Goal: Task Accomplishment & Management: Use online tool/utility

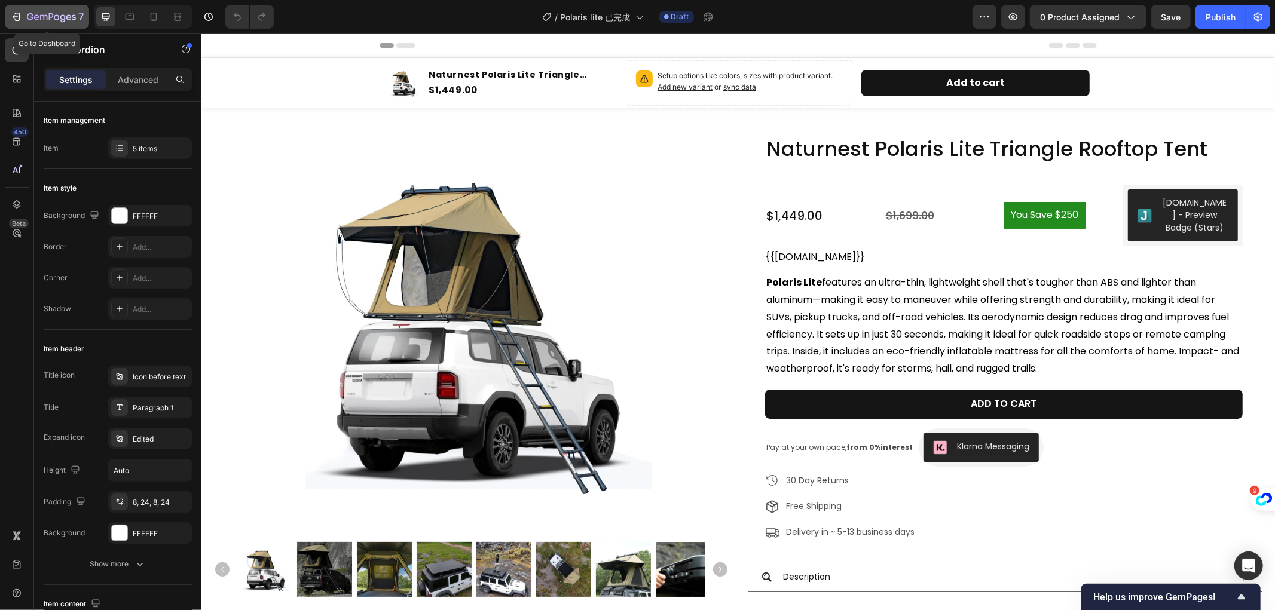
click at [24, 13] on div "7" at bounding box center [47, 17] width 74 height 14
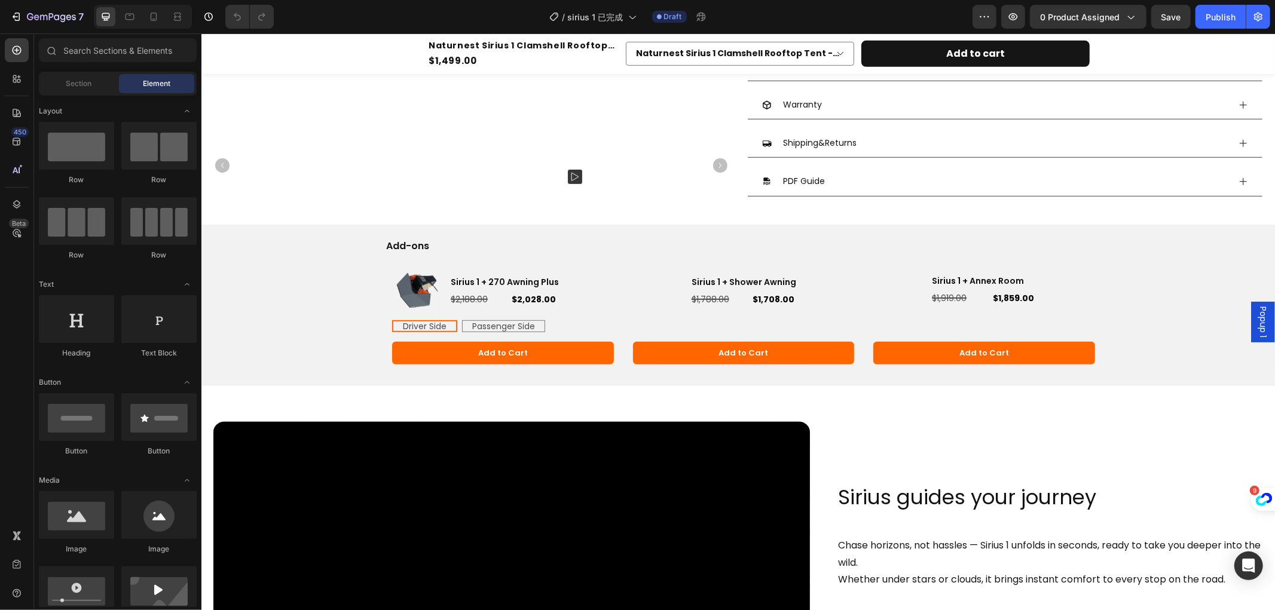
scroll to position [465, 0]
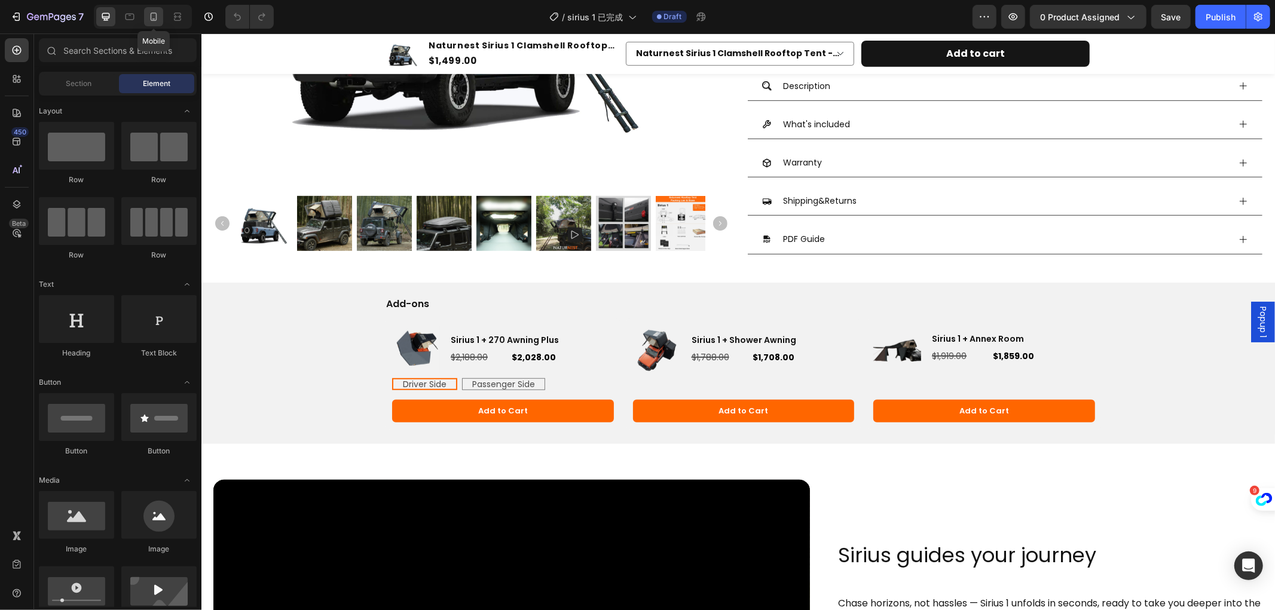
click at [149, 14] on icon at bounding box center [154, 17] width 12 height 12
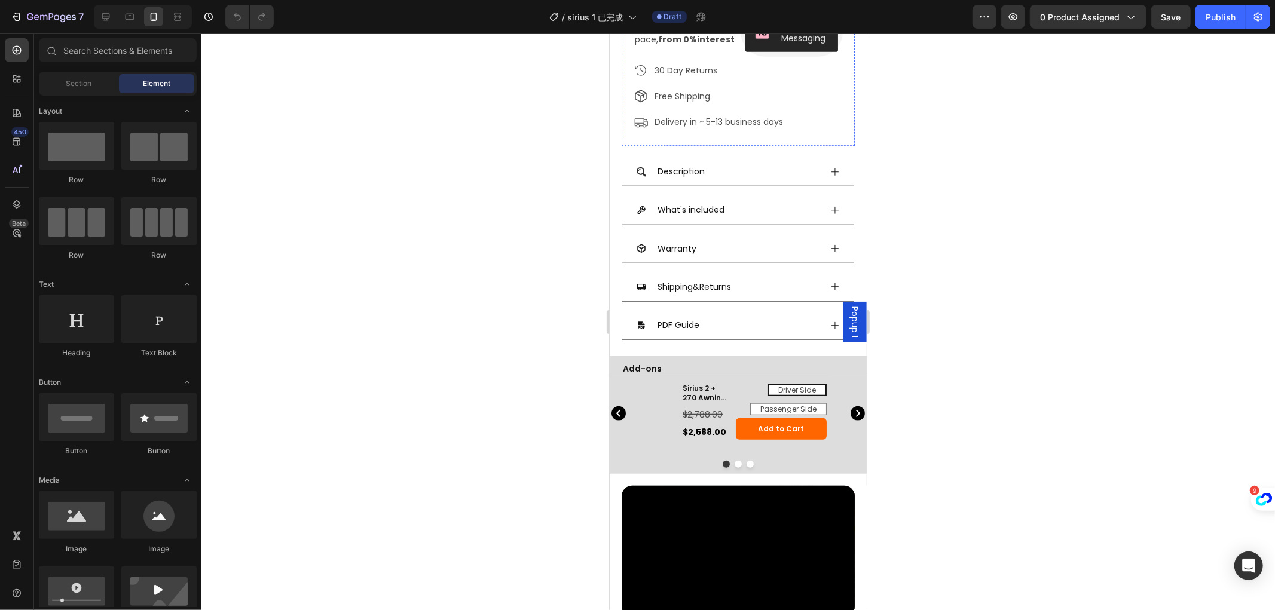
scroll to position [797, 0]
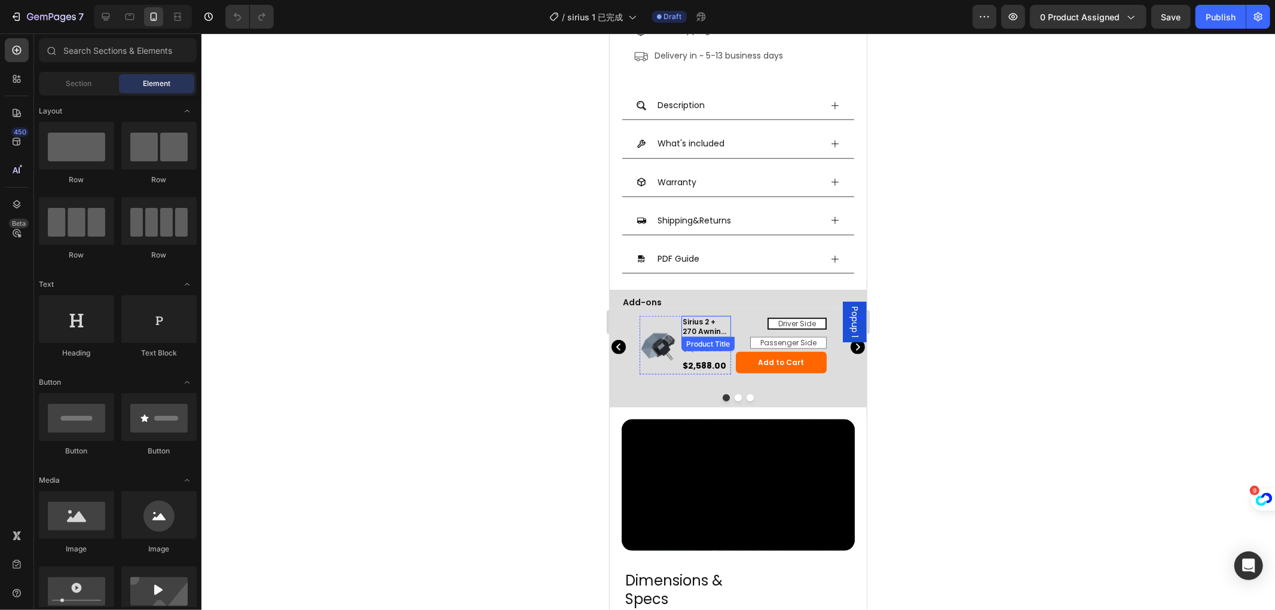
click at [716, 317] on h3 "Sirius 2 + 270 Awning Plus" at bounding box center [706, 326] width 50 height 21
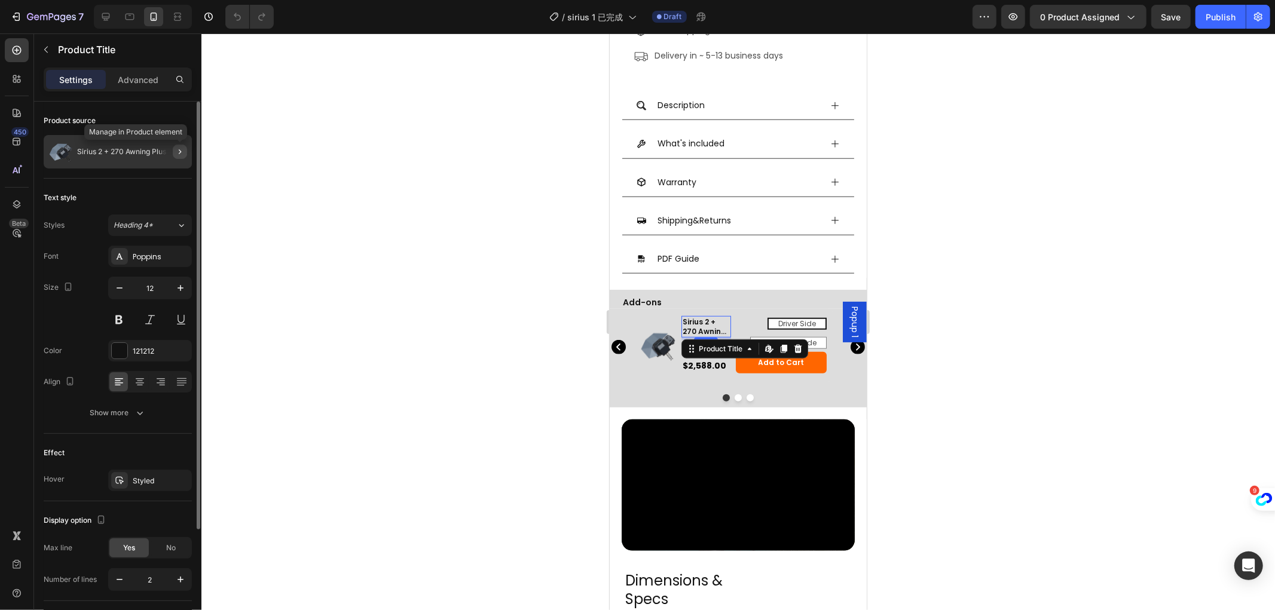
click at [183, 149] on icon "button" at bounding box center [180, 152] width 10 height 10
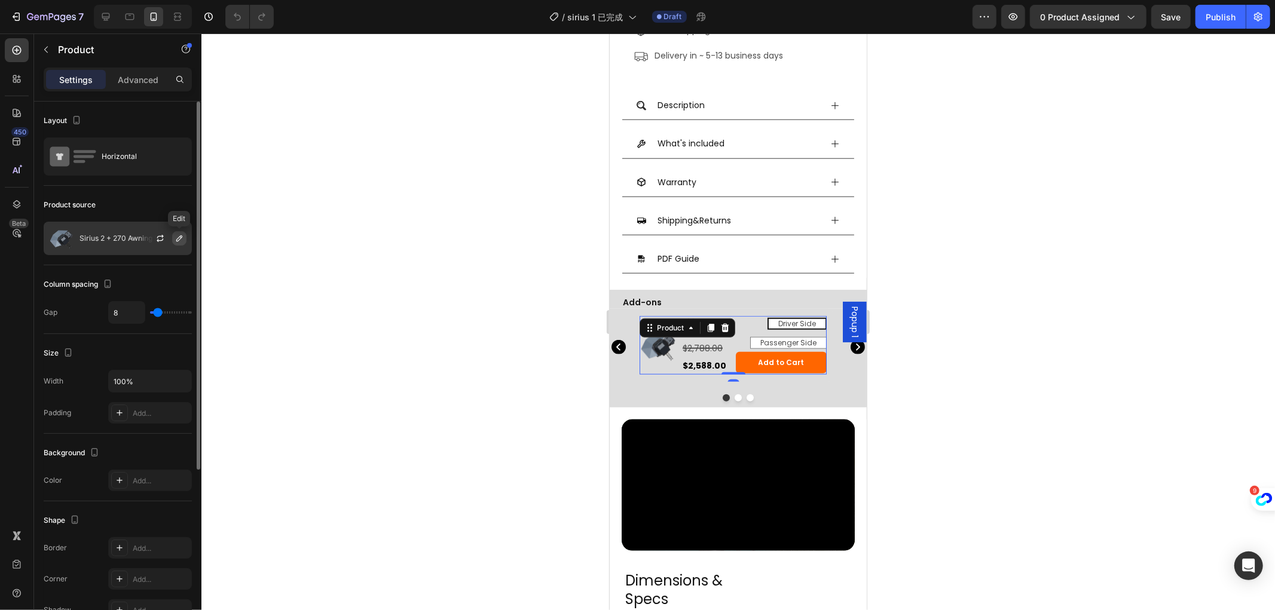
click at [177, 240] on icon "button" at bounding box center [180, 239] width 10 height 10
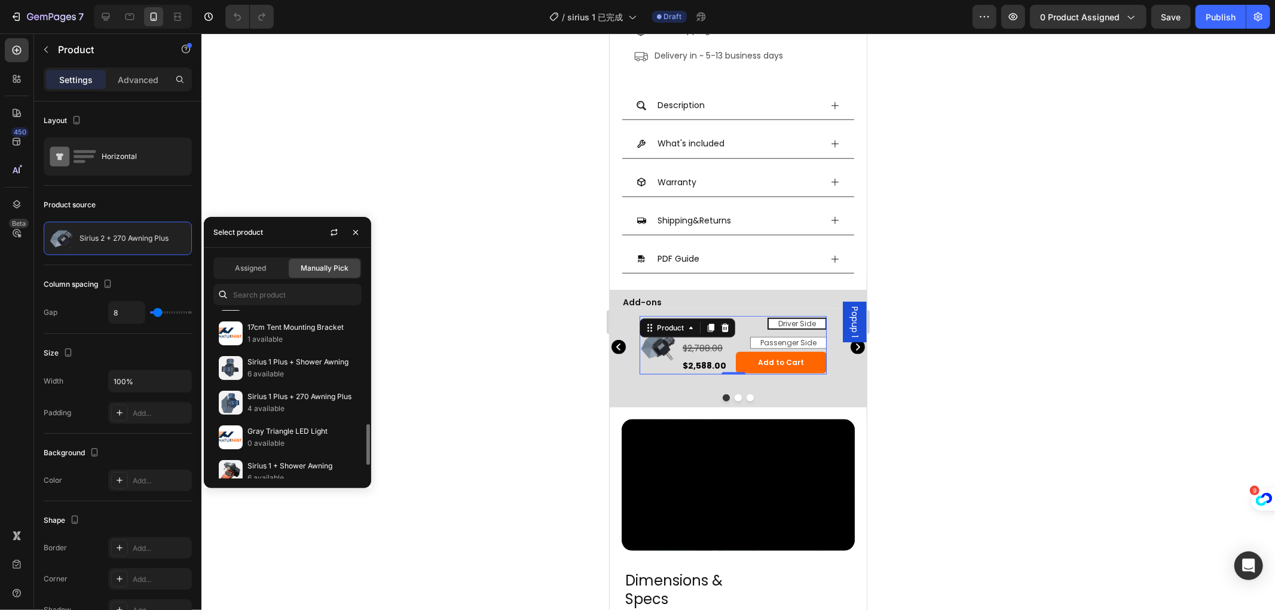
scroll to position [199, 0]
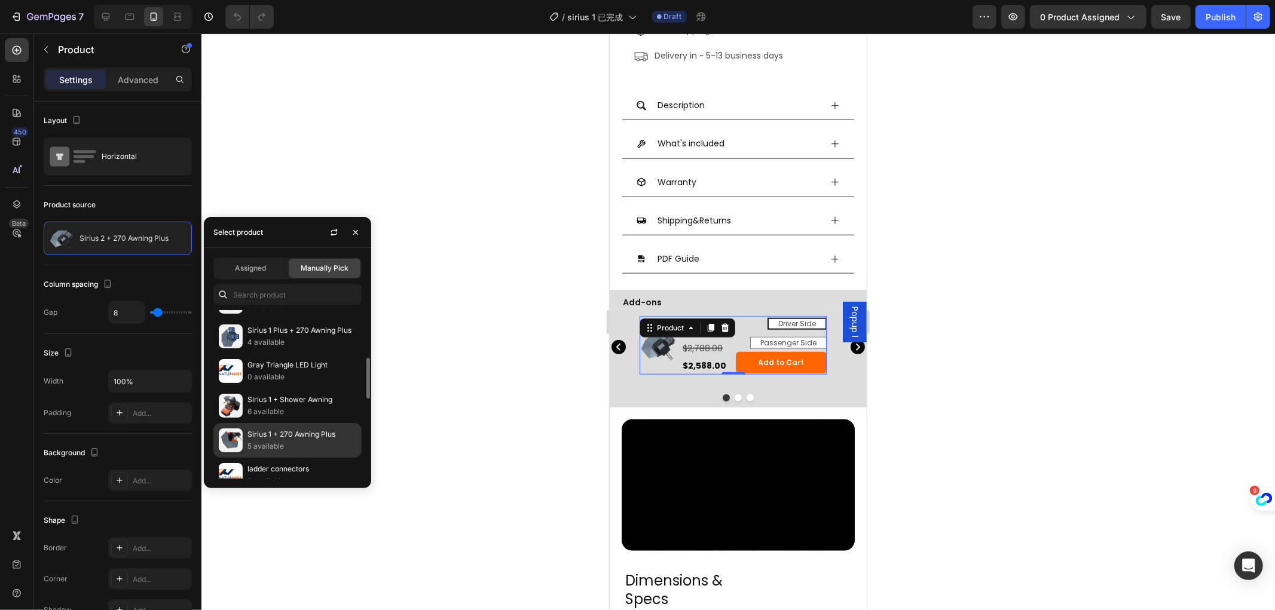
click at [300, 426] on div "Sirius 1 + 270 Awning Plus 5 available" at bounding box center [287, 440] width 148 height 35
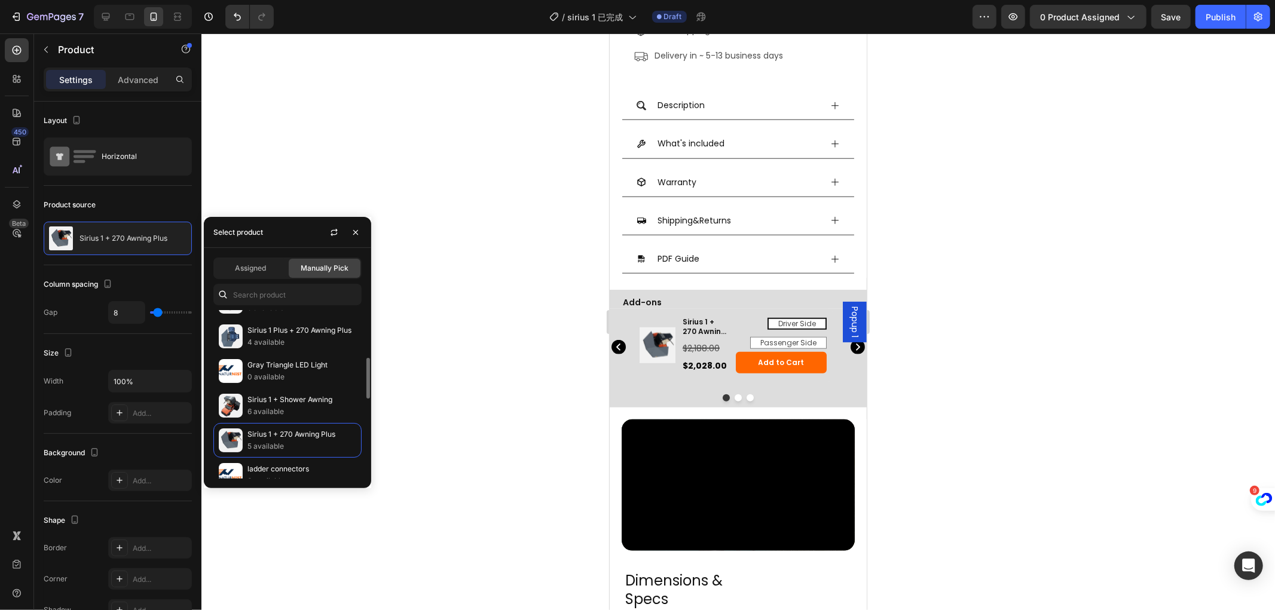
click at [437, 273] on div at bounding box center [738, 321] width 1074 height 577
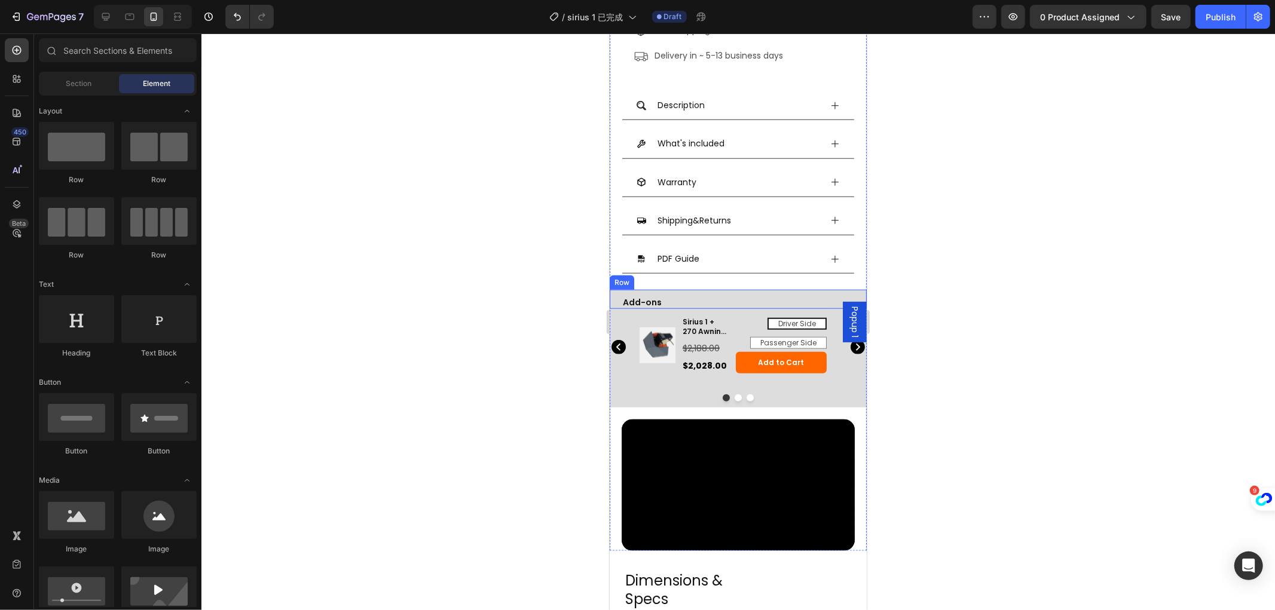
scroll to position [863, 0]
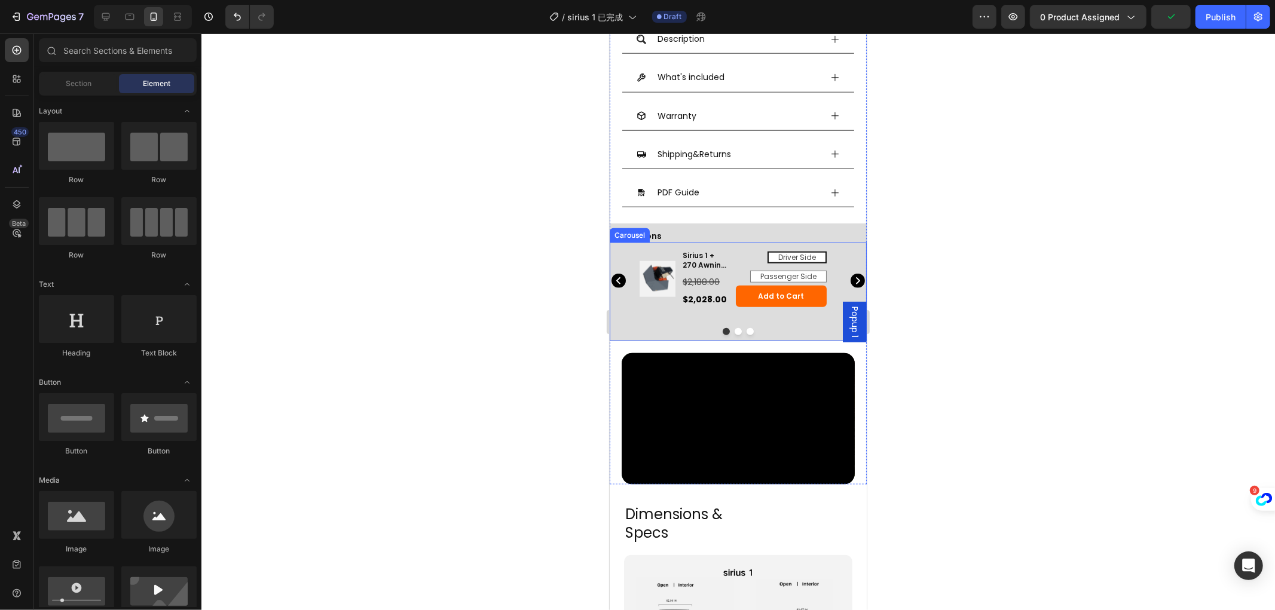
click at [850, 273] on icon "Carousel Next Arrow" at bounding box center [857, 280] width 14 height 14
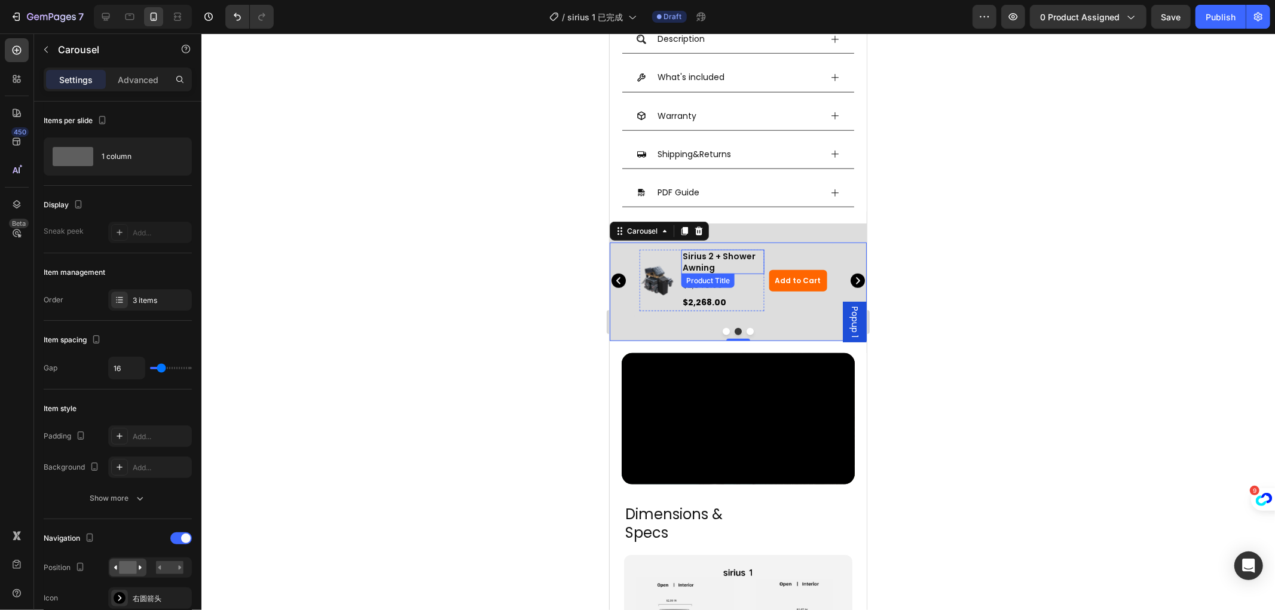
click at [706, 249] on h3 "Sirius 2 + Shower Awning" at bounding box center [722, 261] width 83 height 24
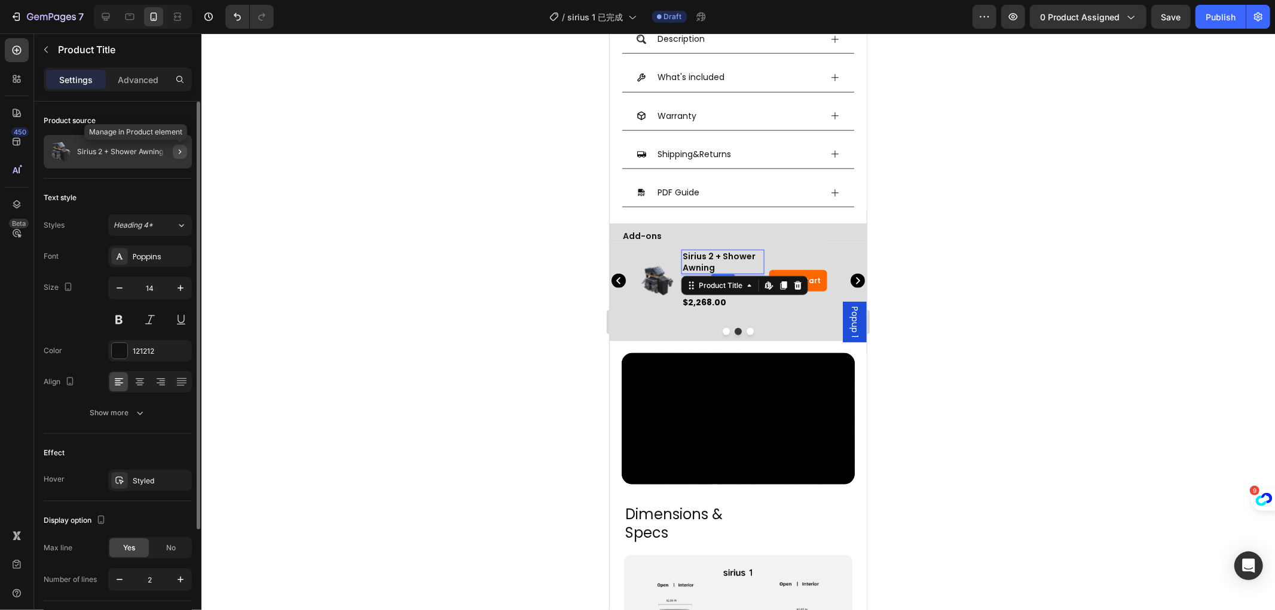
click at [181, 147] on icon "button" at bounding box center [180, 152] width 10 height 10
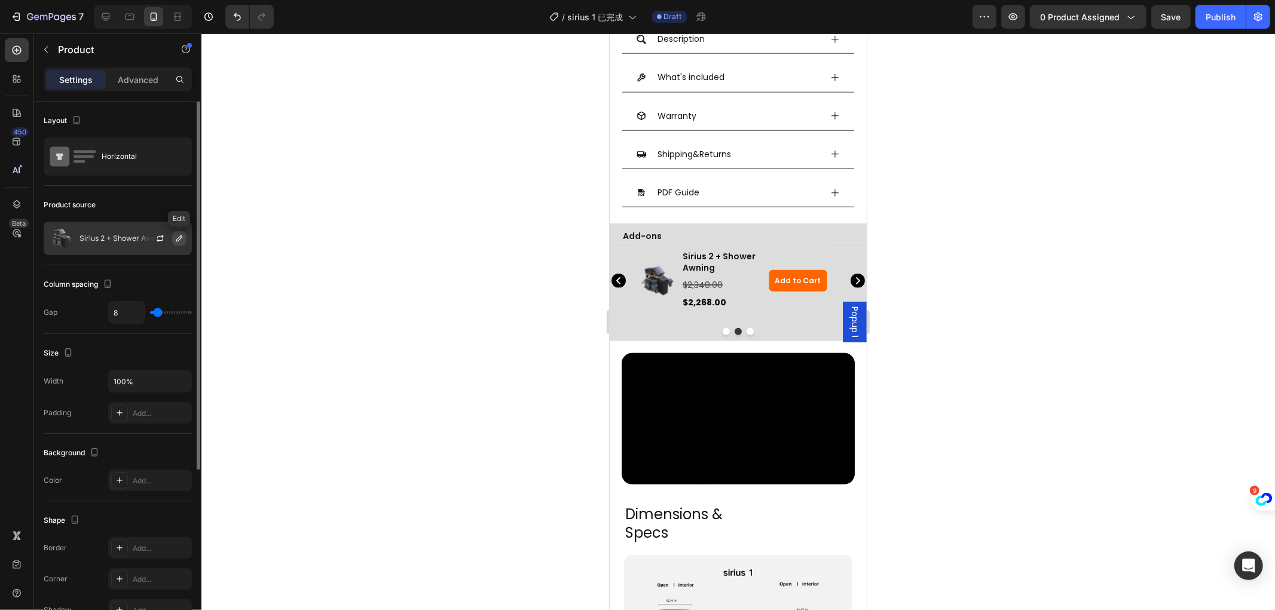
click at [181, 237] on icon "button" at bounding box center [179, 239] width 6 height 6
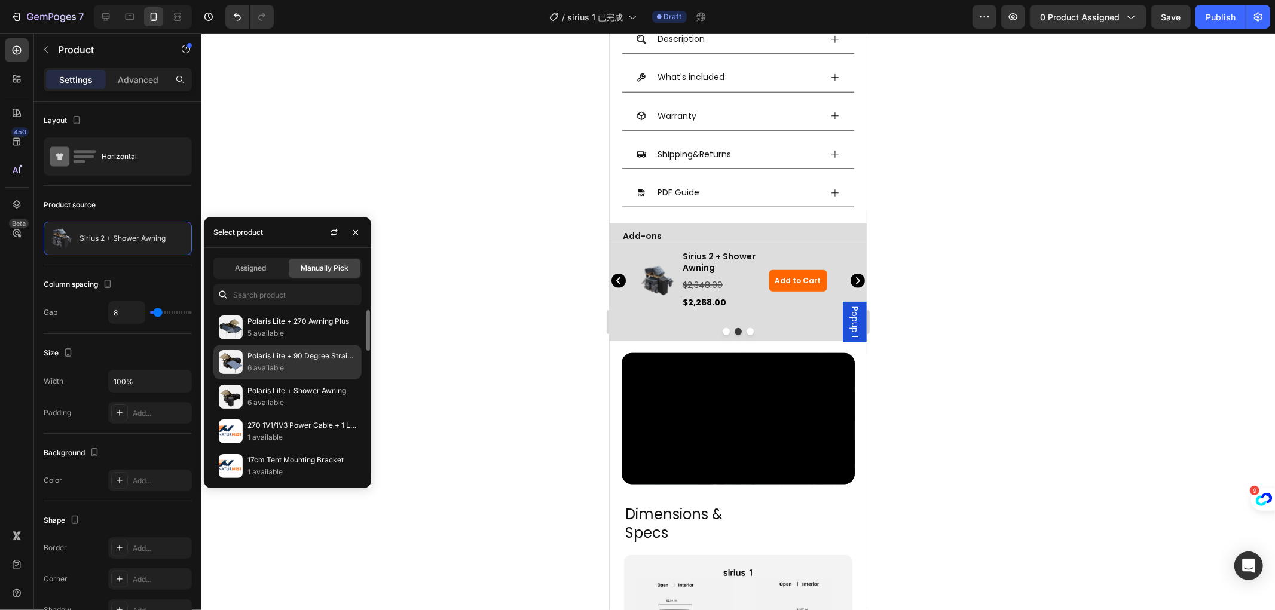
scroll to position [199, 0]
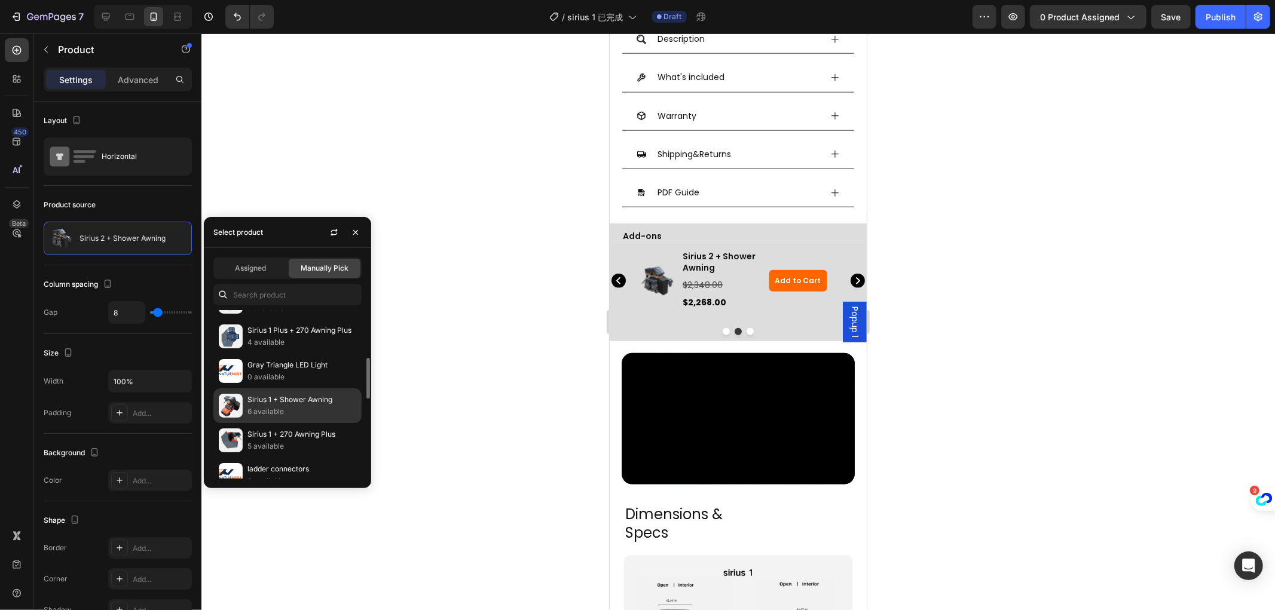
click at [305, 397] on p "Sirius 1 + Shower Awning" at bounding box center [302, 400] width 109 height 12
click at [850, 273] on icon "Carousel Next Arrow" at bounding box center [857, 280] width 14 height 14
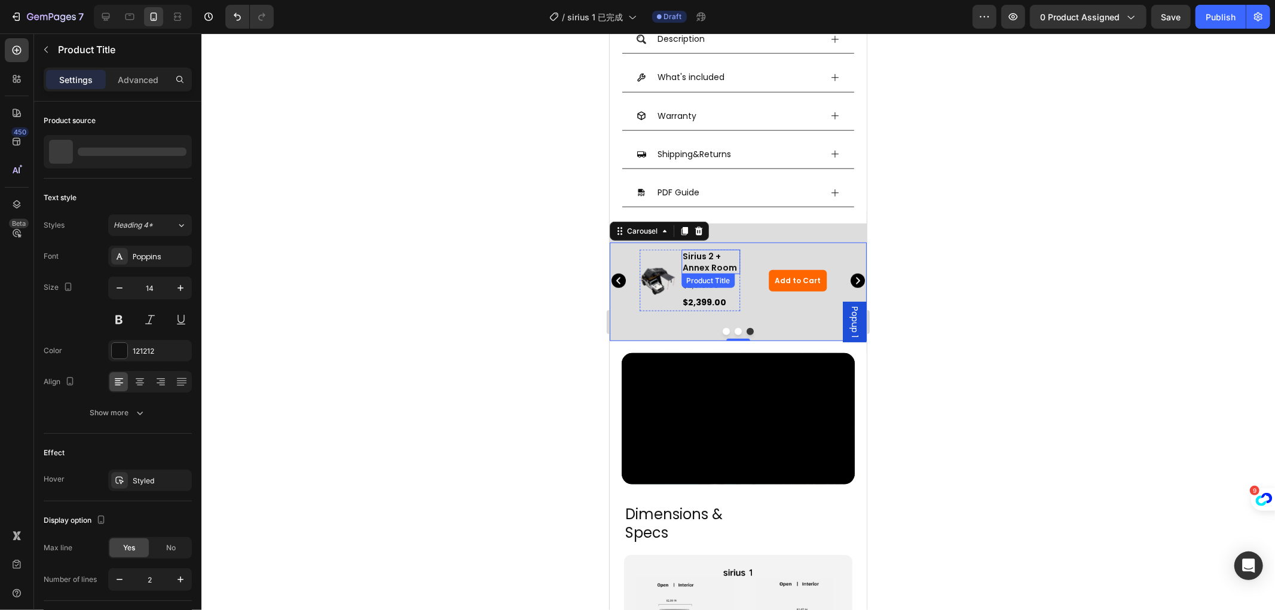
click at [701, 253] on h3 "Sirius 2 + Annex Room" at bounding box center [710, 261] width 59 height 24
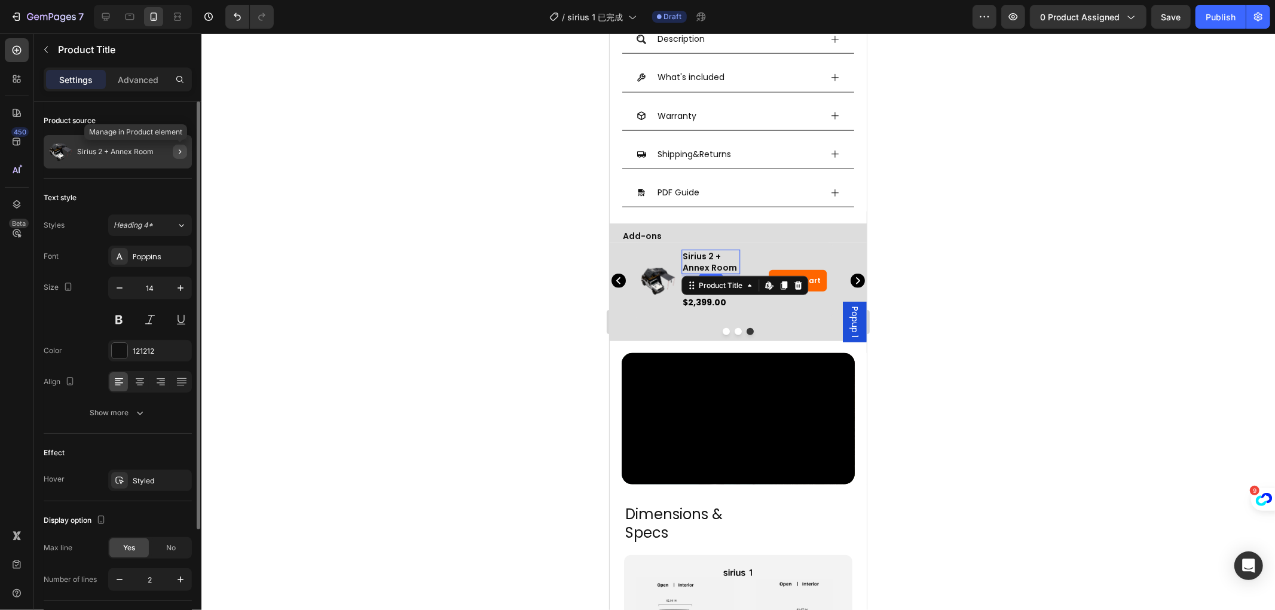
click at [185, 151] on button "button" at bounding box center [180, 152] width 14 height 14
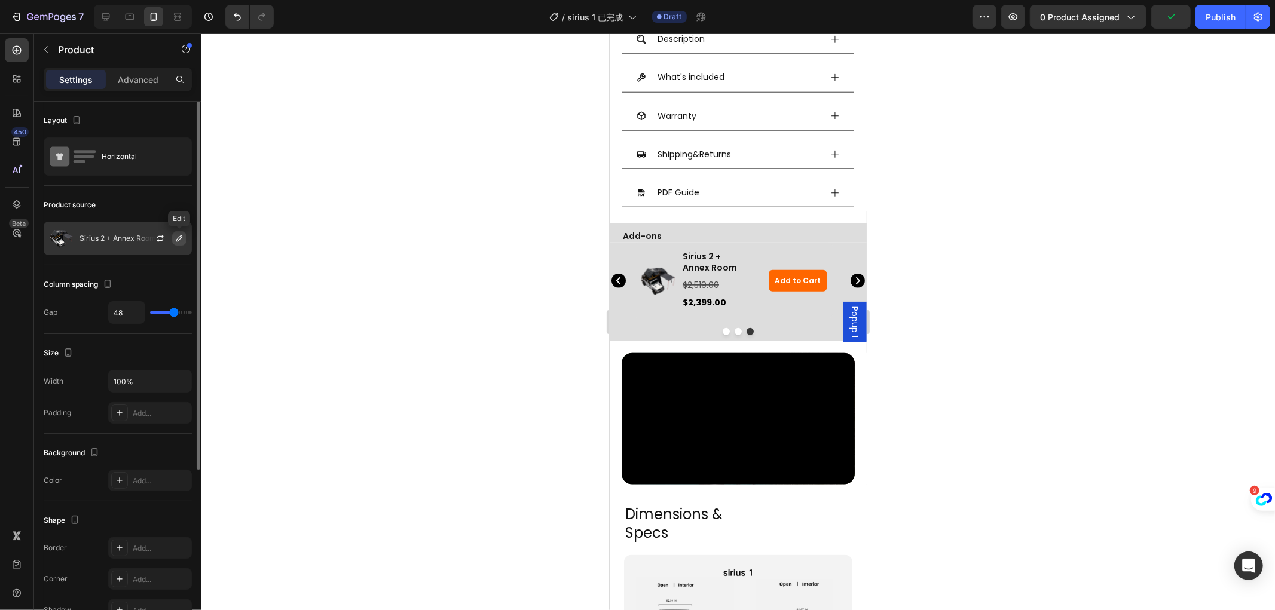
click at [181, 235] on icon "button" at bounding box center [180, 239] width 10 height 10
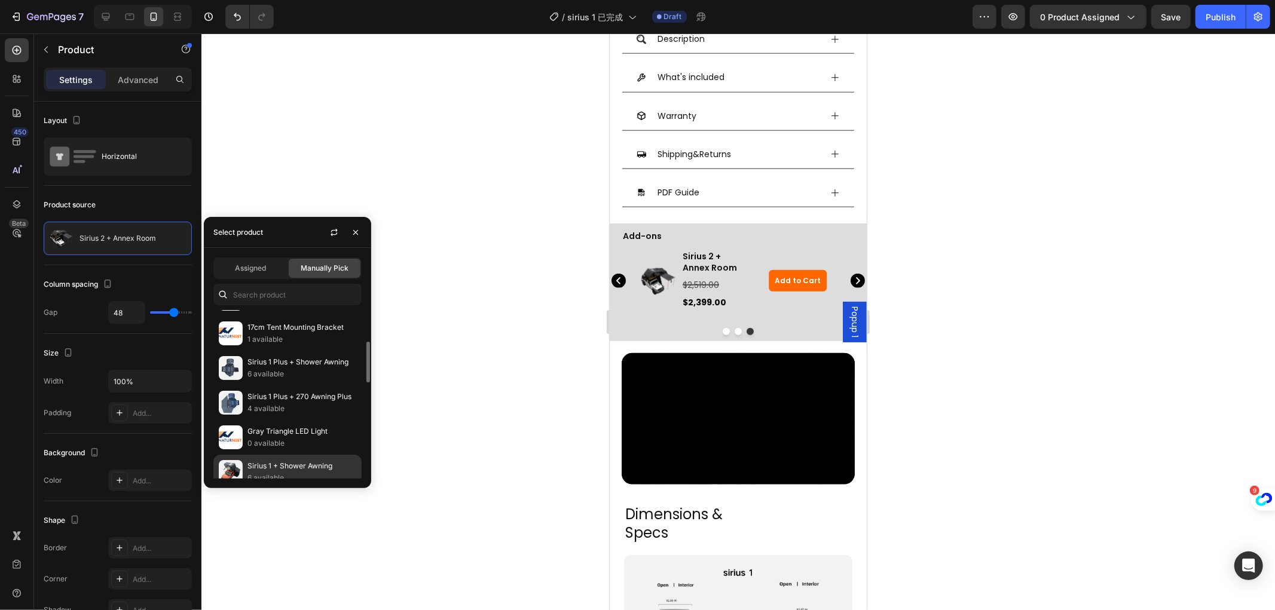
scroll to position [265, 0]
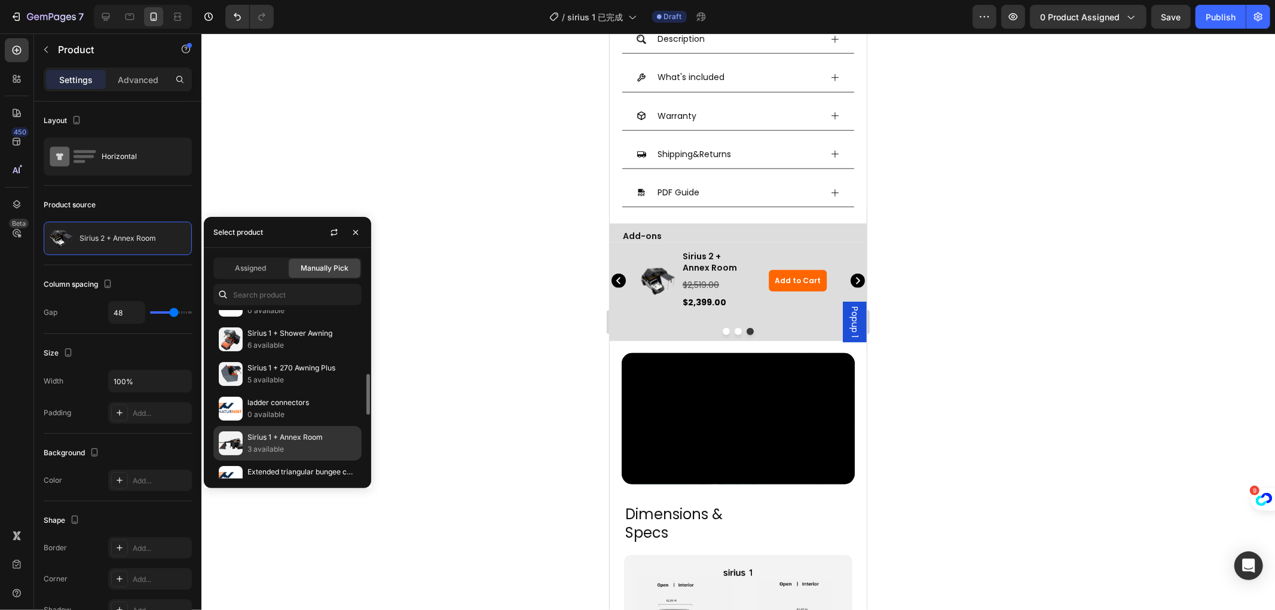
click at [297, 431] on div "Sirius 1 + Annex Room 3 available" at bounding box center [287, 443] width 148 height 35
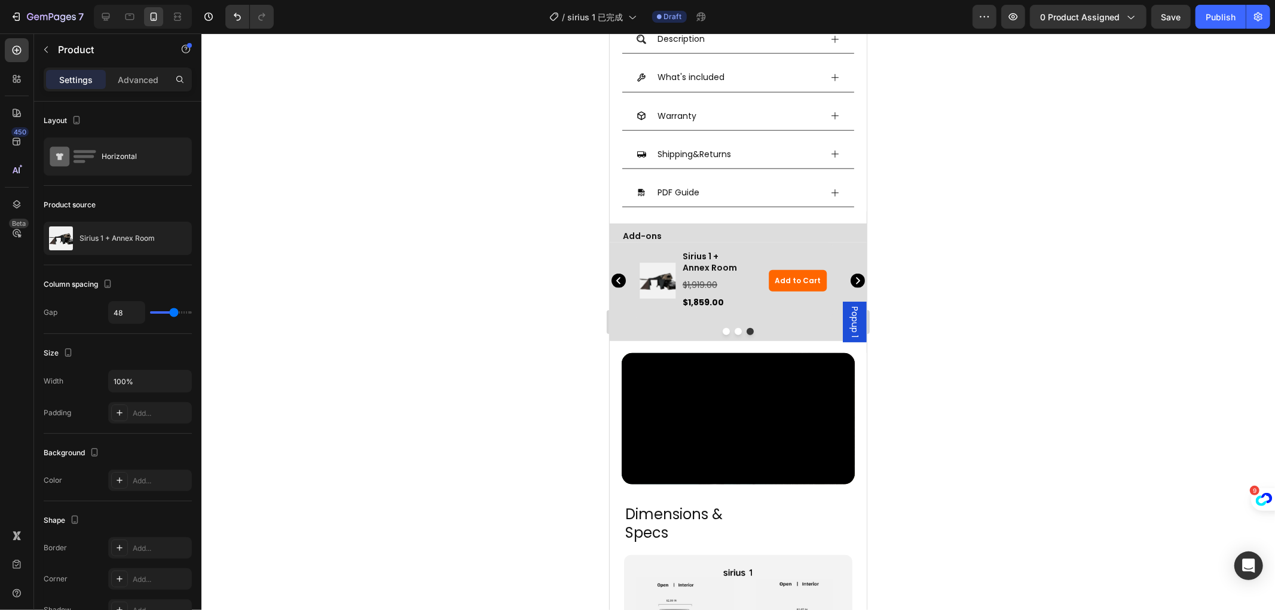
click at [439, 295] on div at bounding box center [738, 321] width 1074 height 577
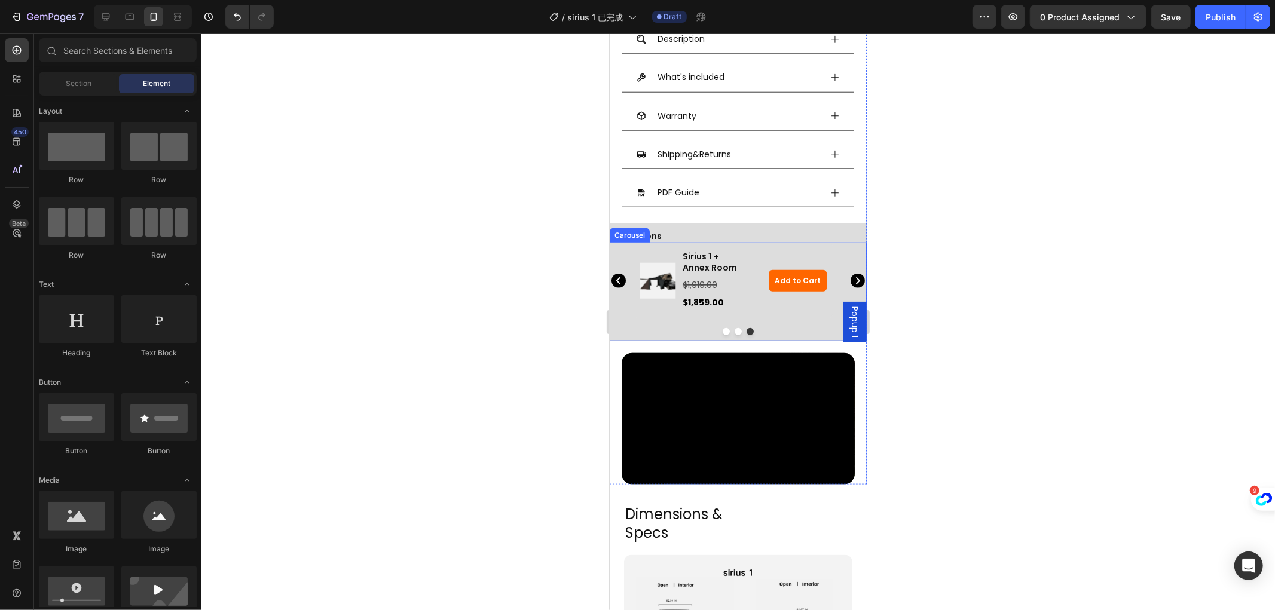
click at [850, 277] on icon "Carousel Next Arrow" at bounding box center [857, 280] width 14 height 14
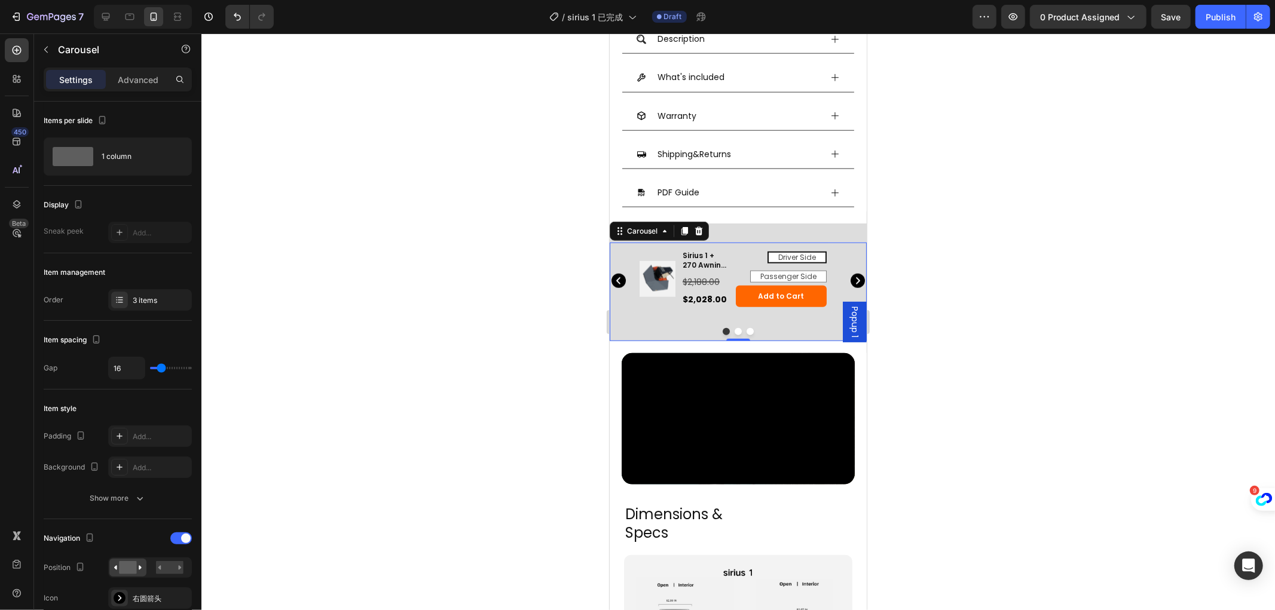
click at [850, 277] on icon "Carousel Next Arrow" at bounding box center [857, 280] width 14 height 14
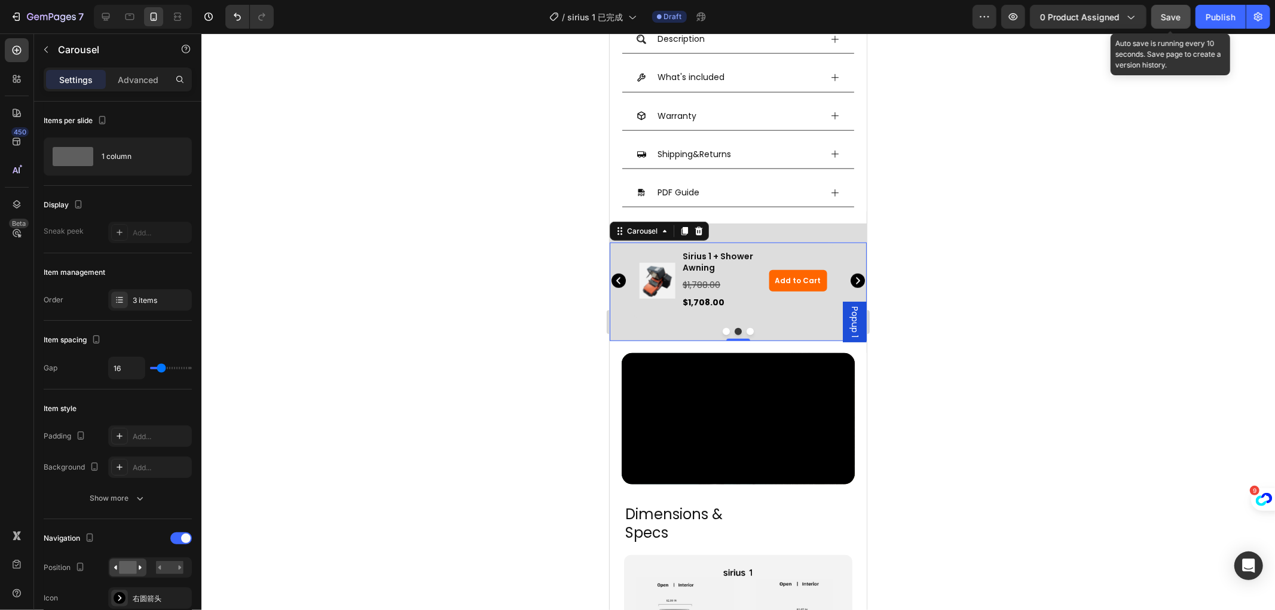
click at [1175, 18] on span "Save" at bounding box center [1172, 17] width 20 height 10
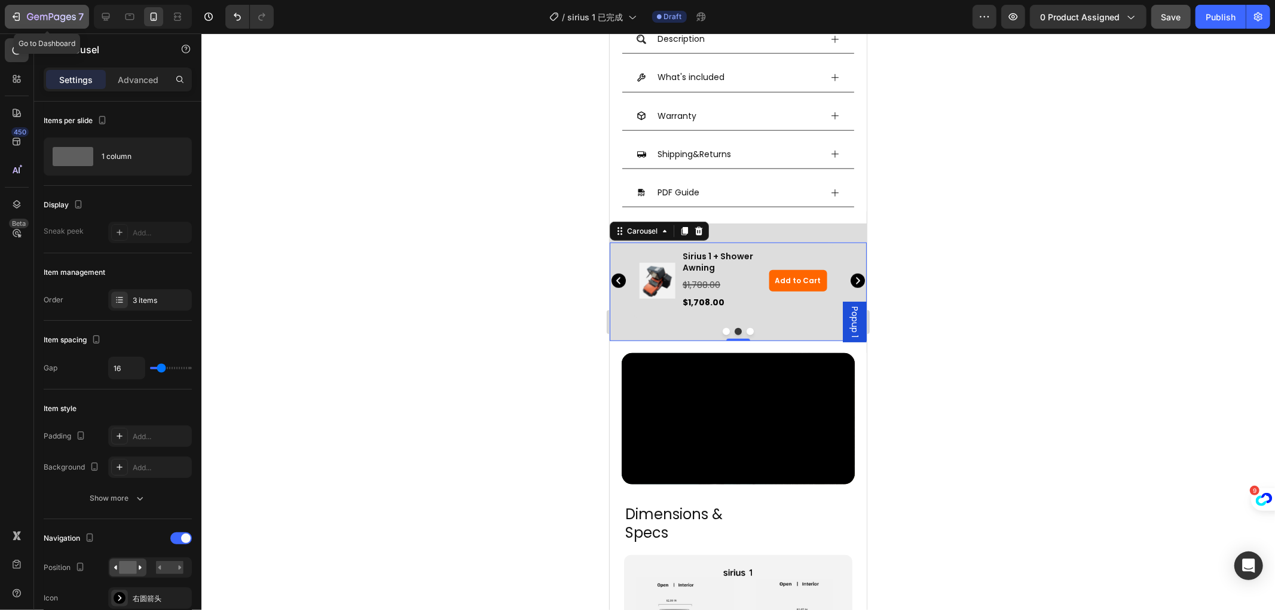
click at [33, 14] on icon "button" at bounding box center [51, 18] width 49 height 10
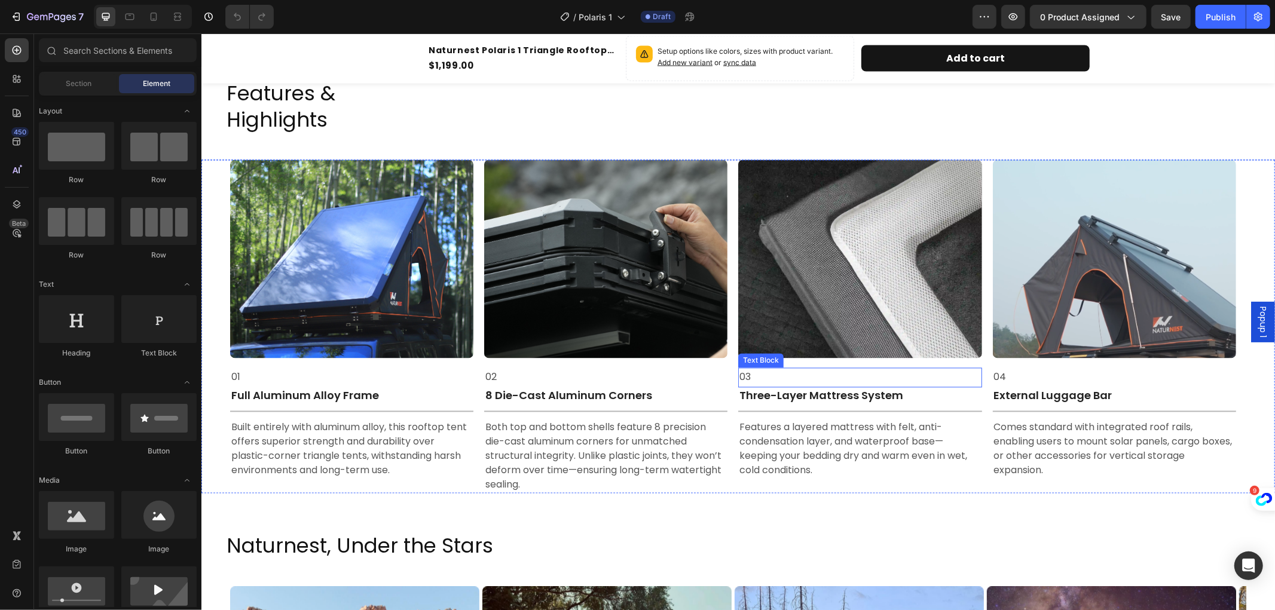
scroll to position [1860, 0]
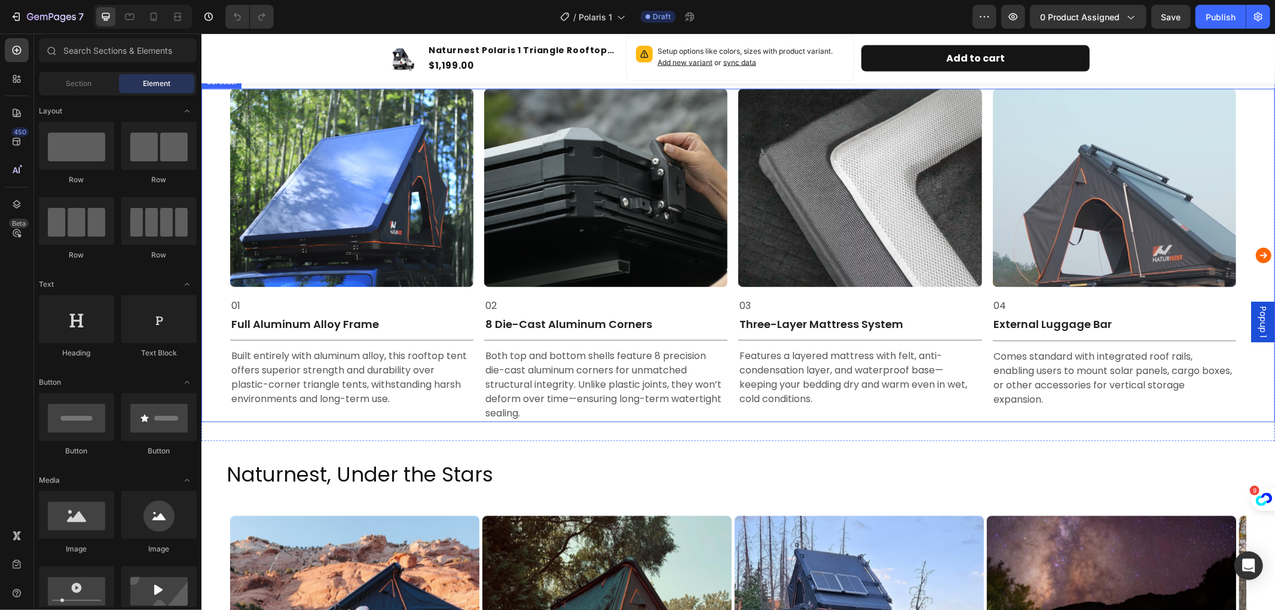
click at [1254, 257] on icon "Carousel Next Arrow" at bounding box center [1263, 255] width 19 height 24
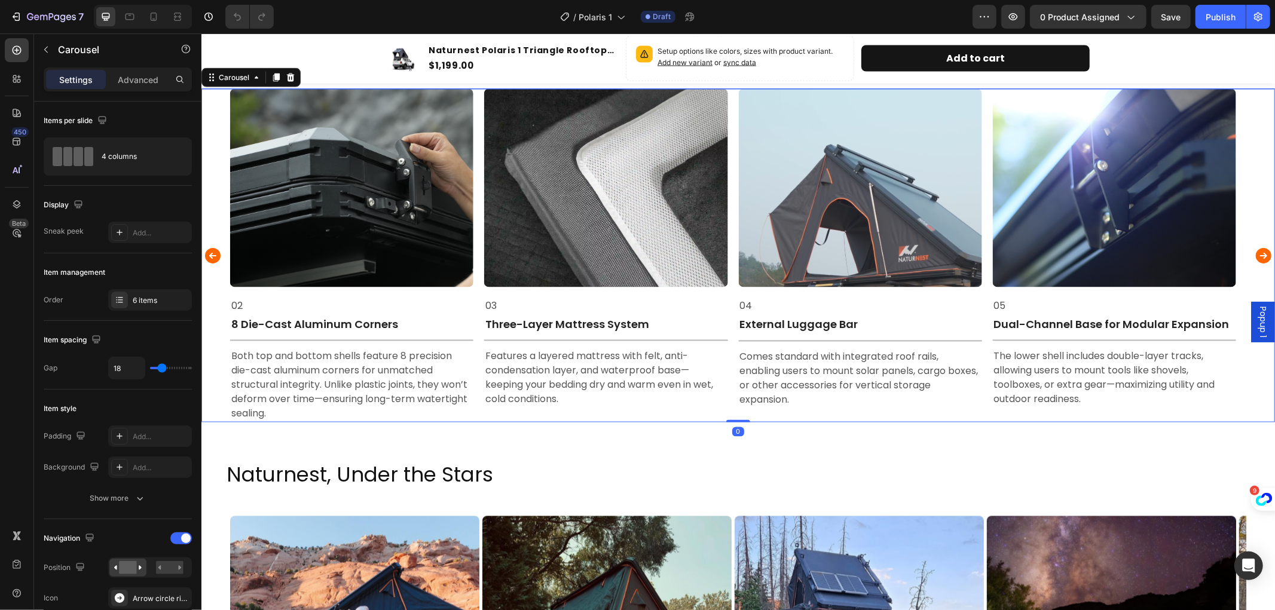
click at [1254, 257] on icon "Carousel Next Arrow" at bounding box center [1263, 255] width 19 height 24
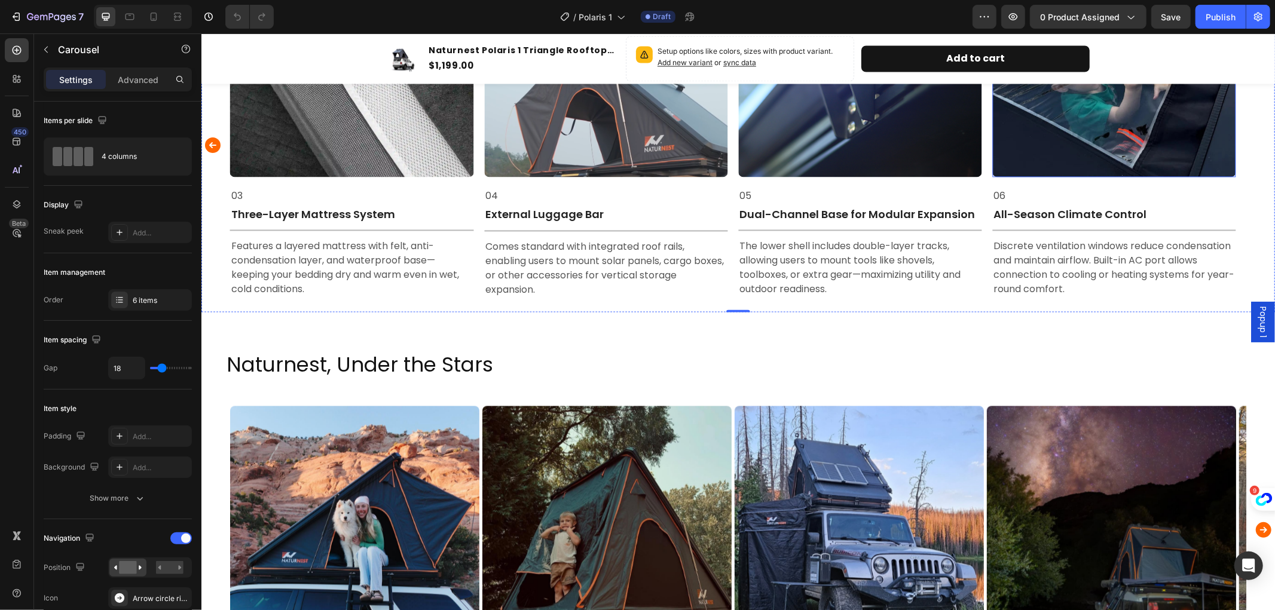
scroll to position [1993, 0]
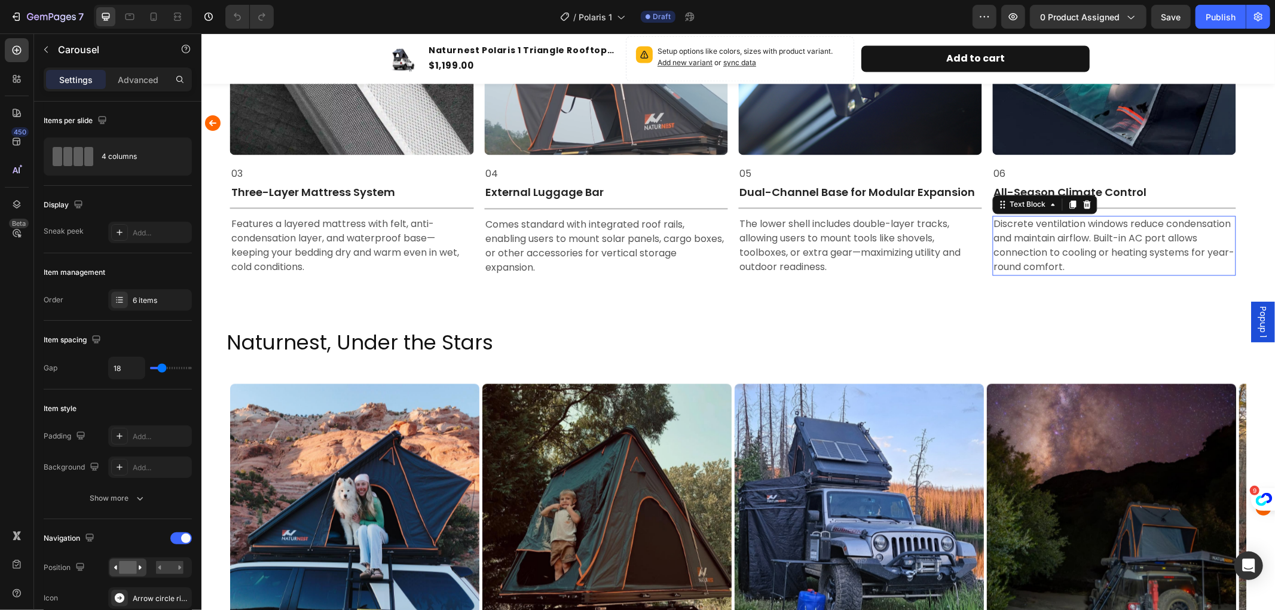
click at [1141, 233] on p "Discrete ventilation windows reduce condensation and maintain airflow. Built-in…" at bounding box center [1114, 244] width 241 height 57
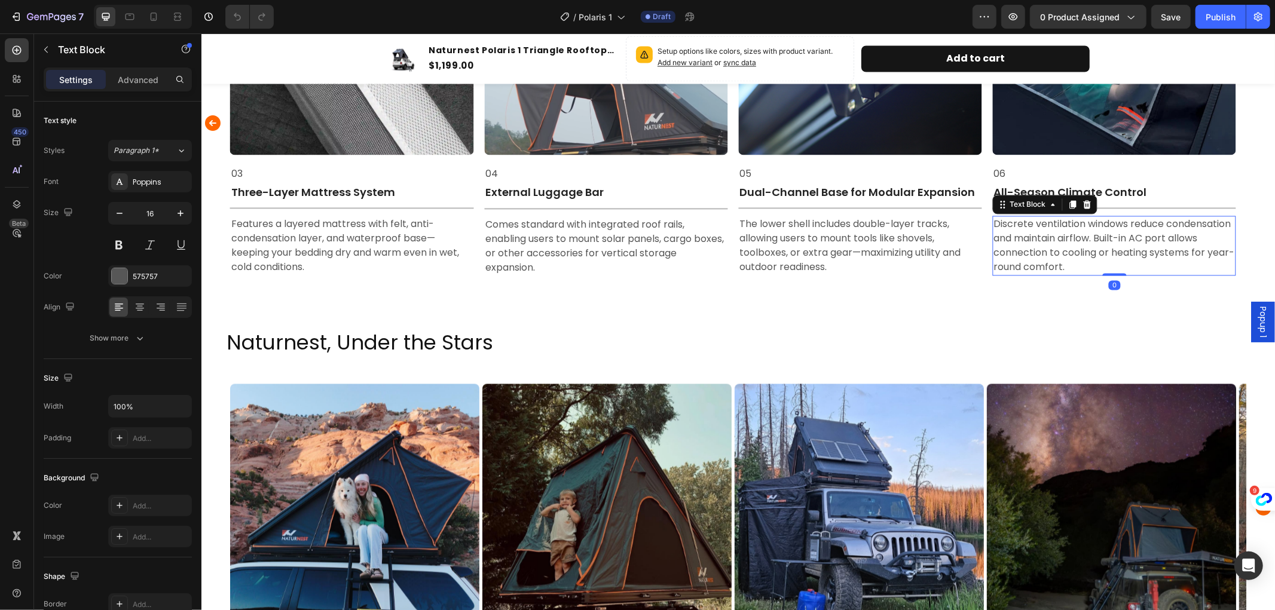
click at [1151, 234] on p "Discrete ventilation windows reduce condensation and maintain airflow. Built-in…" at bounding box center [1114, 244] width 241 height 57
click at [1144, 237] on p "Discrete ventilation windows reduce condensation and maintain airflow. Built-in…" at bounding box center [1114, 244] width 241 height 57
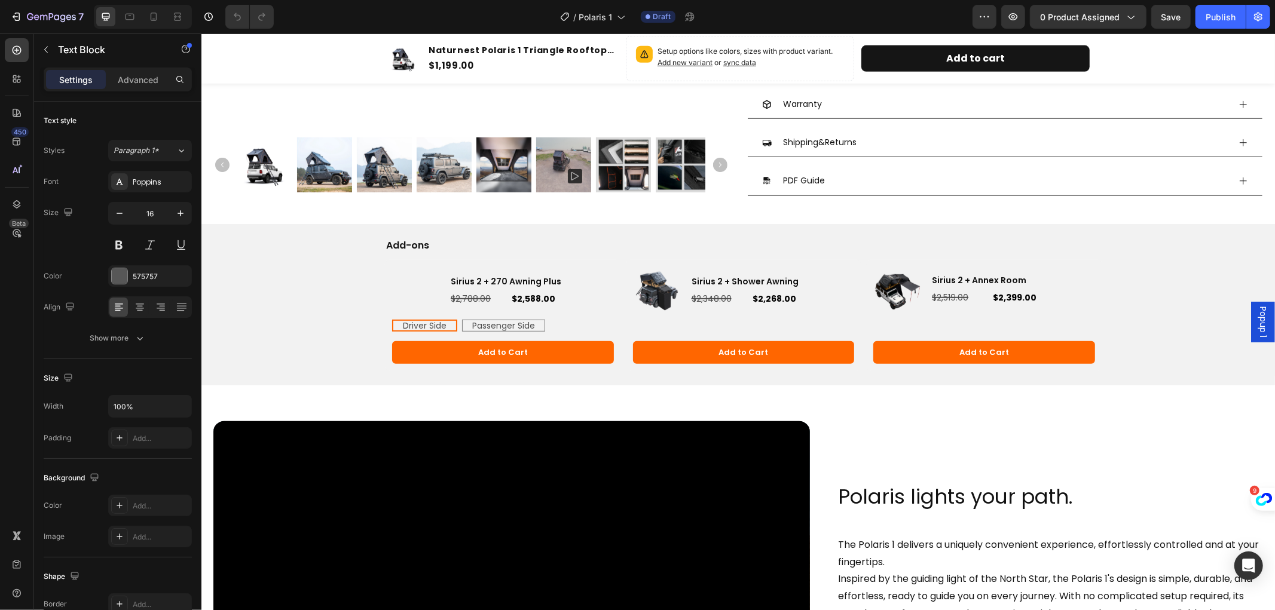
scroll to position [333, 0]
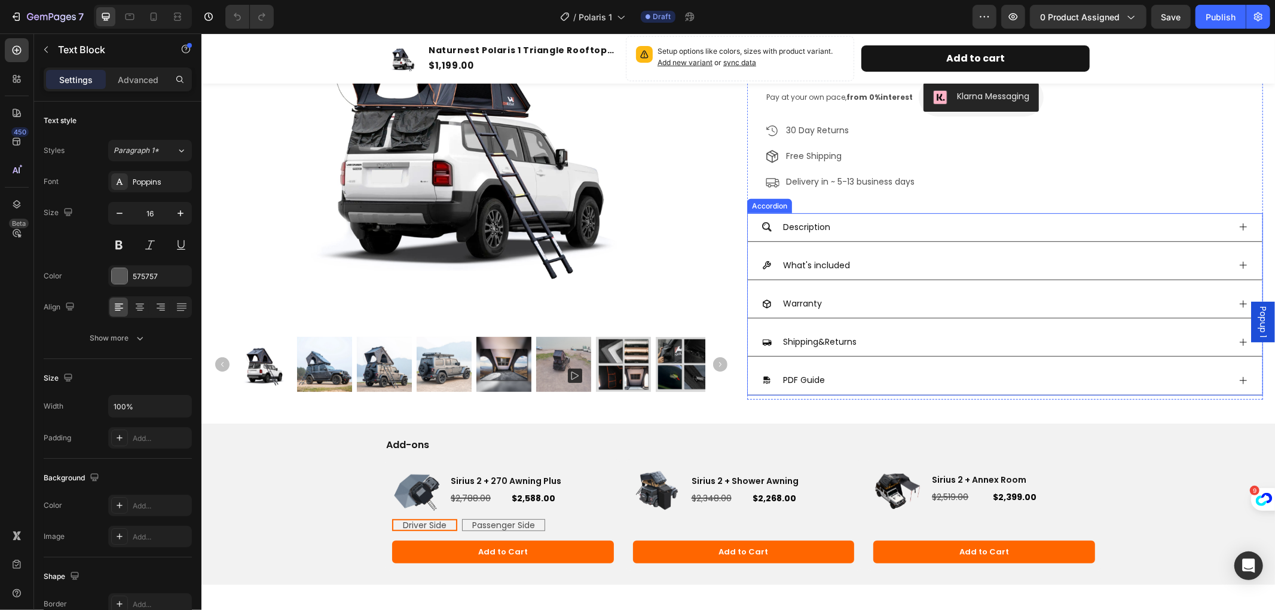
click at [1238, 260] on icon at bounding box center [1243, 265] width 10 height 10
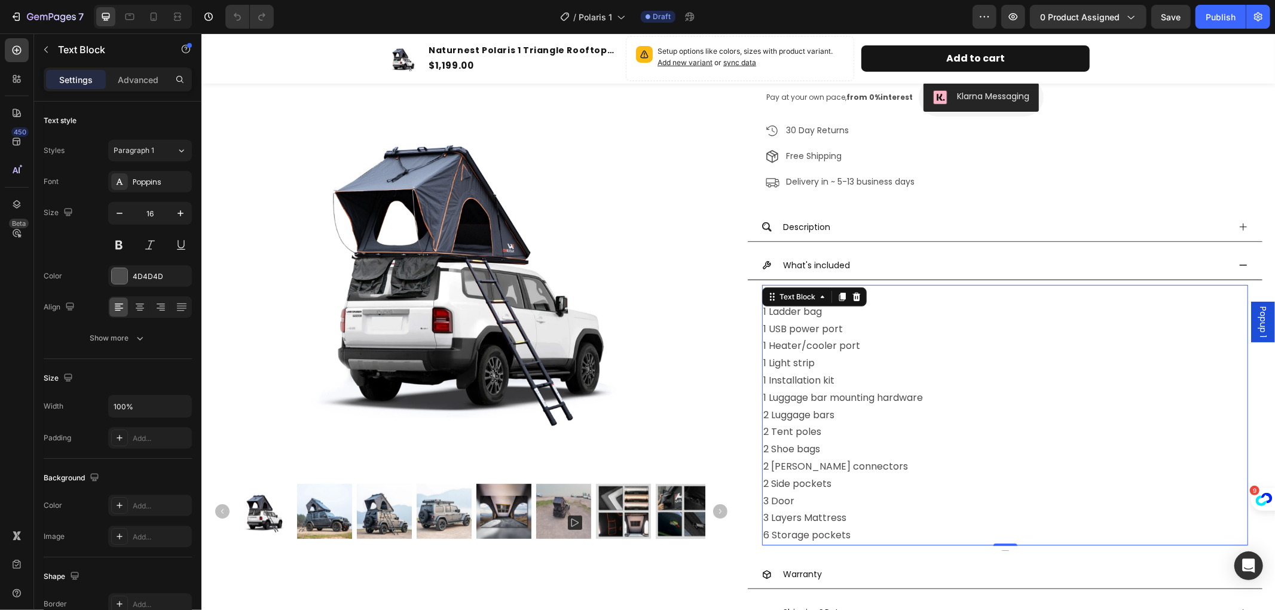
click at [863, 355] on p "1 Retractable ladder 1 Ladder bag 1 USB power port 1 Heater/cooler port 1 Light…" at bounding box center [1005, 415] width 484 height 258
click at [862, 347] on p "1 Retractable ladder 1 Ladder bag 1 USB power port 1 Heater/cooler port 1 Light…" at bounding box center [1005, 415] width 484 height 258
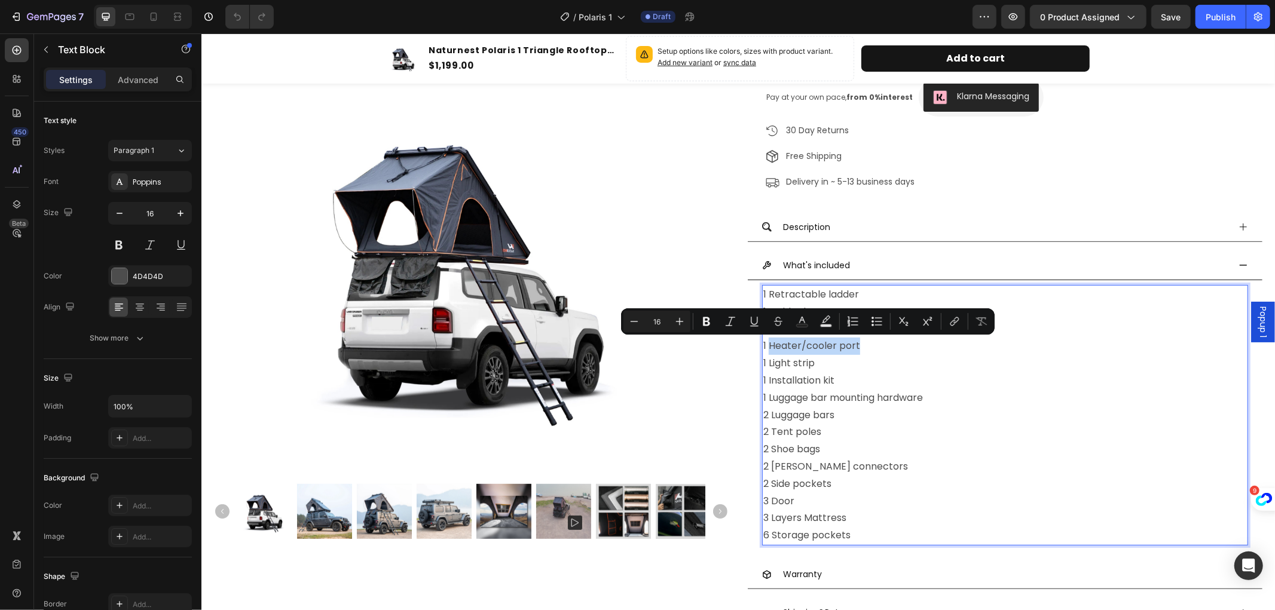
drag, startPoint x: 854, startPoint y: 347, endPoint x: 765, endPoint y: 348, distance: 89.7
click at [765, 348] on p "1 Retractable ladder 1 Ladder bag 1 USB power port 1 Heater/cooler port 1 Light…" at bounding box center [1005, 415] width 484 height 258
copy p "Heater/cooler port"
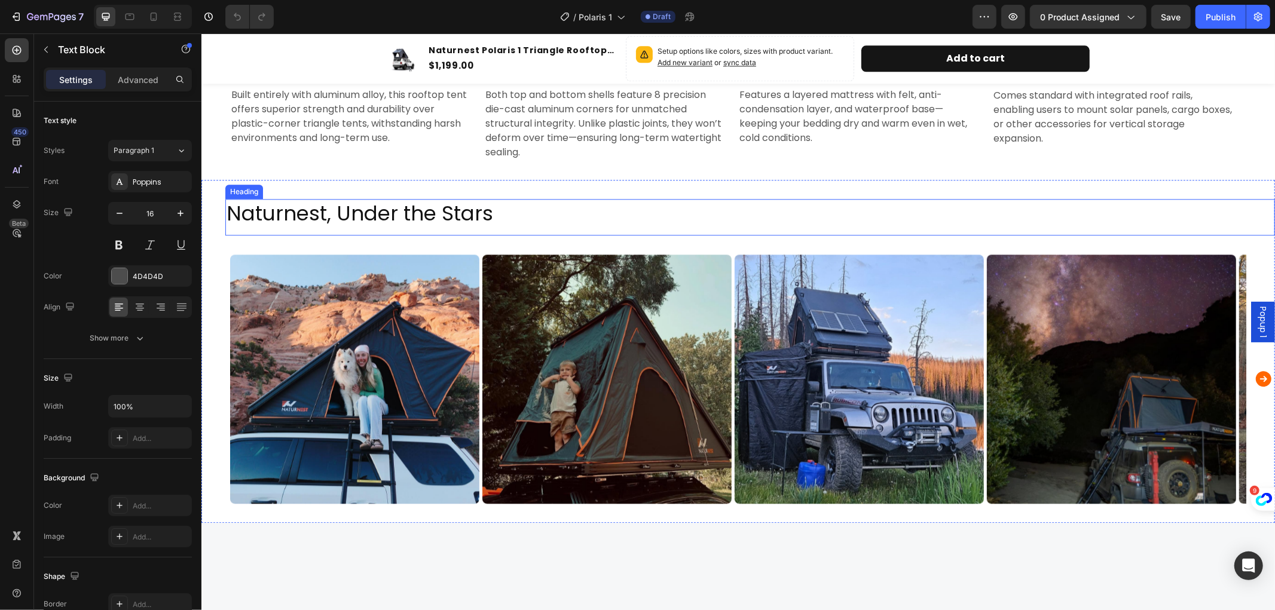
scroll to position [2193, 0]
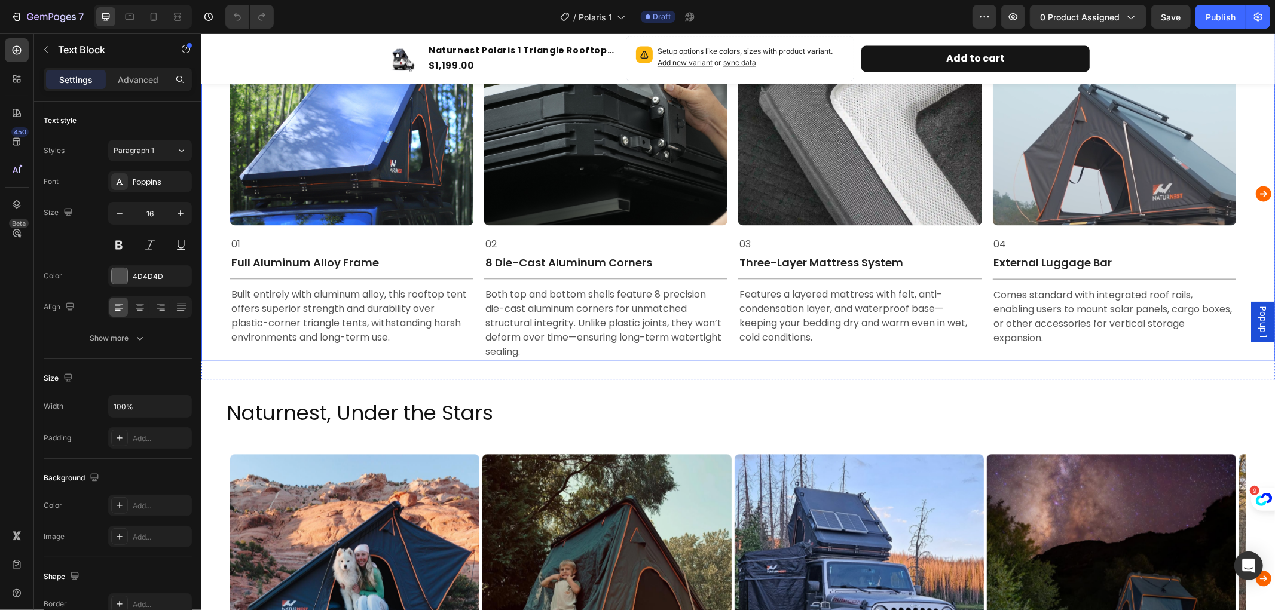
click at [1254, 193] on icon "Carousel Next Arrow" at bounding box center [1263, 193] width 19 height 24
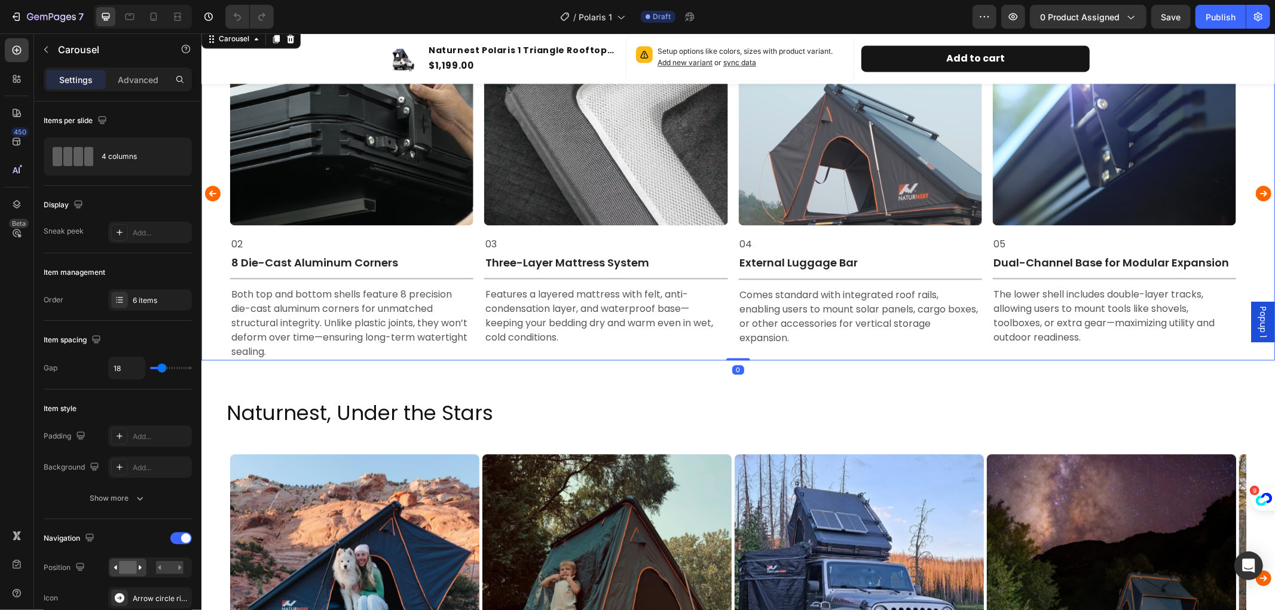
click at [1254, 193] on icon "Carousel Next Arrow" at bounding box center [1263, 193] width 19 height 24
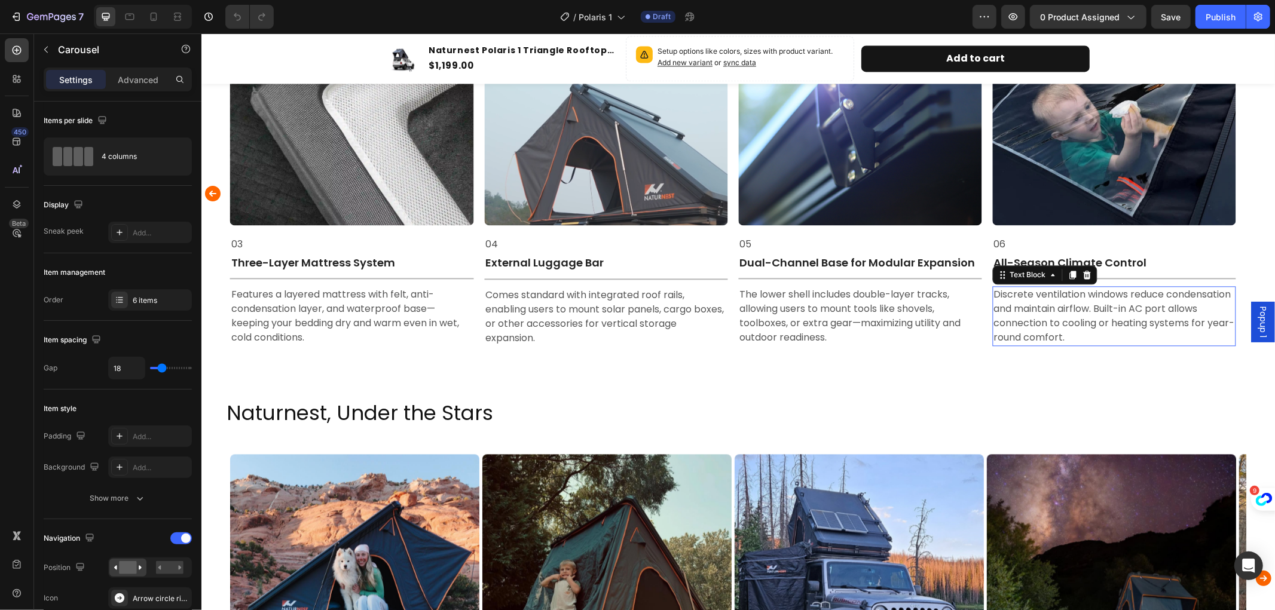
click at [1120, 309] on p "Discrete ventilation windows reduce condensation and maintain airflow. Built-in…" at bounding box center [1114, 315] width 241 height 57
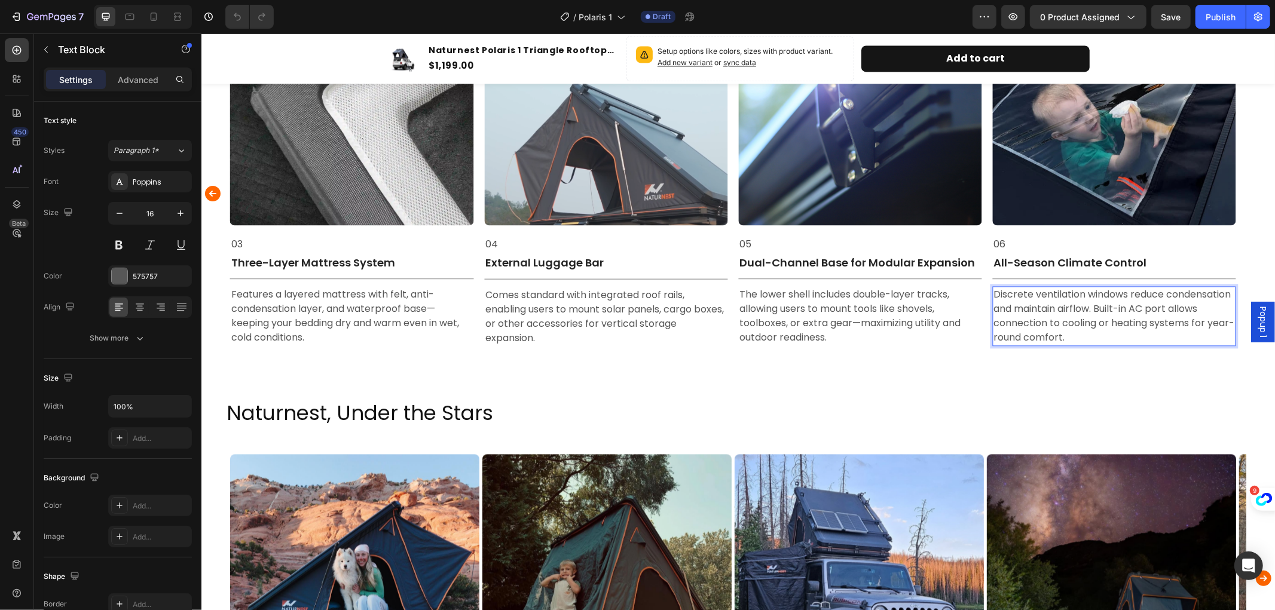
click at [1126, 306] on p "Discrete ventilation windows reduce condensation and maintain airflow. Built-in…" at bounding box center [1114, 315] width 241 height 57
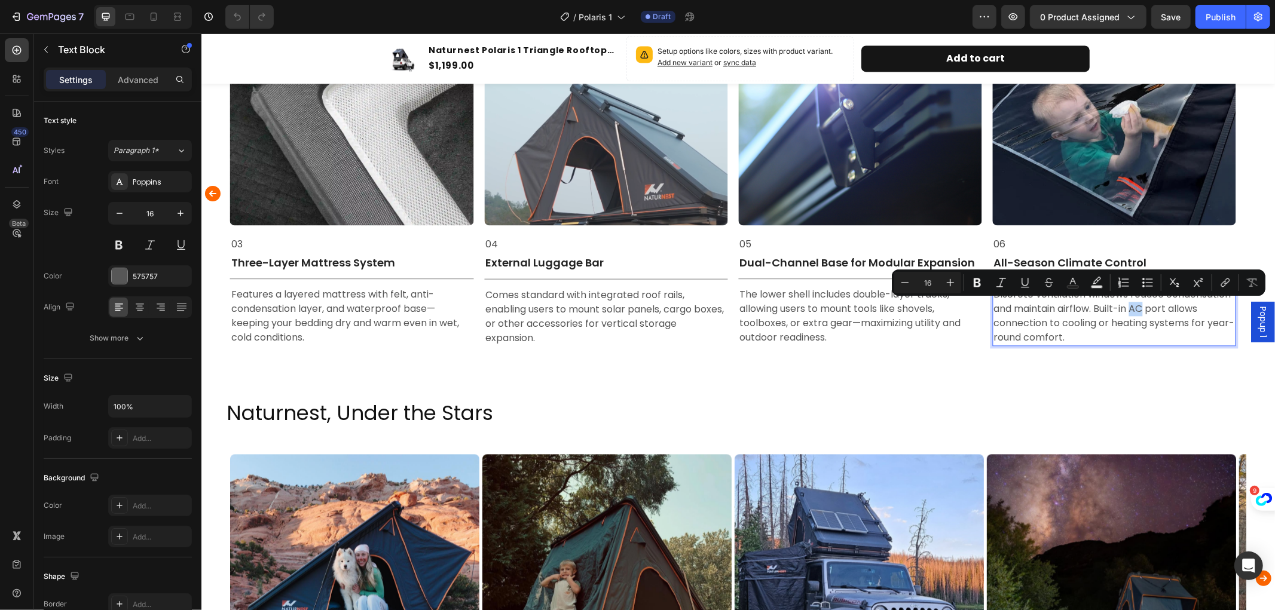
drag, startPoint x: 1136, startPoint y: 307, endPoint x: 1146, endPoint y: 308, distance: 9.6
click at [1146, 308] on p "Discrete ventilation windows reduce condensation and maintain airflow. Built-in…" at bounding box center [1114, 315] width 241 height 57
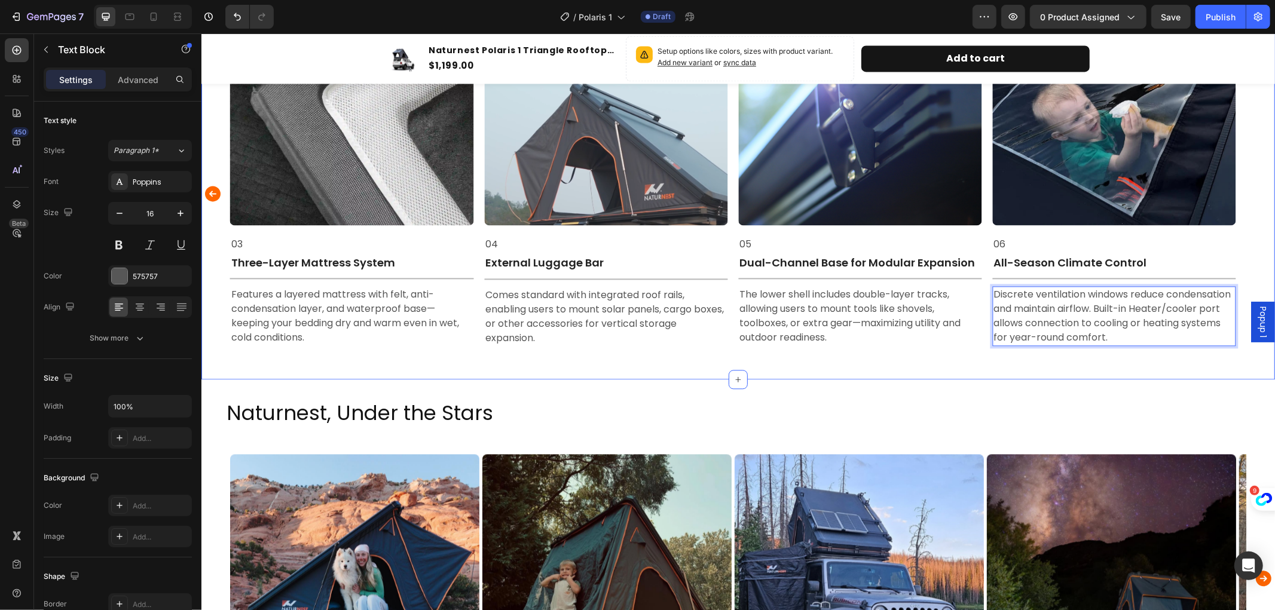
click at [1127, 368] on div "Image 01 Text Block Full Aluminum Alloy Frame Text Block Title Line Built entir…" at bounding box center [738, 193] width 1074 height 372
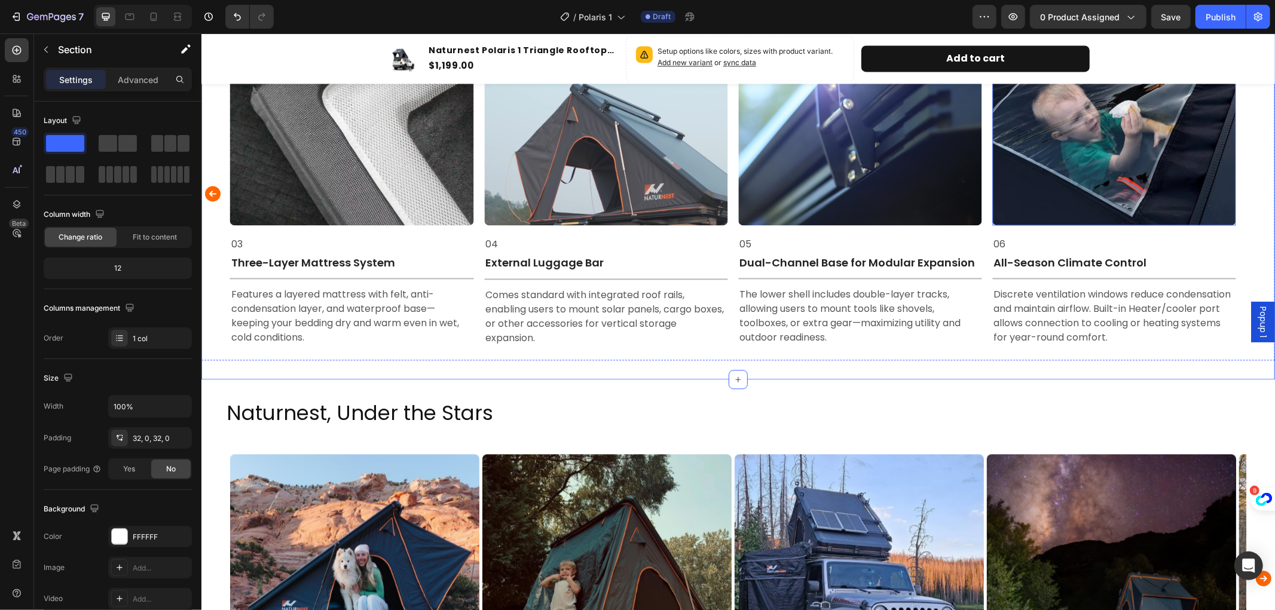
click at [1108, 139] on img at bounding box center [1113, 125] width 243 height 198
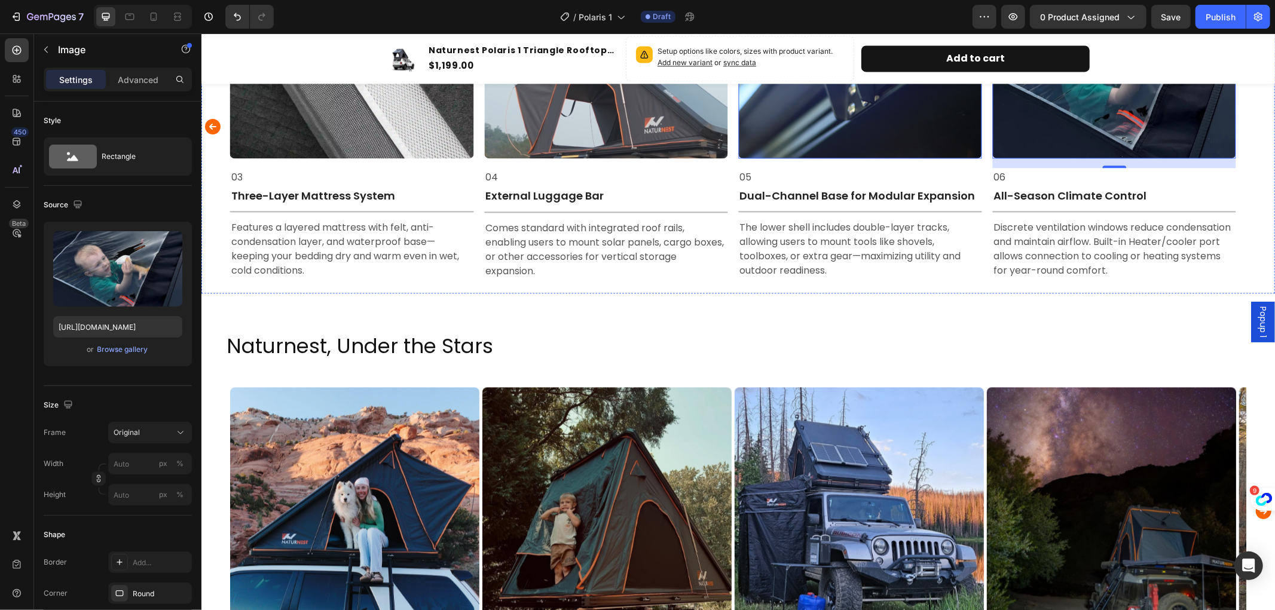
scroll to position [2126, 0]
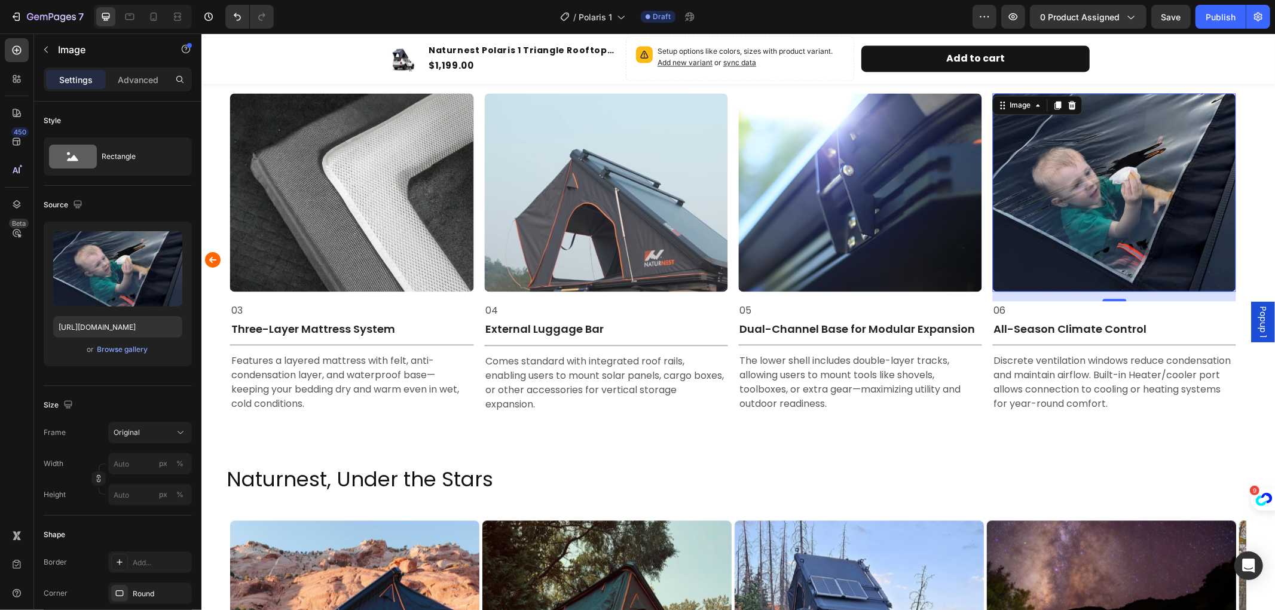
click at [1067, 225] on img at bounding box center [1113, 192] width 243 height 198
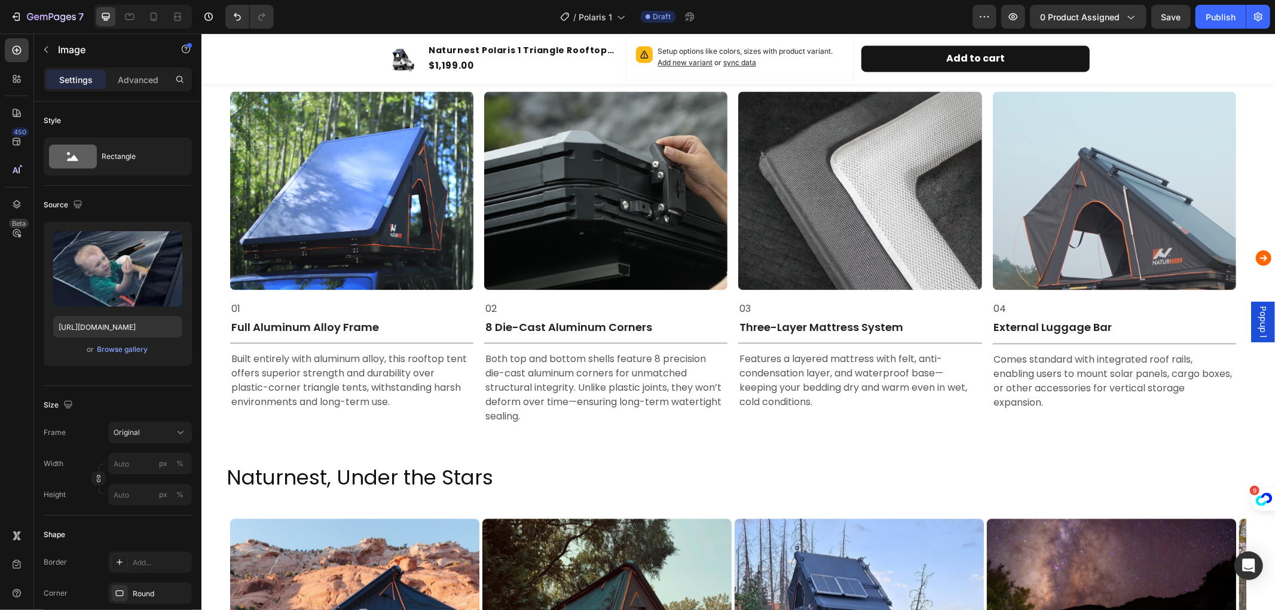
scroll to position [1995, 0]
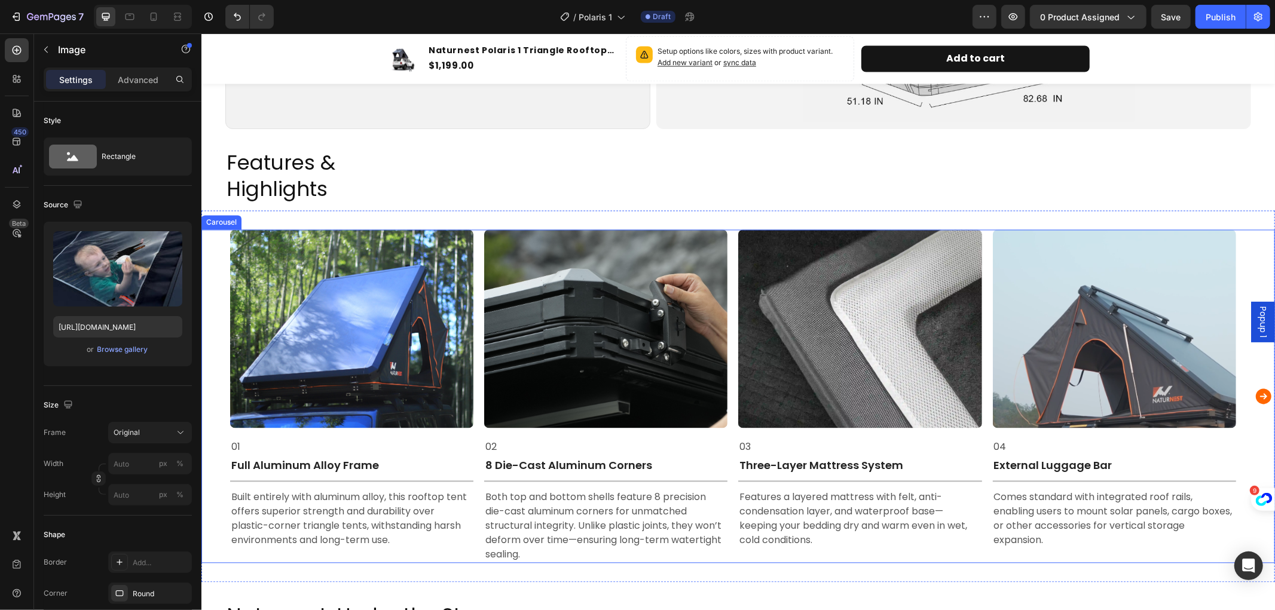
click at [1255, 391] on icon "Carousel Next Arrow" at bounding box center [1263, 396] width 16 height 16
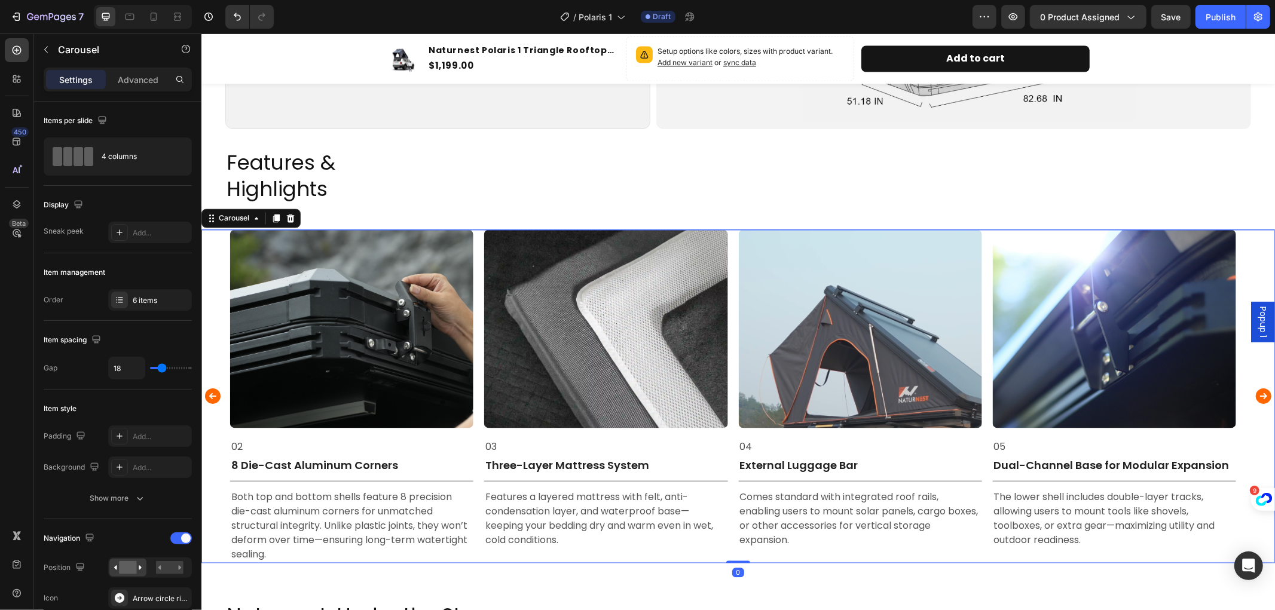
click at [1255, 391] on icon "Carousel Next Arrow" at bounding box center [1263, 396] width 16 height 16
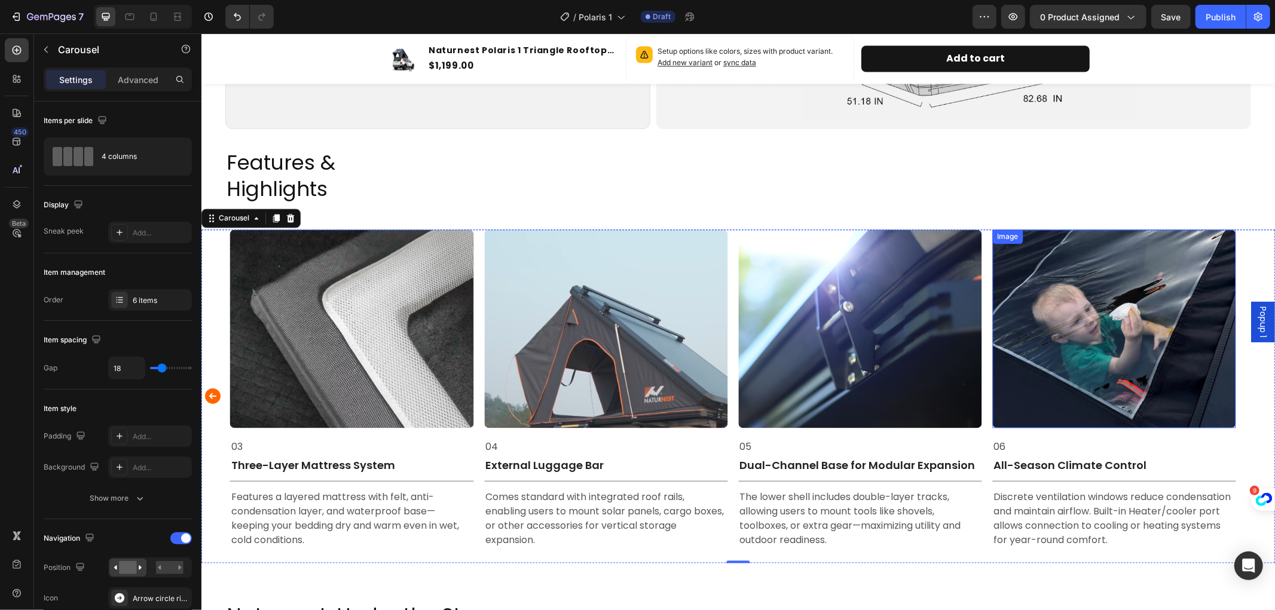
scroll to position [2128, 0]
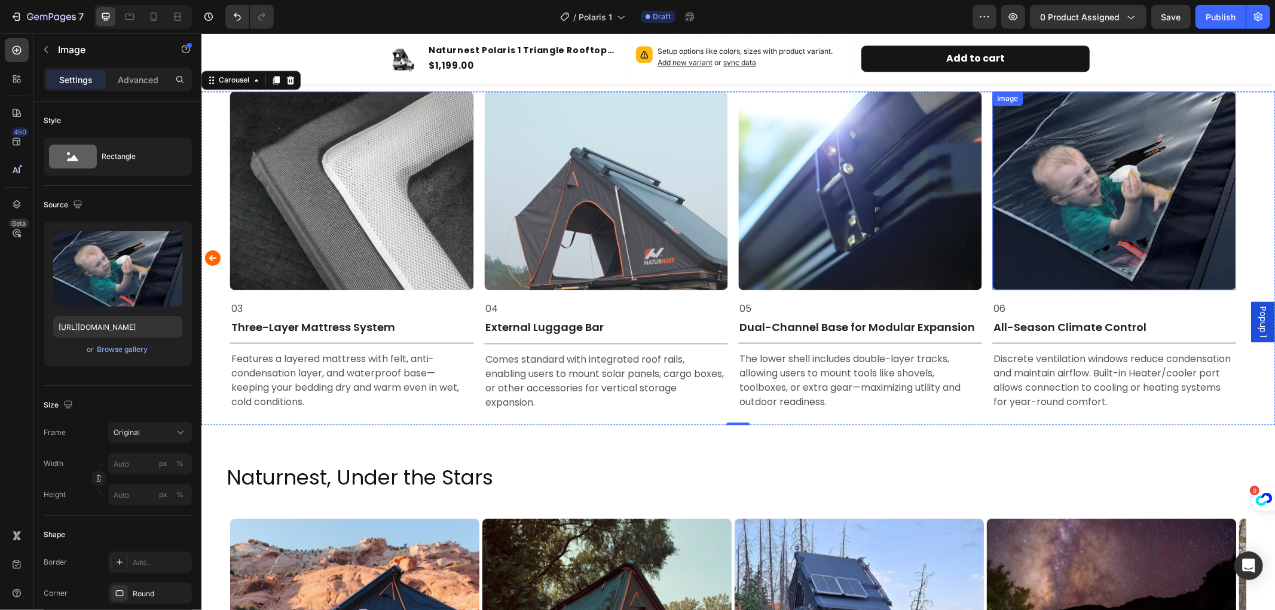
click at [1142, 248] on img at bounding box center [1113, 190] width 243 height 198
click at [1102, 242] on img at bounding box center [1113, 190] width 243 height 198
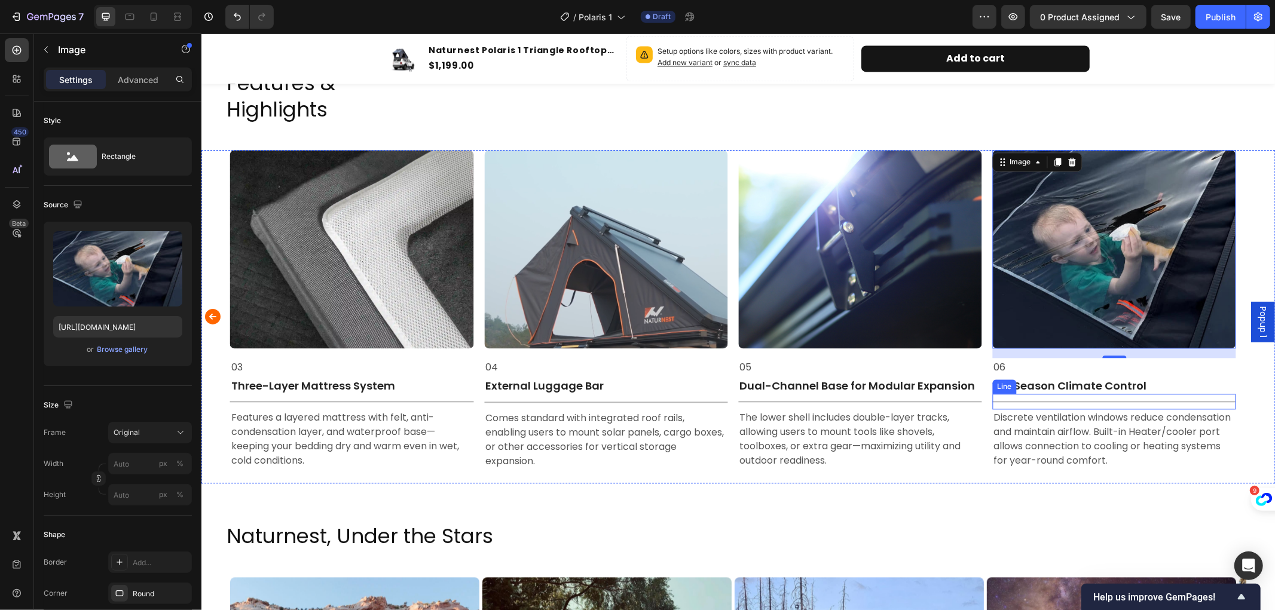
scroll to position [1995, 0]
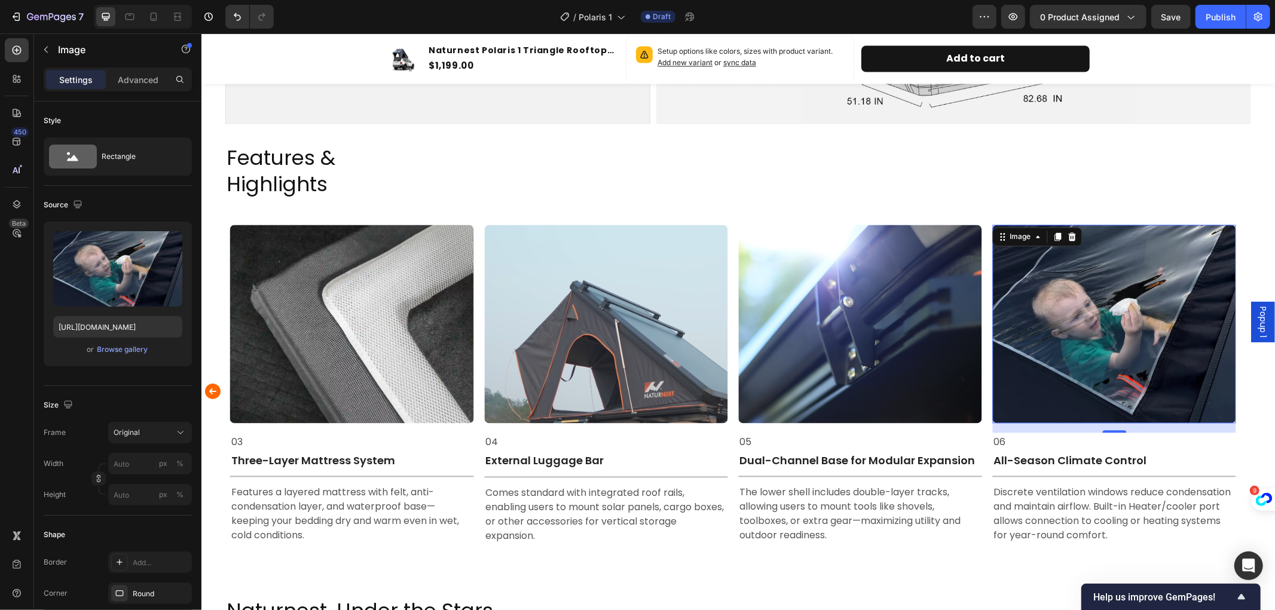
click at [1130, 318] on img at bounding box center [1113, 323] width 243 height 198
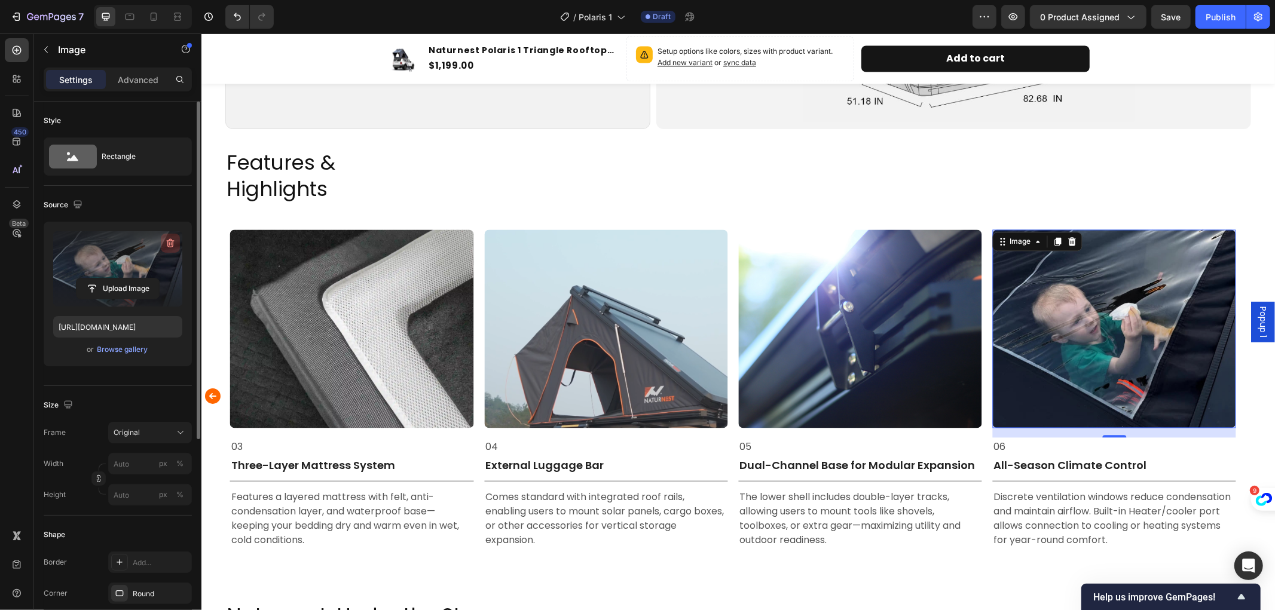
click at [170, 237] on icon "button" at bounding box center [170, 243] width 12 height 12
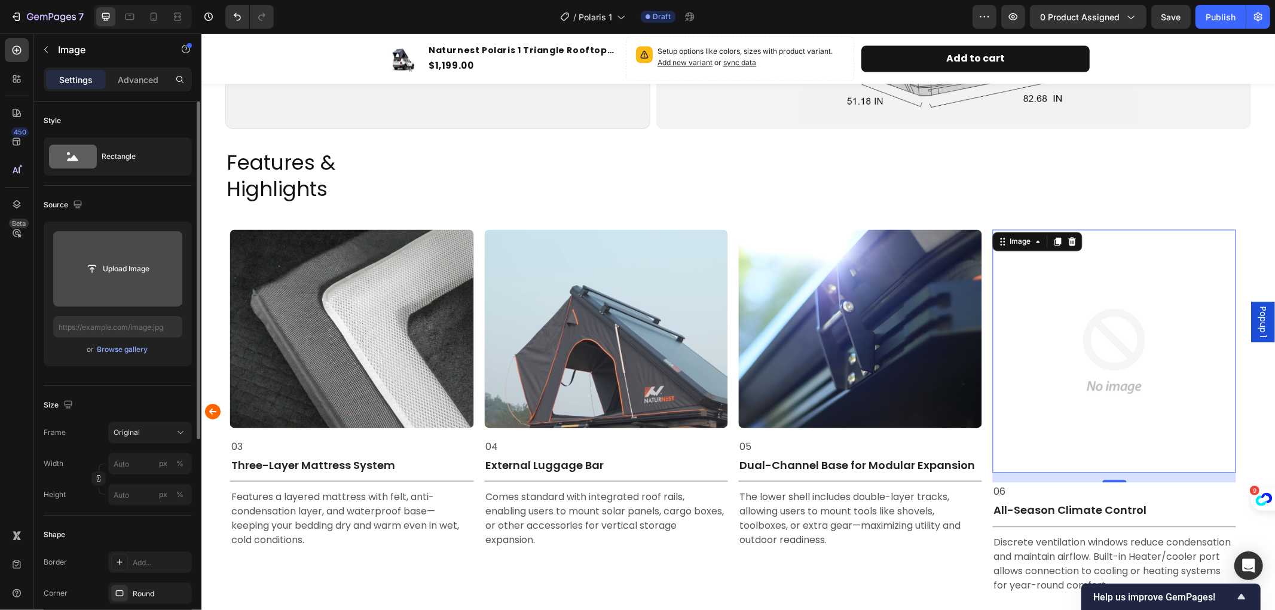
click at [112, 266] on input "file" at bounding box center [118, 269] width 83 height 20
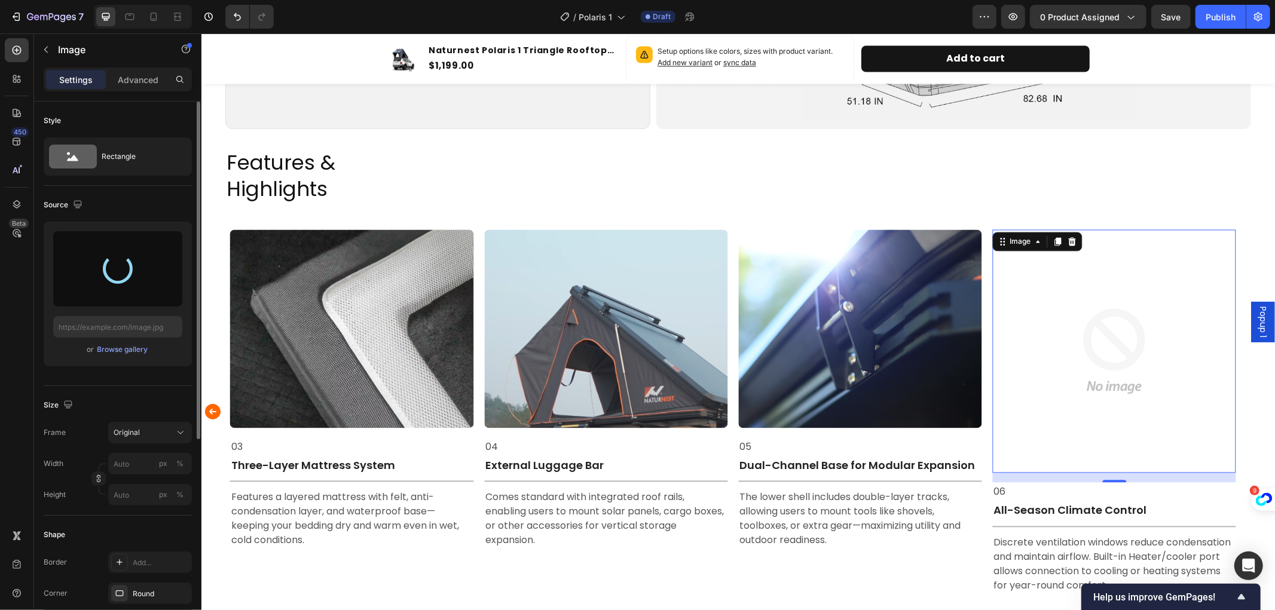
type input "https://cdn.shopify.com/s/files/1/0751/3158/4813/files/gempages_556399069535142…"
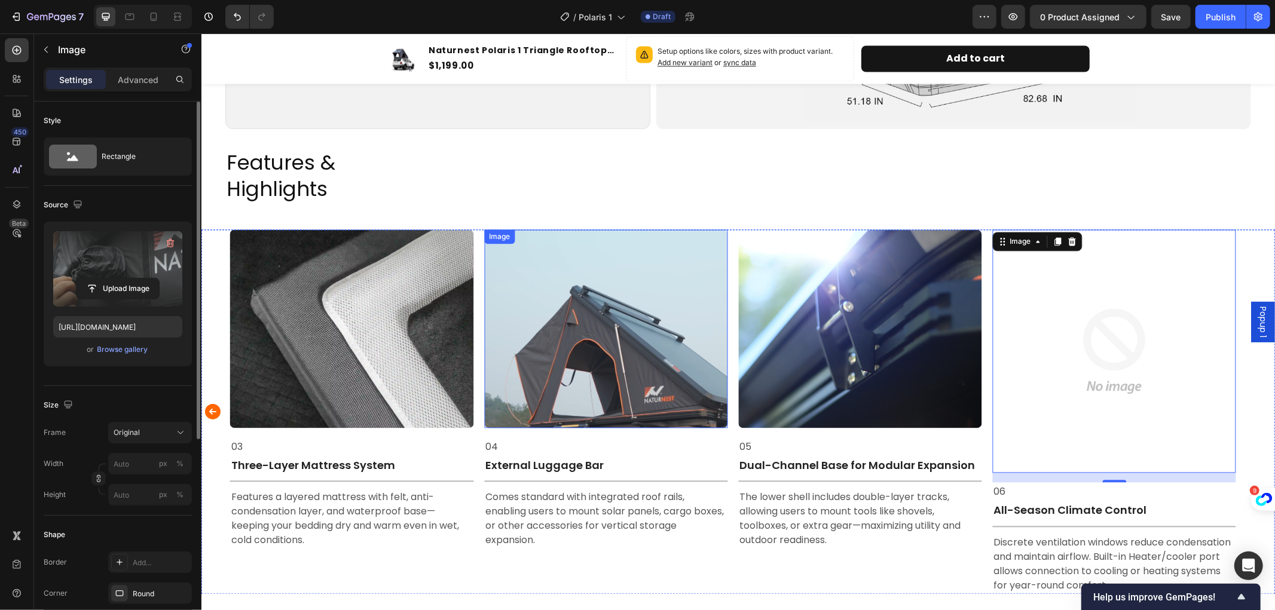
scroll to position [2061, 0]
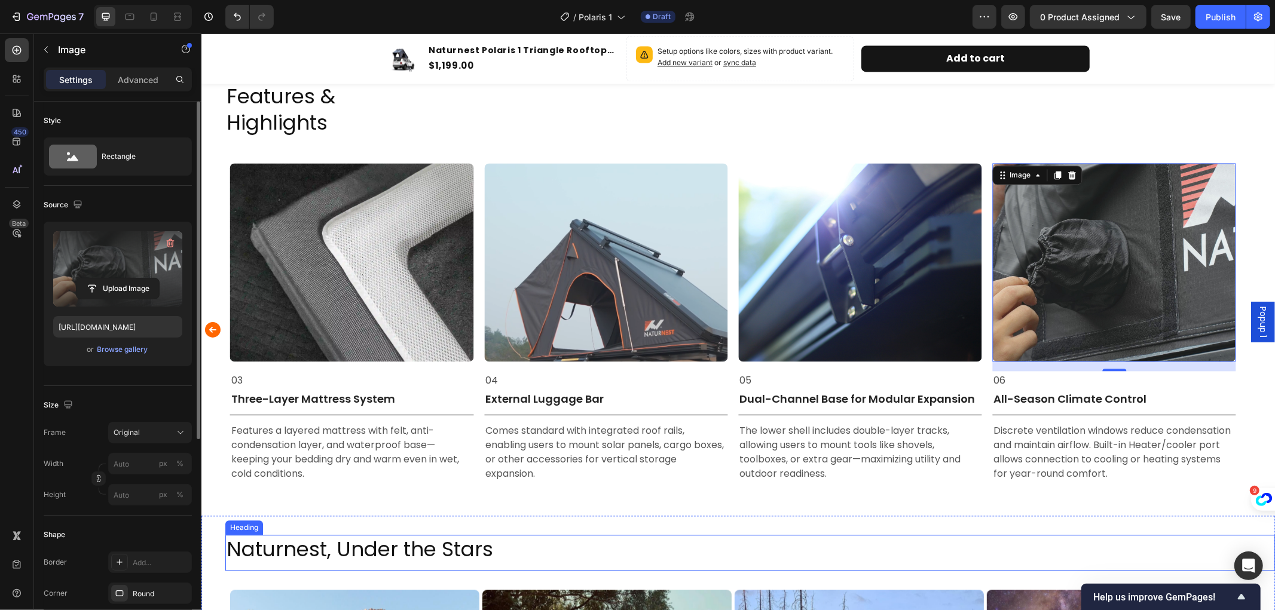
click at [896, 539] on h2 "Naturnest, Under the Stars" at bounding box center [750, 548] width 1050 height 29
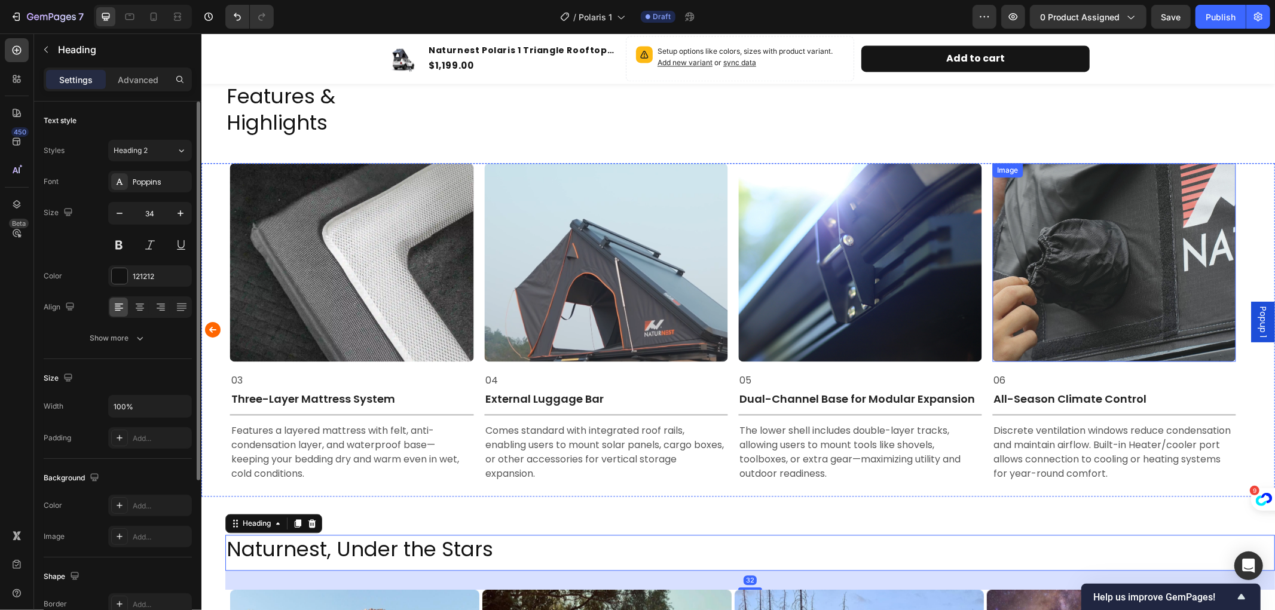
scroll to position [2128, 0]
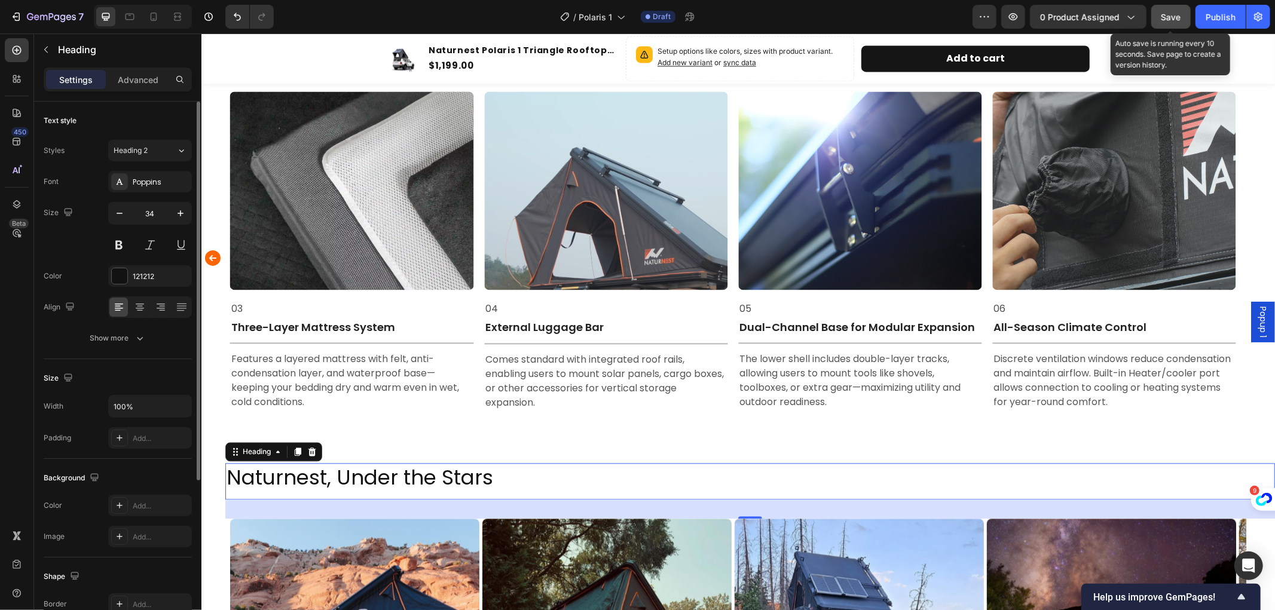
click at [1174, 14] on span "Save" at bounding box center [1172, 17] width 20 height 10
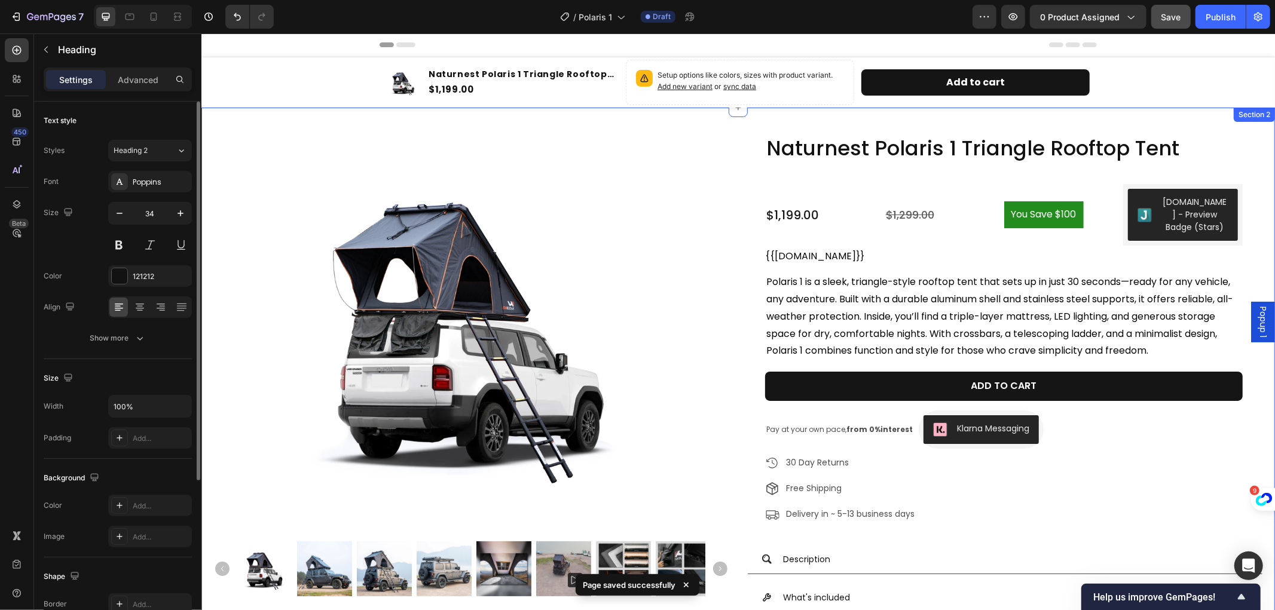
scroll to position [0, 0]
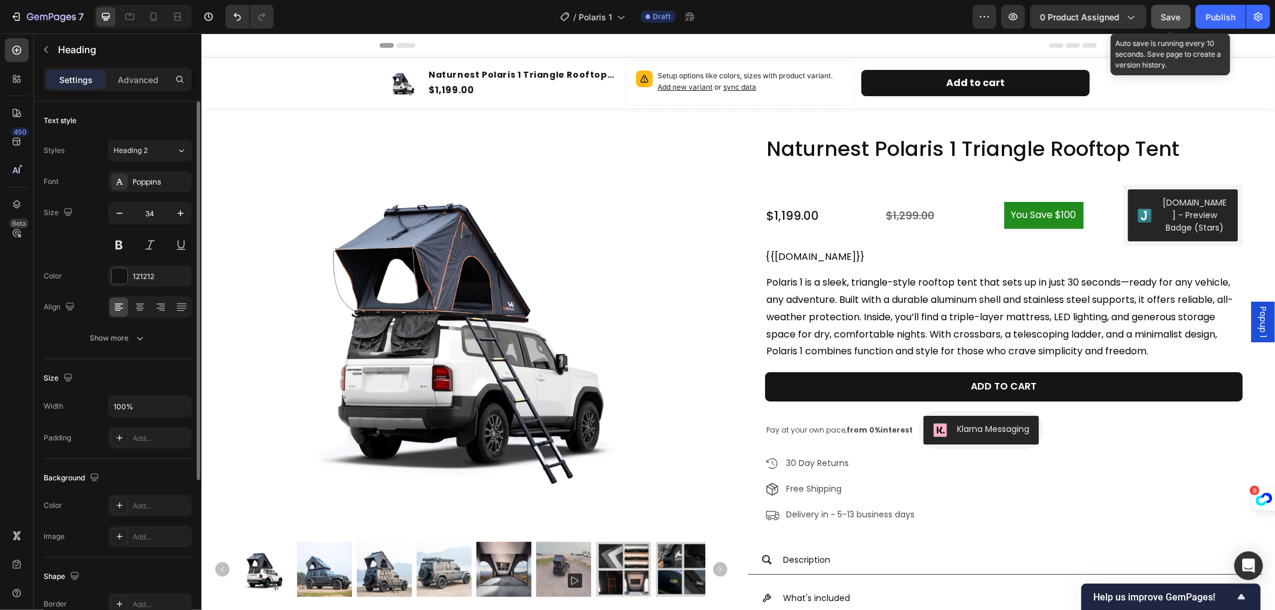
click at [1172, 13] on span "Save" at bounding box center [1172, 17] width 20 height 10
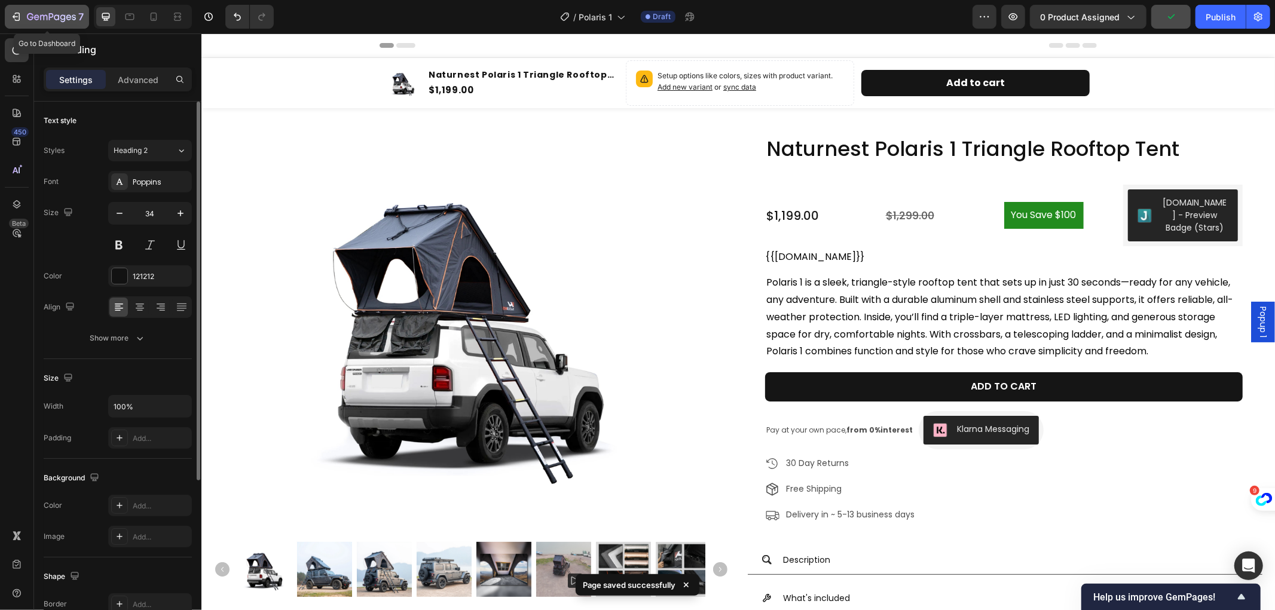
click at [44, 14] on icon "button" at bounding box center [51, 18] width 49 height 10
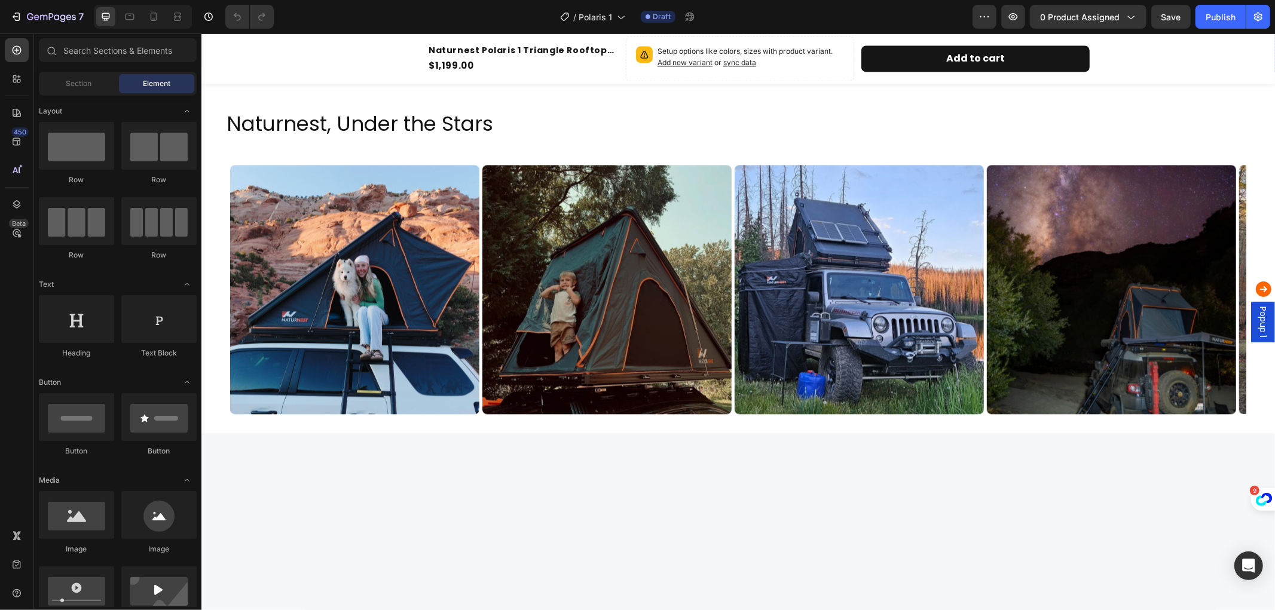
scroll to position [2005, 0]
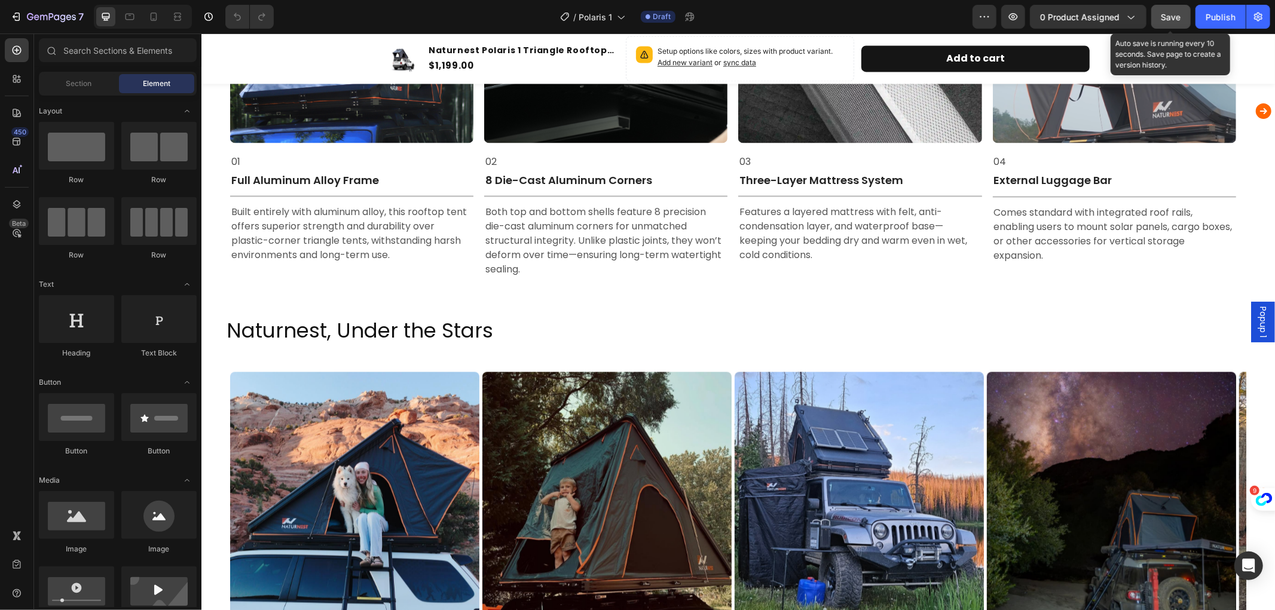
click at [1166, 12] on span "Save" at bounding box center [1172, 17] width 20 height 10
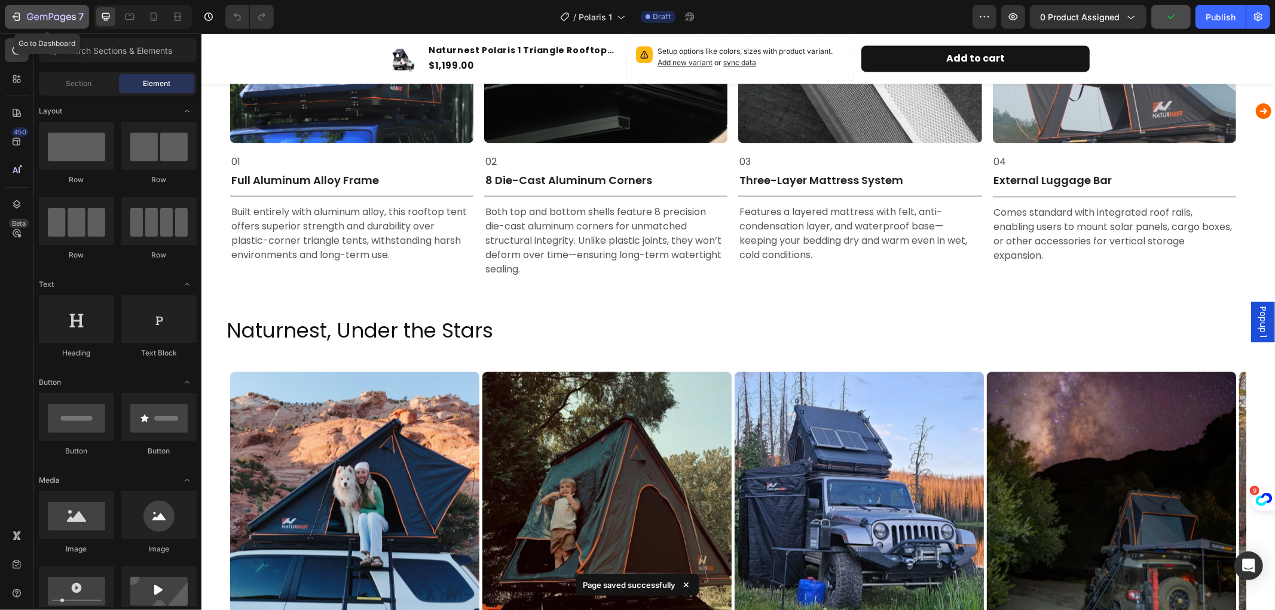
click at [39, 19] on icon "button" at bounding box center [51, 18] width 49 height 10
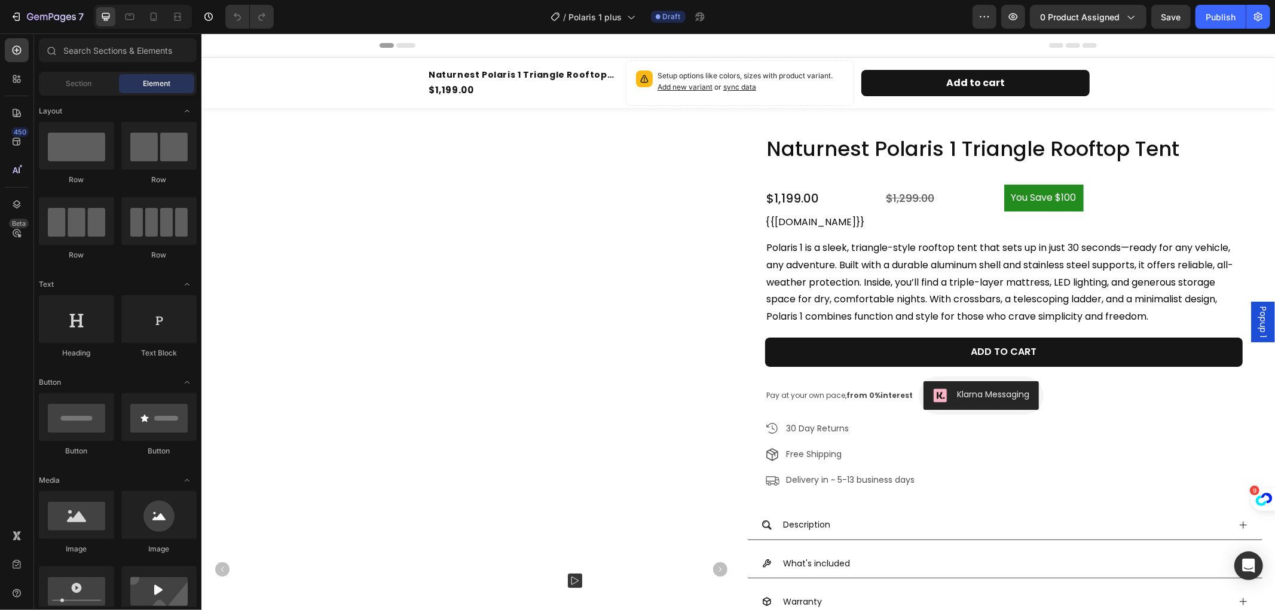
radio input "false"
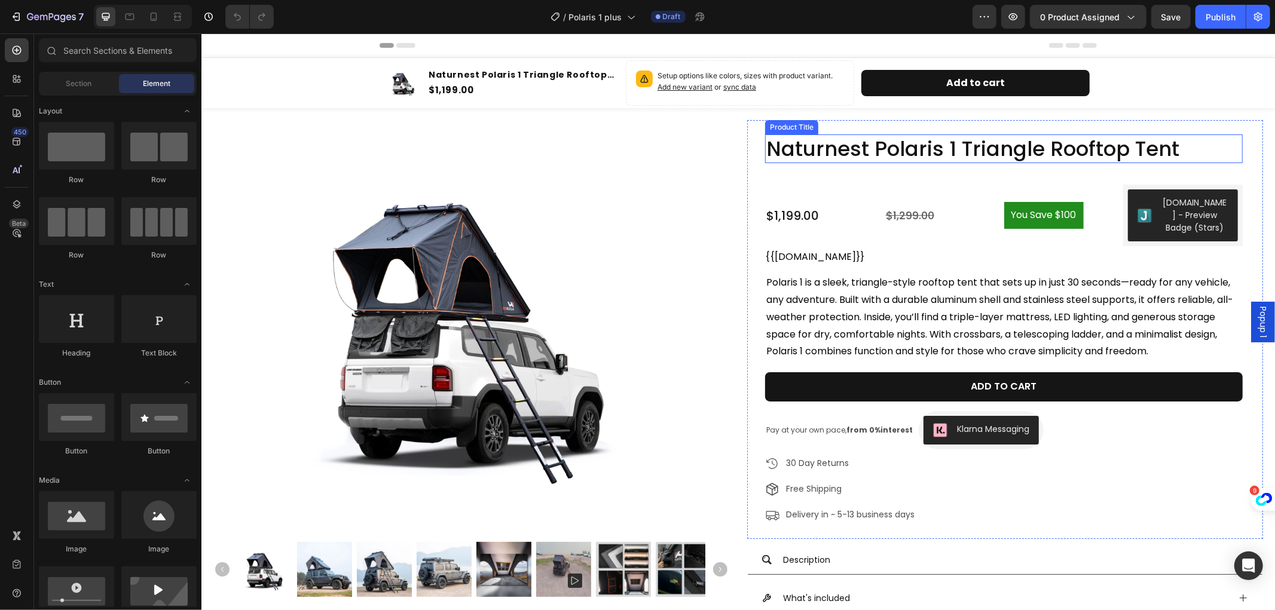
click at [936, 145] on h1 "Naturnest Polaris 1 Triangle Rooftop Tent" at bounding box center [1004, 148] width 478 height 29
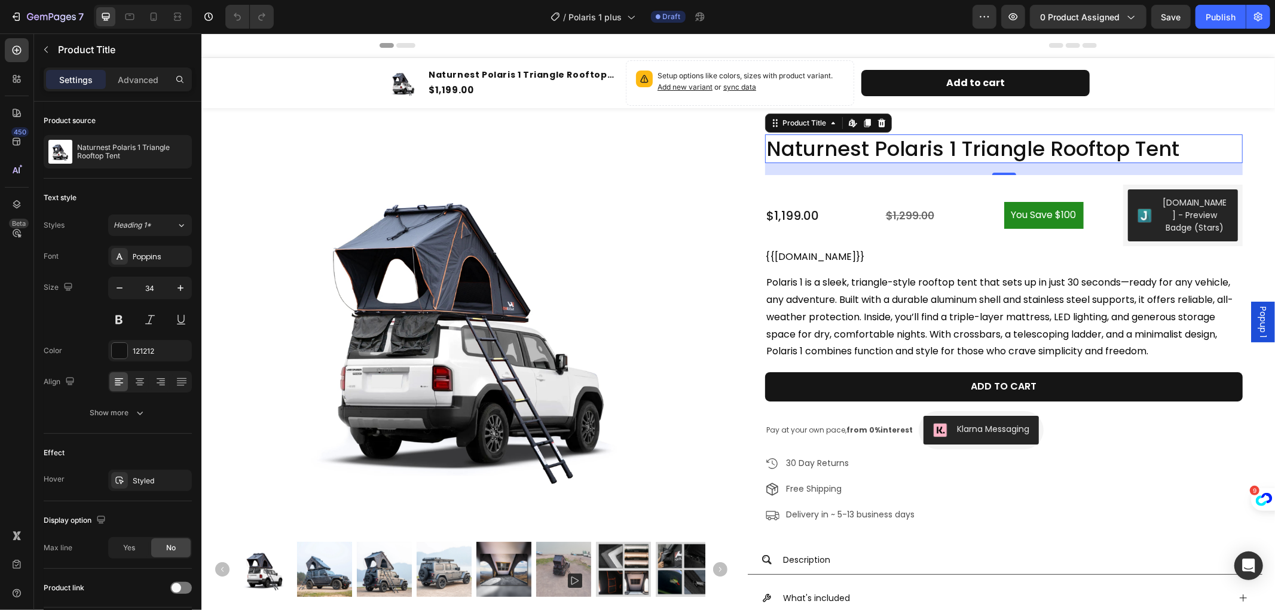
click at [980, 152] on h1 "Naturnest Polaris 1 Triangle Rooftop Tent" at bounding box center [1004, 148] width 478 height 29
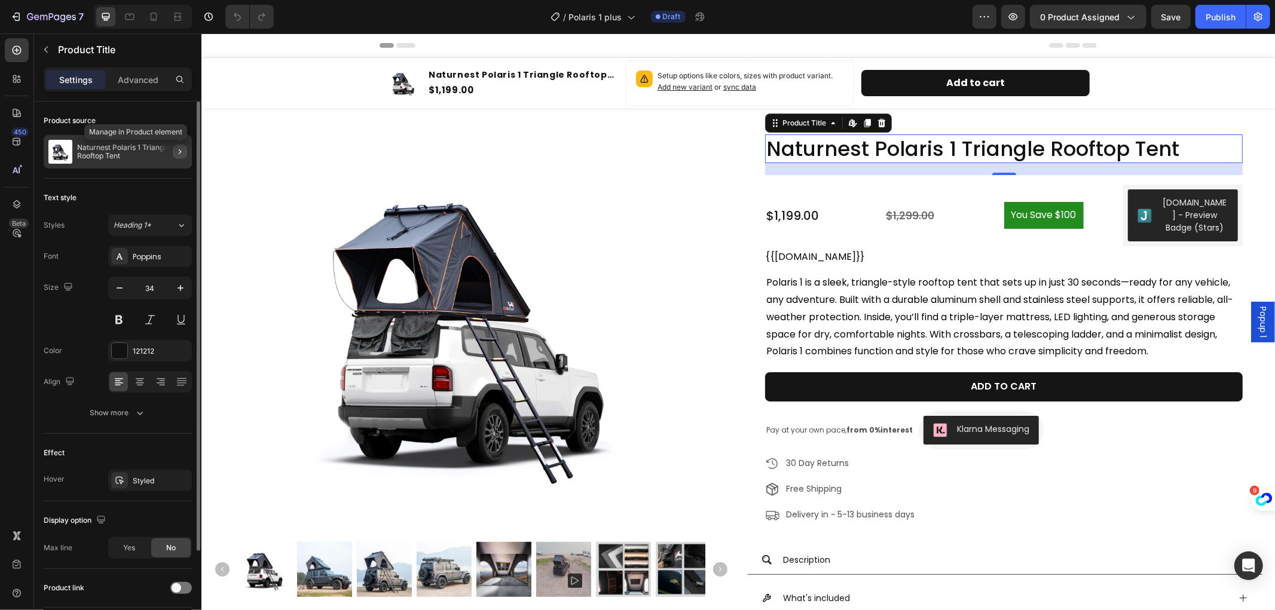
click at [178, 148] on icon "button" at bounding box center [180, 152] width 10 height 10
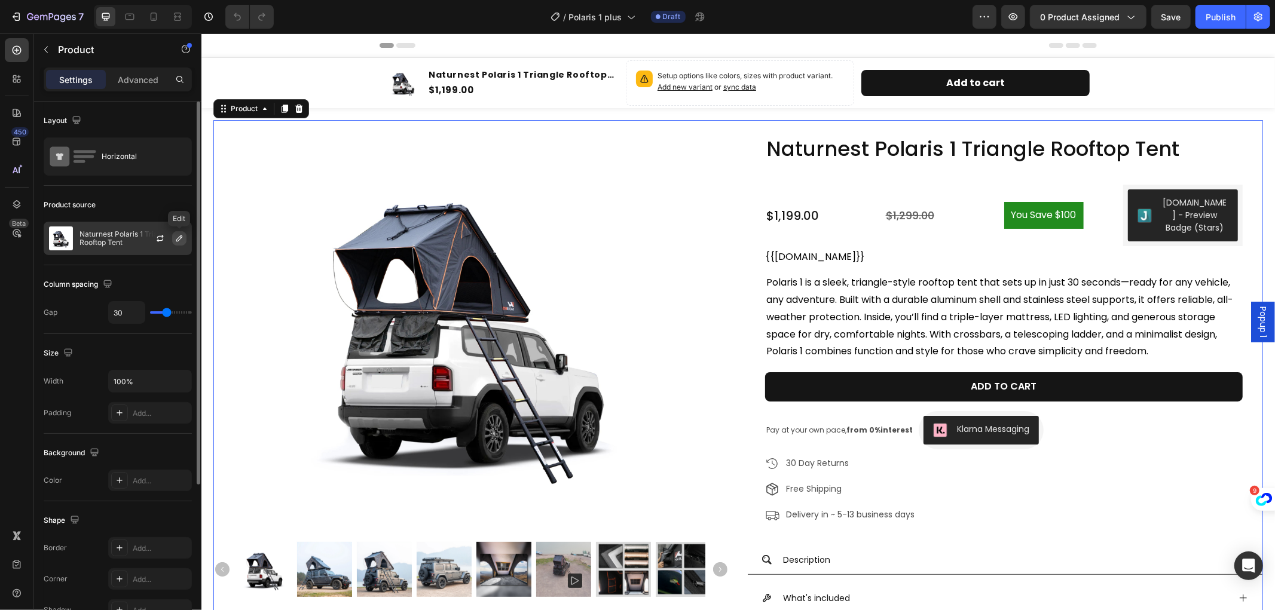
click at [183, 241] on icon "button" at bounding box center [180, 239] width 10 height 10
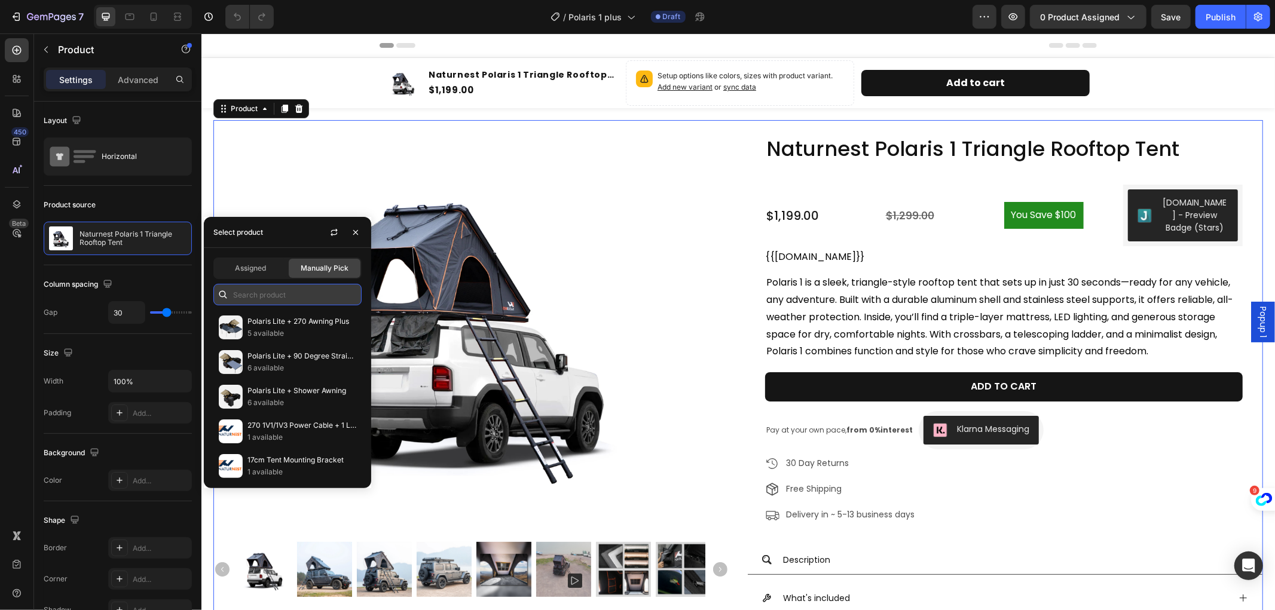
click at [288, 289] on input "text" at bounding box center [287, 295] width 148 height 22
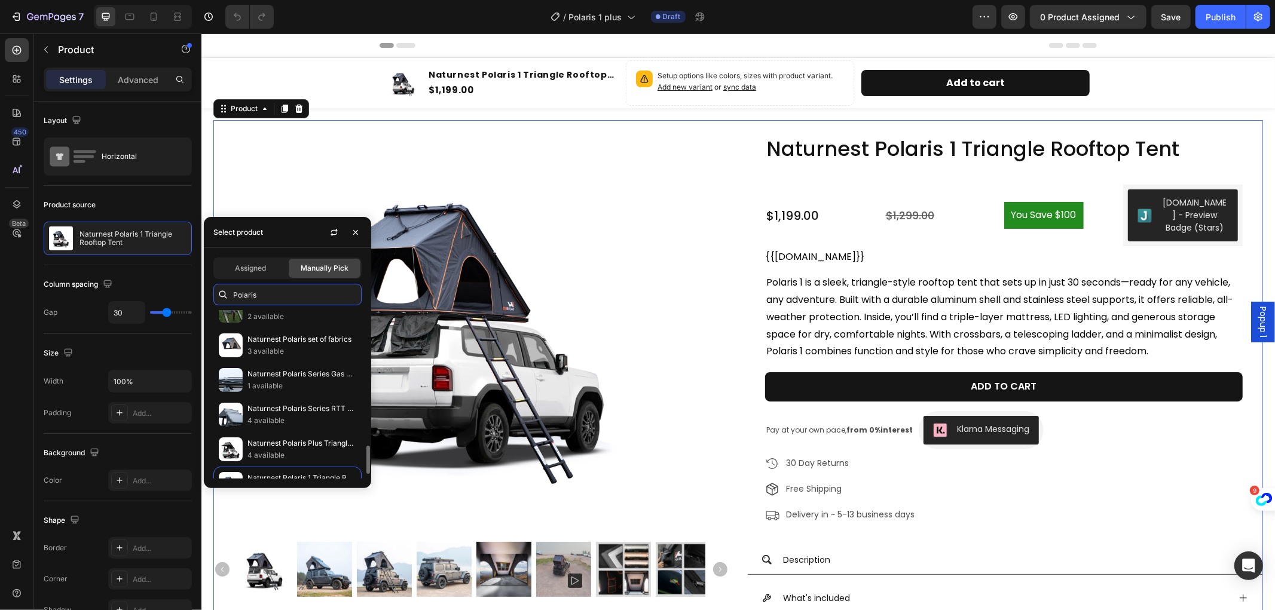
scroll to position [840, 0]
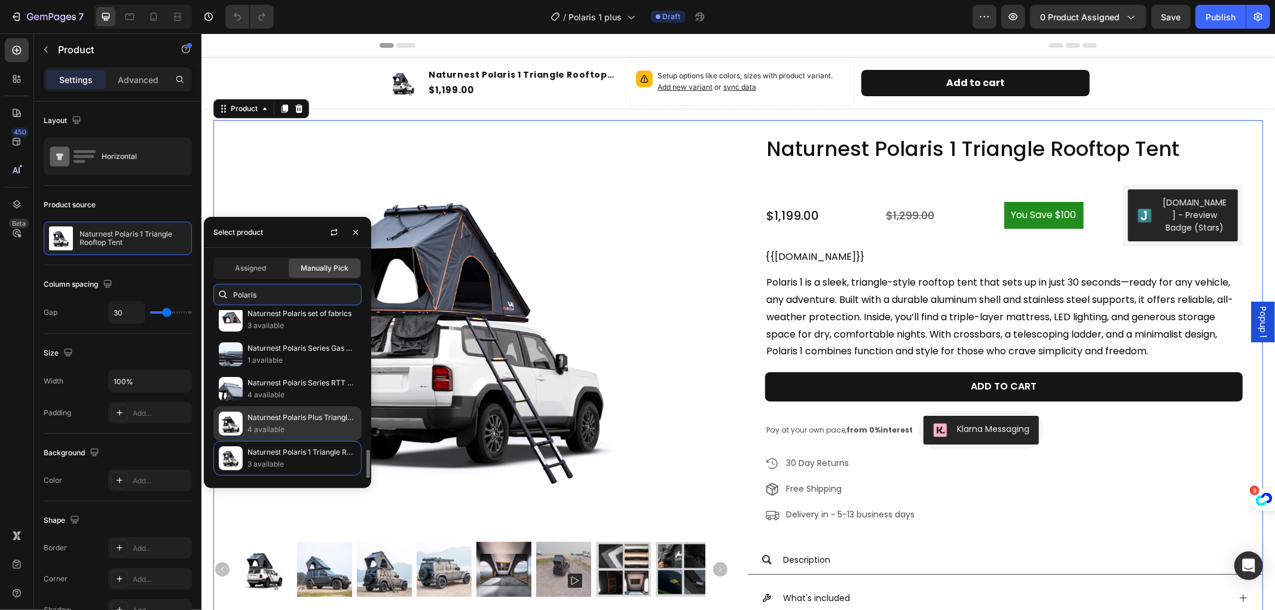
type input "Polaris"
click at [313, 428] on p "4 available" at bounding box center [302, 430] width 109 height 12
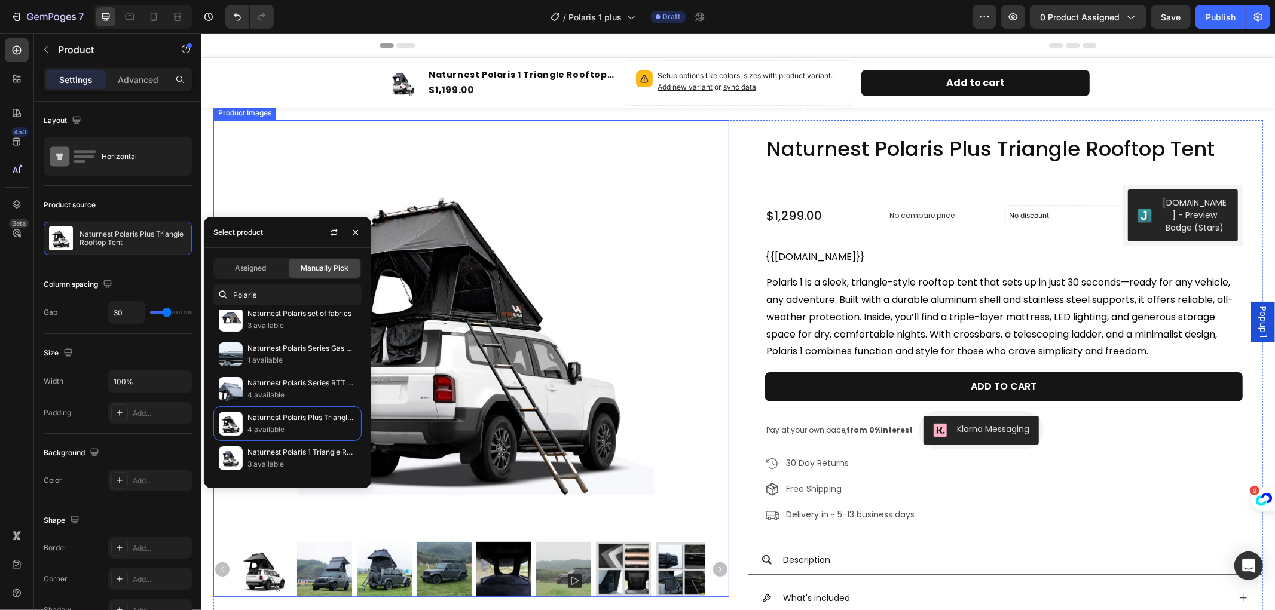
click at [642, 269] on img at bounding box center [470, 326] width 413 height 413
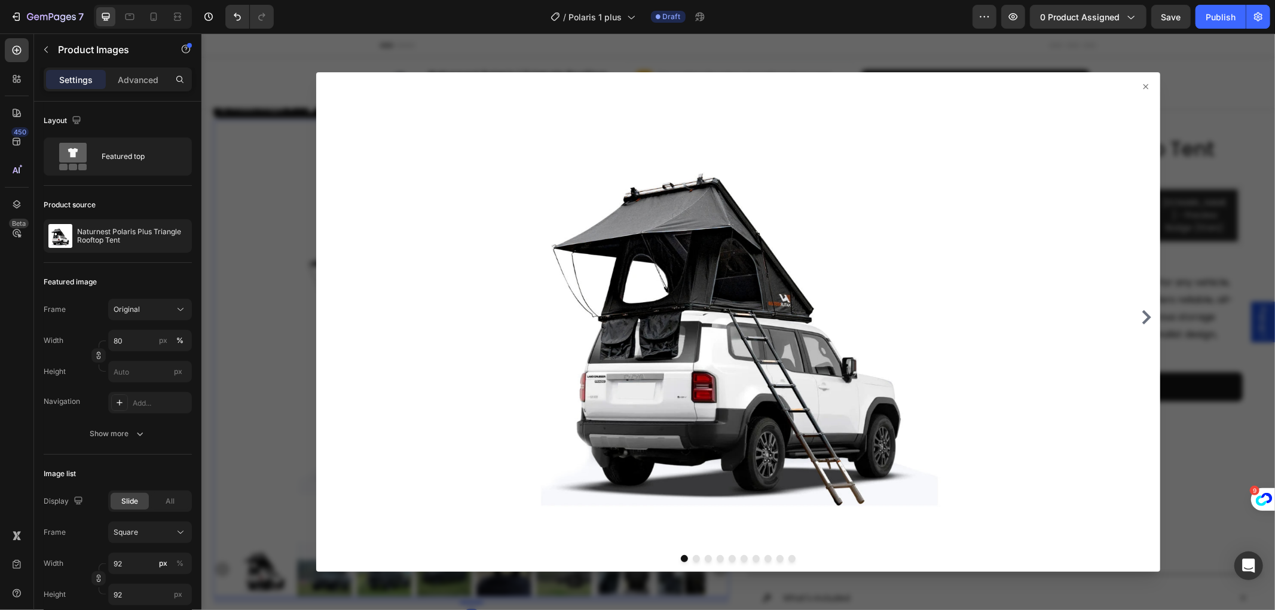
click at [1141, 85] on icon at bounding box center [1146, 86] width 10 height 10
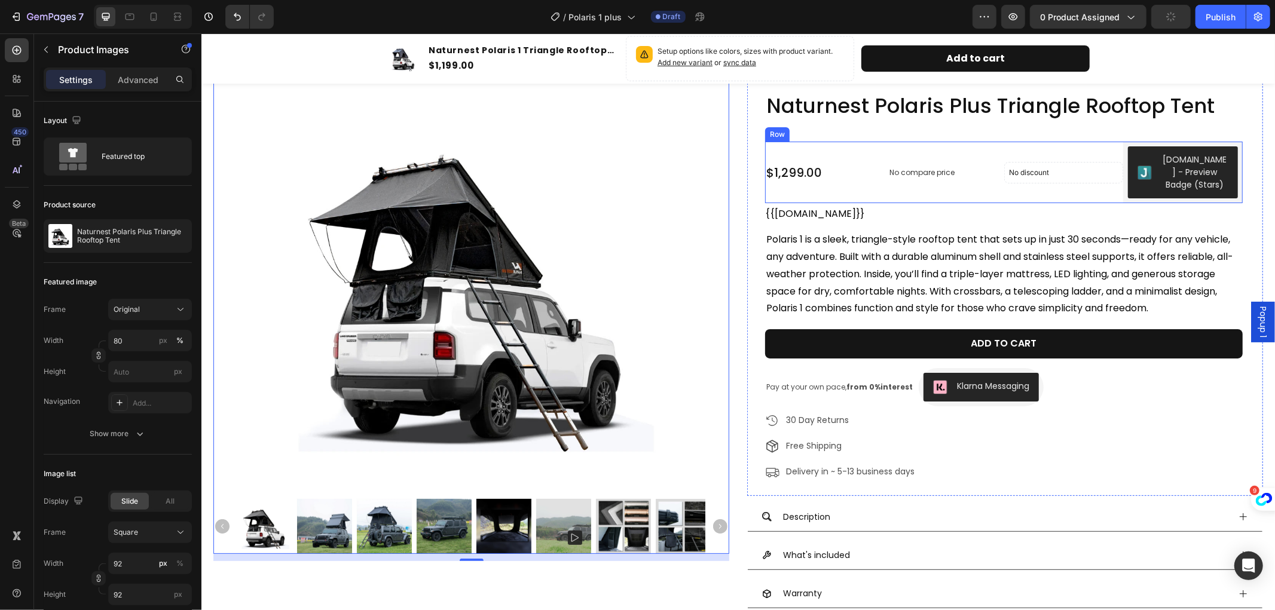
scroll to position [0, 0]
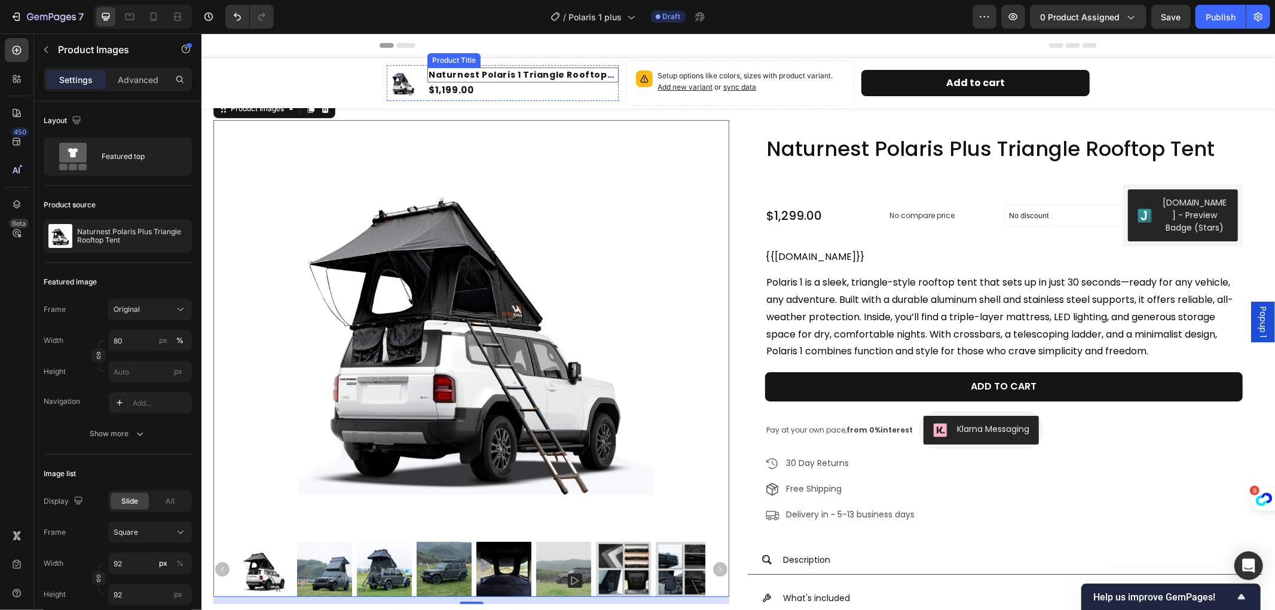
click at [475, 70] on h1 "Naturnest Polaris 1 Triangle Rooftop Tent" at bounding box center [522, 74] width 191 height 15
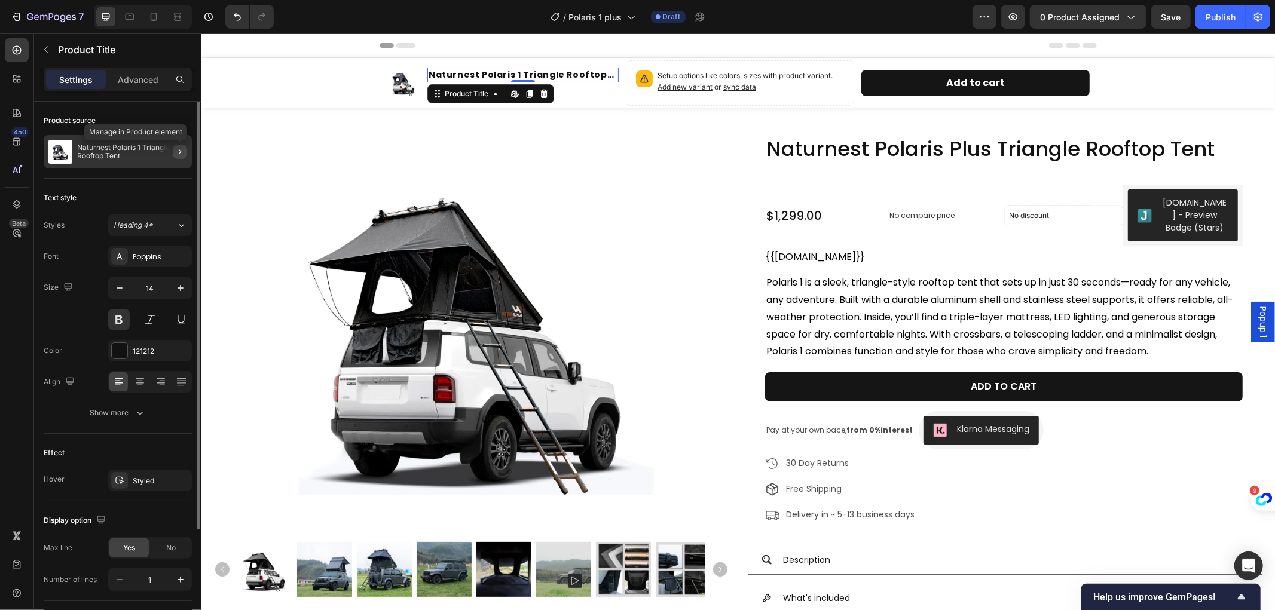
click at [181, 150] on icon "button" at bounding box center [180, 152] width 10 height 10
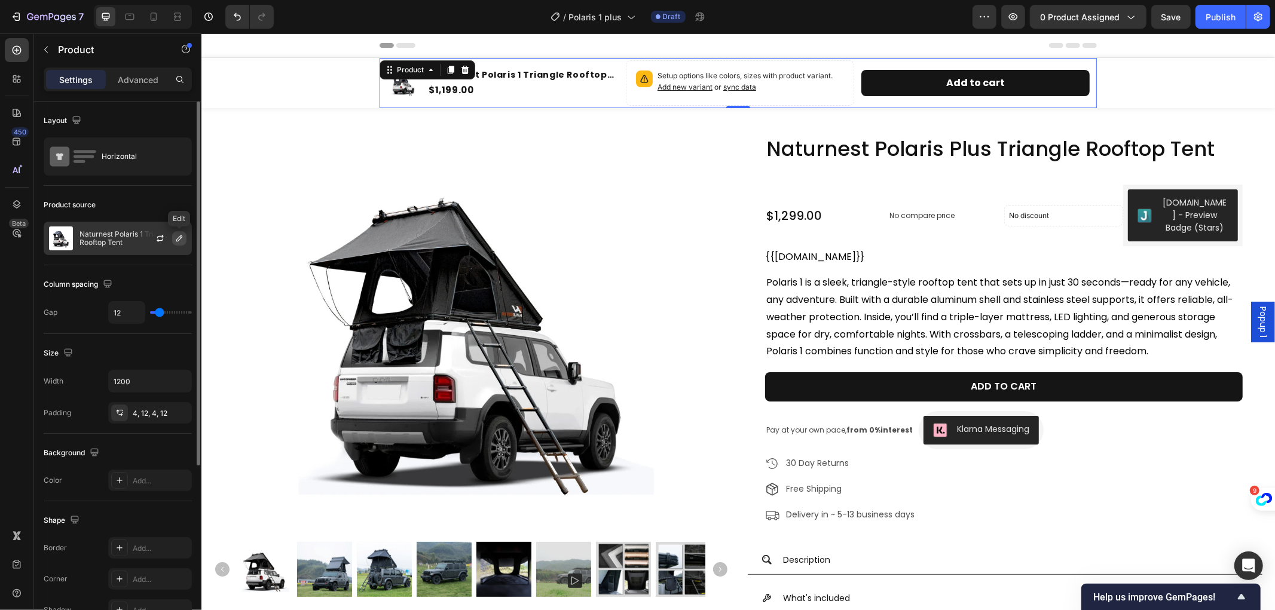
click at [175, 237] on icon "button" at bounding box center [180, 239] width 10 height 10
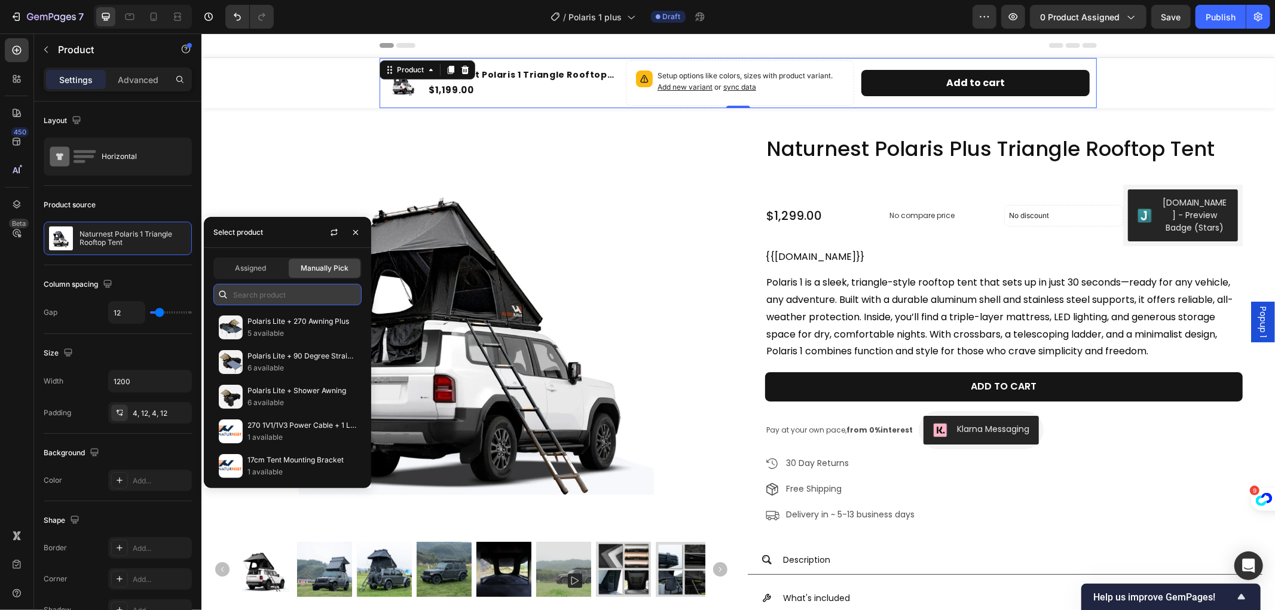
click at [297, 295] on input "text" at bounding box center [287, 295] width 148 height 22
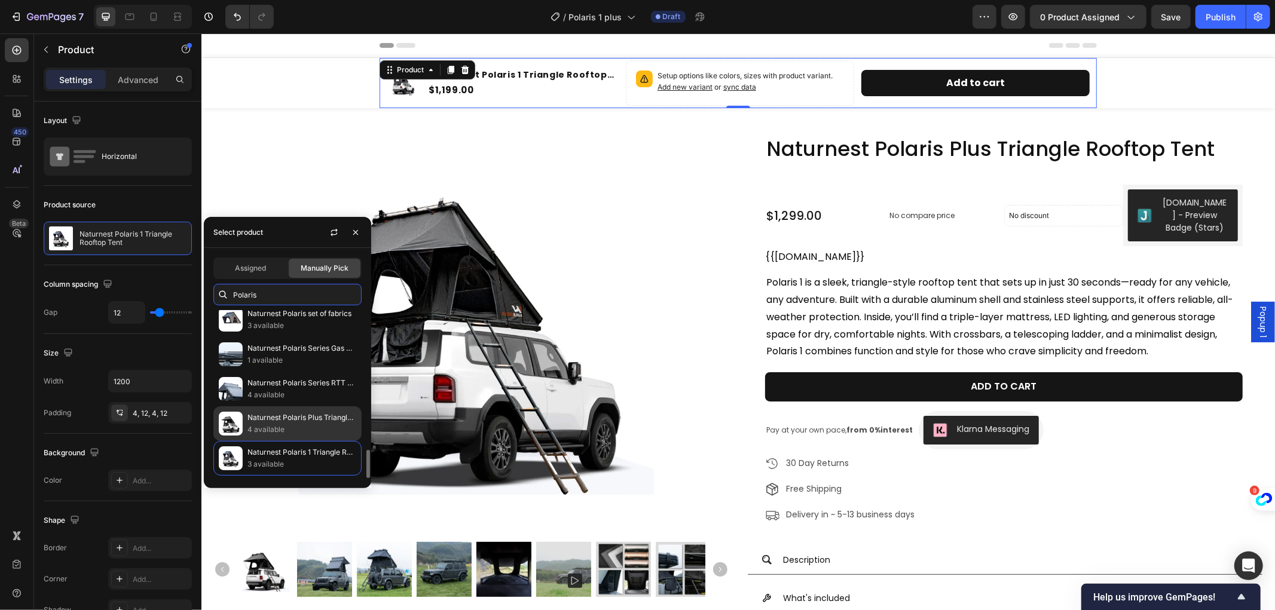
type input "Polaris"
click at [315, 428] on p "4 available" at bounding box center [302, 430] width 109 height 12
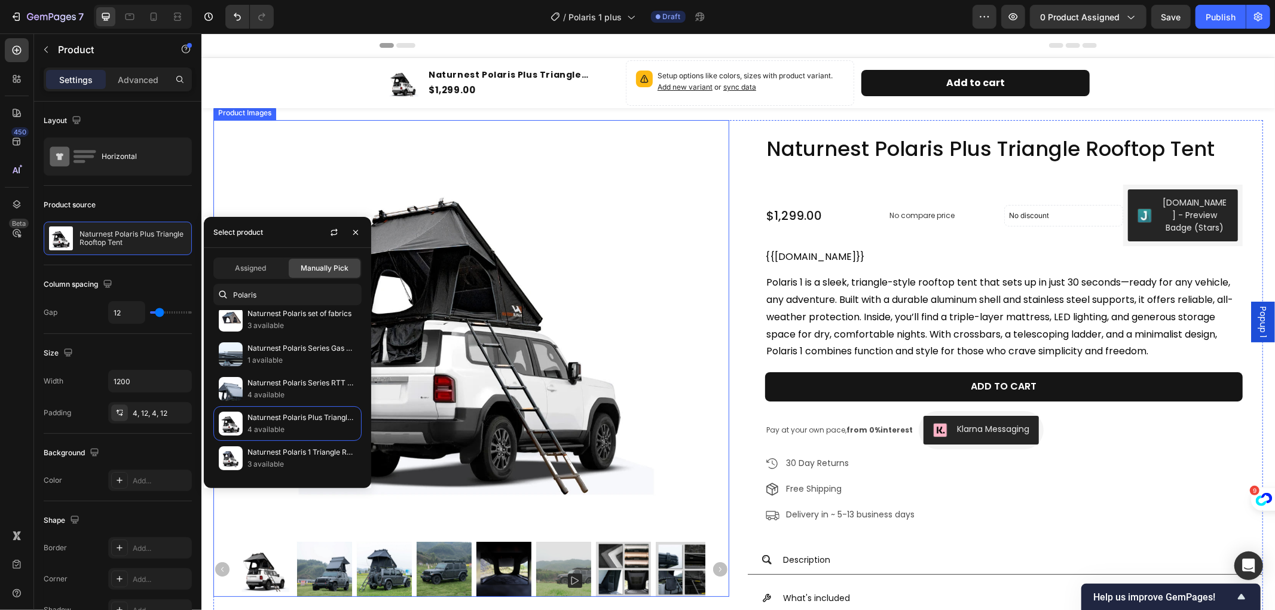
click at [609, 190] on img at bounding box center [470, 326] width 413 height 413
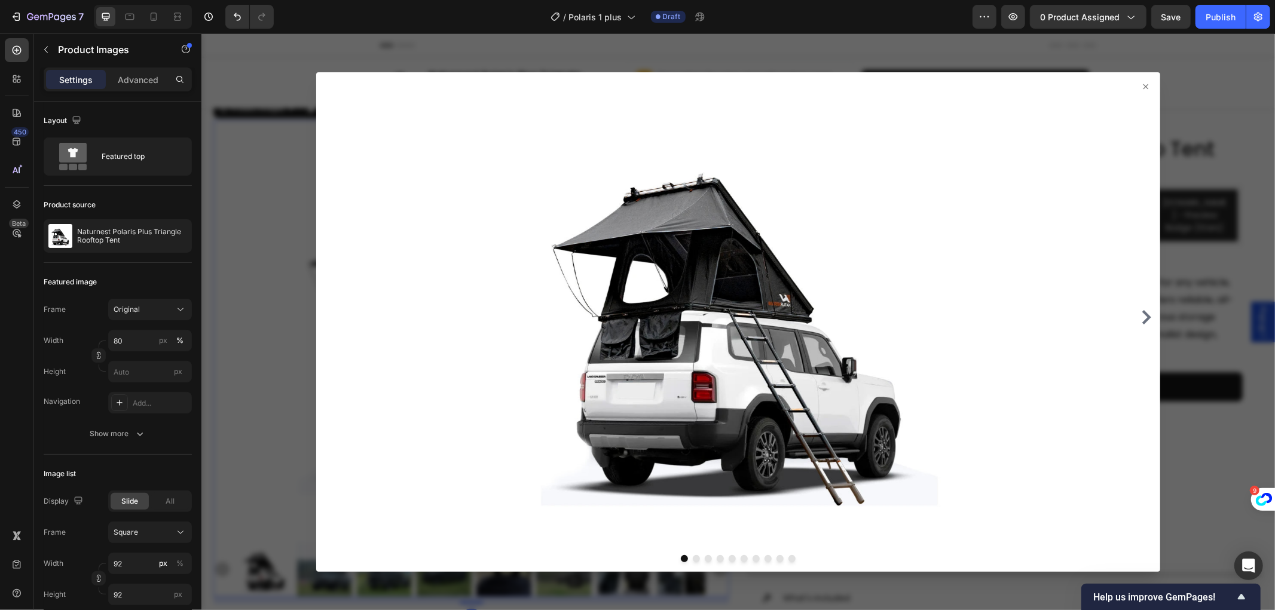
click at [1141, 85] on icon at bounding box center [1146, 86] width 10 height 10
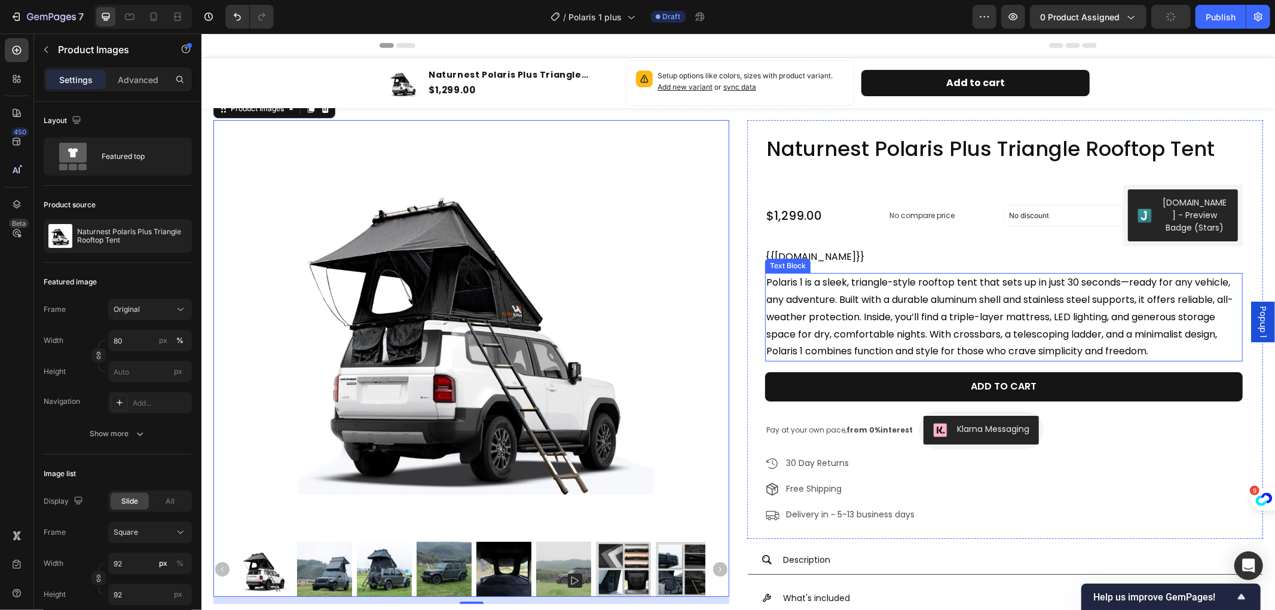
click at [876, 285] on span "Polaris 1 is a sleek, triangle-style rooftop tent that sets up in just 30 secon…" at bounding box center [999, 316] width 467 height 83
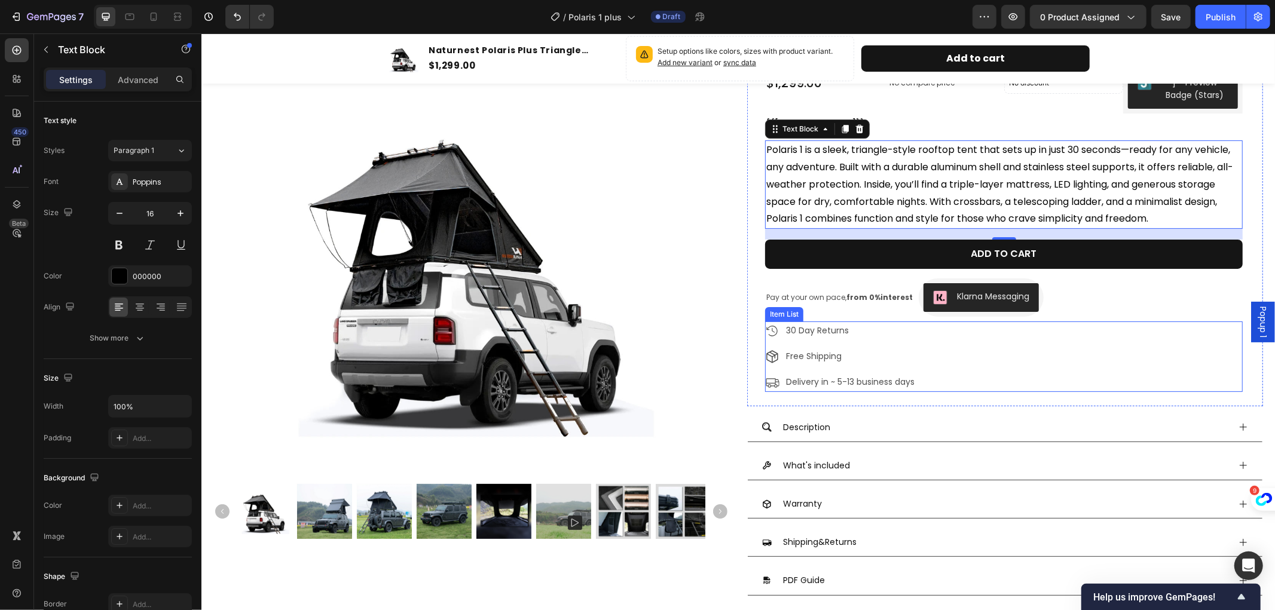
scroll to position [0, 0]
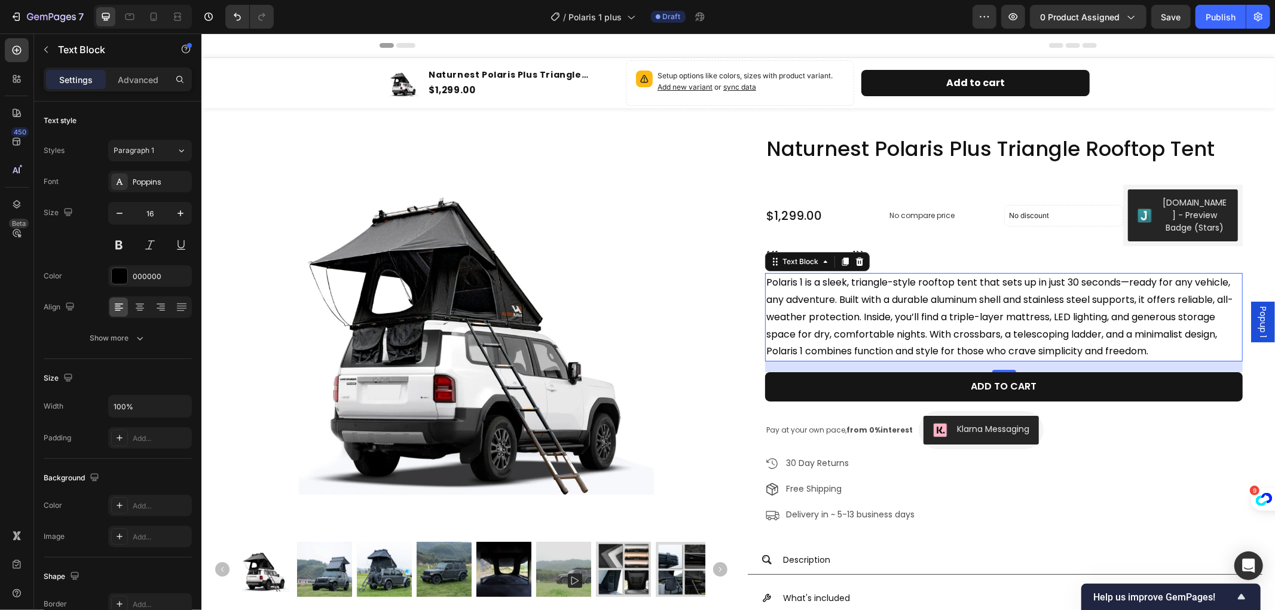
click at [1164, 344] on p "Polaris 1 is a sleek, triangle-style rooftop tent that sets up in just 30 secon…" at bounding box center [1003, 317] width 475 height 86
click at [1168, 349] on p "Polaris 1 is a sleek, triangle-style rooftop tent that sets up in just 30 secon…" at bounding box center [1003, 317] width 475 height 86
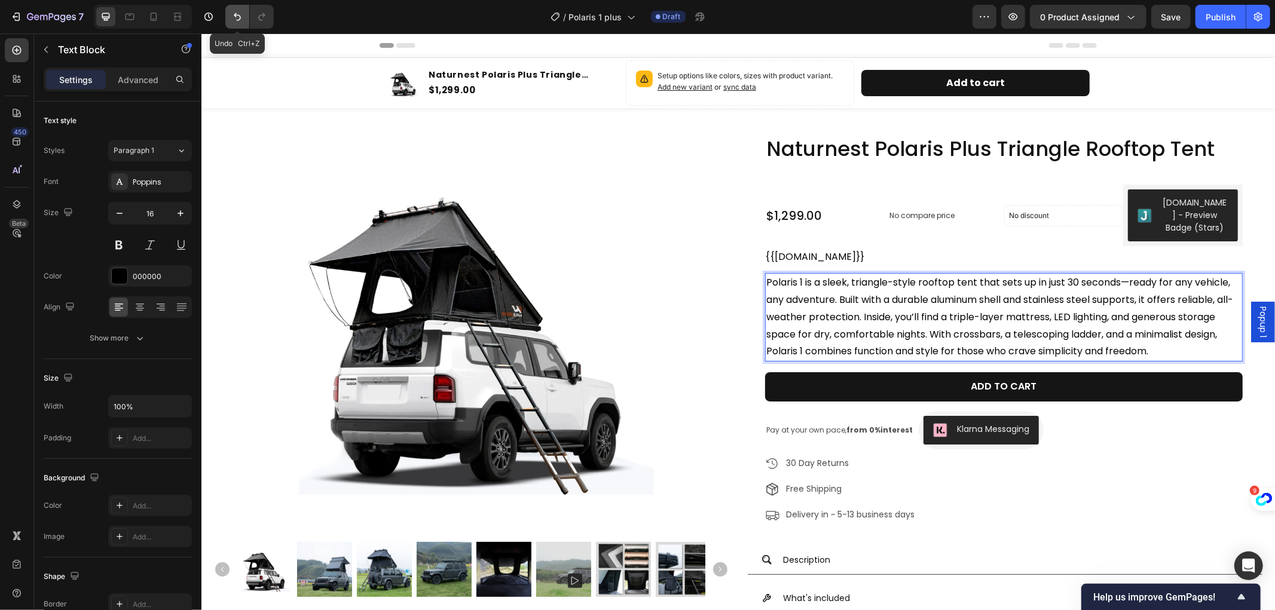
click at [237, 12] on icon "Undo/Redo" at bounding box center [237, 17] width 12 height 12
click at [1163, 352] on span "Rich Text Editor. Editing area: main" at bounding box center [999, 316] width 467 height 83
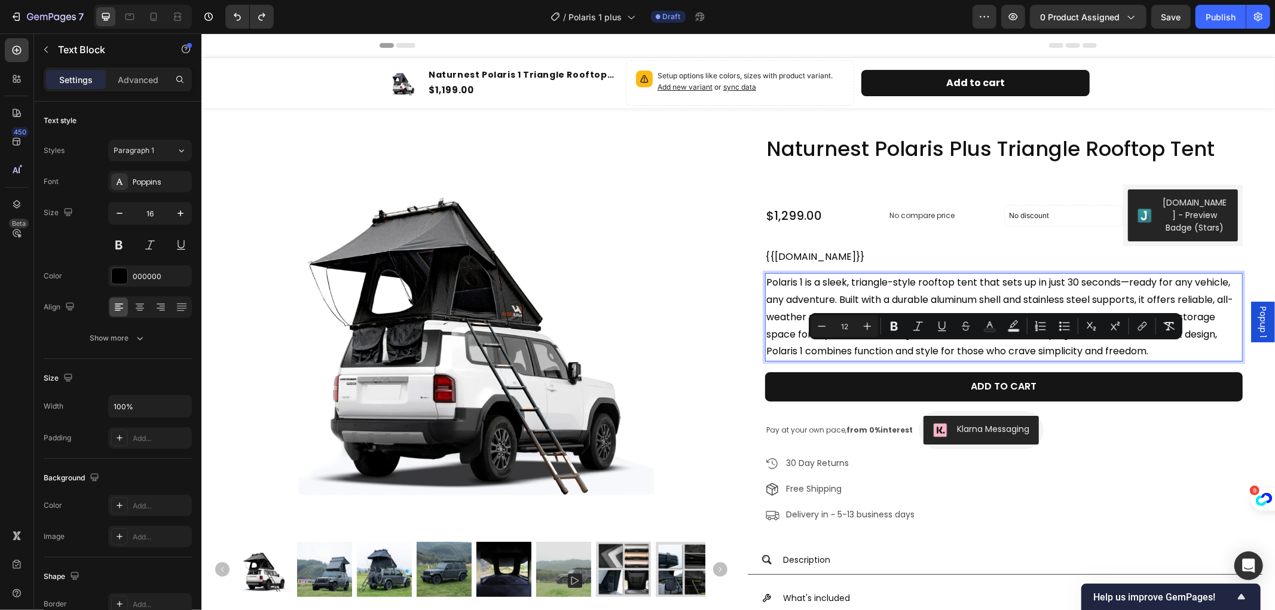
drag, startPoint x: 1150, startPoint y: 348, endPoint x: 1154, endPoint y: 409, distance: 61.1
click at [1154, 360] on p "Rich Text Editor. Editing area: main" at bounding box center [1003, 317] width 475 height 86
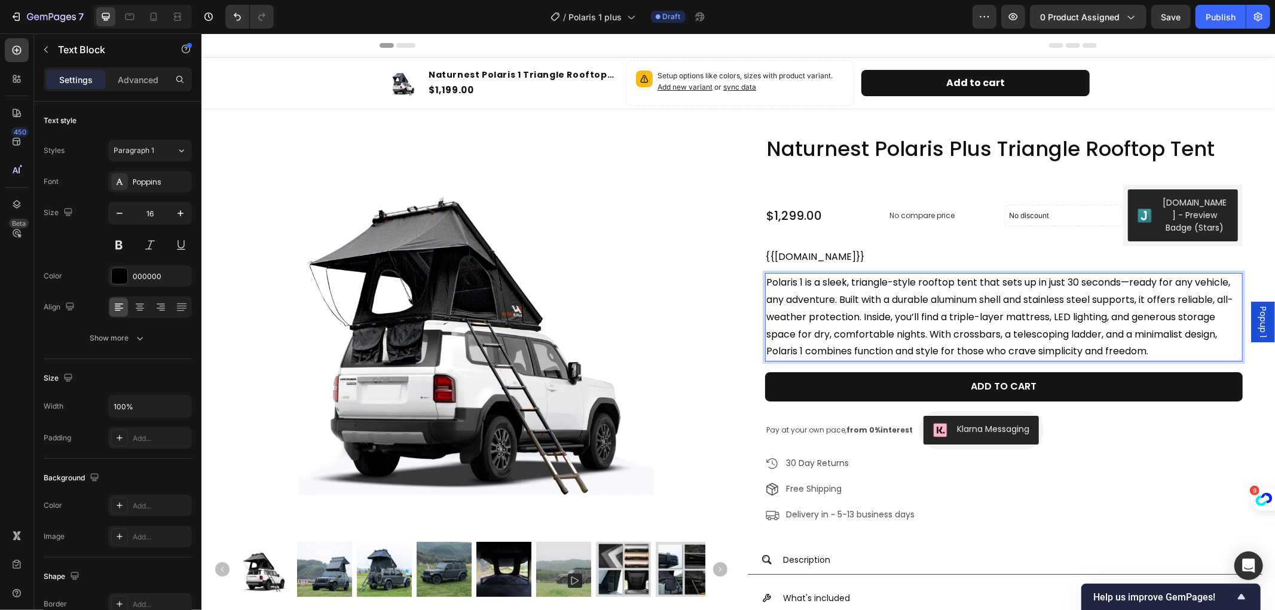
click at [1162, 349] on p "Polaris 1 is a sleek, triangle-style rooftop tent that sets up in just 30 secon…" at bounding box center [1003, 317] width 475 height 86
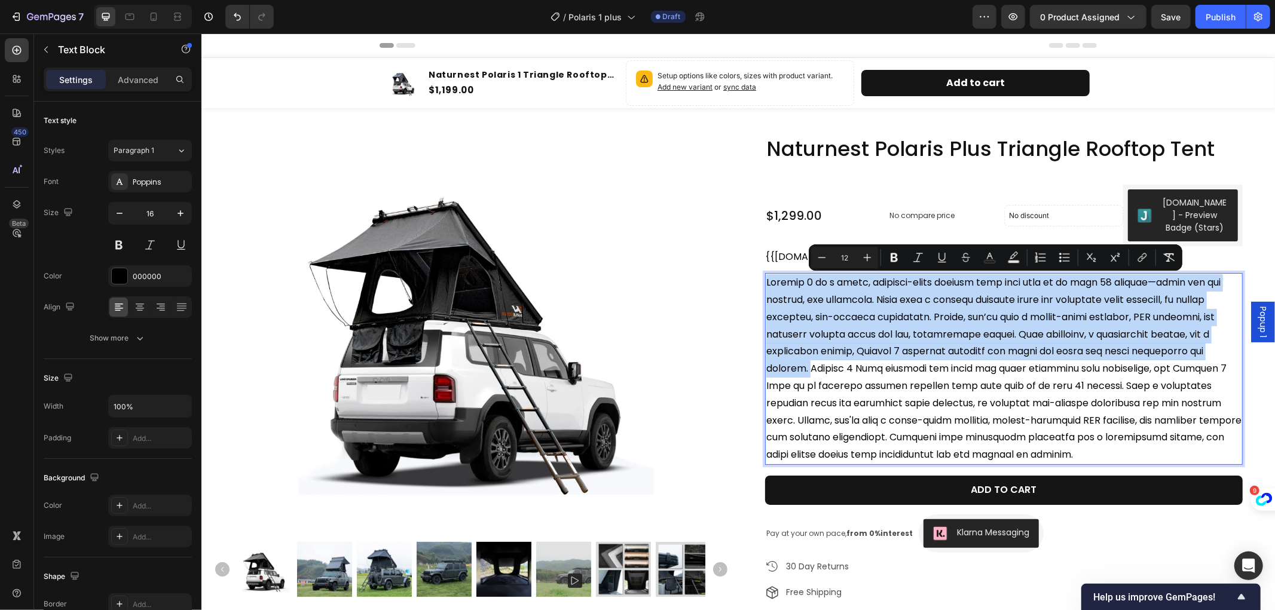
drag, startPoint x: 1151, startPoint y: 353, endPoint x: 760, endPoint y: 283, distance: 397.2
click at [765, 283] on div "Rich Text Editor. Editing area: main" at bounding box center [1004, 369] width 478 height 192
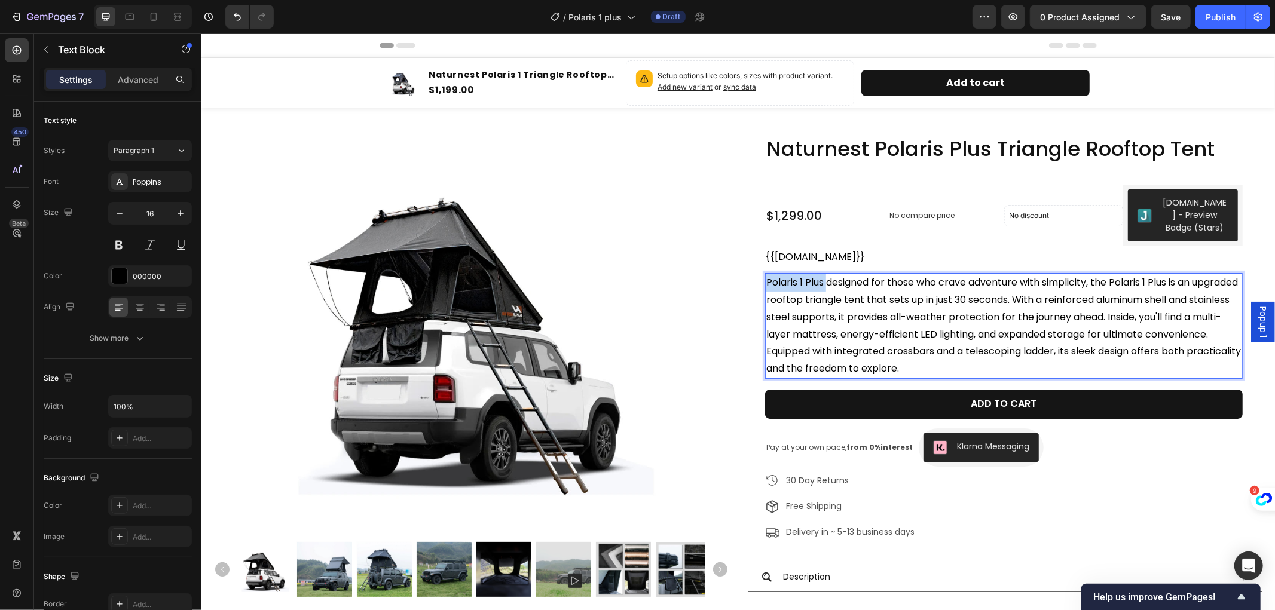
drag, startPoint x: 822, startPoint y: 283, endPoint x: 763, endPoint y: 283, distance: 59.2
click at [766, 283] on span "Polaris 1 Plus designed for those who crave adventure with simplicity, the Pola…" at bounding box center [1003, 325] width 475 height 100
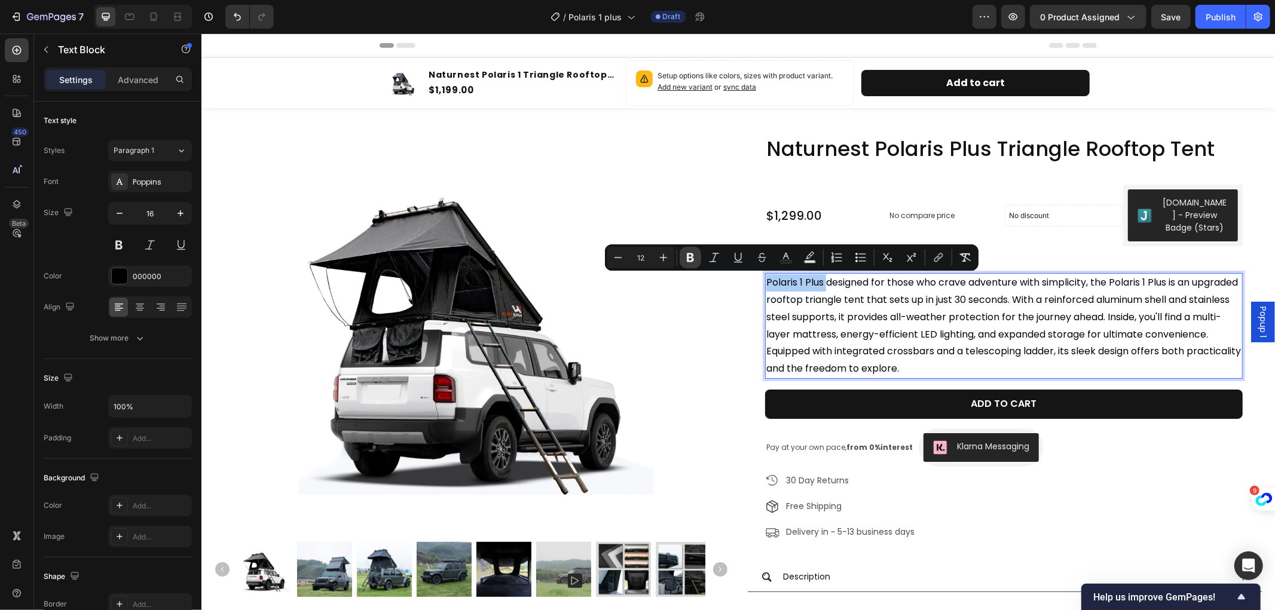
click at [688, 258] on icon "Editor contextual toolbar" at bounding box center [690, 257] width 7 height 9
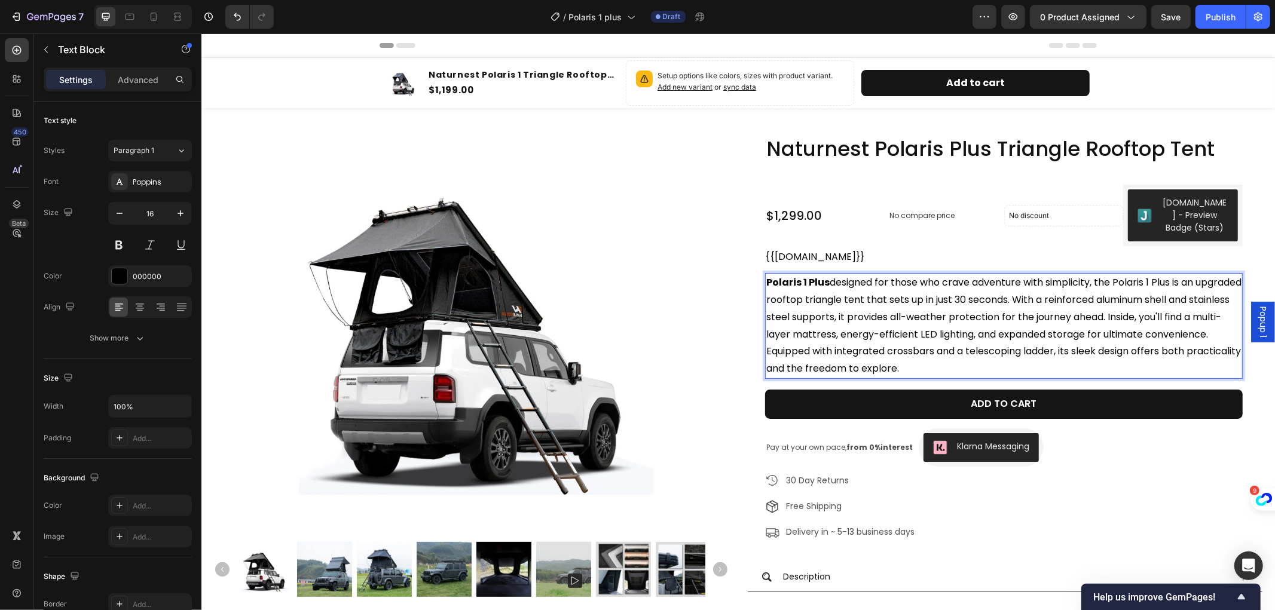
click at [907, 318] on span "Polaris 1 Plus designed for those who crave adventure with simplicity, the Pola…" at bounding box center [1003, 325] width 475 height 100
click at [991, 365] on p "Polaris 1 Plus designed for those who crave adventure with simplicity, the Pola…" at bounding box center [1003, 325] width 475 height 103
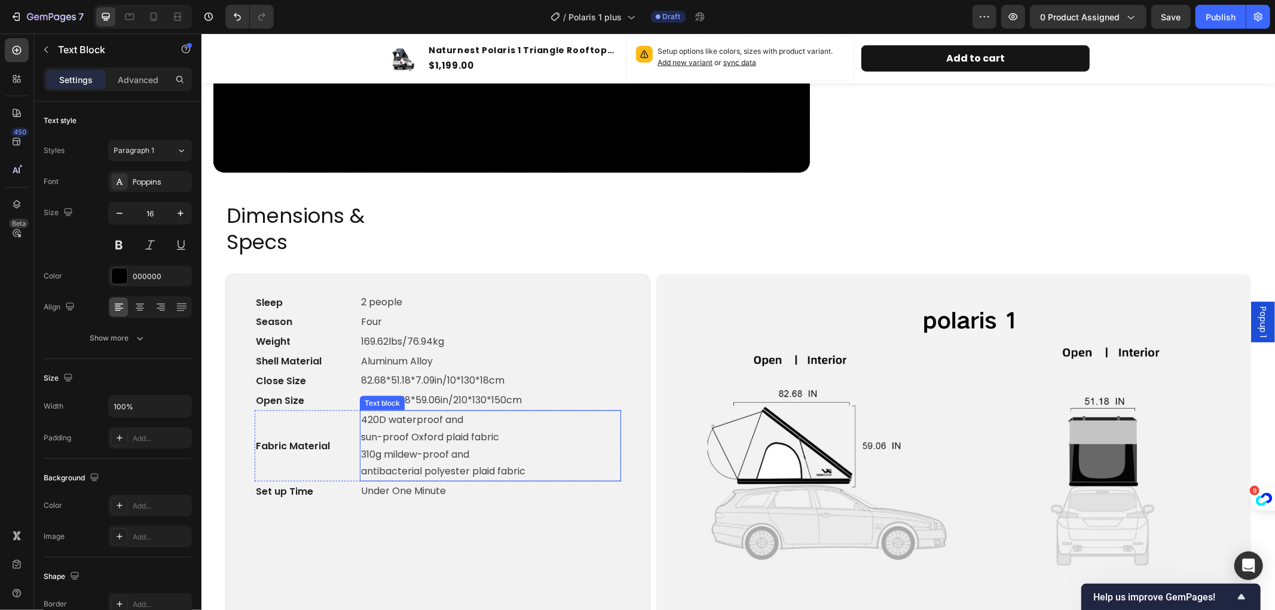
scroll to position [1122, 0]
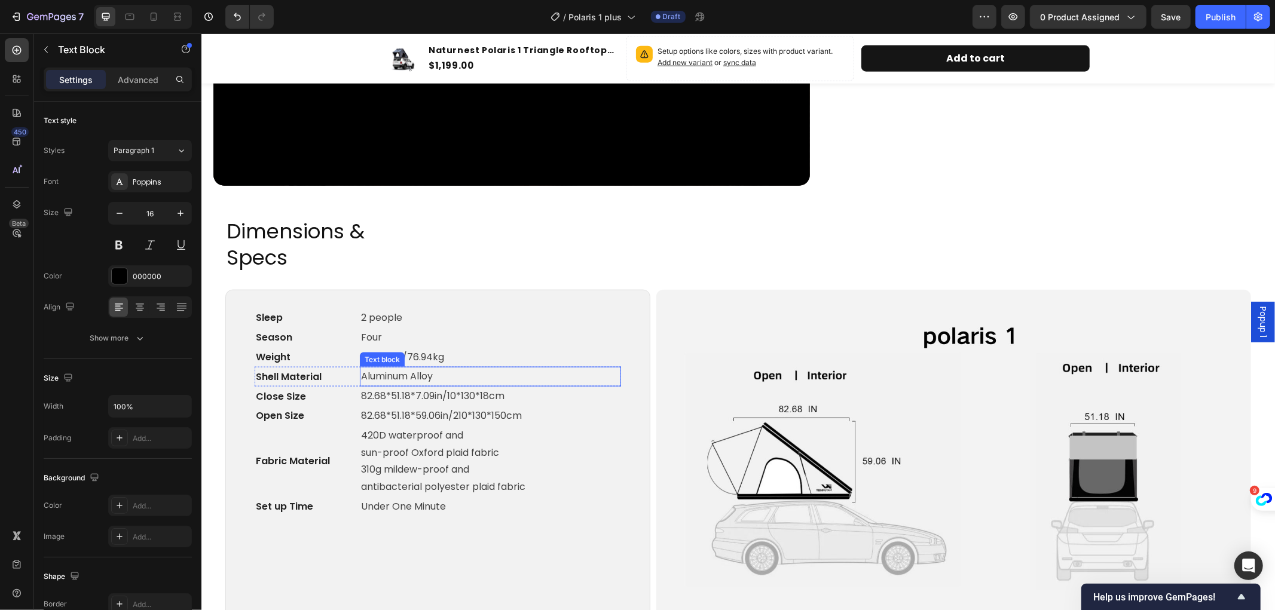
click at [403, 368] on p "Aluminum Alloy" at bounding box center [489, 376] width 259 height 17
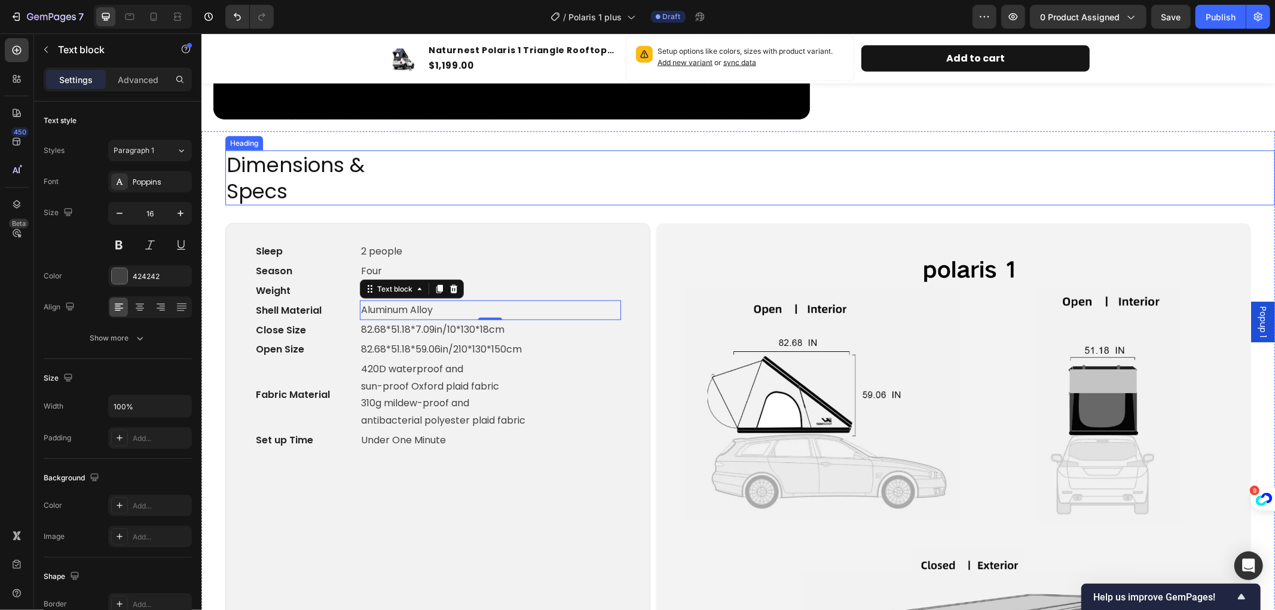
scroll to position [1254, 0]
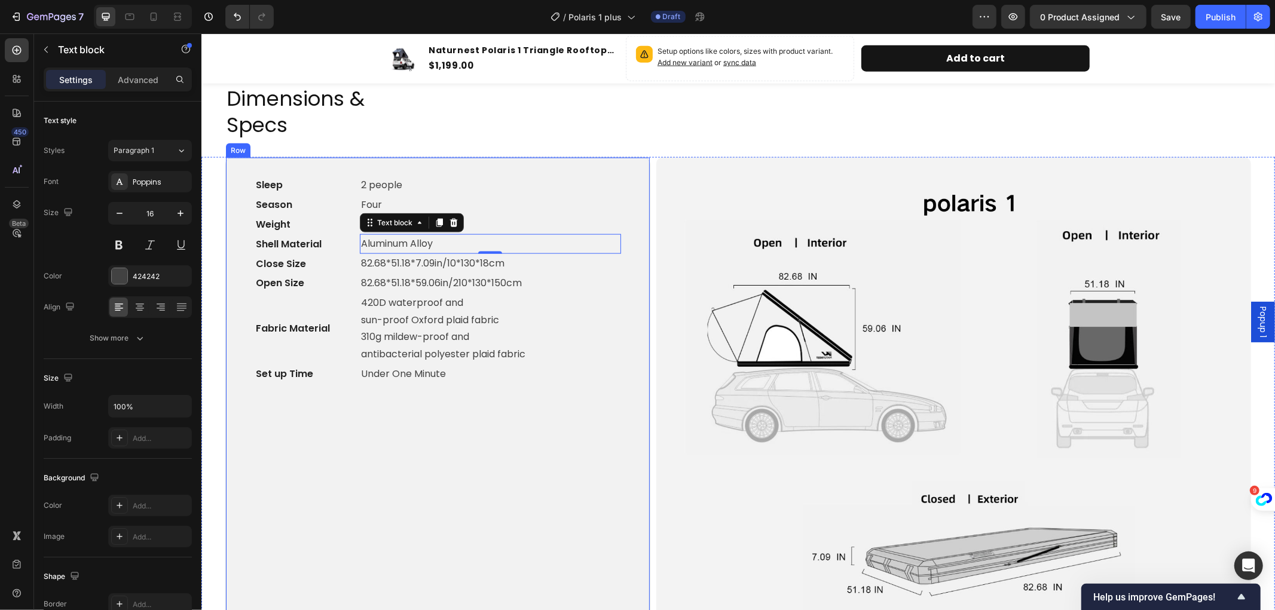
click at [414, 430] on div "Sleep Text block 2 people Text block Row Season Text block Four Text block Row …" at bounding box center [437, 396] width 366 height 442
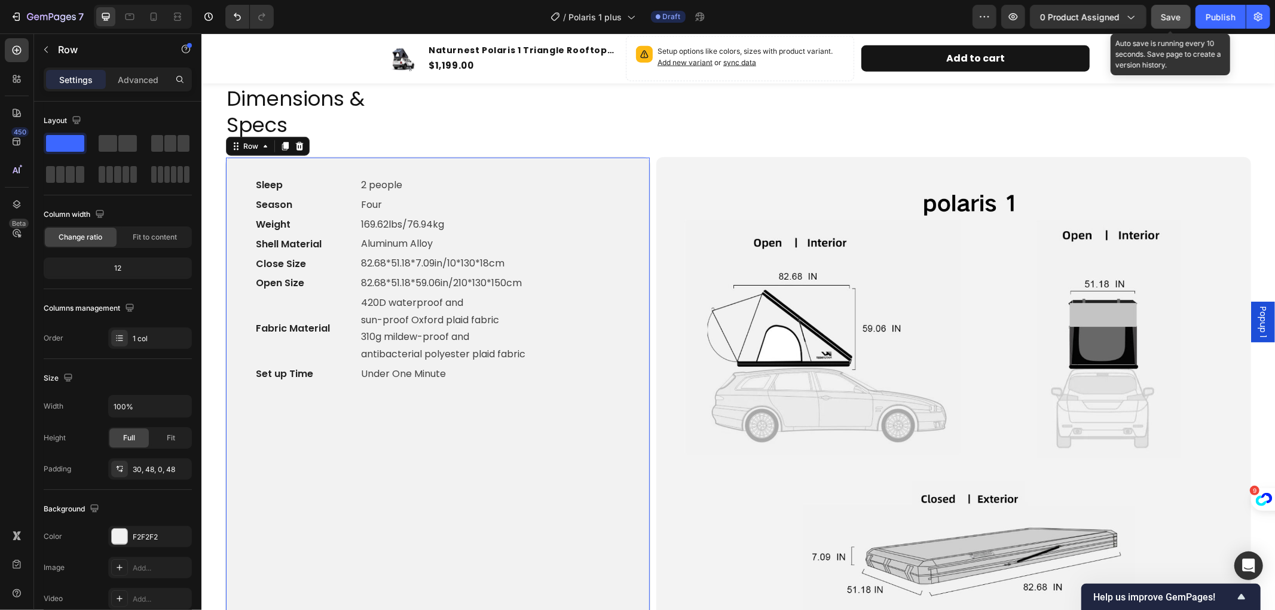
click at [1176, 12] on span "Save" at bounding box center [1172, 17] width 20 height 10
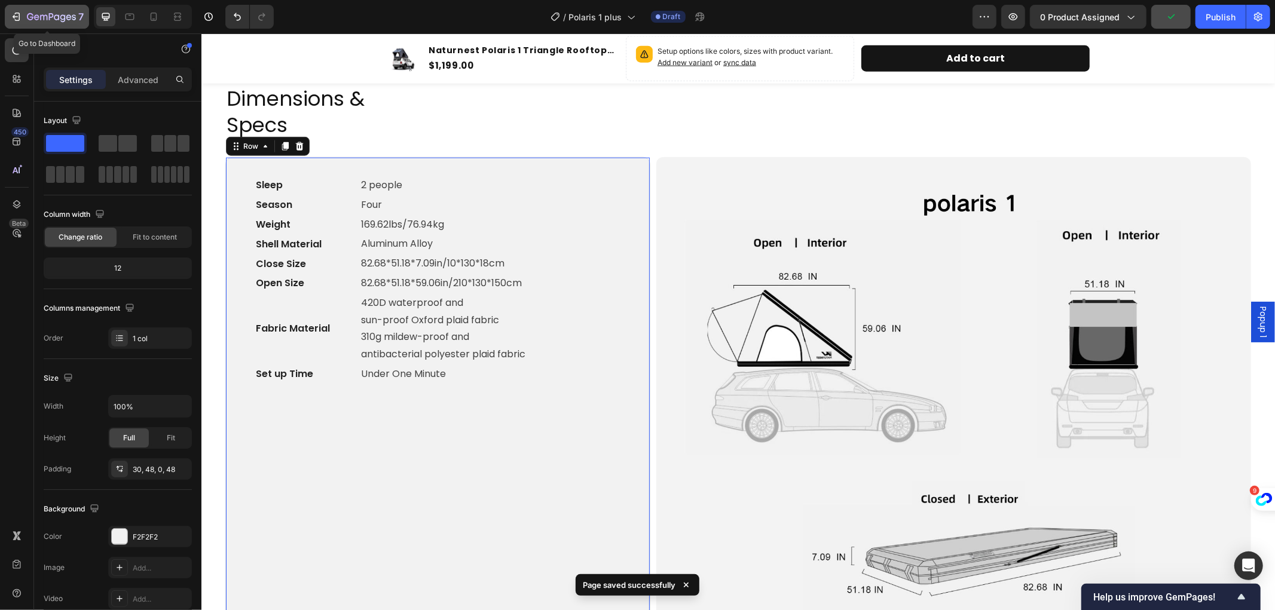
click at [34, 13] on icon "button" at bounding box center [51, 18] width 49 height 10
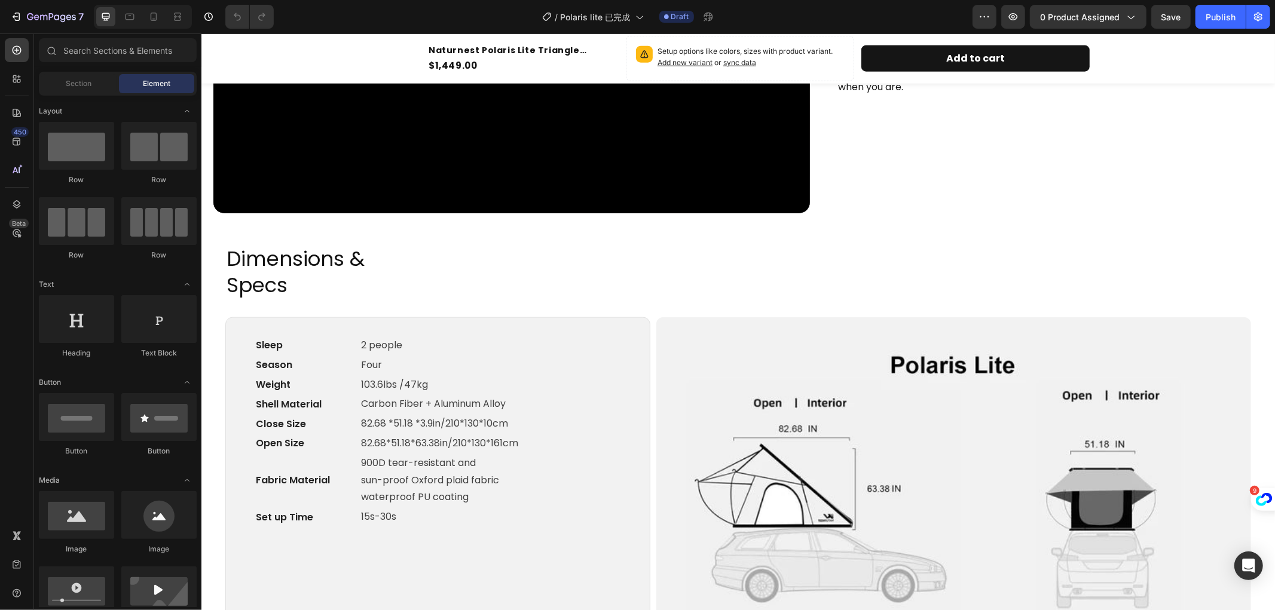
scroll to position [1196, 0]
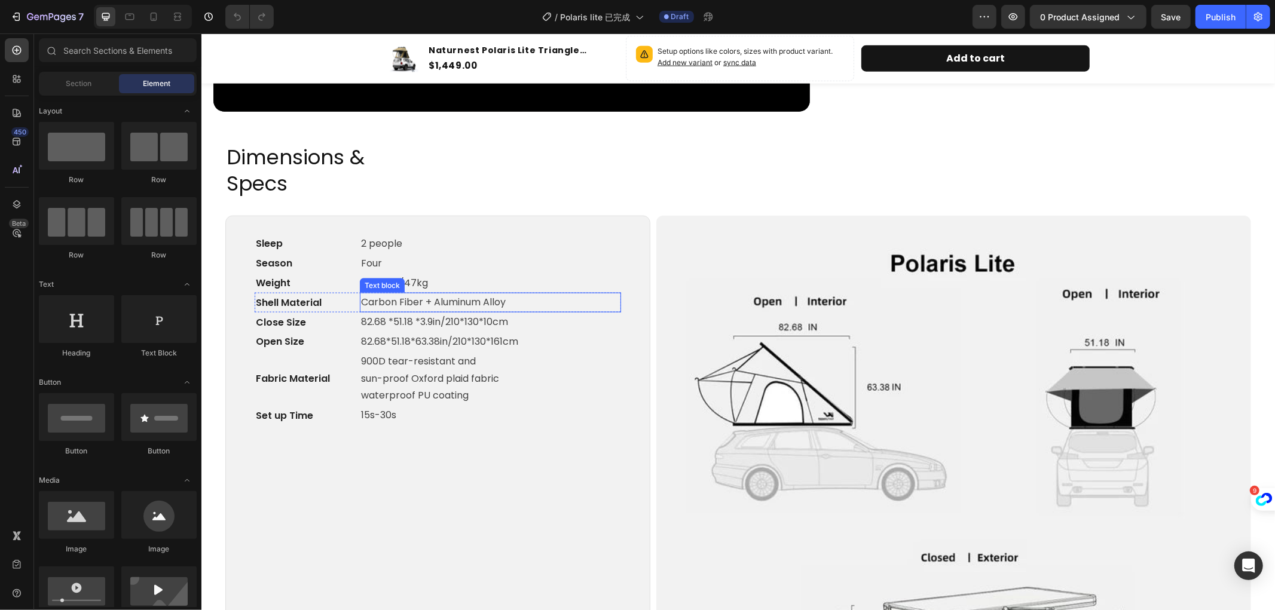
click at [411, 295] on p "Carbon Fiber + Aluminum Alloy" at bounding box center [489, 302] width 259 height 17
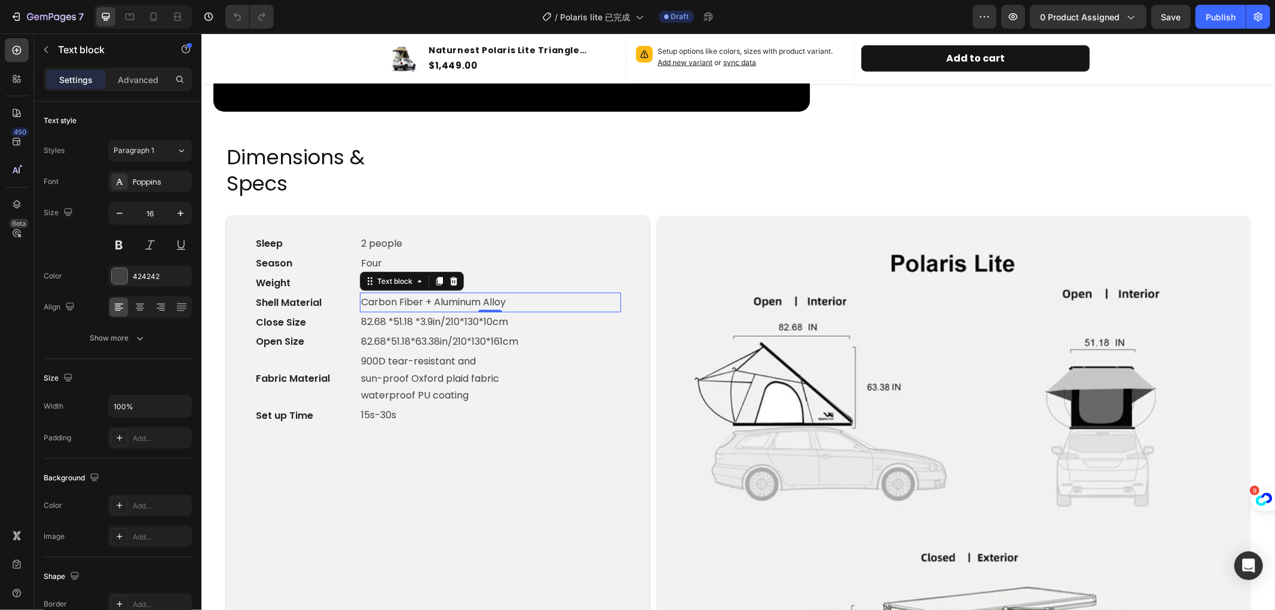
click at [525, 300] on p "Carbon Fiber + Aluminum Alloy" at bounding box center [489, 302] width 259 height 17
click at [521, 303] on p "Carbon Fiber + Aluminum Alloy" at bounding box center [489, 302] width 259 height 17
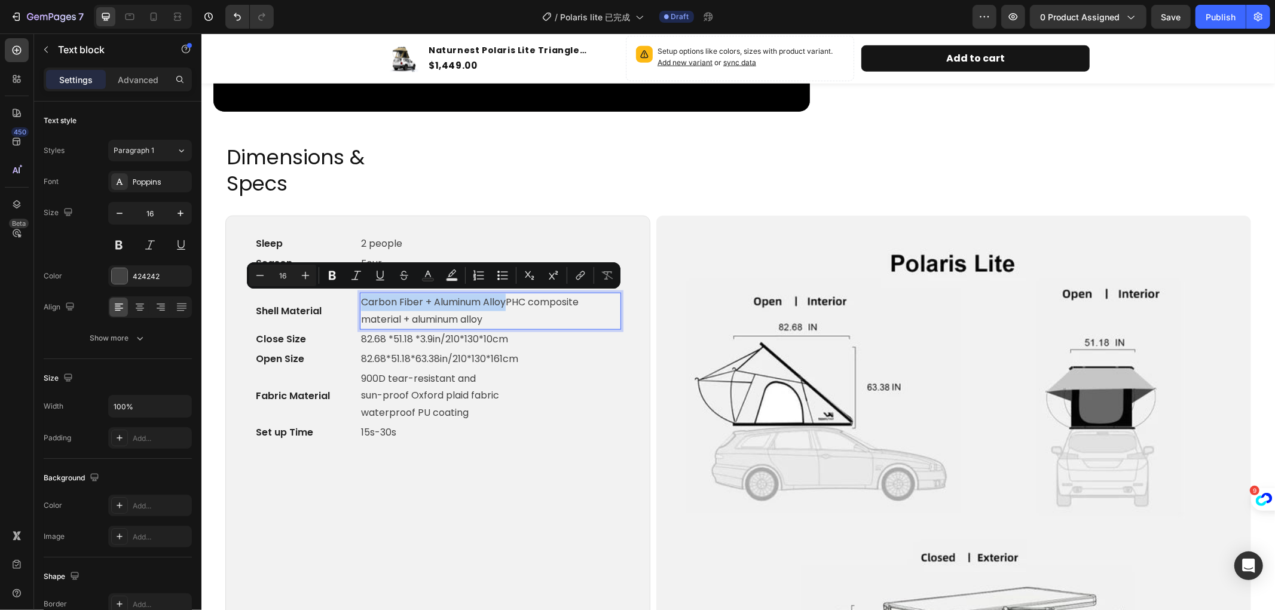
drag, startPoint x: 508, startPoint y: 301, endPoint x: 362, endPoint y: 301, distance: 145.9
click at [362, 301] on p "Carbon Fiber + Aluminum AlloyPHC composite material + aluminum alloy" at bounding box center [489, 311] width 259 height 35
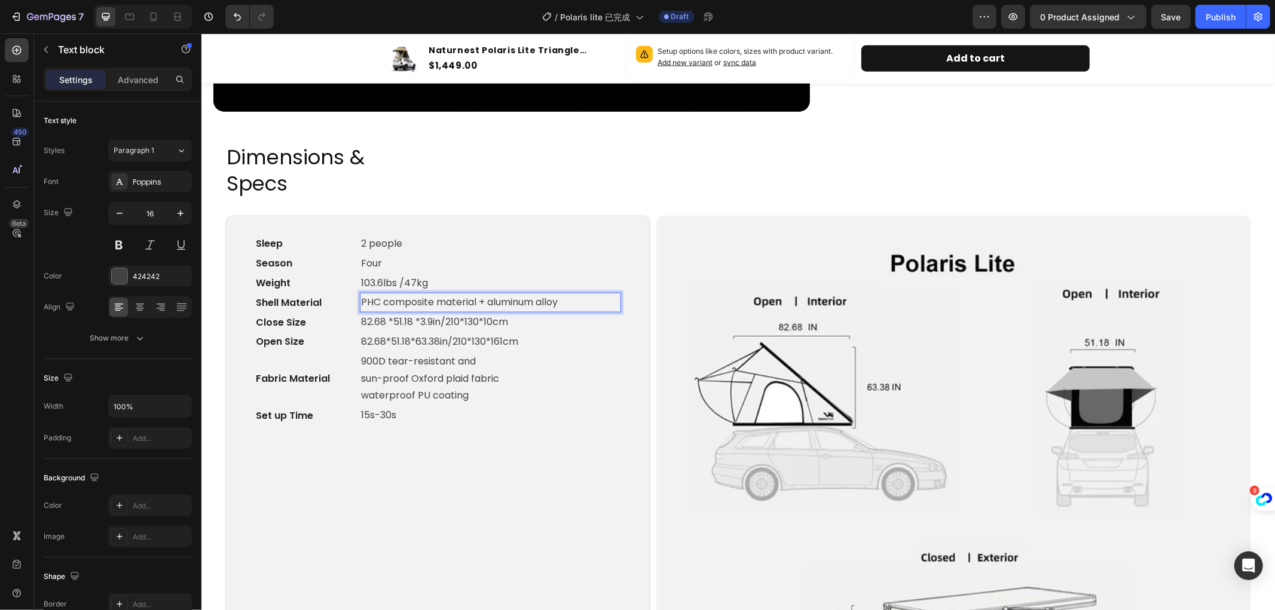
click at [386, 300] on p "PHC composite material + aluminum alloy" at bounding box center [489, 302] width 259 height 17
click at [444, 300] on p "PHC Composite material + aluminum alloy" at bounding box center [489, 302] width 259 height 17
click at [492, 302] on p "PHC Composite Material + aluminum alloy" at bounding box center [489, 302] width 259 height 17
click at [547, 303] on p "PHC Composite Material + Aluminum alloy" at bounding box center [489, 302] width 259 height 17
click at [545, 304] on p "PHC Composite Material + Aluminum alloy" at bounding box center [489, 302] width 259 height 17
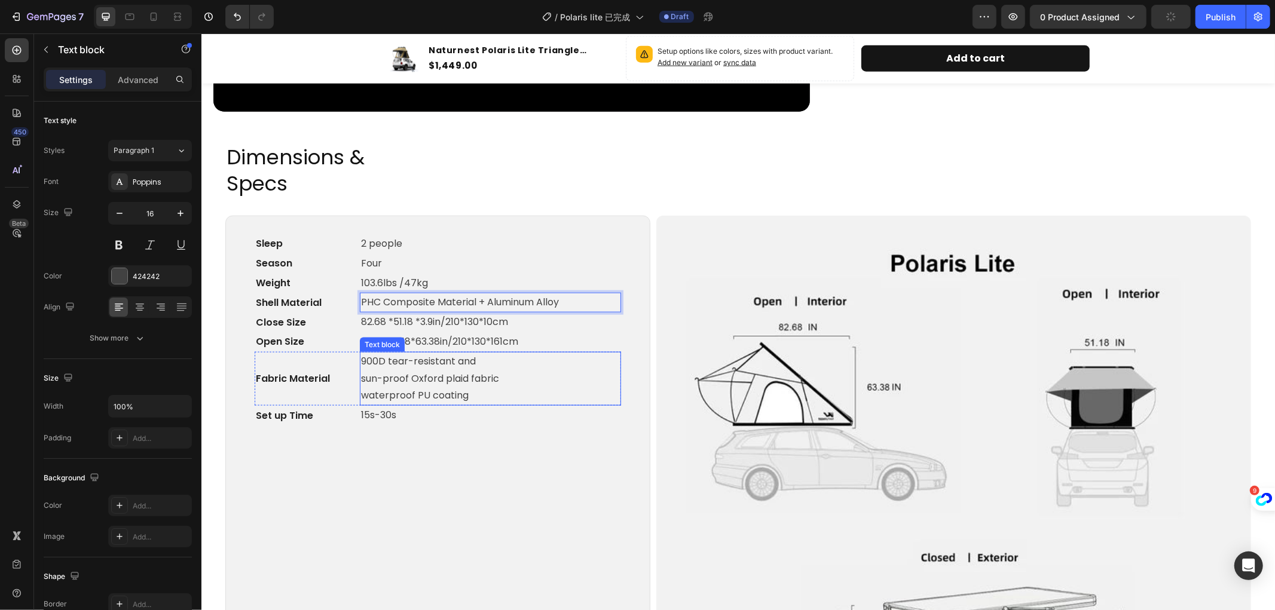
click at [555, 436] on div "Sleep Text block 2 people Text block Row Season Text block Four Text block Row …" at bounding box center [437, 455] width 366 height 442
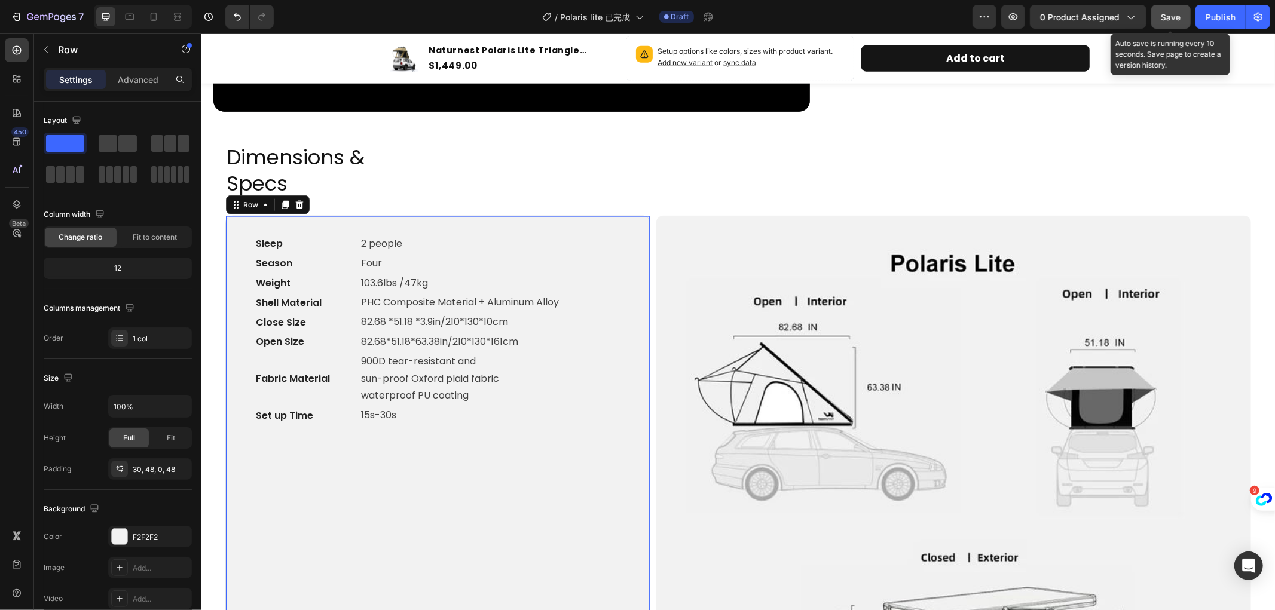
click at [1164, 22] on div "Save" at bounding box center [1172, 17] width 20 height 13
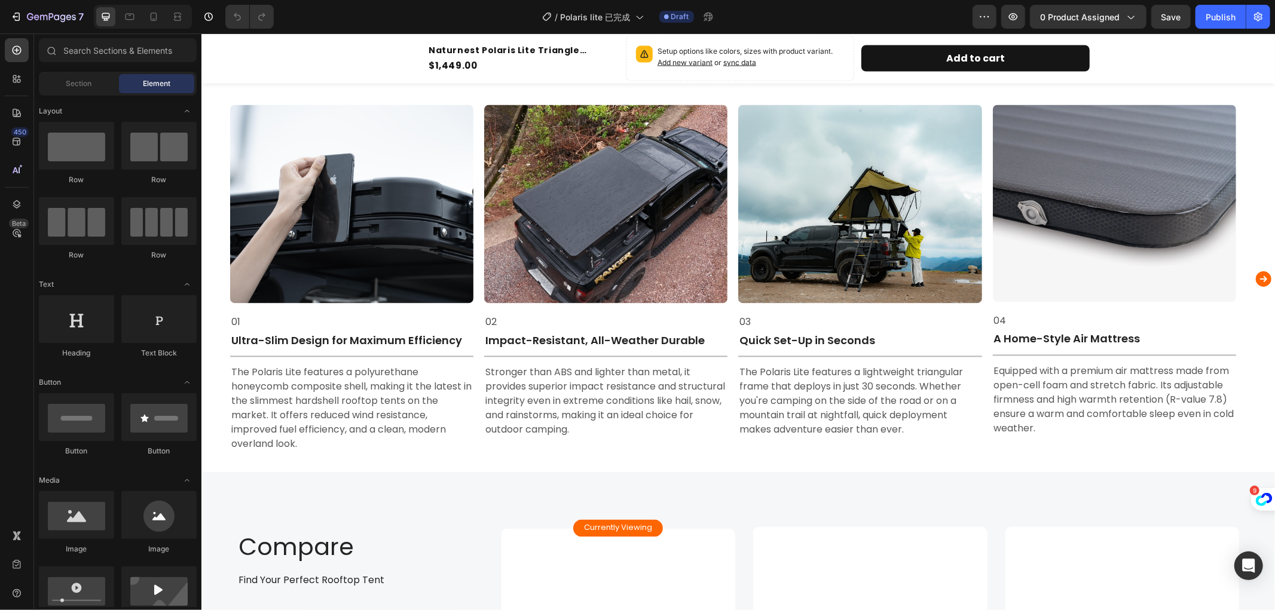
scroll to position [1926, 0]
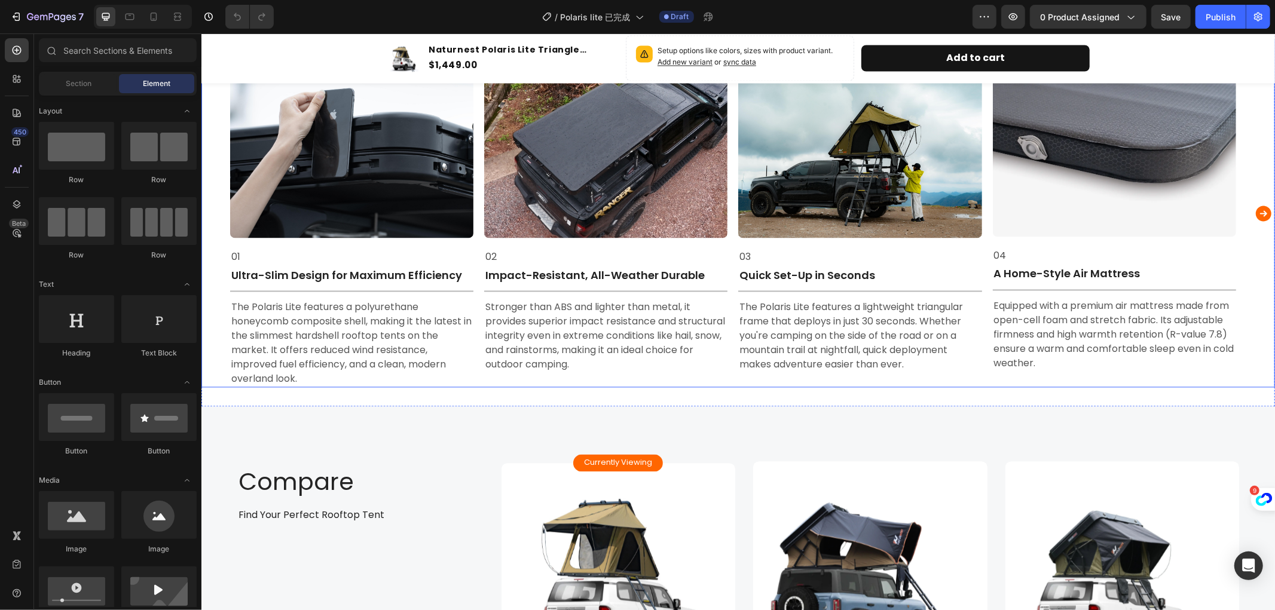
click at [1255, 216] on icon "Carousel Next Arrow" at bounding box center [1263, 214] width 16 height 16
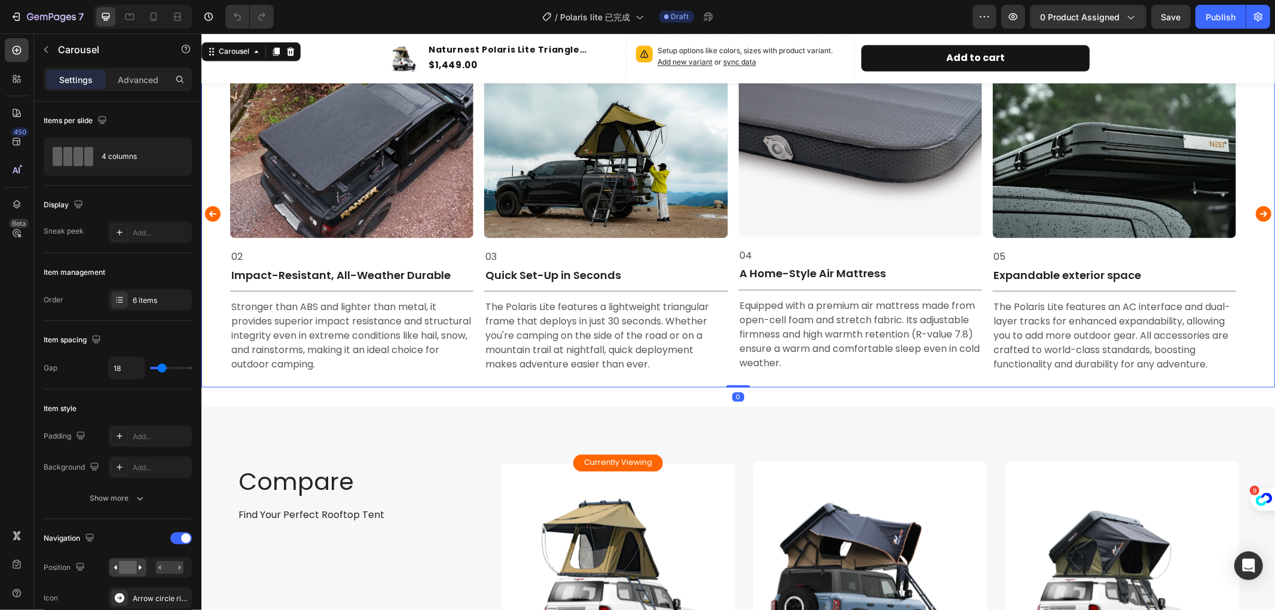
click at [1255, 216] on icon "Carousel Next Arrow" at bounding box center [1263, 214] width 16 height 16
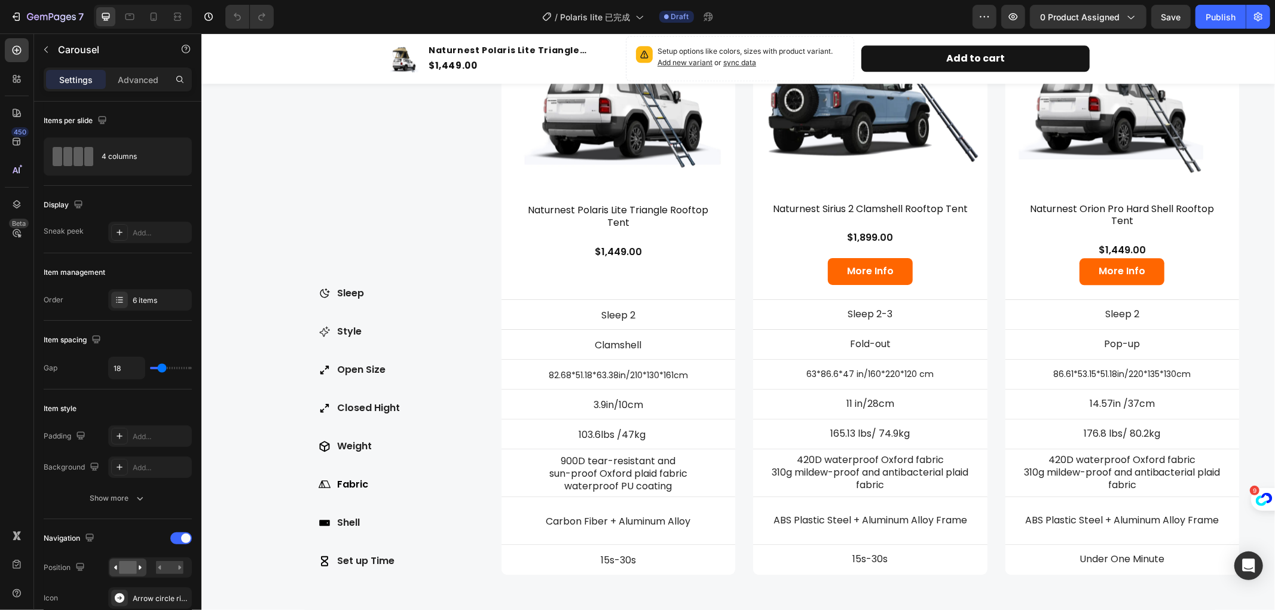
scroll to position [2458, 0]
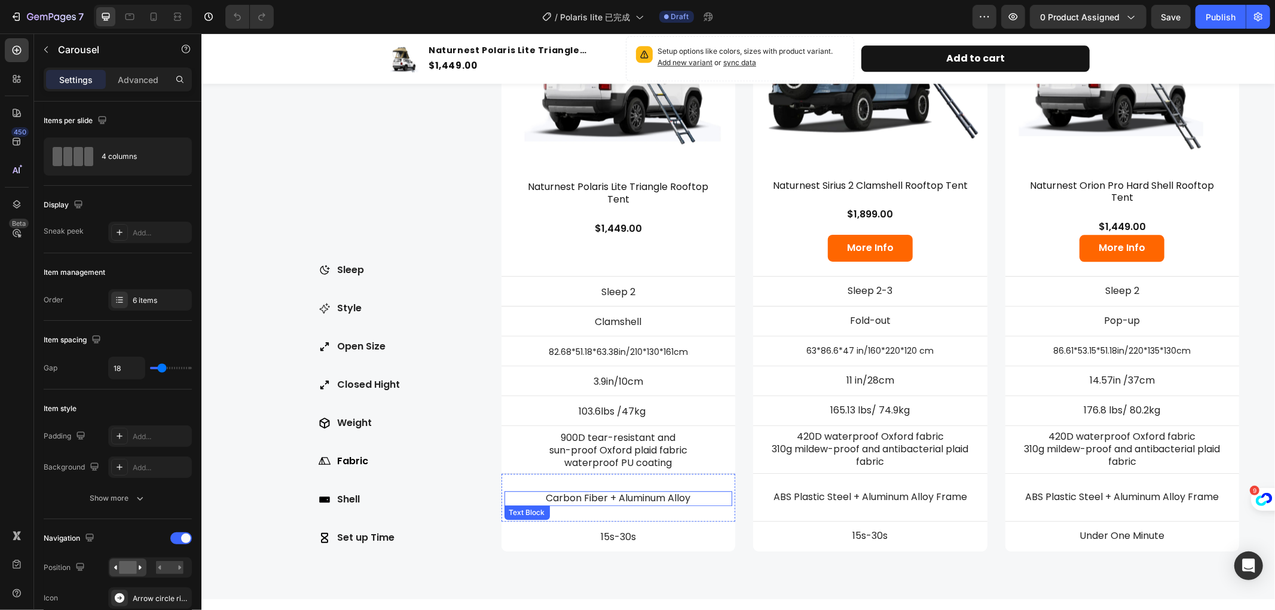
click at [601, 494] on p "Carbon Fiber + Aluminum Alloy" at bounding box center [618, 498] width 226 height 13
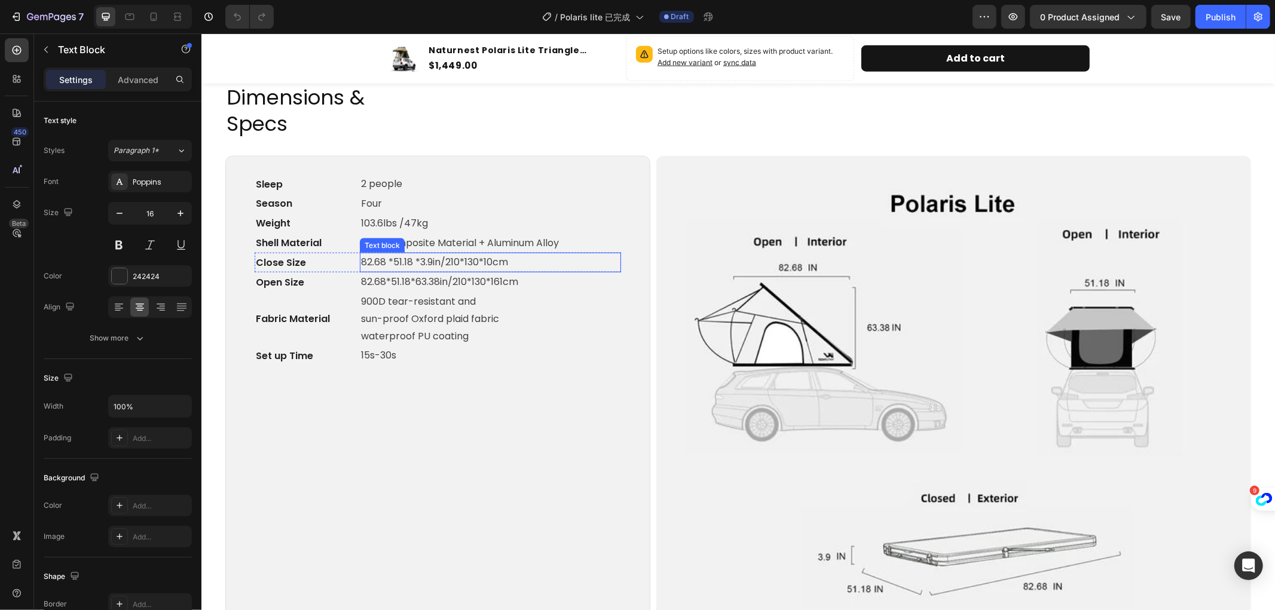
scroll to position [1252, 0]
click at [524, 239] on p "PHC Composite Material + Aluminum Alloy" at bounding box center [489, 244] width 259 height 17
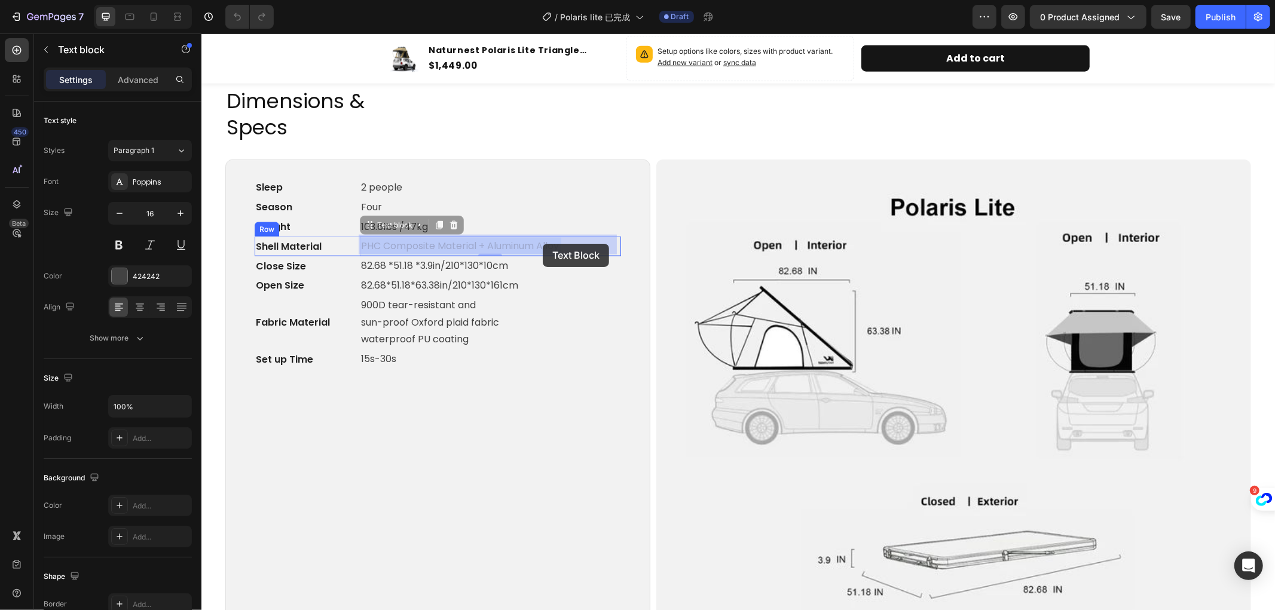
drag, startPoint x: 570, startPoint y: 242, endPoint x: 542, endPoint y: 243, distance: 27.5
click at [542, 243] on p "PHC Composite Material + Aluminum Alloy" at bounding box center [489, 245] width 259 height 17
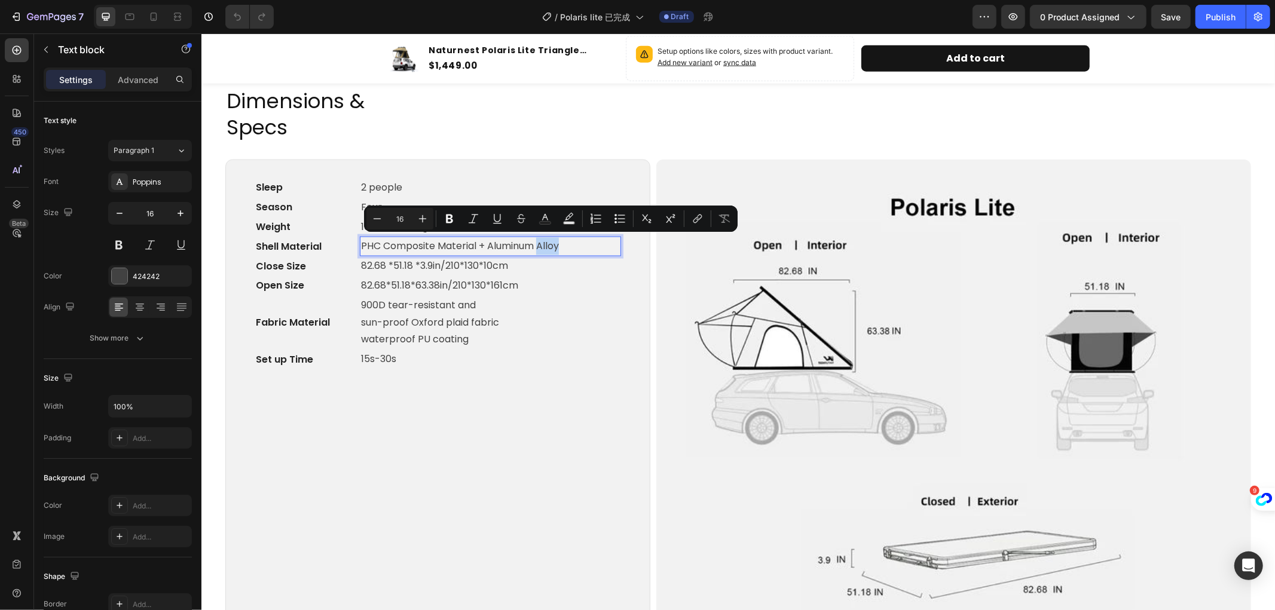
click at [565, 243] on p "PHC Composite Material + Aluminum Alloy" at bounding box center [489, 245] width 259 height 17
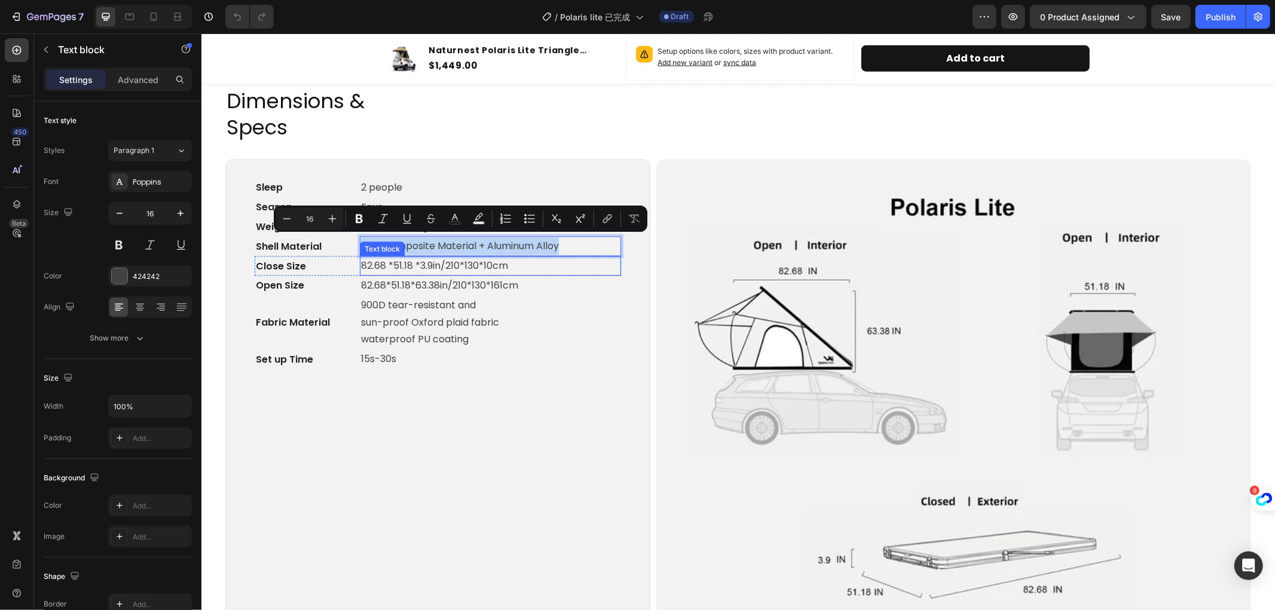
drag, startPoint x: 565, startPoint y: 243, endPoint x: 362, endPoint y: 240, distance: 203.3
click at [362, 240] on div "Sleep Text block 2 people Text block Row Season Text block Four Text block Row …" at bounding box center [437, 399] width 366 height 442
copy p "PHC Composite Material + Aluminum Alloy"
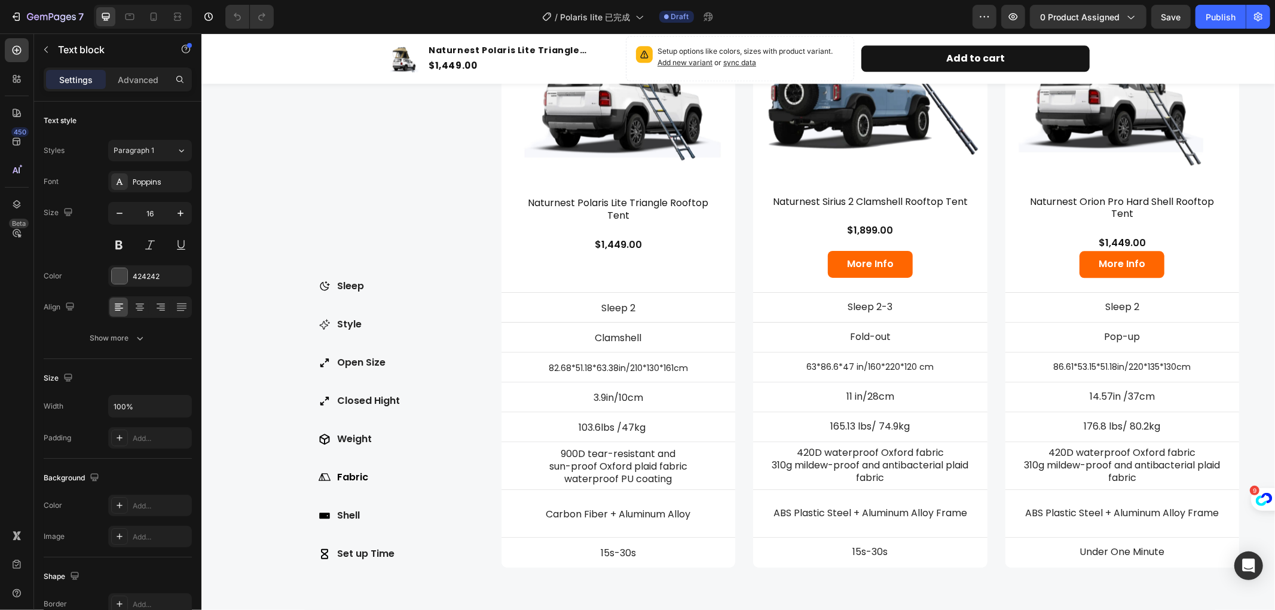
scroll to position [2448, 0]
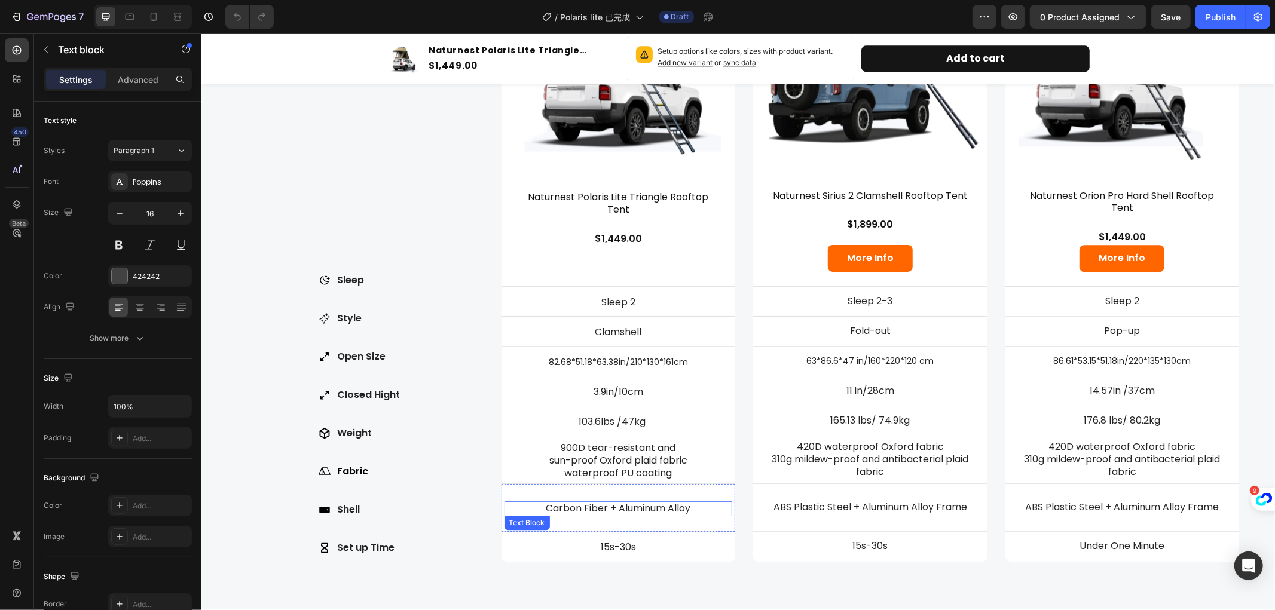
click at [657, 502] on p "Carbon Fiber + Aluminum Alloy" at bounding box center [618, 508] width 226 height 13
click at [695, 504] on p "Carbon Fiber + Aluminum Alloy" at bounding box center [618, 508] width 226 height 13
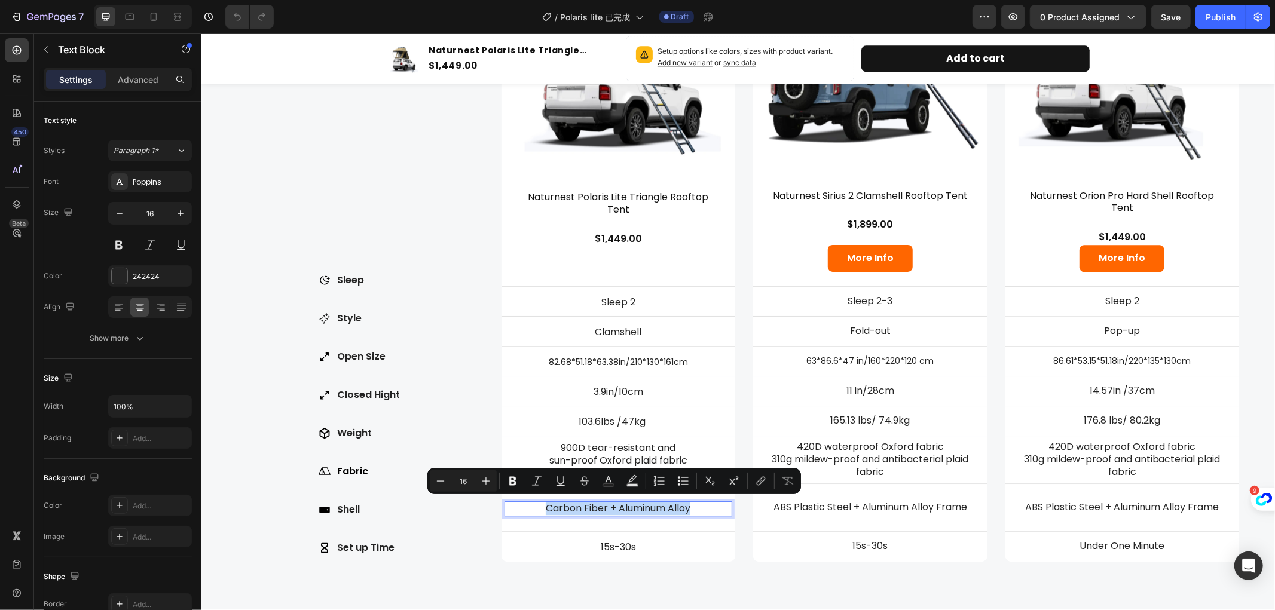
drag, startPoint x: 695, startPoint y: 504, endPoint x: 543, endPoint y: 503, distance: 151.8
click at [543, 503] on p "Carbon Fiber + Aluminum Alloy" at bounding box center [618, 508] width 226 height 13
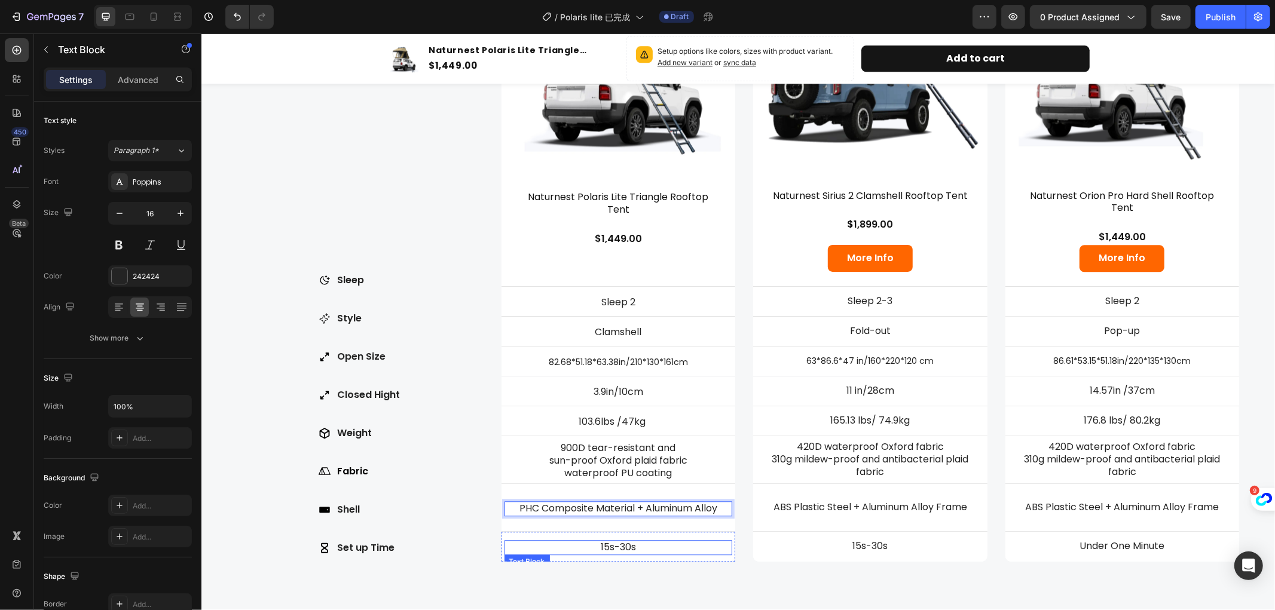
click at [684, 545] on p "15s-30s" at bounding box center [618, 547] width 226 height 13
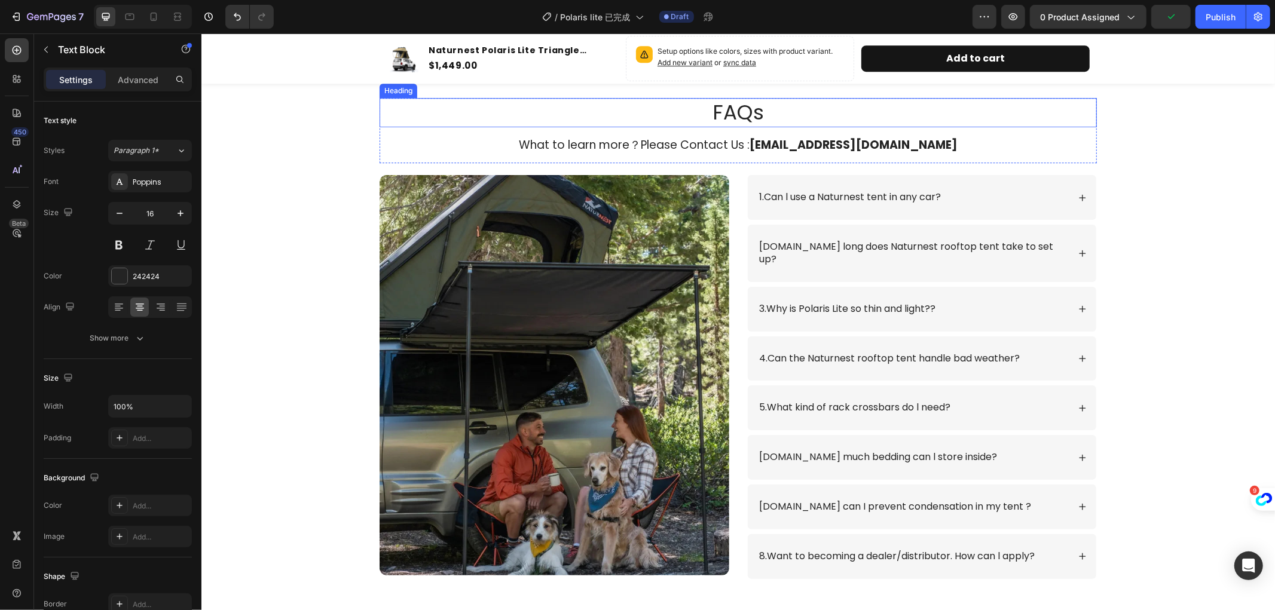
scroll to position [3045, 0]
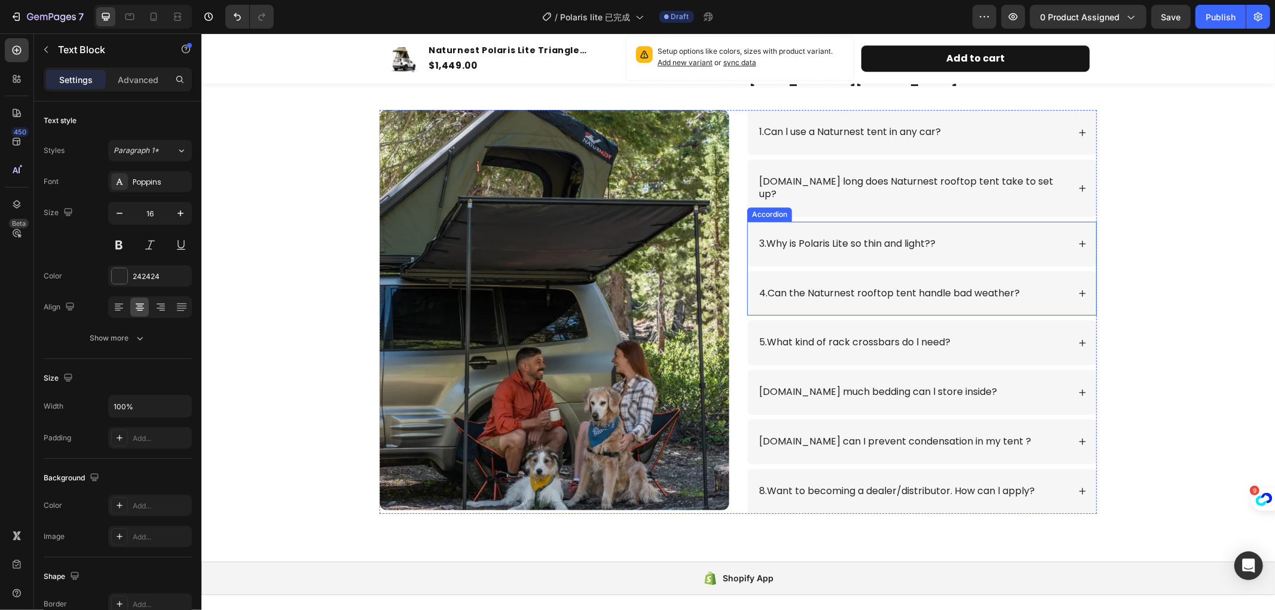
click at [1080, 239] on icon at bounding box center [1082, 243] width 8 height 8
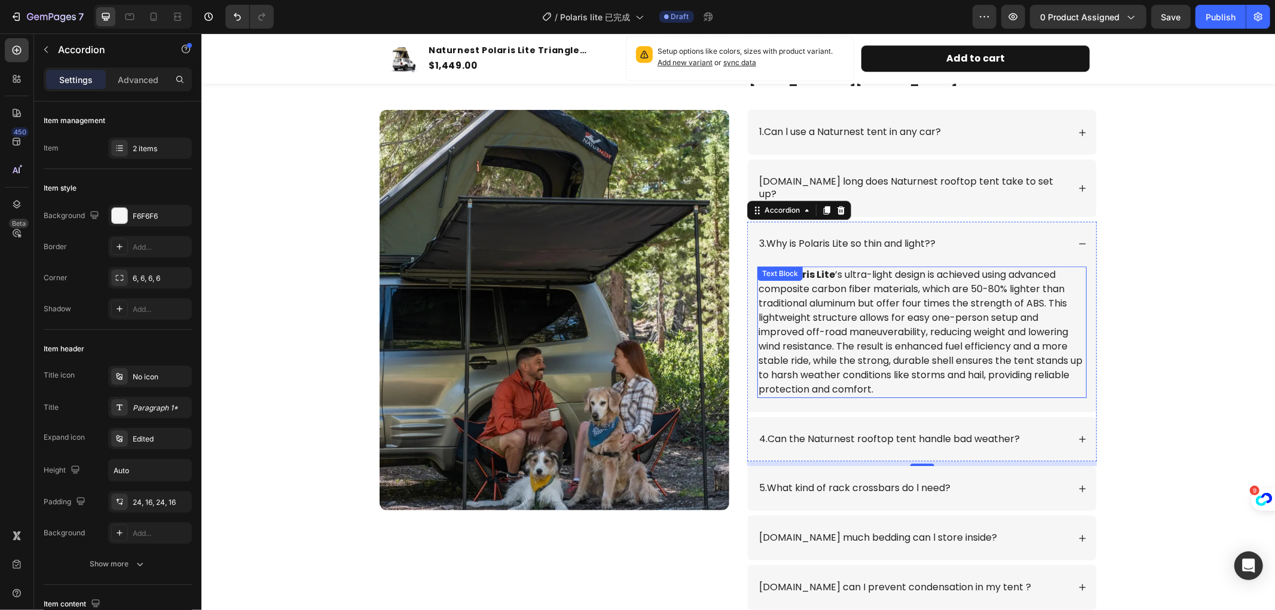
click at [918, 372] on p "The Polaris Lite ’s ultra-light design is achieved using advanced composite car…" at bounding box center [921, 331] width 327 height 129
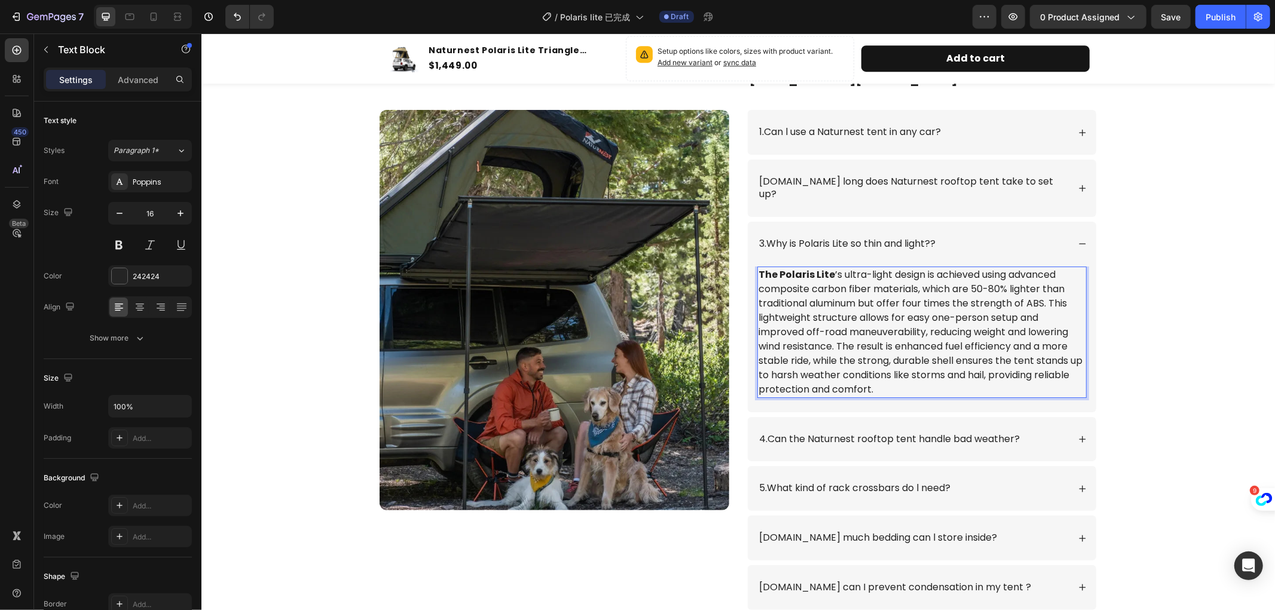
click at [916, 375] on p "The Polaris Lite ’s ultra-light design is achieved using advanced composite car…" at bounding box center [921, 331] width 327 height 129
click at [911, 375] on p "The Polaris Lite ’s ultra-light design is achieved using advanced composite car…" at bounding box center [921, 331] width 327 height 129
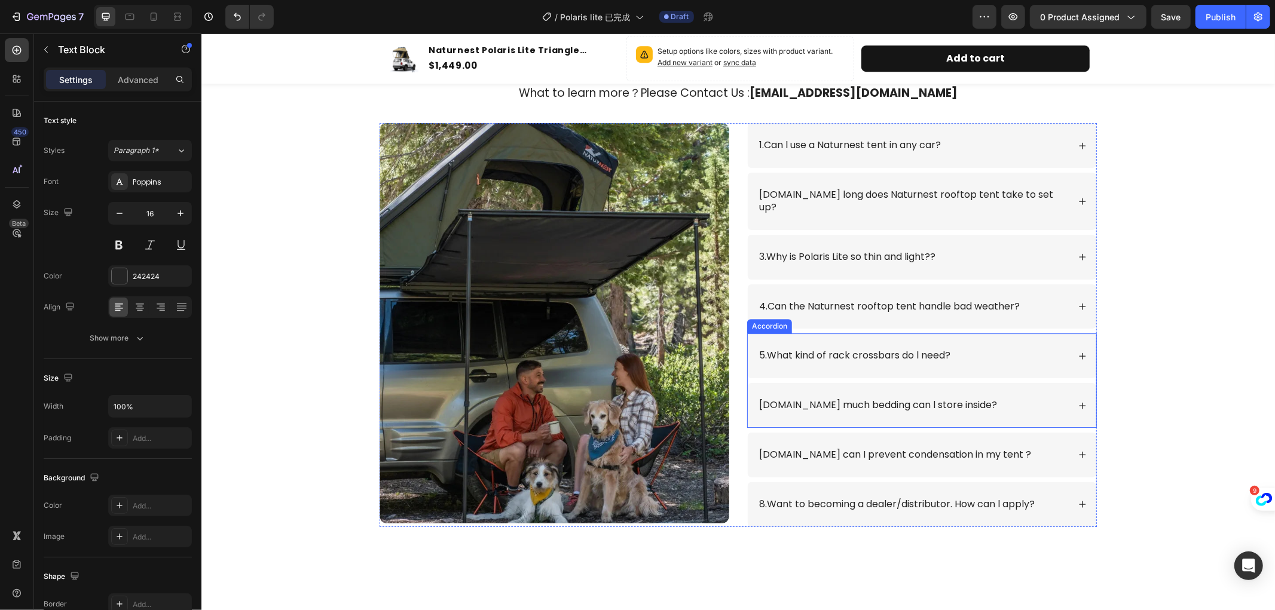
scroll to position [2833, 0]
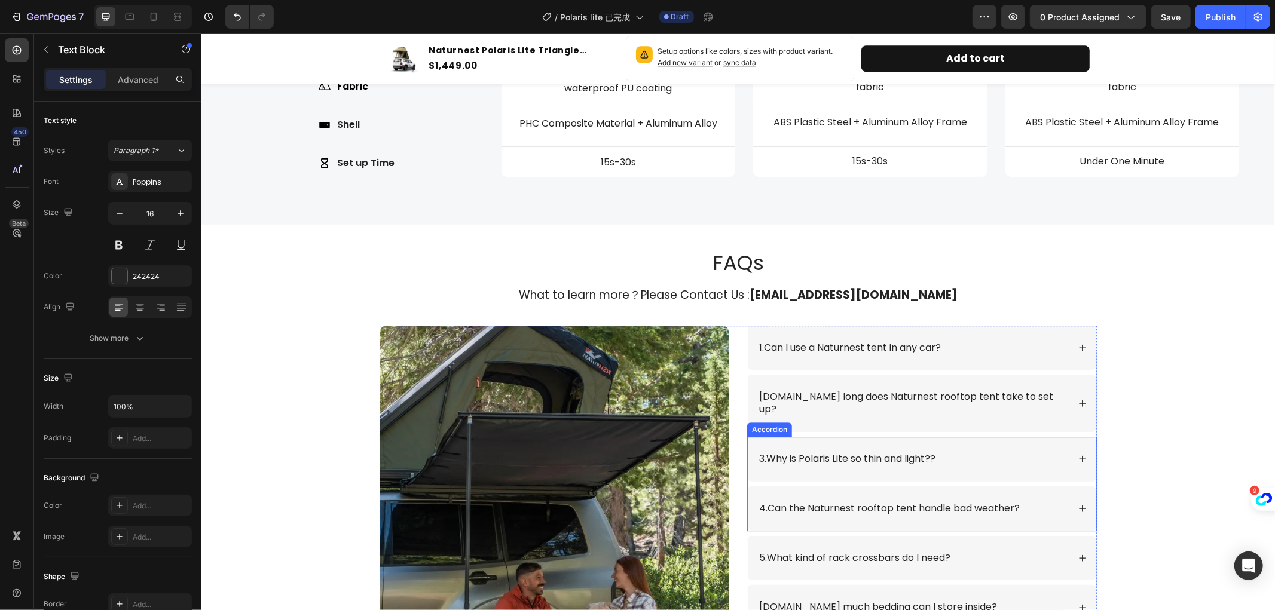
click at [1078, 454] on icon at bounding box center [1082, 458] width 8 height 8
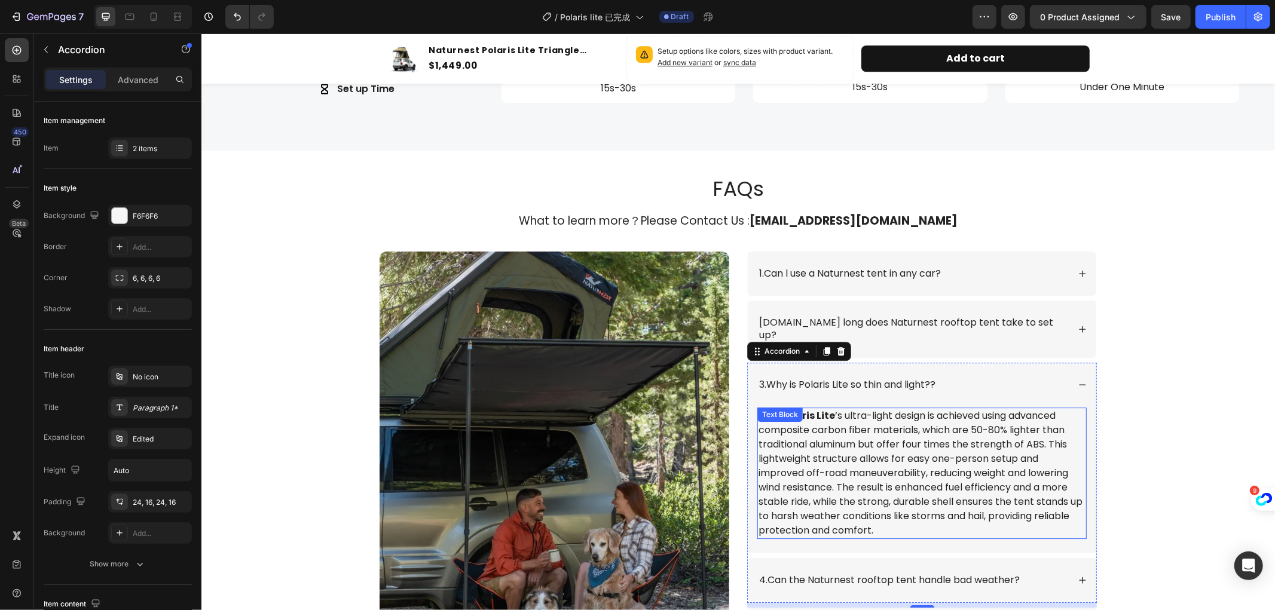
scroll to position [2966, 0]
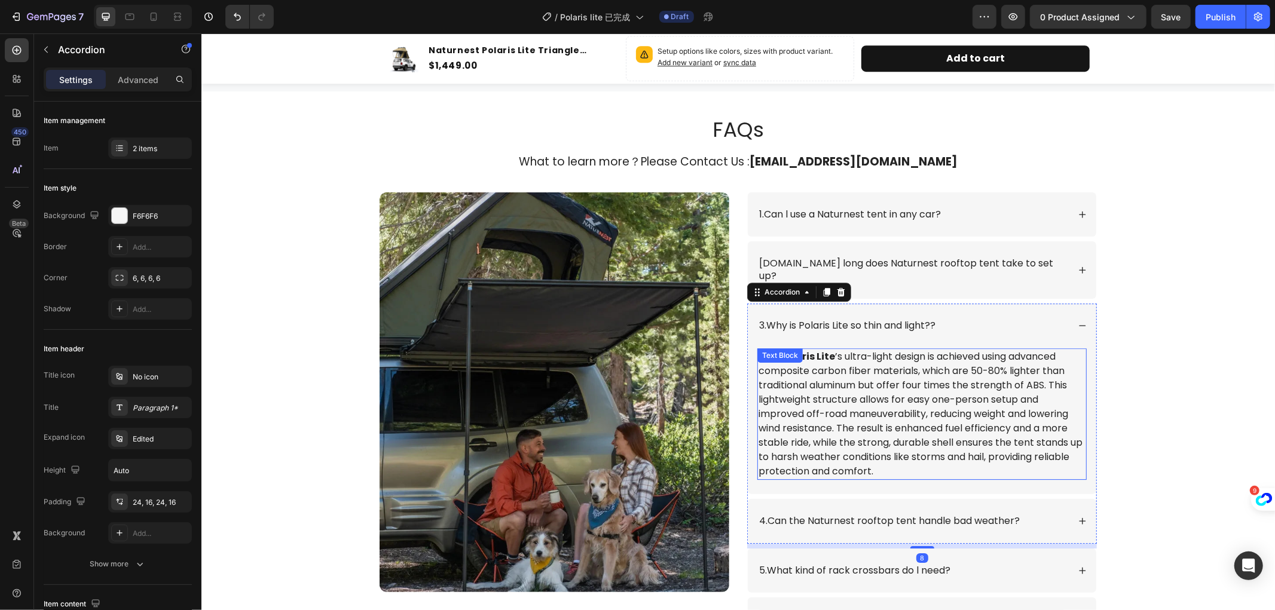
click at [914, 455] on p "The Polaris Lite ’s ultra-light design is achieved using advanced composite car…" at bounding box center [921, 413] width 327 height 129
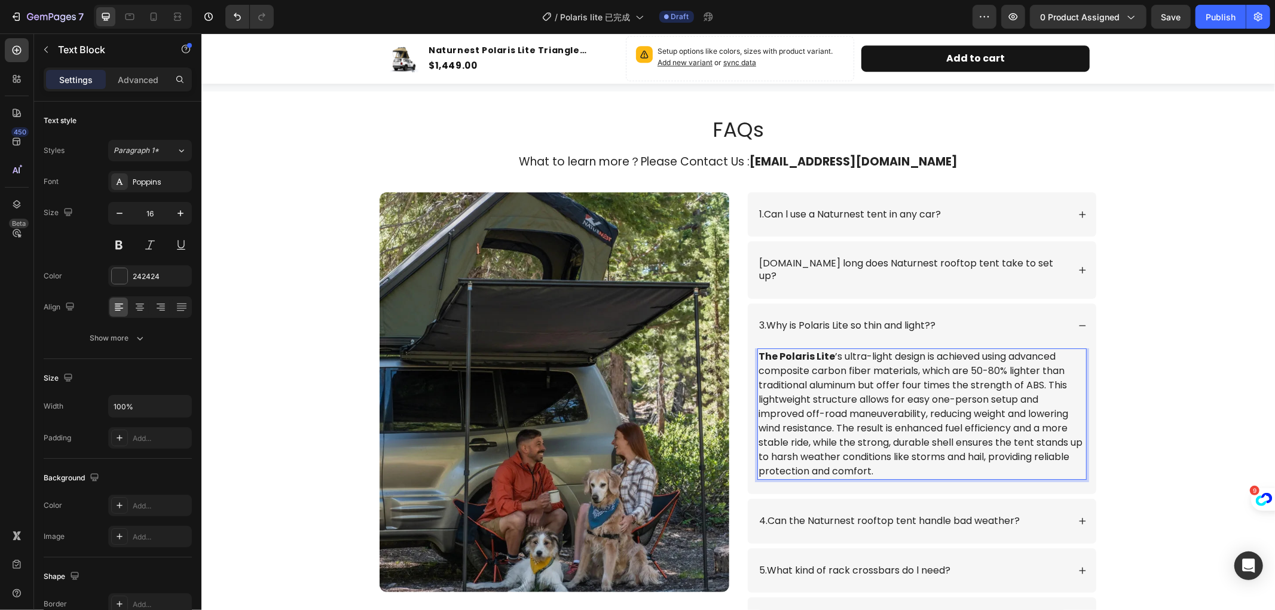
click at [912, 455] on p "The Polaris Lite ’s ultra-light design is achieved using advanced composite car…" at bounding box center [921, 413] width 327 height 129
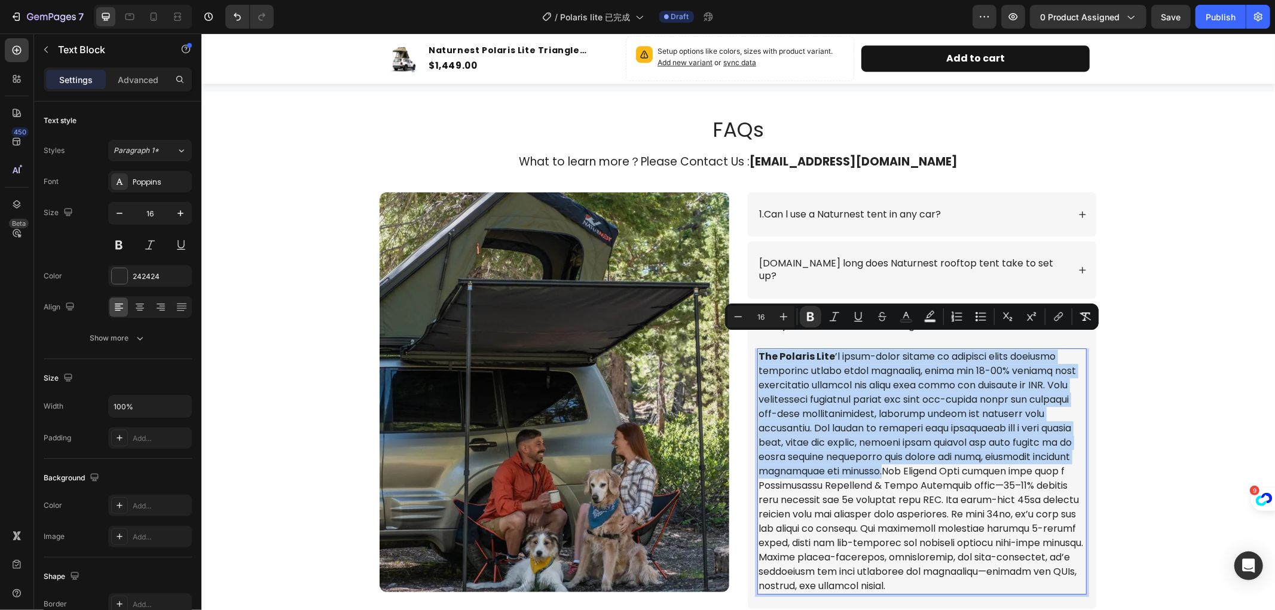
drag, startPoint x: 905, startPoint y: 457, endPoint x: 754, endPoint y: 340, distance: 190.9
click at [758, 349] on p "The Polaris Lite" at bounding box center [921, 471] width 327 height 244
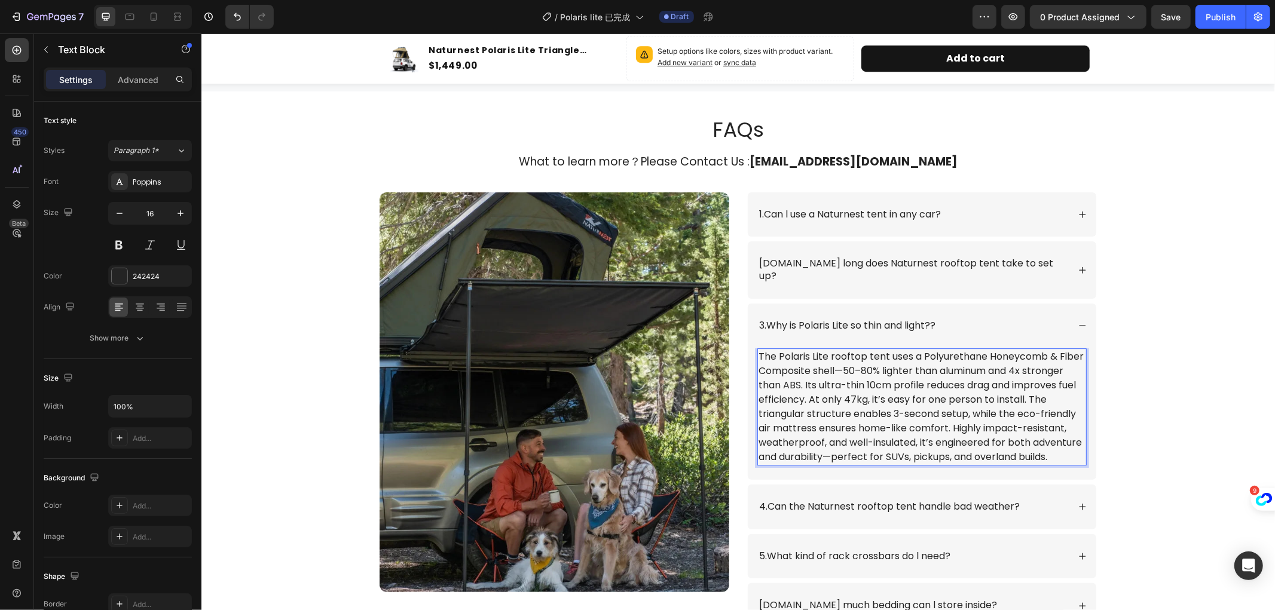
click at [773, 349] on p "The Polaris Lite rooftop tent uses a Polyurethane Honeycomb & Fiber Composite s…" at bounding box center [921, 406] width 327 height 115
click at [802, 349] on p "Polaris Lite rooftop tent uses a Polyurethane Honeycomb & Fiber Composite shell…" at bounding box center [921, 406] width 327 height 115
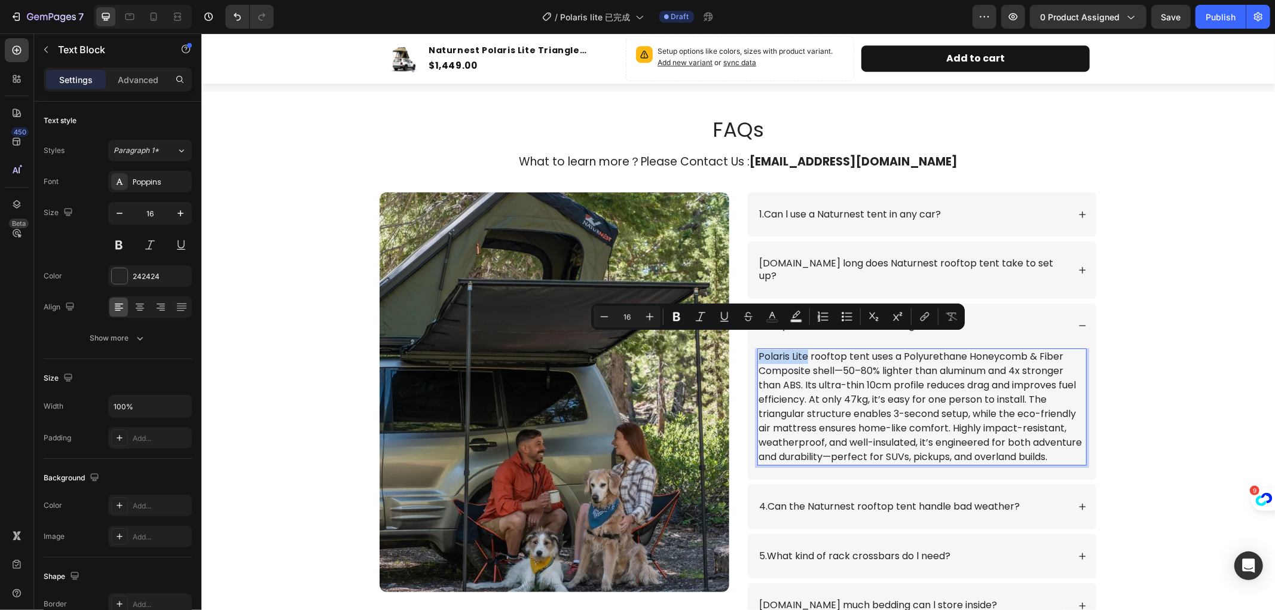
drag, startPoint x: 754, startPoint y: 341, endPoint x: 800, endPoint y: 340, distance: 46.6
click at [800, 349] on p "Polaris Lite rooftop tent uses a Polyurethane Honeycomb & Fiber Composite shell…" at bounding box center [921, 406] width 327 height 115
click at [674, 311] on icon "Editor contextual toolbar" at bounding box center [677, 317] width 12 height 12
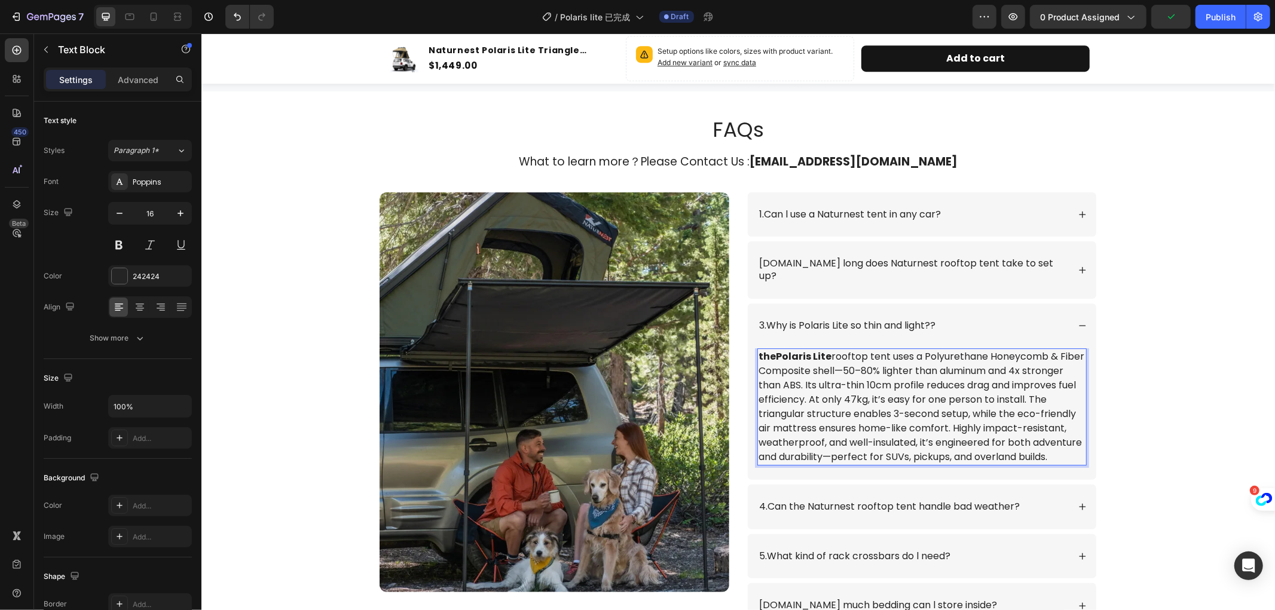
click at [772, 349] on strong "thePolaris Lite" at bounding box center [794, 356] width 73 height 14
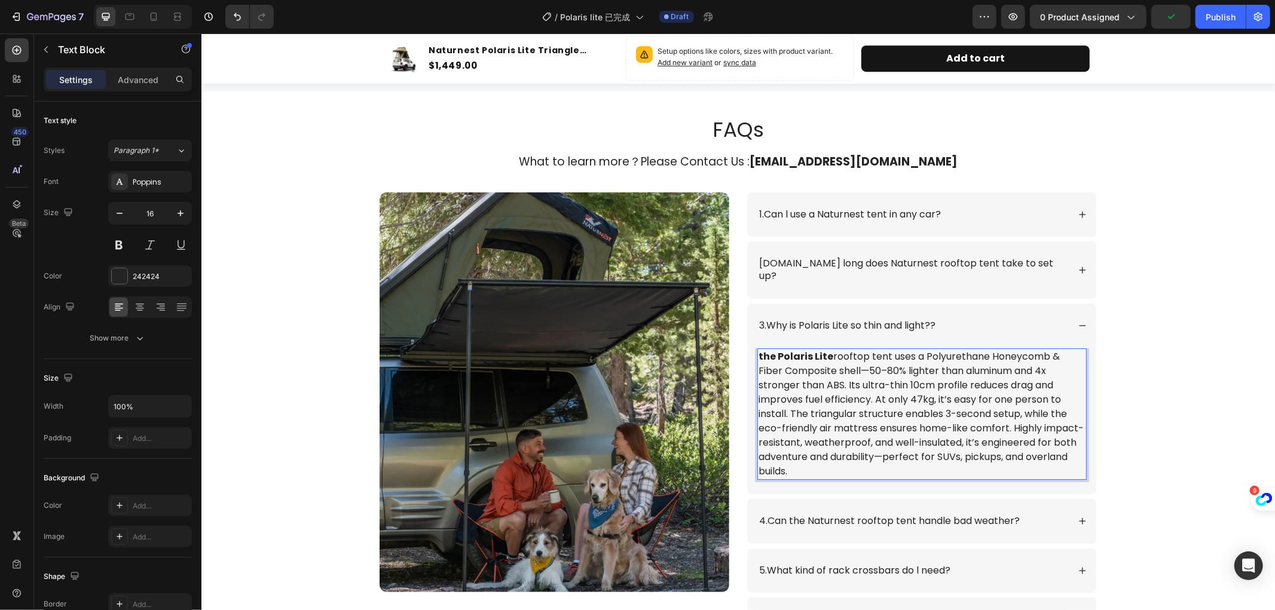
click at [759, 349] on strong "the Polaris Lite" at bounding box center [795, 356] width 75 height 14
click at [761, 349] on strong "T he Polaris Lite" at bounding box center [797, 356] width 78 height 14
click at [777, 349] on strong "The Polaris Lite" at bounding box center [796, 356] width 77 height 14
click at [1139, 353] on div "FAQs Heading What to learn more？Please Contact Us : info@naturnest.com Text Blo…" at bounding box center [738, 428] width 1050 height 627
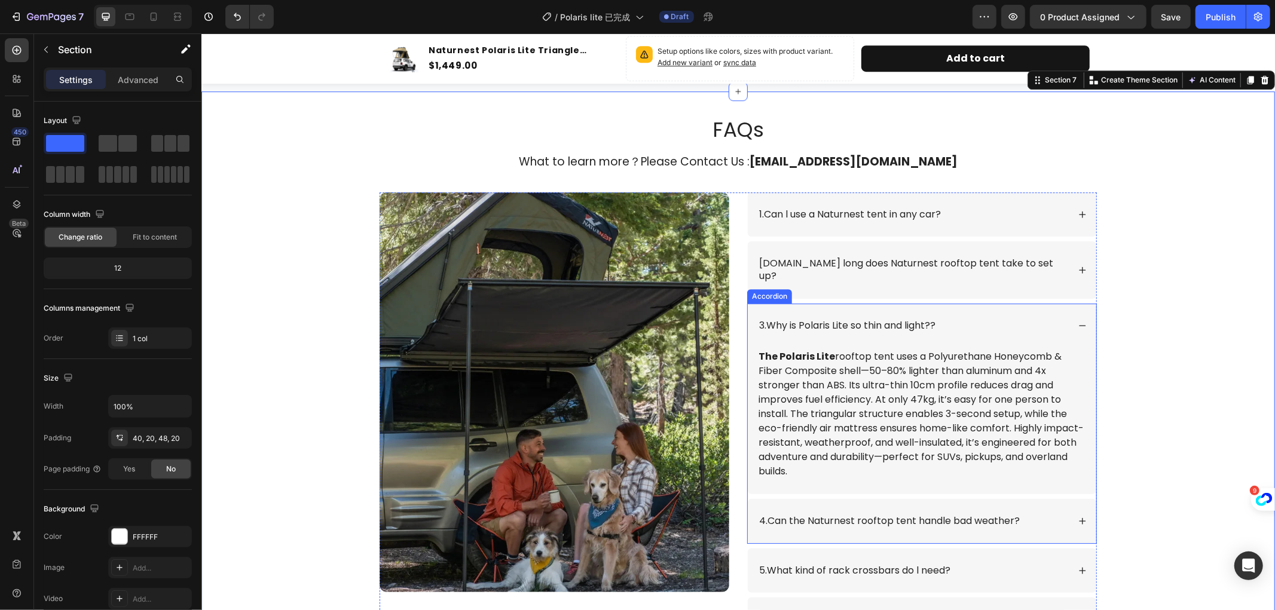
click at [1078, 321] on icon at bounding box center [1082, 325] width 8 height 8
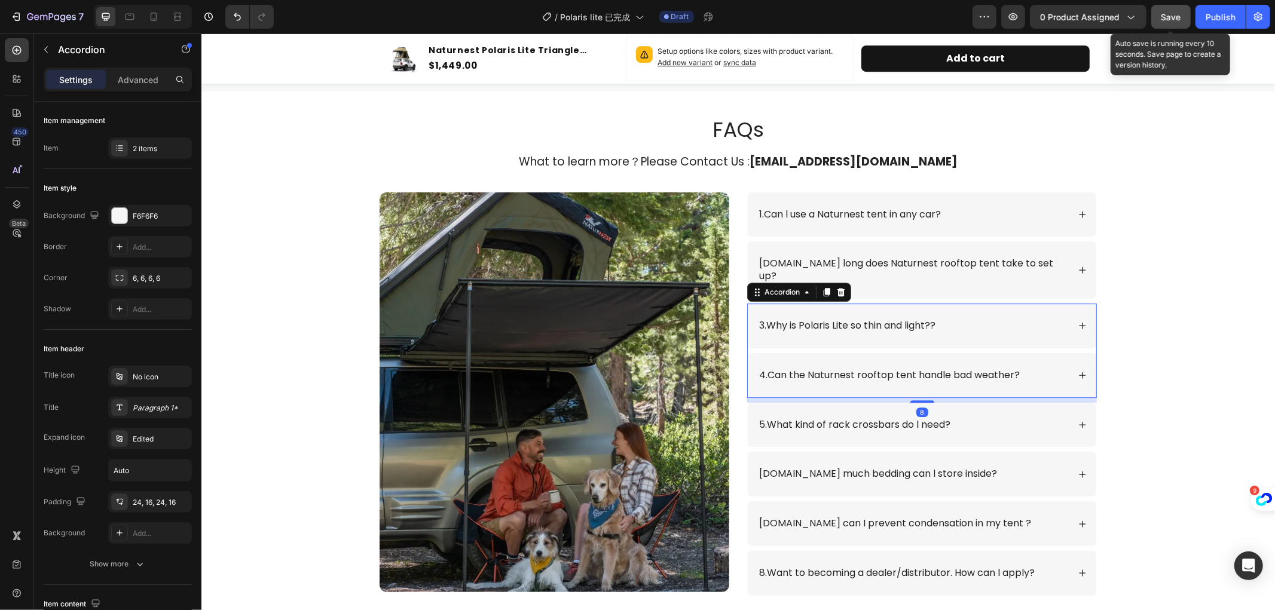
click at [1174, 14] on span "Save" at bounding box center [1172, 17] width 20 height 10
click at [1170, 14] on span "Save" at bounding box center [1172, 17] width 20 height 10
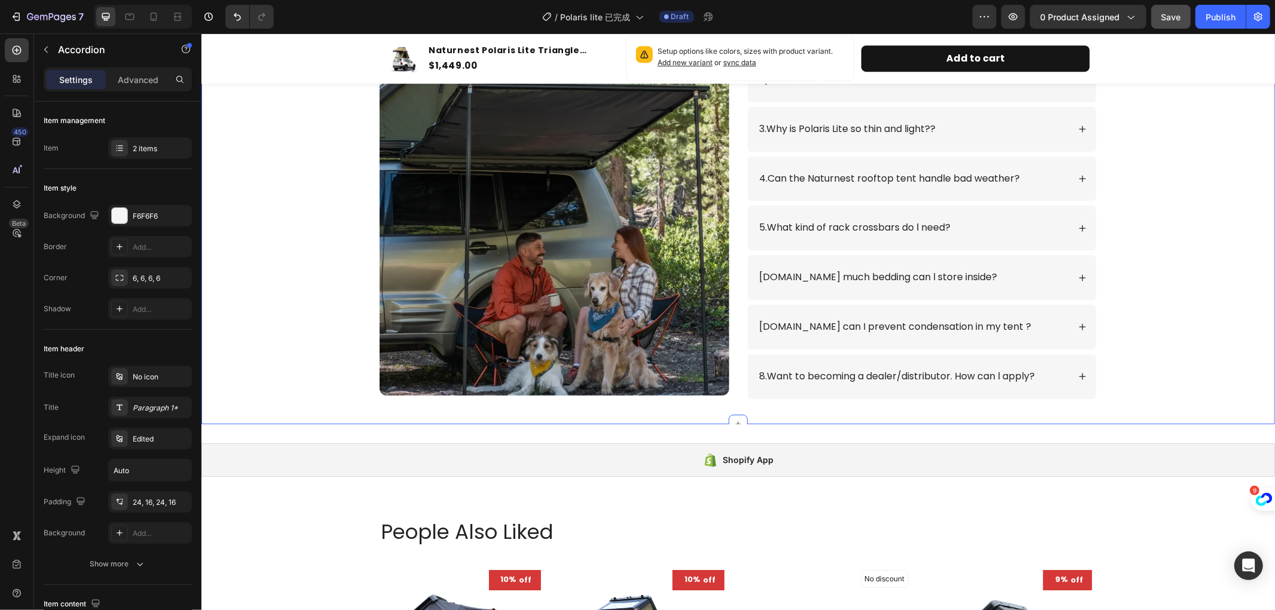
scroll to position [3094, 0]
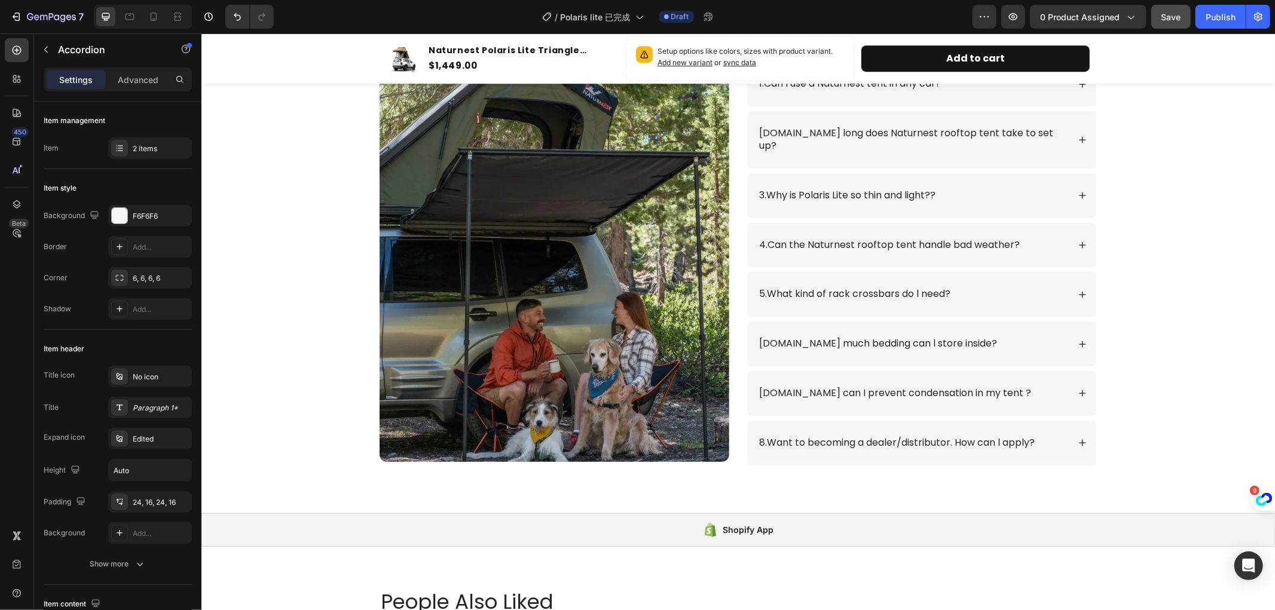
click at [1075, 176] on div "3.Why is Polaris Lite so thin and light??" at bounding box center [921, 195] width 349 height 45
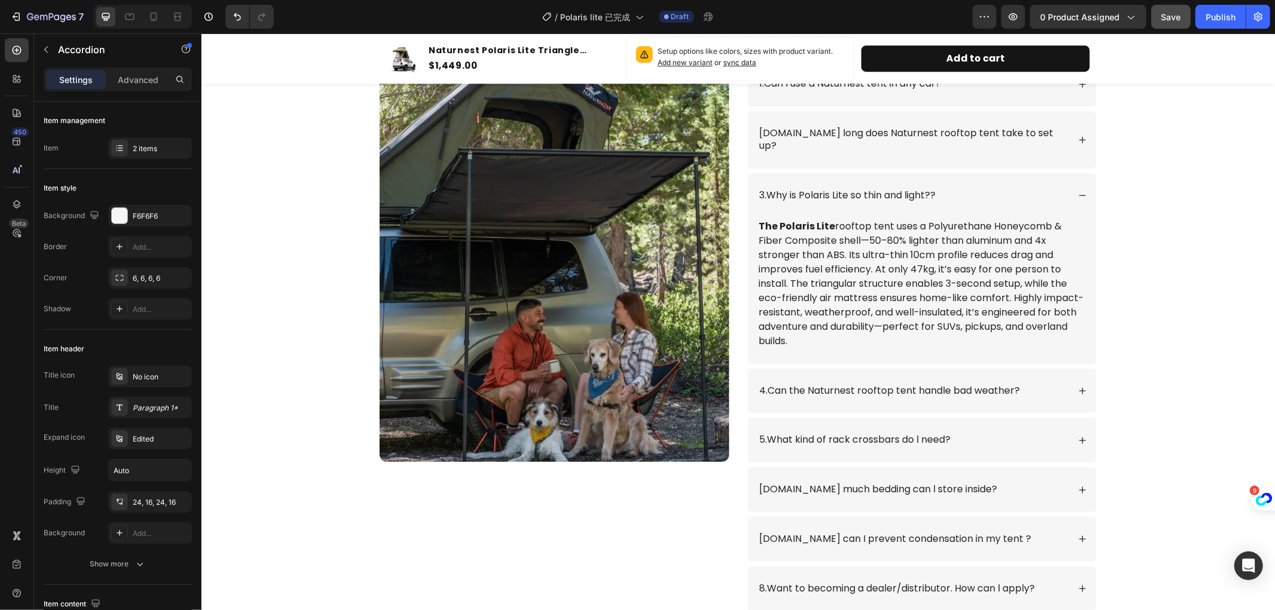
click at [1075, 176] on div "3.Why is Polaris Lite so thin and light??" at bounding box center [921, 195] width 349 height 45
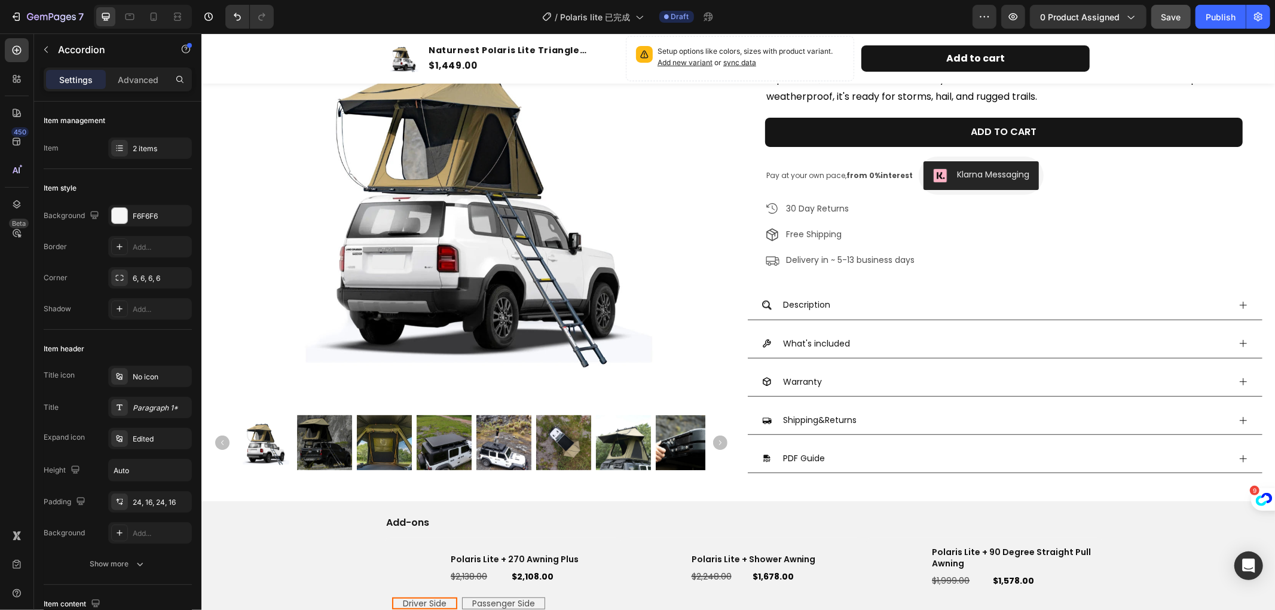
scroll to position [305, 0]
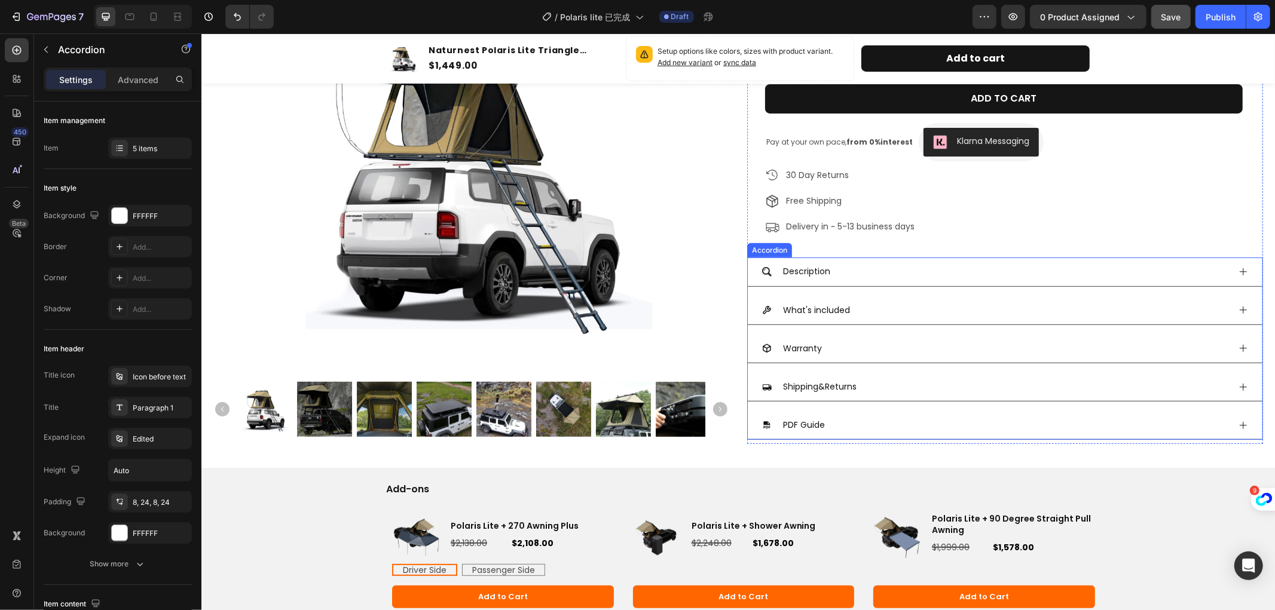
click at [1238, 268] on icon at bounding box center [1243, 272] width 10 height 10
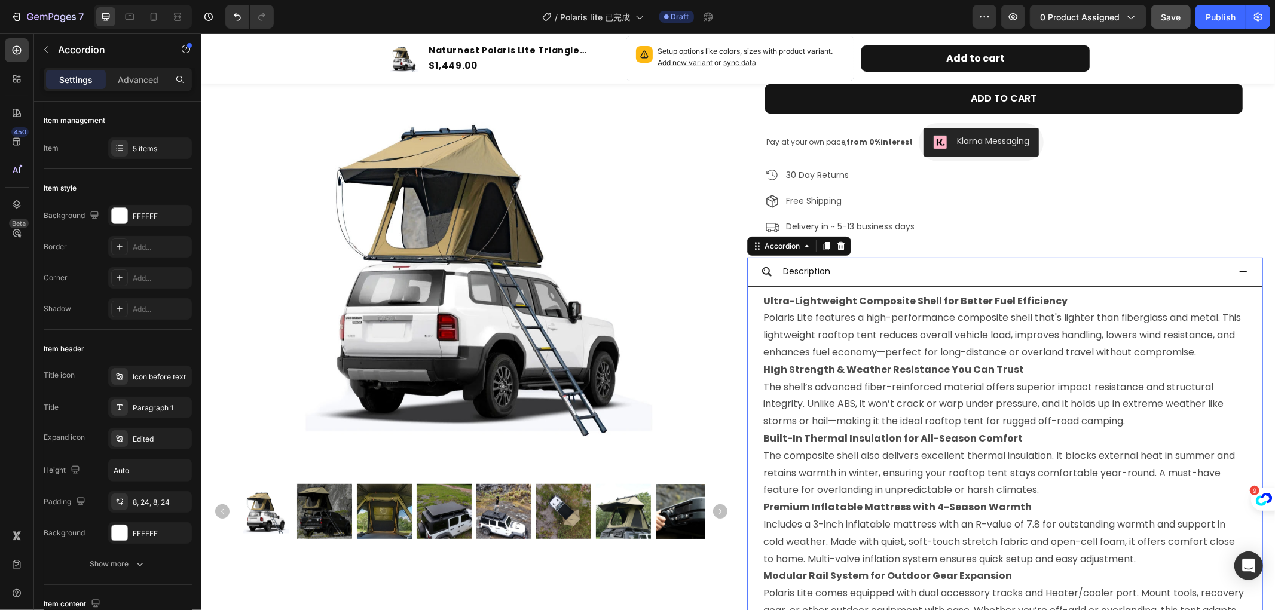
click at [1238, 268] on icon at bounding box center [1243, 272] width 10 height 10
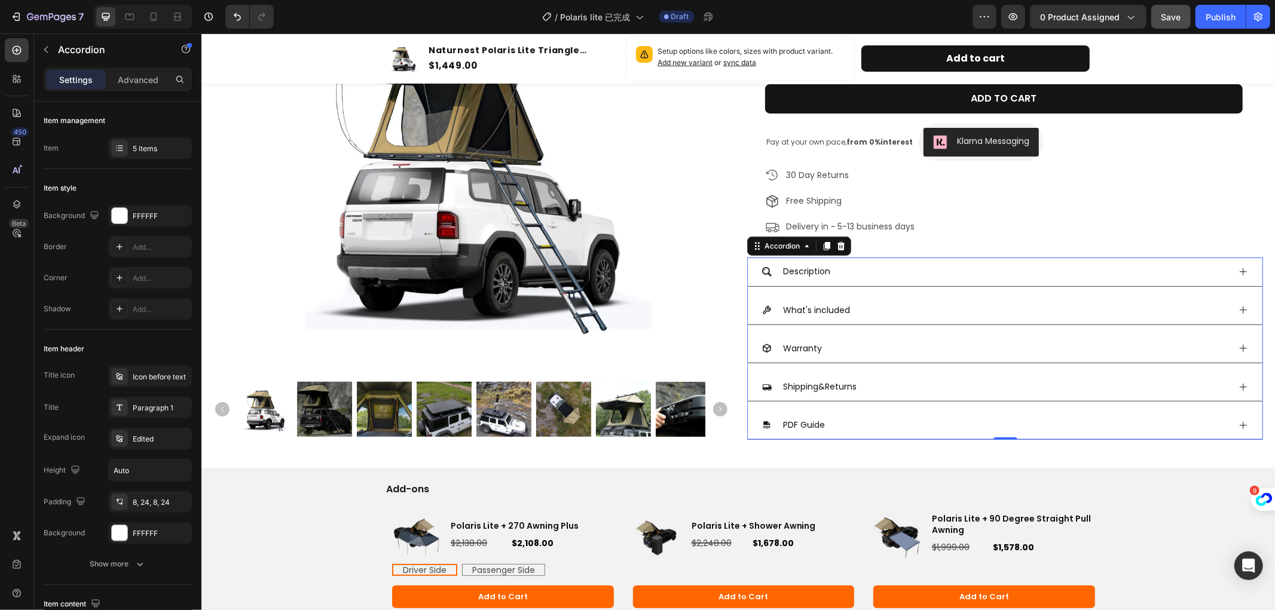
click at [1238, 313] on icon at bounding box center [1243, 310] width 10 height 10
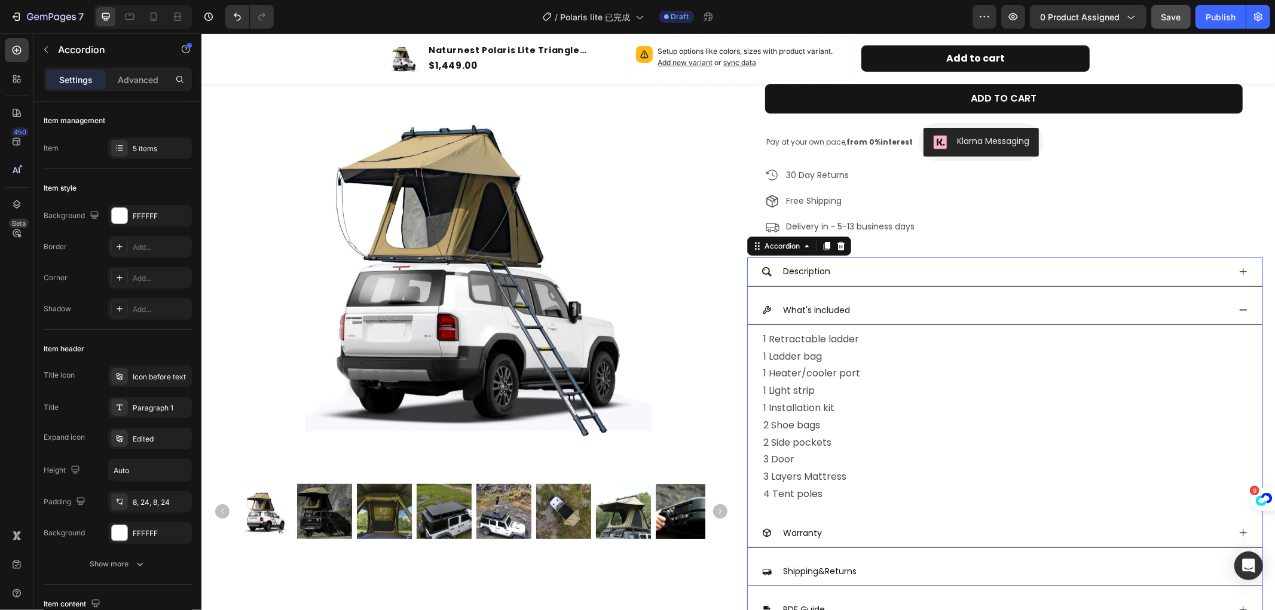
click at [1238, 313] on icon at bounding box center [1243, 310] width 10 height 10
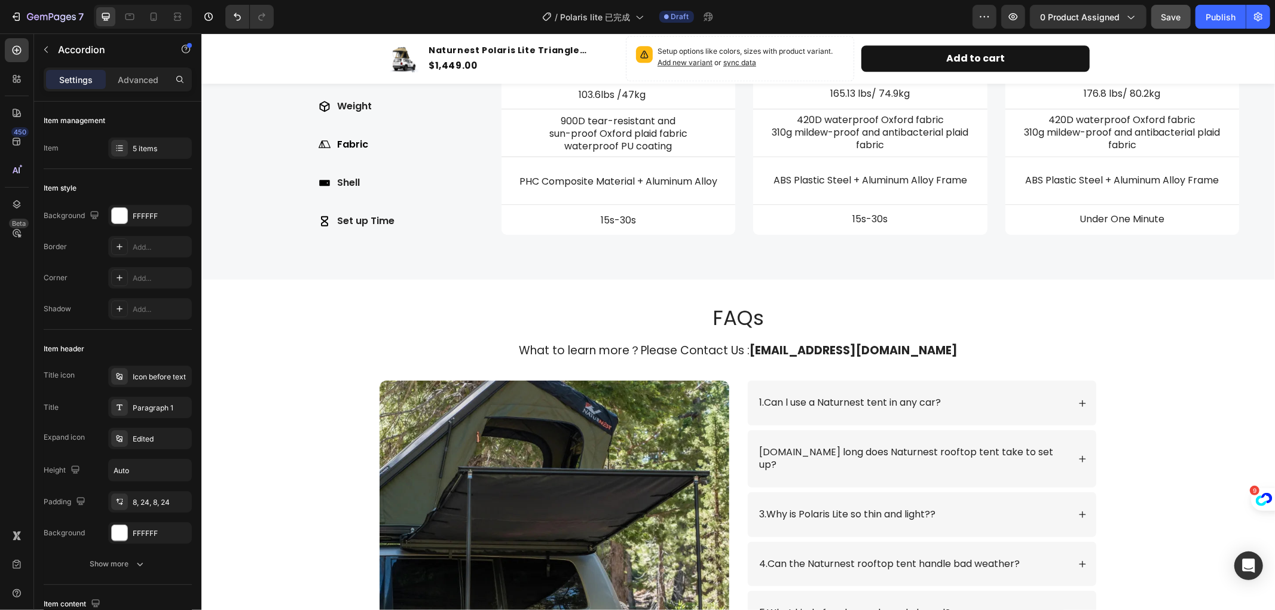
scroll to position [2830, 0]
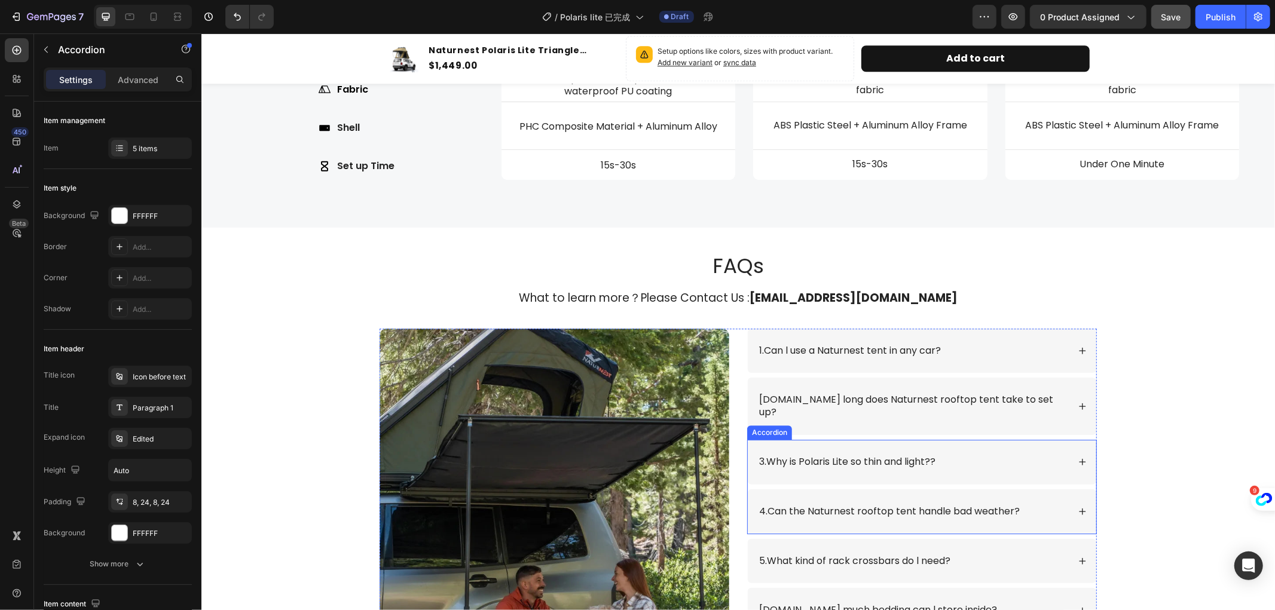
click at [1078, 457] on icon at bounding box center [1082, 461] width 8 height 8
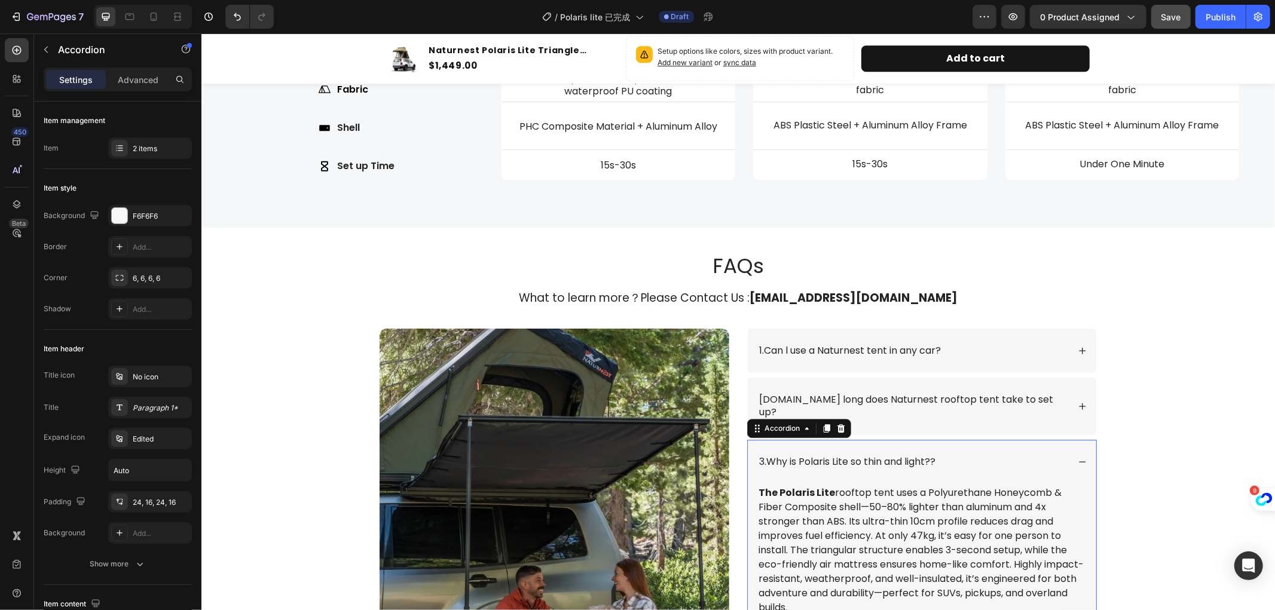
click at [1078, 457] on icon at bounding box center [1082, 461] width 8 height 8
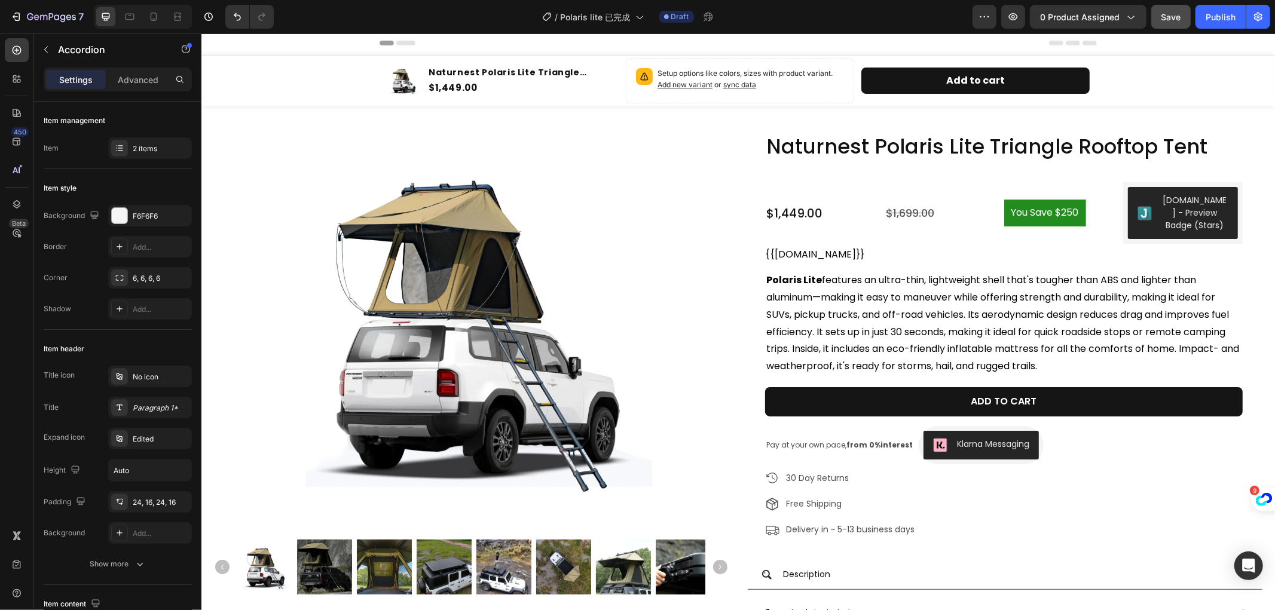
scroll to position [0, 0]
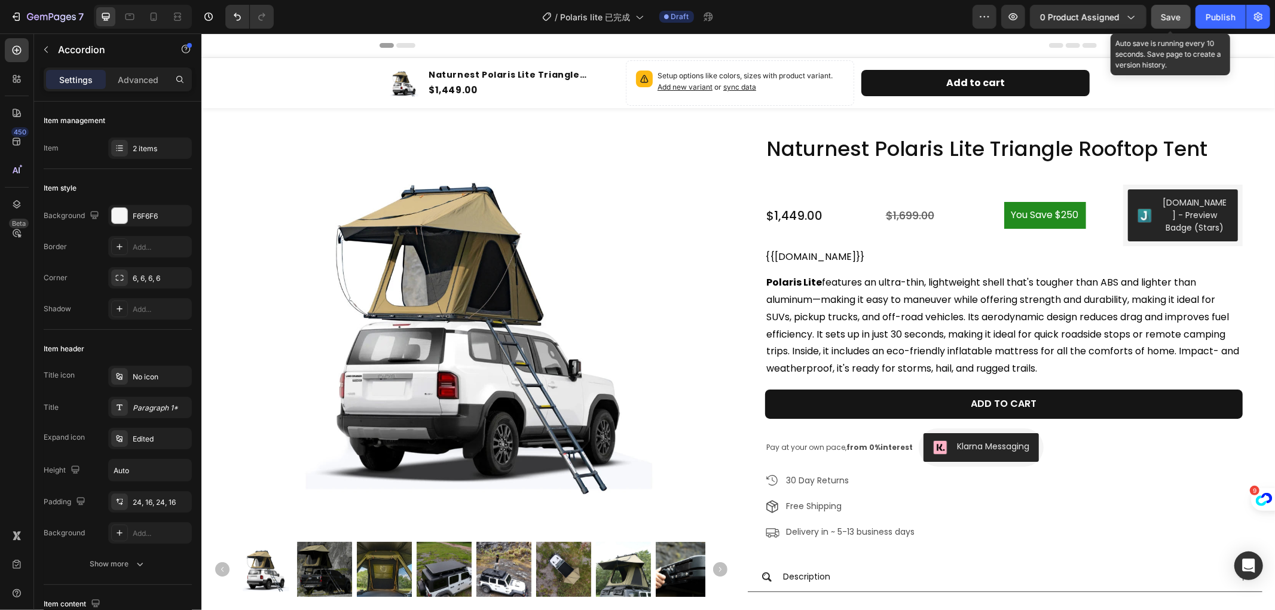
click at [1172, 24] on button "Save" at bounding box center [1170, 17] width 39 height 24
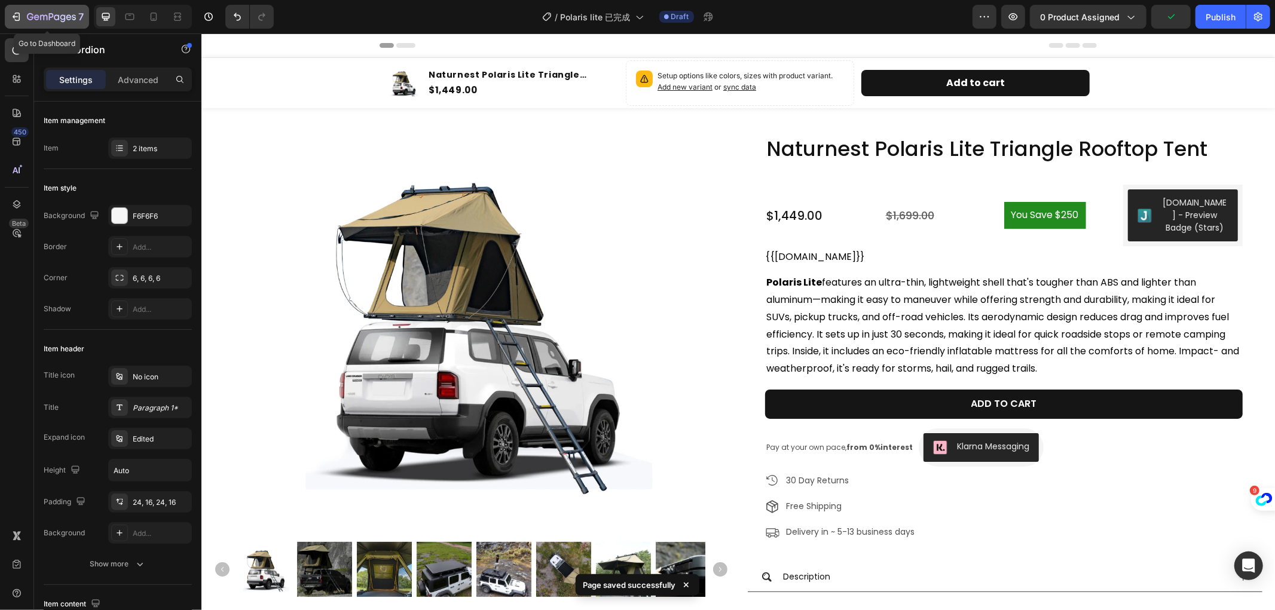
click at [47, 14] on icon "button" at bounding box center [51, 18] width 49 height 10
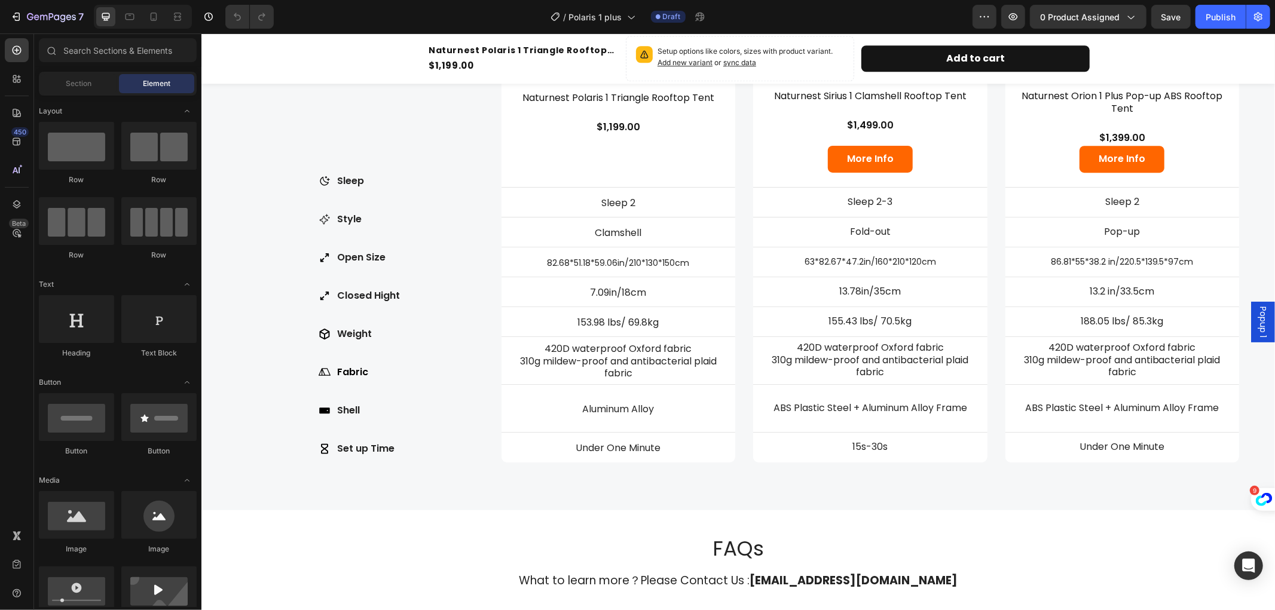
scroll to position [2922, 0]
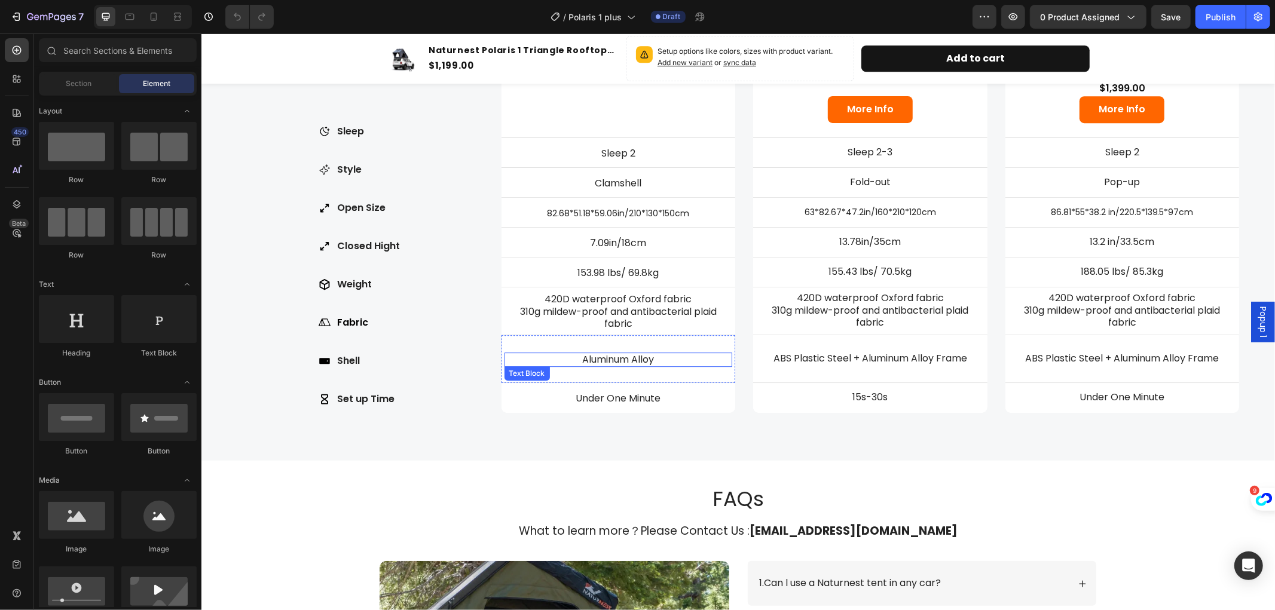
click at [671, 357] on p "Aluminum Alloy" at bounding box center [618, 359] width 226 height 13
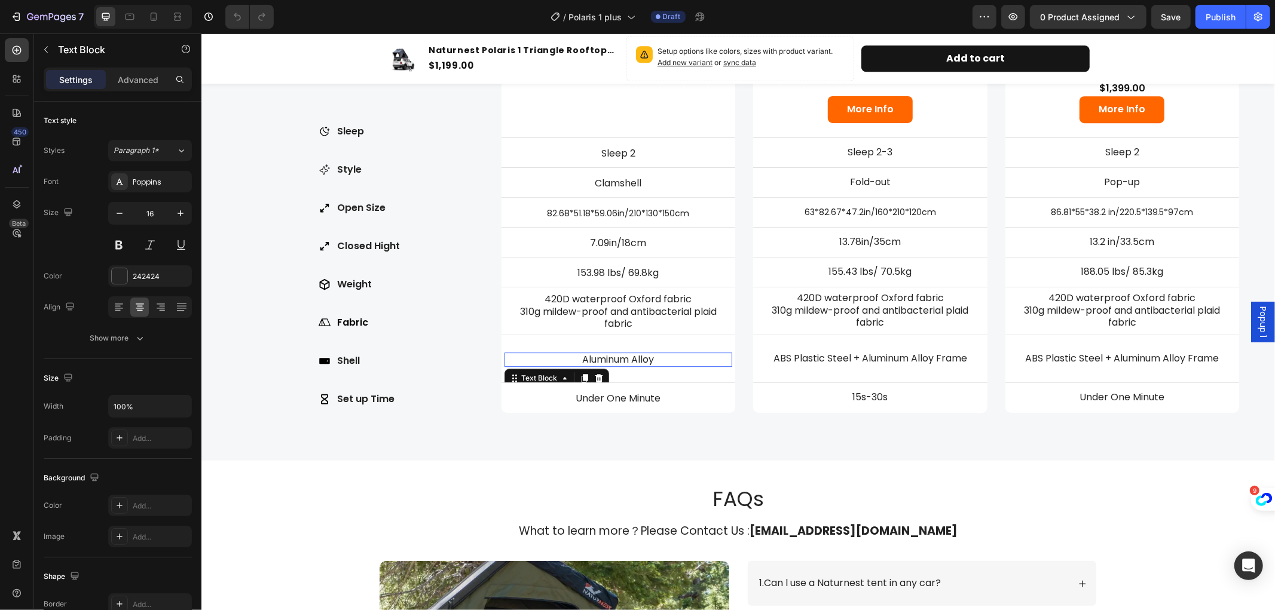
click at [671, 357] on p "Aluminum Alloy" at bounding box center [618, 359] width 226 height 13
drag, startPoint x: 656, startPoint y: 357, endPoint x: 624, endPoint y: 357, distance: 31.7
click at [624, 357] on p "Aluminum Alloy" at bounding box center [618, 359] width 226 height 13
click at [649, 355] on p "Aluminum Alloy" at bounding box center [618, 359] width 226 height 13
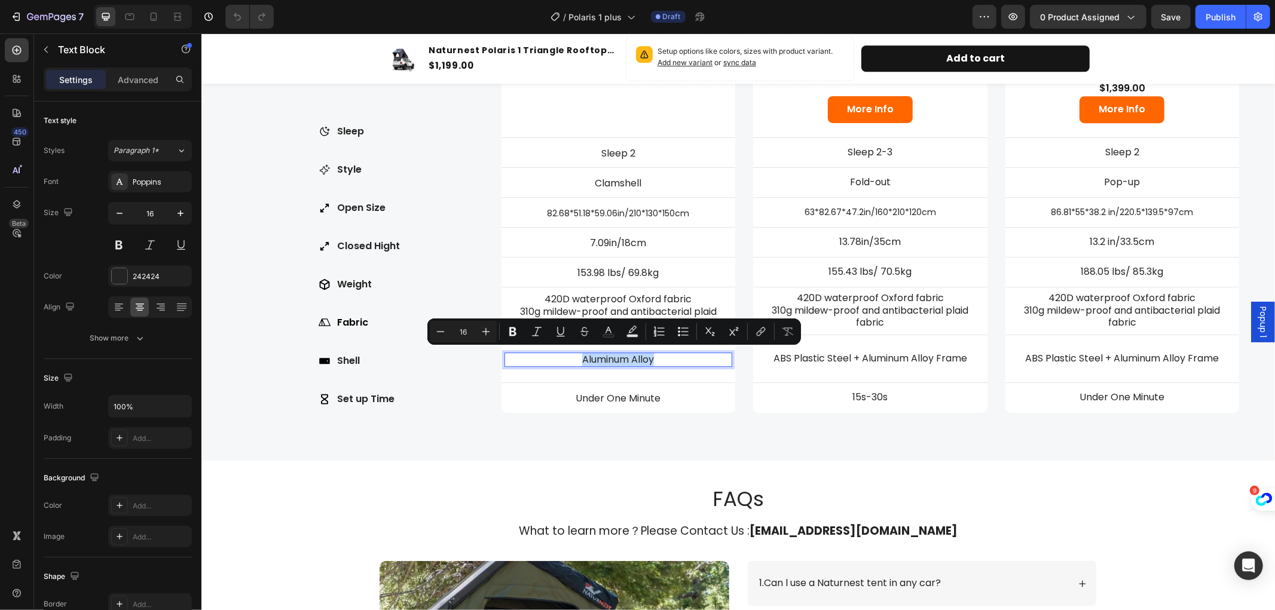
drag, startPoint x: 653, startPoint y: 351, endPoint x: 578, endPoint y: 349, distance: 75.3
click at [578, 353] on p "Aluminum Alloy" at bounding box center [618, 359] width 226 height 13
copy p "Aluminum Alloy"
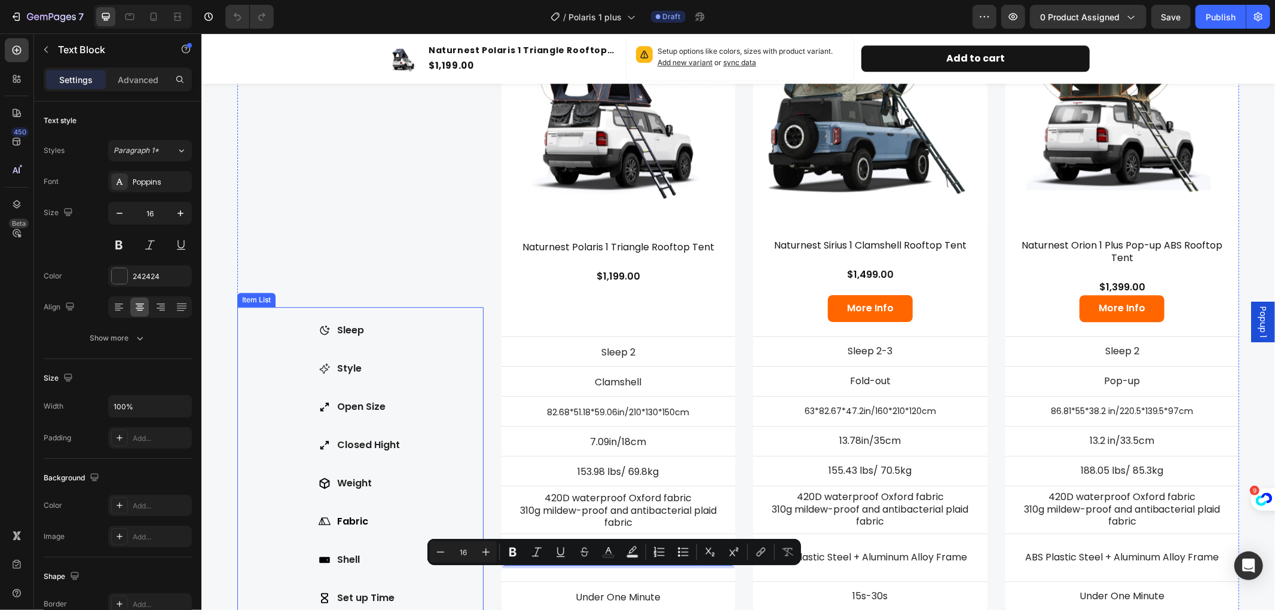
scroll to position [2590, 0]
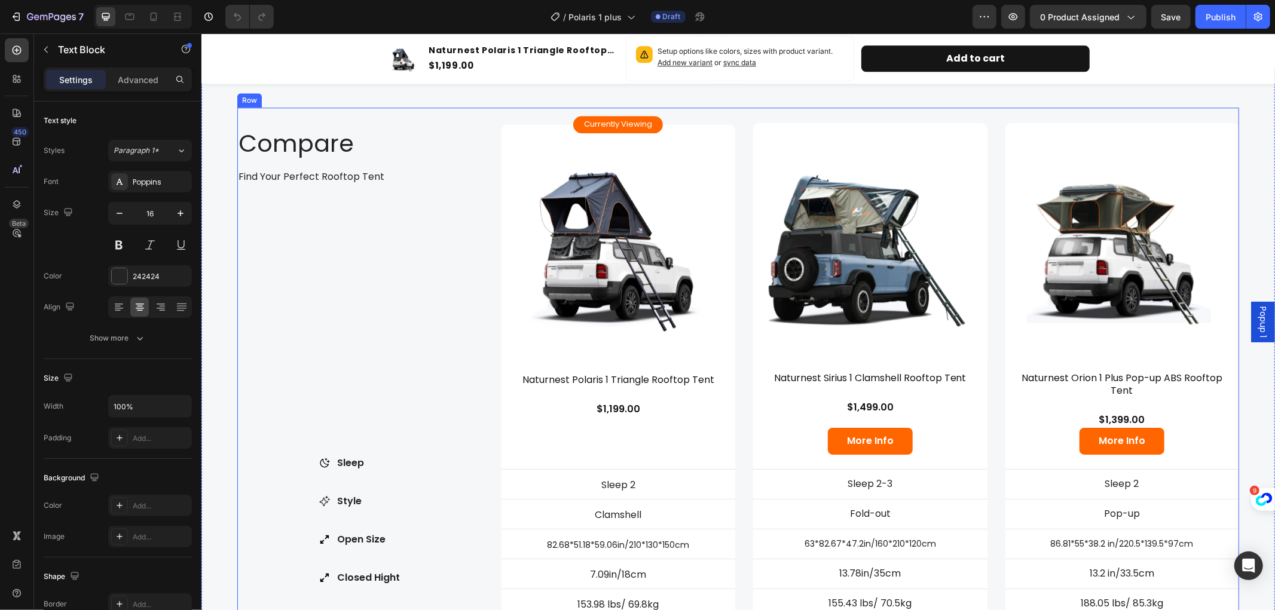
click at [329, 288] on div "Compare Heading Find Your Perfect Rooftop Tent Text Block Row Sleep Style Open …" at bounding box center [360, 430] width 246 height 647
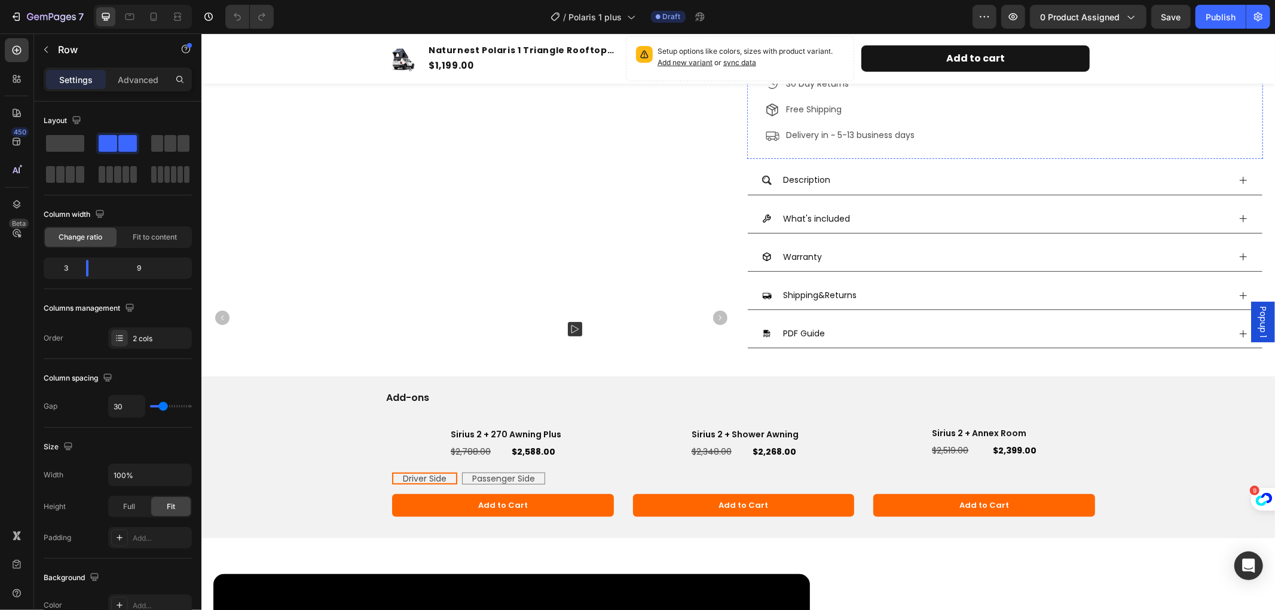
scroll to position [398, 0]
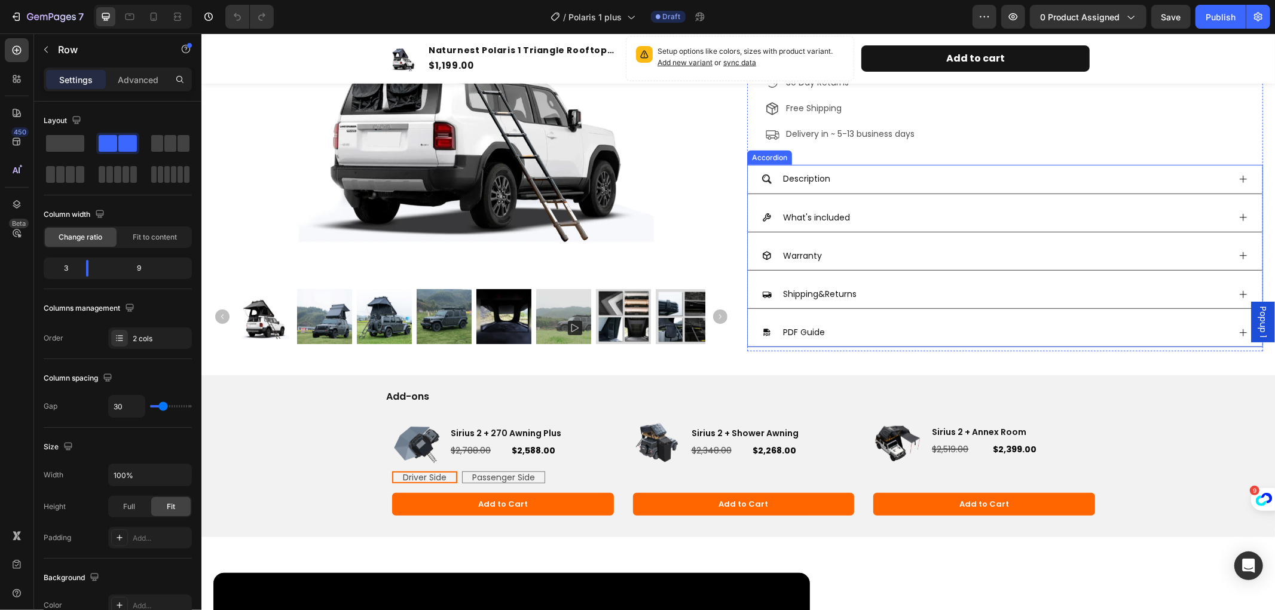
click at [1239, 178] on icon at bounding box center [1242, 178] width 7 height 7
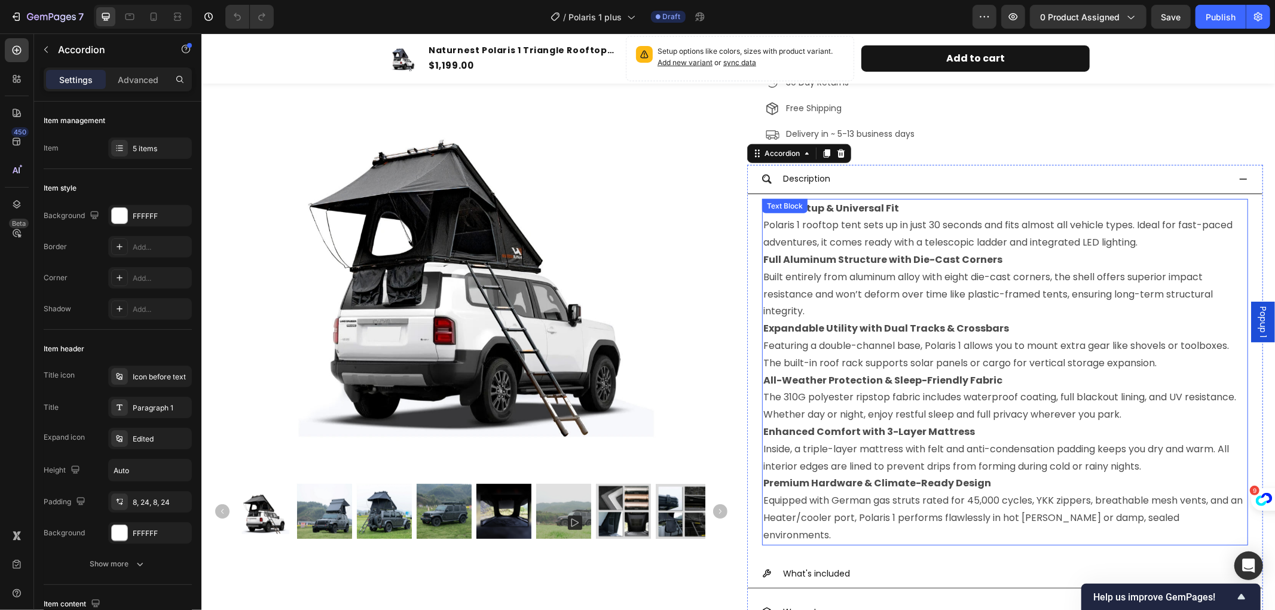
click at [853, 515] on p "Premium Hardware & Climate-Ready Design Equipped with German gas struts rated f…" at bounding box center [1005, 509] width 484 height 69
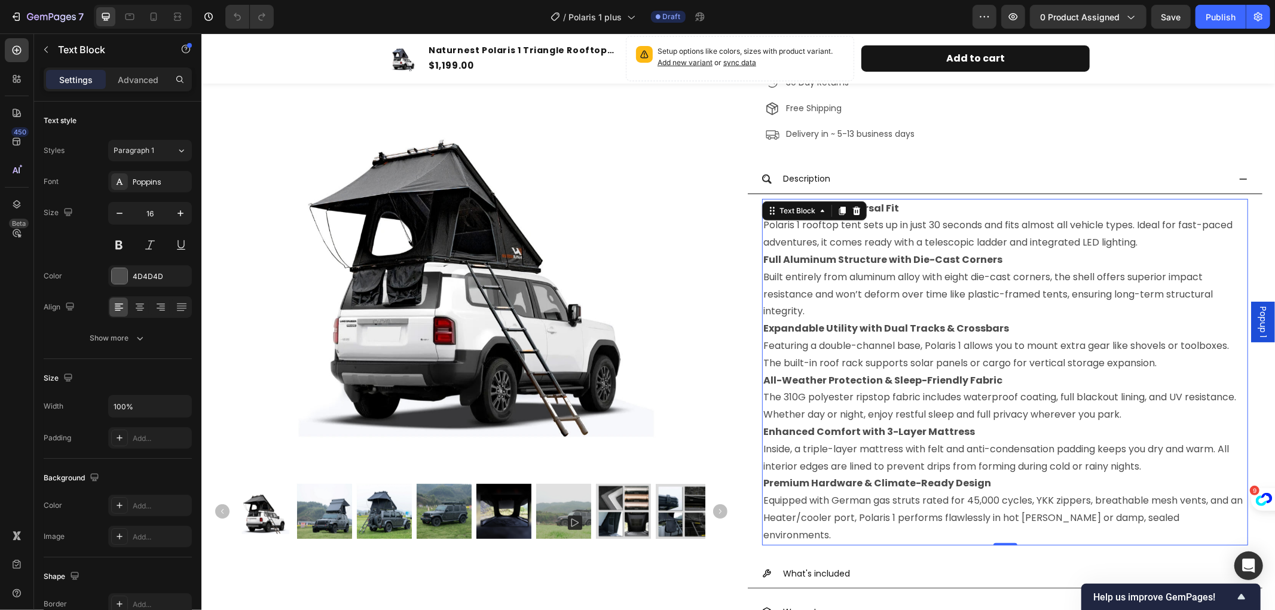
click at [1224, 512] on p "Premium Hardware & Climate-Ready Design Equipped with German gas struts rated f…" at bounding box center [1005, 509] width 484 height 69
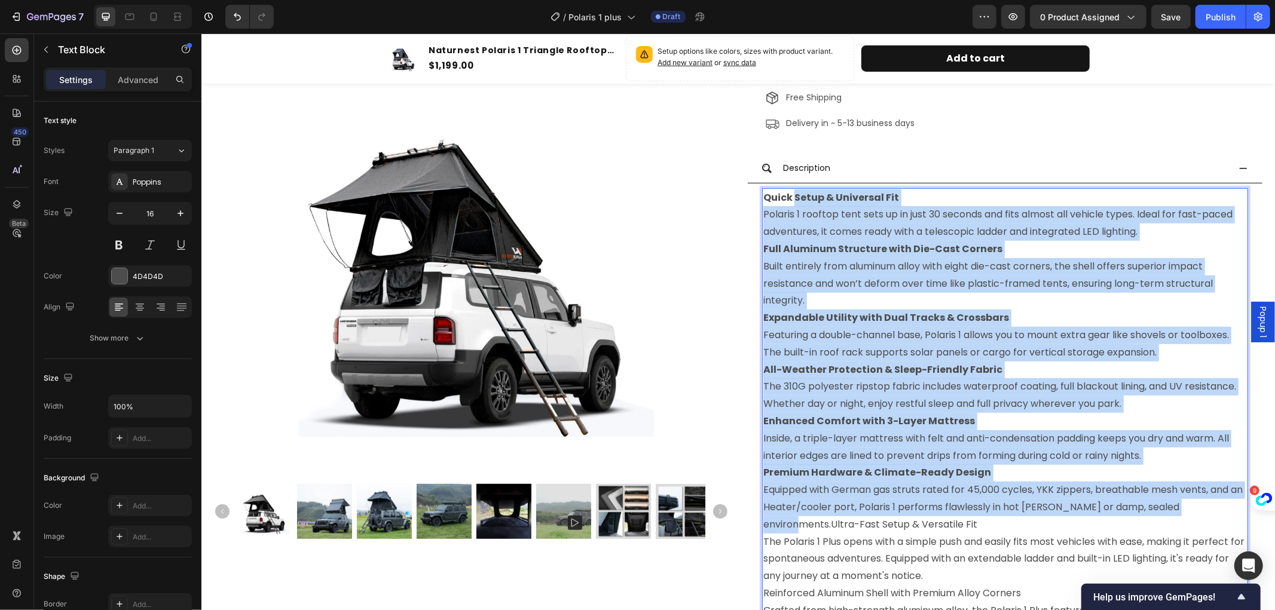
scroll to position [405, 0]
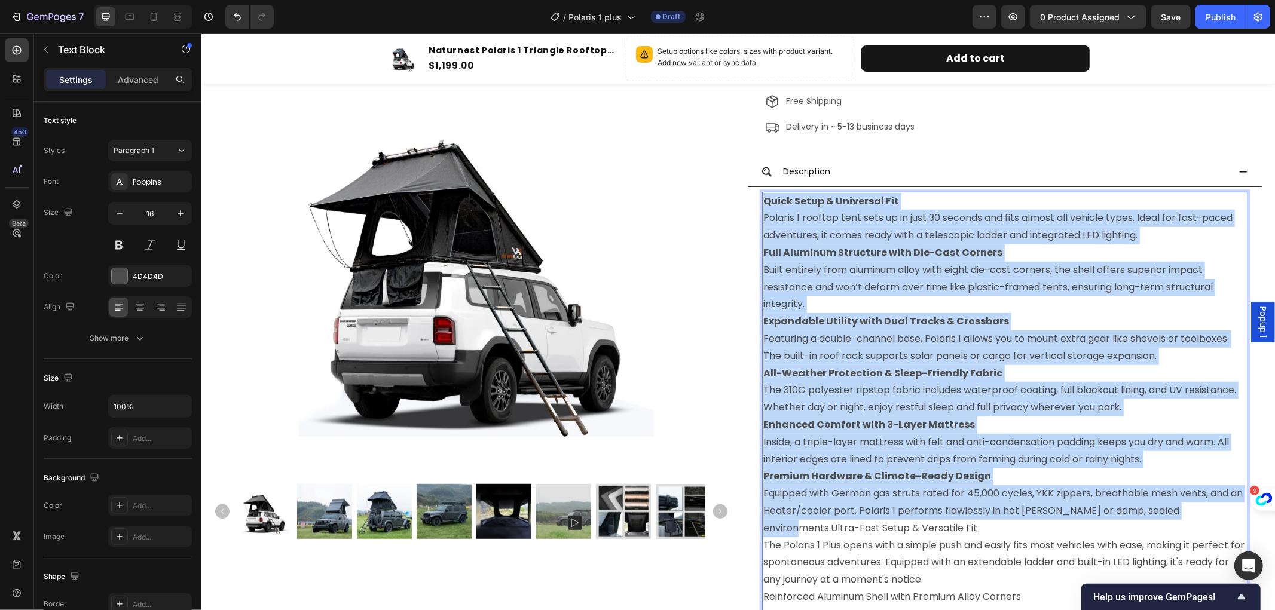
drag, startPoint x: 827, startPoint y: 198, endPoint x: 760, endPoint y: 198, distance: 66.4
click at [762, 198] on div "Quick Setup & Universal Fit Polaris 1 rooftop tent sets up in just 30 seconds a…" at bounding box center [1005, 571] width 486 height 760
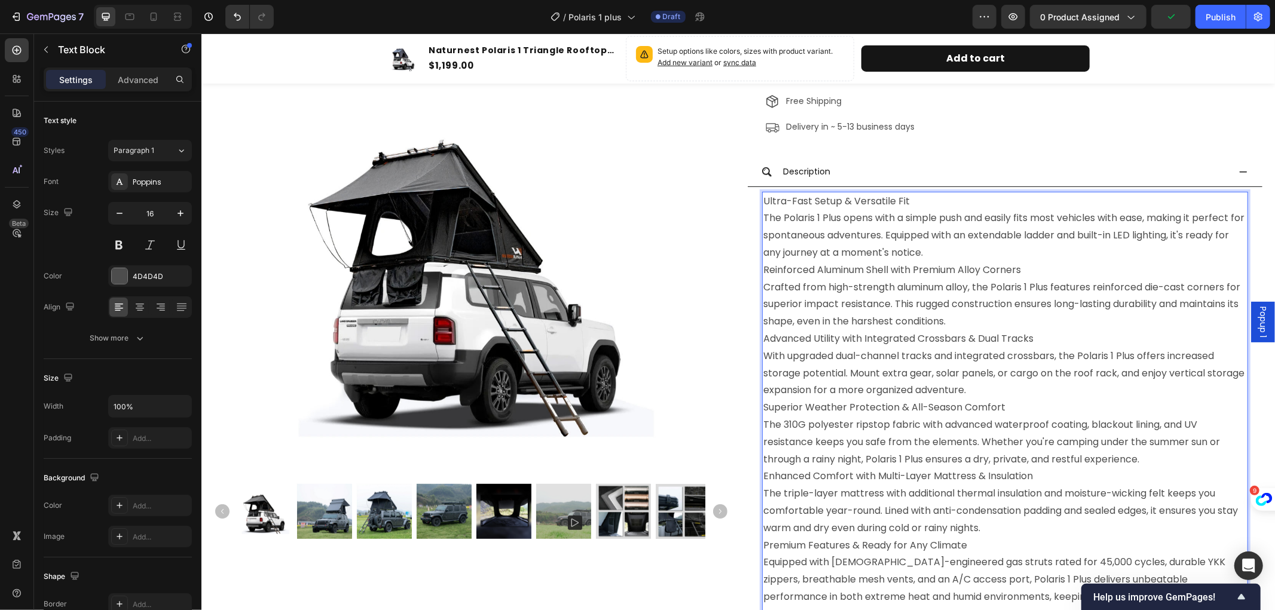
click at [863, 200] on p "Ultra-Fast Setup & Versatile Fit The Polaris 1 Plus opens with a simple push an…" at bounding box center [1005, 227] width 484 height 69
click at [905, 197] on p "Ultra-Fast Setup & Versatile Fit The Polaris 1 Plus opens with a simple push an…" at bounding box center [1005, 227] width 484 height 69
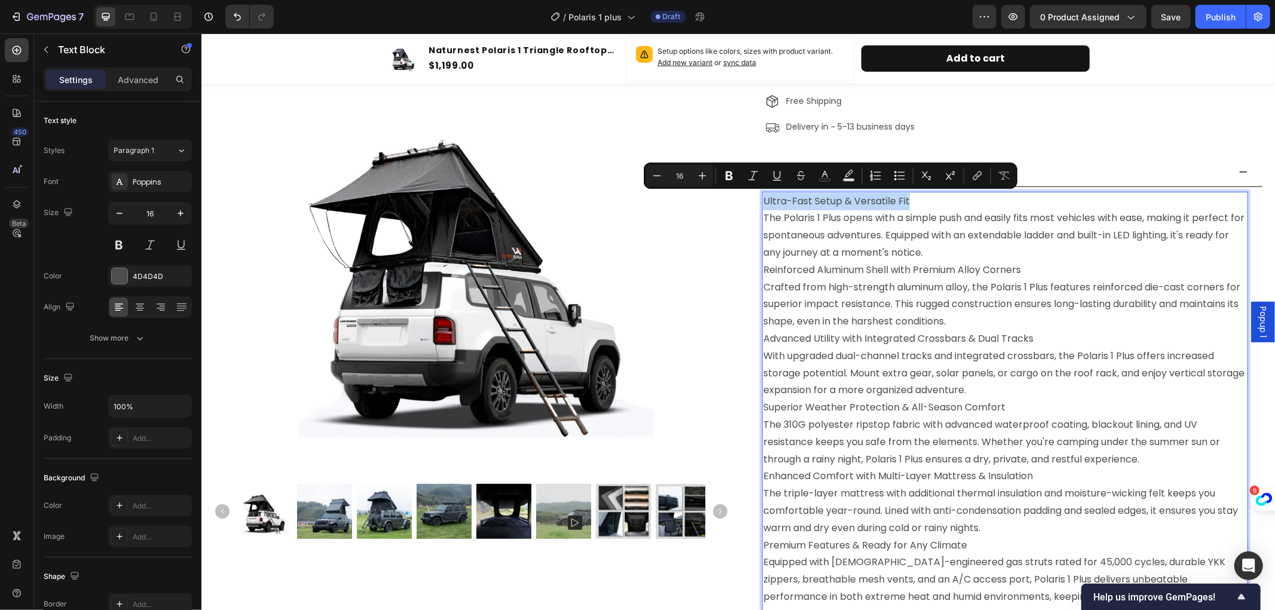
drag, startPoint x: 911, startPoint y: 201, endPoint x: 759, endPoint y: 204, distance: 152.5
click at [763, 204] on p "Ultra-Fast Setup & Versatile Fit The Polaris 1 Plus opens with a simple push an…" at bounding box center [1005, 227] width 484 height 69
click at [726, 175] on icon "Editor contextual toolbar" at bounding box center [729, 176] width 7 height 9
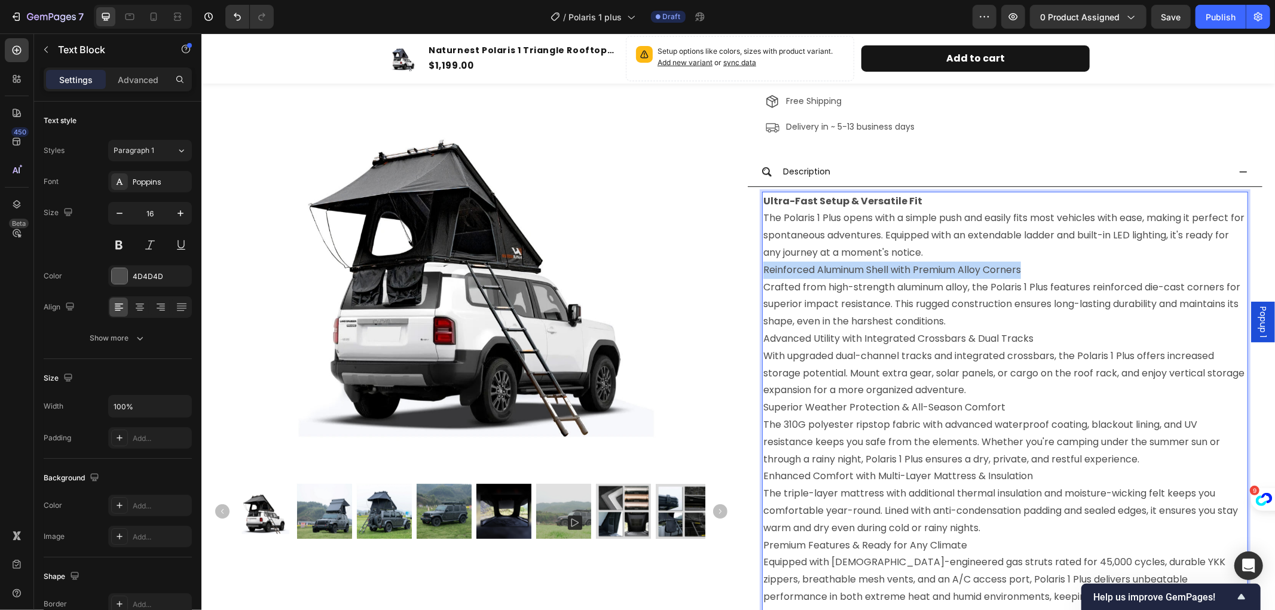
drag, startPoint x: 1029, startPoint y: 265, endPoint x: 760, endPoint y: 265, distance: 268.4
click at [763, 265] on p "Reinforced Aluminum Shell with Premium Alloy Corners Crafted from high-strength…" at bounding box center [1005, 295] width 484 height 69
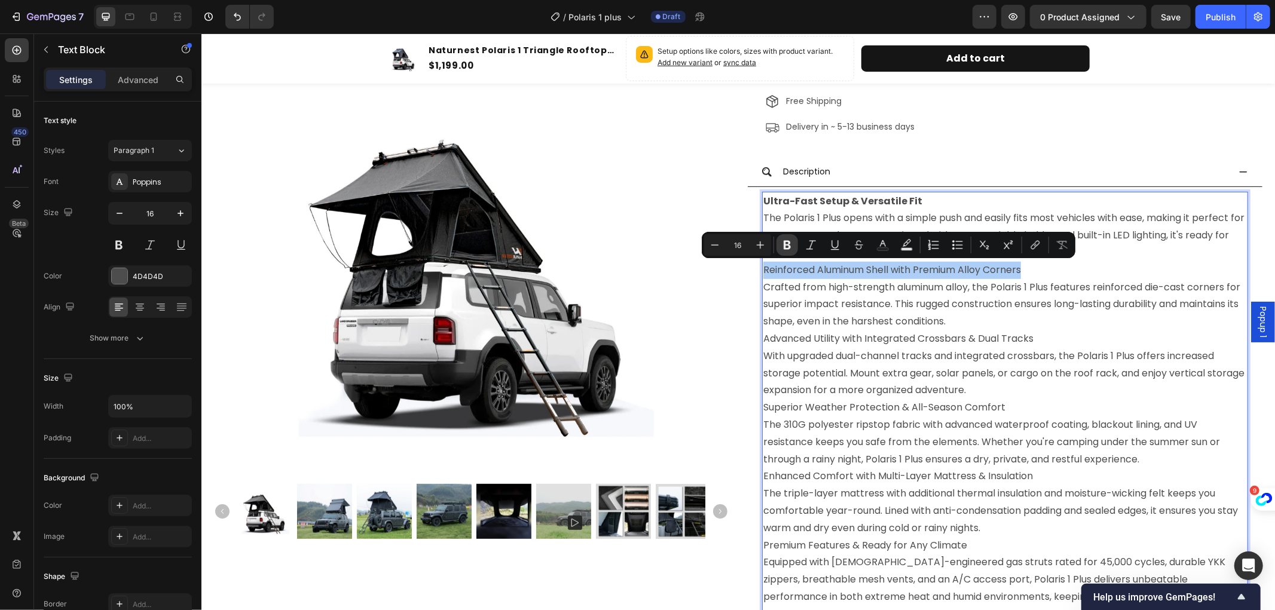
click at [790, 243] on icon "Editor contextual toolbar" at bounding box center [787, 245] width 12 height 12
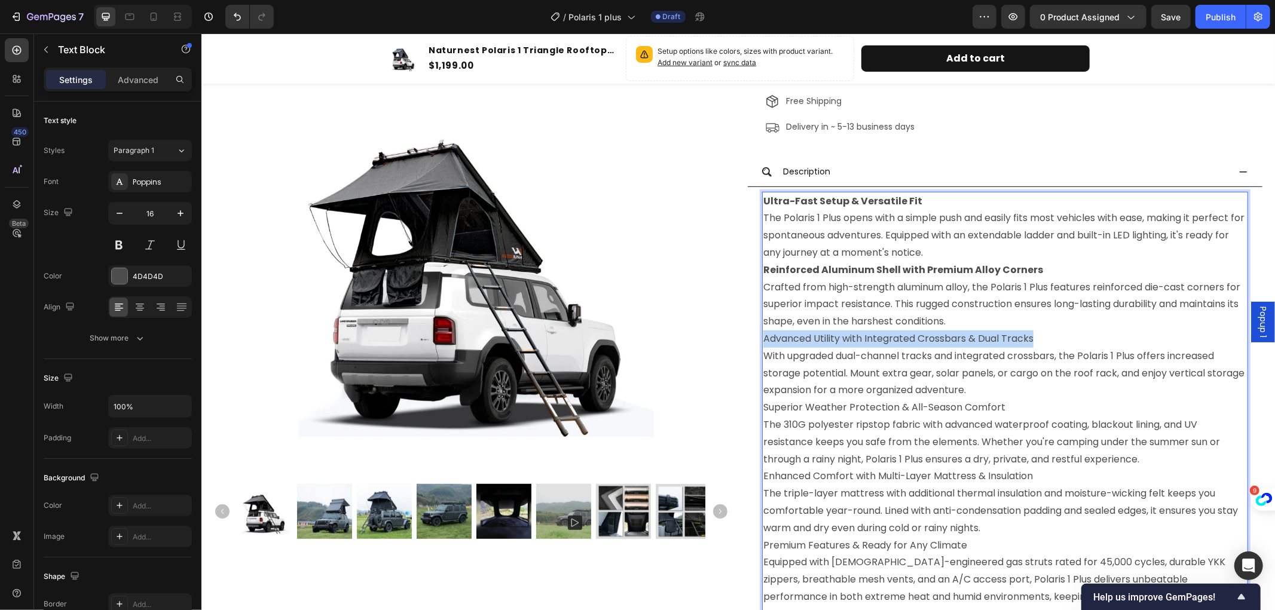
drag, startPoint x: 1050, startPoint y: 338, endPoint x: 756, endPoint y: 334, distance: 293.6
click at [762, 334] on div "Ultra-Fast Setup & Versatile Fit The Polaris 1 Plus opens with a simple push an…" at bounding box center [1005, 407] width 486 height 433
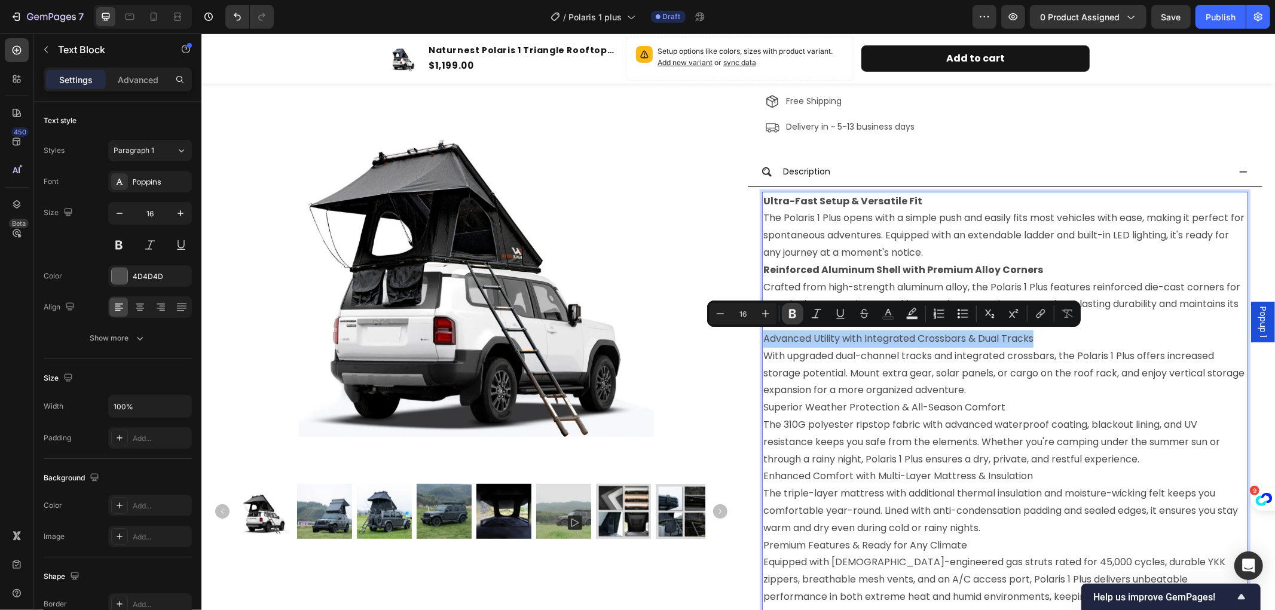
click at [787, 308] on icon "Editor contextual toolbar" at bounding box center [793, 314] width 12 height 12
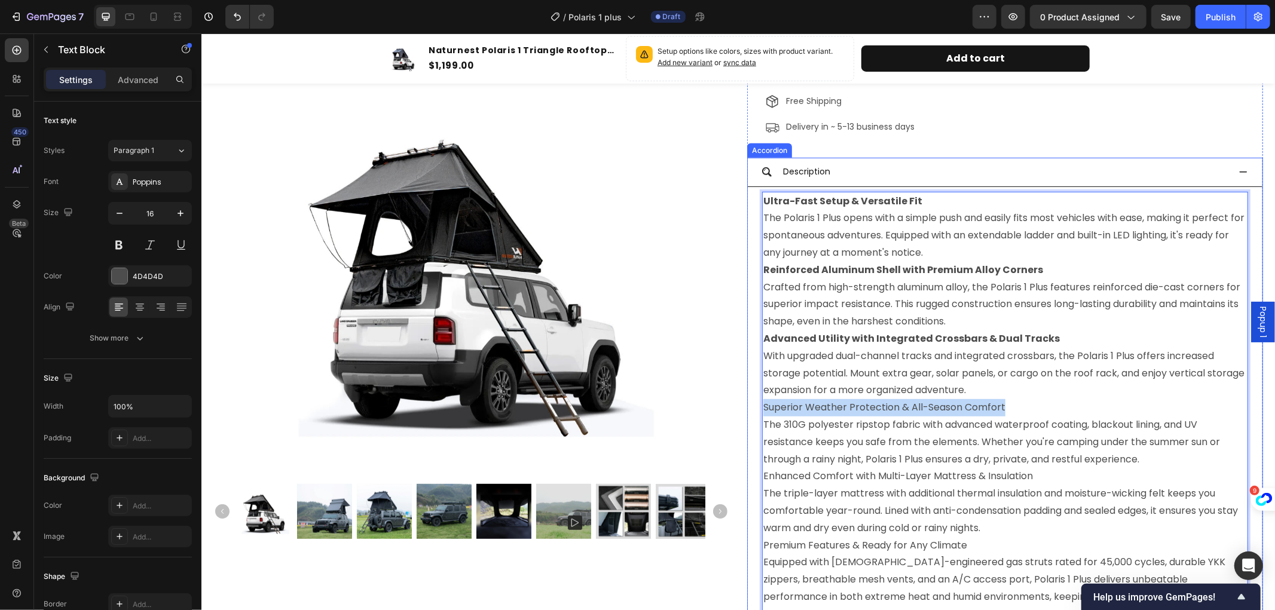
drag, startPoint x: 1012, startPoint y: 403, endPoint x: 752, endPoint y: 411, distance: 260.2
click at [752, 411] on div "Ultra-Fast Setup & Versatile Fit The Polaris 1 Plus opens with a simple push an…" at bounding box center [1004, 408] width 515 height 442
click at [793, 410] on p "Superior Weather Protection & All-Season Comfort The 310G polyester ripstop fab…" at bounding box center [1005, 433] width 484 height 69
click at [840, 407] on p "Superior Weather Protection & All-Season Comfort The 310G polyester ripstop fab…" at bounding box center [1005, 433] width 484 height 69
drag, startPoint x: 1003, startPoint y: 404, endPoint x: 760, endPoint y: 411, distance: 242.8
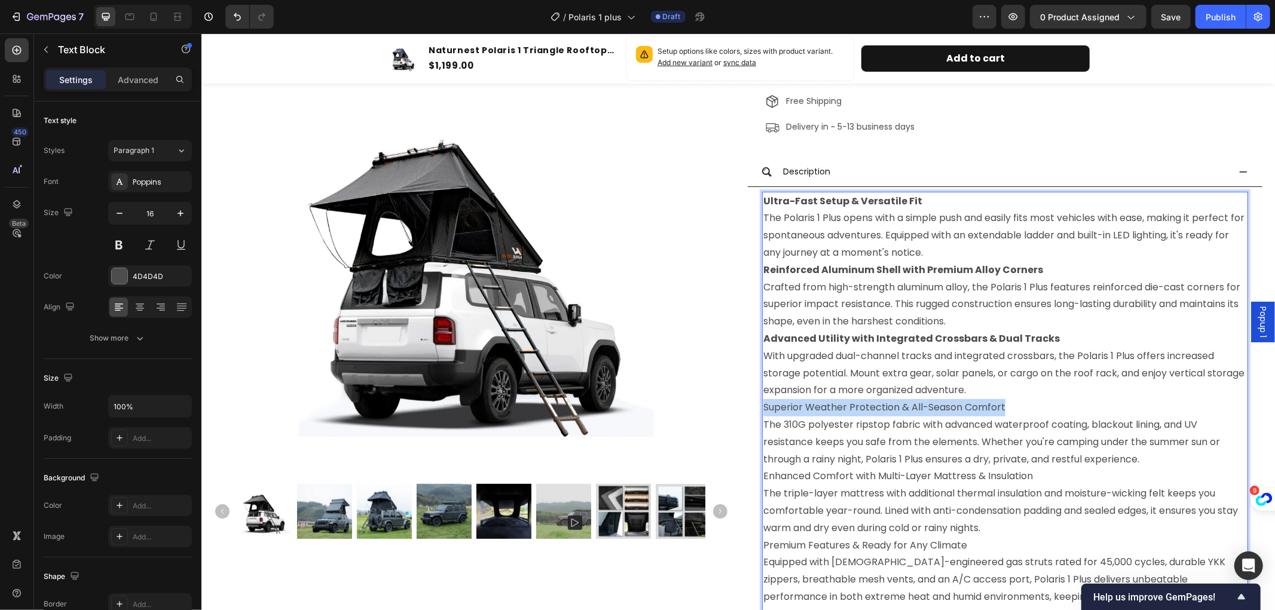
click at [763, 411] on p "Superior Weather Protection & All-Season Comfort The 310G polyester ripstop fab…" at bounding box center [1005, 433] width 484 height 69
click at [822, 407] on p "Superior Weather Protection & All-Season Comfort The 310G polyester ripstop fab…" at bounding box center [1005, 433] width 484 height 69
click at [687, 359] on div at bounding box center [471, 268] width 516 height 413
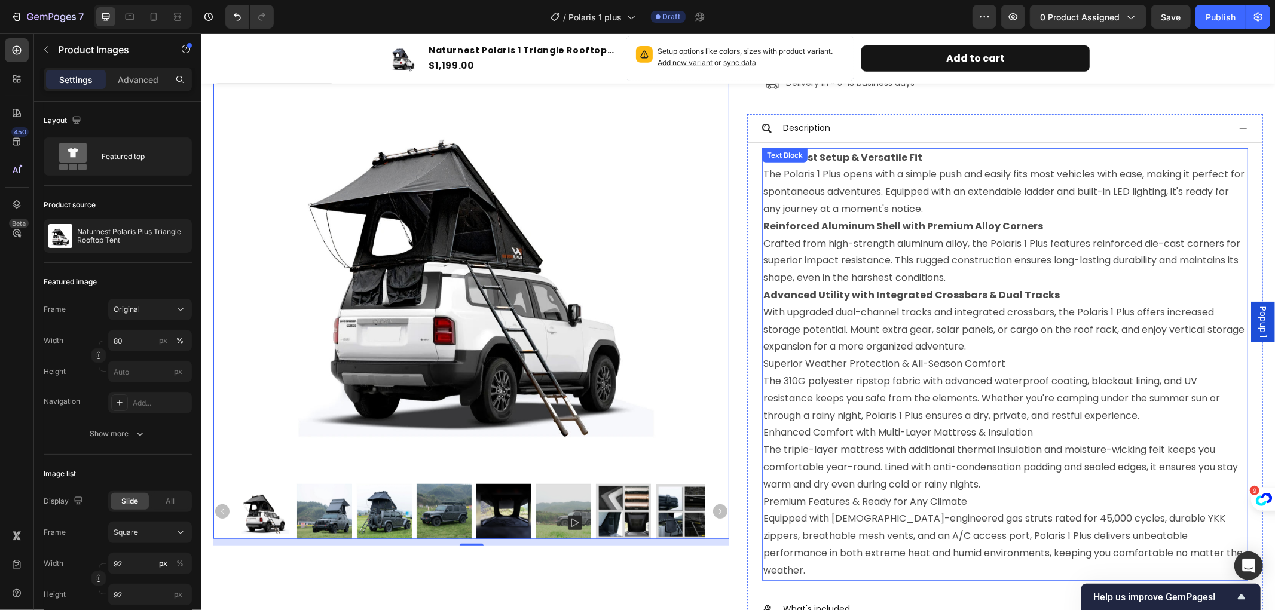
scroll to position [472, 0]
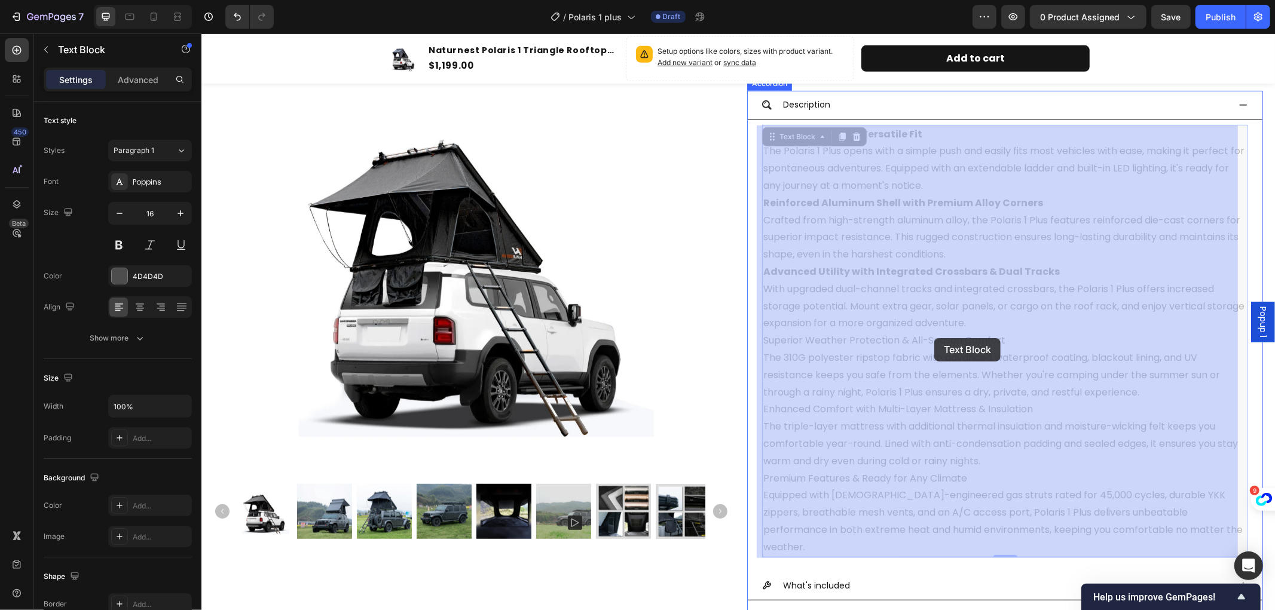
drag, startPoint x: 1007, startPoint y: 336, endPoint x: 934, endPoint y: 338, distance: 73.6
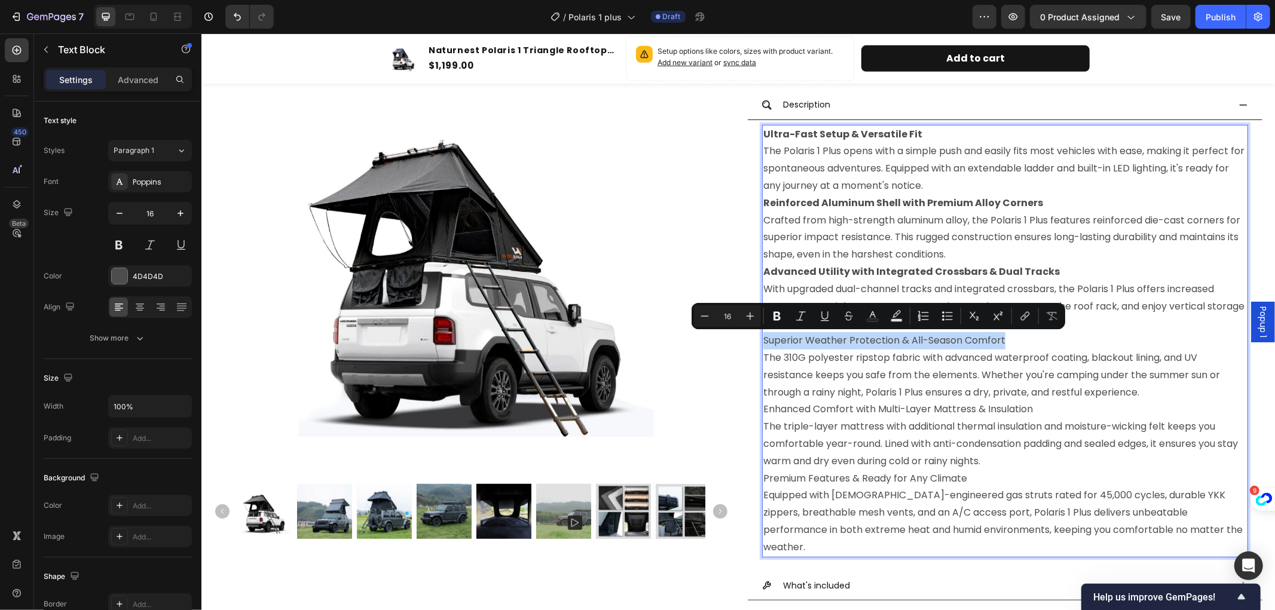
drag, startPoint x: 1013, startPoint y: 342, endPoint x: 759, endPoint y: 338, distance: 254.7
click at [763, 338] on p "Superior Weather Protection & All-Season Comfort The 310G polyester ripstop fab…" at bounding box center [1005, 366] width 484 height 69
click at [774, 317] on icon "Editor contextual toolbar" at bounding box center [777, 316] width 7 height 9
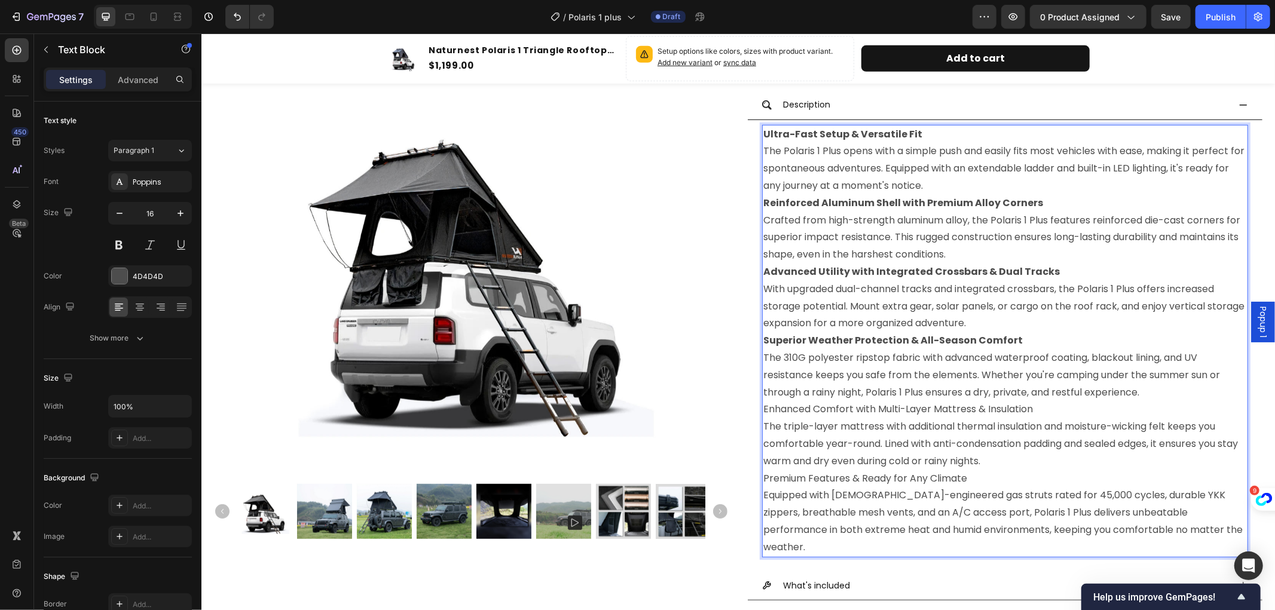
click at [1048, 413] on p "Enhanced Comfort with Multi-Layer Mattress & Insulation The triple-layer mattre…" at bounding box center [1005, 435] width 484 height 69
drag, startPoint x: 1048, startPoint y: 409, endPoint x: 759, endPoint y: 410, distance: 289.3
click at [763, 410] on p "Enhanced Comfort with Multi-Layer Mattress & Insulation The triple-layer mattre…" at bounding box center [1005, 435] width 484 height 69
click at [769, 407] on p "Enhanced Comfort with Multi-Layer Mattress & Insulation The triple-layer mattre…" at bounding box center [1005, 435] width 484 height 69
click at [726, 404] on div "Product Images Naturnest Polaris Plus Triangle Rooftop Tent Product Title Icon …" at bounding box center [738, 183] width 1050 height 1072
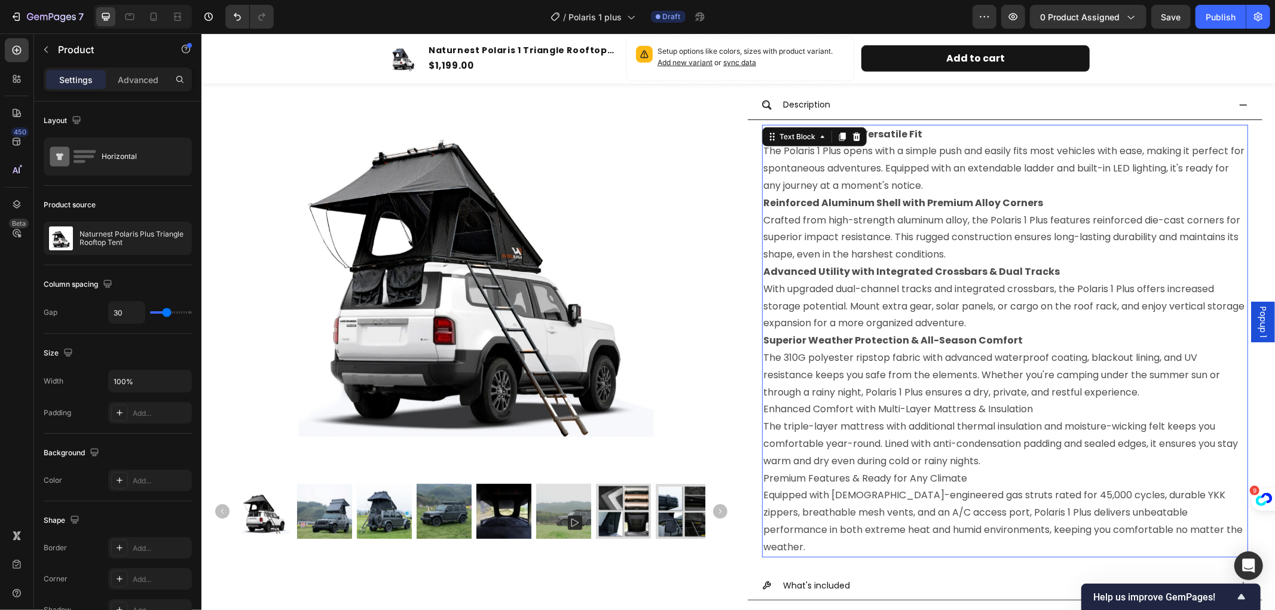
click at [793, 412] on p "Enhanced Comfort with Multi-Layer Mattress & Insulation The triple-layer mattre…" at bounding box center [1005, 435] width 484 height 69
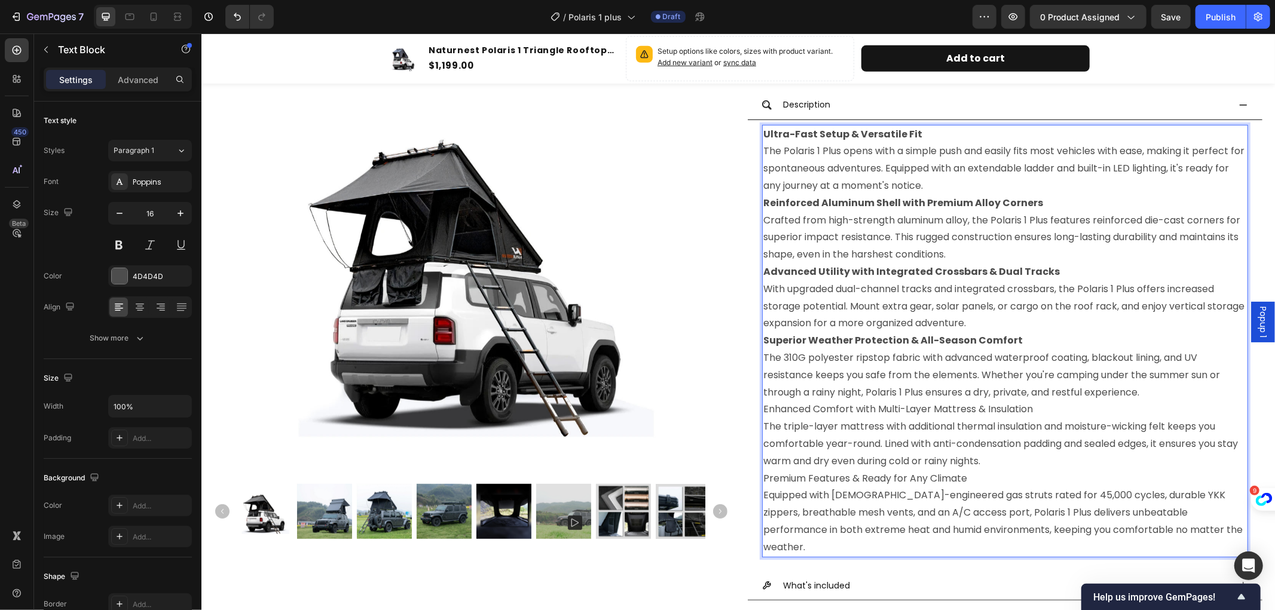
click at [1051, 406] on p "Enhanced Comfort with Multi-Layer Mattress & Insulation The triple-layer mattre…" at bounding box center [1005, 435] width 484 height 69
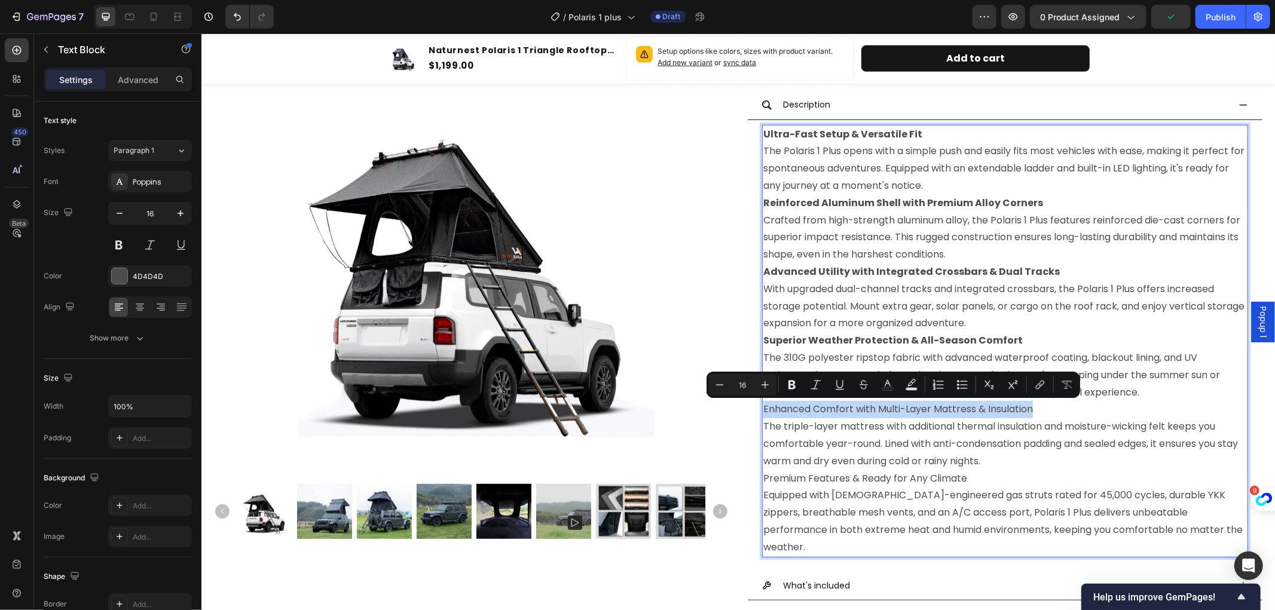
drag, startPoint x: 1043, startPoint y: 408, endPoint x: 759, endPoint y: 410, distance: 284.0
click at [763, 410] on p "Enhanced Comfort with Multi-Layer Mattress & Insulation The triple-layer mattre…" at bounding box center [1005, 435] width 484 height 69
click at [790, 381] on icon "Editor contextual toolbar" at bounding box center [792, 385] width 7 height 9
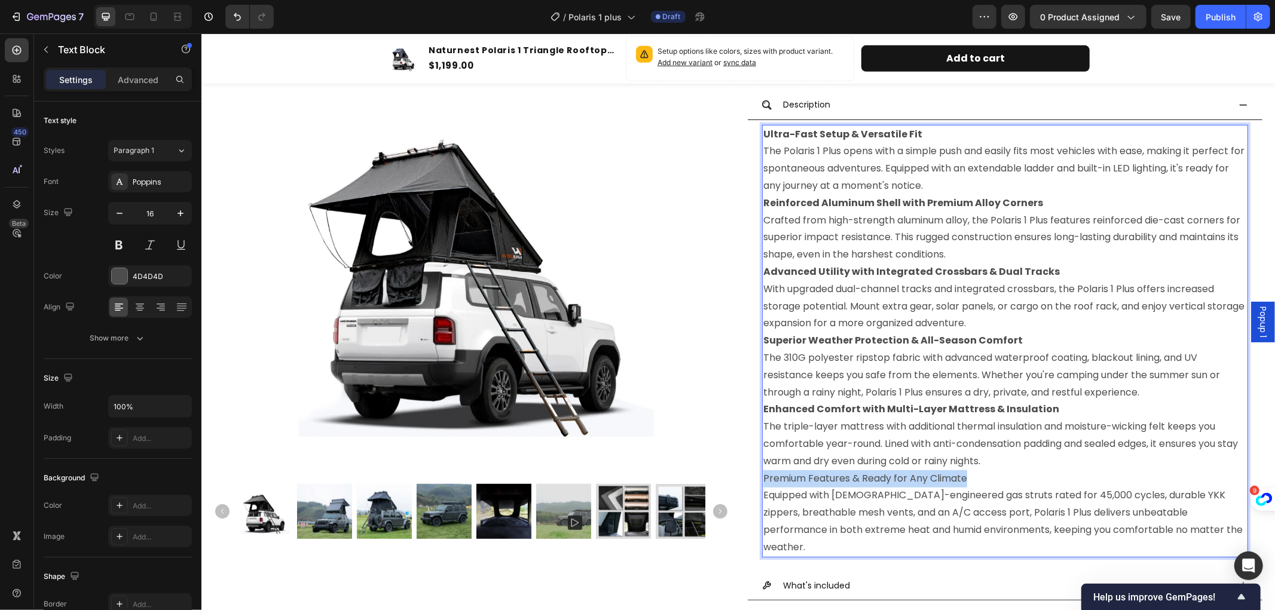
drag, startPoint x: 975, startPoint y: 478, endPoint x: 759, endPoint y: 478, distance: 216.4
click at [763, 478] on p "Premium Features & Ready for Any Climate Equipped with German-engineered gas st…" at bounding box center [1005, 513] width 484 height 86
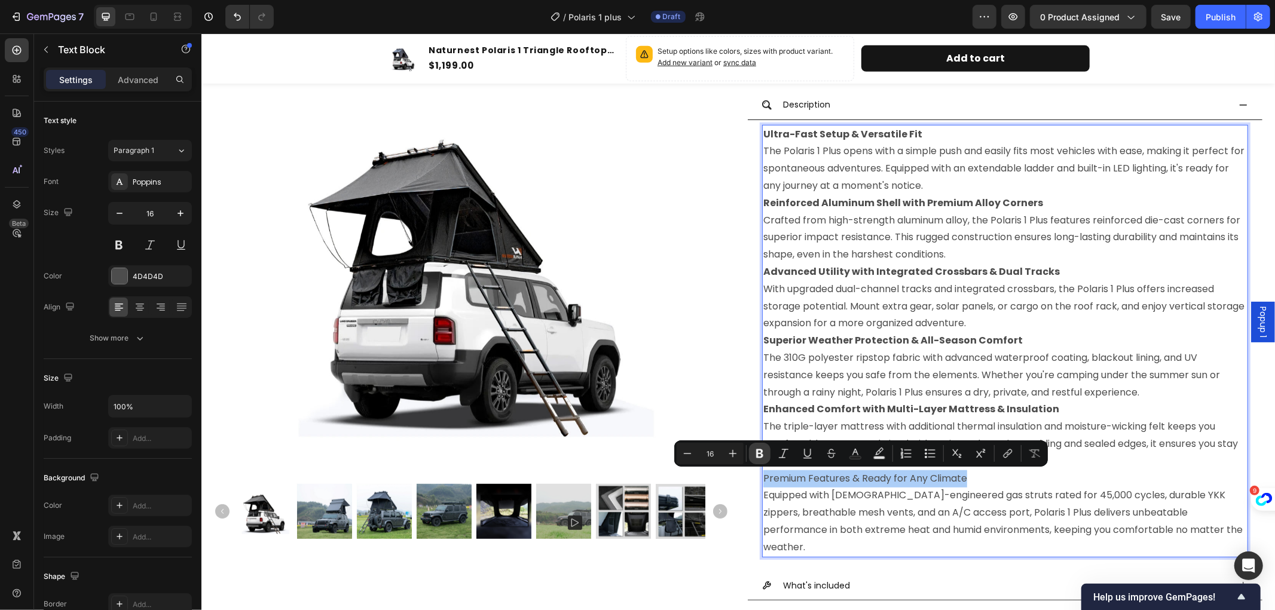
click at [762, 454] on icon "Editor contextual toolbar" at bounding box center [759, 454] width 7 height 9
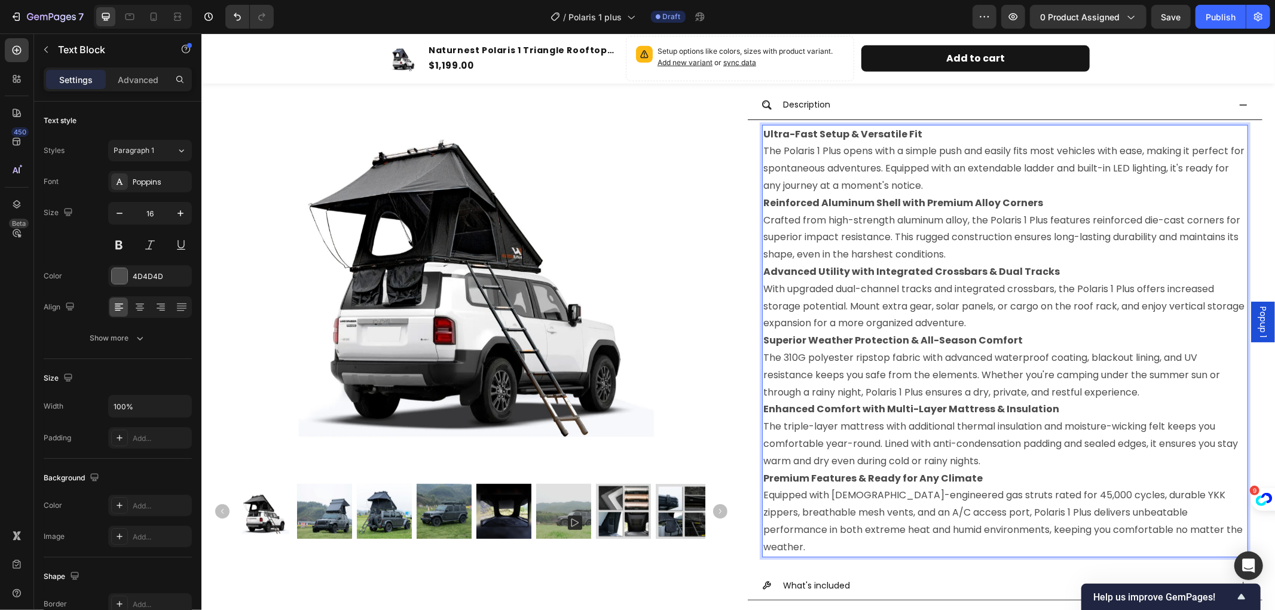
click at [1116, 451] on p "Enhanced Comfort with Multi-Layer Mattress & Insulation The triple-layer mattre…" at bounding box center [1005, 435] width 484 height 69
click at [1055, 474] on p "Premium Features & Ready for Any Climate Equipped with German-engineered gas st…" at bounding box center [1005, 513] width 484 height 86
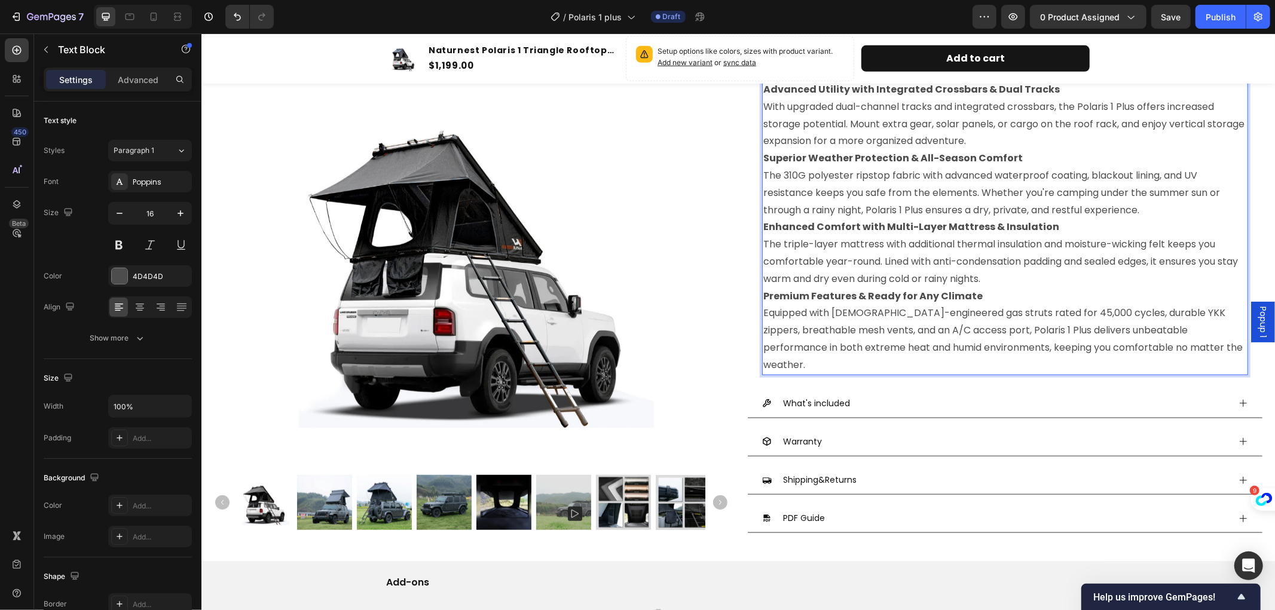
scroll to position [738, 0]
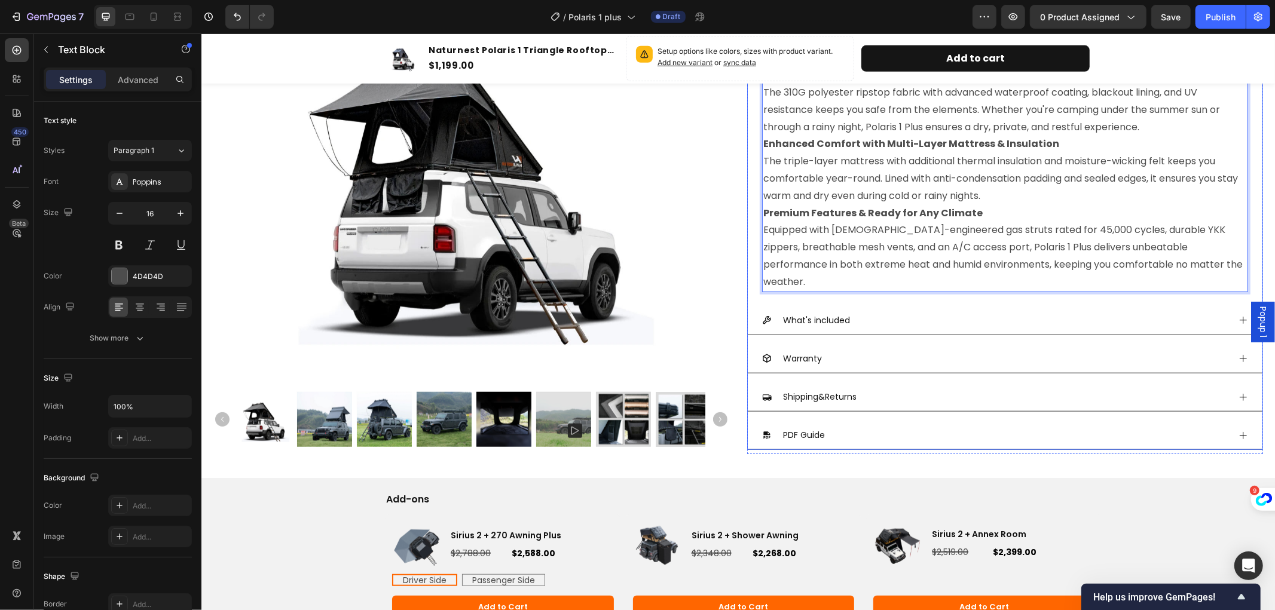
click at [1238, 319] on icon at bounding box center [1243, 320] width 10 height 10
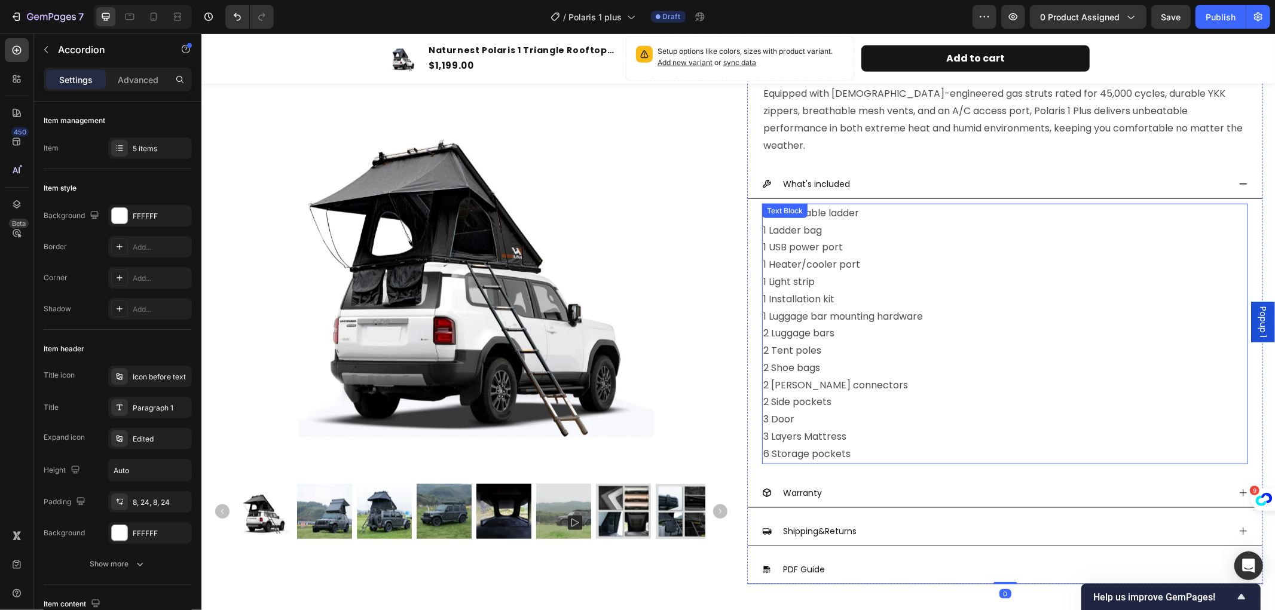
scroll to position [937, 0]
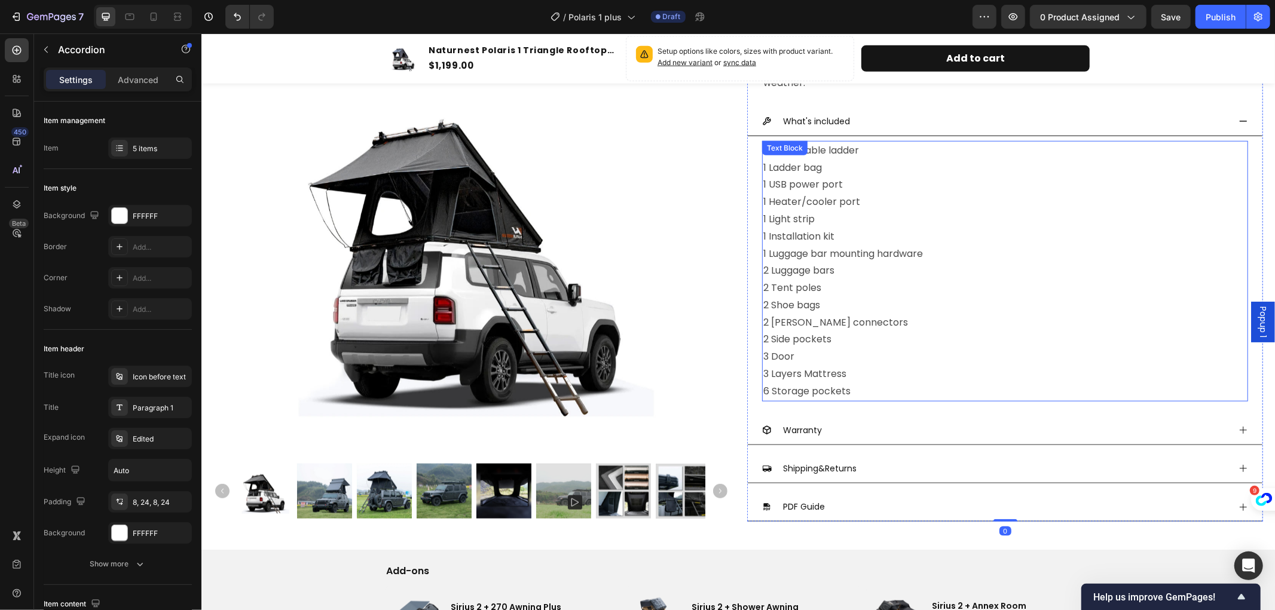
click at [880, 395] on p "1 Retractable ladder 1 Ladder bag 1 USB power port 1 Heater/cooler port 1 Light…" at bounding box center [1005, 271] width 484 height 258
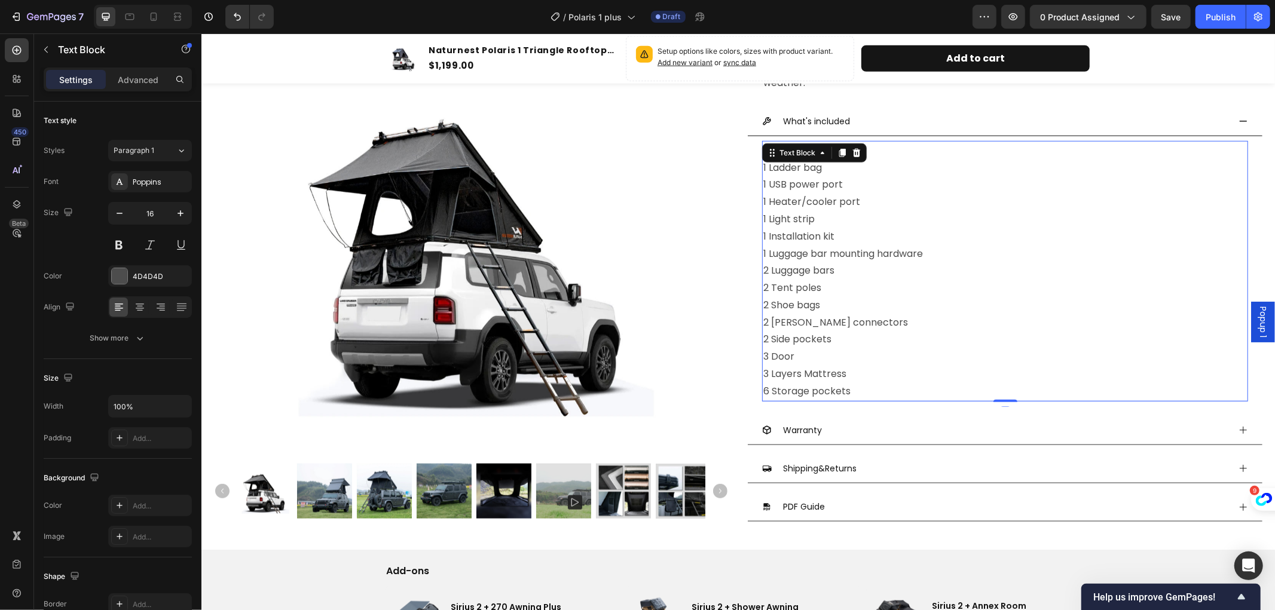
click at [878, 385] on p "1 Retractable ladder 1 Ladder bag 1 USB power port 1 Heater/cooler port 1 Light…" at bounding box center [1005, 271] width 484 height 258
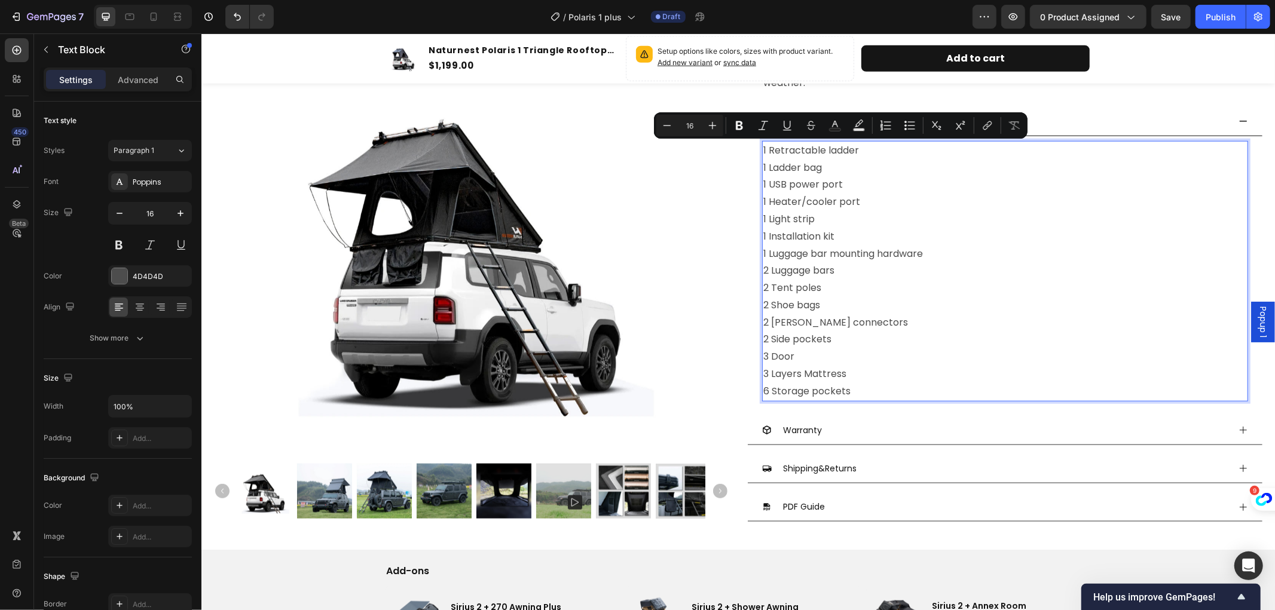
drag, startPoint x: 860, startPoint y: 387, endPoint x: 759, endPoint y: 151, distance: 256.8
click at [763, 151] on p "1 Retractable ladder 1 Ladder bag 1 USB power port 1 Heater/cooler port 1 Light…" at bounding box center [1005, 271] width 484 height 258
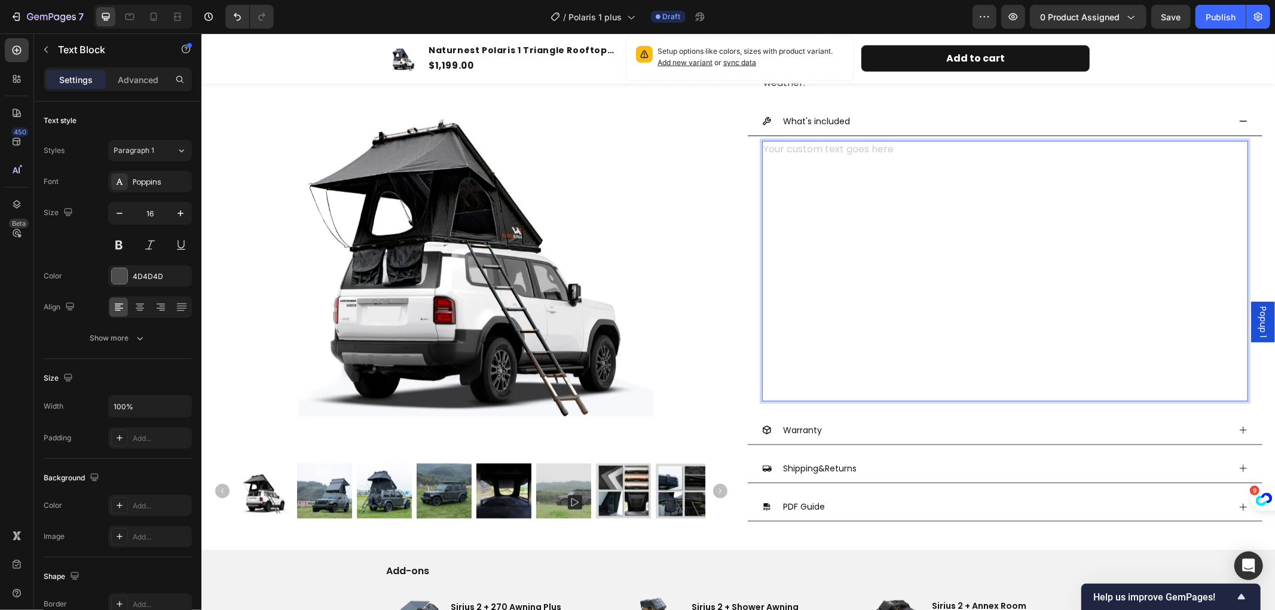
drag, startPoint x: 760, startPoint y: 145, endPoint x: 771, endPoint y: 157, distance: 16.5
click at [771, 157] on div "Rich Text Editor. Editing area: main" at bounding box center [1005, 270] width 486 height 261
click at [236, 13] on icon "Undo/Redo" at bounding box center [237, 17] width 12 height 12
click at [234, 15] on icon "Undo/Redo" at bounding box center [237, 17] width 12 height 12
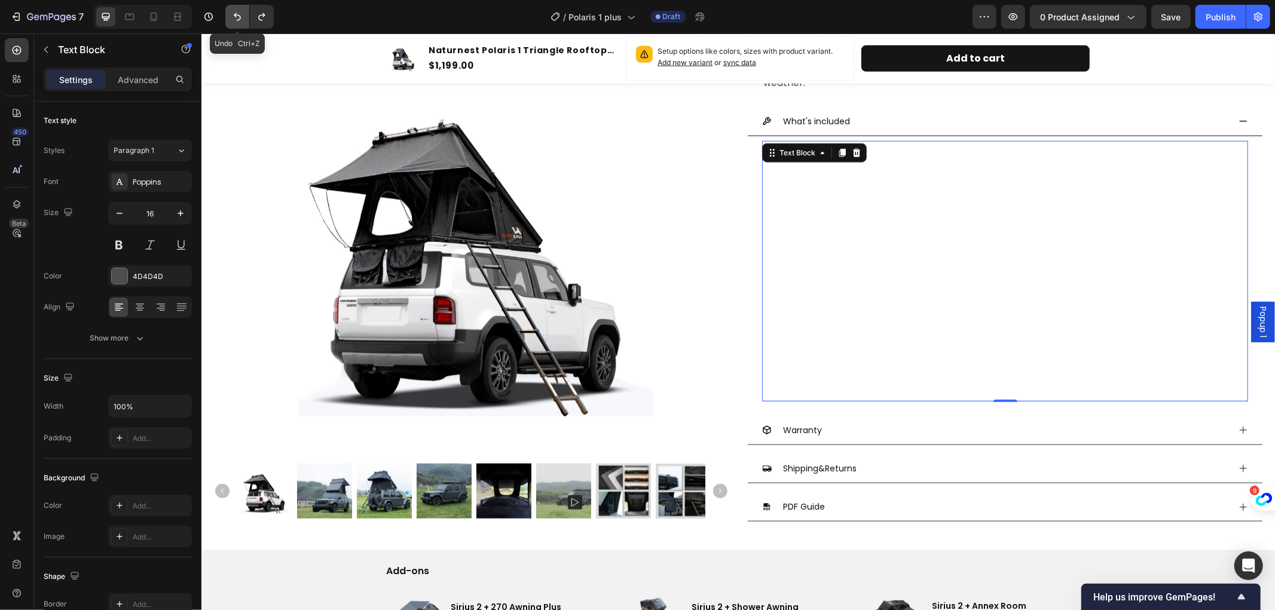
click at [234, 15] on icon "Undo/Redo" at bounding box center [237, 17] width 12 height 12
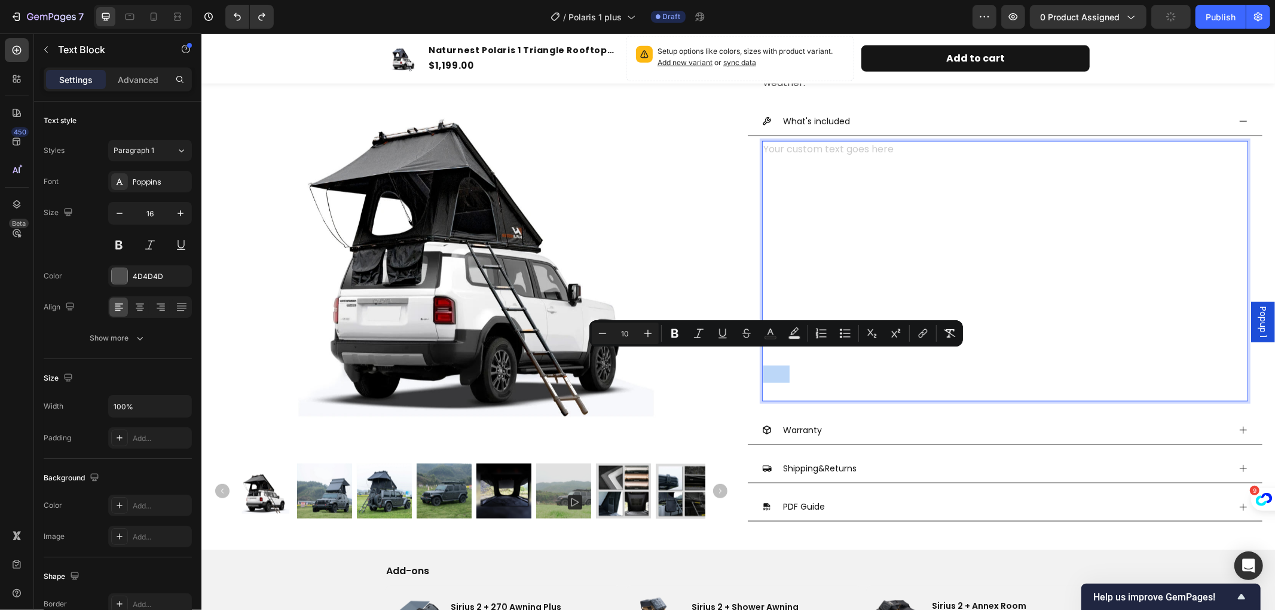
drag, startPoint x: 858, startPoint y: 355, endPoint x: 822, endPoint y: 377, distance: 42.1
click at [822, 377] on div "Rich Text Editor. Editing area: main" at bounding box center [1005, 270] width 486 height 261
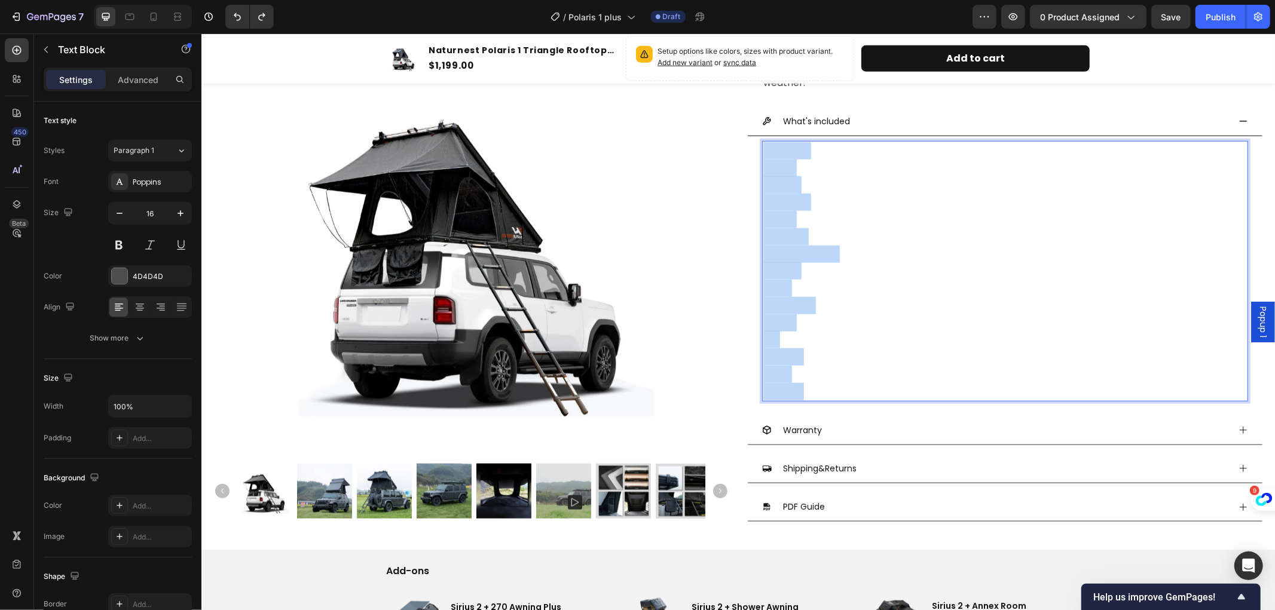
drag, startPoint x: 850, startPoint y: 389, endPoint x: 757, endPoint y: 150, distance: 256.1
click at [762, 150] on div "Rich Text Editor. Editing area: main" at bounding box center [1005, 270] width 486 height 261
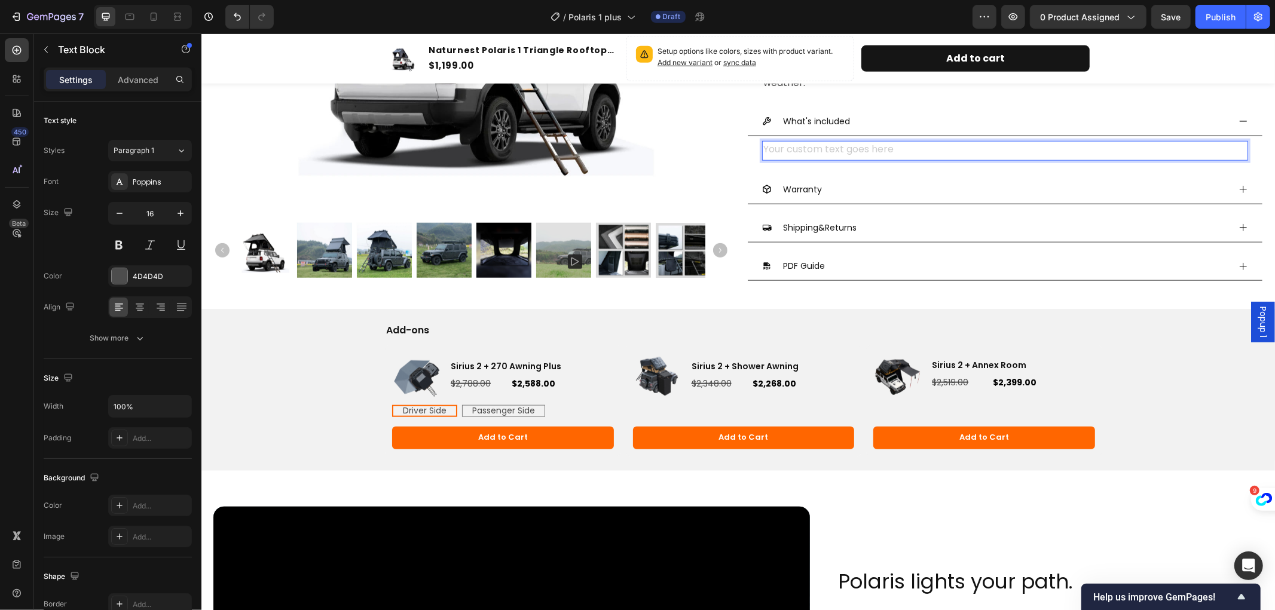
click at [778, 147] on div "Rich Text Editor. Editing area: main" at bounding box center [1005, 150] width 486 height 20
click at [771, 147] on div "Rich Text Editor. Editing area: main" at bounding box center [1005, 150] width 486 height 20
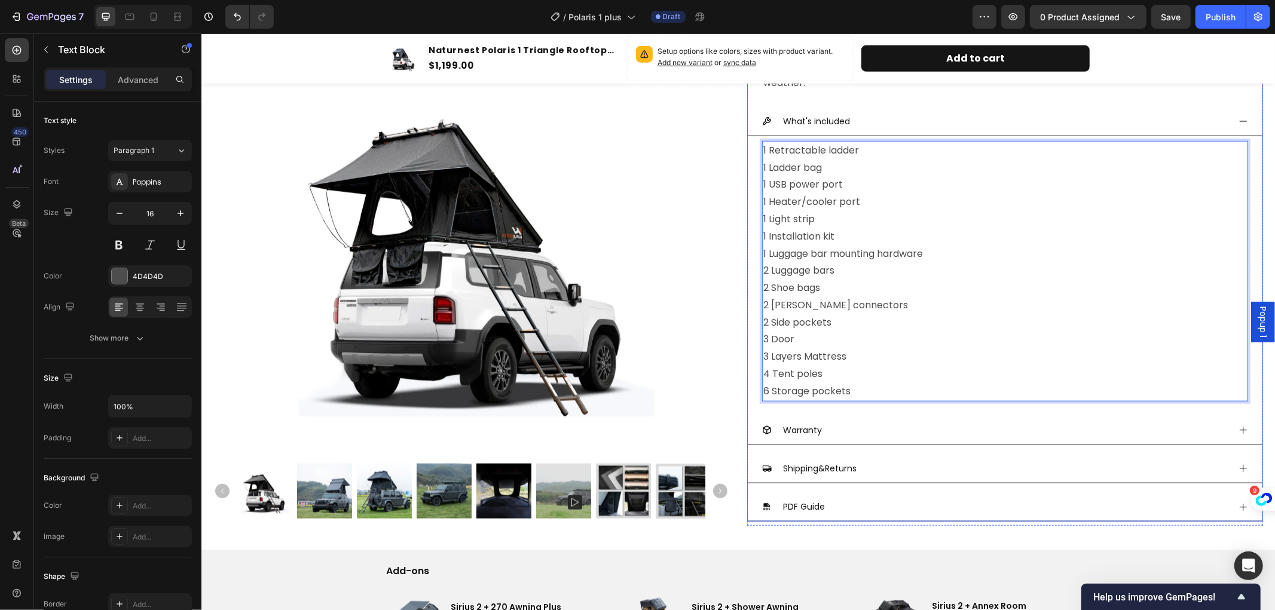
click at [1238, 120] on icon at bounding box center [1243, 121] width 10 height 10
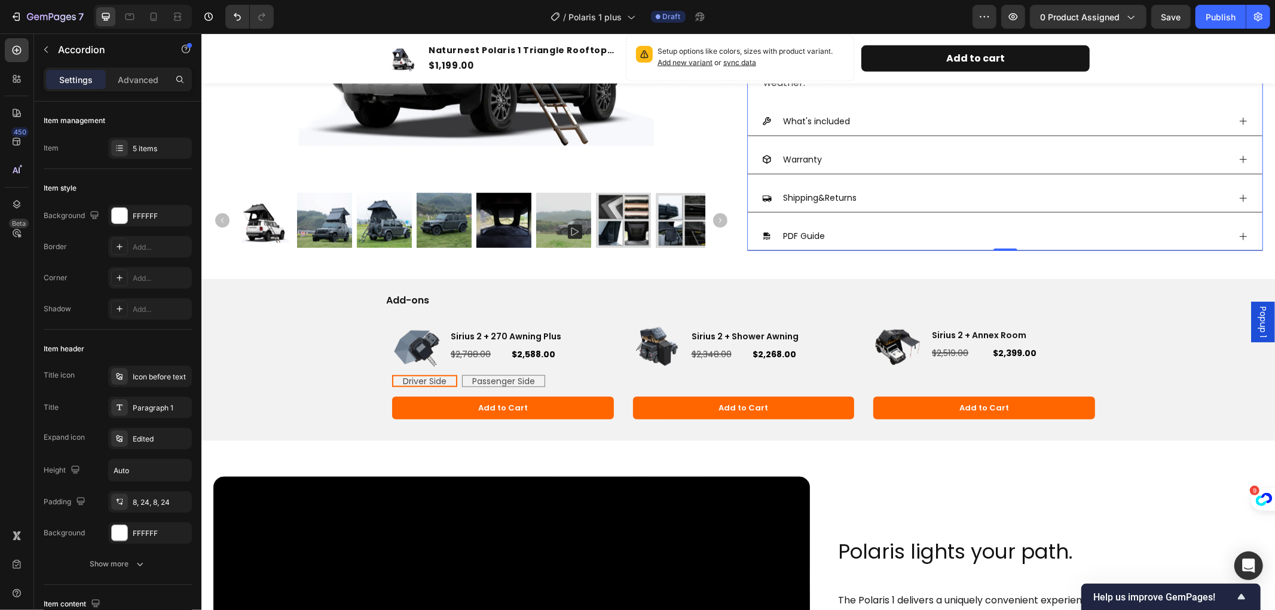
click at [1238, 233] on icon at bounding box center [1243, 236] width 10 height 10
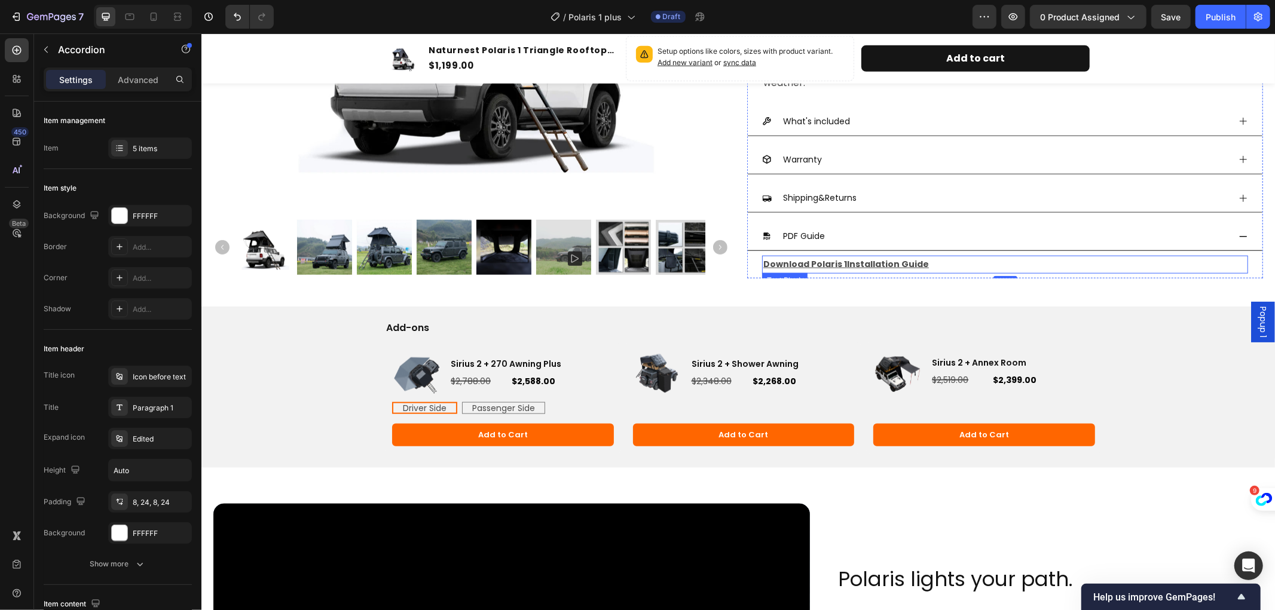
click at [864, 263] on u "Installation Guide" at bounding box center [888, 264] width 82 height 12
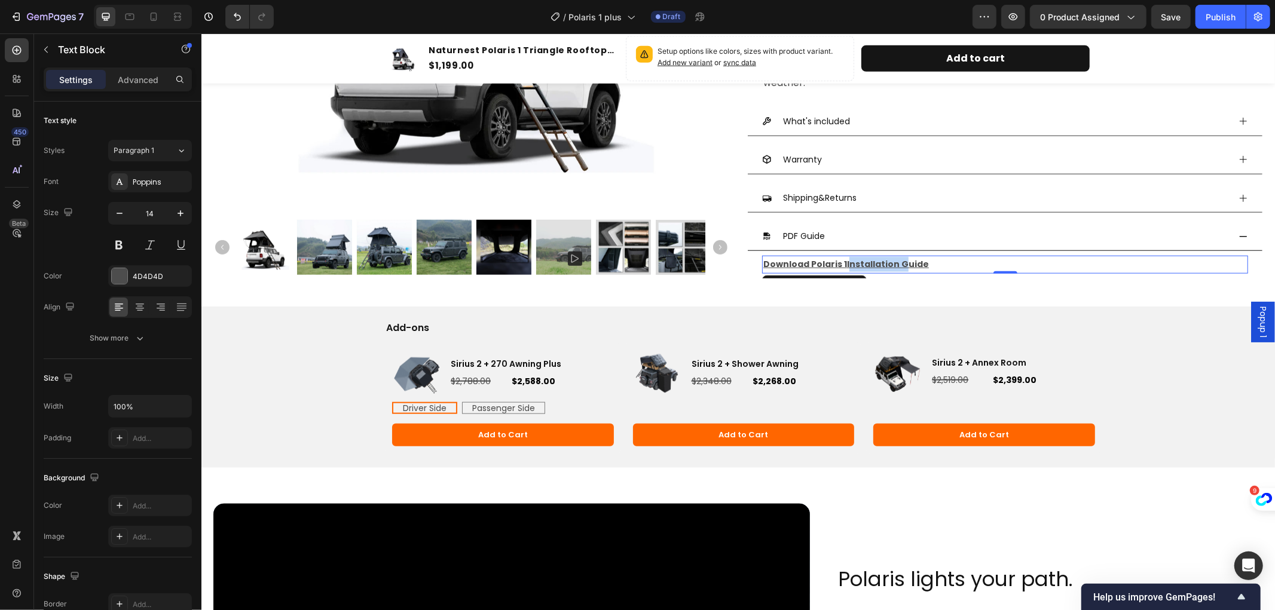
click at [864, 263] on u "Installation Guide" at bounding box center [888, 264] width 82 height 12
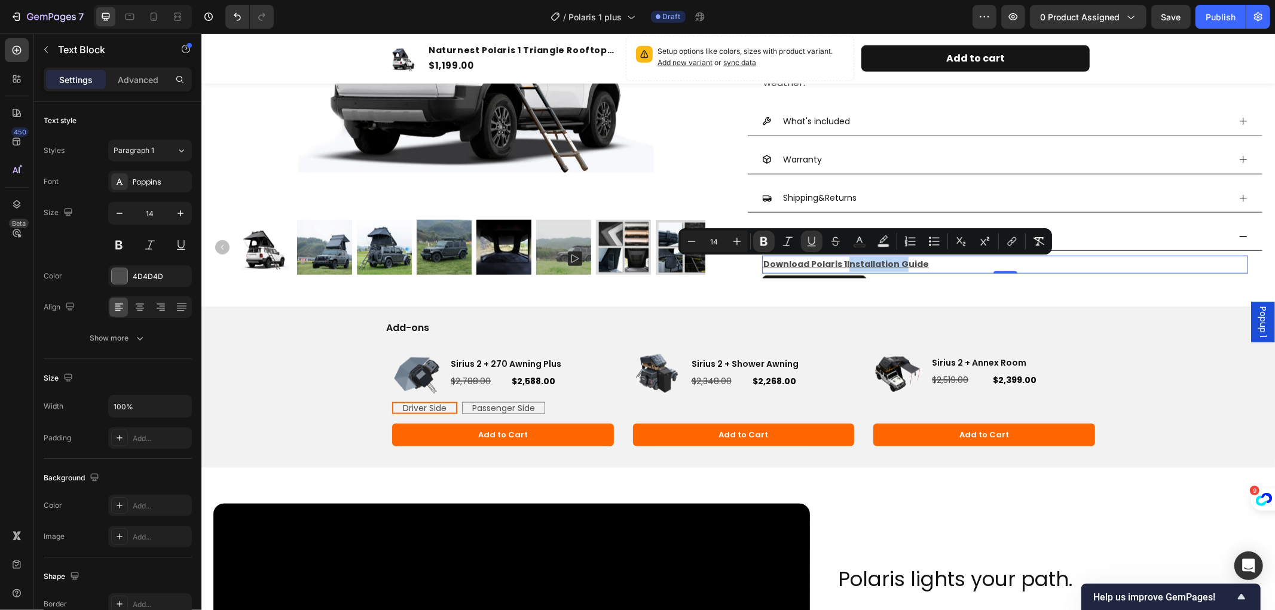
click at [858, 264] on u "Installation Guide" at bounding box center [888, 264] width 82 height 12
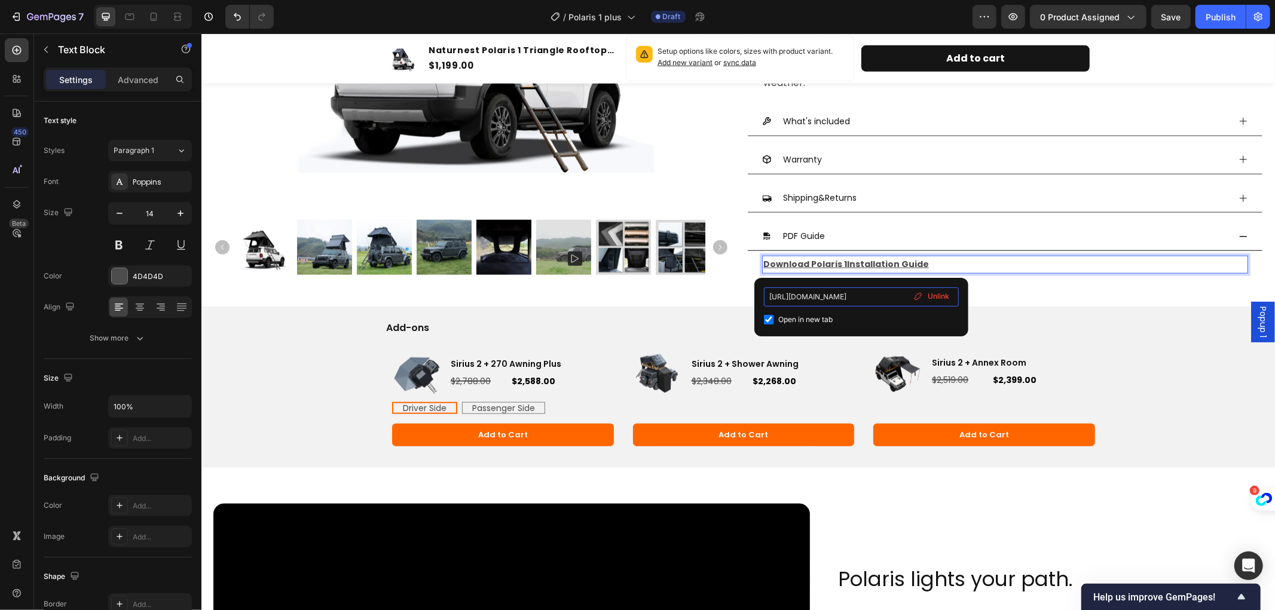
click at [857, 298] on input "https://cdn.shopify.com/s/files/1/0751/3158/4813/files/Polaris_Tent_Installatio…" at bounding box center [861, 297] width 195 height 19
click at [806, 301] on input "https://cdn.shopify.com/s/files/1/0751/3158/4813/files/Polaris_Tent_Installatio…" at bounding box center [861, 297] width 195 height 19
drag, startPoint x: 767, startPoint y: 295, endPoint x: 907, endPoint y: 296, distance: 139.9
click at [907, 296] on input "https://cdn.shopify.com/s/files/1/0751/3158/4813/files/Polaris_Tent_Installatio…" at bounding box center [861, 297] width 195 height 19
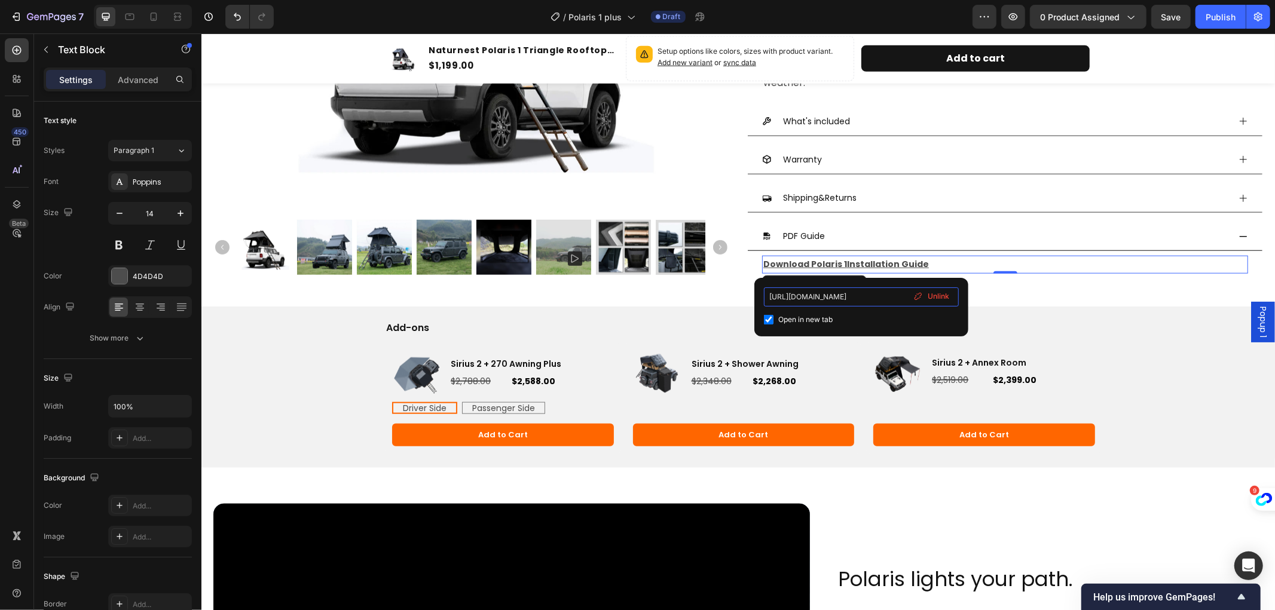
paste input "Plus_t"
type input "https://cdn.shopify.com/s/files/1/0751/3158/4813/files/Polaris_Plus_tent_Instal…"
click at [842, 298] on input "https://cdn.shopify.com/s/files/1/0751/3158/4813/files/Polaris_Plus_tent_Instal…" at bounding box center [861, 297] width 195 height 19
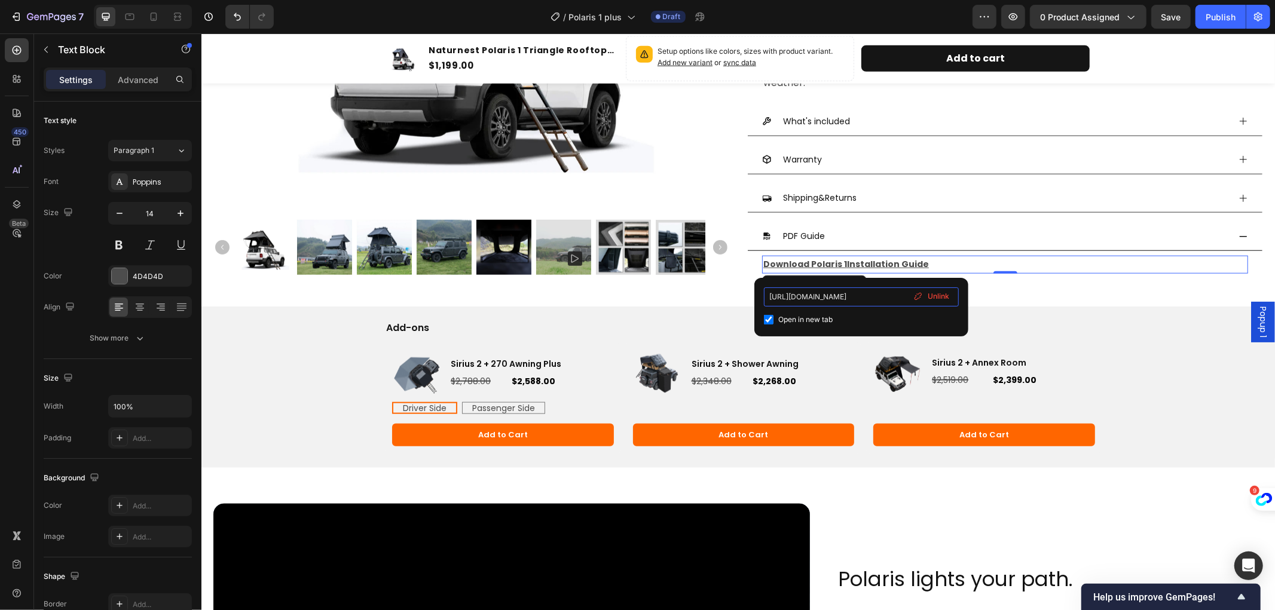
scroll to position [0, 165]
click at [865, 290] on input "https://cdn.shopify.com/s/files/1/0751/3158/4813/files/Polaris_Plus_tent_Instal…" at bounding box center [861, 297] width 195 height 19
click at [842, 297] on input "https://cdn.shopify.com/s/files/1/0751/3158/4813/files/Polaris_Plus_tent_Instal…" at bounding box center [861, 297] width 195 height 19
click at [1022, 300] on div "Product Images Naturnest Polaris Plus Triangle Rooftop Tent Product Title Icon …" at bounding box center [738, 11] width 1074 height 1680
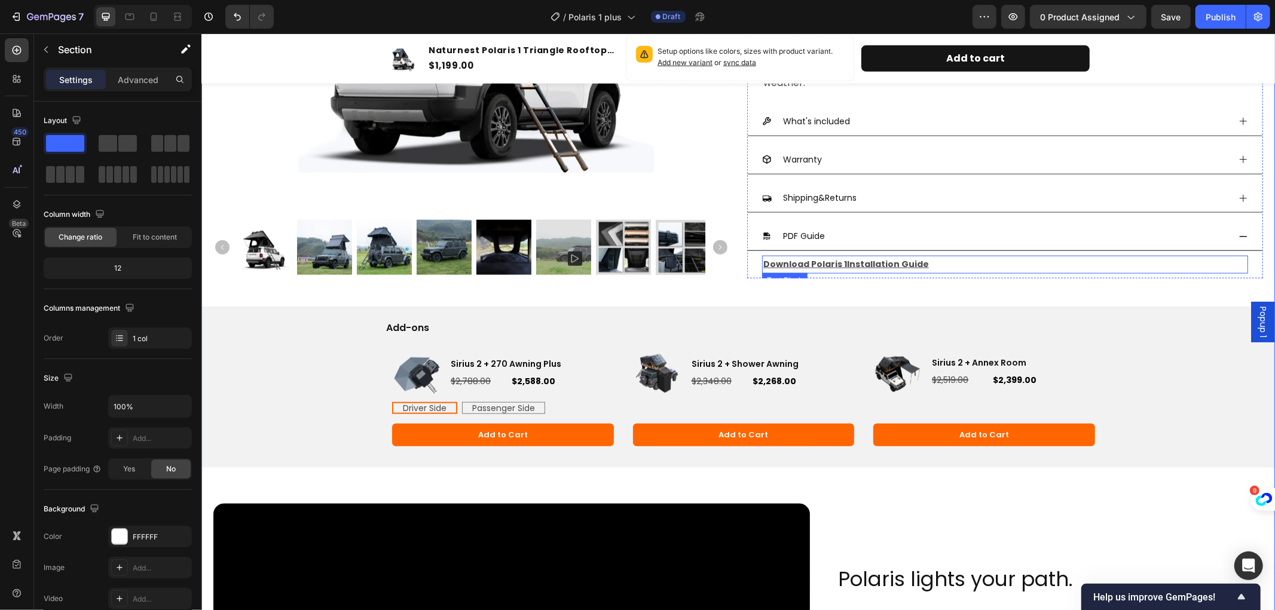
click at [863, 266] on u "Installation Guide" at bounding box center [888, 264] width 82 height 12
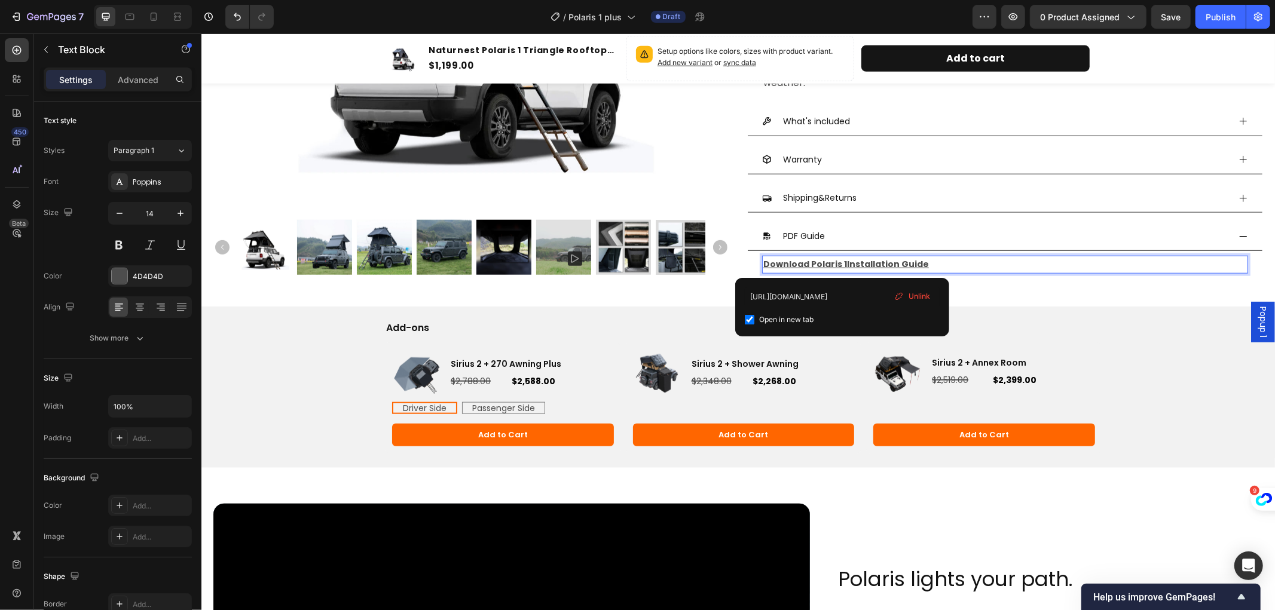
click at [847, 261] on u "Installation Guide" at bounding box center [888, 264] width 82 height 12
click at [847, 263] on u "Installation Guide" at bounding box center [888, 264] width 82 height 12
click at [1070, 299] on div "Product Images Naturnest Polaris Plus Triangle Rooftop Tent Product Title Icon …" at bounding box center [738, 11] width 1074 height 1680
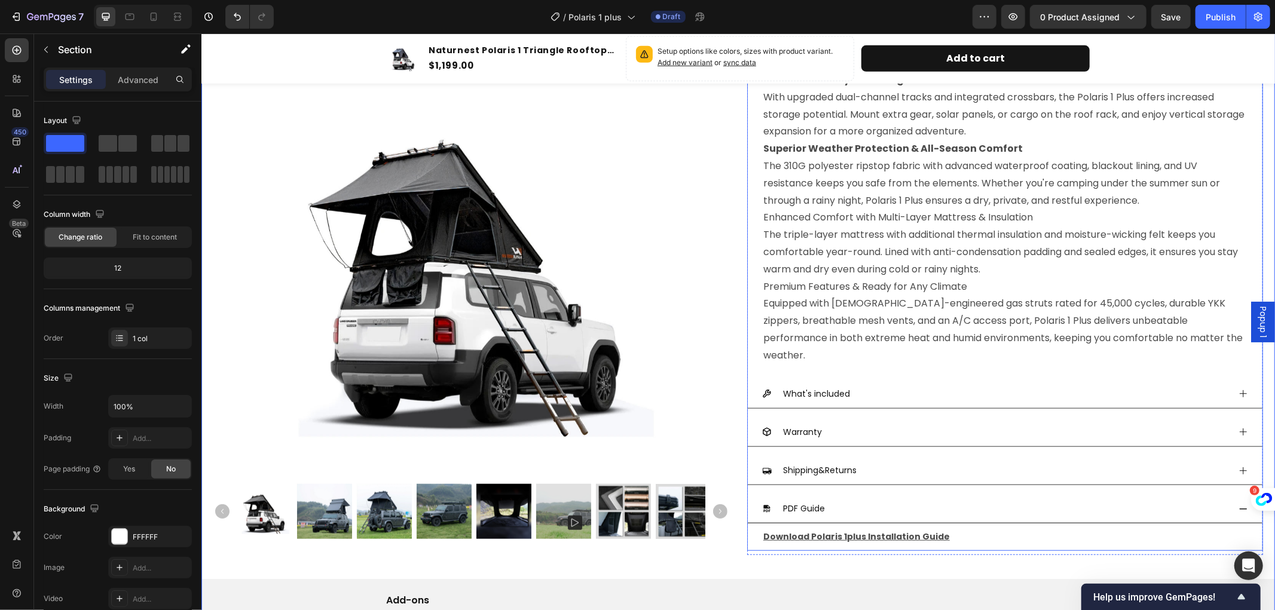
scroll to position [731, 0]
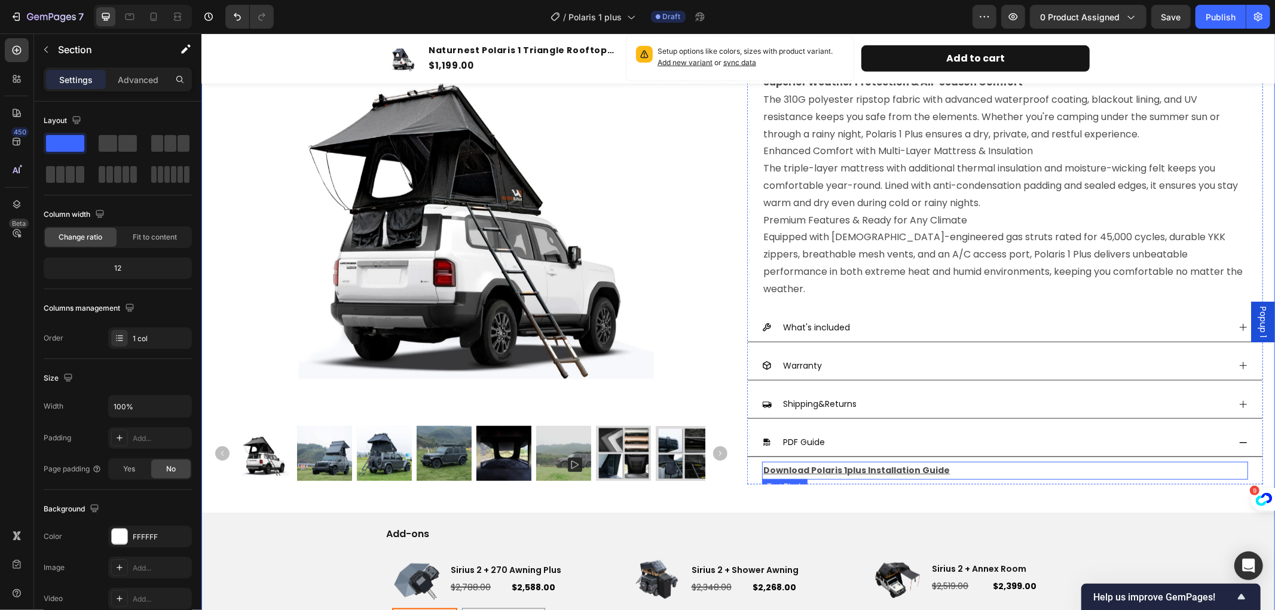
click at [847, 467] on u "plus Installation Guide" at bounding box center [898, 470] width 103 height 12
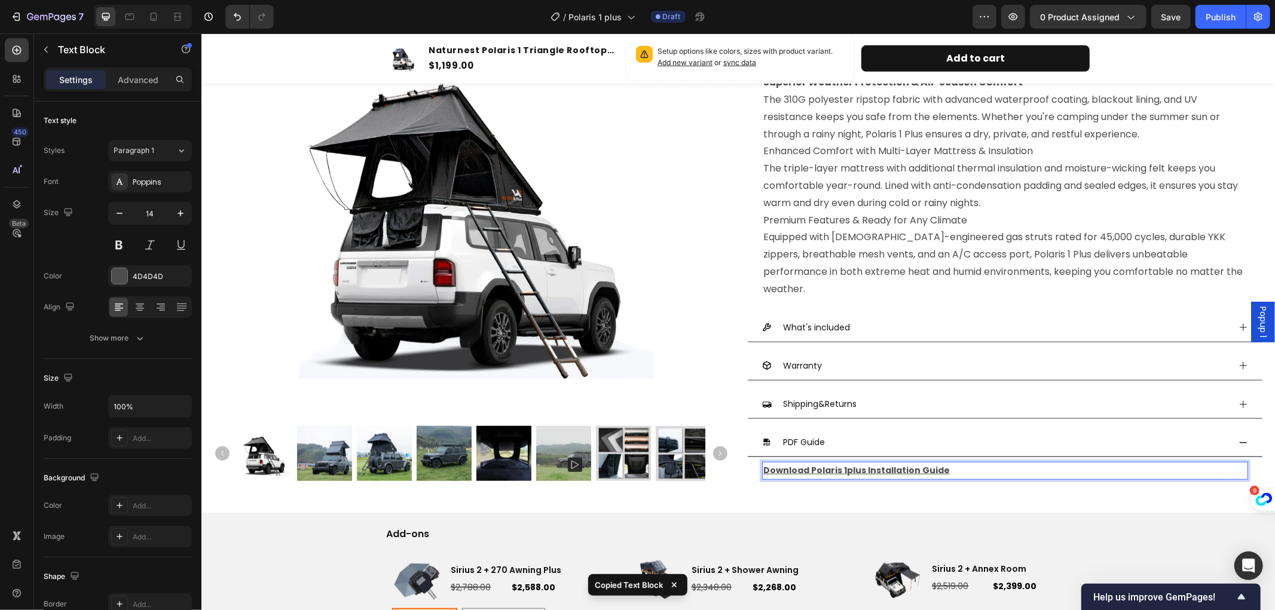
click at [847, 472] on u "plus Installation Guide" at bounding box center [898, 470] width 103 height 12
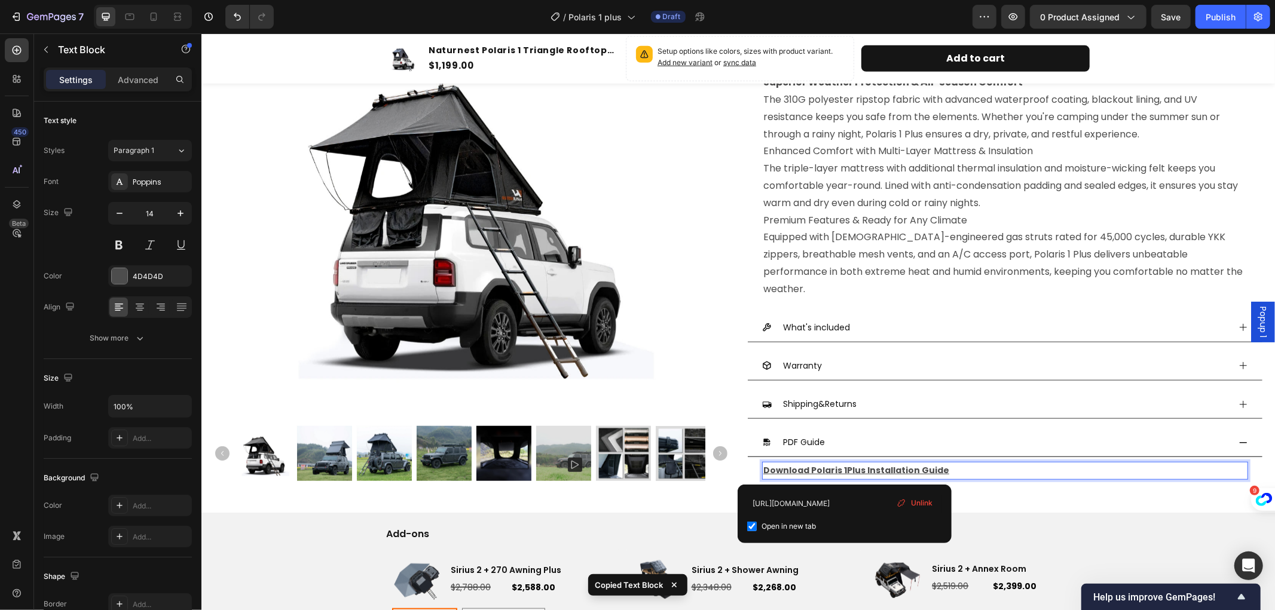
click at [836, 469] on u "Download Polaris 1" at bounding box center [805, 470] width 84 height 12
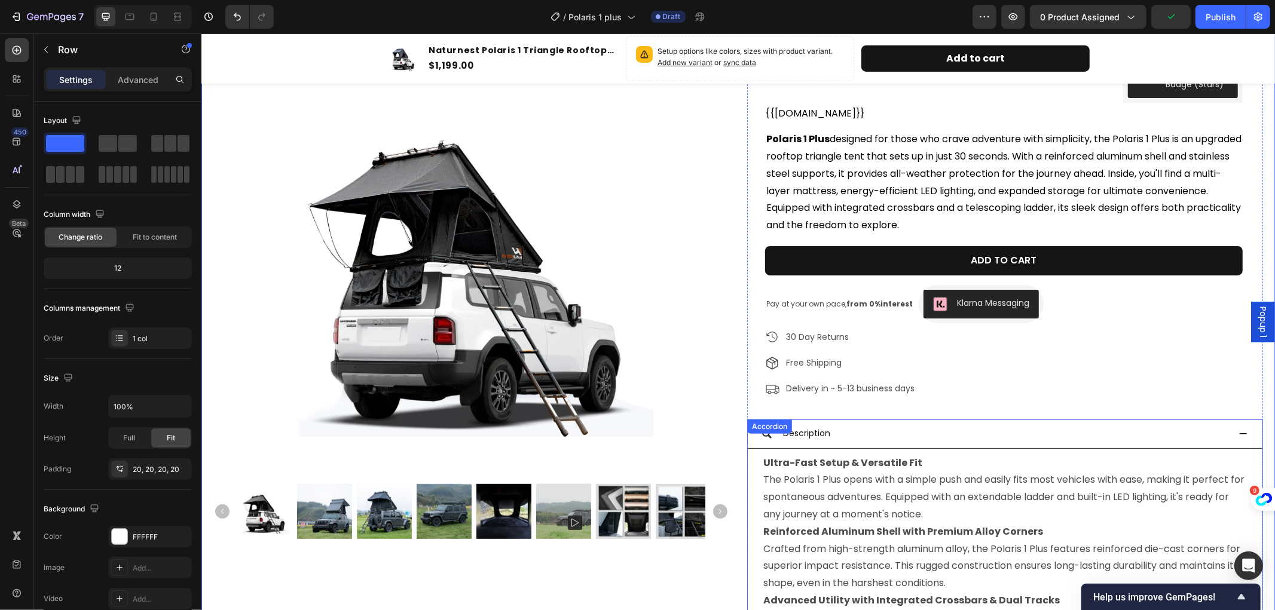
scroll to position [0, 0]
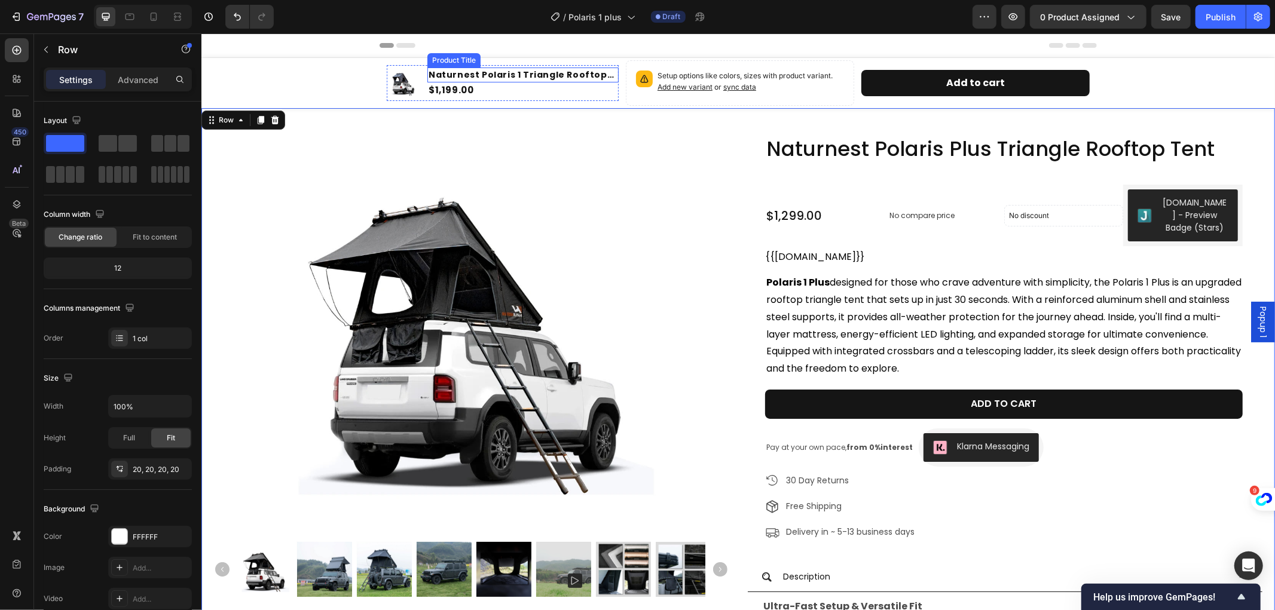
click at [511, 71] on h1 "Naturnest Polaris 1 Triangle Rooftop Tent" at bounding box center [522, 74] width 191 height 15
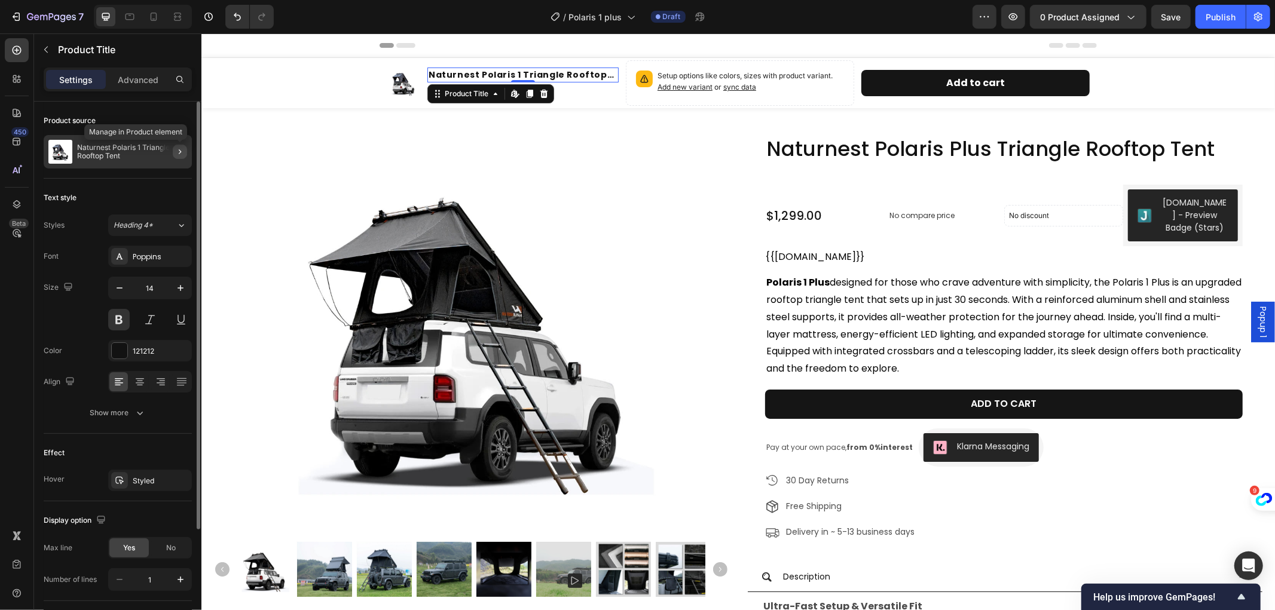
click at [184, 154] on icon "button" at bounding box center [180, 152] width 10 height 10
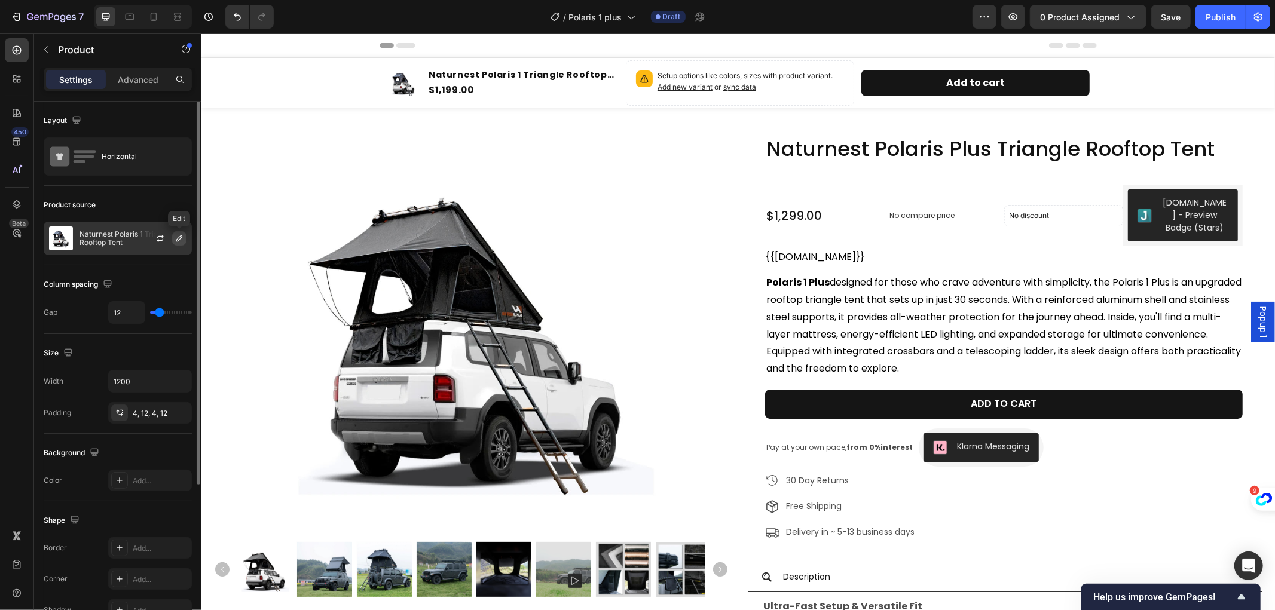
click at [178, 239] on icon "button" at bounding box center [180, 239] width 10 height 10
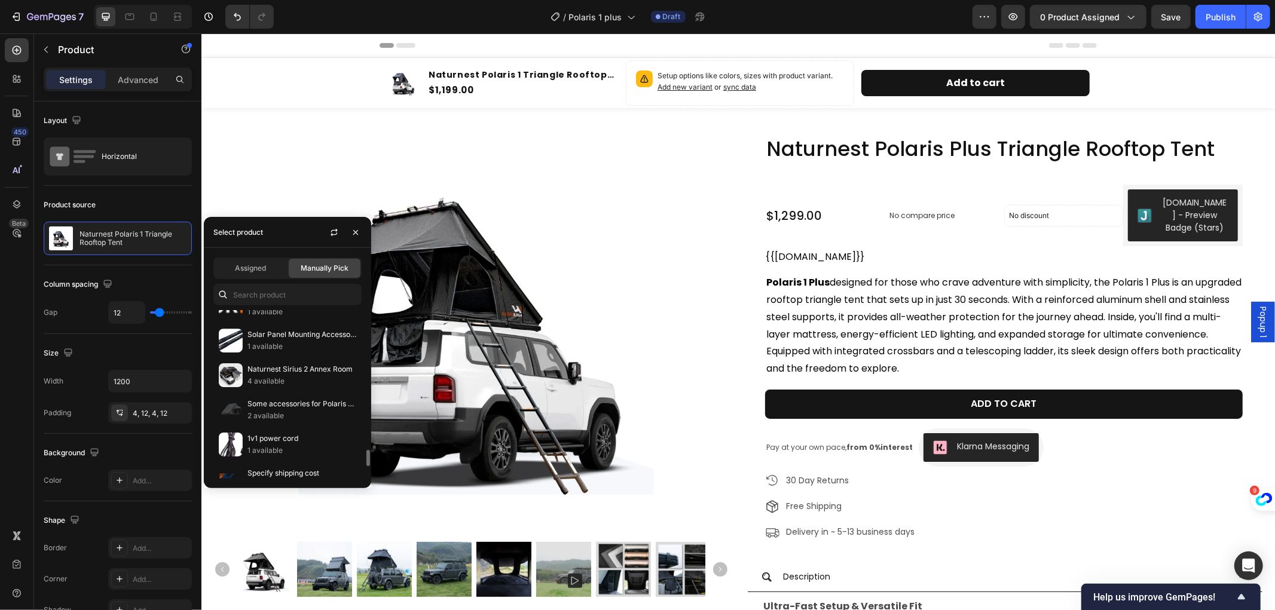
scroll to position [1592, 0]
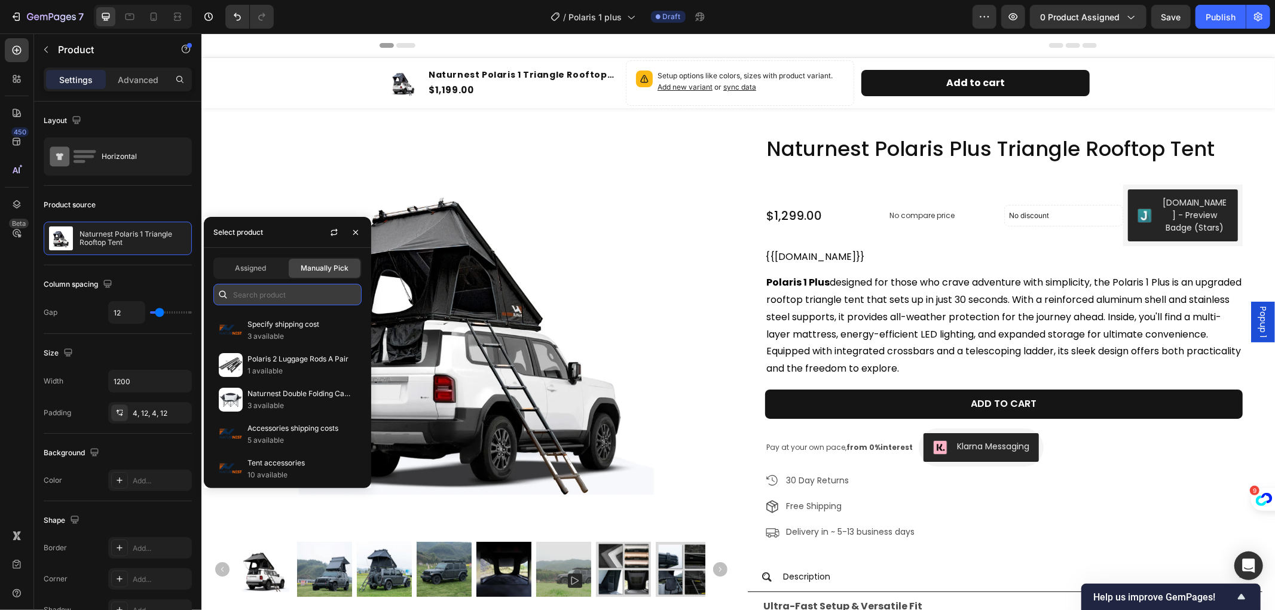
click at [260, 287] on input "text" at bounding box center [287, 295] width 148 height 22
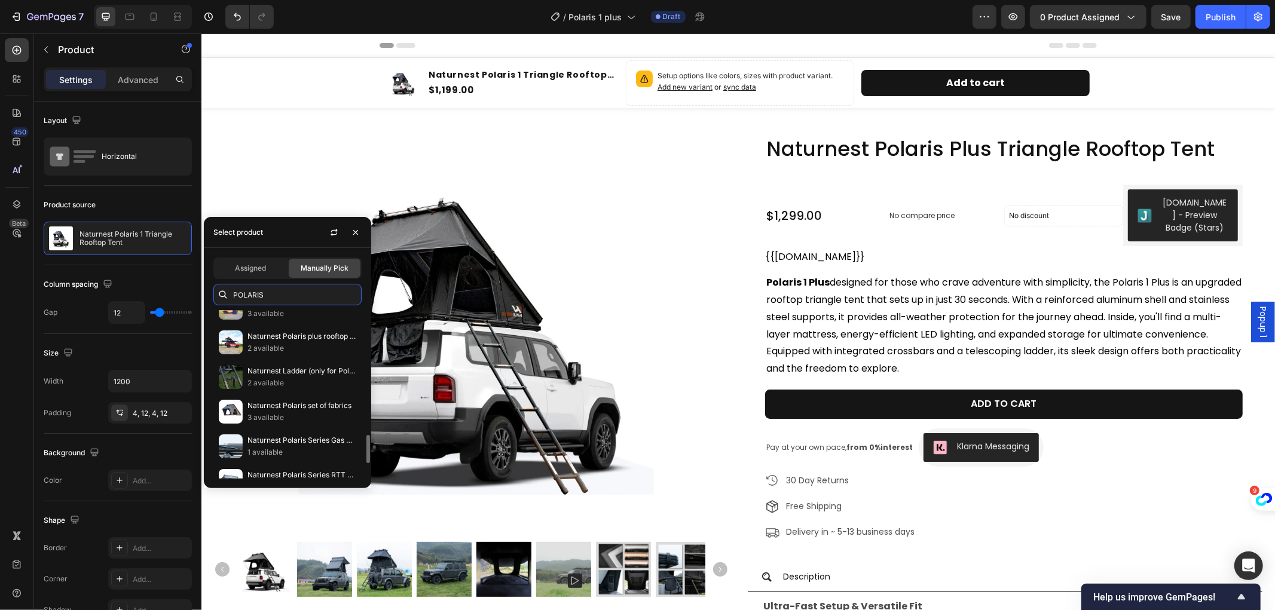
scroll to position [840, 0]
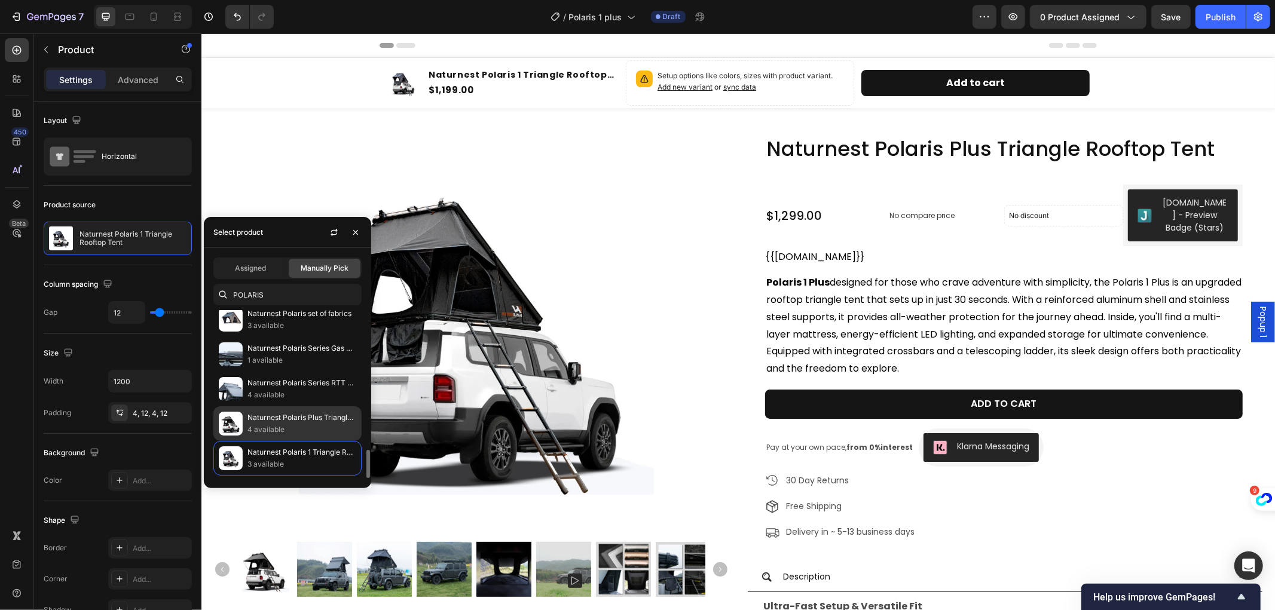
type input "POLARIS"
click at [311, 416] on p "Naturnest Polaris Plus Triangle Rooftop Tent" at bounding box center [302, 418] width 109 height 12
click at [625, 241] on img at bounding box center [470, 326] width 413 height 413
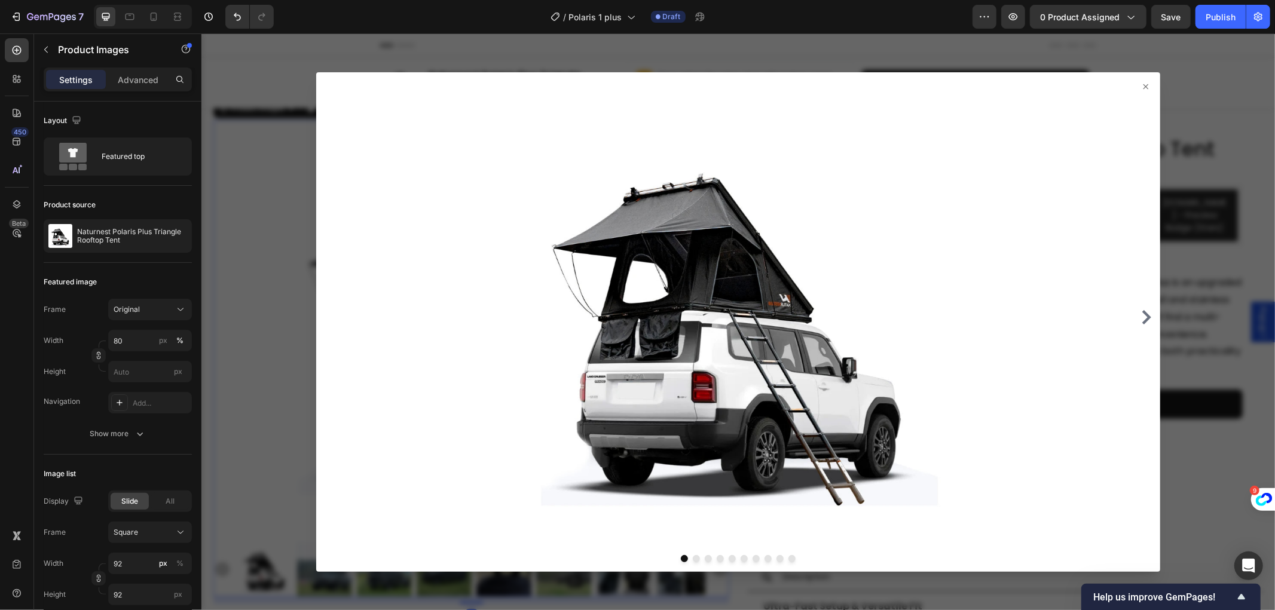
click at [1142, 85] on icon at bounding box center [1144, 85] width 5 height 5
click at [1141, 82] on icon at bounding box center [1146, 86] width 10 height 10
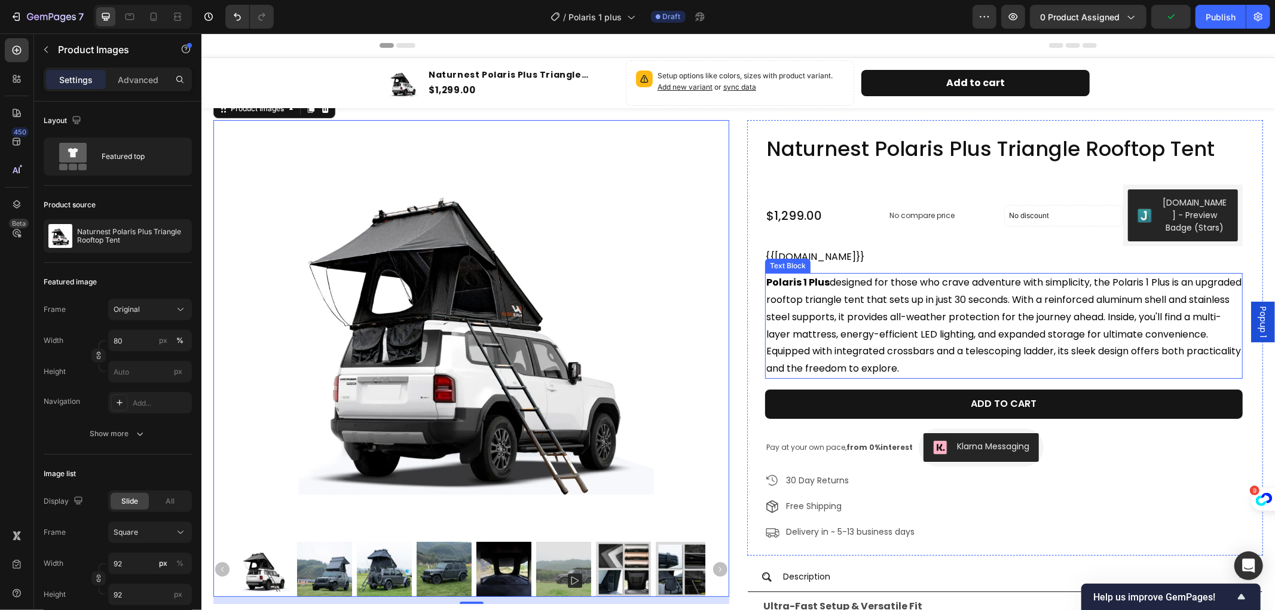
click at [805, 282] on strong "Polaris 1 Plus" at bounding box center [797, 282] width 63 height 14
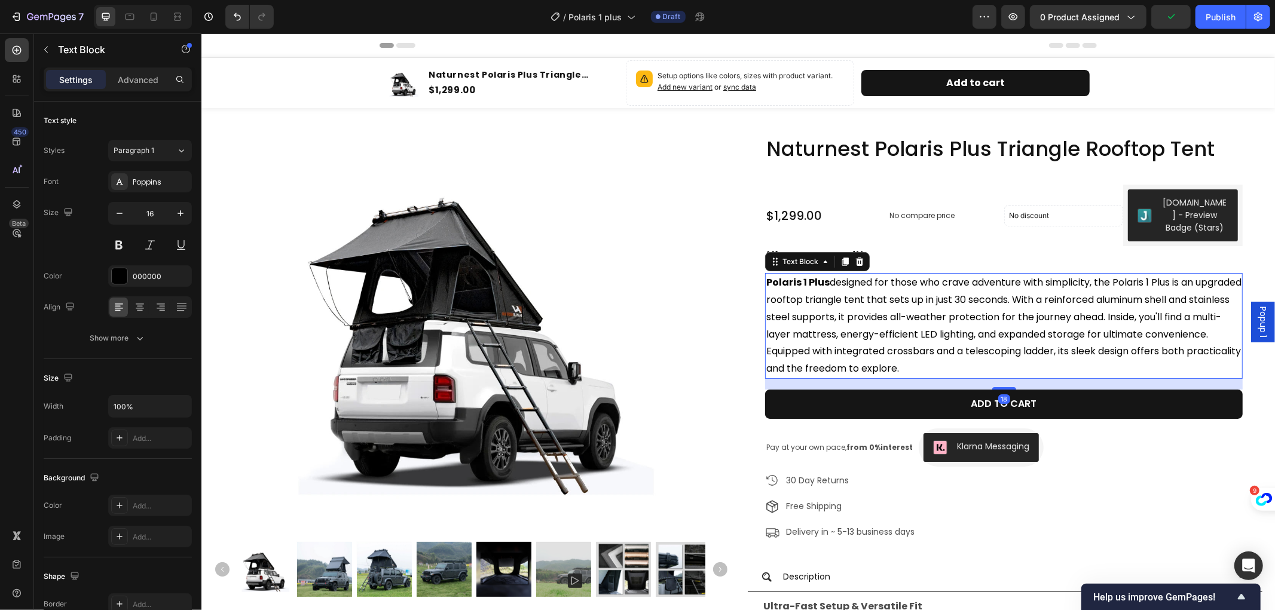
click at [802, 282] on strong "Polaris 1 Plus" at bounding box center [797, 282] width 63 height 14
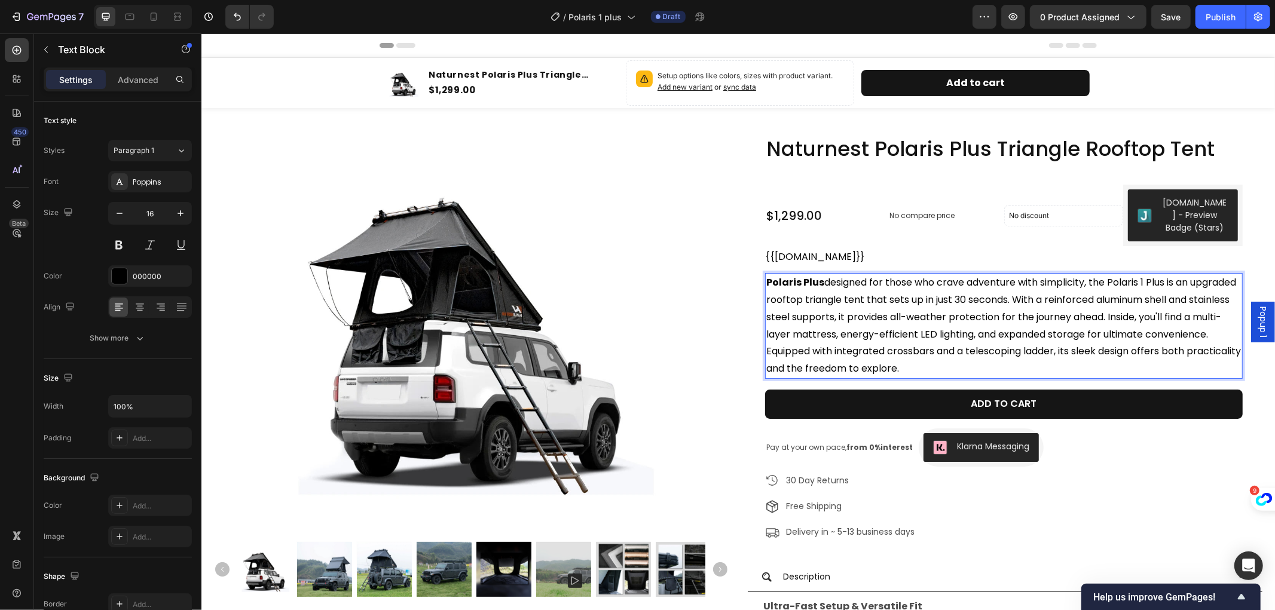
click at [829, 276] on span "Polaris Plus designed for those who crave adventure with simplicity, the Polari…" at bounding box center [1003, 325] width 475 height 100
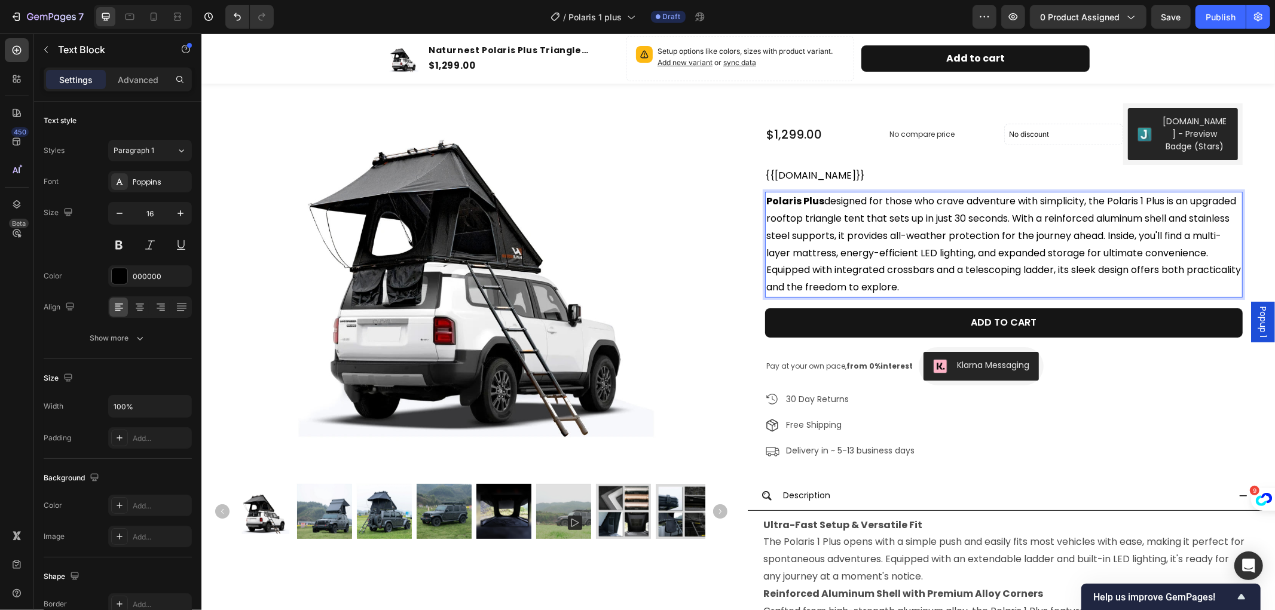
scroll to position [133, 0]
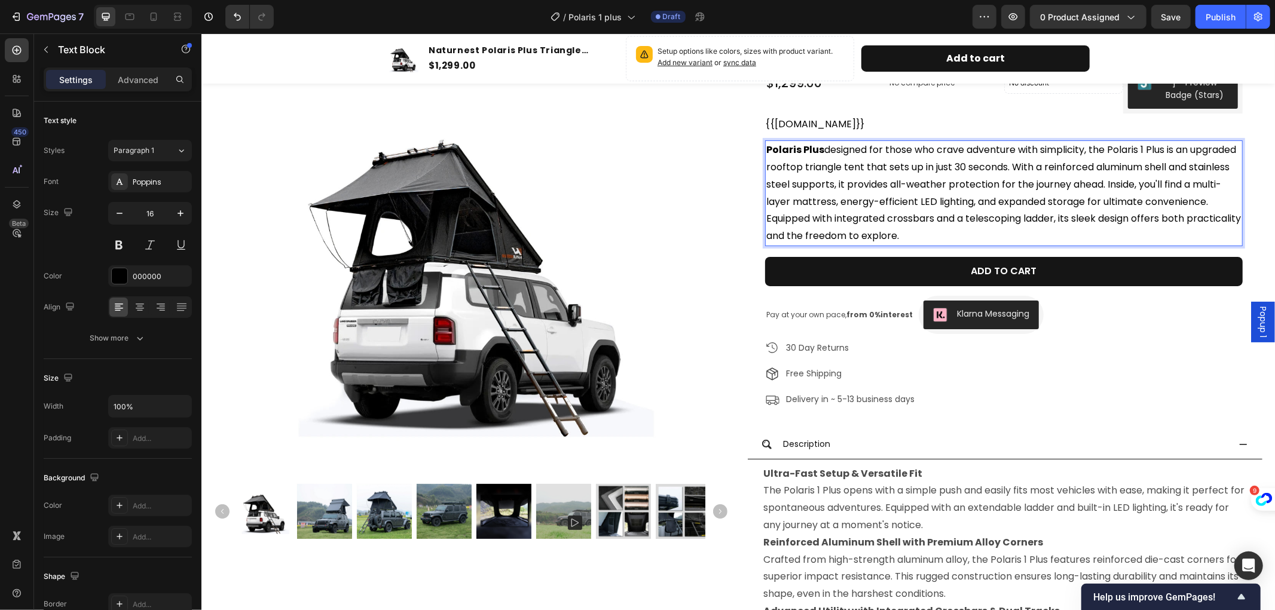
click at [1146, 150] on span "Polaris Plus designed for those who crave adventure with simplicity, the Polari…" at bounding box center [1003, 192] width 475 height 100
click at [675, 233] on div at bounding box center [471, 268] width 516 height 413
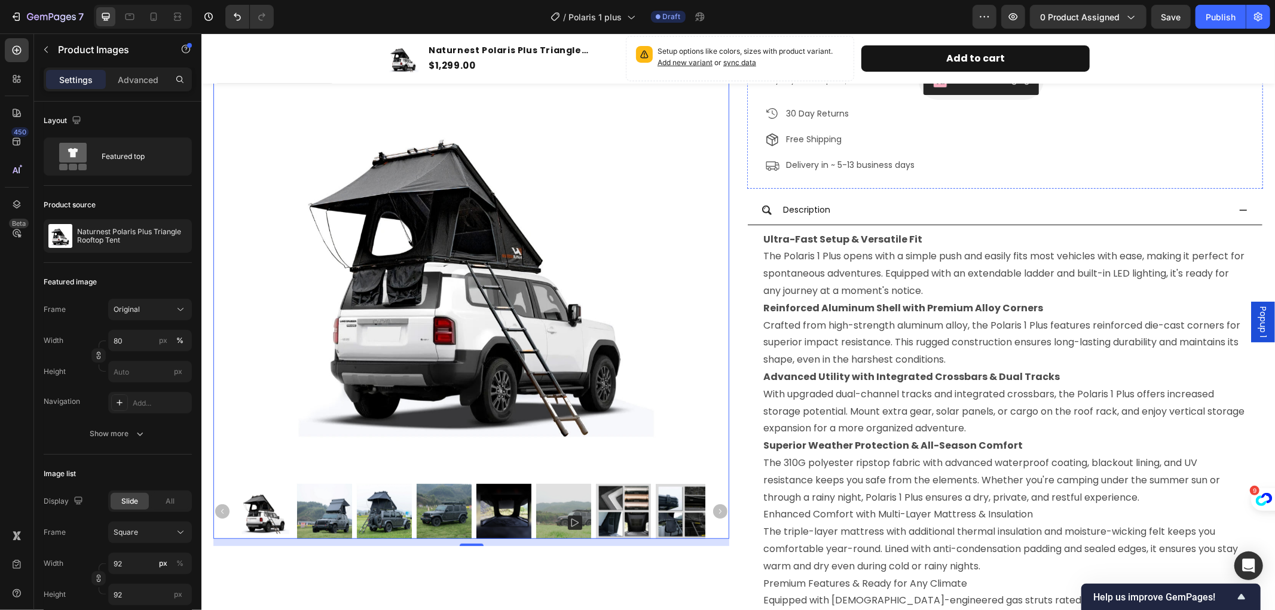
scroll to position [398, 0]
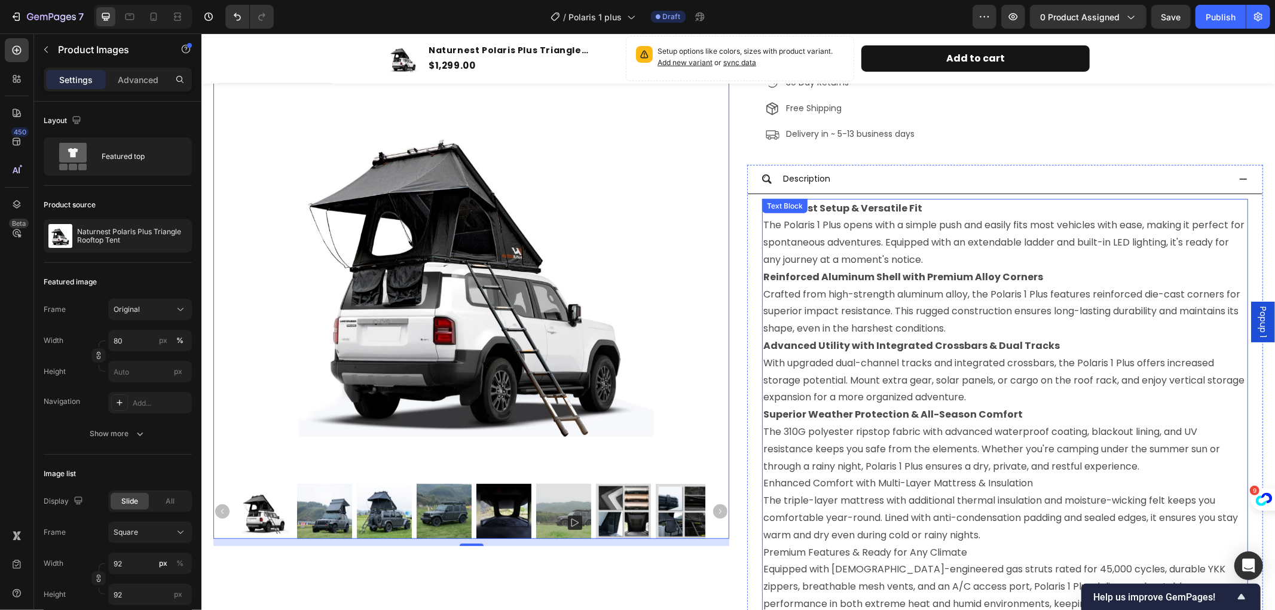
click at [817, 225] on p "Ultra-Fast Setup & Versatile Fit The Polaris 1 Plus opens with a simple push an…" at bounding box center [1005, 234] width 484 height 69
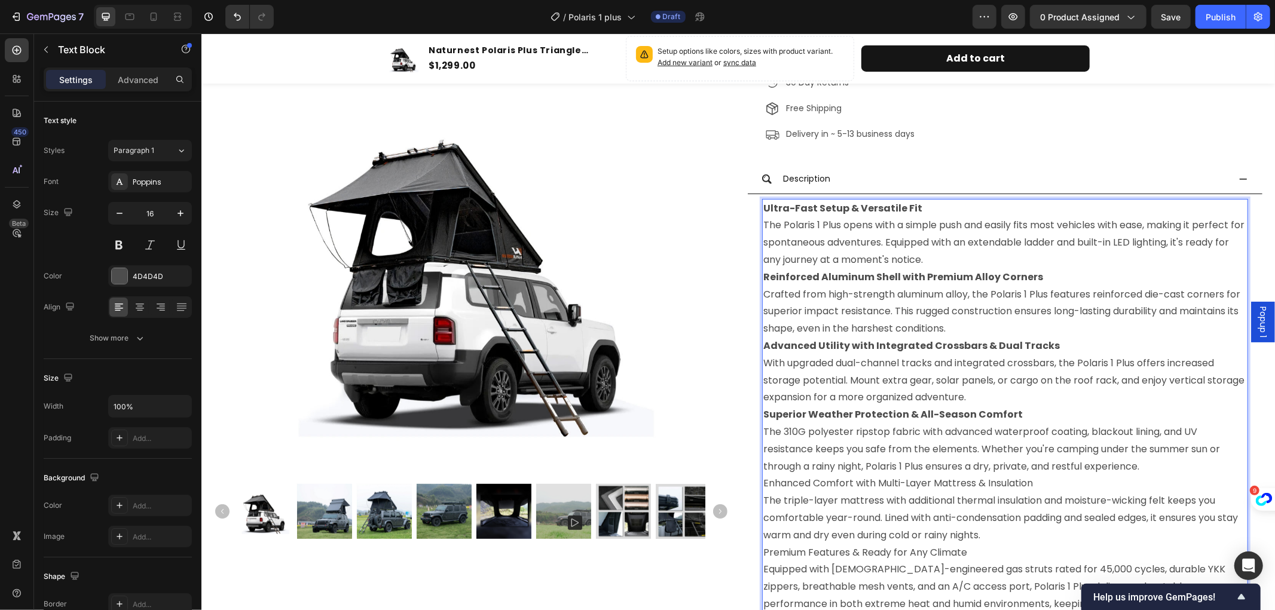
click at [803, 222] on p "Ultra-Fast Setup & Versatile Fit The Polaris 1 Plus opens with a simple push an…" at bounding box center [1005, 234] width 484 height 69
click at [817, 222] on p "Ultra-Fast Setup & Versatile Fit The Polaris 1 Plus opens with a simple push an…" at bounding box center [1005, 234] width 484 height 69
click at [1025, 297] on p "Reinforced Aluminum Shell with Premium Alloy Corners Crafted from high-strength…" at bounding box center [1005, 302] width 484 height 69
click at [1113, 360] on p "Advanced Utility with Integrated Crossbars & Dual Tracks With upgraded dual-cha…" at bounding box center [1005, 371] width 484 height 69
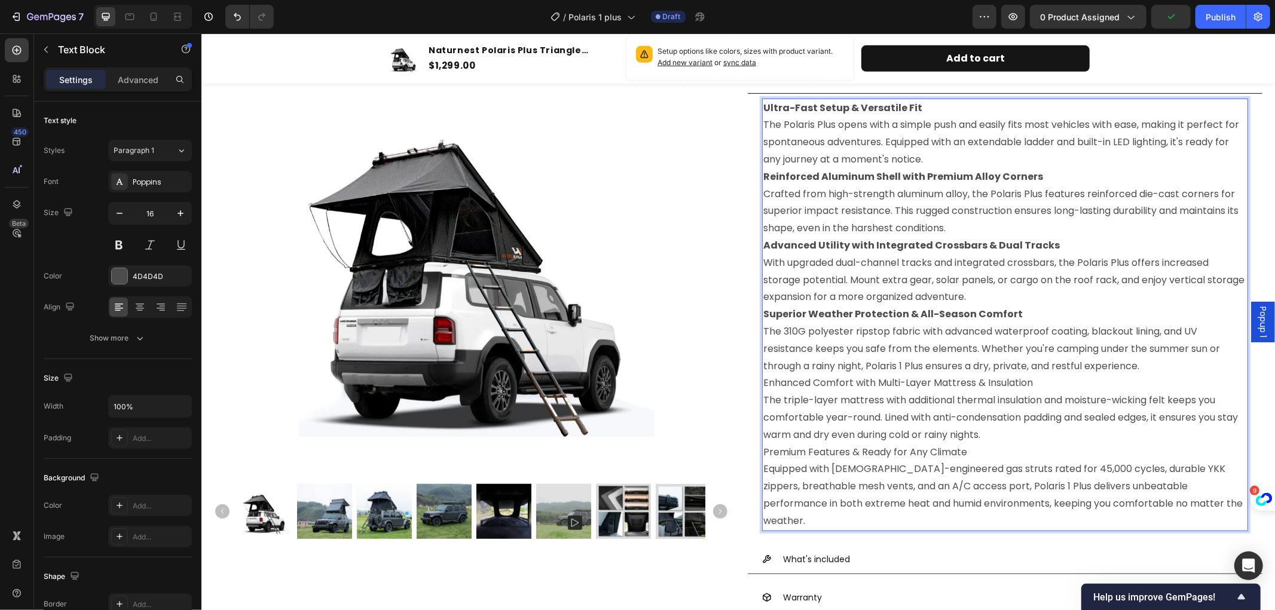
scroll to position [531, 0]
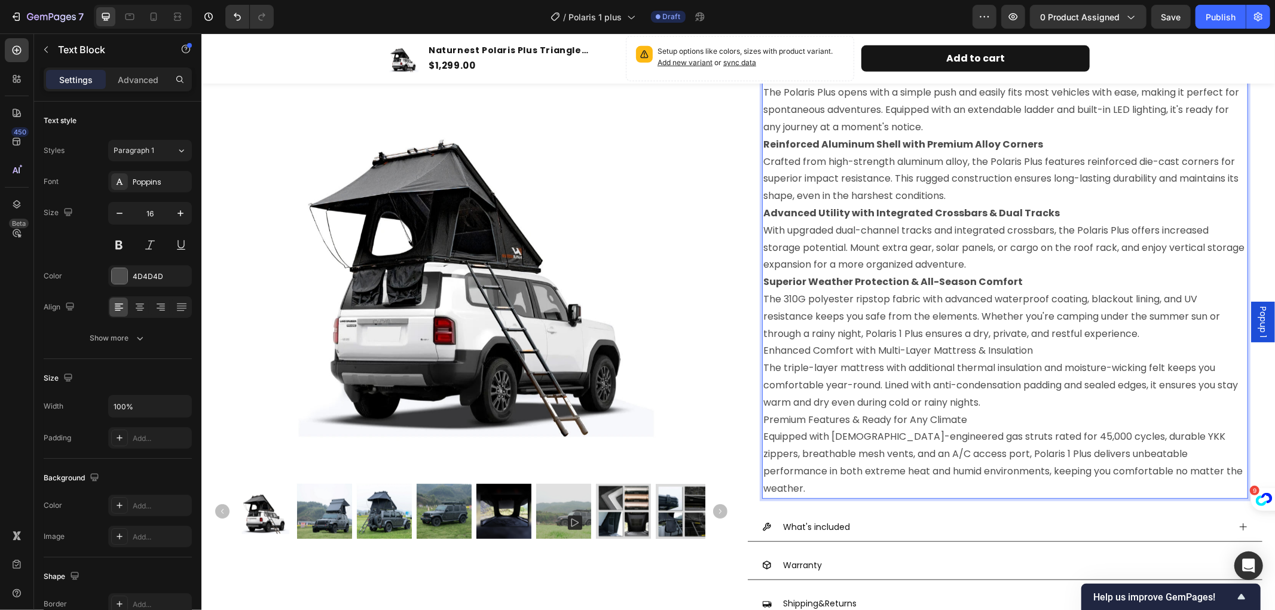
click at [904, 334] on p "Superior Weather Protection & All-Season Comfort The 310G polyester ripstop fab…" at bounding box center [1005, 307] width 484 height 69
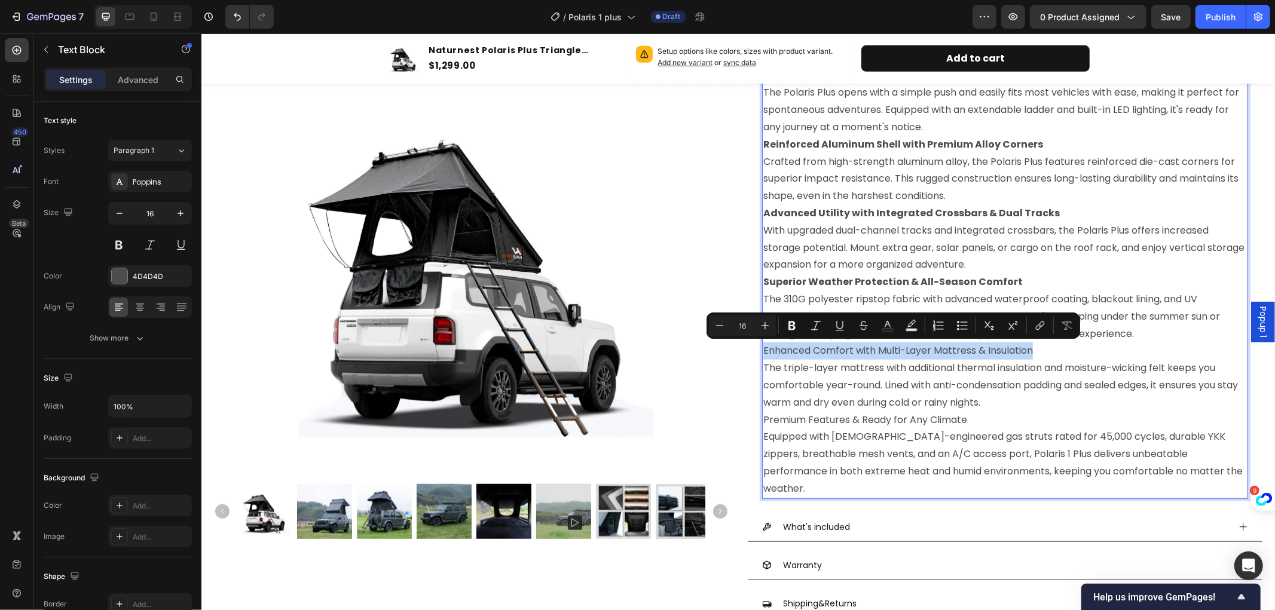
drag, startPoint x: 1031, startPoint y: 350, endPoint x: 757, endPoint y: 350, distance: 274.4
click at [763, 350] on p "Enhanced Comfort with Multi-Layer Mattress & Insulation The triple-layer mattre…" at bounding box center [1005, 376] width 484 height 69
click at [787, 324] on icon "Editor contextual toolbar" at bounding box center [792, 326] width 12 height 12
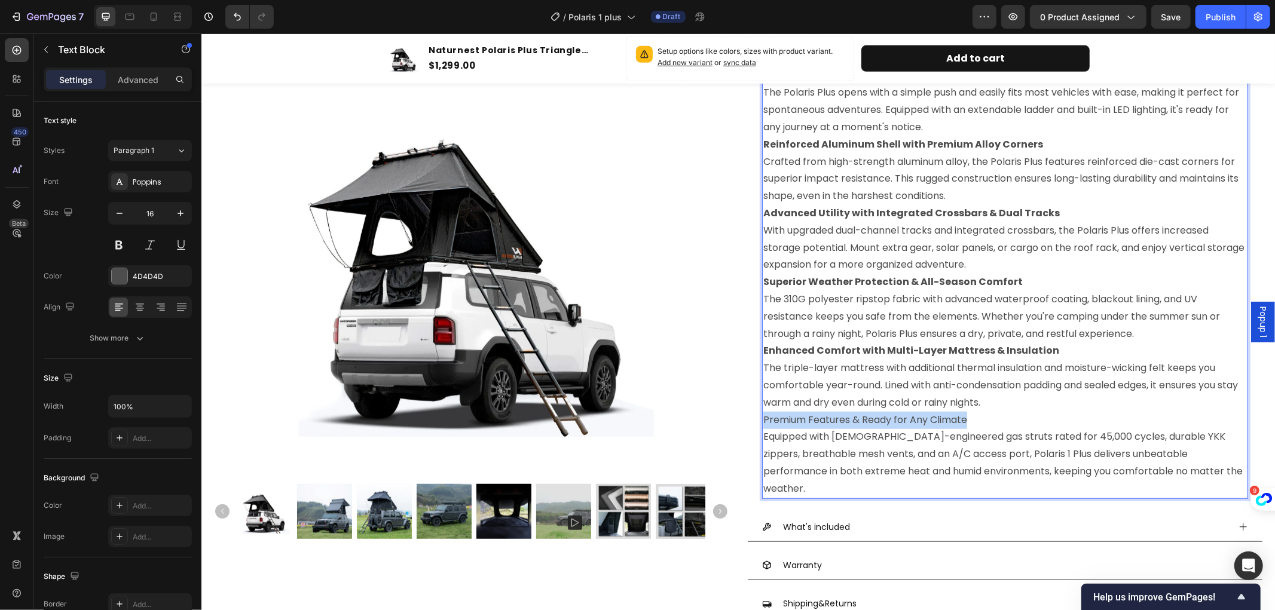
drag, startPoint x: 966, startPoint y: 419, endPoint x: 759, endPoint y: 417, distance: 207.5
click at [763, 417] on p "Premium Features & Ready for Any Climate Equipped with German-engineered gas st…" at bounding box center [1005, 454] width 484 height 86
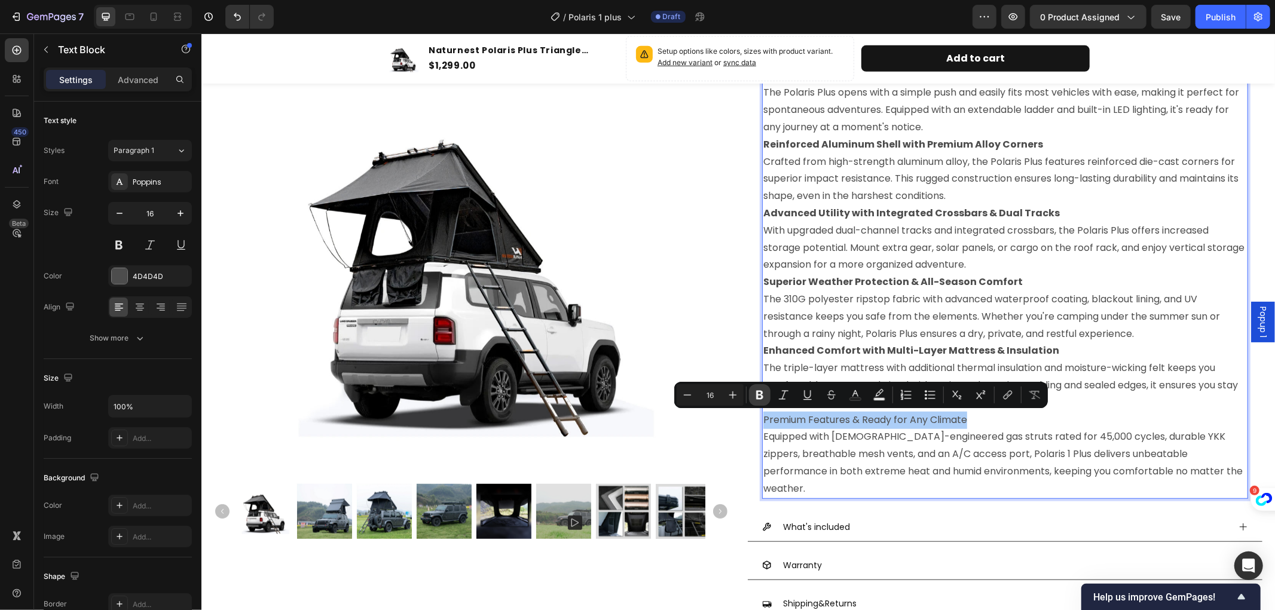
click at [762, 393] on icon "Editor contextual toolbar" at bounding box center [759, 395] width 7 height 9
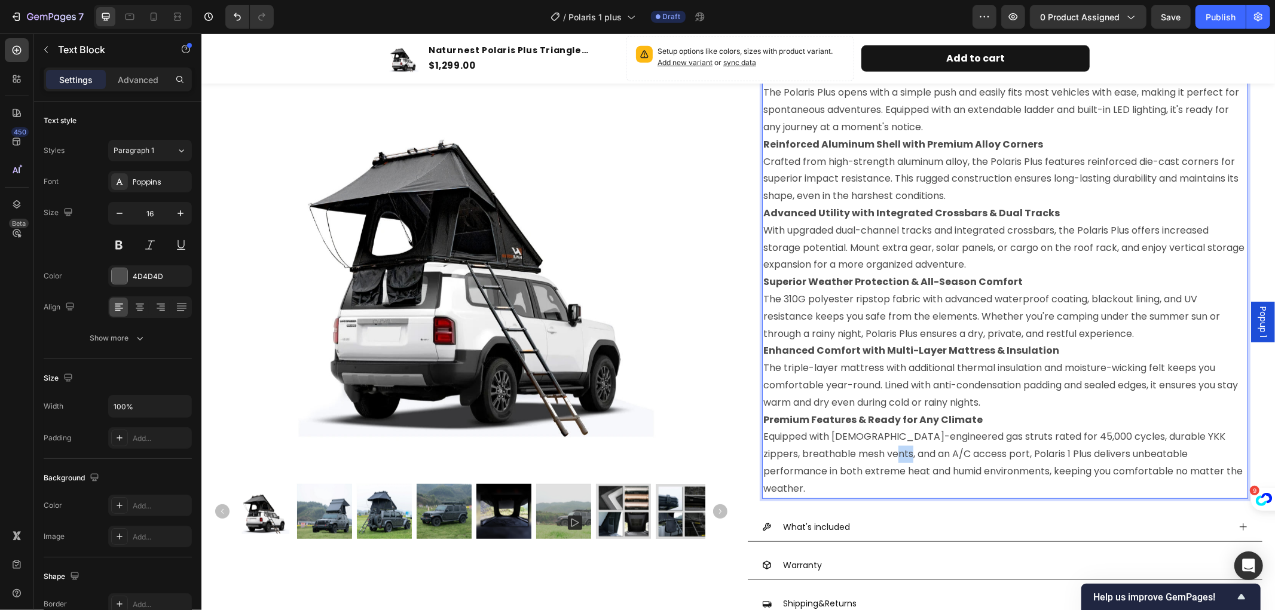
drag, startPoint x: 909, startPoint y: 448, endPoint x: 927, endPoint y: 450, distance: 18.0
click at [927, 450] on p "Premium Features & Ready for Any Climate Equipped with German-engineered gas st…" at bounding box center [1005, 454] width 484 height 86
click at [949, 458] on p "Premium Features & Ready for Any Climate Equipped with German-engineered gas st…" at bounding box center [1005, 454] width 484 height 86
drag, startPoint x: 910, startPoint y: 452, endPoint x: 964, endPoint y: 453, distance: 53.8
click at [964, 453] on p "Premium Features & Ready for Any Climate Equipped with German-engineered gas st…" at bounding box center [1005, 454] width 484 height 86
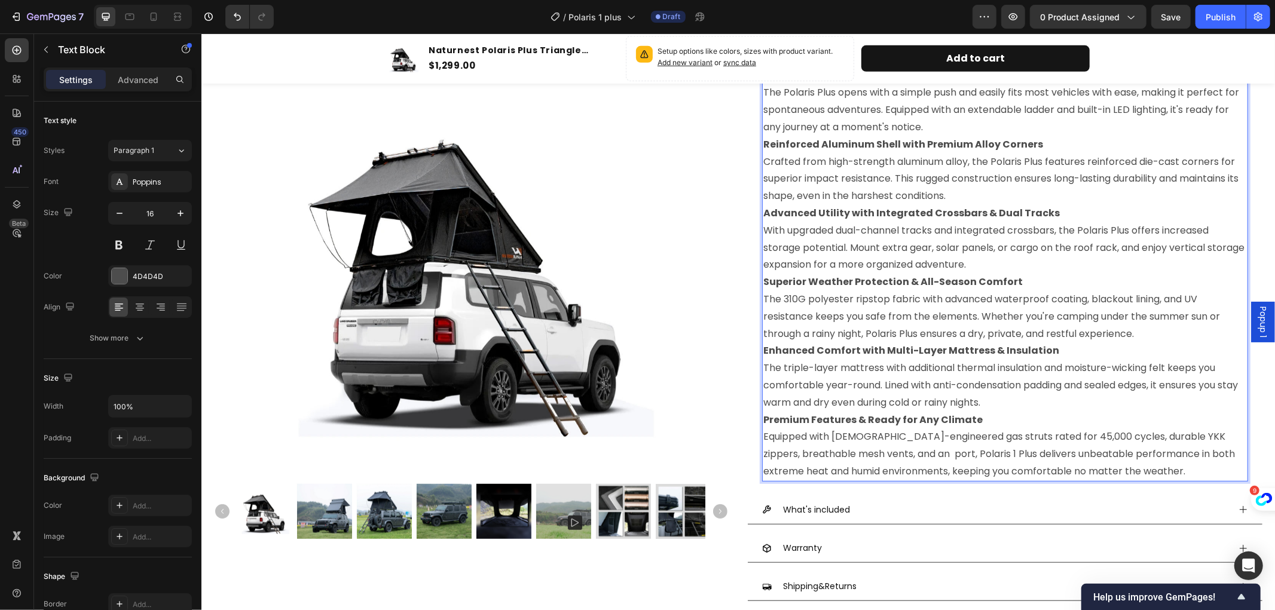
click at [909, 454] on p "Premium Features & Ready for Any Climate Equipped with German-engineered gas st…" at bounding box center [1005, 445] width 484 height 69
click at [975, 452] on p "Premium Features & Ready for Any Climate Equipped with German-engineered gas st…" at bounding box center [1005, 445] width 484 height 69
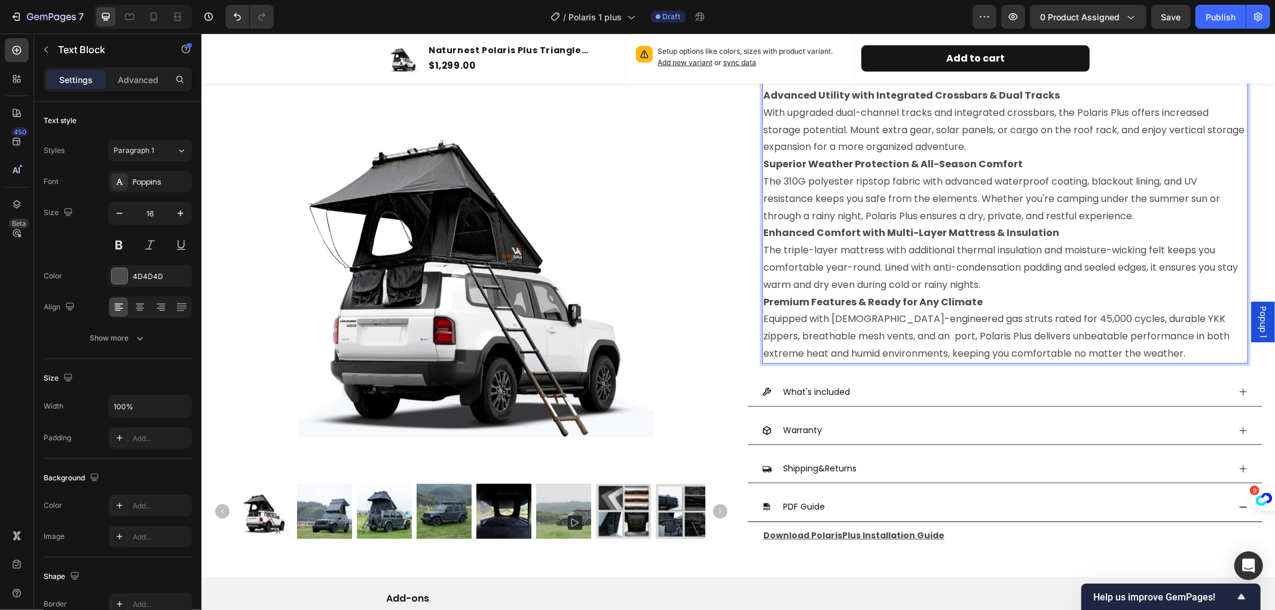
scroll to position [664, 0]
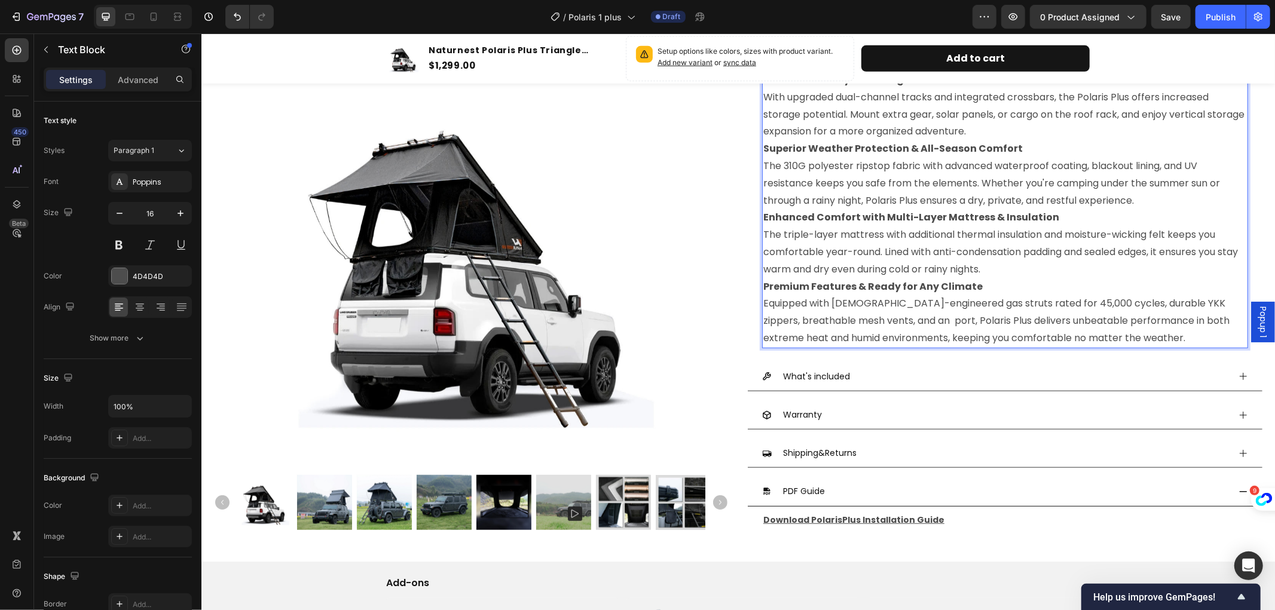
click at [912, 321] on p "Premium Features & Ready for Any Climate Equipped with German-engineered gas st…" at bounding box center [1005, 312] width 484 height 69
click at [908, 321] on p "Premium Features & Ready for Any Climate Equipped with German-engineered gas st…" at bounding box center [1005, 312] width 484 height 69
click at [910, 321] on p "Premium Features & Ready for Any Climate Equipped with German-engineered gas st…" at bounding box center [1005, 312] width 484 height 69
click at [1238, 381] on icon at bounding box center [1243, 376] width 10 height 10
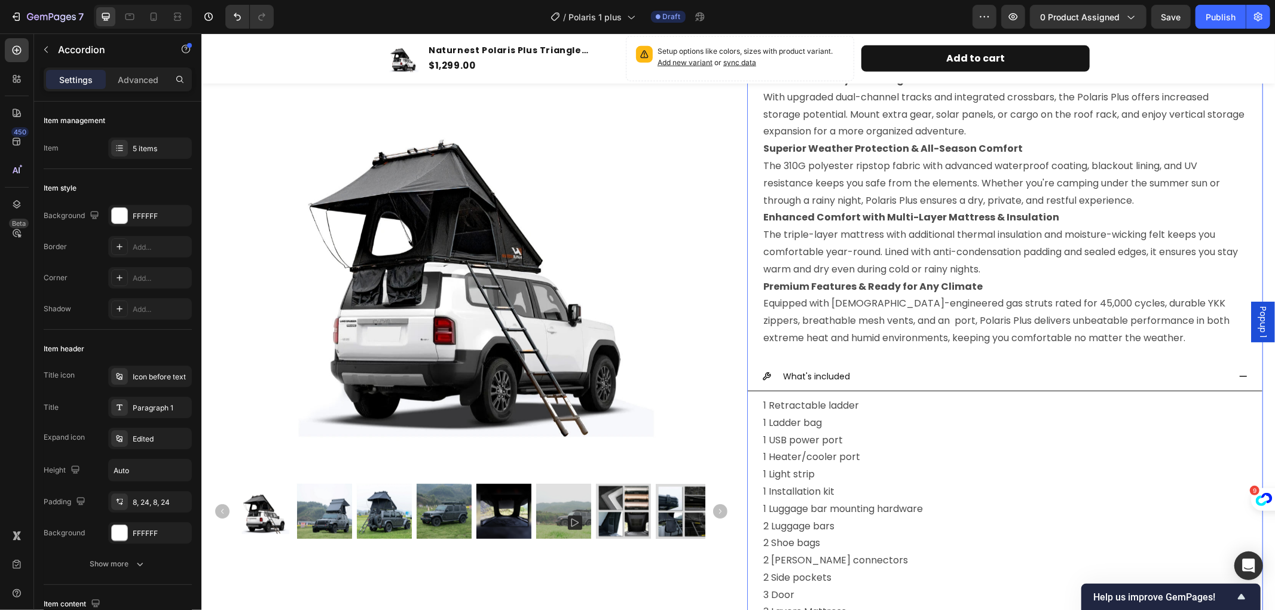
scroll to position [731, 0]
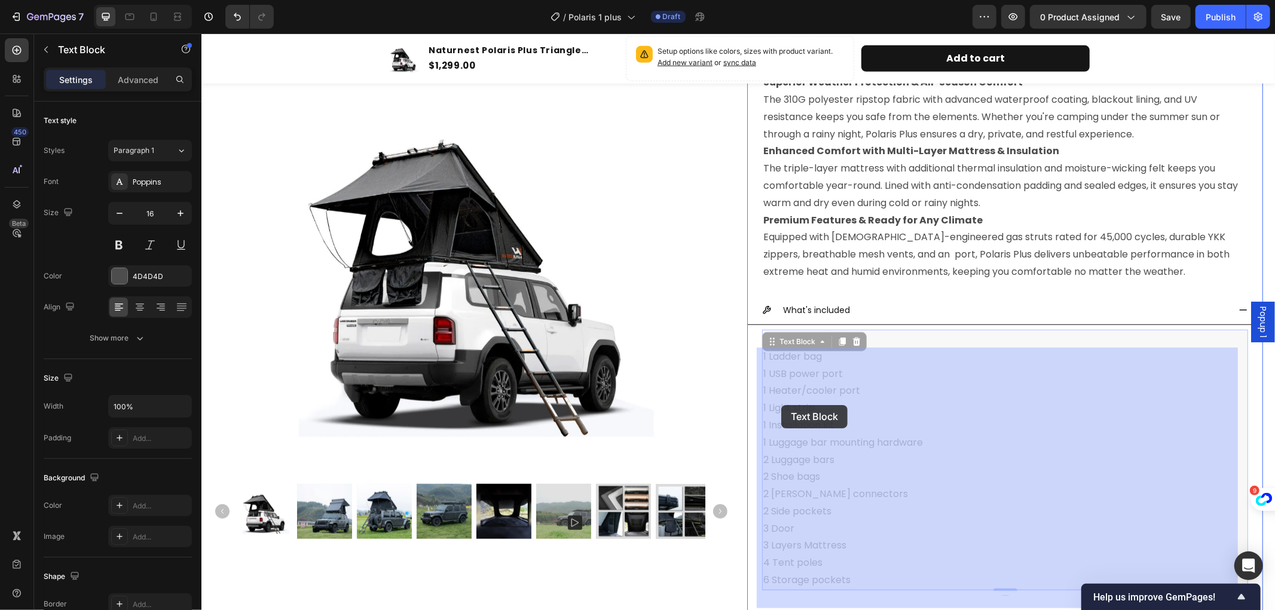
drag, startPoint x: 766, startPoint y: 405, endPoint x: 774, endPoint y: 405, distance: 8.4
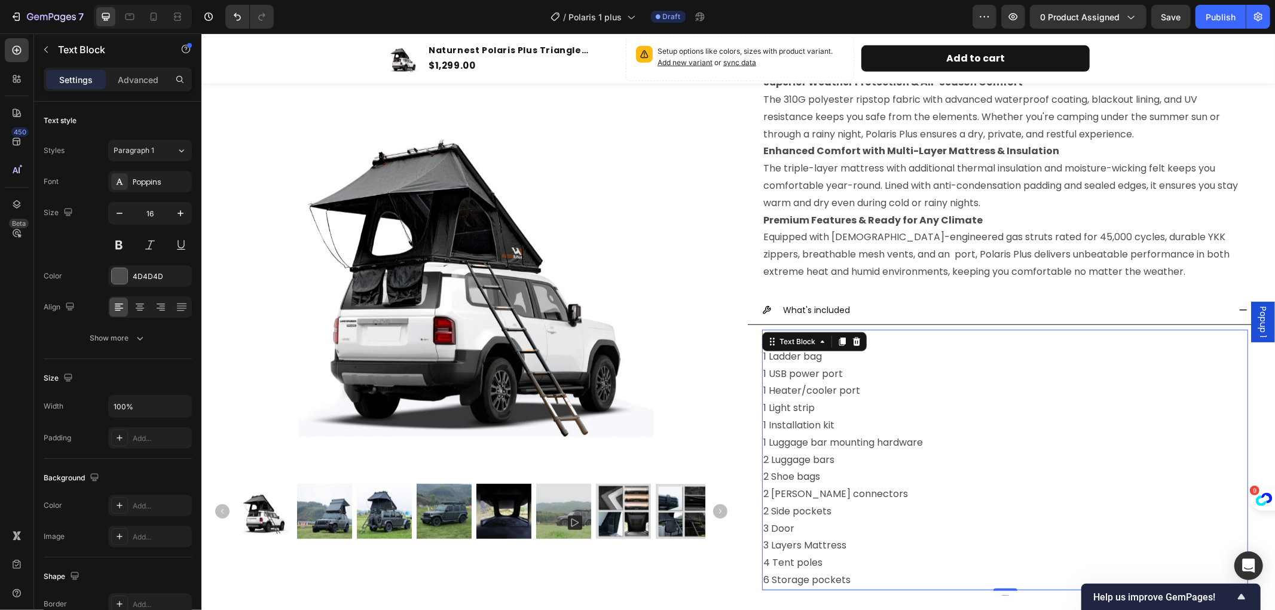
click at [824, 409] on p "1 Retractable ladder 1 Ladder bag 1 USB power port 1 Heater/cooler port 1 Light…" at bounding box center [1005, 460] width 484 height 258
click at [766, 404] on p "1 Retractable ladder 1 Ladder bag 1 USB power port 1 Heater/cooler port 1 Light…" at bounding box center [1005, 460] width 484 height 258
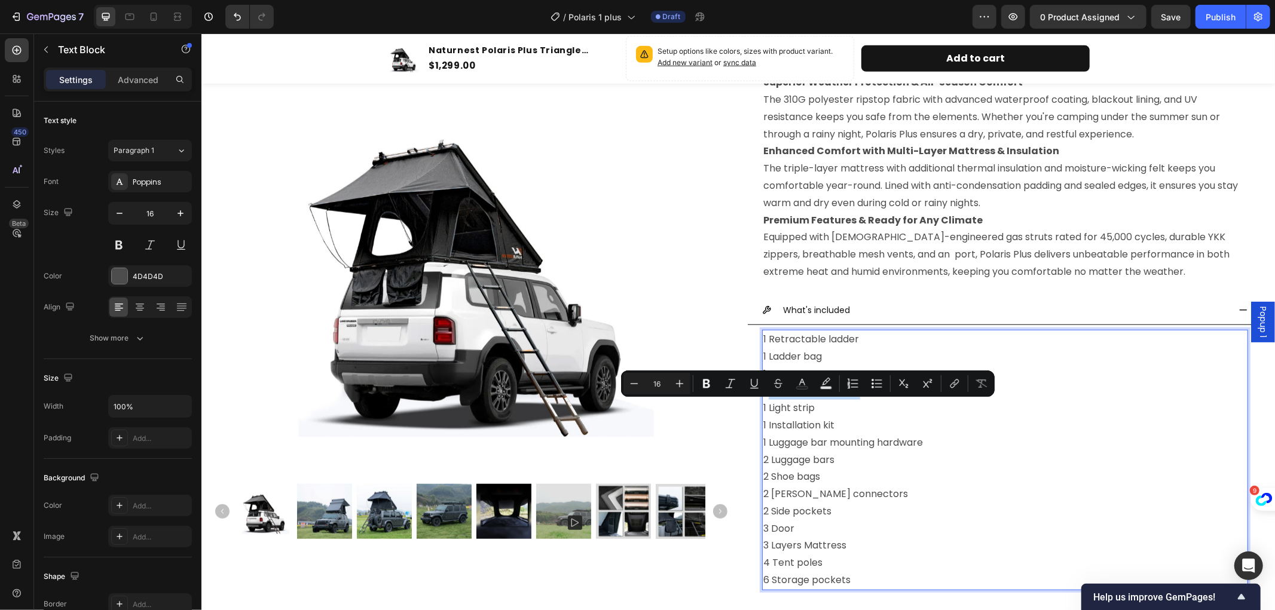
drag, startPoint x: 766, startPoint y: 404, endPoint x: 863, endPoint y: 415, distance: 97.5
click at [863, 415] on p "1 Retractable ladder 1 Ladder bag 1 USB power port 1 Heater/cooler port 1 Light…" at bounding box center [1005, 460] width 484 height 258
copy p "Heater/cooler port"
click at [908, 255] on p "Premium Features & Ready for Any Climate Equipped with German-engineered gas st…" at bounding box center [1005, 246] width 484 height 69
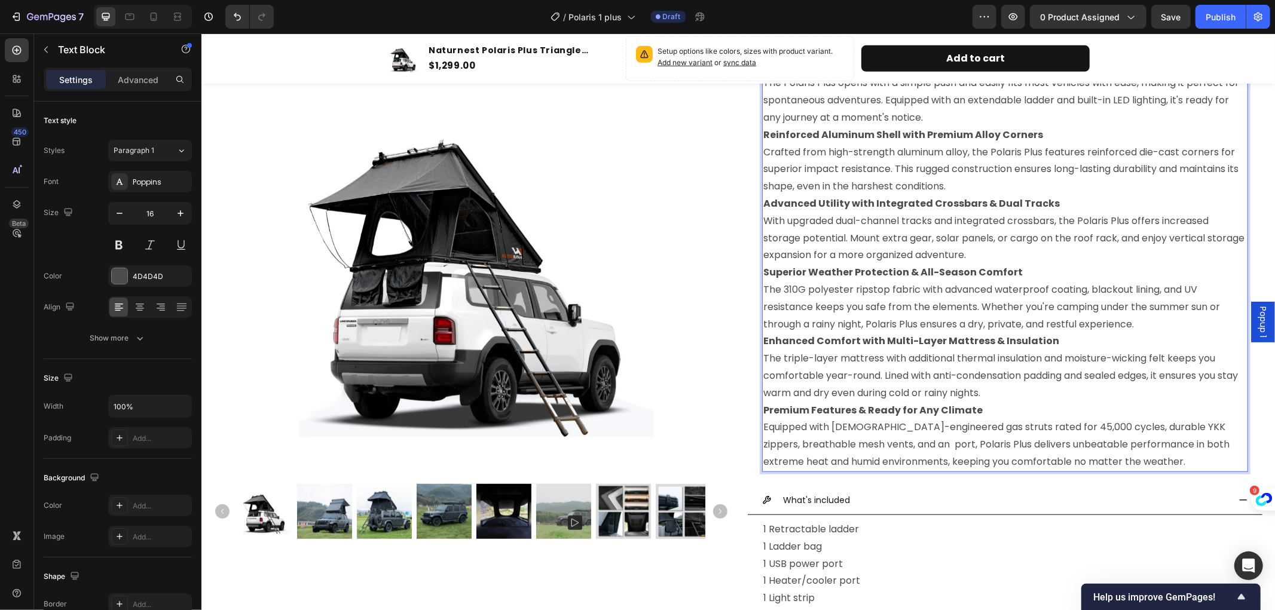
scroll to position [617, 0]
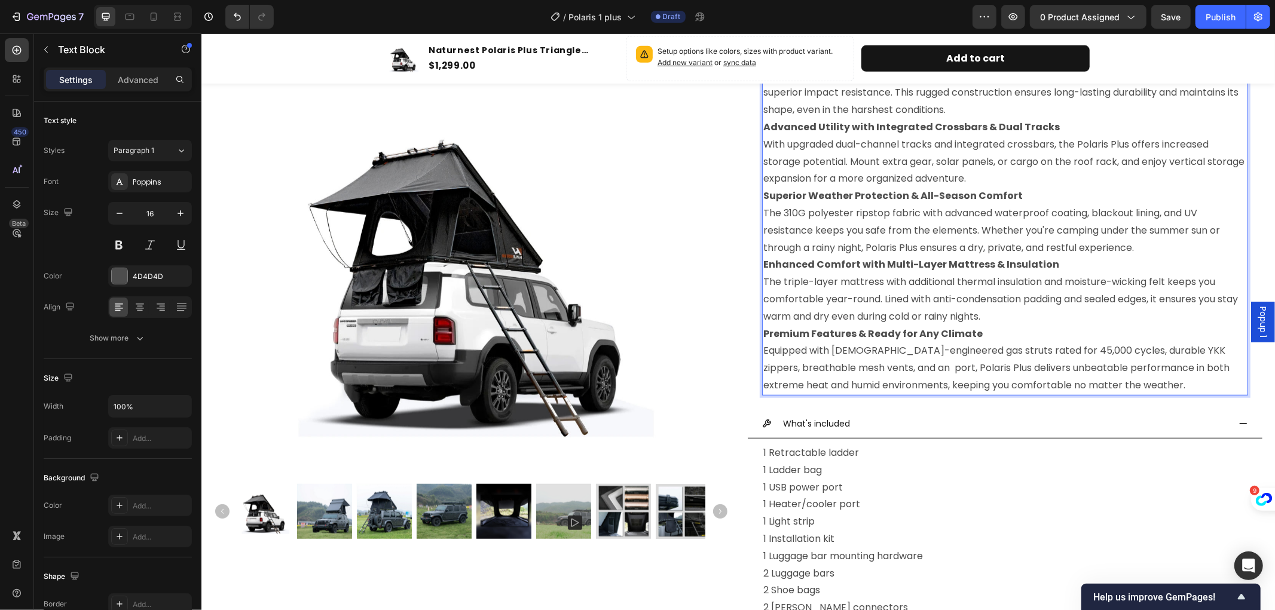
click at [910, 366] on p "Premium Features & Ready for Any Climate Equipped with German-engineered gas st…" at bounding box center [1005, 359] width 484 height 69
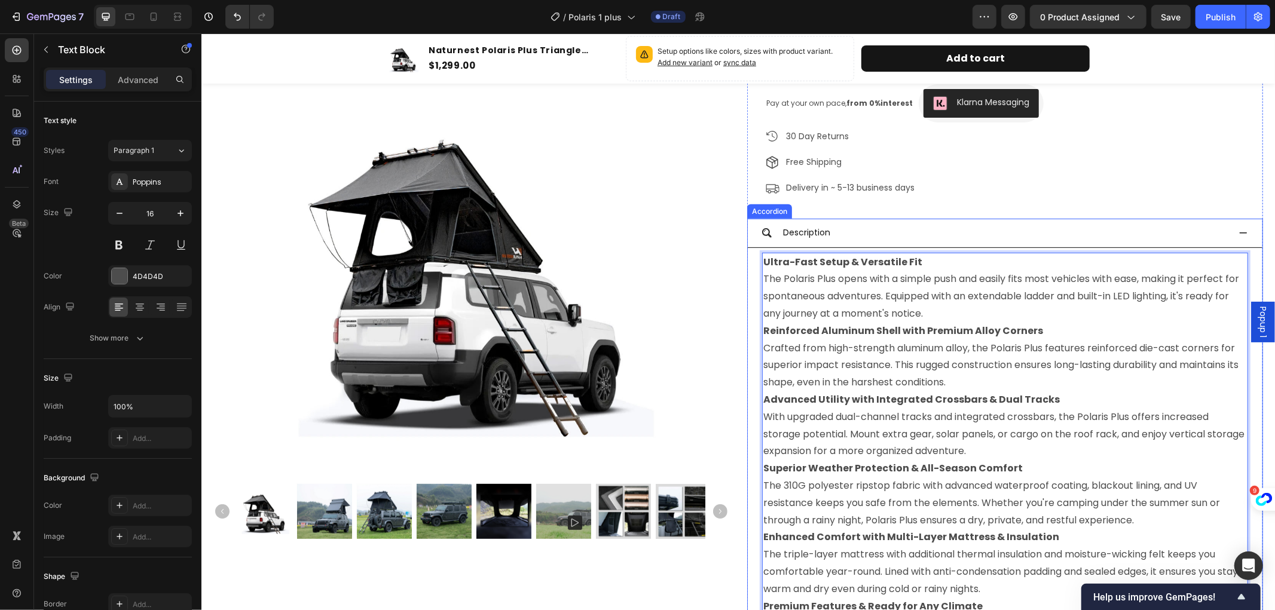
scroll to position [351, 0]
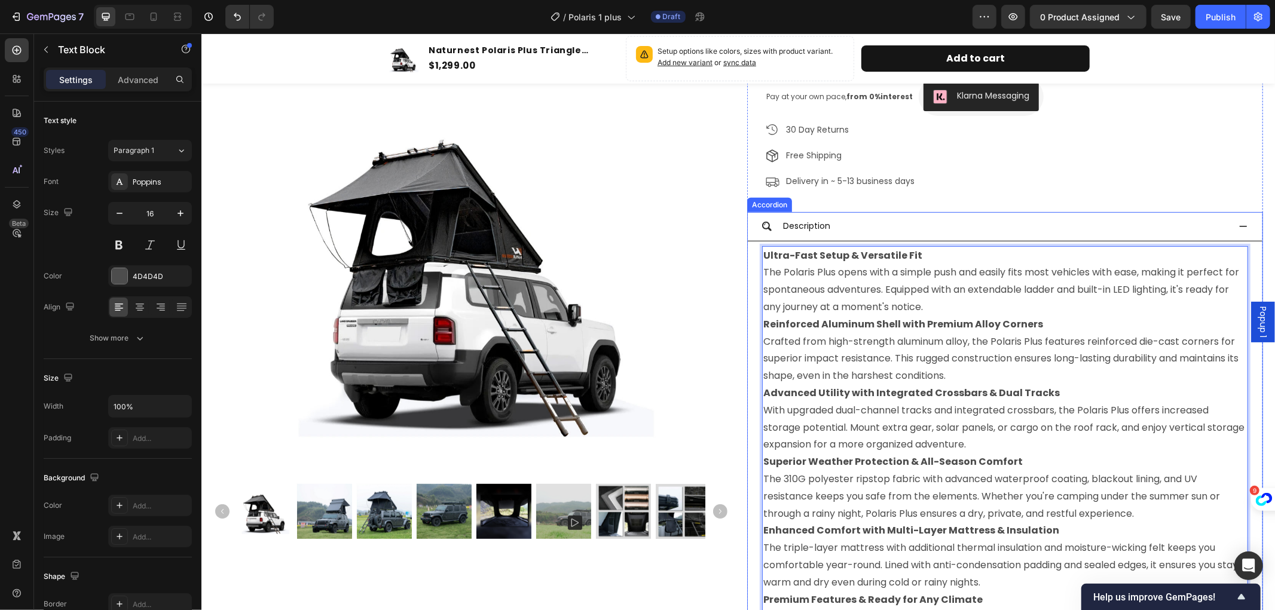
click at [1238, 225] on icon at bounding box center [1243, 226] width 10 height 10
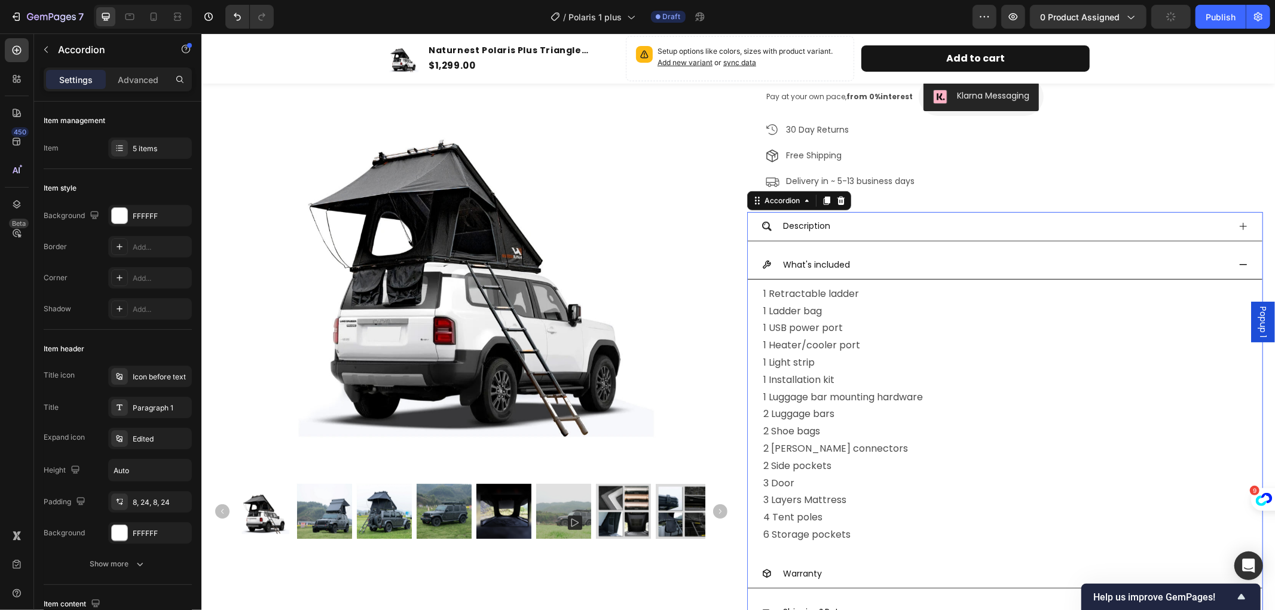
click at [1238, 264] on icon at bounding box center [1243, 264] width 10 height 10
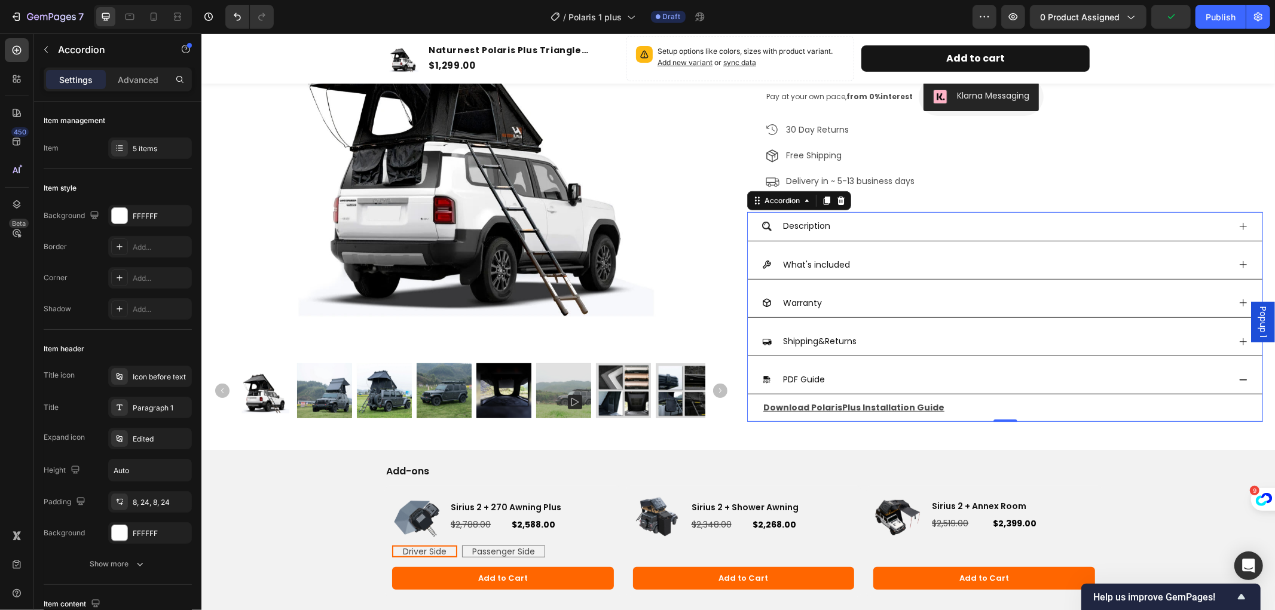
scroll to position [417, 0]
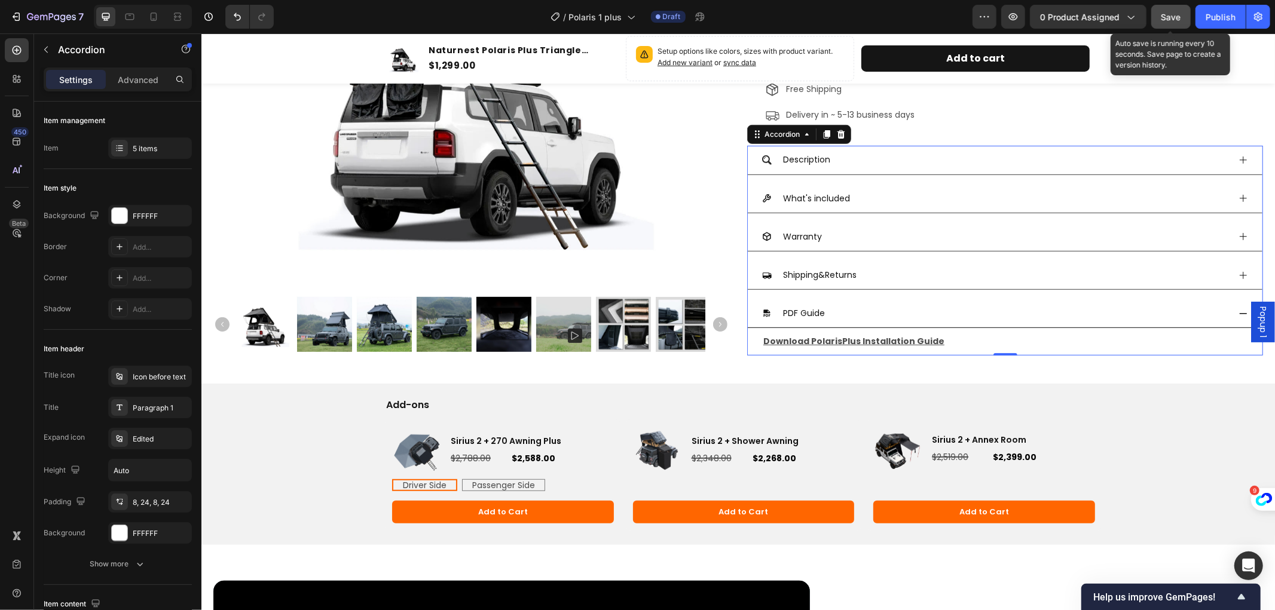
click at [1171, 8] on button "Save" at bounding box center [1170, 17] width 39 height 24
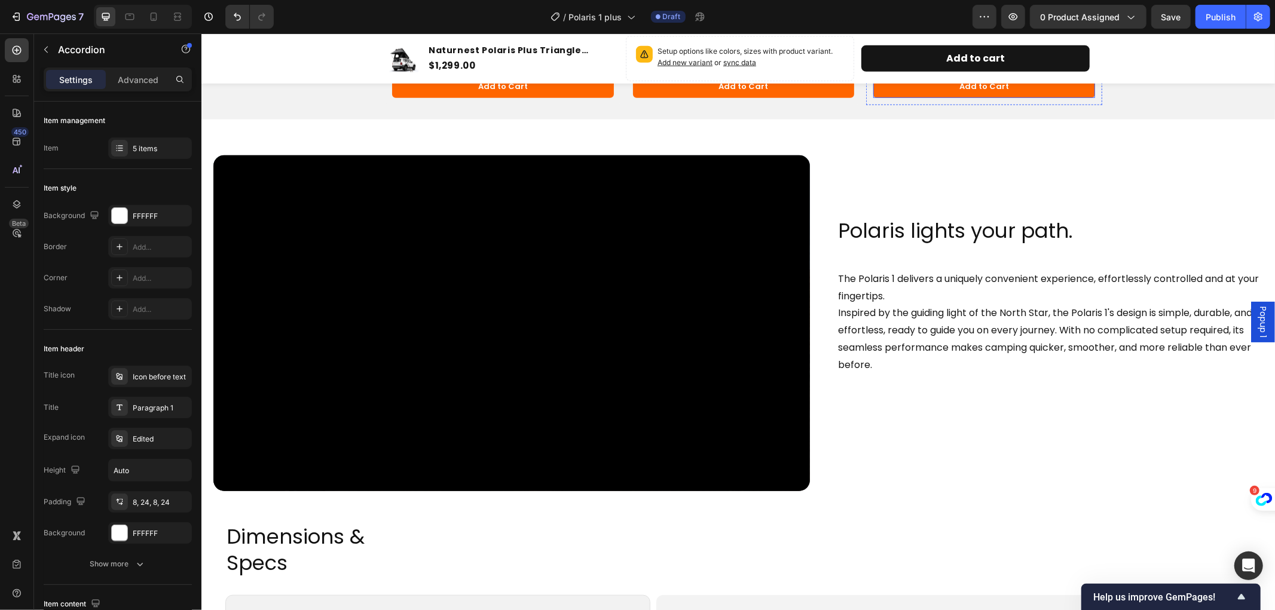
scroll to position [863, 0]
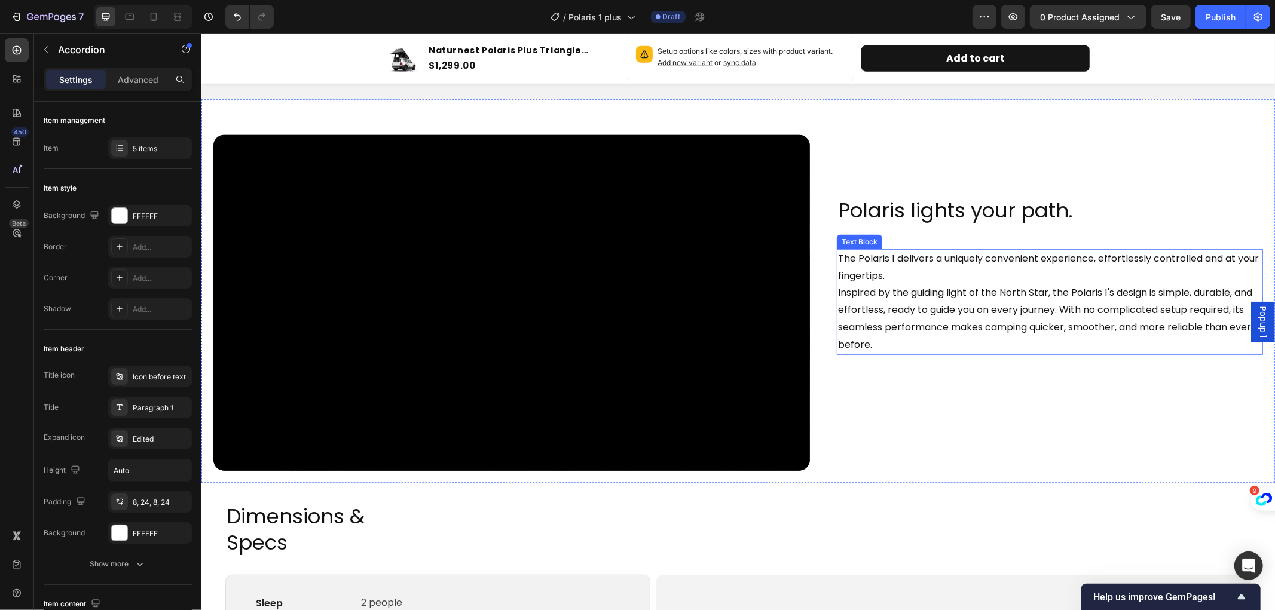
click at [860, 294] on p "The Polaris 1 delivers a uniquely convenient experience, effortlessly controlle…" at bounding box center [1050, 301] width 424 height 103
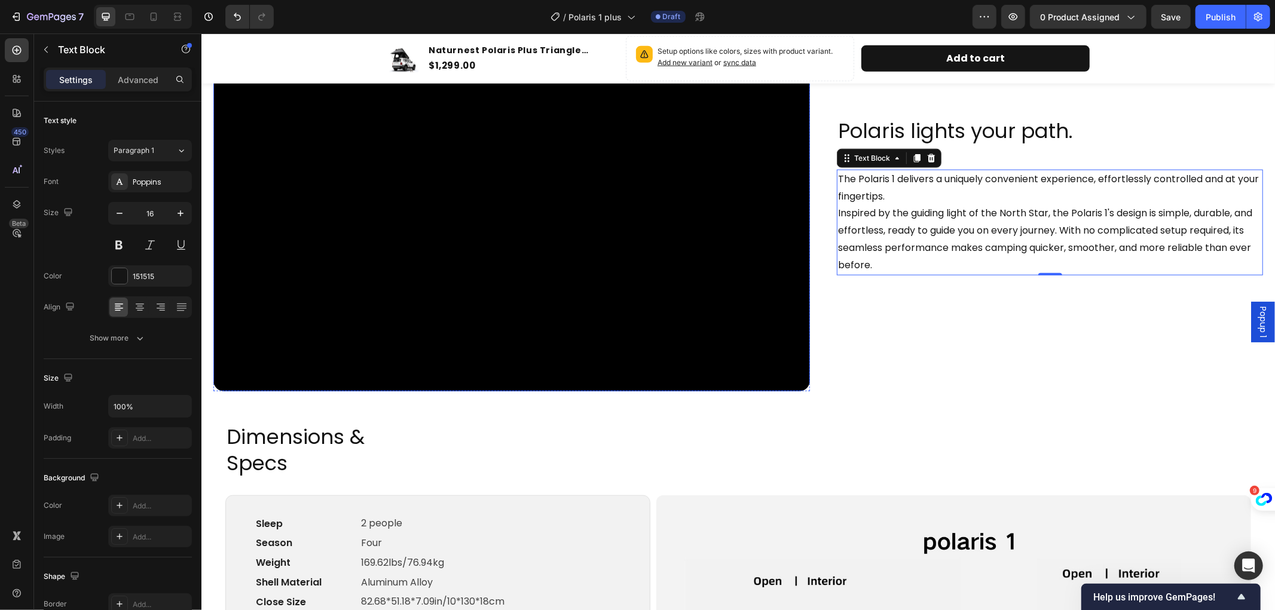
scroll to position [930, 0]
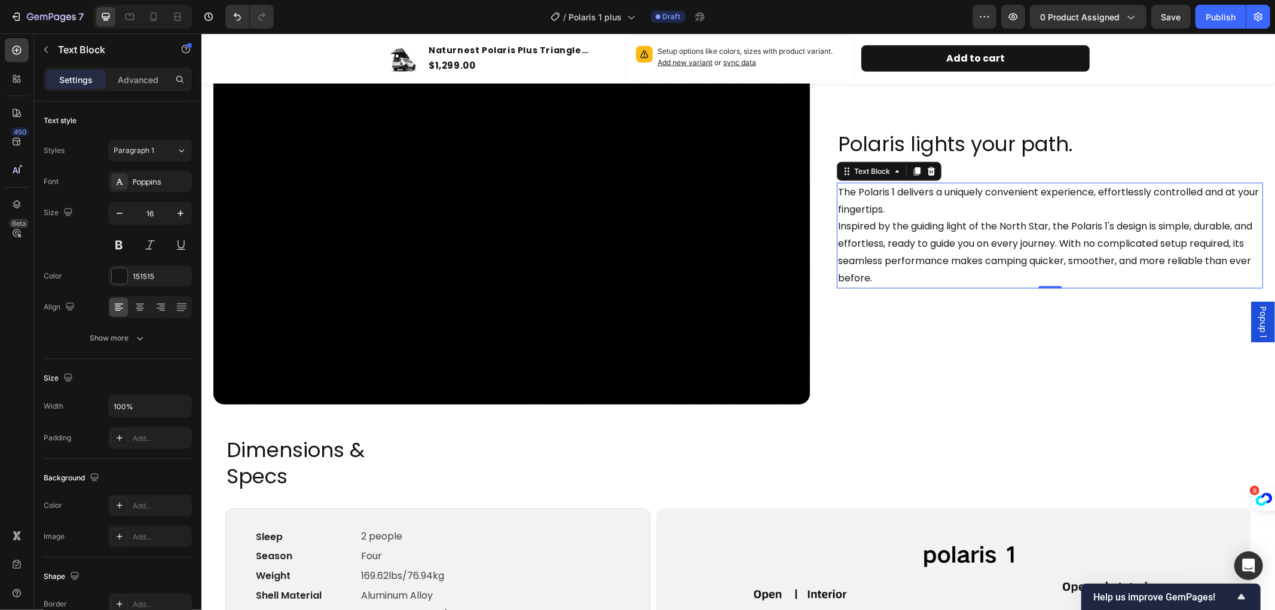
click at [973, 249] on p "The Polaris 1 delivers a uniquely convenient experience, effortlessly controlle…" at bounding box center [1050, 235] width 424 height 103
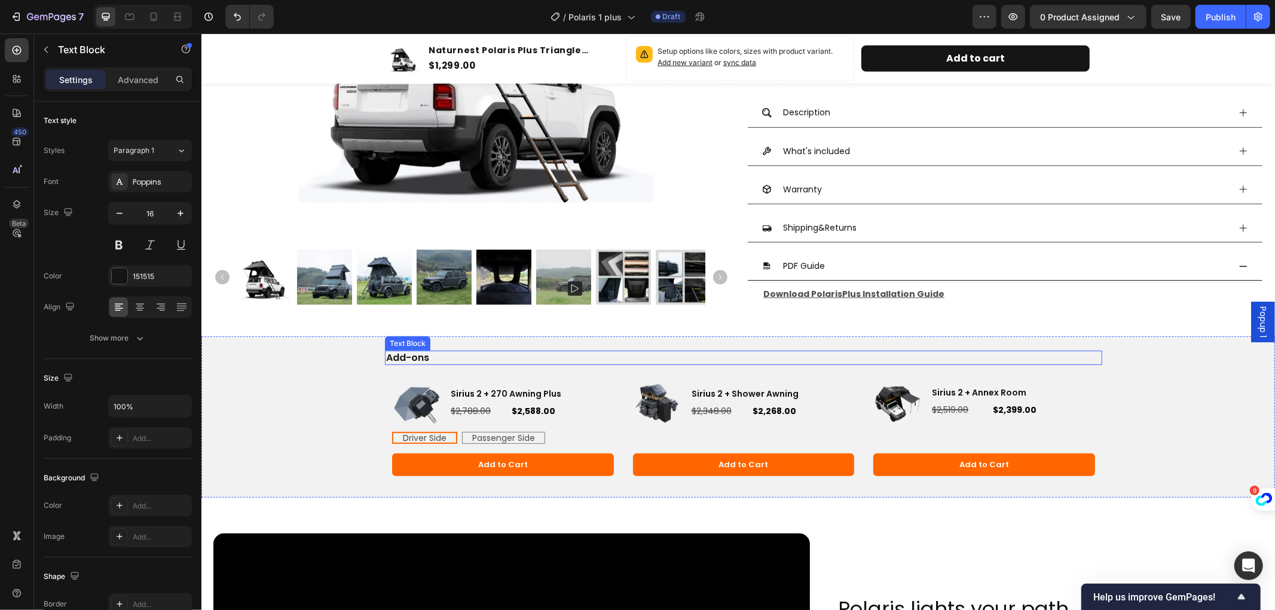
scroll to position [531, 0]
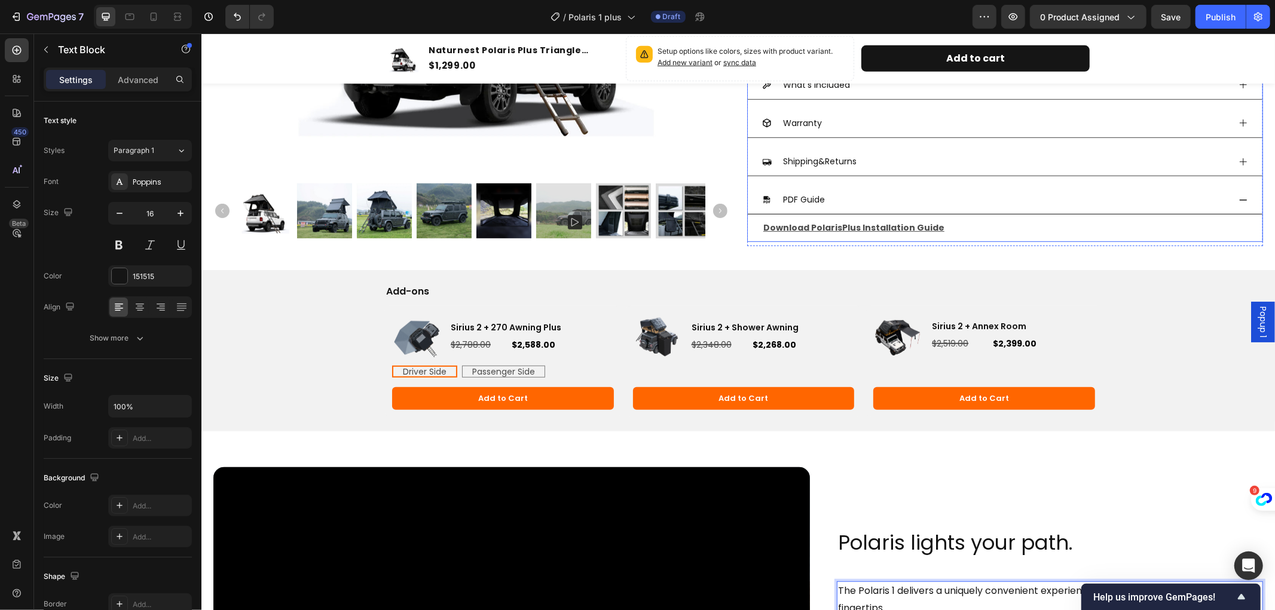
click at [1230, 194] on div "PDF Guide" at bounding box center [1004, 199] width 515 height 29
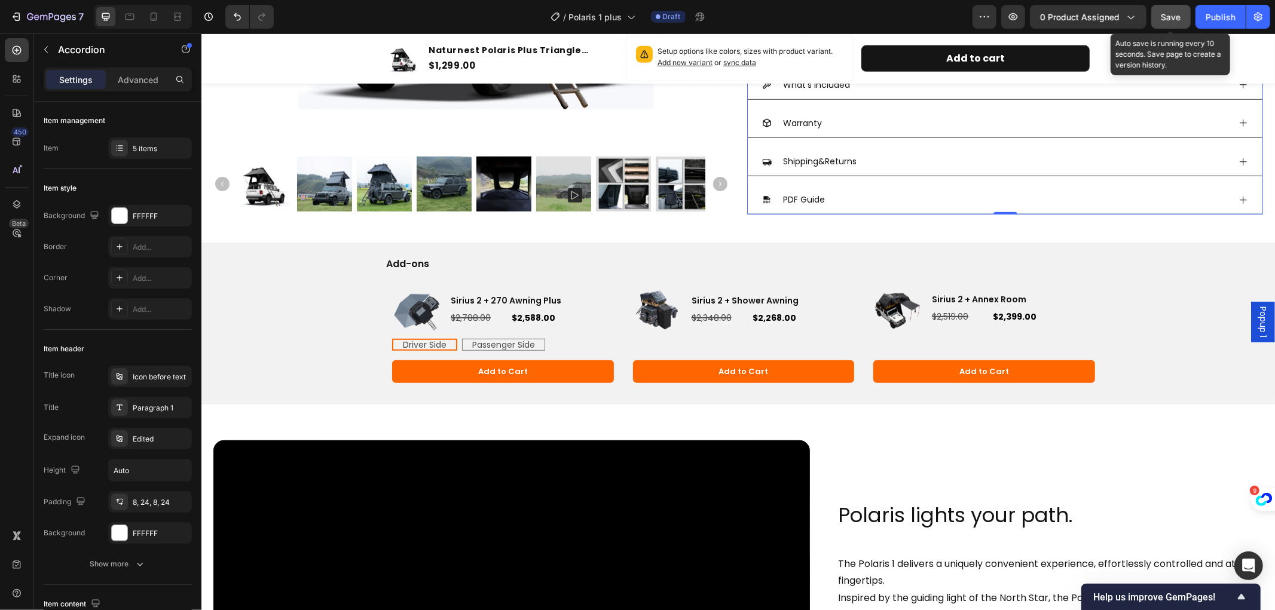
click at [1169, 14] on span "Save" at bounding box center [1172, 17] width 20 height 10
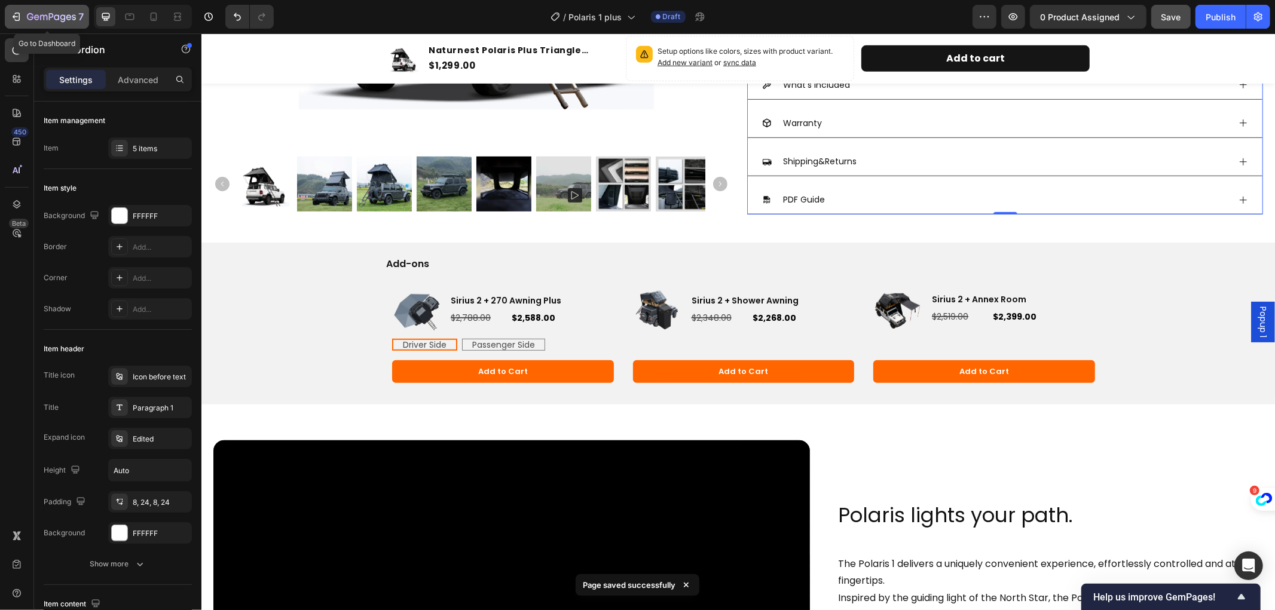
click at [63, 10] on div "7" at bounding box center [55, 17] width 57 height 14
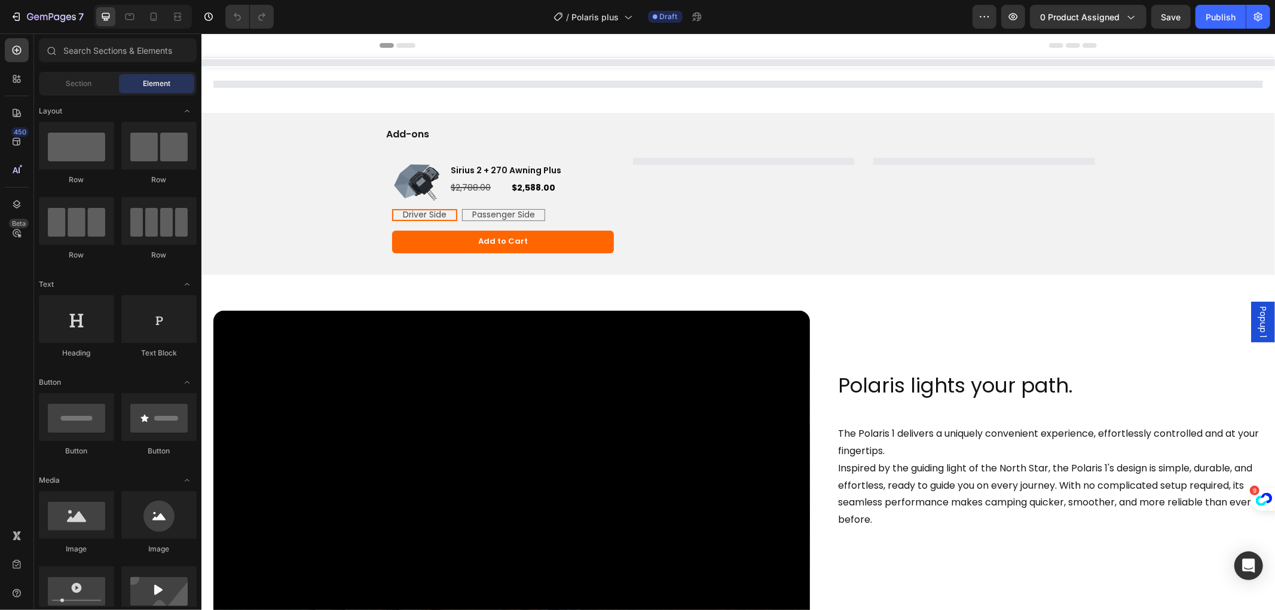
radio input "false"
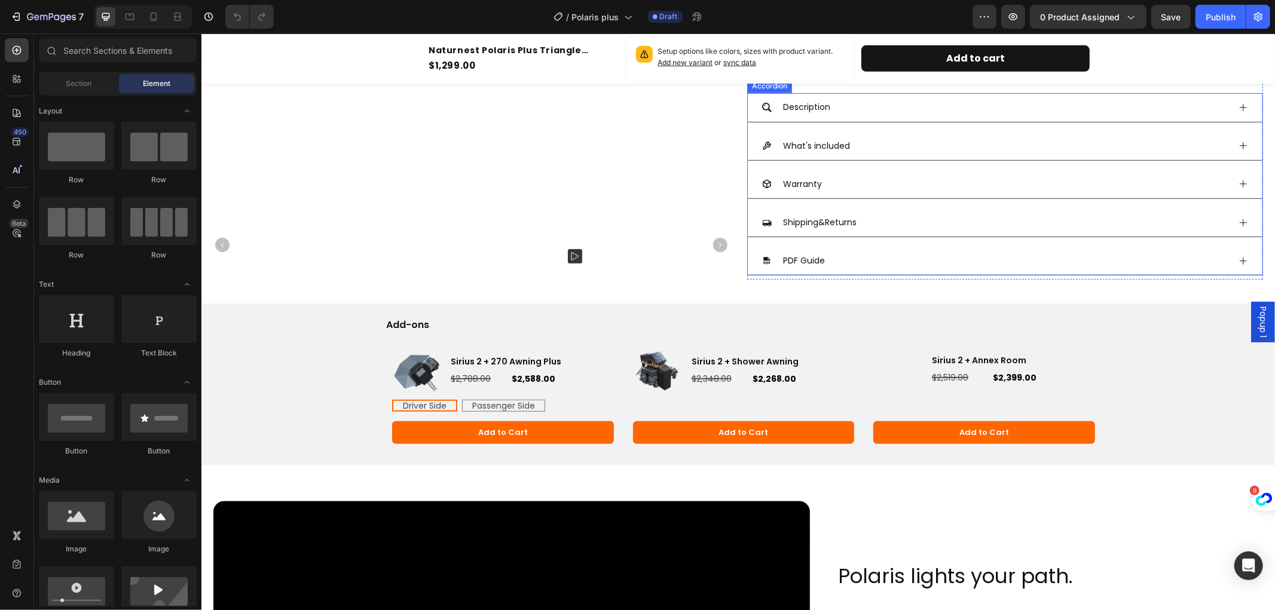
scroll to position [465, 0]
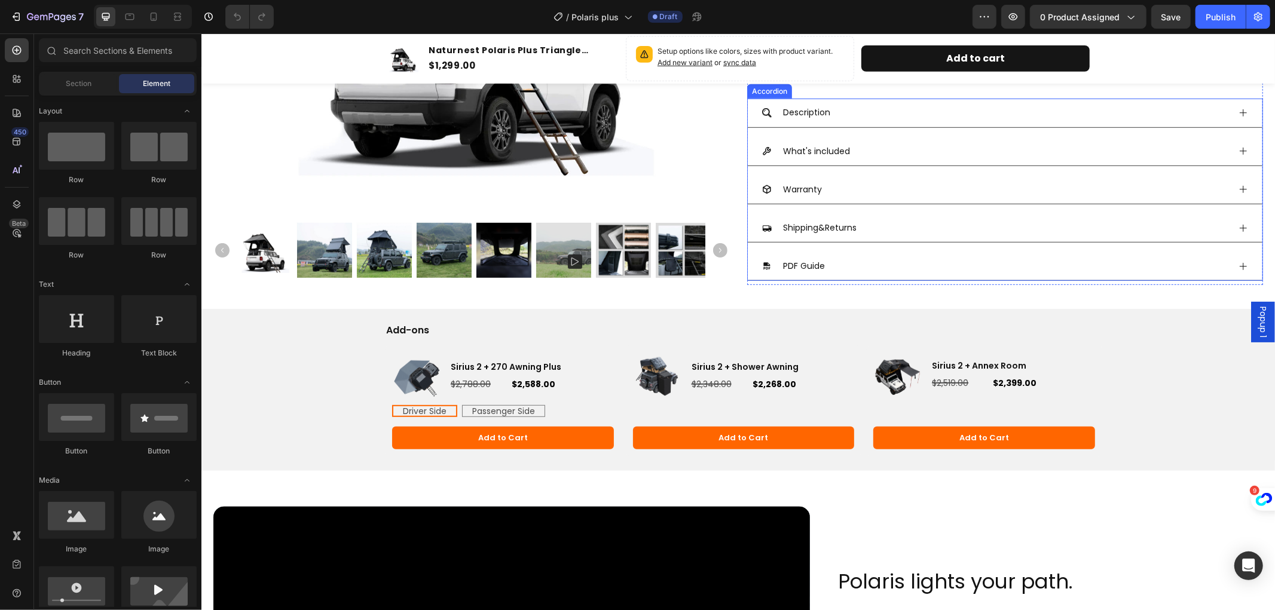
click at [1229, 259] on div "PDF Guide" at bounding box center [1004, 266] width 515 height 29
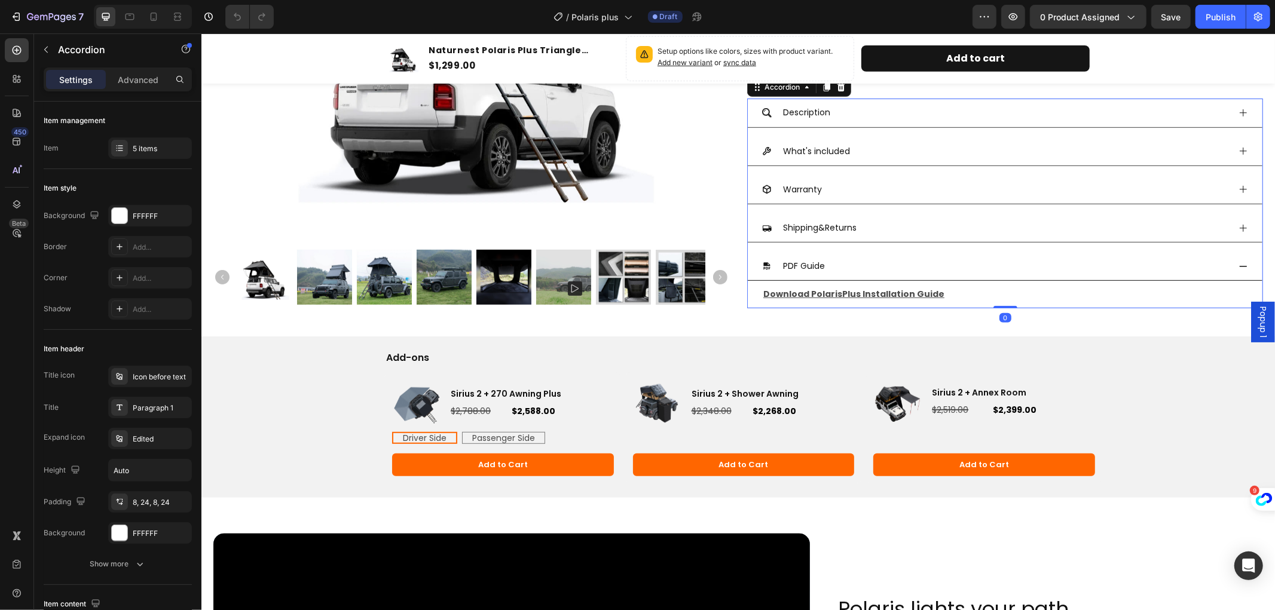
click at [1229, 259] on div "PDF Guide" at bounding box center [1004, 266] width 515 height 29
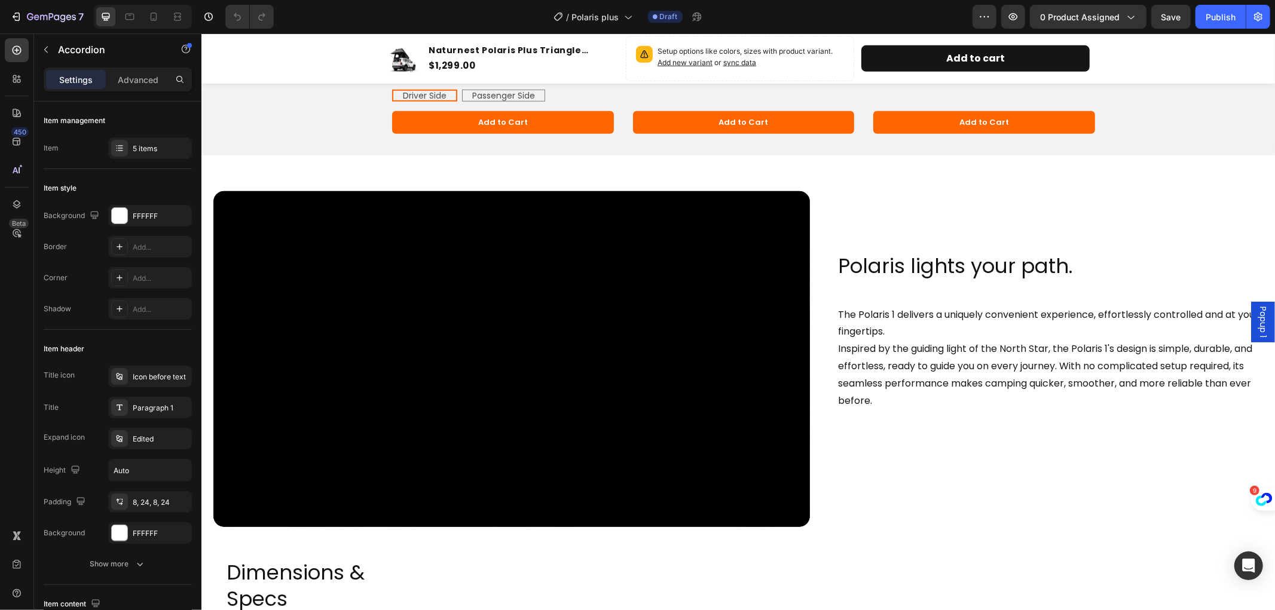
scroll to position [863, 0]
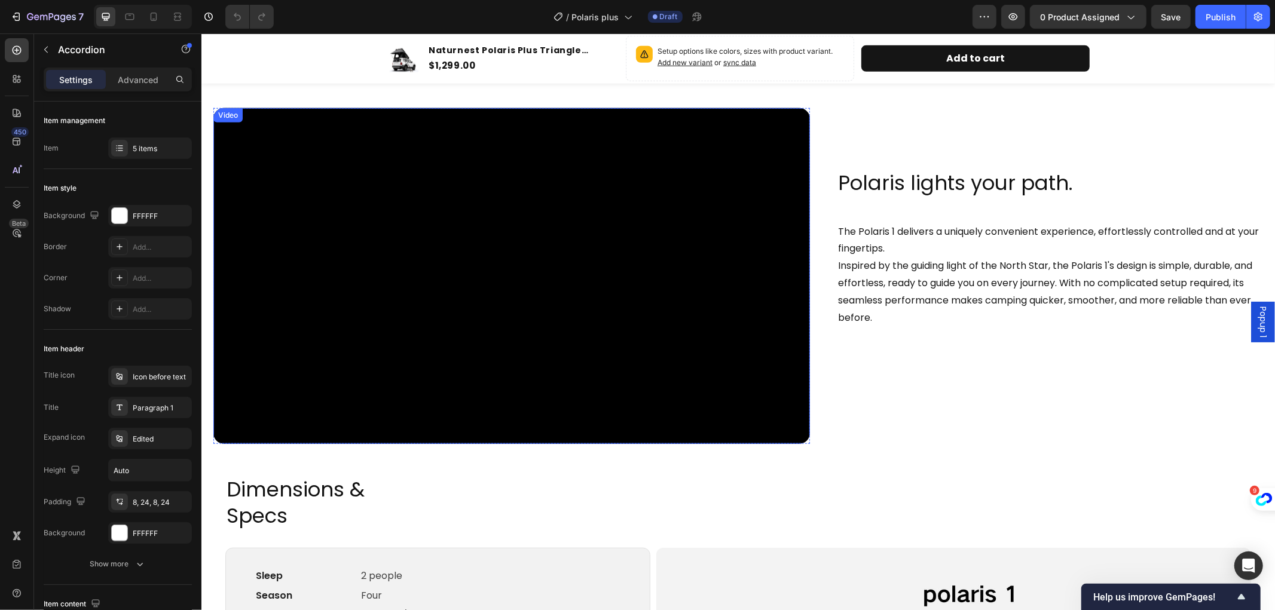
click at [230, 114] on div "Video" at bounding box center [227, 114] width 25 height 11
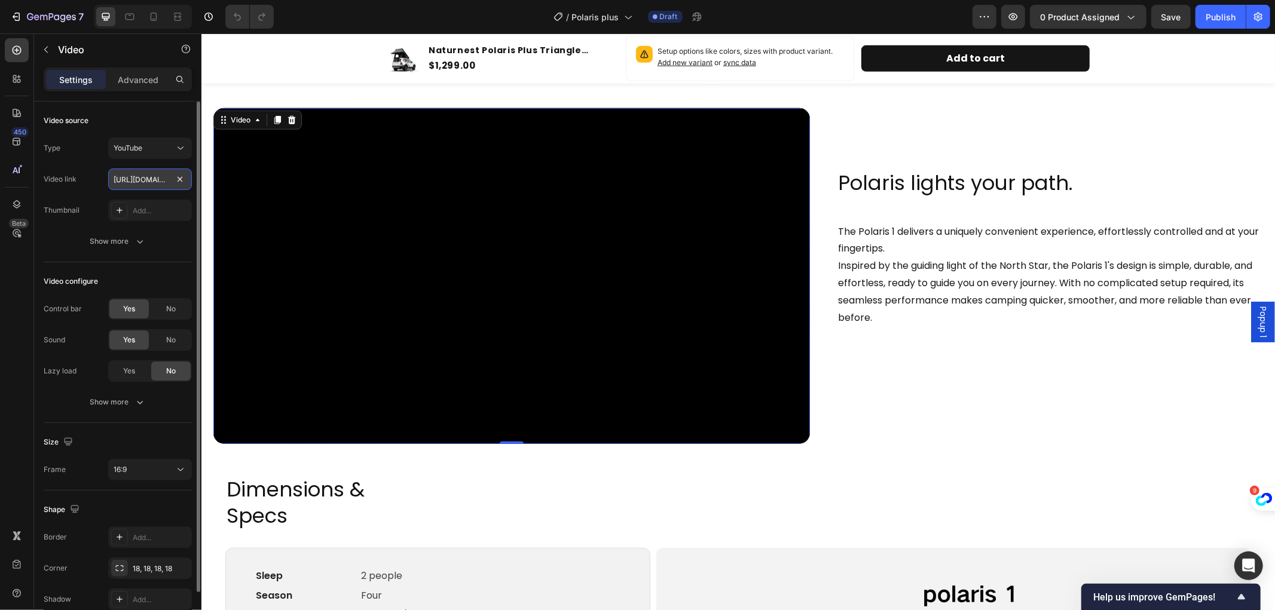
click at [144, 178] on input "https://www.youtube.com/watch?v=f9f2p4xESWk&t=1115s" at bounding box center [150, 180] width 84 height 22
click at [115, 175] on input "https://www.youtube.com/watch?v=f9f2p4xESWk&t=1115s" at bounding box center [150, 180] width 84 height 22
click at [124, 176] on input "https://www.youtube.com/watch?v=f9f2p4xESWk&t=1115s" at bounding box center [150, 180] width 84 height 22
drag, startPoint x: 110, startPoint y: 176, endPoint x: 170, endPoint y: 174, distance: 59.8
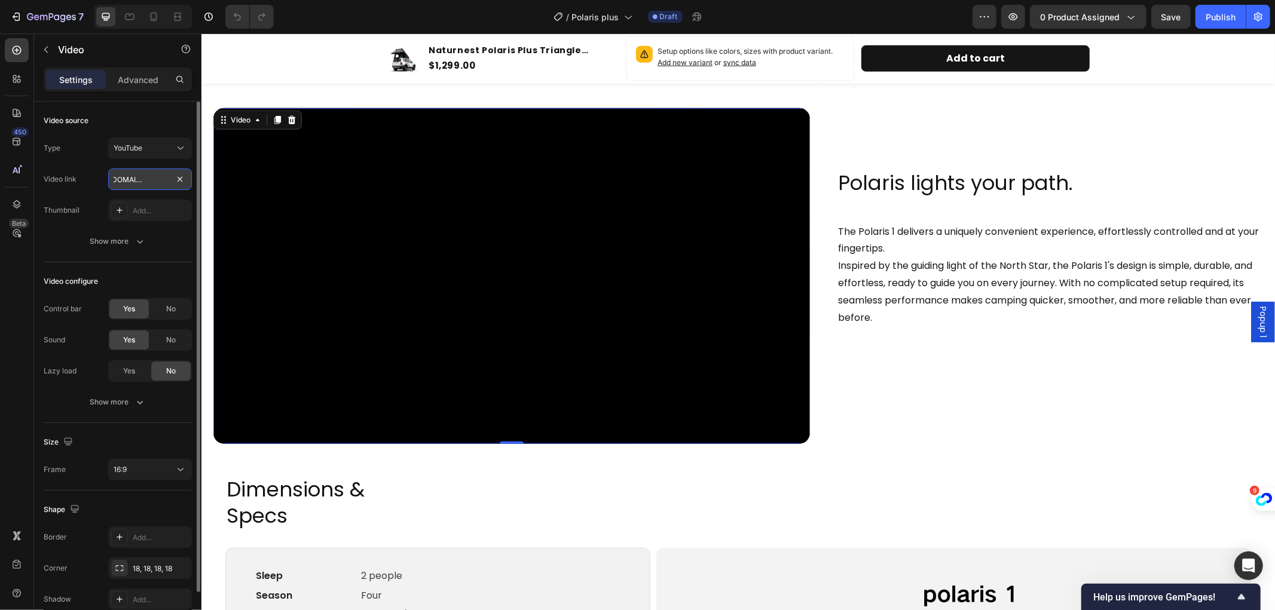
click at [170, 174] on input "https://www.youtube.com/watch?v=f9f2p4xESWk&t=1115s" at bounding box center [150, 180] width 84 height 22
paste input "NhRS4BewIuc"
type input "https://www.youtube.com/watch?v=NhRS4BewIuc"
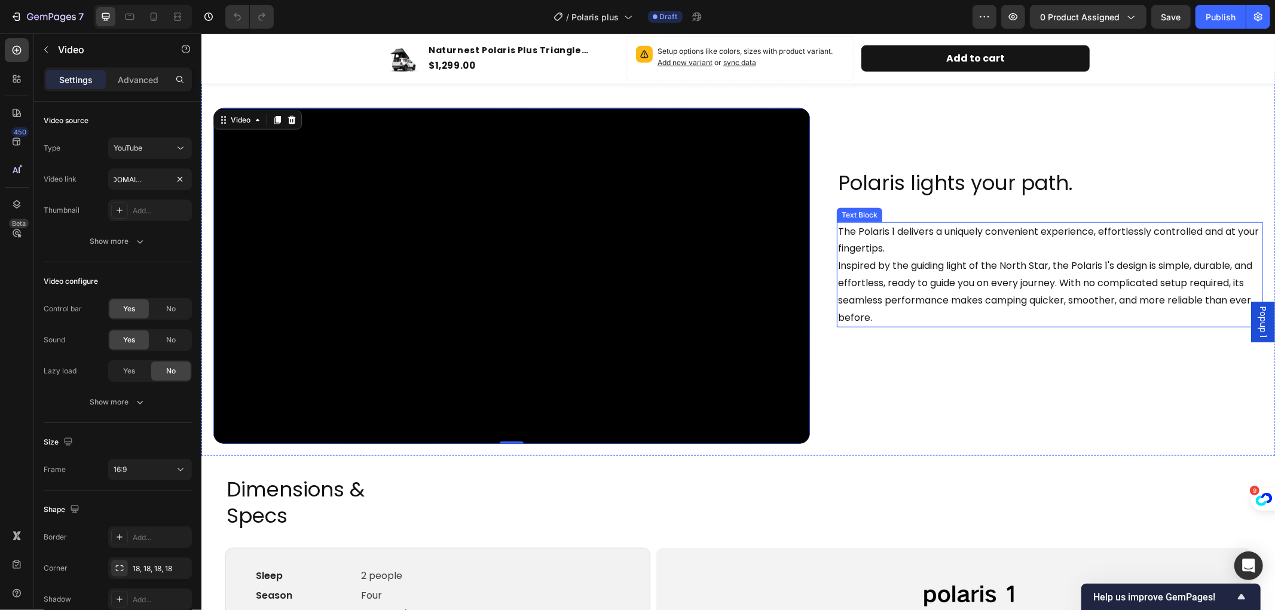
click at [940, 257] on p "The Polaris 1 delivers a uniquely convenient experience, effortlessly controlle…" at bounding box center [1050, 274] width 424 height 103
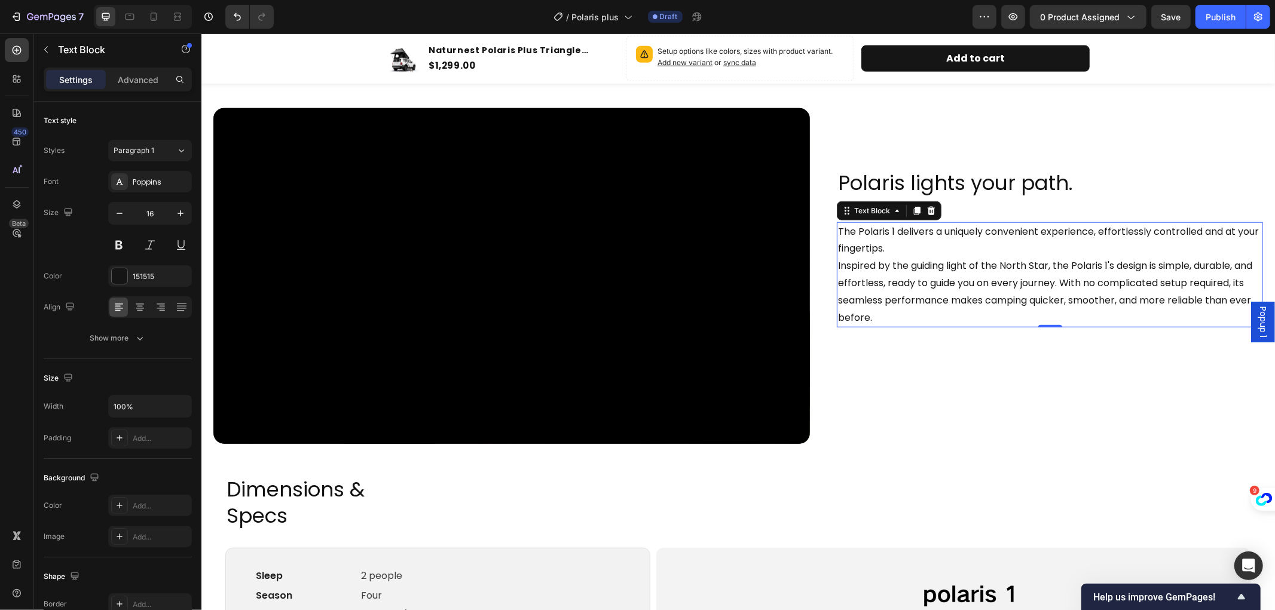
click at [943, 254] on p "The Polaris 1 delivers a uniquely convenient experience, effortlessly controlle…" at bounding box center [1050, 274] width 424 height 103
click at [906, 275] on p "The Polaris 1 delivers a uniquely convenient experience, effortlessly controlle…" at bounding box center [1050, 274] width 424 height 103
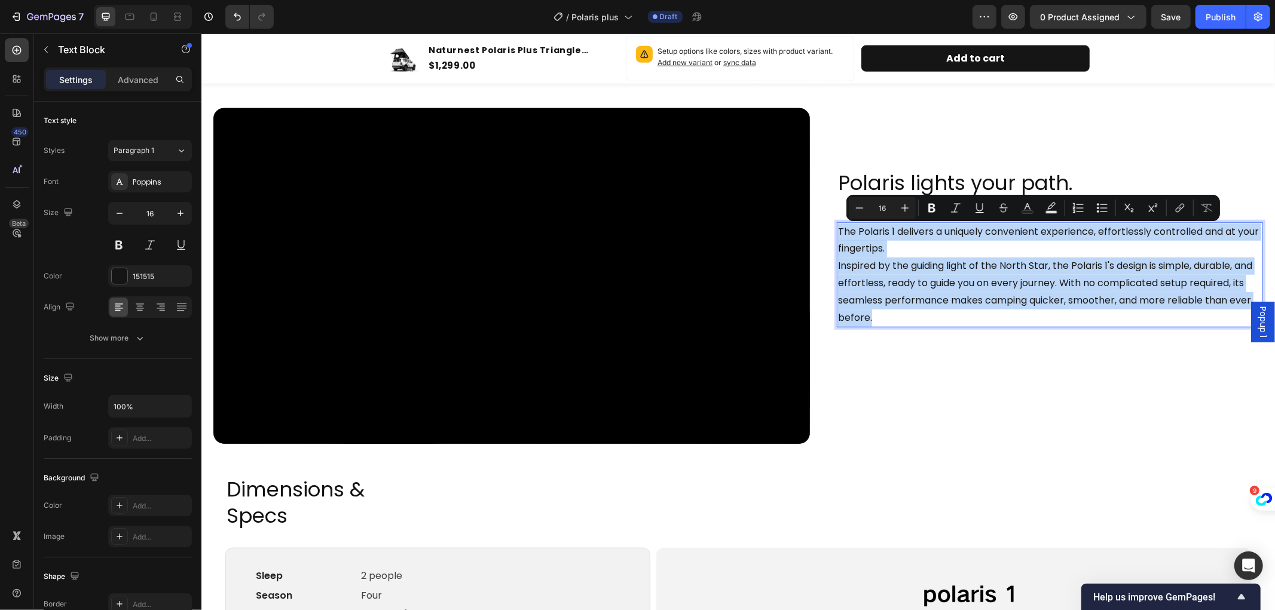
drag, startPoint x: 832, startPoint y: 228, endPoint x: 964, endPoint y: 323, distance: 161.9
click at [964, 323] on p "The Polaris 1 delivers a uniquely convenient experience, effortlessly controlle…" at bounding box center [1050, 274] width 424 height 103
copy p "The Polaris 1 delivers a uniquely convenient experience, effortlessly controlle…"
click at [994, 322] on p "The Polaris 1 delivers a uniquely convenient experience, effortlessly controlle…" at bounding box center [1050, 274] width 424 height 103
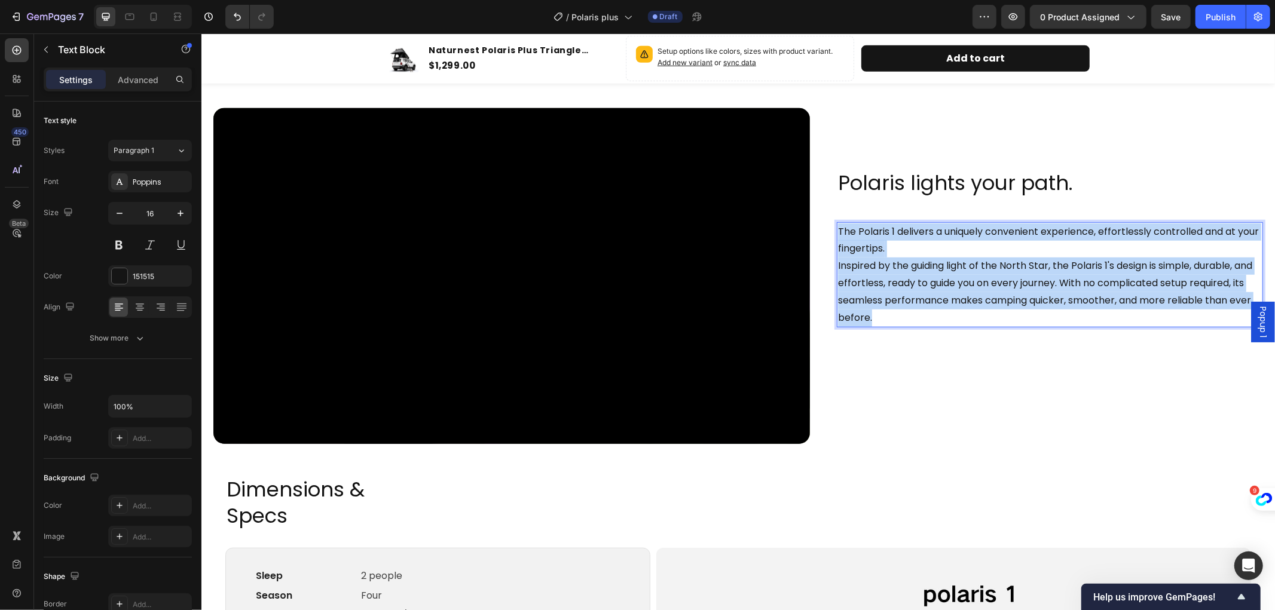
drag, startPoint x: 830, startPoint y: 227, endPoint x: 960, endPoint y: 320, distance: 159.9
click at [960, 320] on div "The Polaris 1 delivers a uniquely convenient experience, effortlessly controlle…" at bounding box center [1049, 275] width 426 height 106
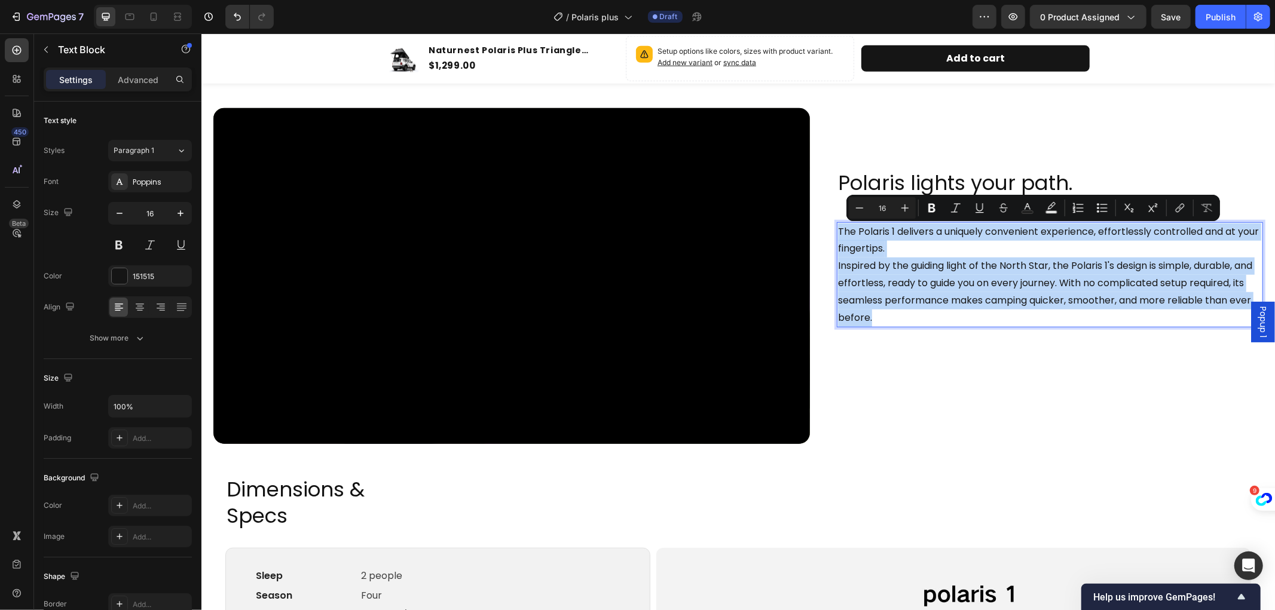
copy p "The Polaris 1 delivers a uniquely convenient experience, effortlessly controlle…"
click at [965, 316] on p "The Polaris 1 delivers a uniquely convenient experience, effortlessly controlle…" at bounding box center [1050, 274] width 424 height 103
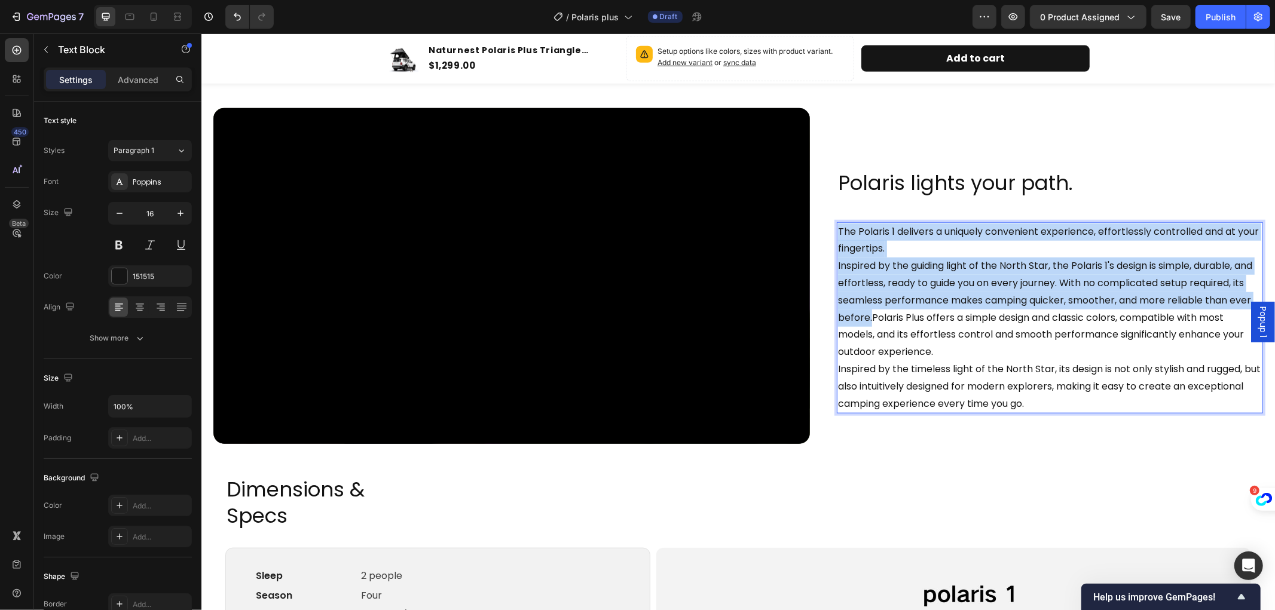
drag, startPoint x: 952, startPoint y: 319, endPoint x: 833, endPoint y: 235, distance: 145.8
click at [838, 235] on p "The Polaris 1 delivers a uniquely convenient experience, effortlessly controlle…" at bounding box center [1050, 318] width 424 height 190
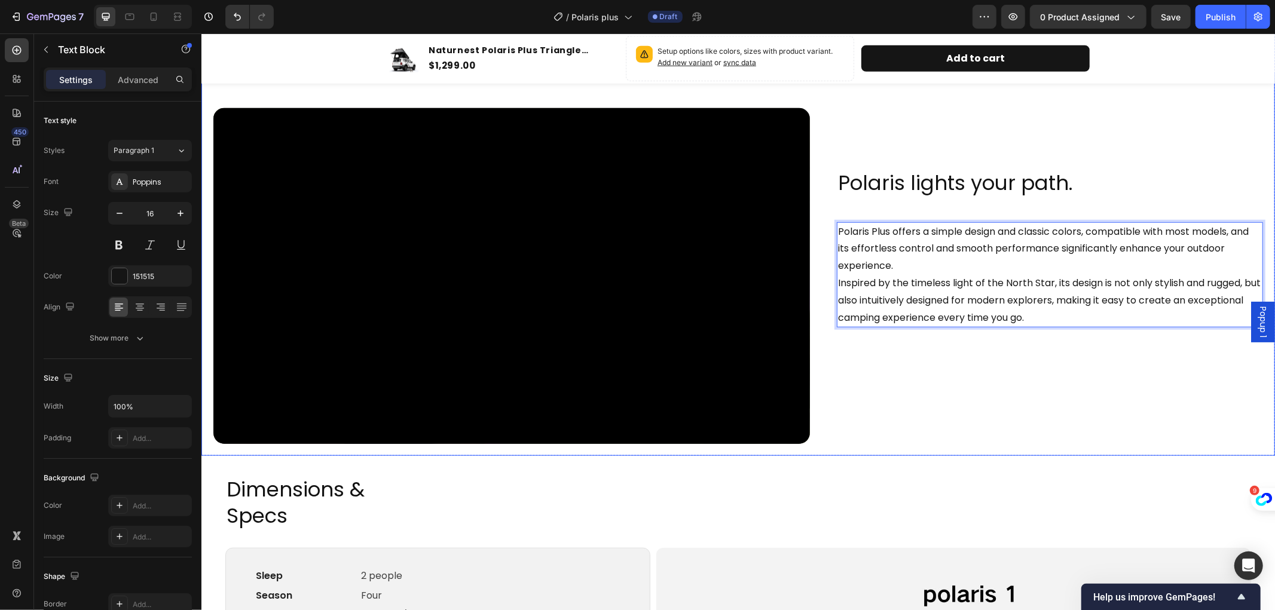
click at [980, 418] on div "Polaris lights your path. Heading Polaris Plus offers a simple design and class…" at bounding box center [1049, 275] width 426 height 335
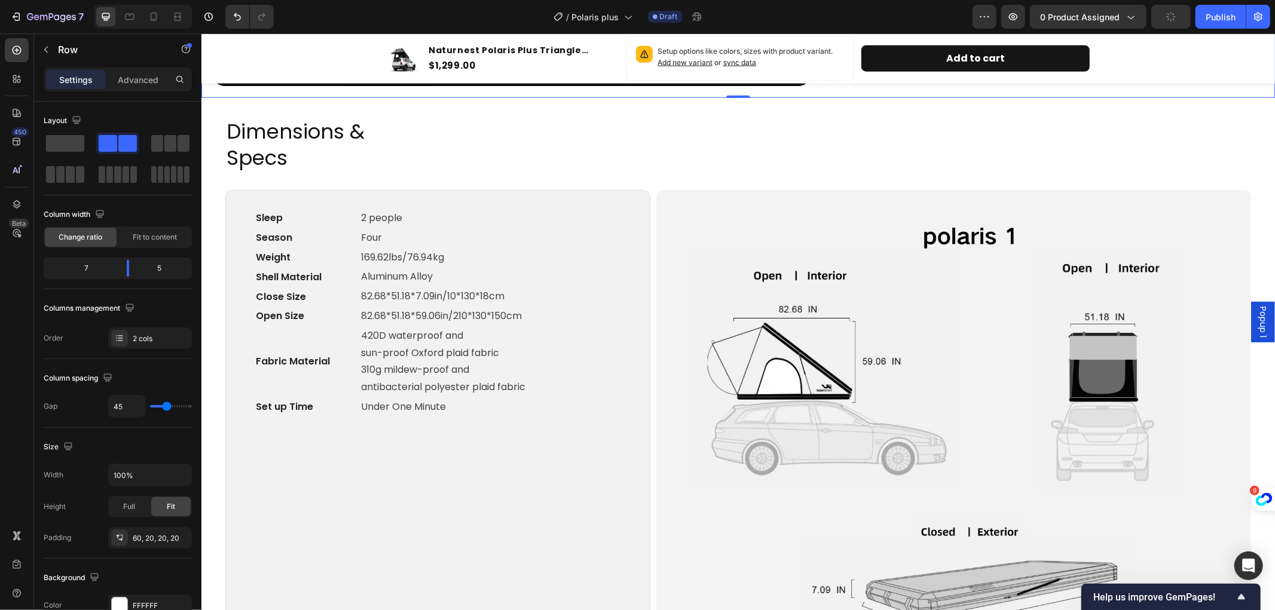
scroll to position [1262, 0]
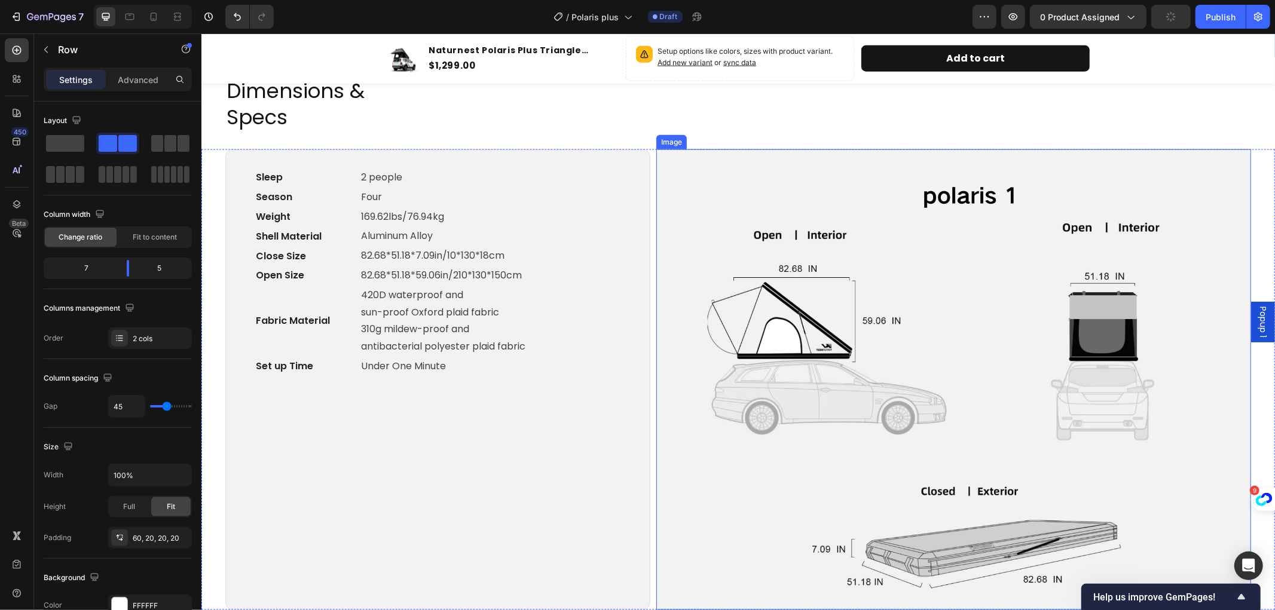
click at [989, 309] on img at bounding box center [953, 379] width 595 height 461
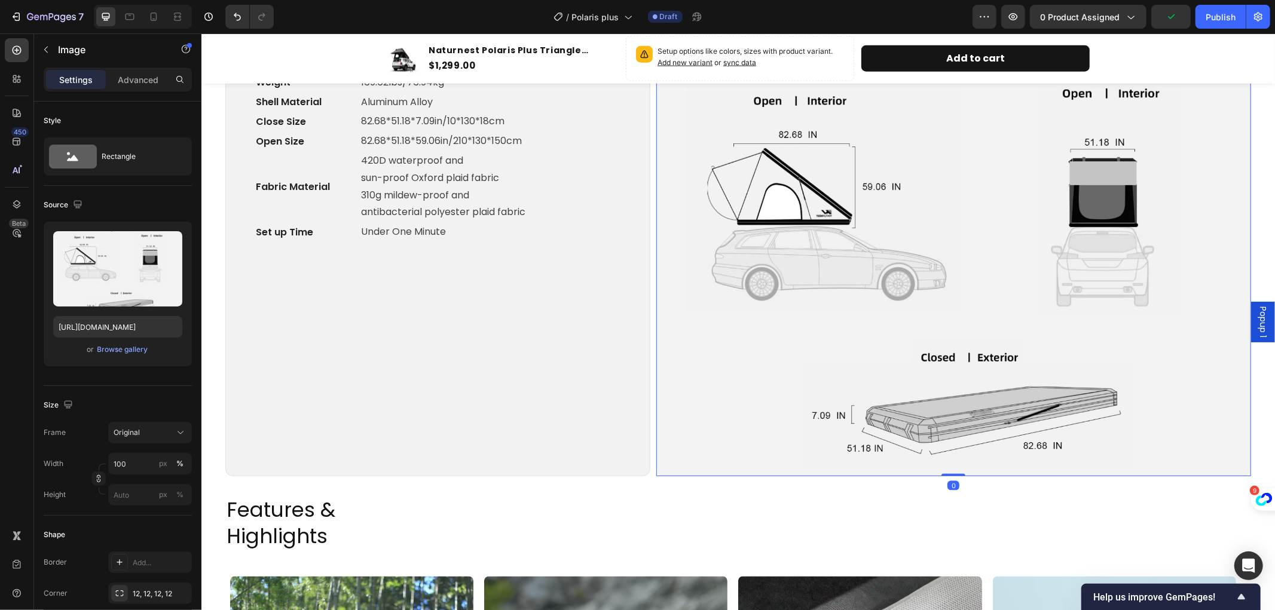
scroll to position [1395, 0]
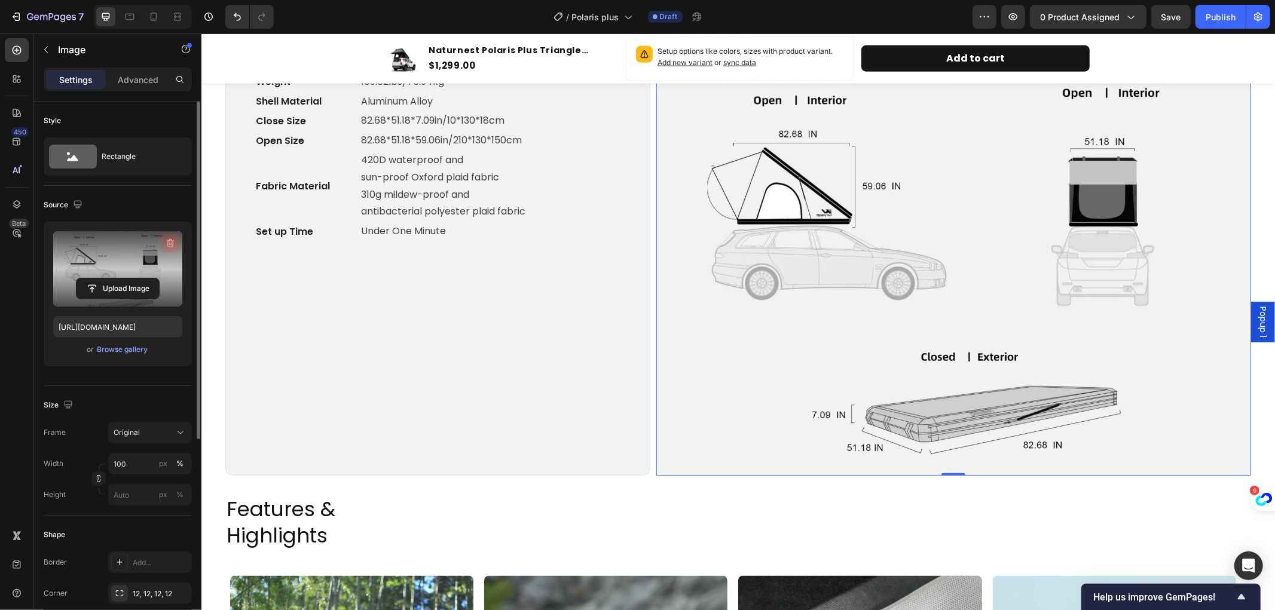
click at [168, 236] on button "button" at bounding box center [170, 243] width 19 height 19
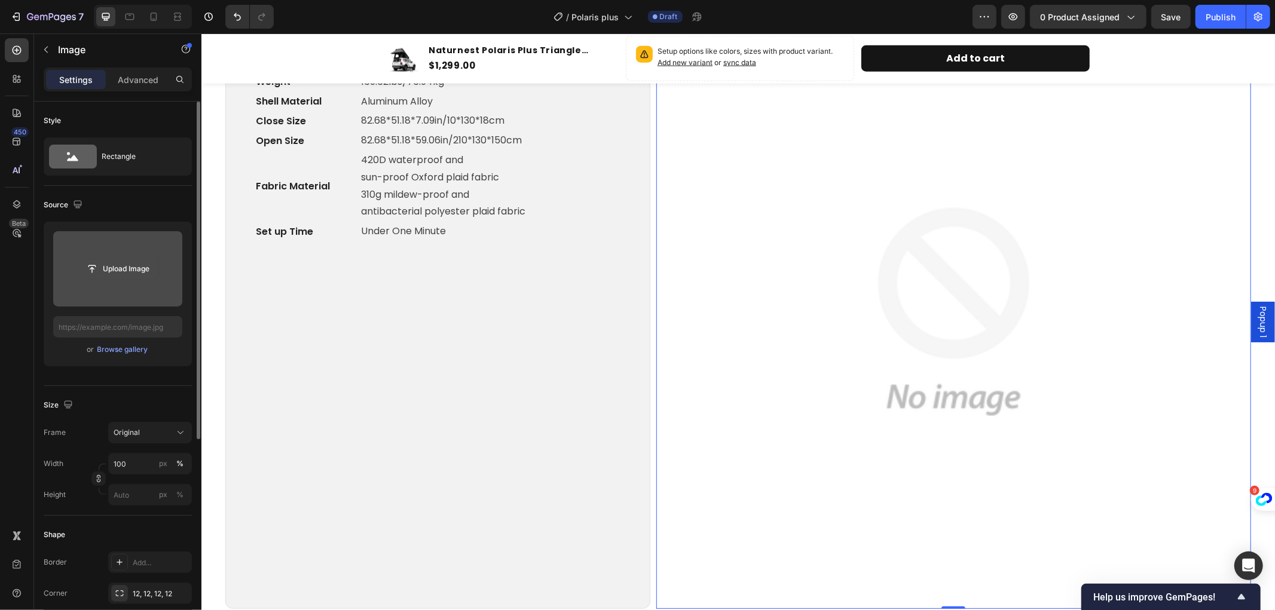
click at [104, 264] on input "file" at bounding box center [118, 269] width 83 height 20
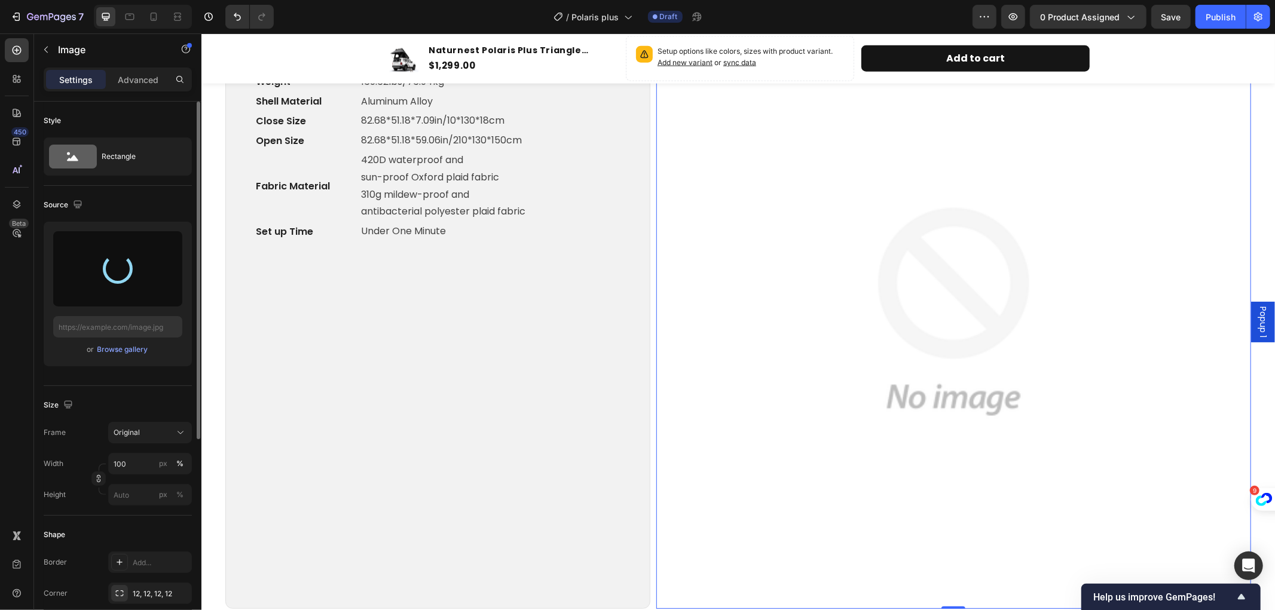
type input "https://cdn.shopify.com/s/files/1/0751/3158/4813/files/gempages_556399069535142…"
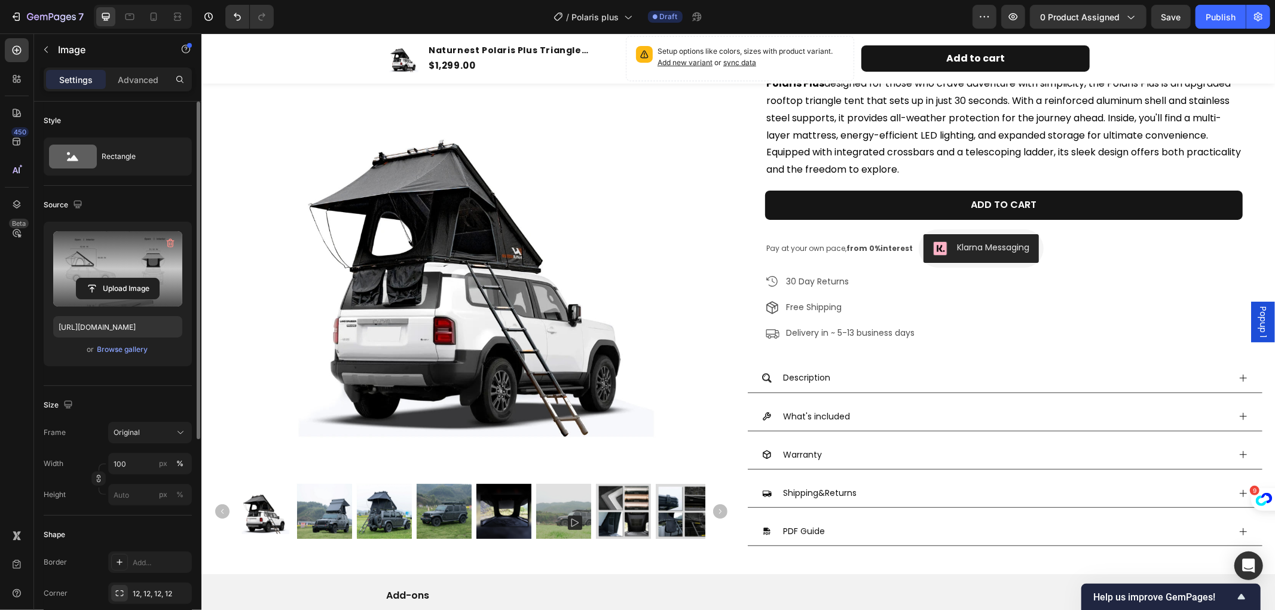
scroll to position [66, 0]
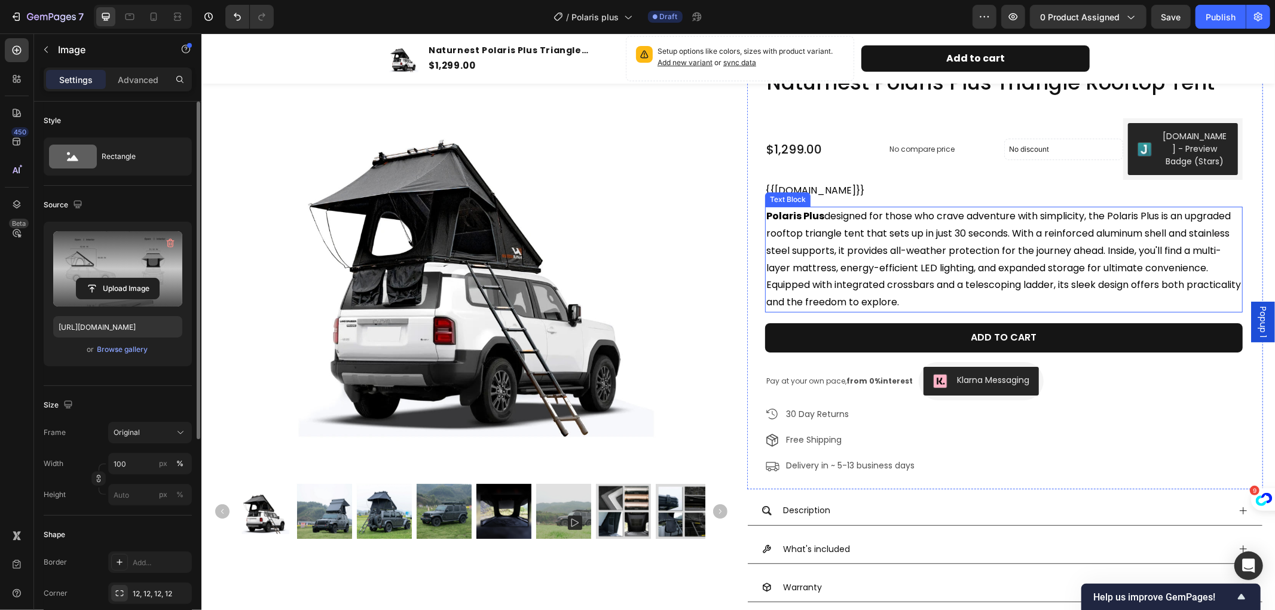
click at [964, 235] on span "Polaris Plus designed for those who crave adventure with simplicity, the Polari…" at bounding box center [1003, 259] width 475 height 100
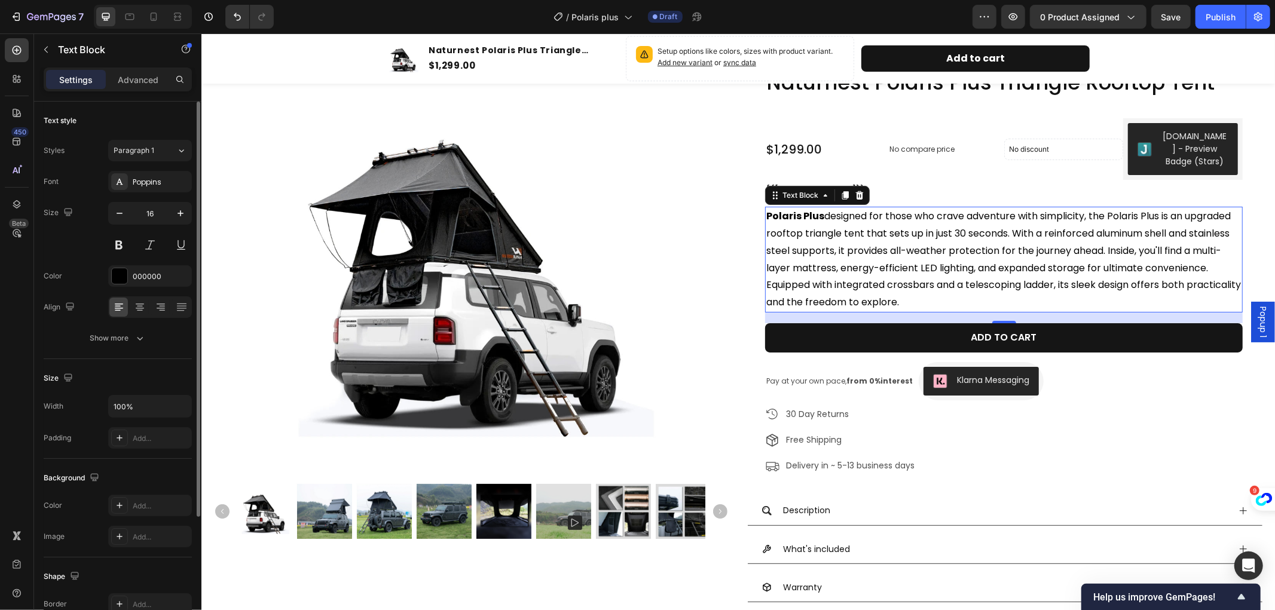
click at [774, 215] on strong "Polaris Plus" at bounding box center [795, 216] width 58 height 14
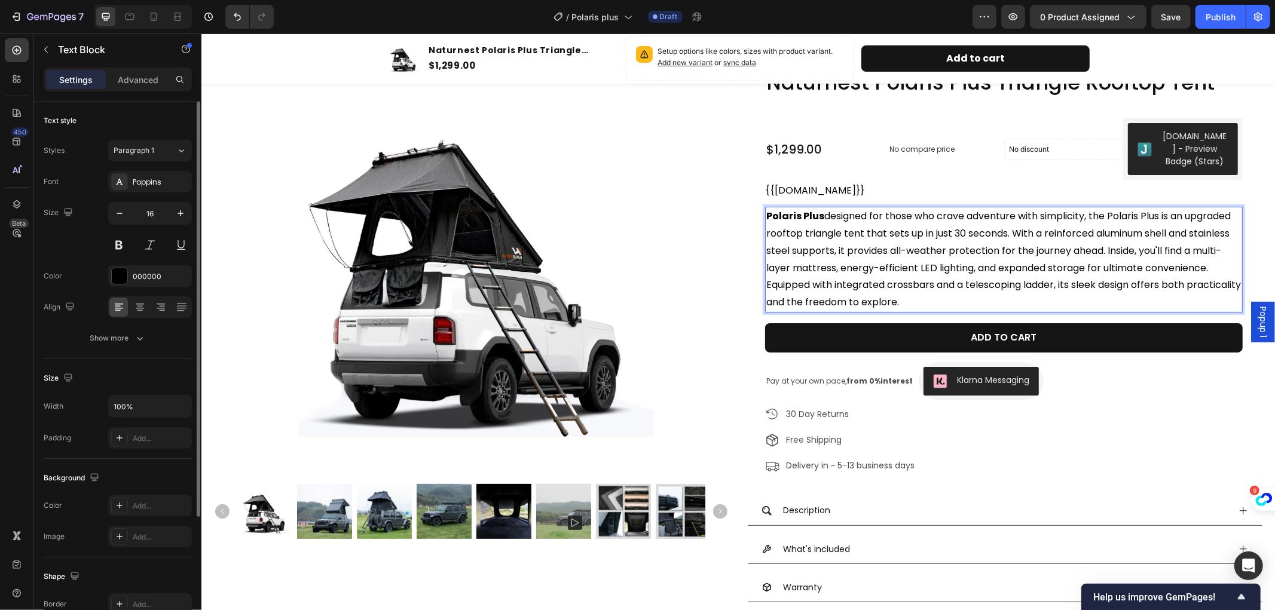
click at [783, 215] on strong "Polaris Plus" at bounding box center [795, 216] width 58 height 14
click at [769, 212] on strong "Polaris Plus" at bounding box center [795, 216] width 58 height 14
click at [766, 212] on strong "Polaris Plus" at bounding box center [795, 216] width 58 height 14
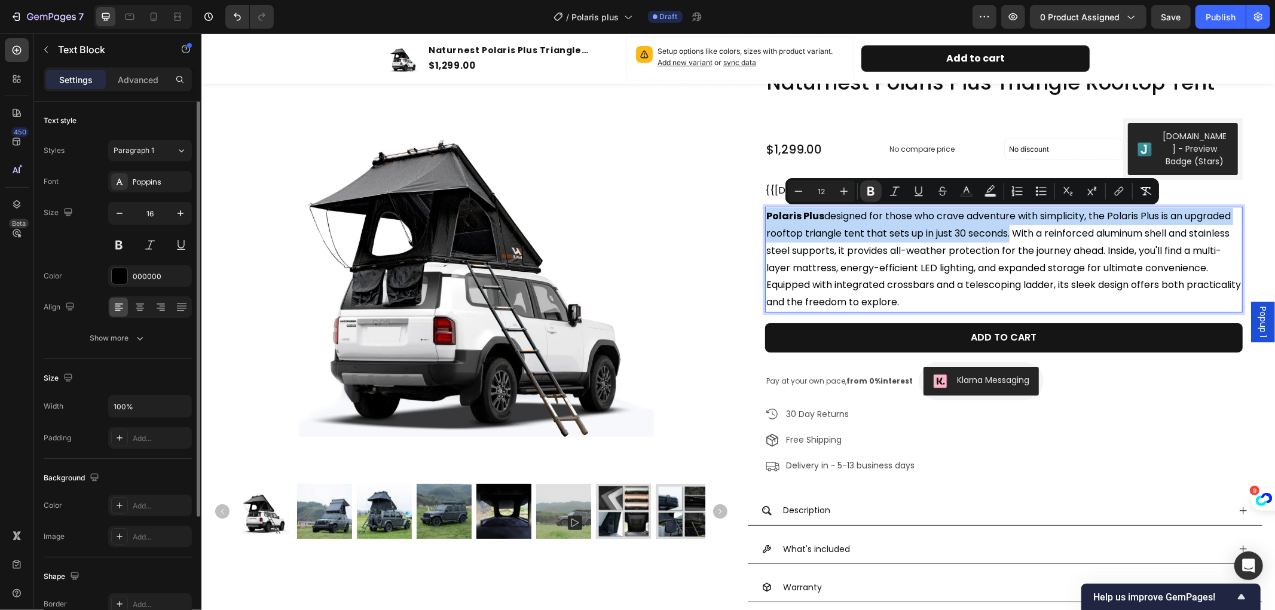
drag, startPoint x: 760, startPoint y: 213, endPoint x: 1055, endPoint y: 239, distance: 295.9
click at [1055, 239] on span "Polaris Plus designed for those who crave adventure with simplicity, the Polari…" at bounding box center [1003, 259] width 475 height 100
copy span "Polaris Plus designed for those who crave adventure with simplicity, the Polari…"
click at [1052, 233] on span "Polaris Plus designed for those who crave adventure with simplicity, the Polari…" at bounding box center [1003, 259] width 475 height 100
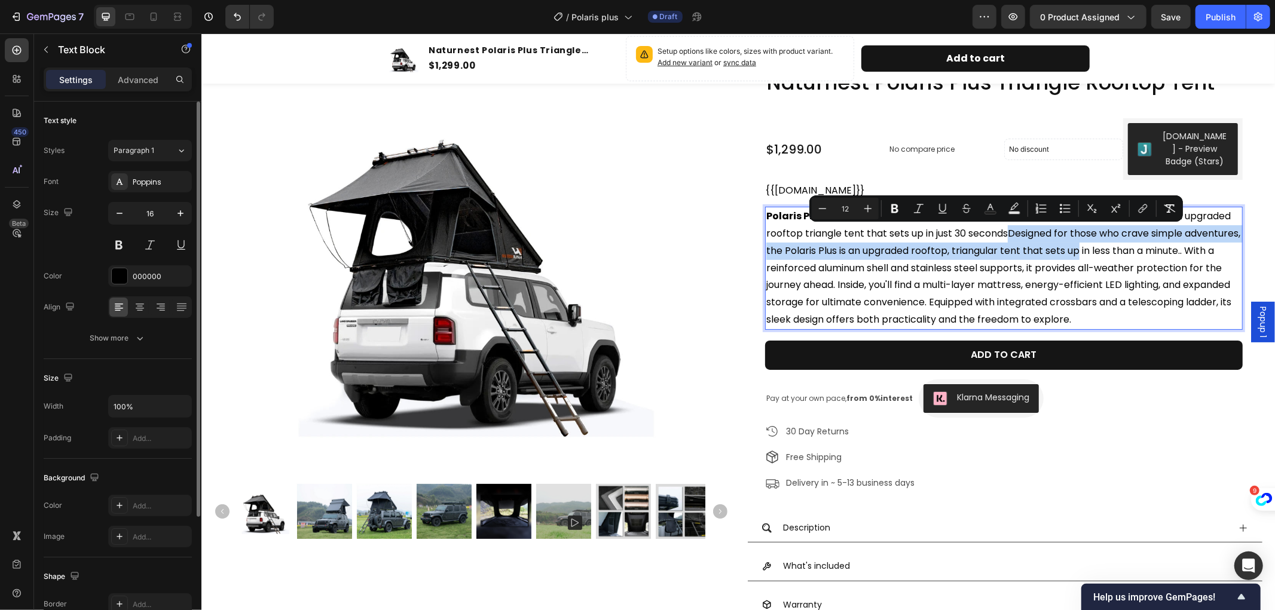
drag, startPoint x: 1053, startPoint y: 230, endPoint x: 1134, endPoint y: 253, distance: 83.8
click at [1134, 253] on span "Polaris Plus designed for those who crave adventure with simplicity, the Polari…" at bounding box center [1003, 267] width 474 height 117
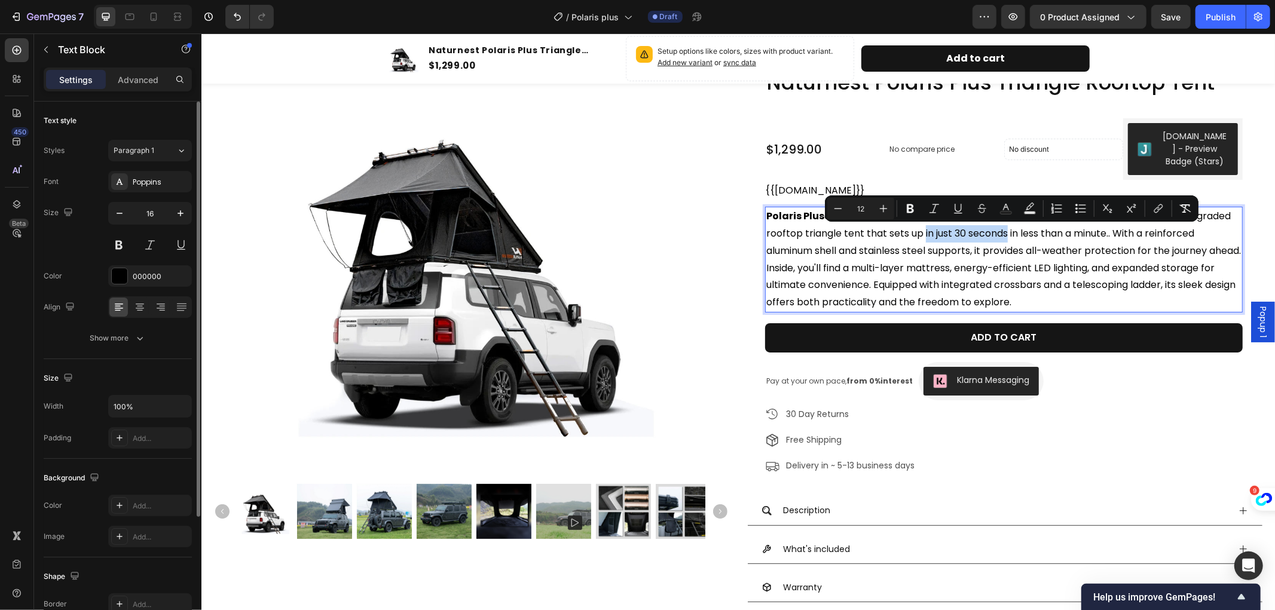
drag, startPoint x: 969, startPoint y: 228, endPoint x: 1053, endPoint y: 233, distance: 84.4
click at [1053, 233] on span "Polaris Plus designed for those who crave adventure with simplicity, the Polari…" at bounding box center [1003, 259] width 475 height 100
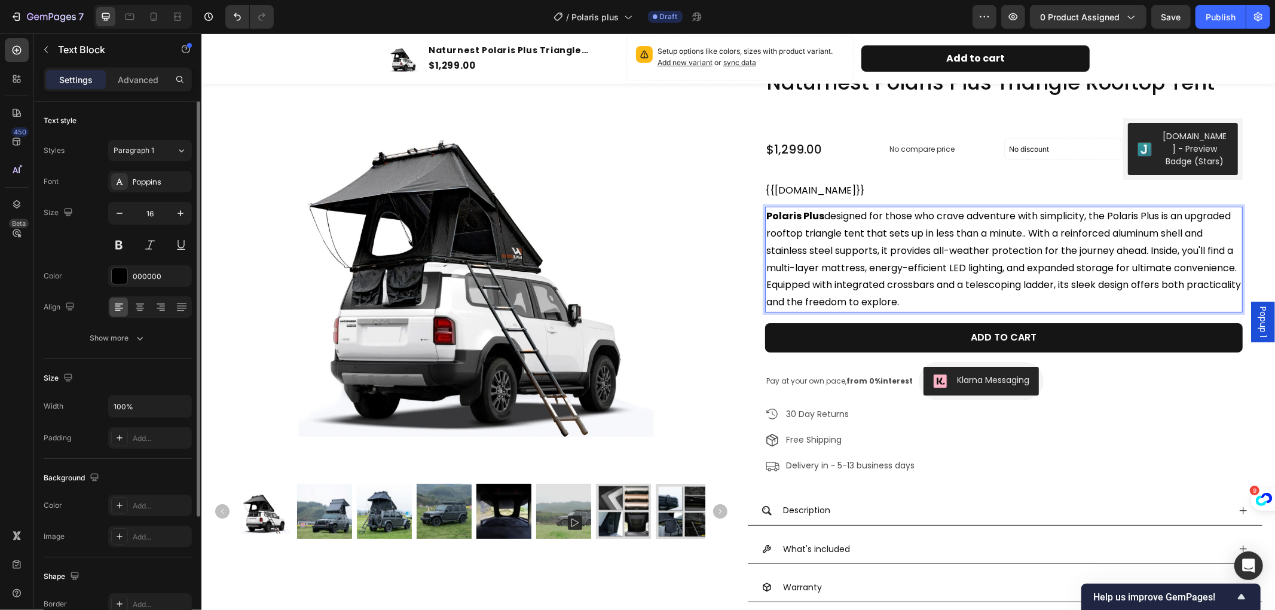
click at [983, 240] on p "Polaris Plus designed for those who crave adventure with simplicity, the Polari…" at bounding box center [1003, 258] width 475 height 103
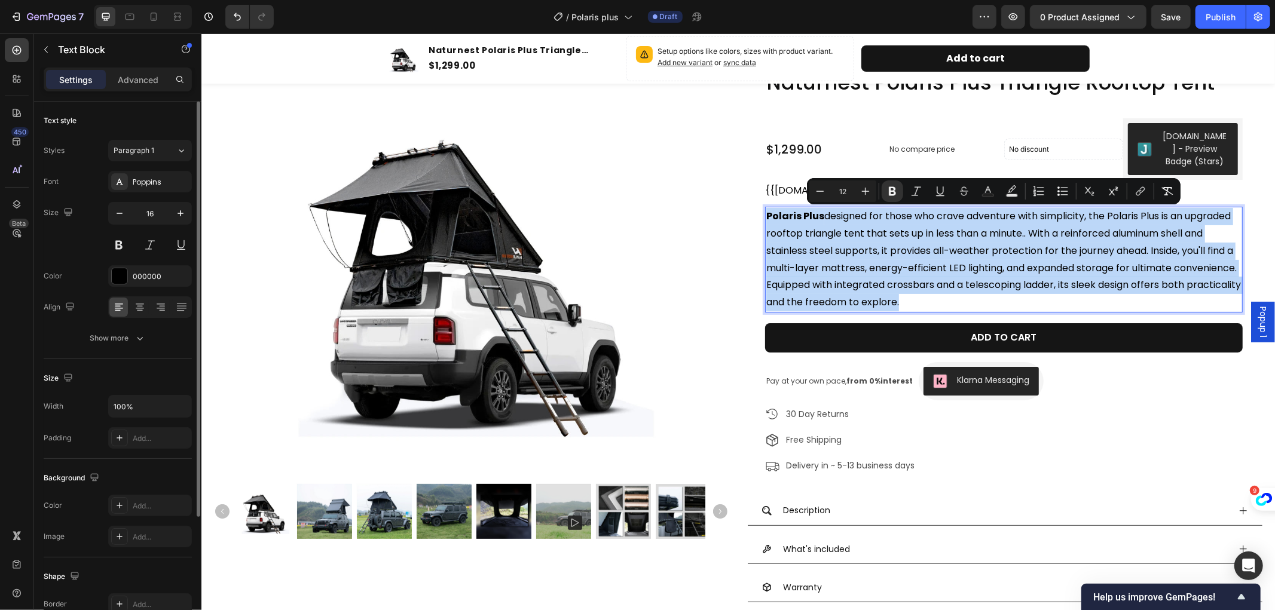
drag, startPoint x: 762, startPoint y: 209, endPoint x: 1042, endPoint y: 301, distance: 295.1
click at [1042, 301] on p "Polaris Plus designed for those who crave adventure with simplicity, the Polari…" at bounding box center [1003, 258] width 475 height 103
copy span "Polaris Plus designed for those who crave adventure with simplicity, the Polari…"
drag, startPoint x: 1006, startPoint y: 265, endPoint x: 1034, endPoint y: 264, distance: 28.1
click at [1006, 265] on span "Polaris Plus designed for those who crave adventure with simplicity, the Polari…" at bounding box center [1003, 259] width 475 height 100
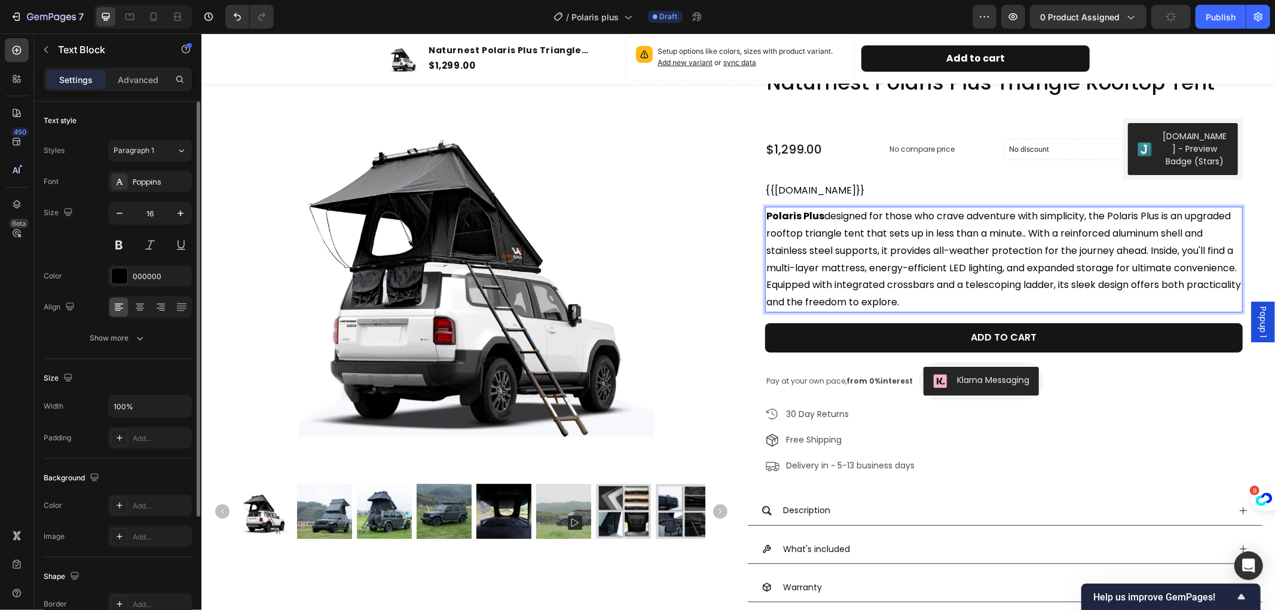
click at [1075, 237] on span "Polaris Plus designed for those who crave adventure with simplicity, the Polari…" at bounding box center [1003, 259] width 475 height 100
click at [1069, 235] on span "Polaris Plus designed for those who crave adventure with simplicity, the Polari…" at bounding box center [1003, 259] width 475 height 100
click at [1077, 239] on span "Polaris Plus designed for those who crave adventure with simplicity, the Polari…" at bounding box center [1003, 259] width 475 height 100
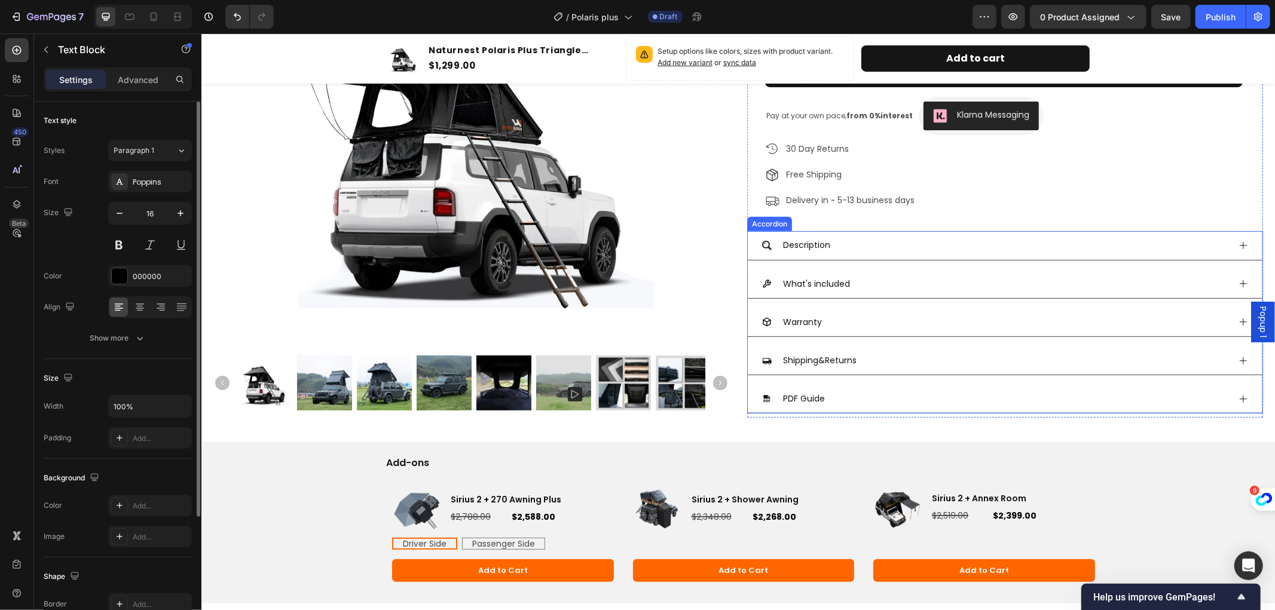
click at [1238, 240] on icon at bounding box center [1243, 245] width 10 height 10
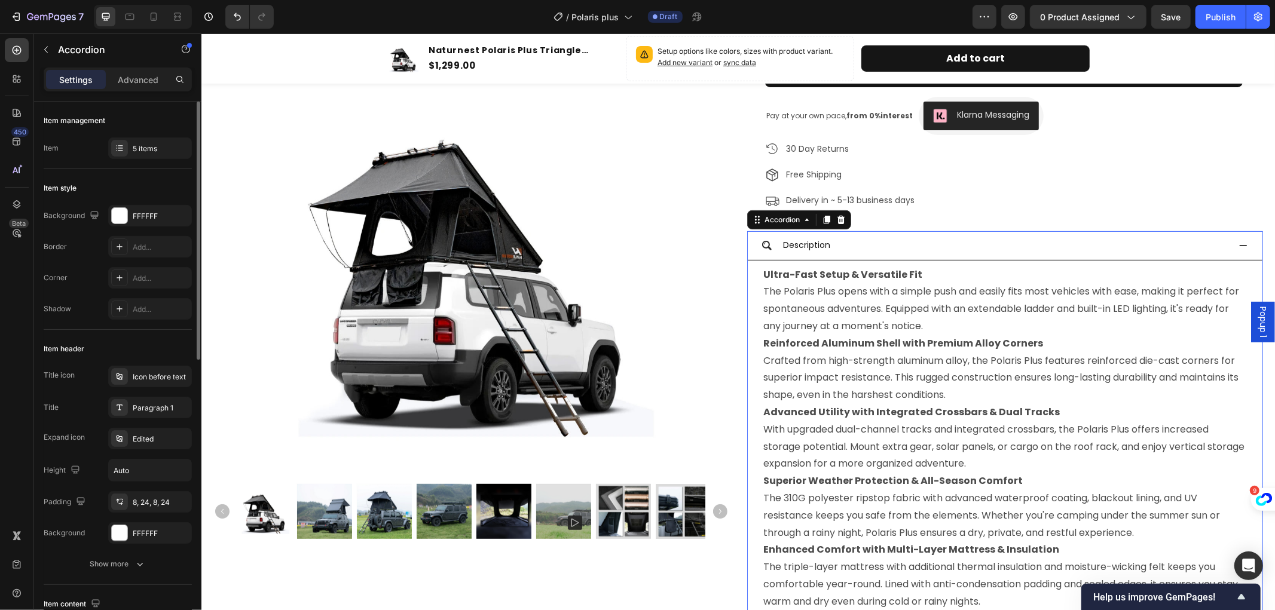
click at [1238, 240] on icon at bounding box center [1243, 245] width 10 height 10
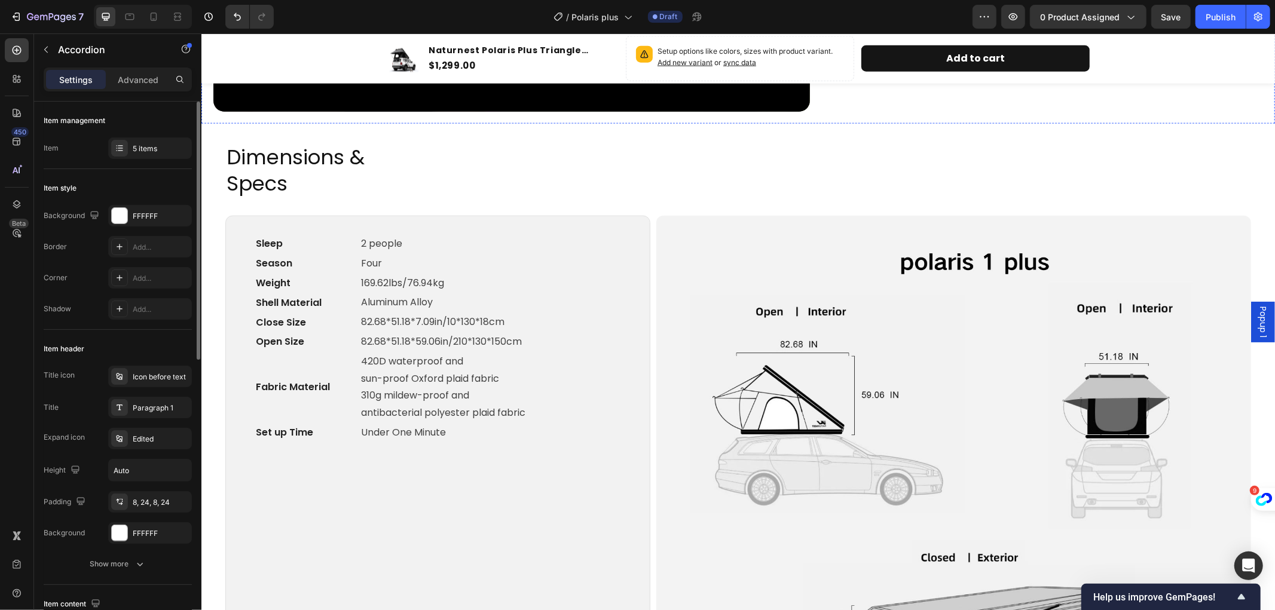
scroll to position [1262, 0]
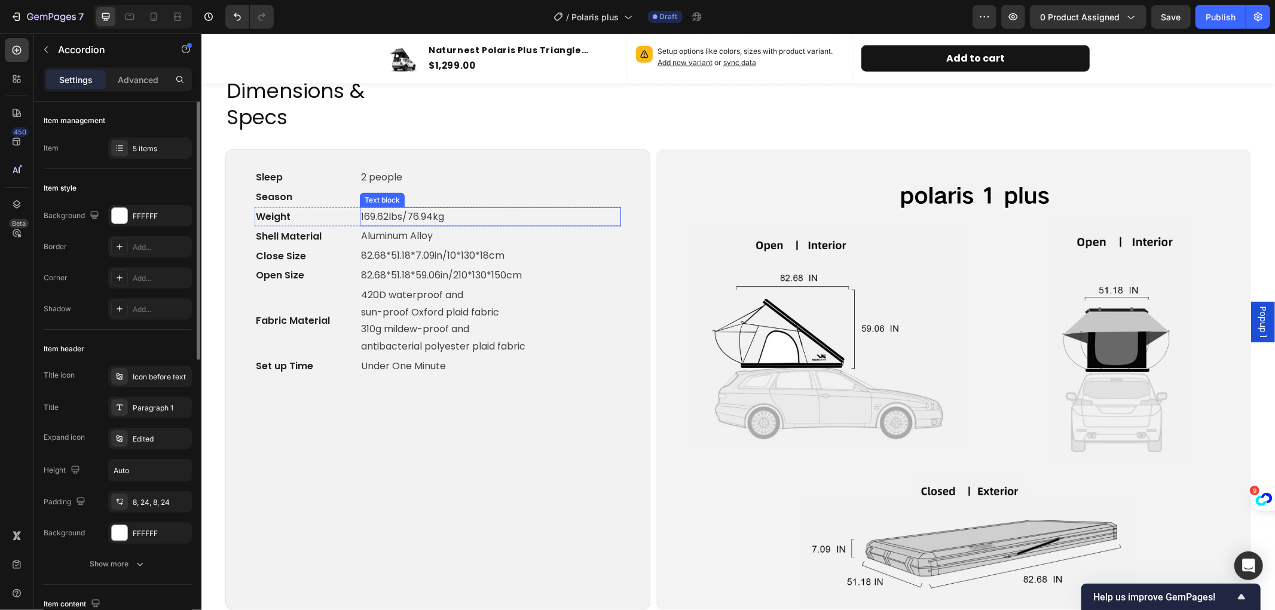
click at [405, 209] on p "169.62lbs/76.94kg" at bounding box center [489, 216] width 259 height 17
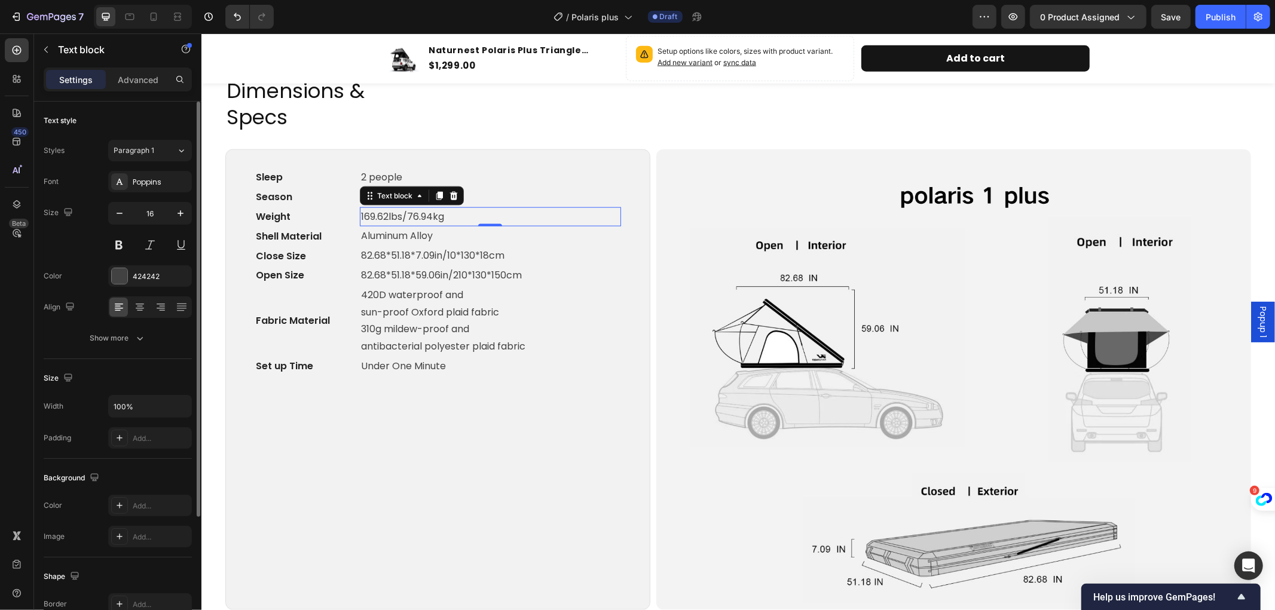
click at [450, 210] on span "Rich Text Editor. Editing area: main" at bounding box center [462, 216] width 36 height 12
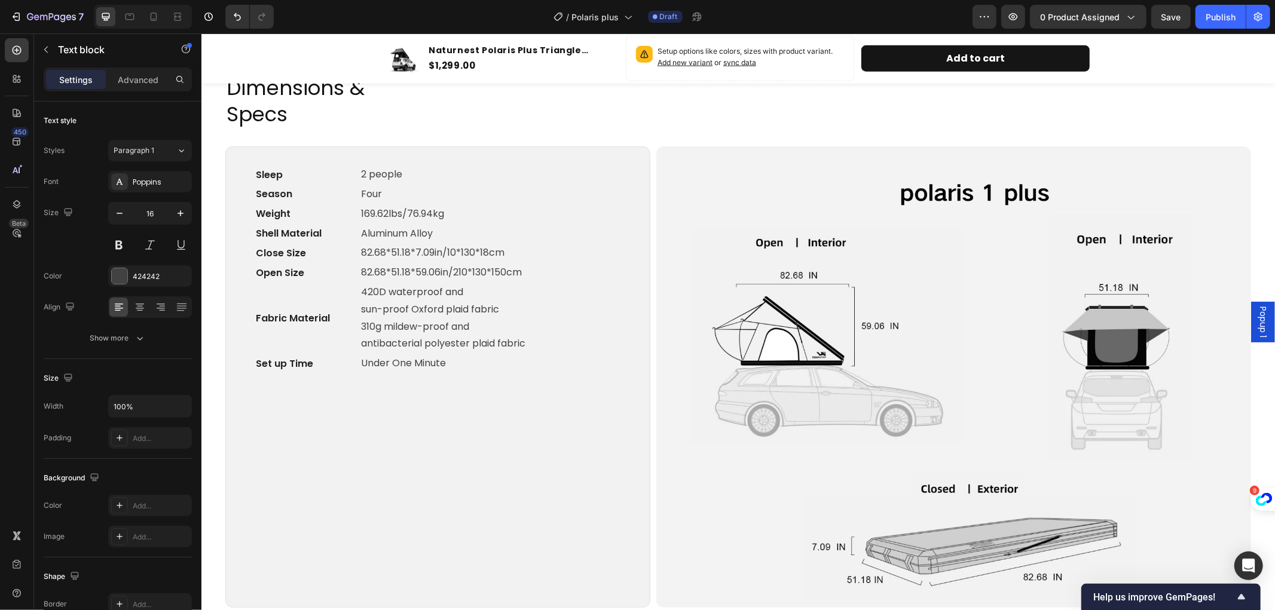
scroll to position [1328, 0]
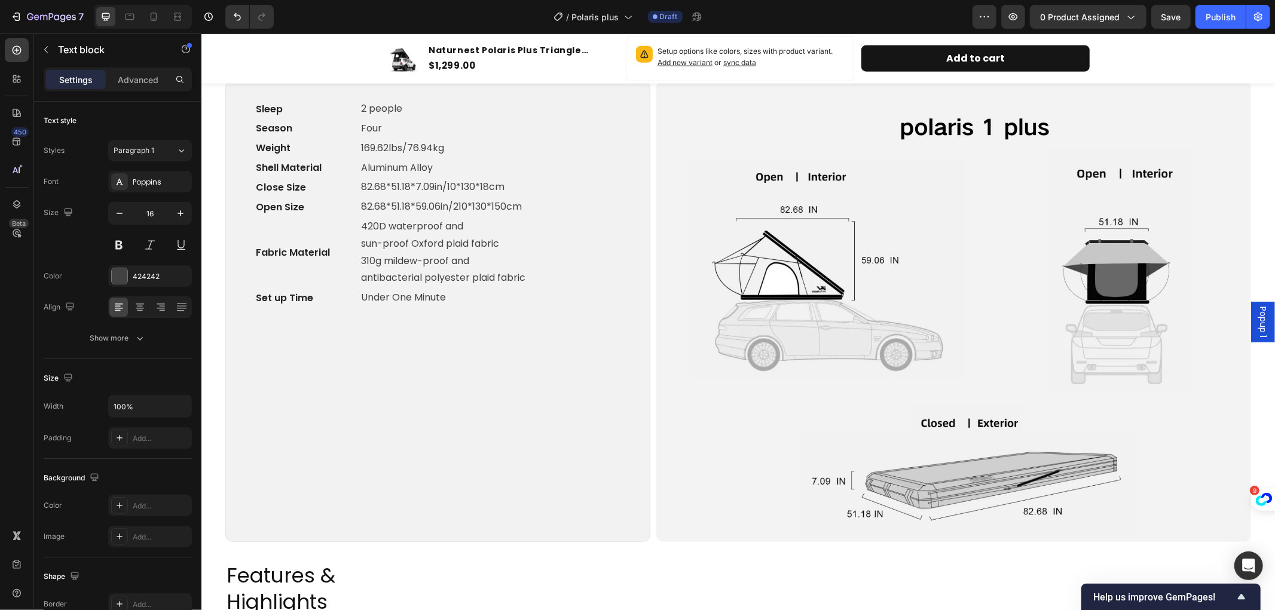
click at [426, 143] on p "169.62lbs/76.94kg" at bounding box center [489, 147] width 259 height 17
click at [445, 146] on span "Rich Text Editor. Editing area: main" at bounding box center [462, 148] width 36 height 12
click at [429, 143] on p "169.62lbs/76.94kg" at bounding box center [489, 147] width 259 height 17
click at [400, 141] on p "169.62lbs/76.94kg" at bounding box center [489, 147] width 259 height 17
click at [405, 141] on p "169.62lbs/76.94kg" at bounding box center [489, 147] width 259 height 17
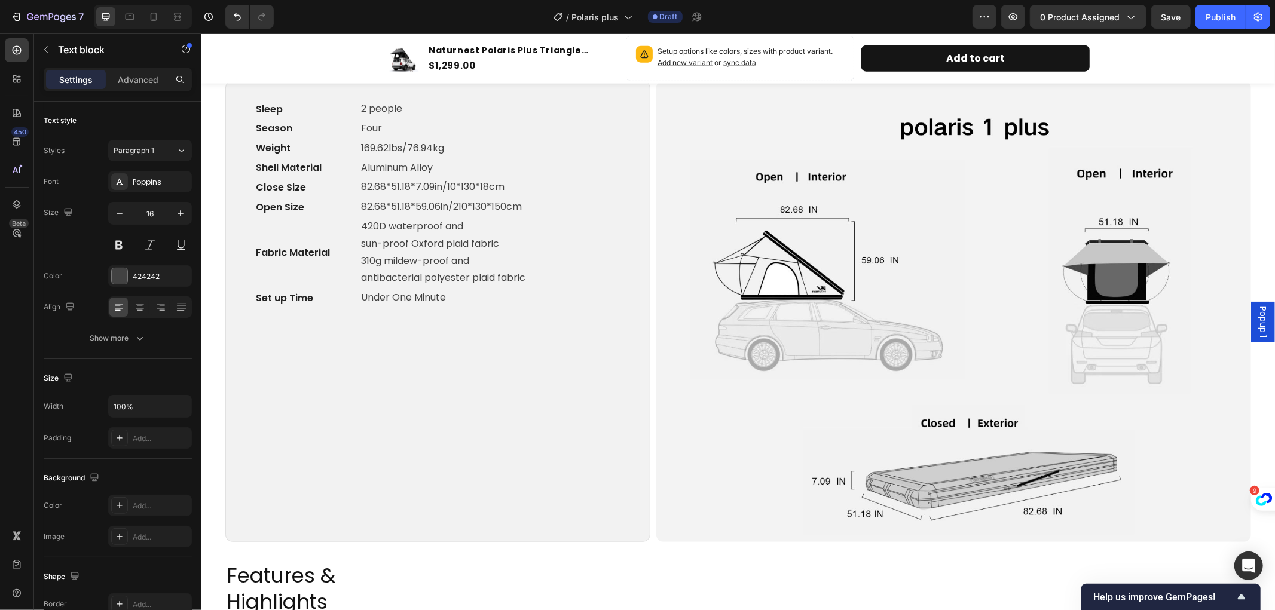
click at [413, 141] on p "169.62lbs/76.94kg" at bounding box center [489, 147] width 259 height 17
click at [436, 142] on p "169.62lbs/76.94kg" at bounding box center [489, 147] width 259 height 17
click at [447, 143] on span "Rich Text Editor. Editing area: main" at bounding box center [462, 148] width 36 height 12
click at [411, 143] on p "169.62lbs/76.94kg" at bounding box center [489, 147] width 259 height 17
click at [384, 145] on p "169.62lbs/76.94kg" at bounding box center [489, 147] width 259 height 17
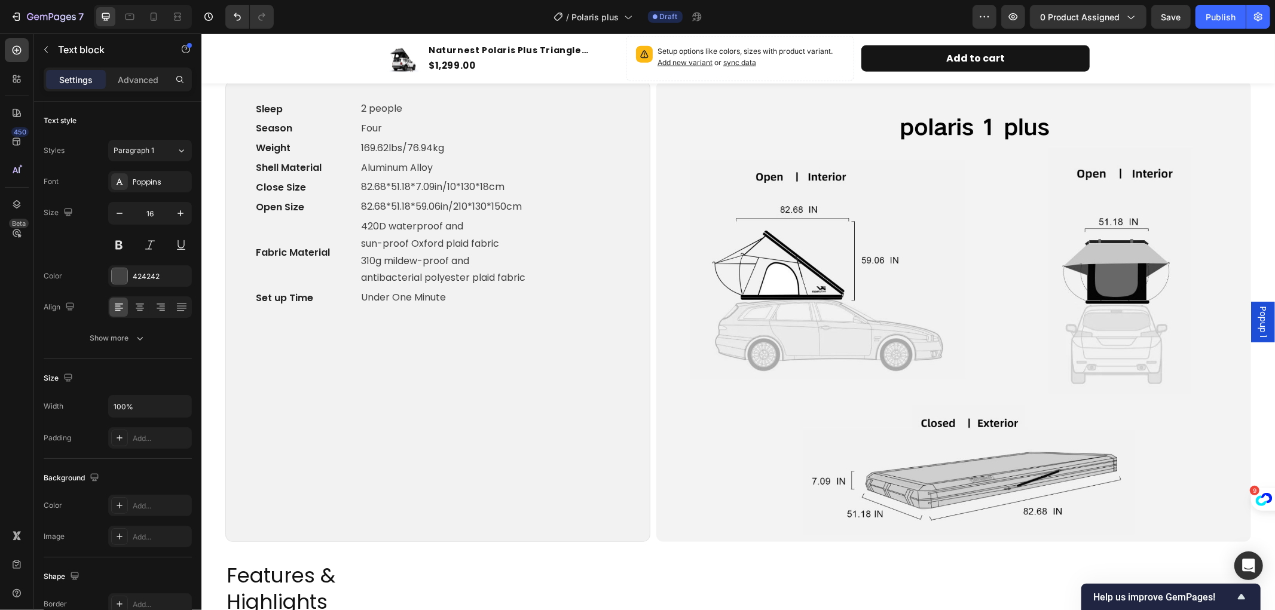
click at [380, 145] on p "169.62lbs/76.94kg" at bounding box center [489, 147] width 259 height 17
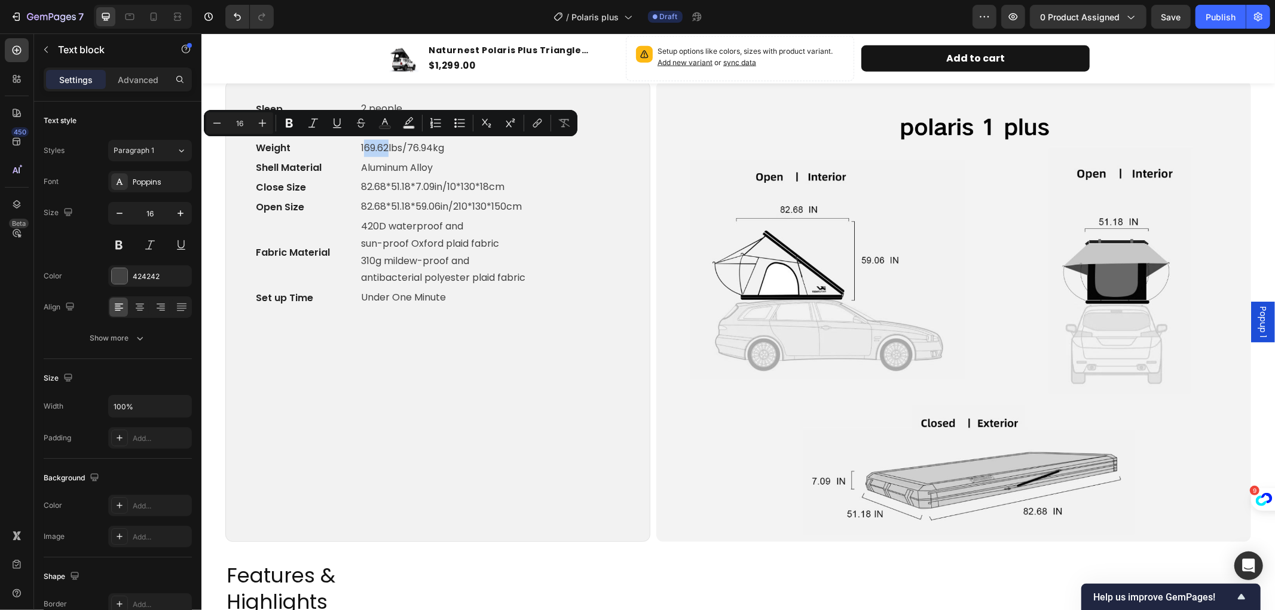
drag, startPoint x: 363, startPoint y: 149, endPoint x: 387, endPoint y: 149, distance: 23.9
click at [387, 149] on p "169.62lbs/76.94kg" at bounding box center [489, 147] width 259 height 17
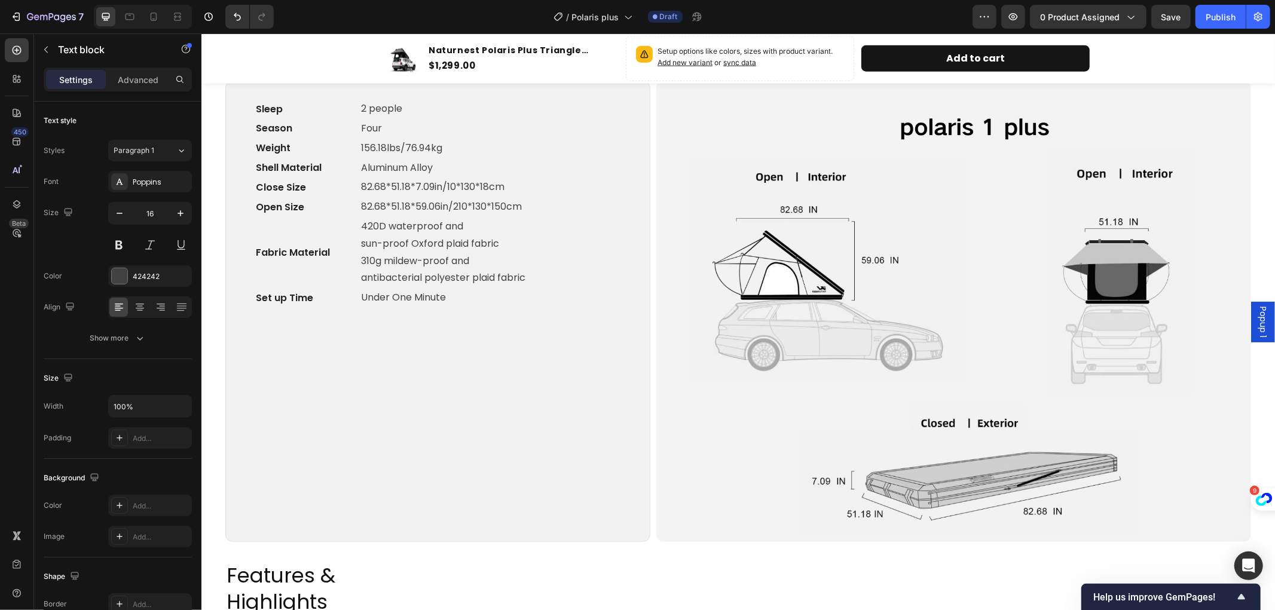
click at [415, 146] on p "156.18lbs/76.94kg" at bounding box center [489, 147] width 259 height 17
click at [429, 148] on p "156.18lbs/76.94kg" at bounding box center [489, 147] width 259 height 17
click at [528, 354] on div "Sleep Text block 2 people Text block Row Season Text block Four Text block Row …" at bounding box center [437, 320] width 366 height 442
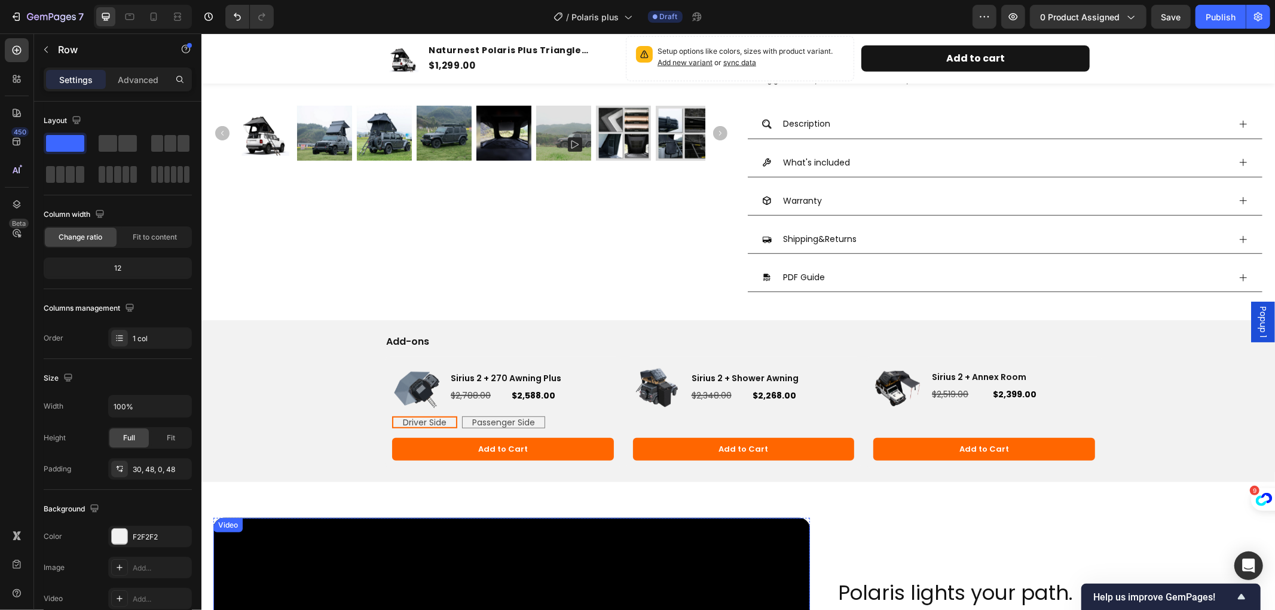
scroll to position [398, 0]
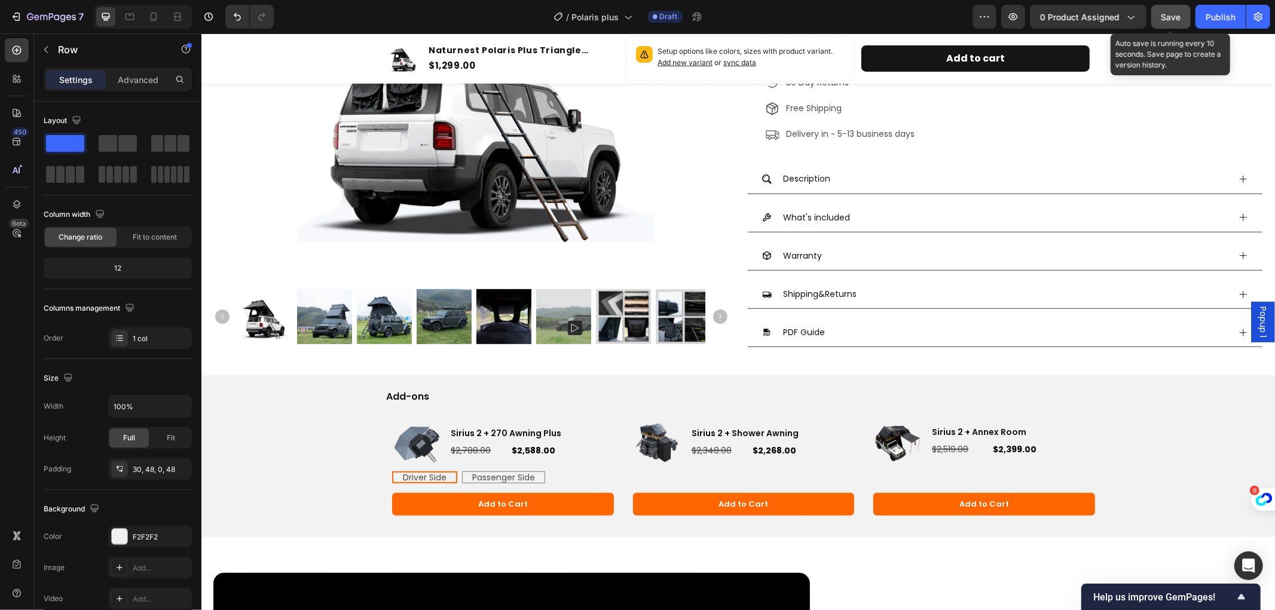
click at [1163, 17] on span "Save" at bounding box center [1172, 17] width 20 height 10
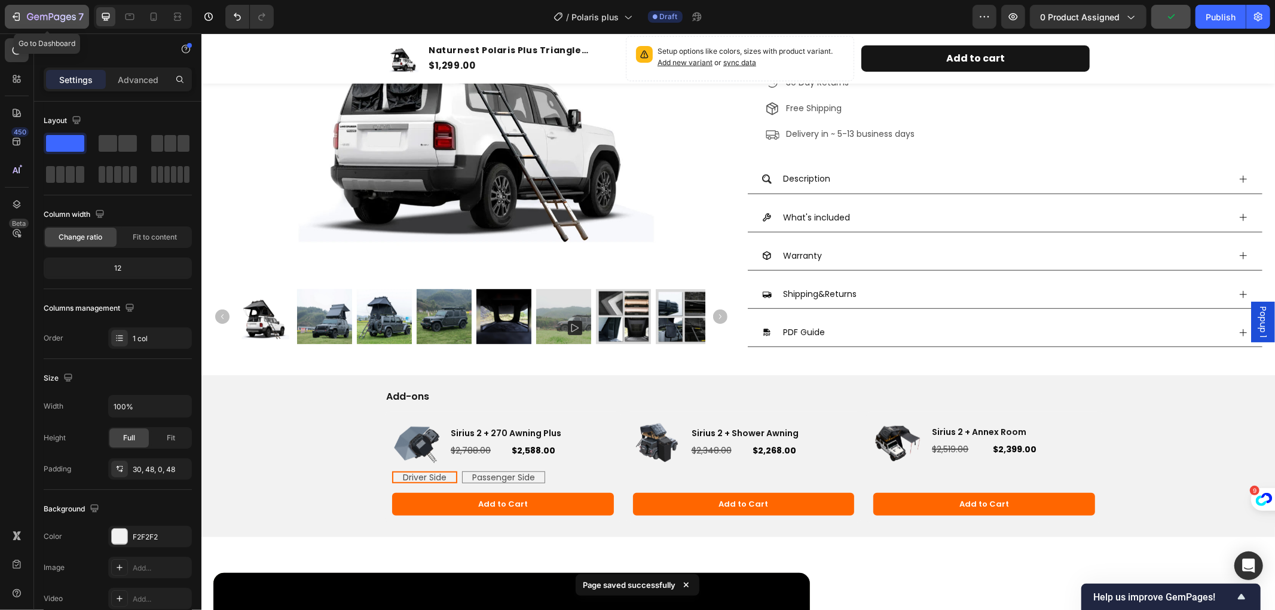
click at [14, 8] on button "7" at bounding box center [47, 17] width 84 height 24
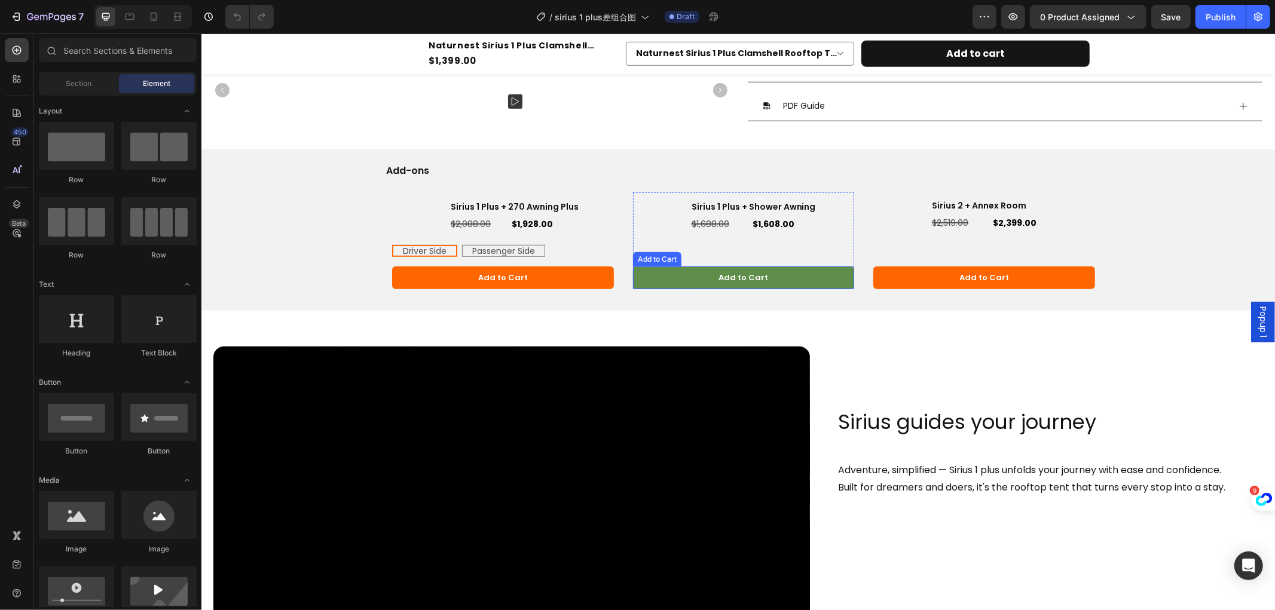
scroll to position [398, 0]
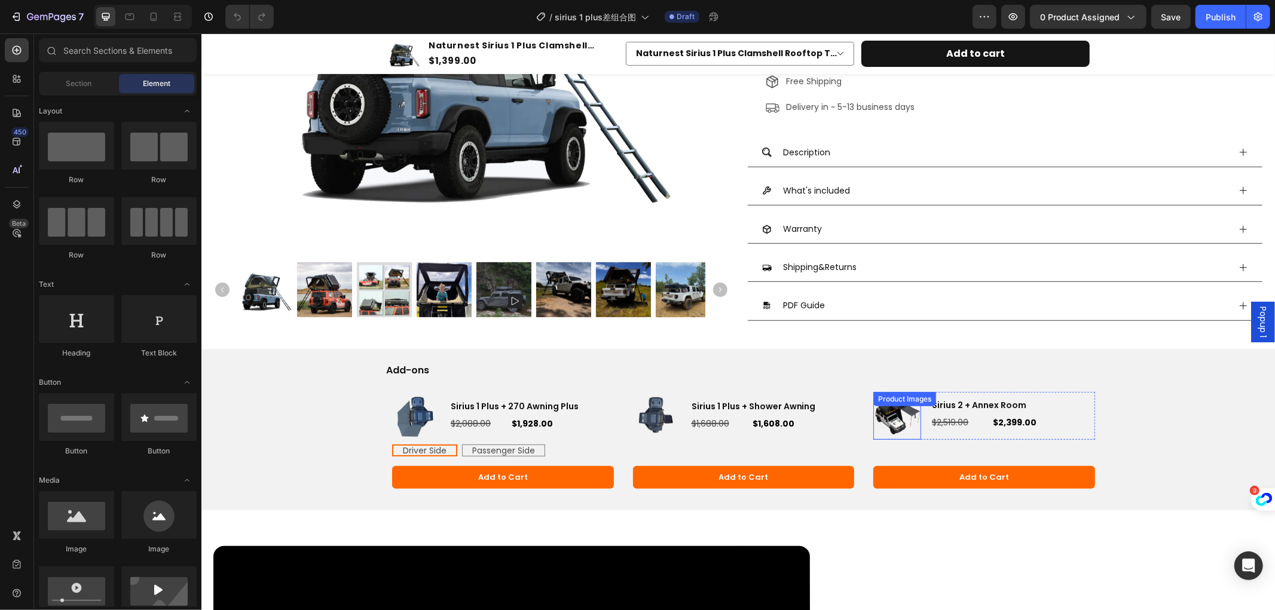
click at [931, 404] on h3 "Sirius 2 + Annex Room" at bounding box center [1012, 404] width 164 height 13
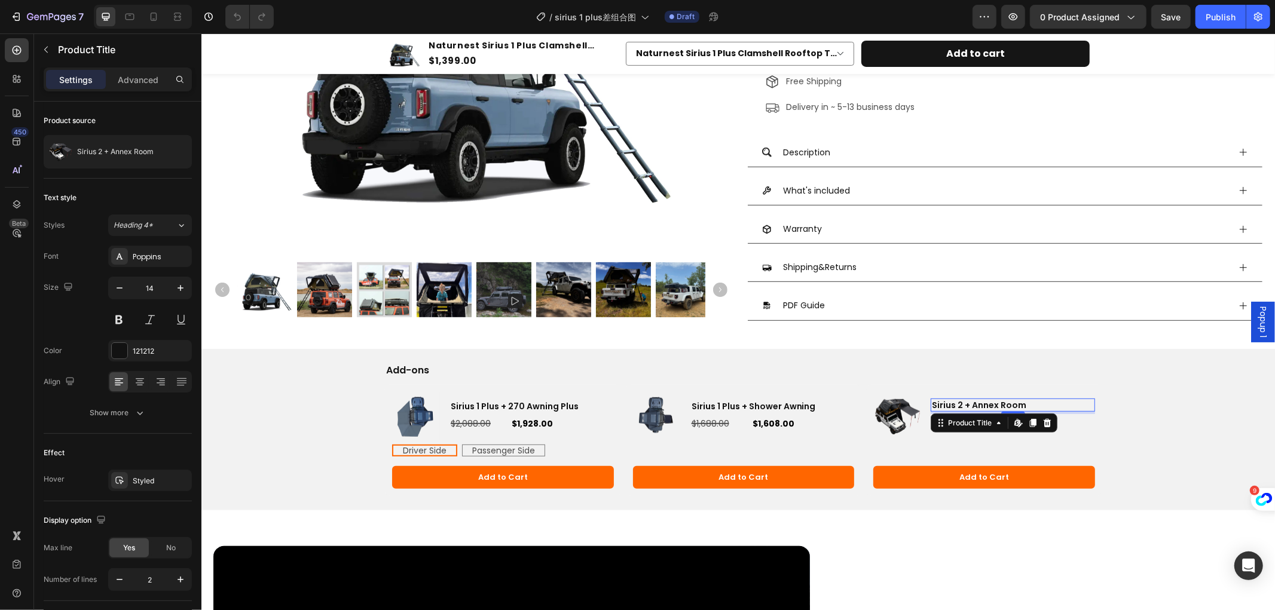
click at [958, 402] on h3 "Sirius 2 + Annex Room" at bounding box center [1012, 404] width 164 height 13
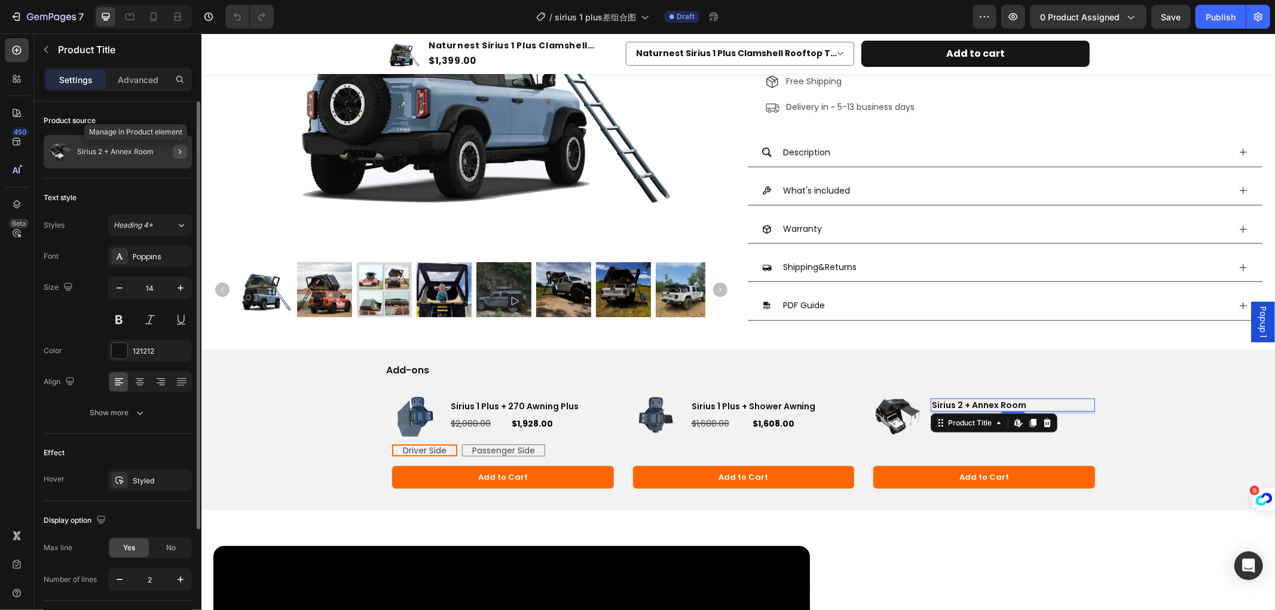
click at [178, 151] on icon "button" at bounding box center [180, 152] width 10 height 10
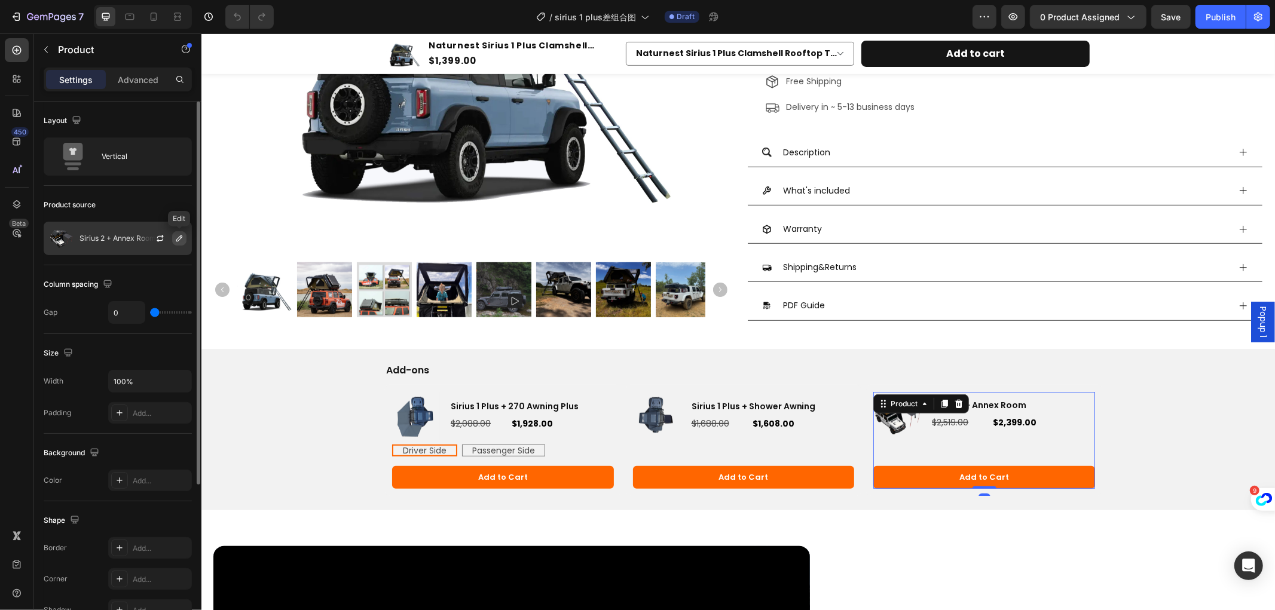
click at [175, 240] on icon "button" at bounding box center [180, 239] width 10 height 10
click at [167, 202] on div "Product source" at bounding box center [118, 204] width 148 height 19
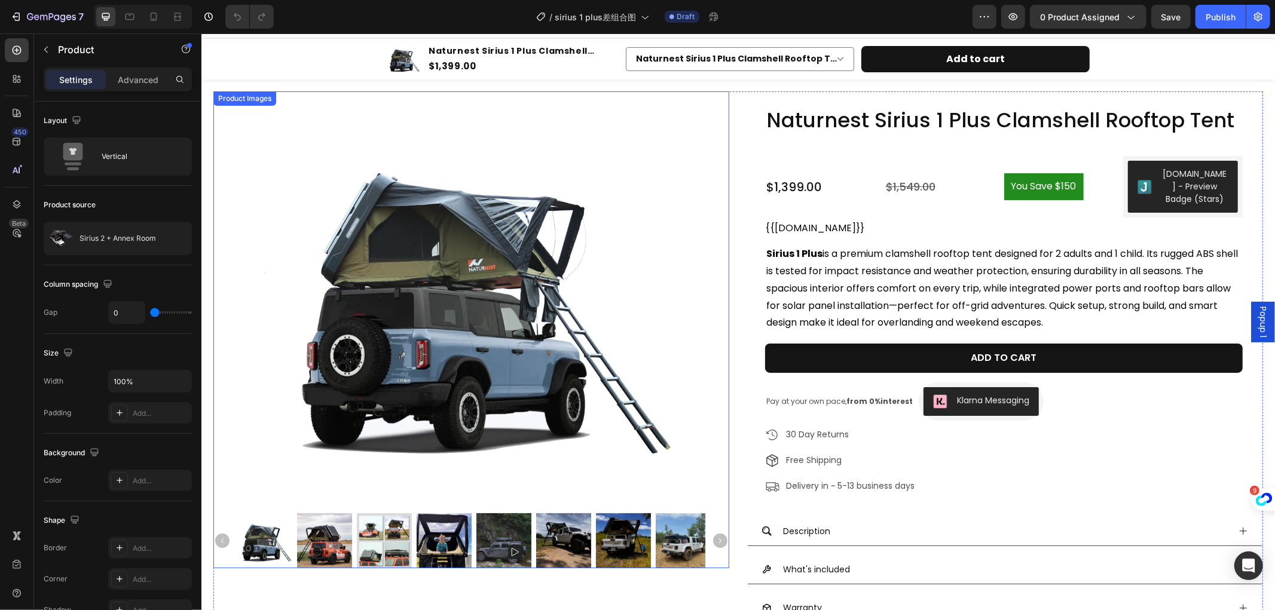
scroll to position [0, 0]
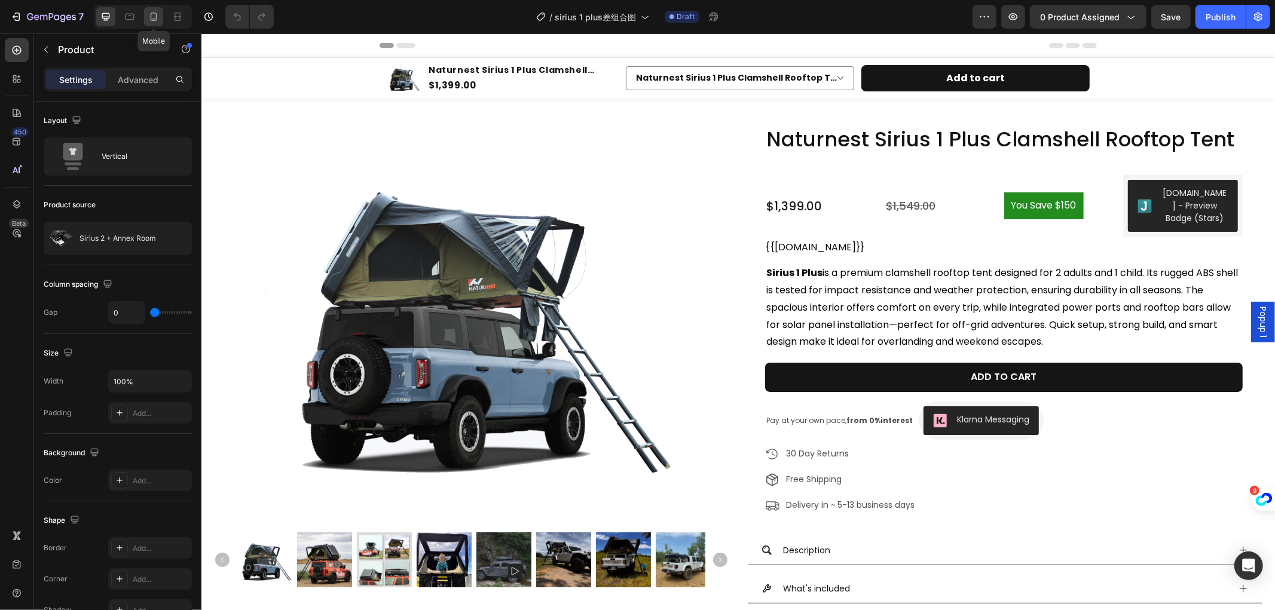
click at [154, 15] on icon at bounding box center [154, 17] width 12 height 12
type input "48"
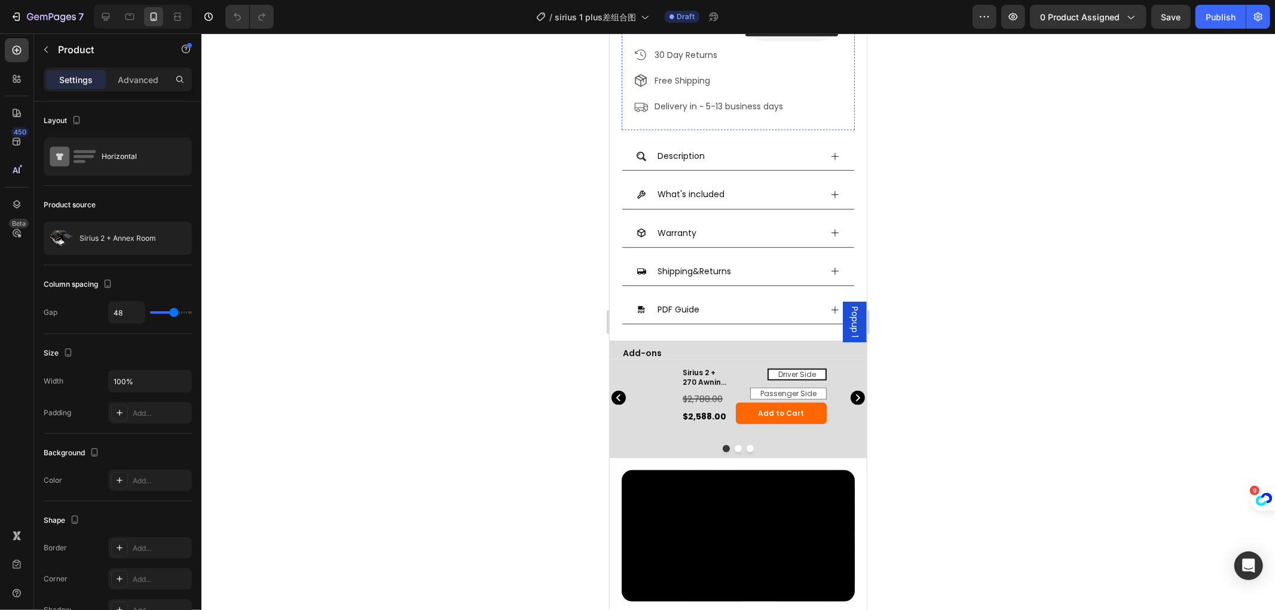
scroll to position [863, 0]
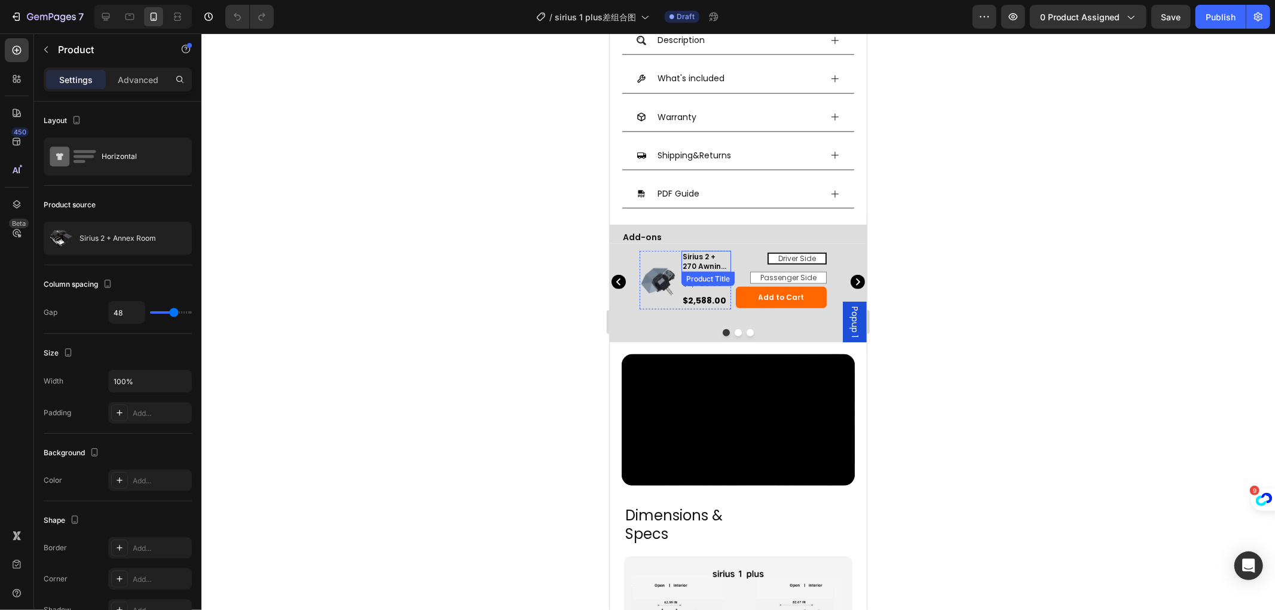
click at [698, 250] on h3 "Sirius 2 + 270 Awning Plus" at bounding box center [706, 260] width 50 height 21
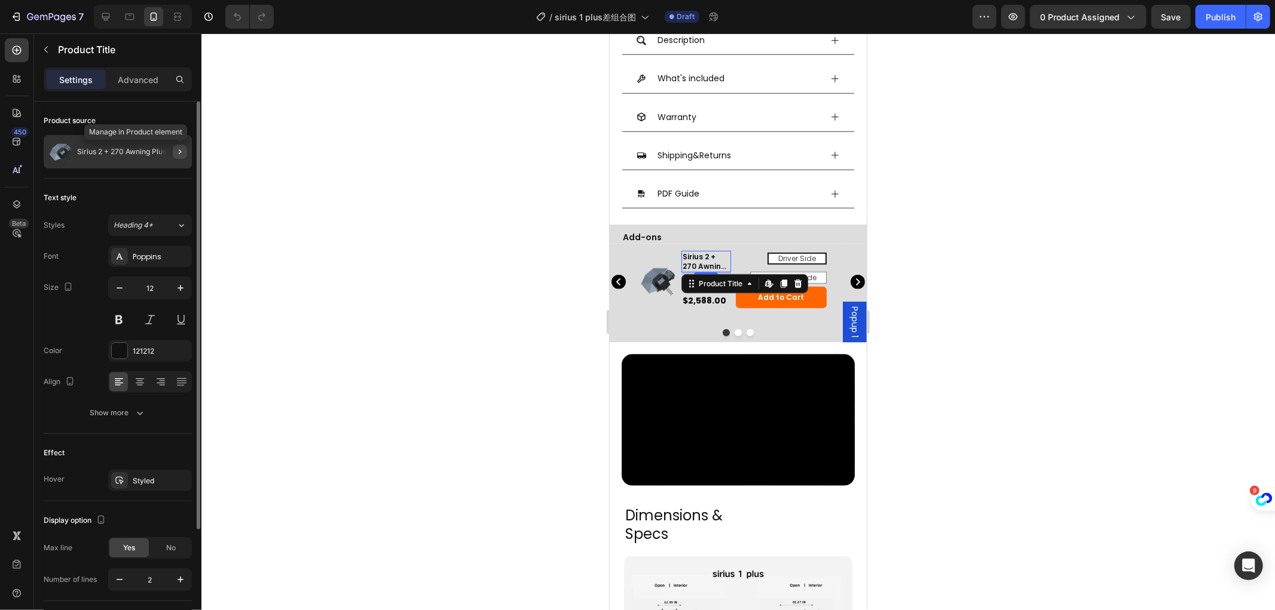
click at [182, 153] on icon "button" at bounding box center [180, 152] width 10 height 10
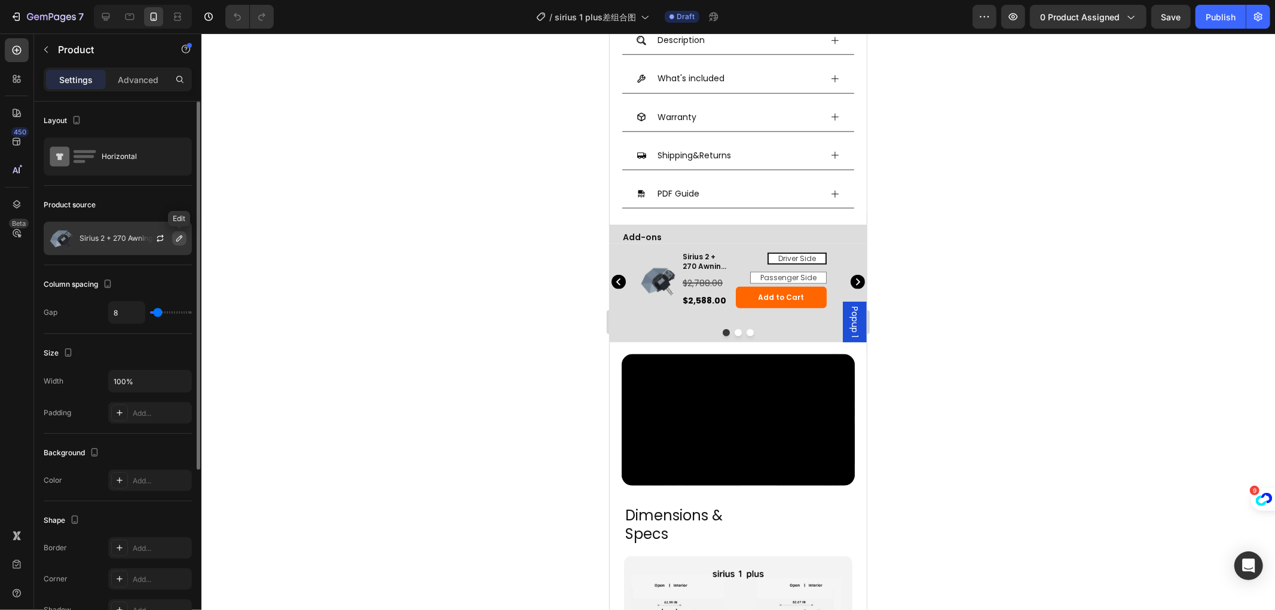
click at [181, 237] on icon "button" at bounding box center [179, 239] width 6 height 6
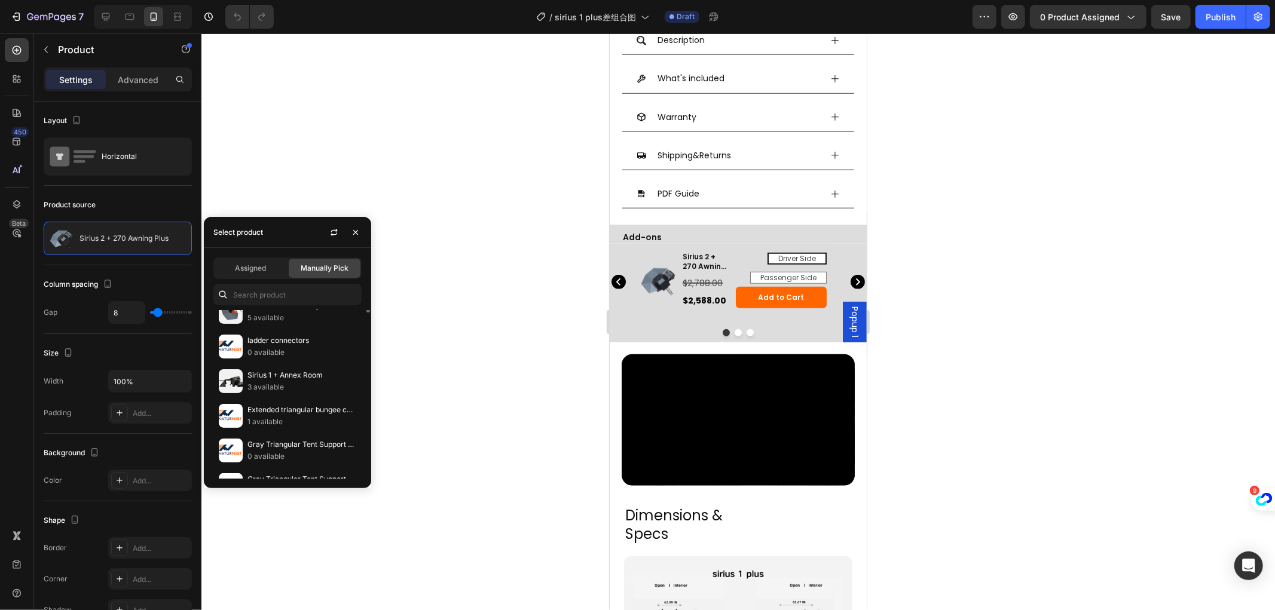
scroll to position [261, 0]
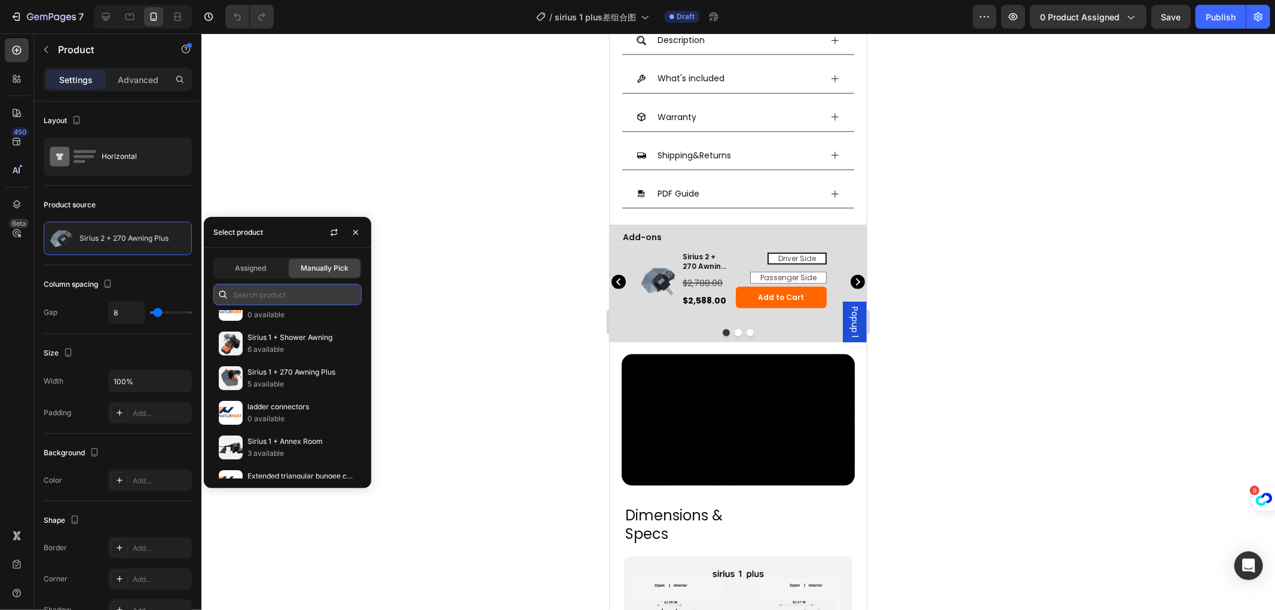
click at [266, 296] on input "text" at bounding box center [287, 295] width 148 height 22
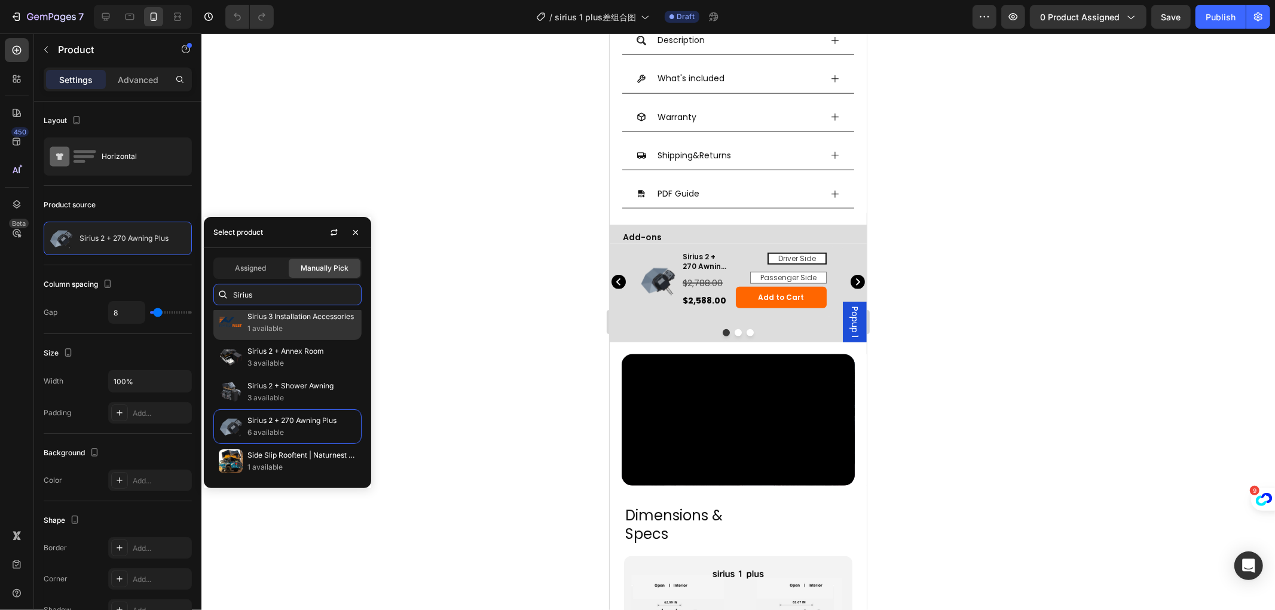
scroll to position [0, 0]
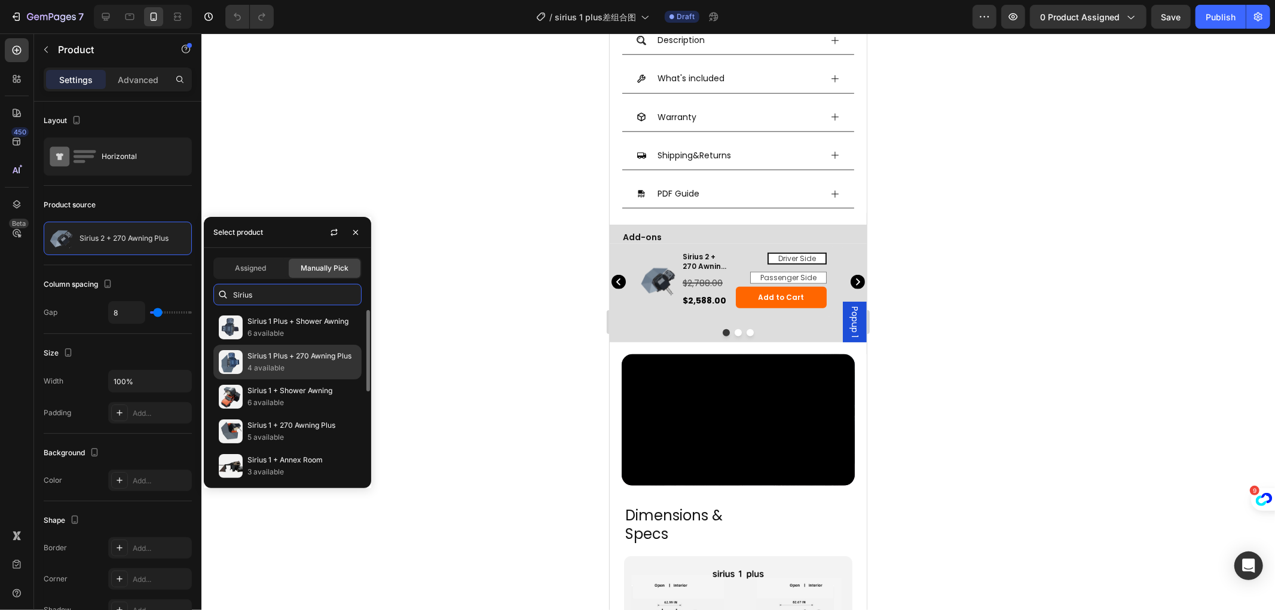
type input "Sirius"
click at [304, 355] on p "Sirius 1 Plus + 270 Awning Plus" at bounding box center [302, 356] width 109 height 12
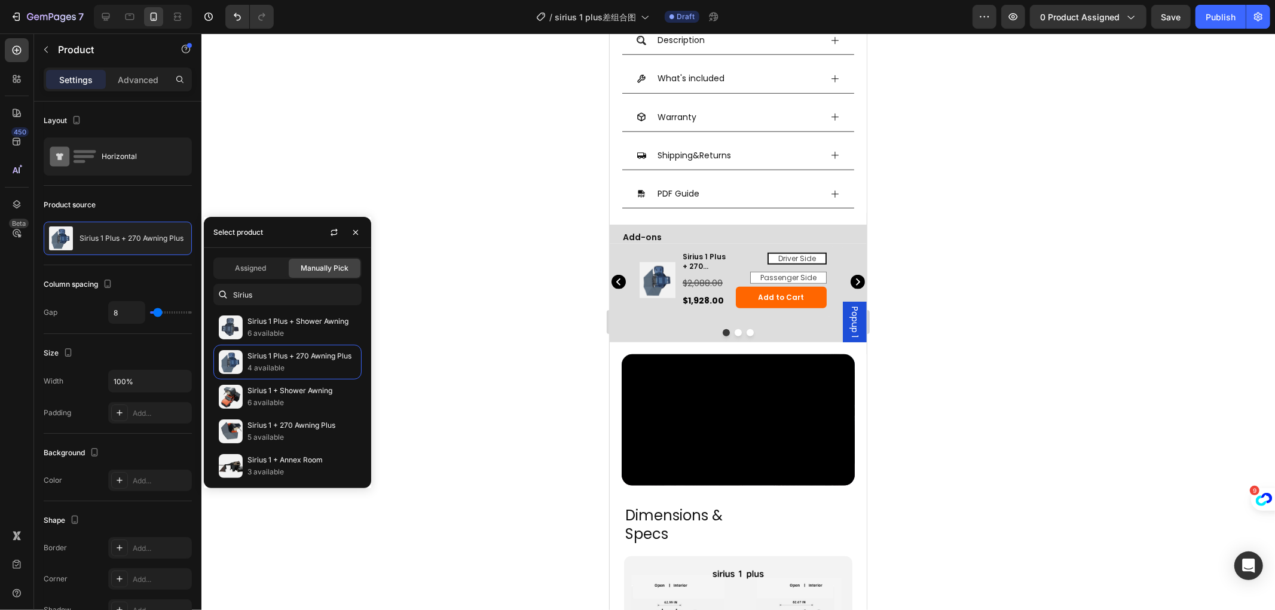
click at [415, 252] on div at bounding box center [738, 321] width 1074 height 577
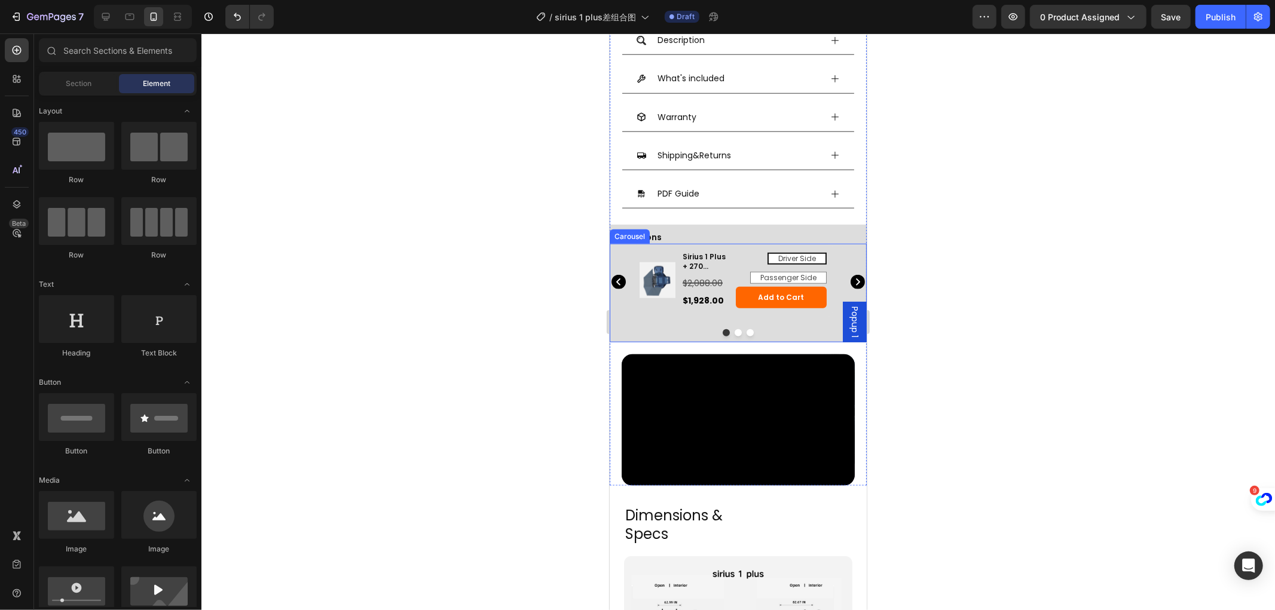
click at [850, 274] on icon "Carousel Next Arrow" at bounding box center [857, 281] width 14 height 14
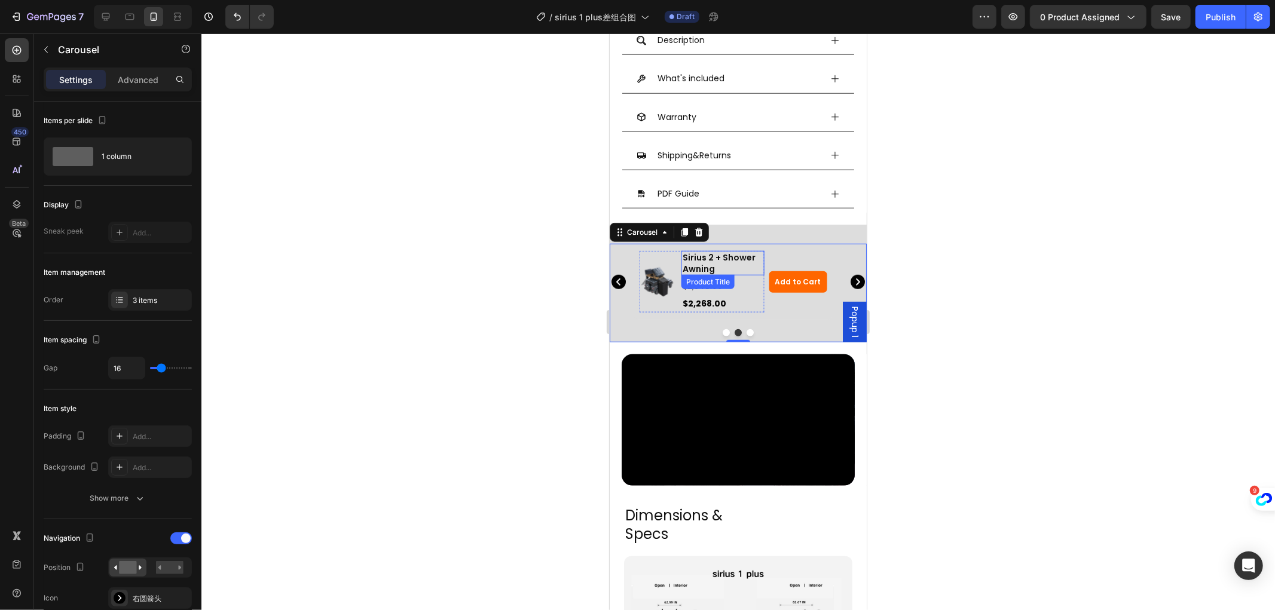
click at [685, 250] on h3 "Sirius 2 + Shower Awning" at bounding box center [722, 262] width 83 height 24
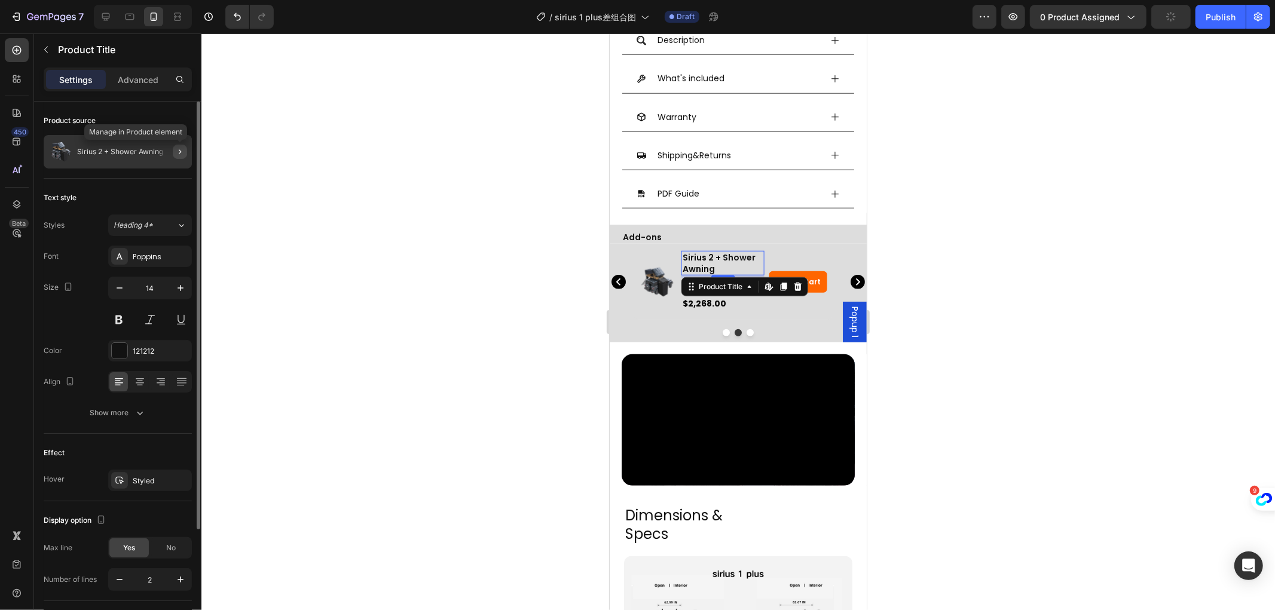
click at [176, 151] on icon "button" at bounding box center [180, 152] width 10 height 10
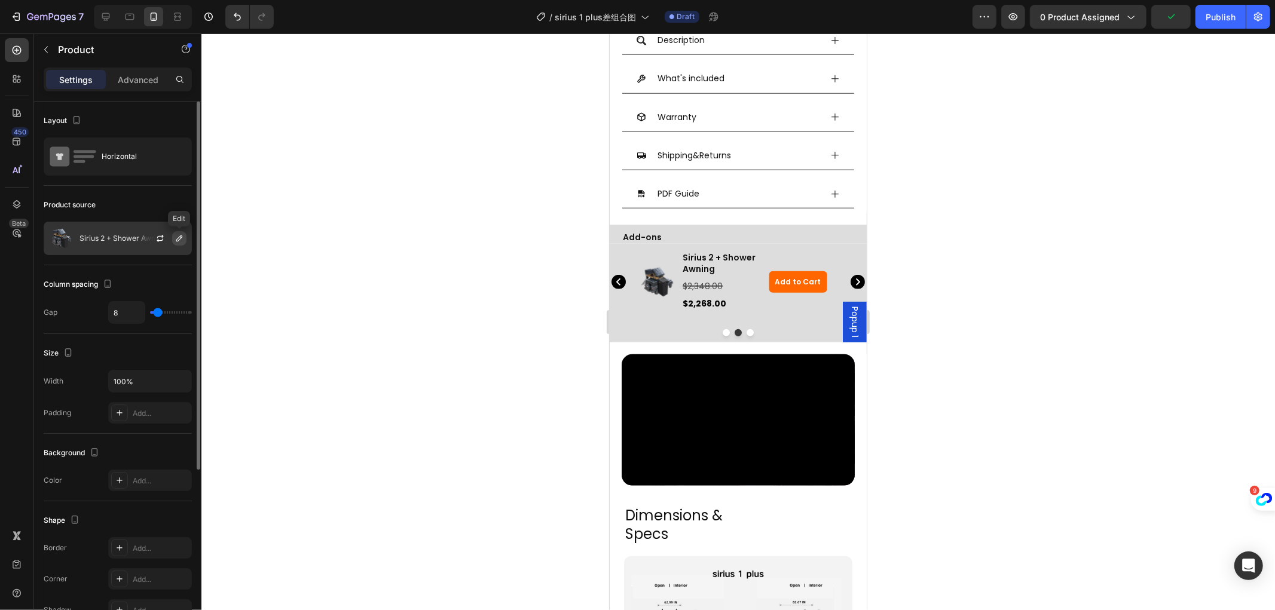
click at [182, 234] on icon "button" at bounding box center [180, 239] width 10 height 10
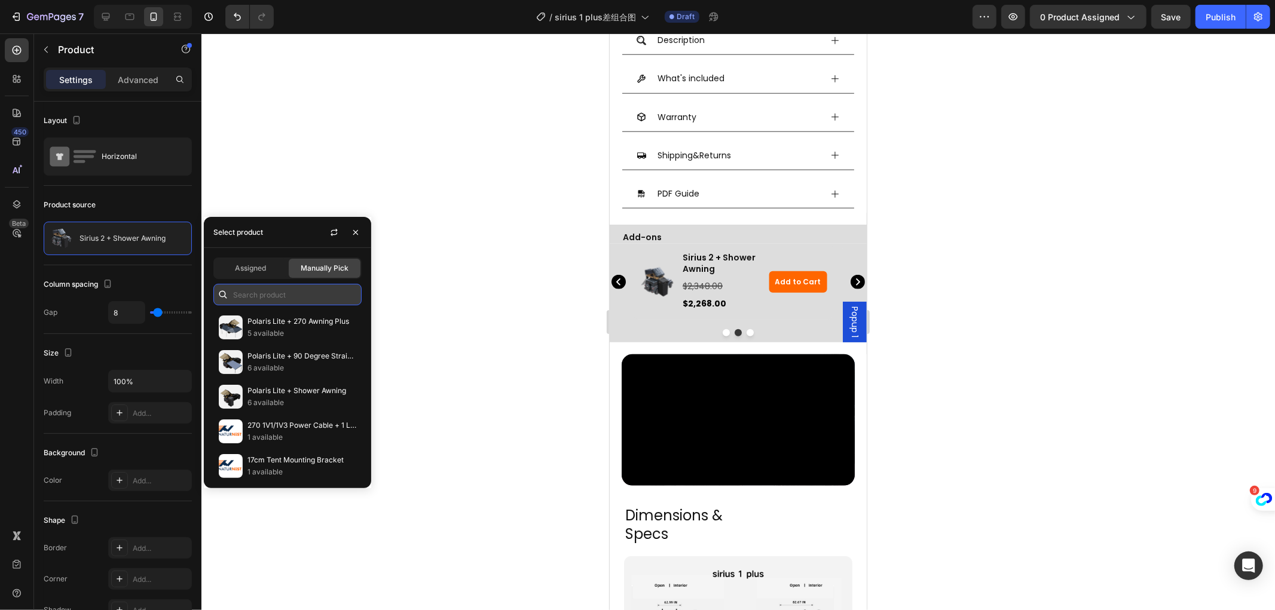
click at [263, 291] on input "text" at bounding box center [287, 295] width 148 height 22
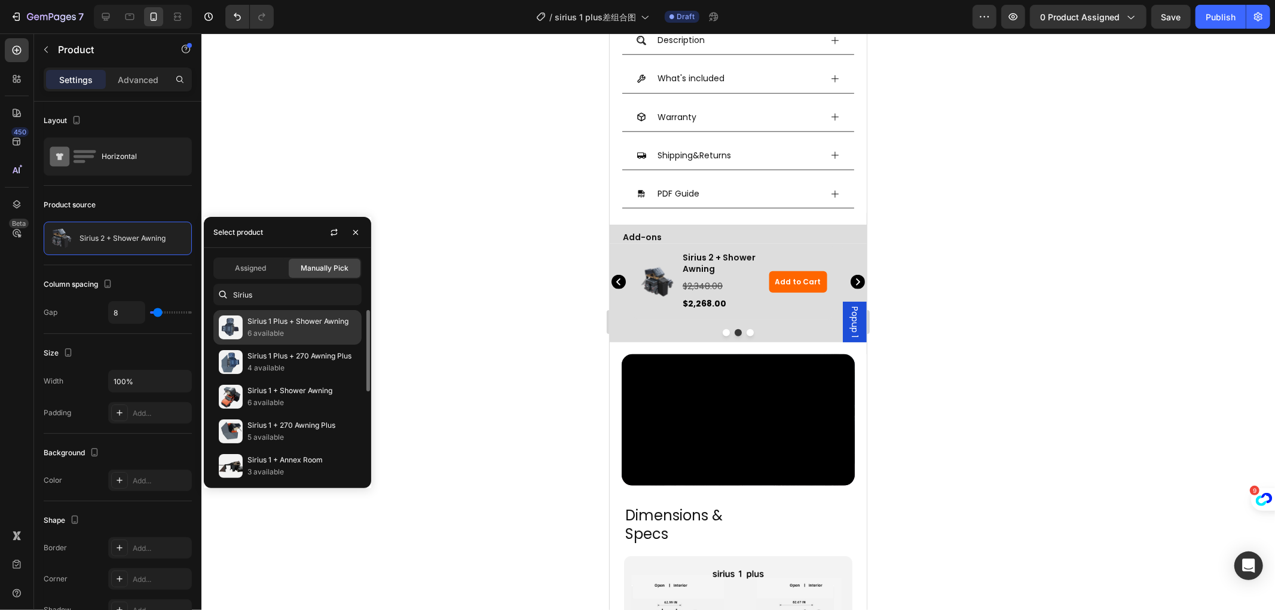
type input "Sirius"
click at [282, 326] on p "Sirius 1 Plus + Shower Awning" at bounding box center [302, 322] width 109 height 12
click at [357, 226] on button "button" at bounding box center [355, 232] width 19 height 19
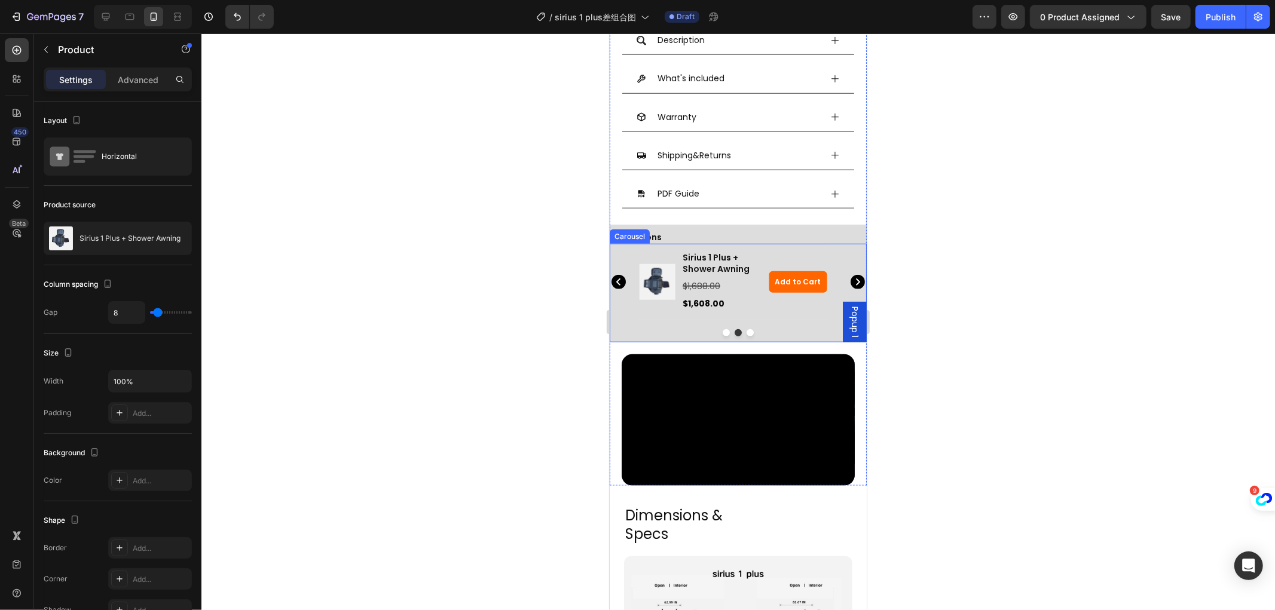
click at [850, 274] on icon "Carousel Next Arrow" at bounding box center [857, 281] width 14 height 14
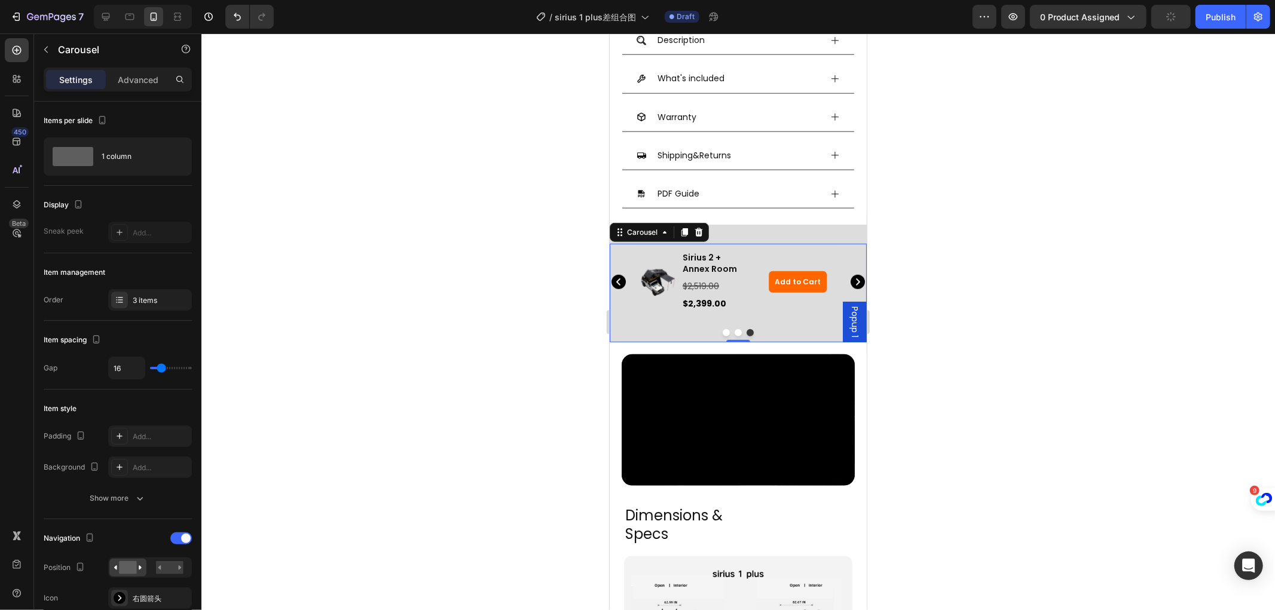
click at [618, 278] on icon "Carousel Back Arrow" at bounding box center [618, 281] width 4 height 7
click at [1078, 270] on div at bounding box center [738, 321] width 1074 height 577
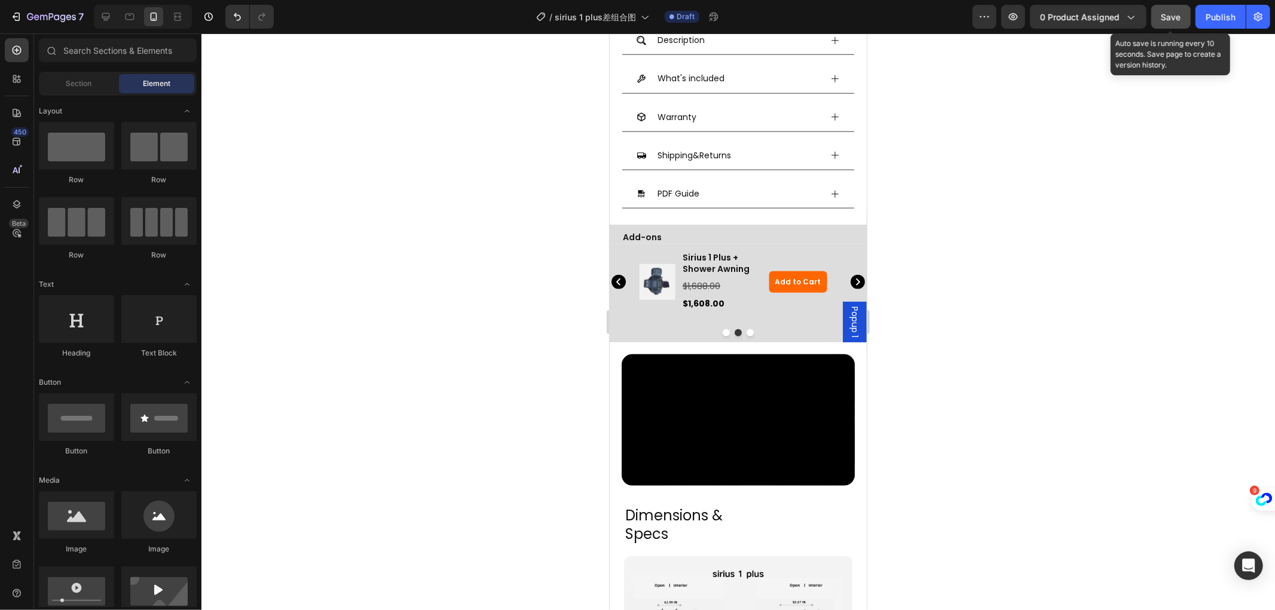
click at [1171, 12] on span "Save" at bounding box center [1172, 17] width 20 height 10
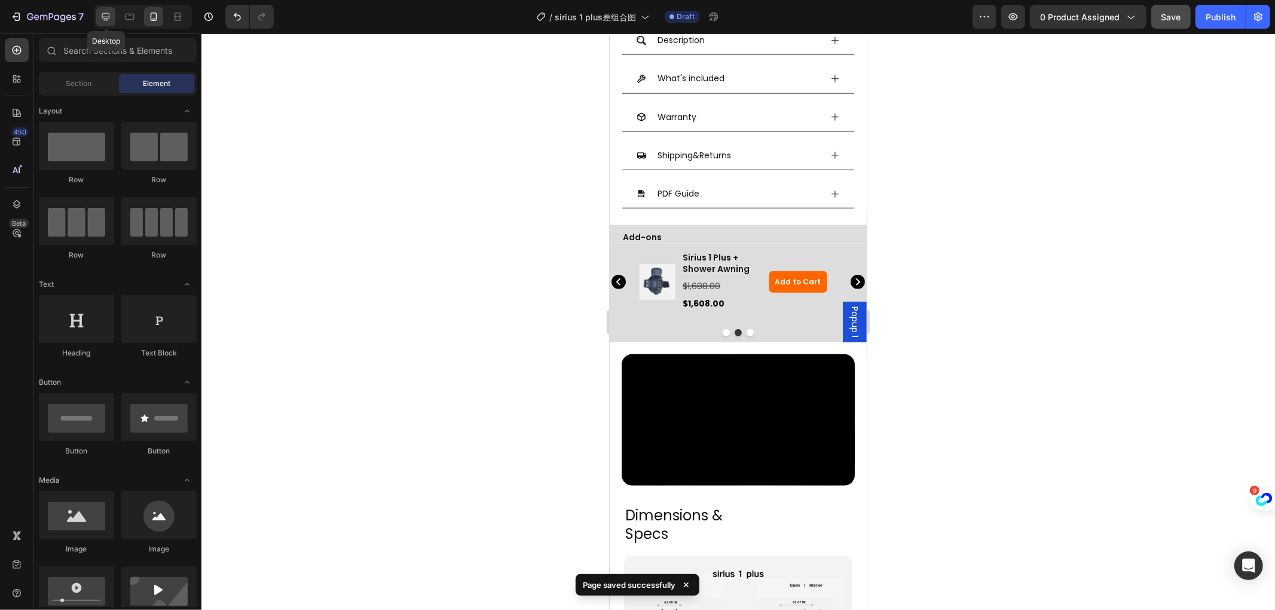
click at [106, 12] on icon at bounding box center [106, 17] width 12 height 12
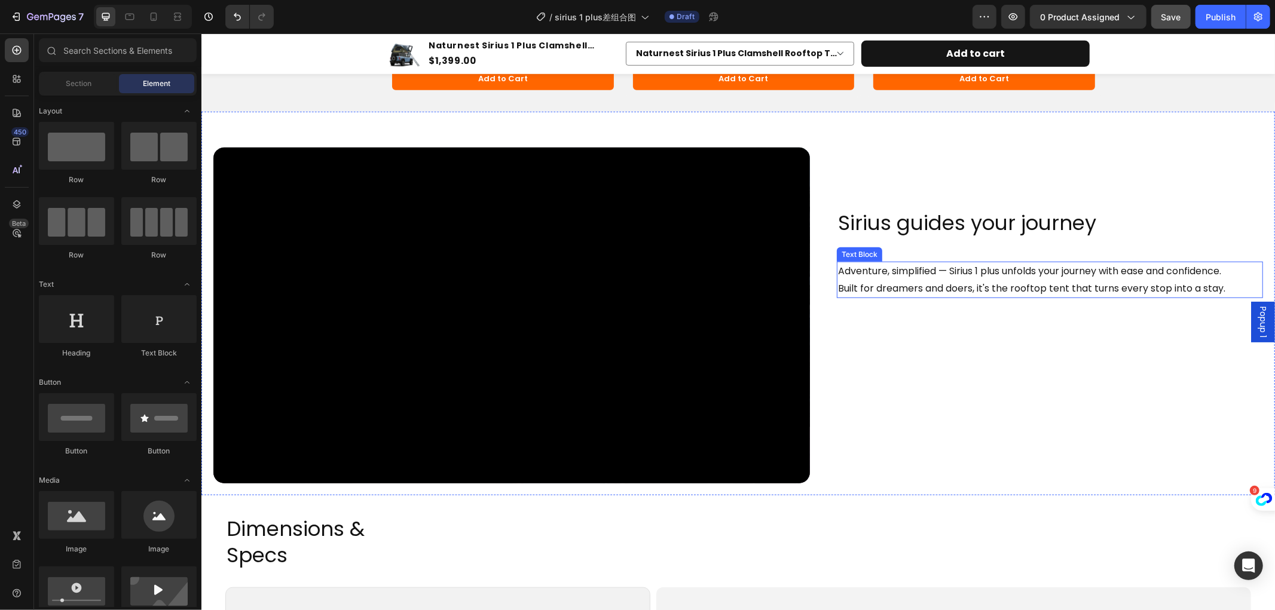
scroll to position [598, 0]
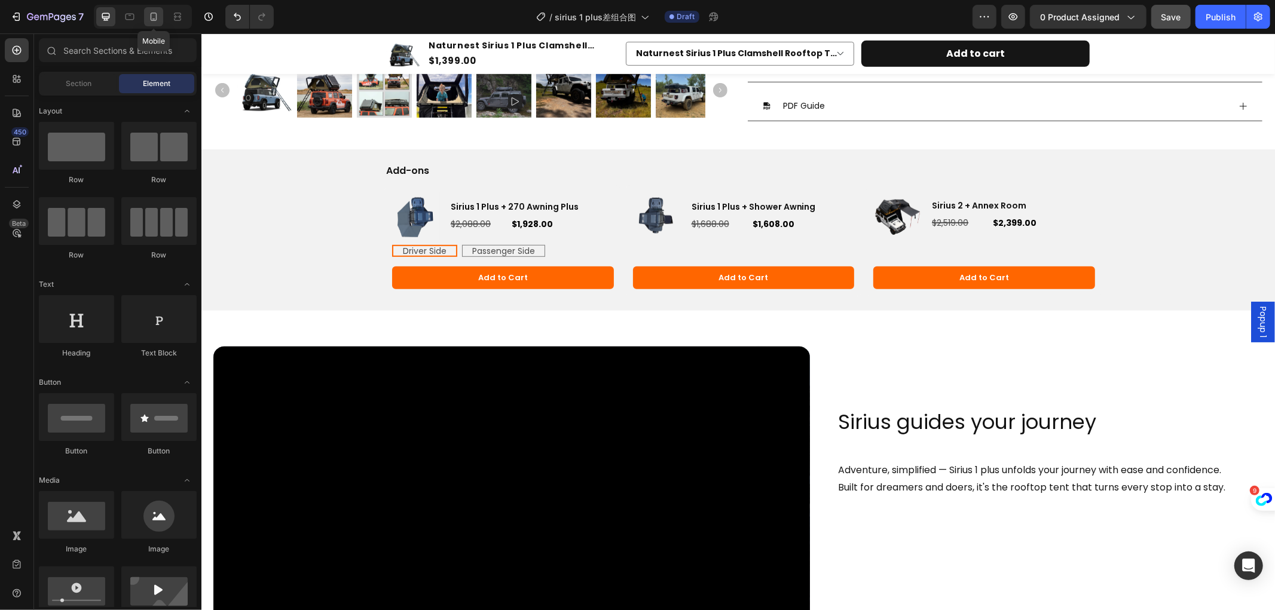
click at [151, 14] on icon at bounding box center [154, 17] width 7 height 8
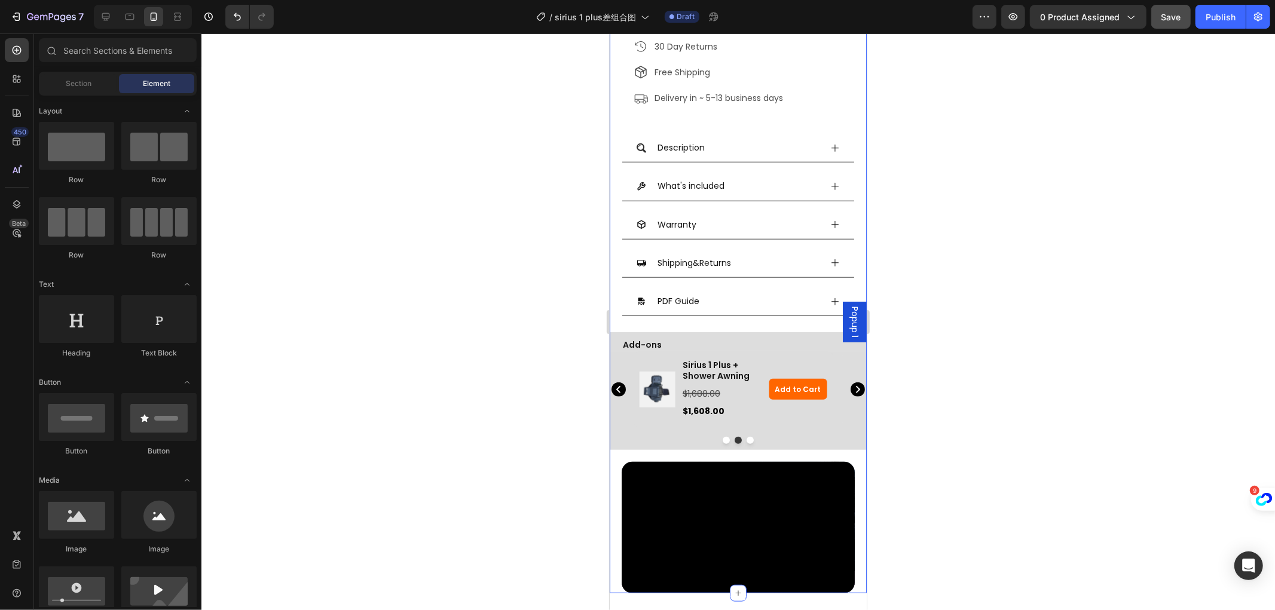
scroll to position [925, 0]
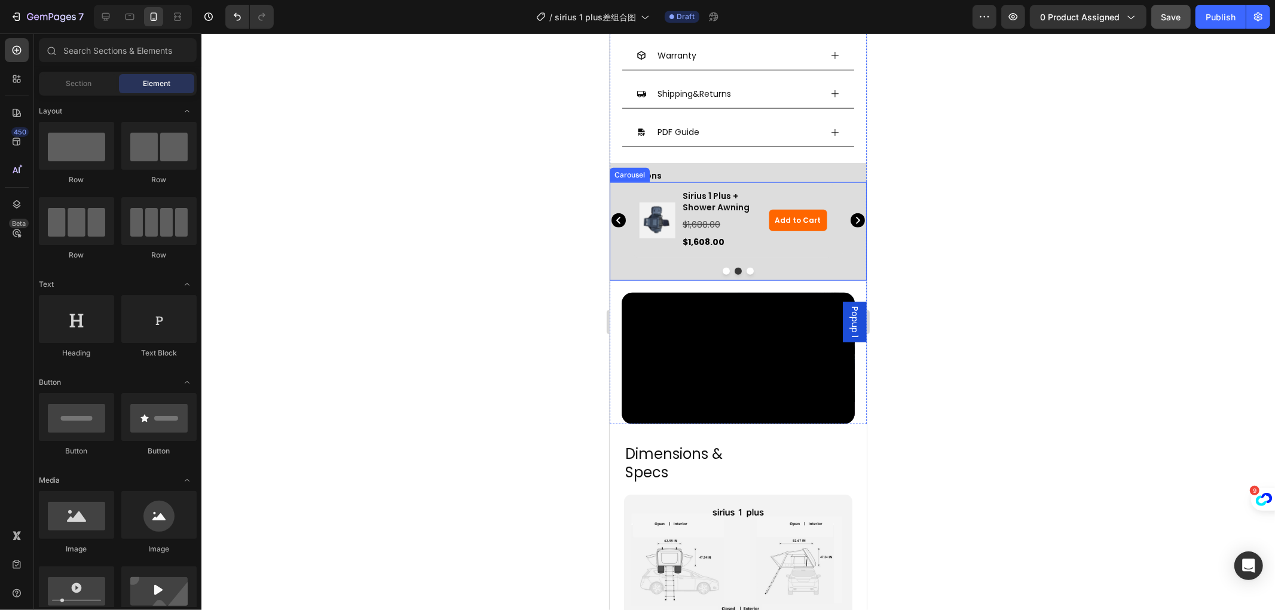
click at [618, 216] on icon "Carousel Back Arrow" at bounding box center [618, 219] width 4 height 7
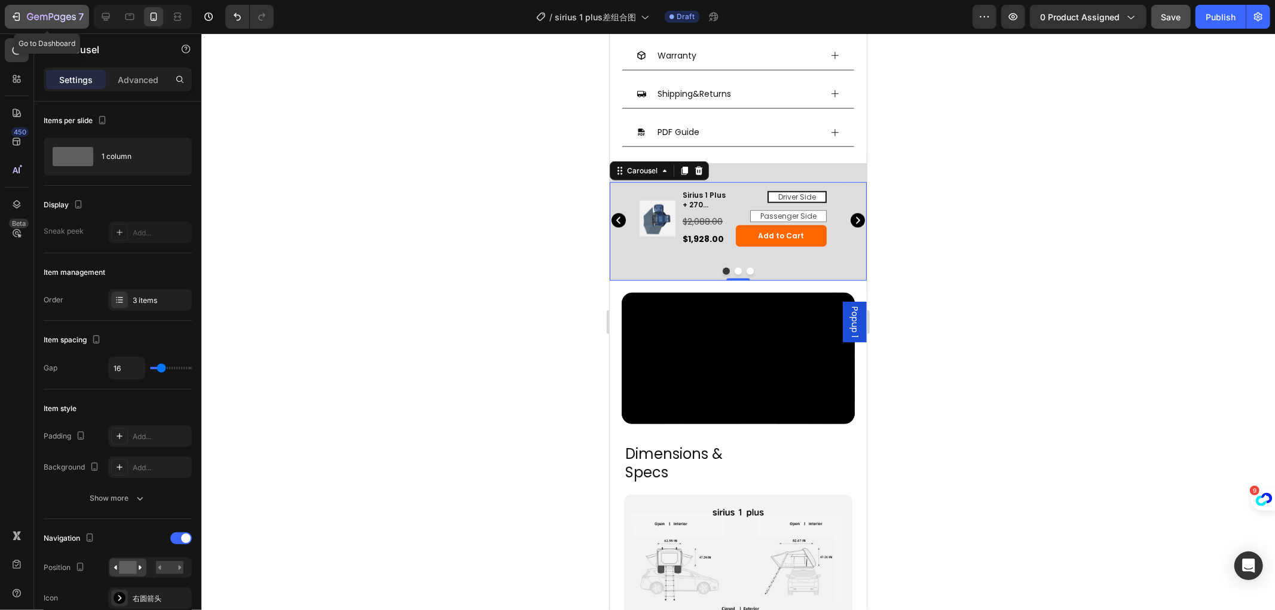
click at [33, 11] on div "7" at bounding box center [55, 17] width 57 height 14
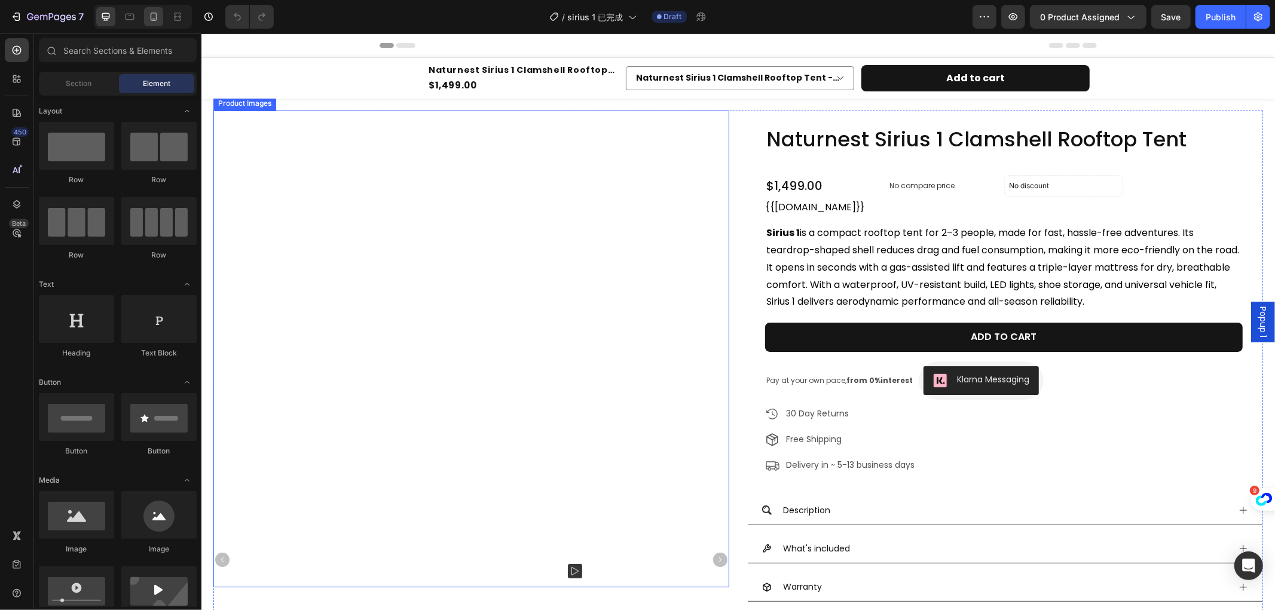
radio input "false"
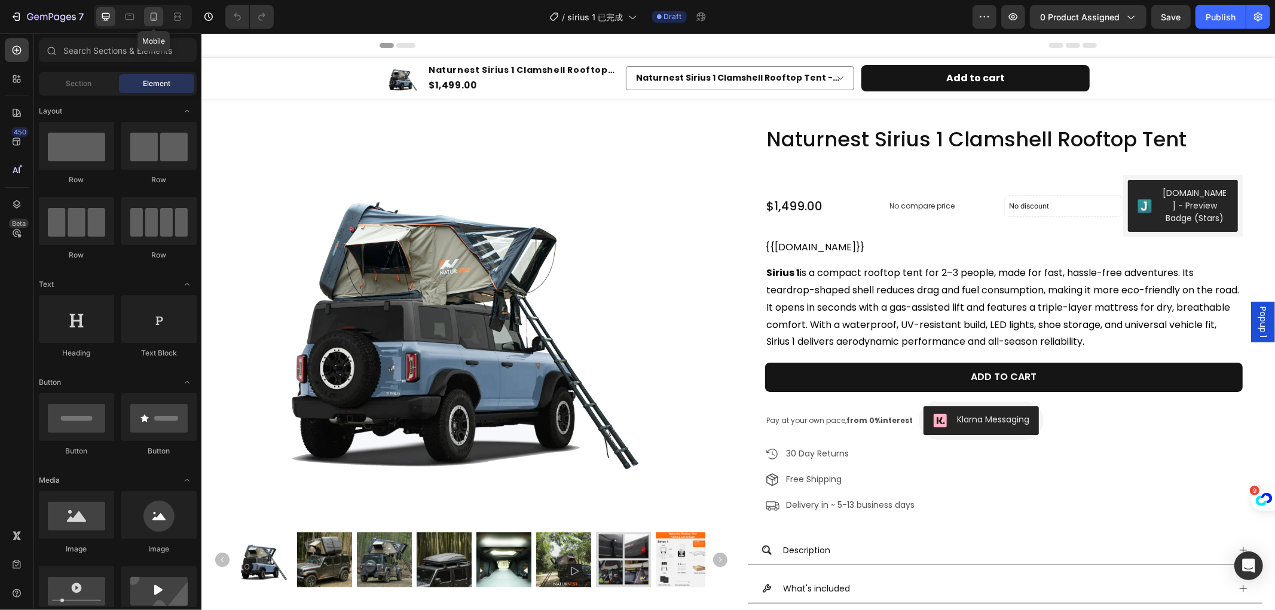
click at [158, 10] on div at bounding box center [153, 16] width 19 height 19
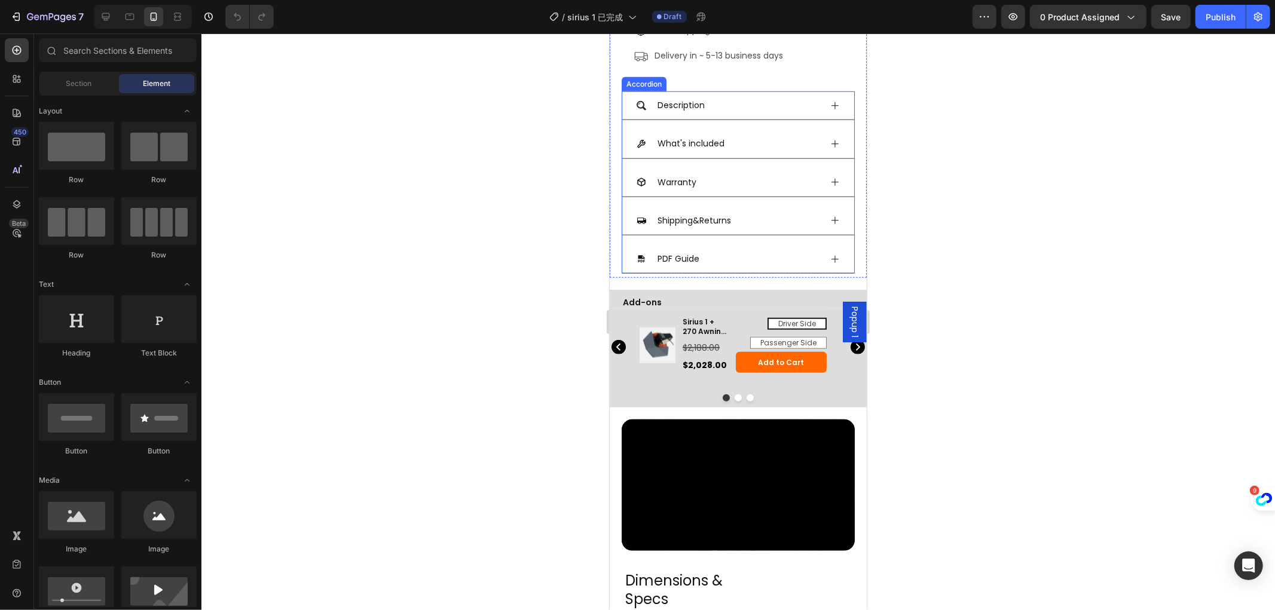
scroll to position [930, 0]
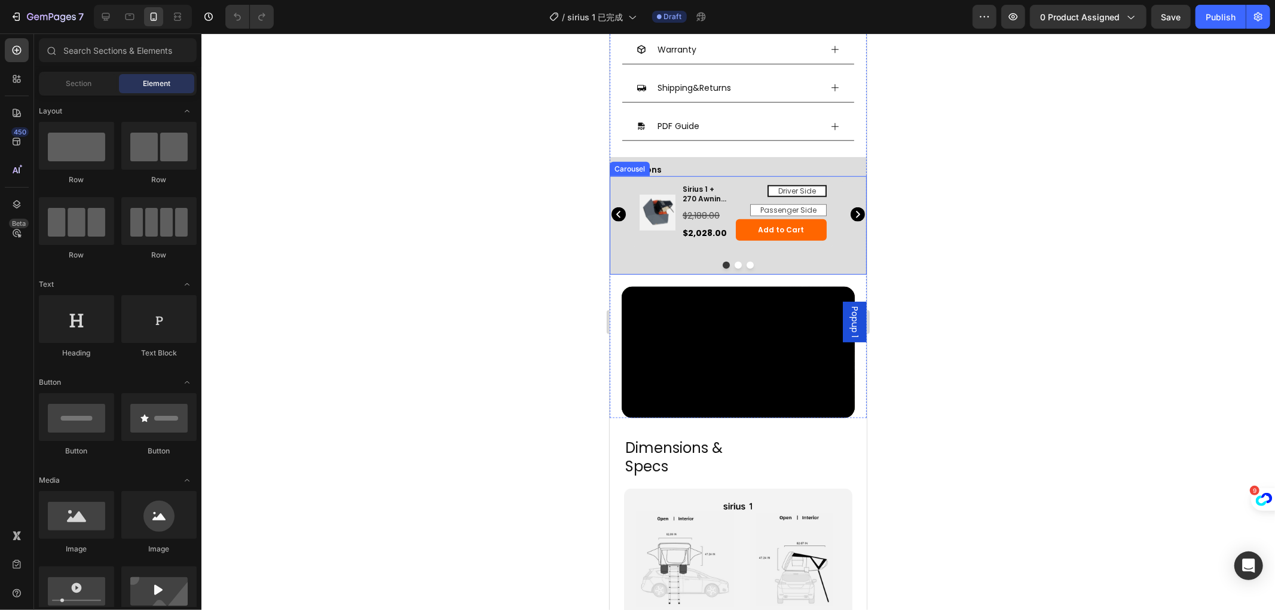
click at [850, 207] on icon "Carousel Next Arrow" at bounding box center [857, 214] width 14 height 14
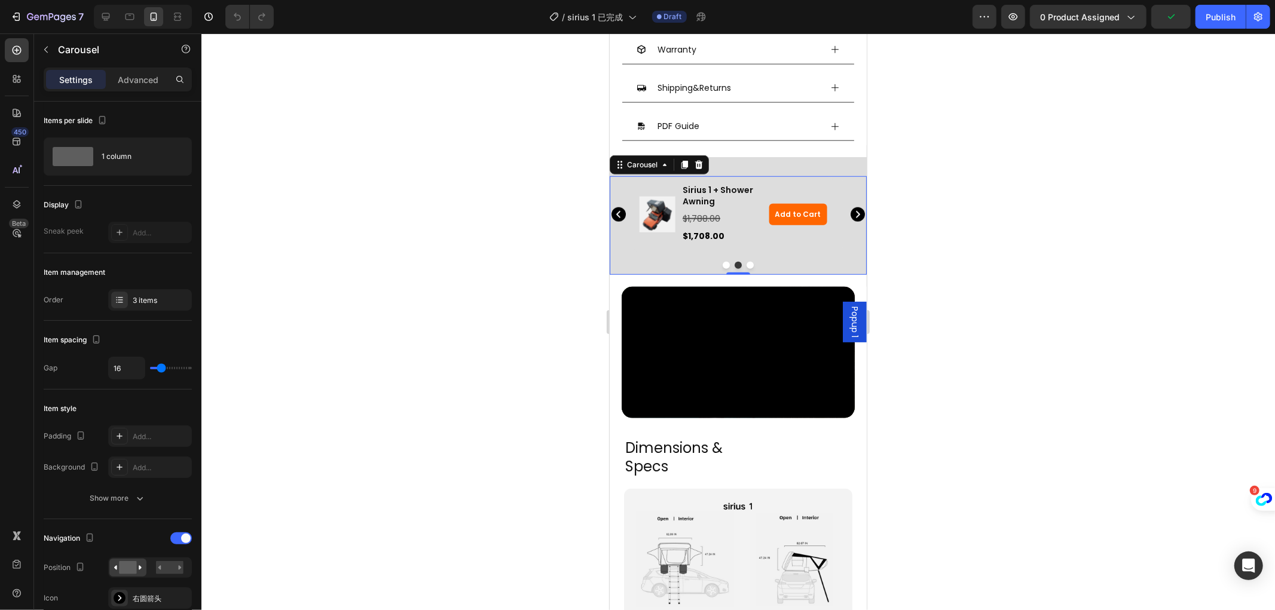
click at [850, 207] on icon "Carousel Next Arrow" at bounding box center [857, 214] width 14 height 14
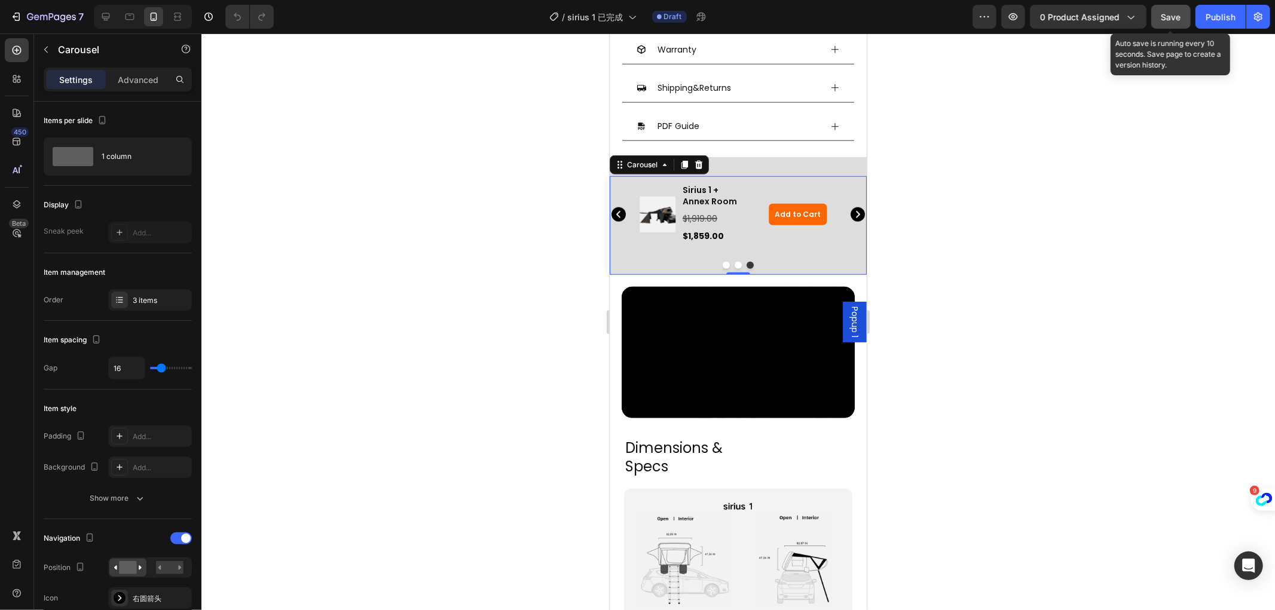
click at [1167, 12] on span "Save" at bounding box center [1172, 17] width 20 height 10
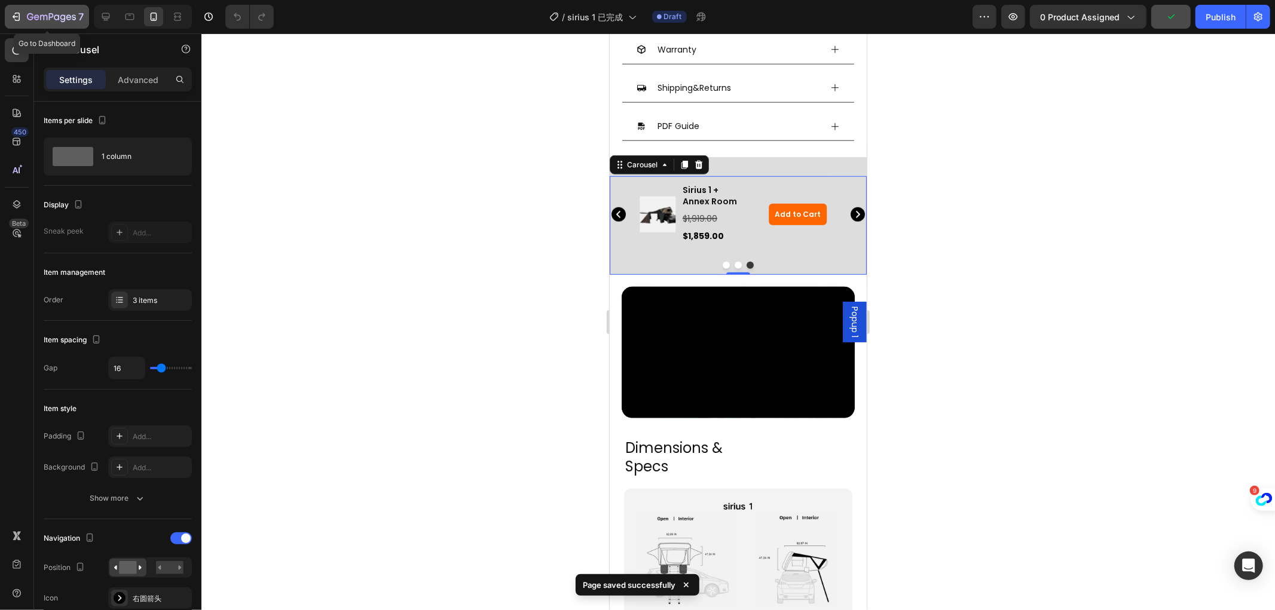
click at [34, 10] on div "7" at bounding box center [55, 17] width 57 height 14
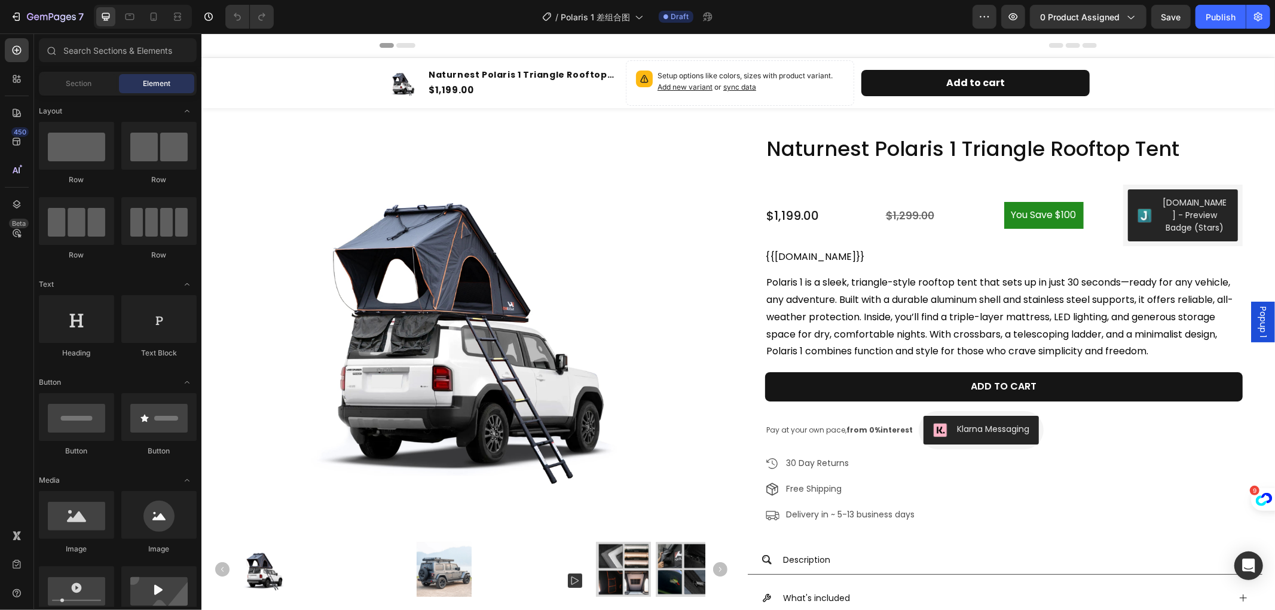
radio input "false"
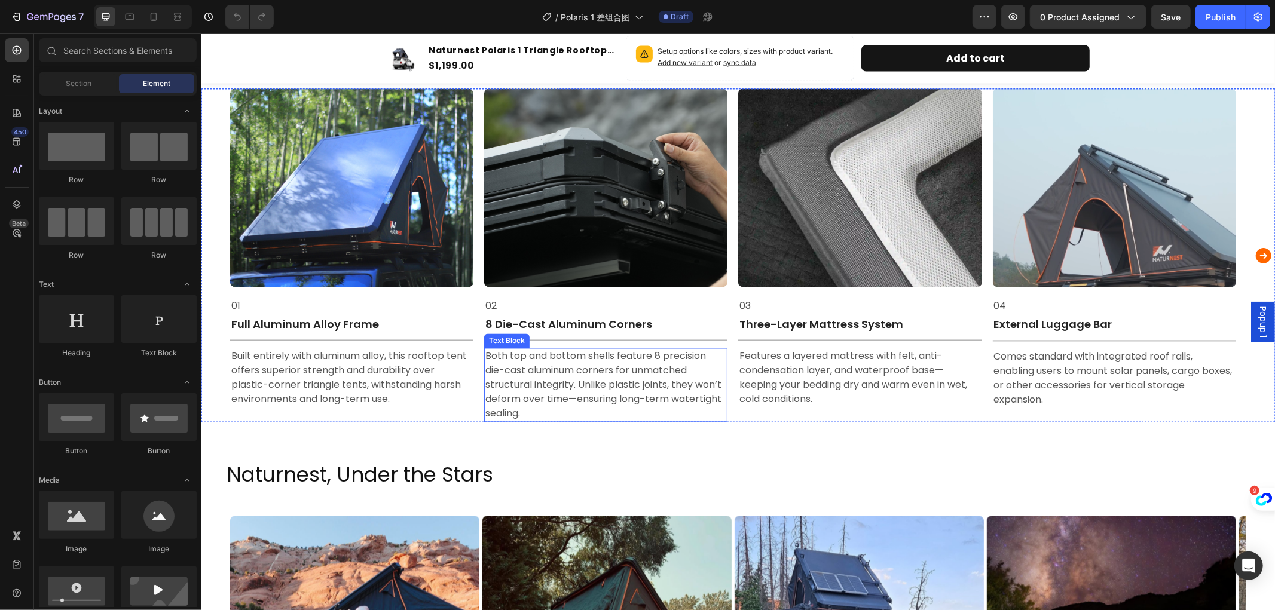
scroll to position [1926, 0]
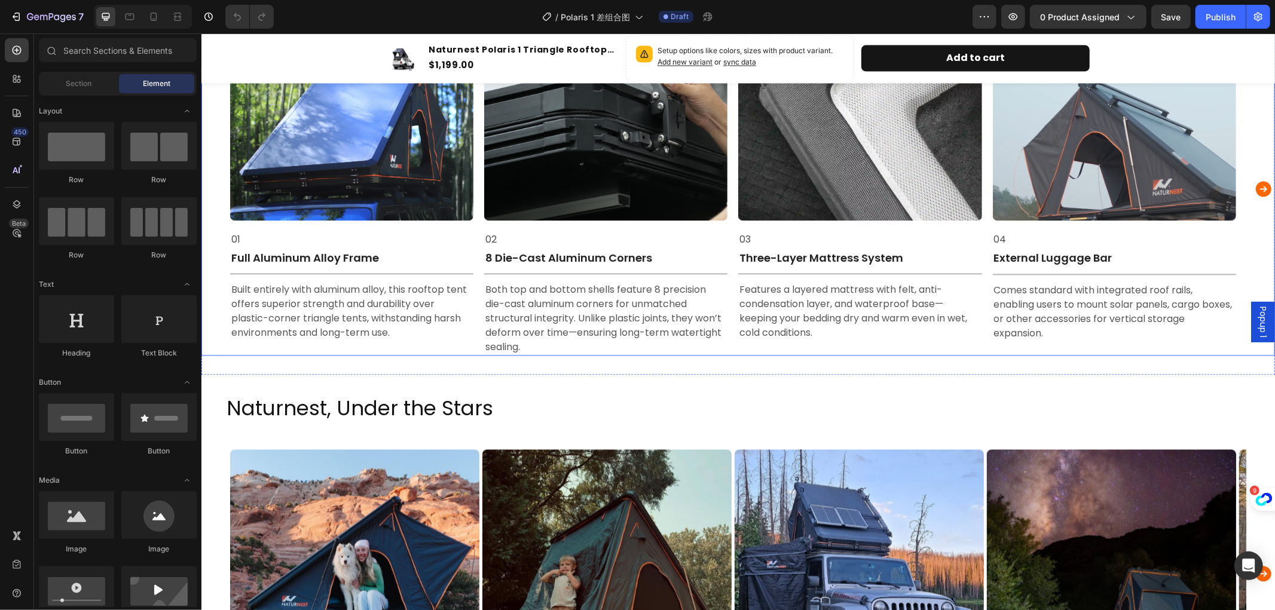
click at [1254, 188] on icon "Carousel Next Arrow" at bounding box center [1263, 189] width 19 height 24
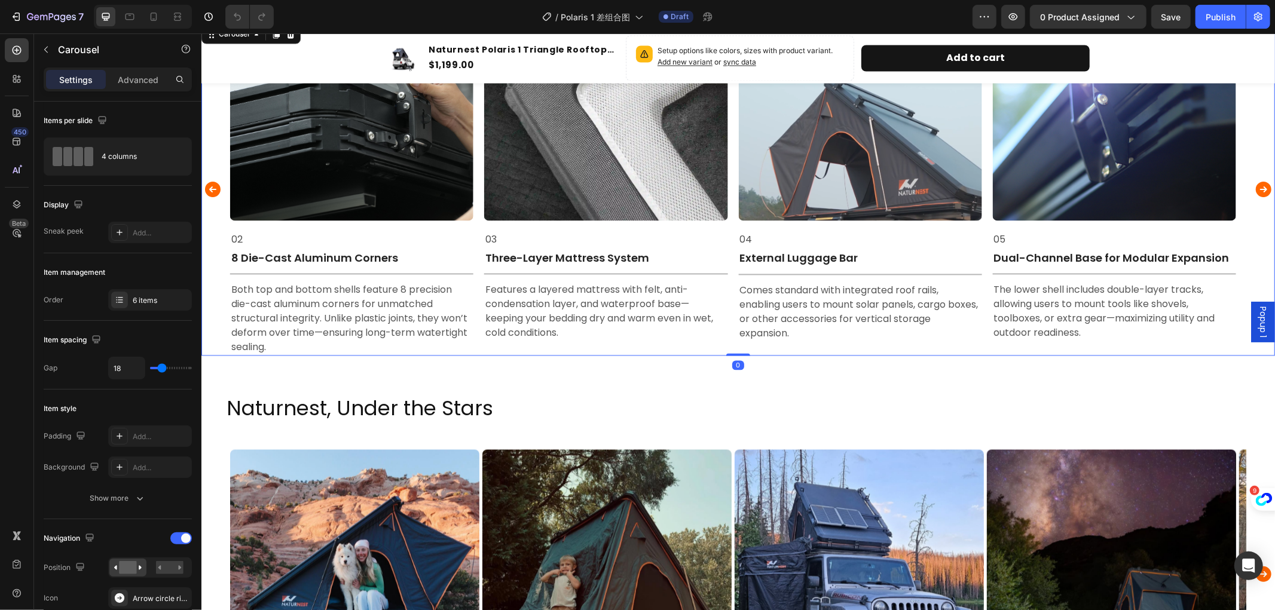
click at [1254, 188] on icon "Carousel Next Arrow" at bounding box center [1263, 189] width 19 height 24
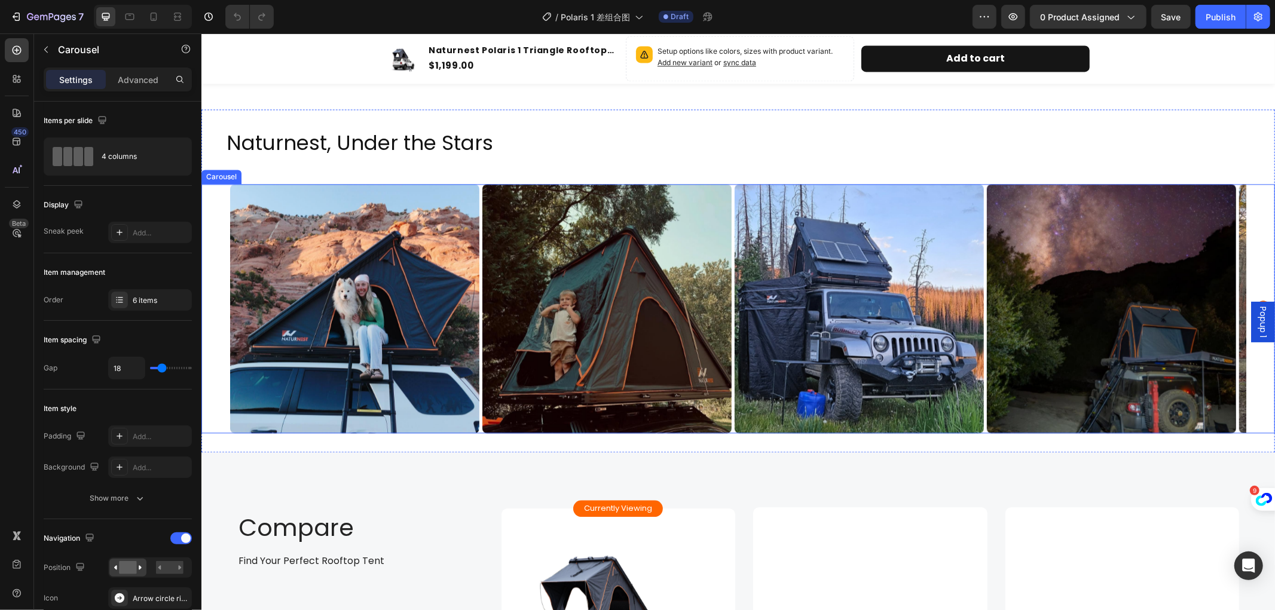
scroll to position [2324, 0]
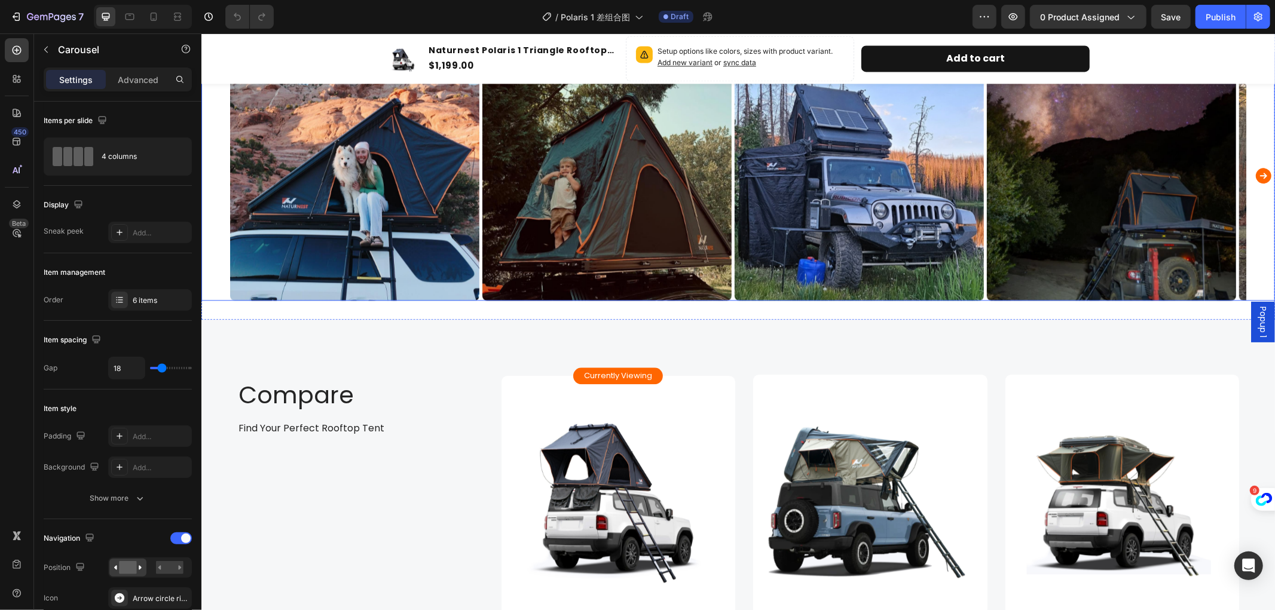
click at [1254, 175] on icon "Carousel Next Arrow" at bounding box center [1263, 175] width 19 height 24
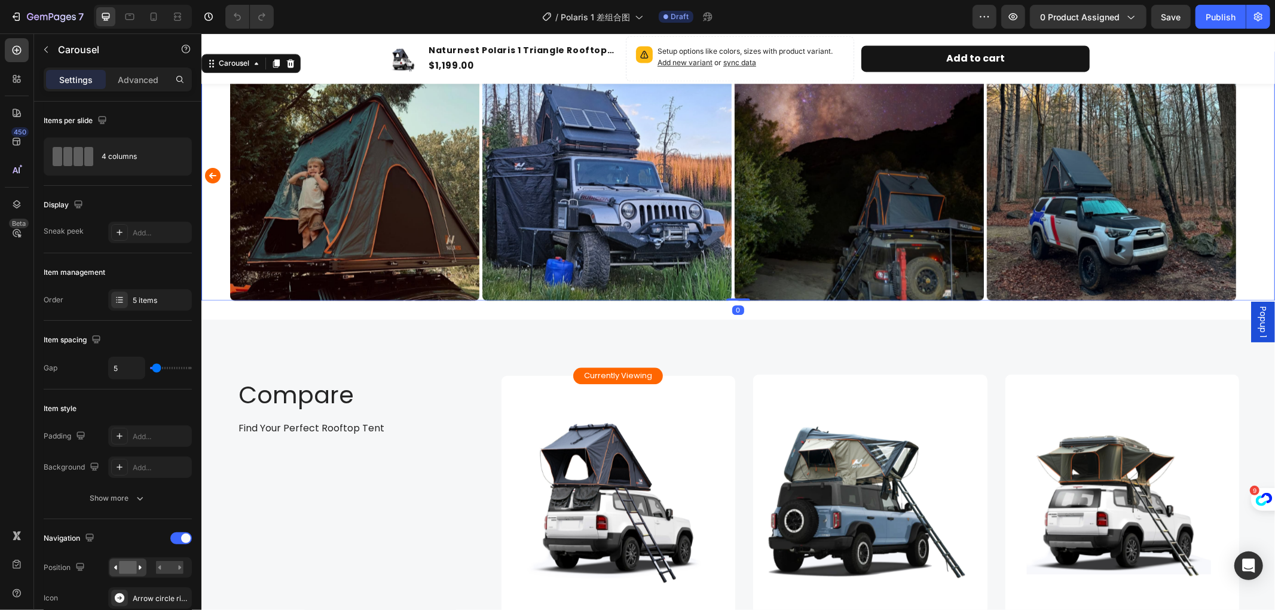
click at [1251, 175] on div "Image Image Image Image Image" at bounding box center [738, 175] width 1074 height 249
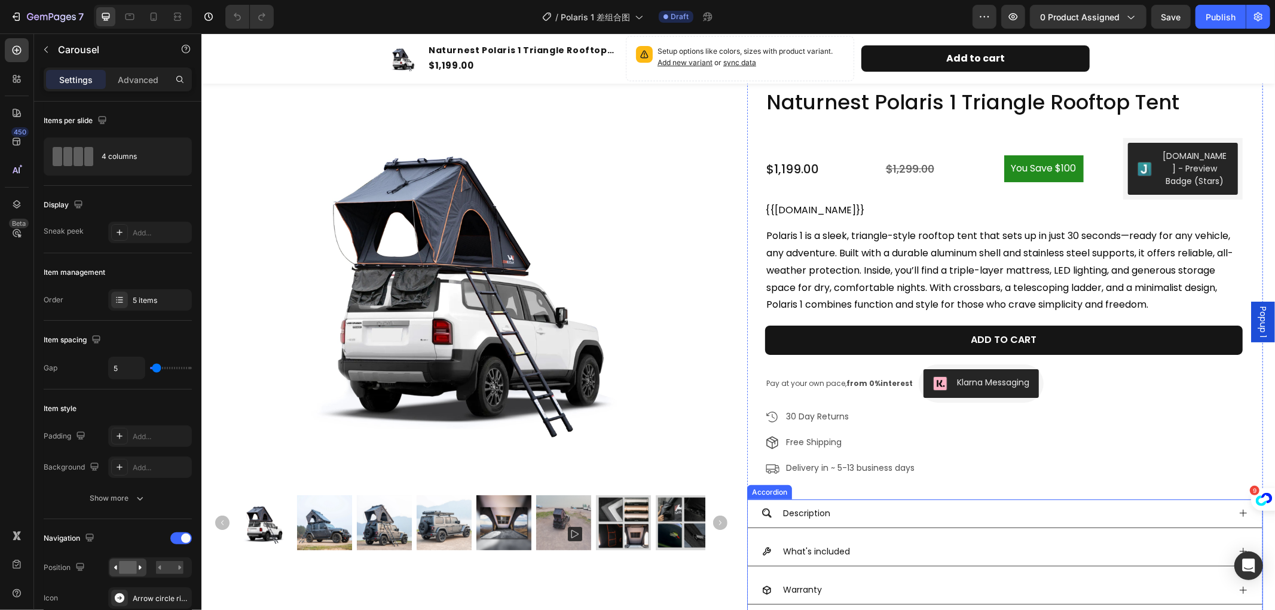
scroll to position [0, 0]
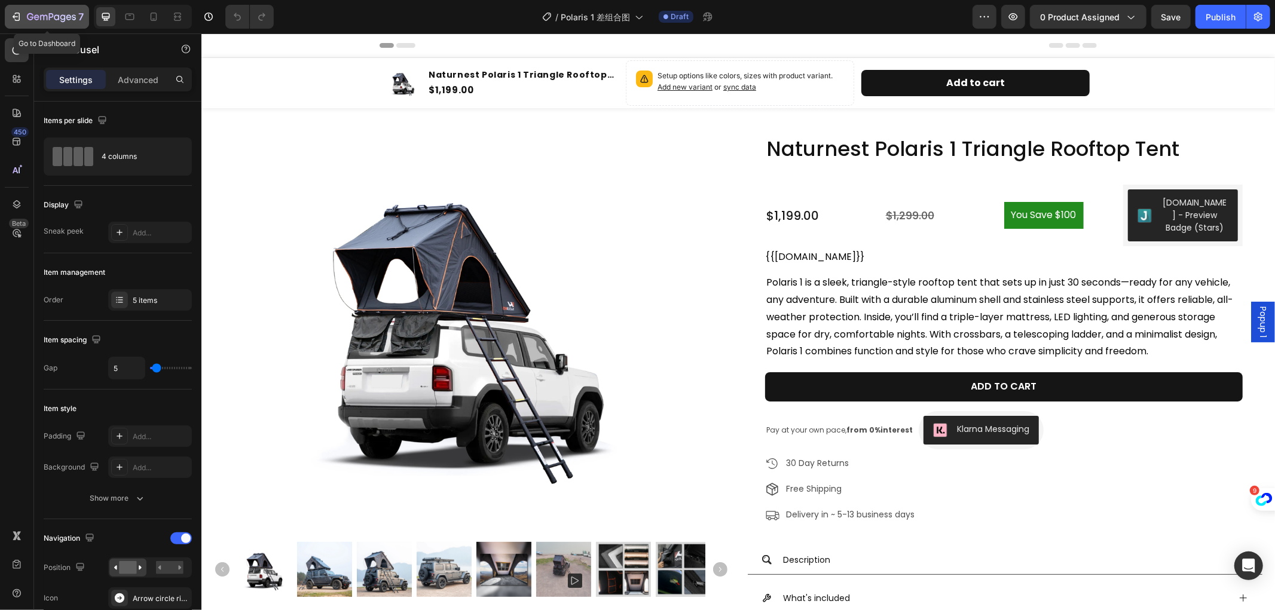
click at [23, 19] on div "7" at bounding box center [47, 17] width 74 height 14
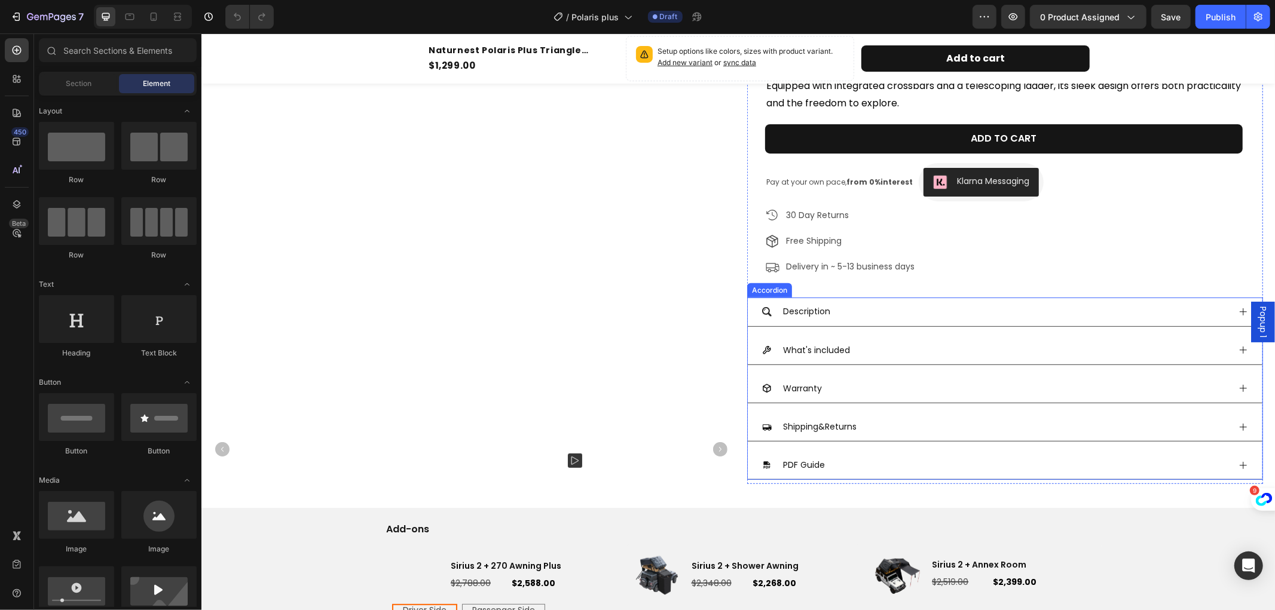
scroll to position [398, 0]
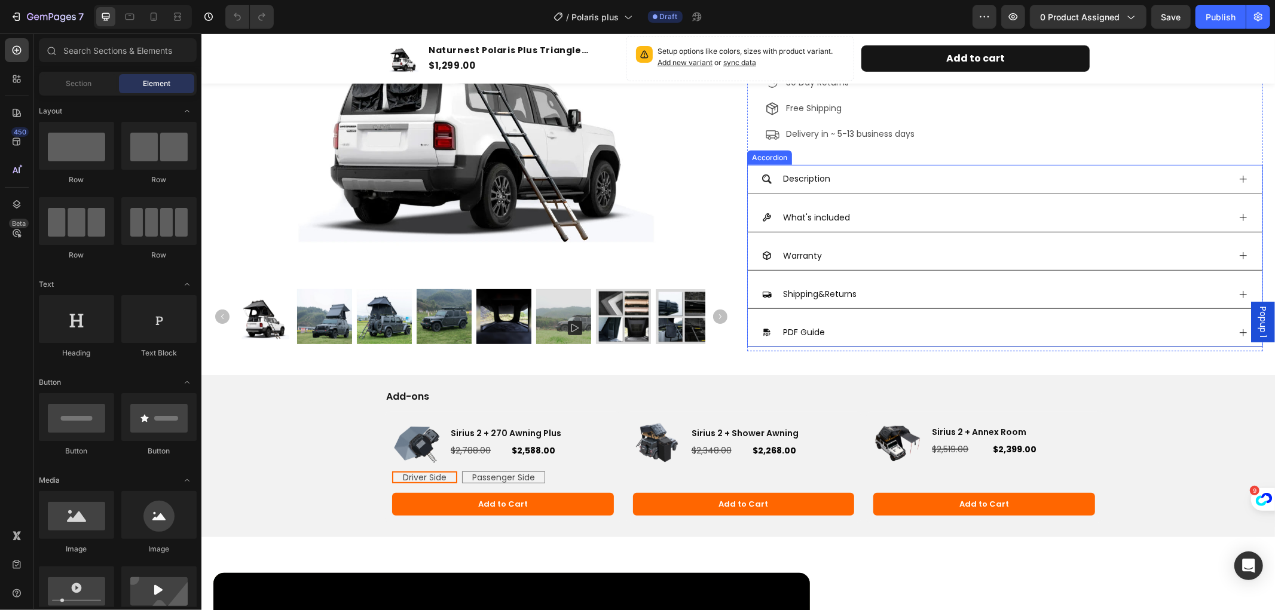
click at [1238, 176] on icon at bounding box center [1243, 179] width 10 height 10
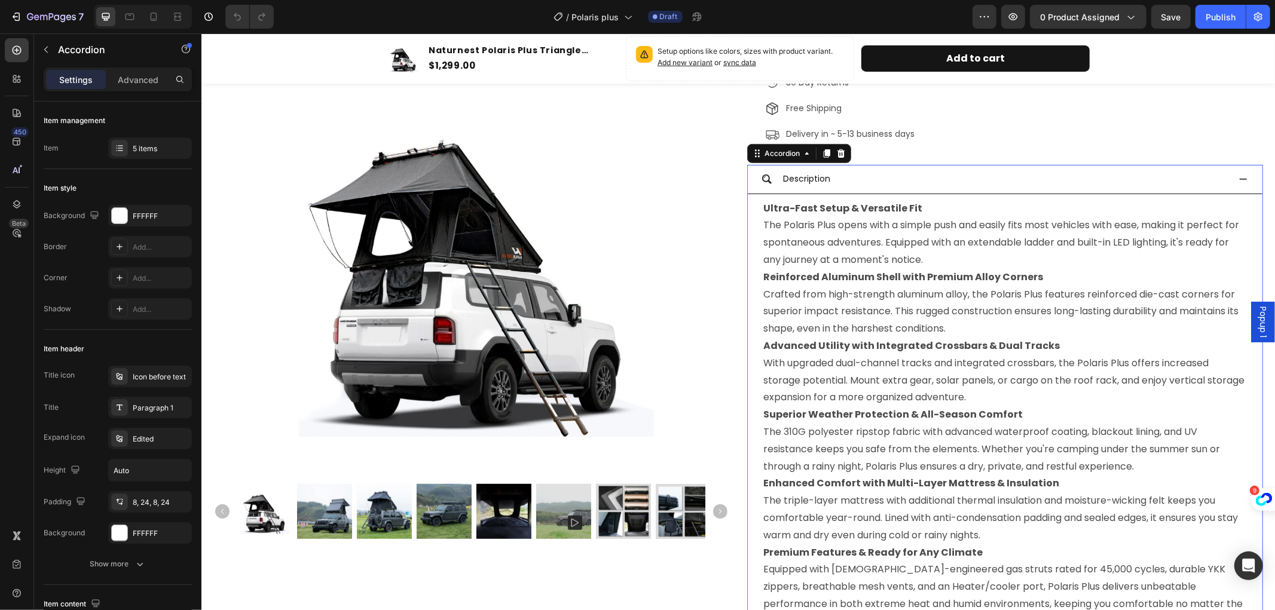
click at [1238, 176] on icon at bounding box center [1243, 179] width 10 height 10
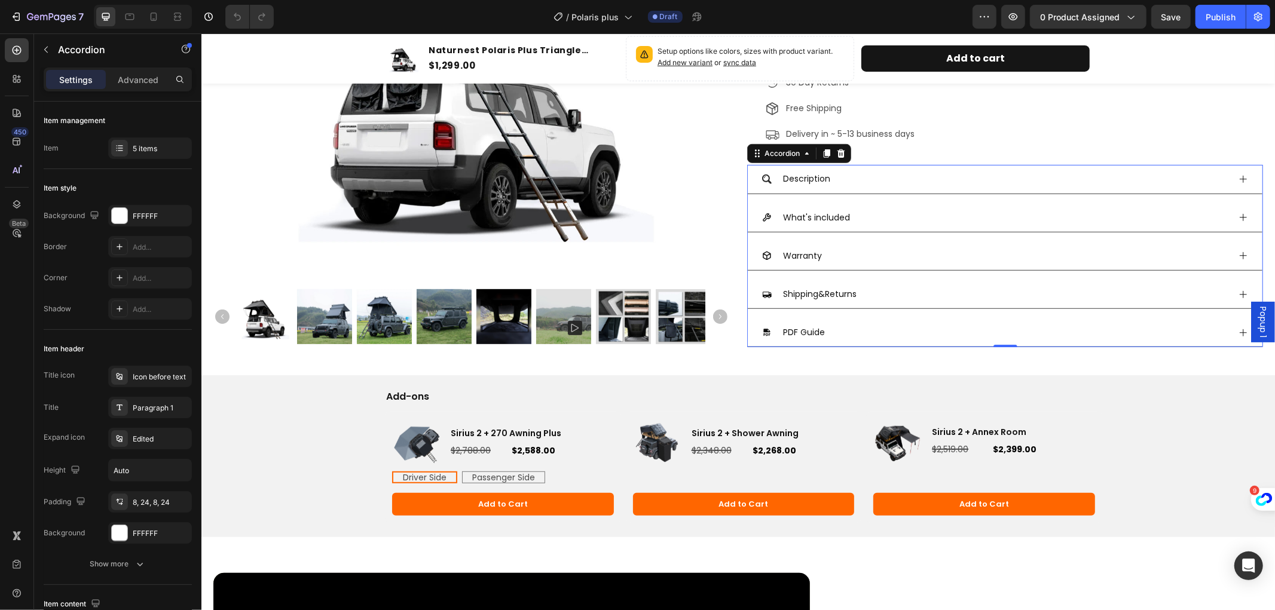
click at [1239, 217] on icon at bounding box center [1242, 216] width 7 height 7
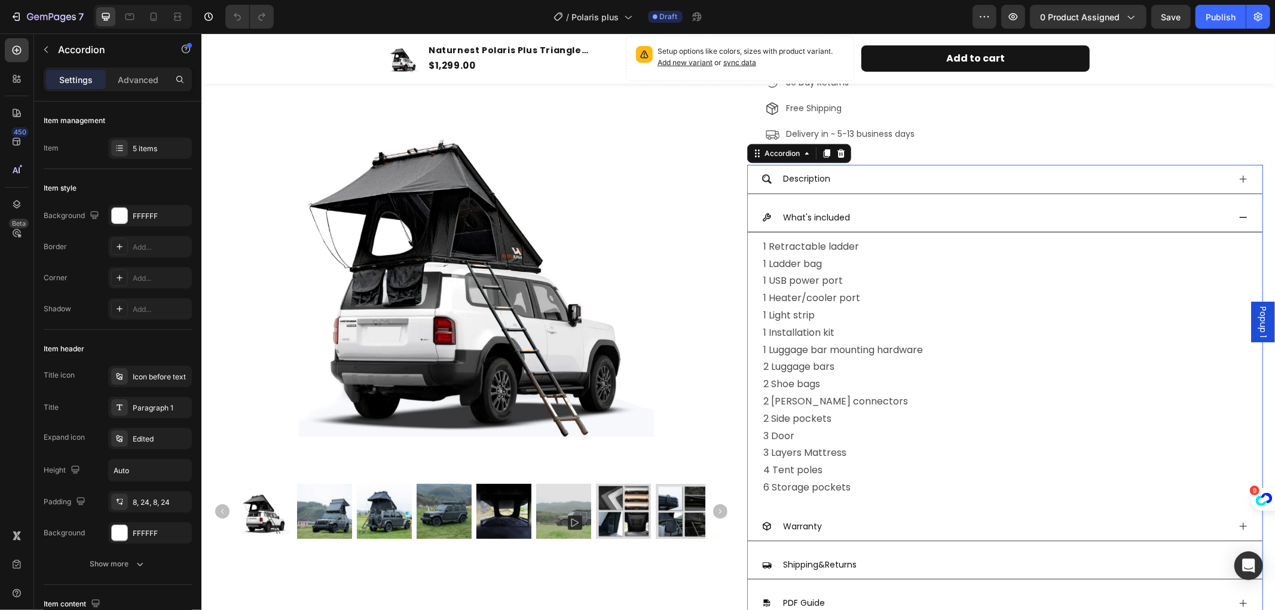
click at [1239, 217] on icon at bounding box center [1243, 216] width 8 height 1
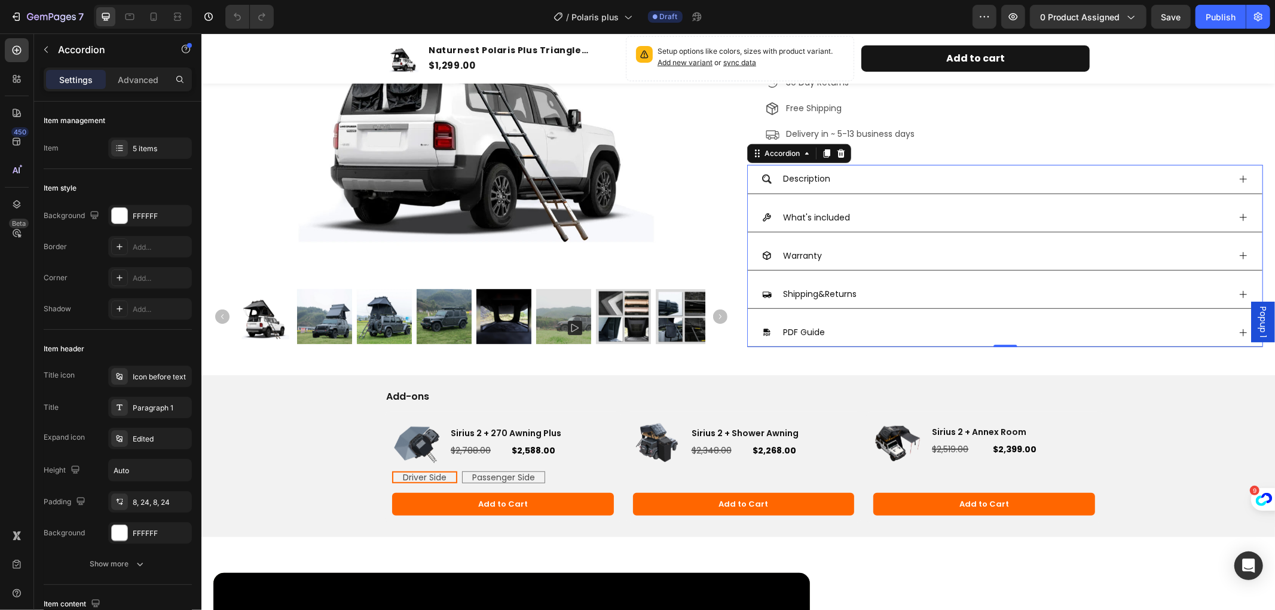
click at [1239, 217] on icon at bounding box center [1242, 216] width 7 height 7
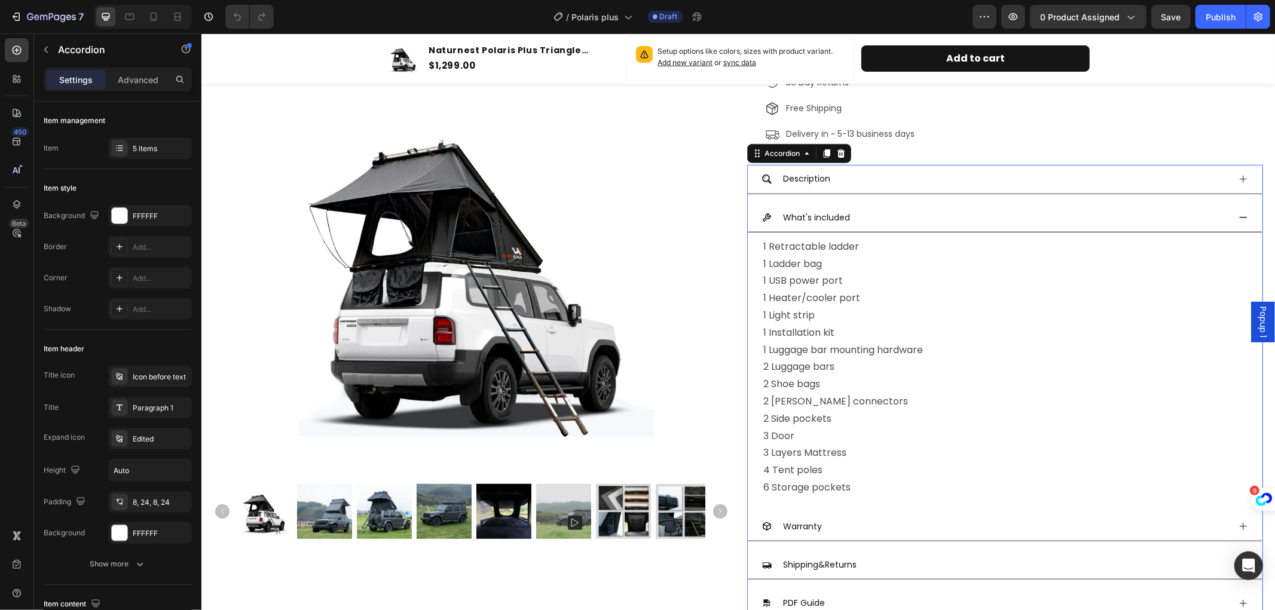
click at [1239, 217] on icon at bounding box center [1243, 216] width 8 height 1
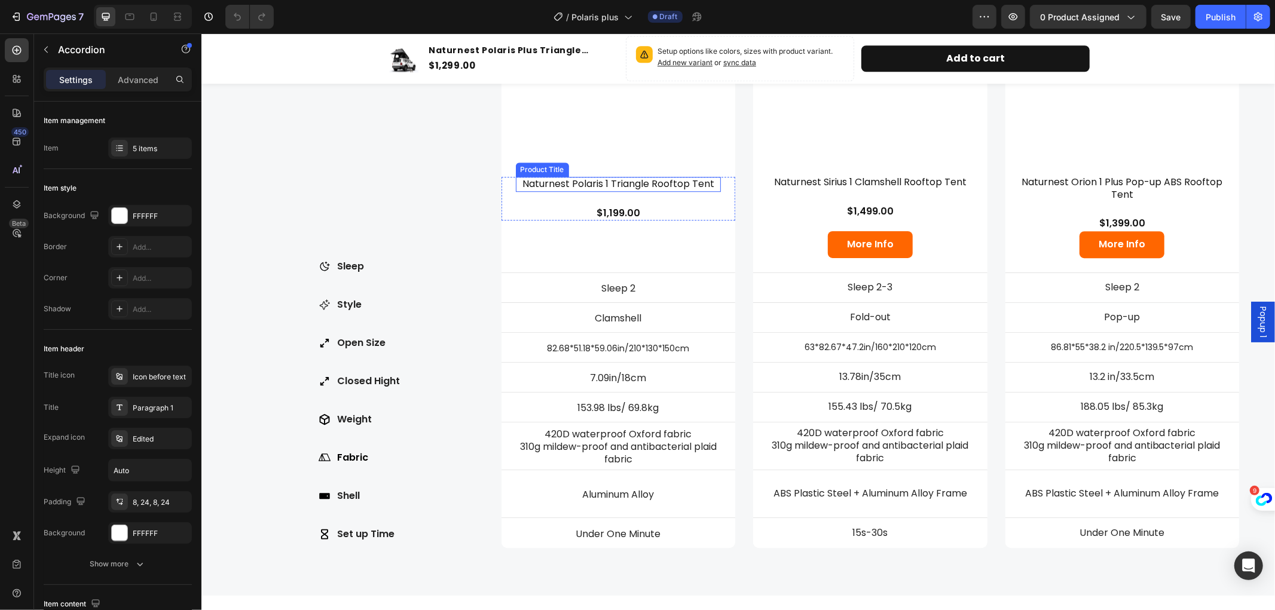
scroll to position [2657, 0]
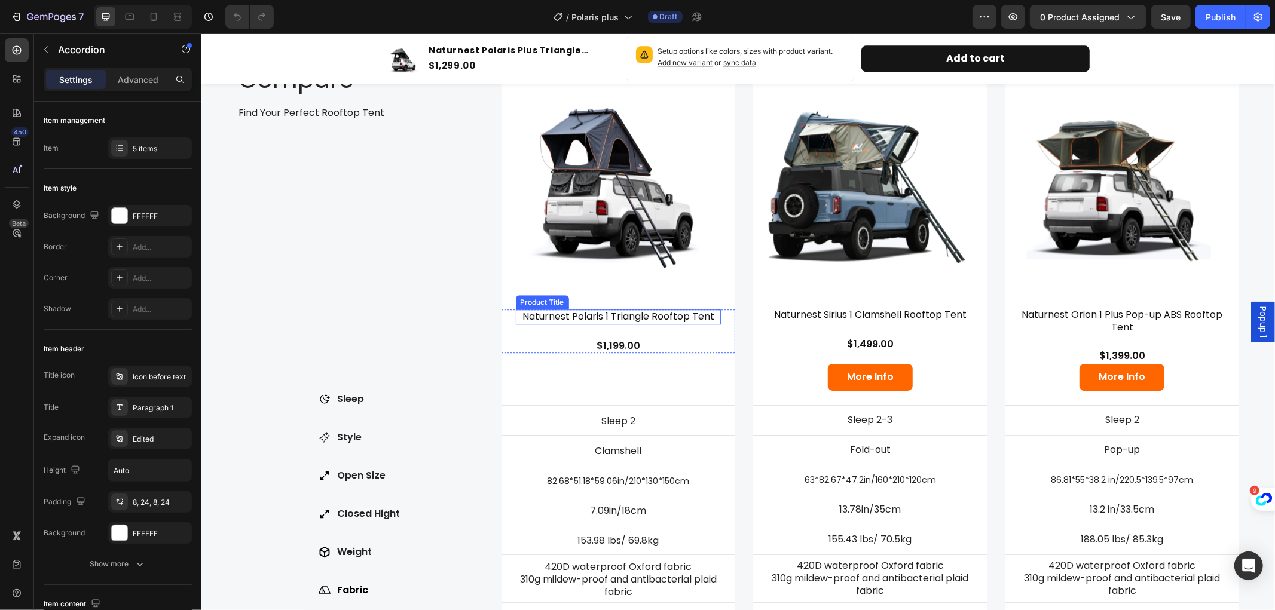
click at [594, 309] on h3 "Naturnest Polaris 1 Triangle Rooftop Tent" at bounding box center [618, 316] width 206 height 15
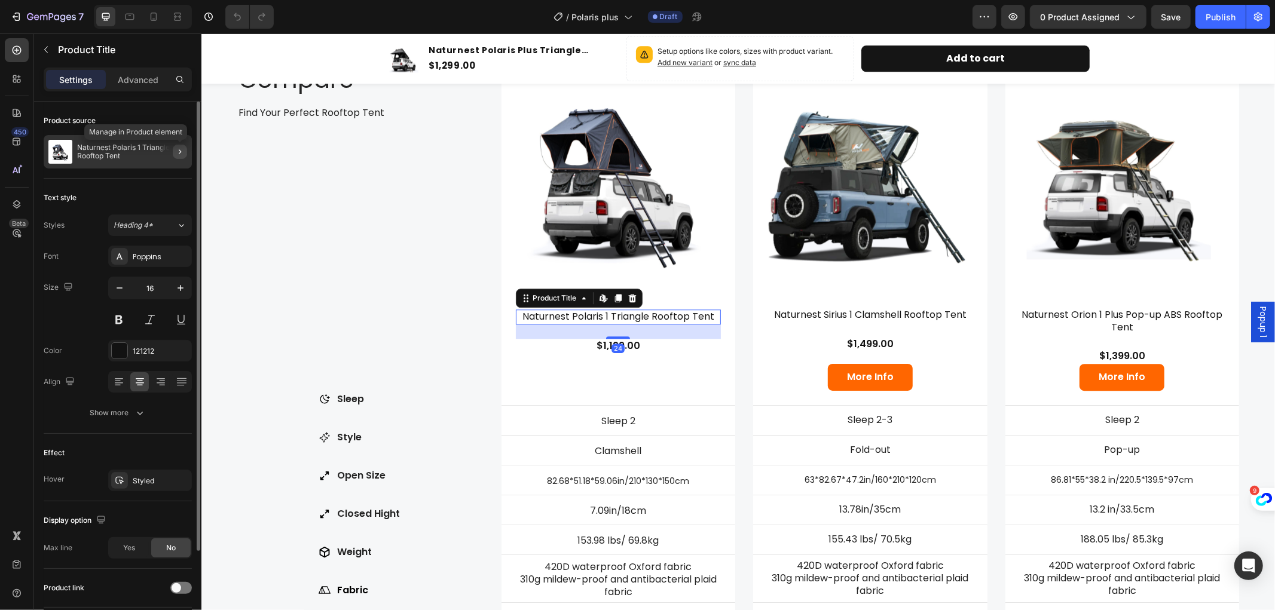
click at [178, 147] on icon "button" at bounding box center [180, 152] width 10 height 10
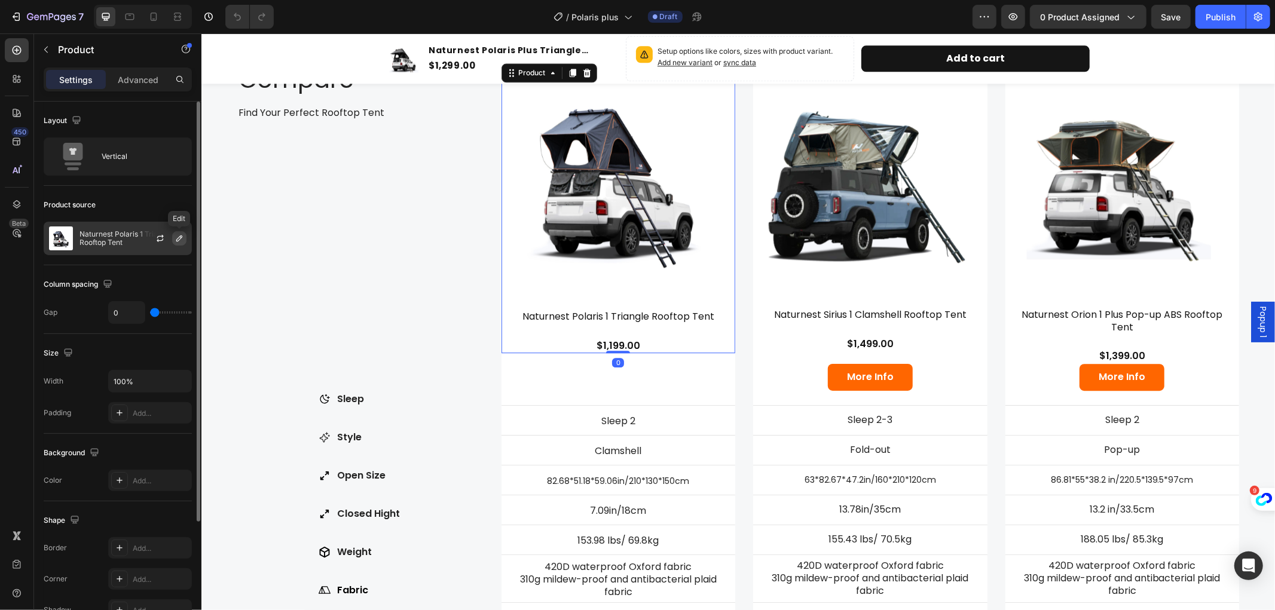
click at [176, 237] on icon "button" at bounding box center [180, 239] width 10 height 10
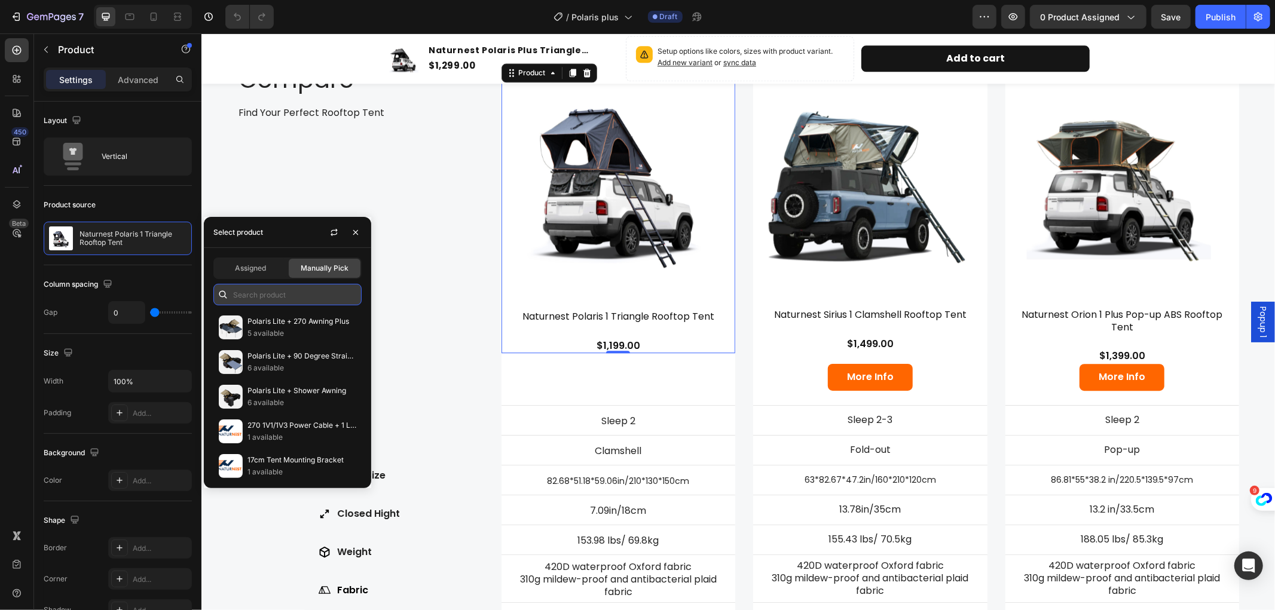
click at [271, 289] on input "text" at bounding box center [287, 295] width 148 height 22
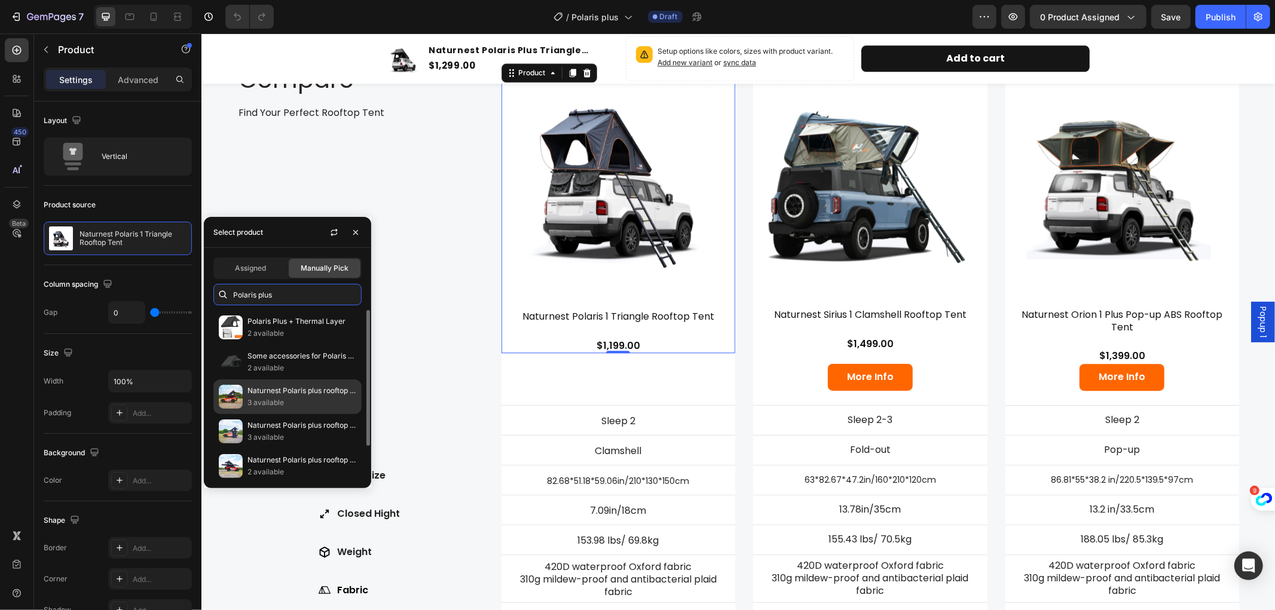
scroll to position [39, 0]
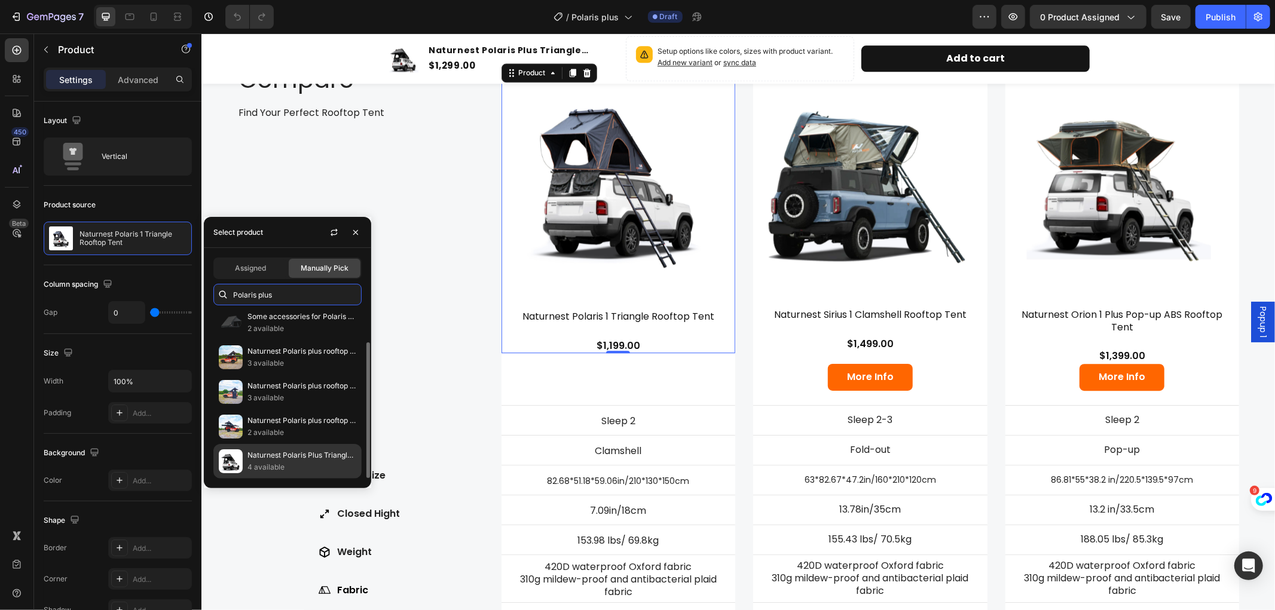
type input "Polaris plus"
click at [298, 454] on p "Naturnest Polaris Plus Triangle Rooftop Tent" at bounding box center [302, 456] width 109 height 12
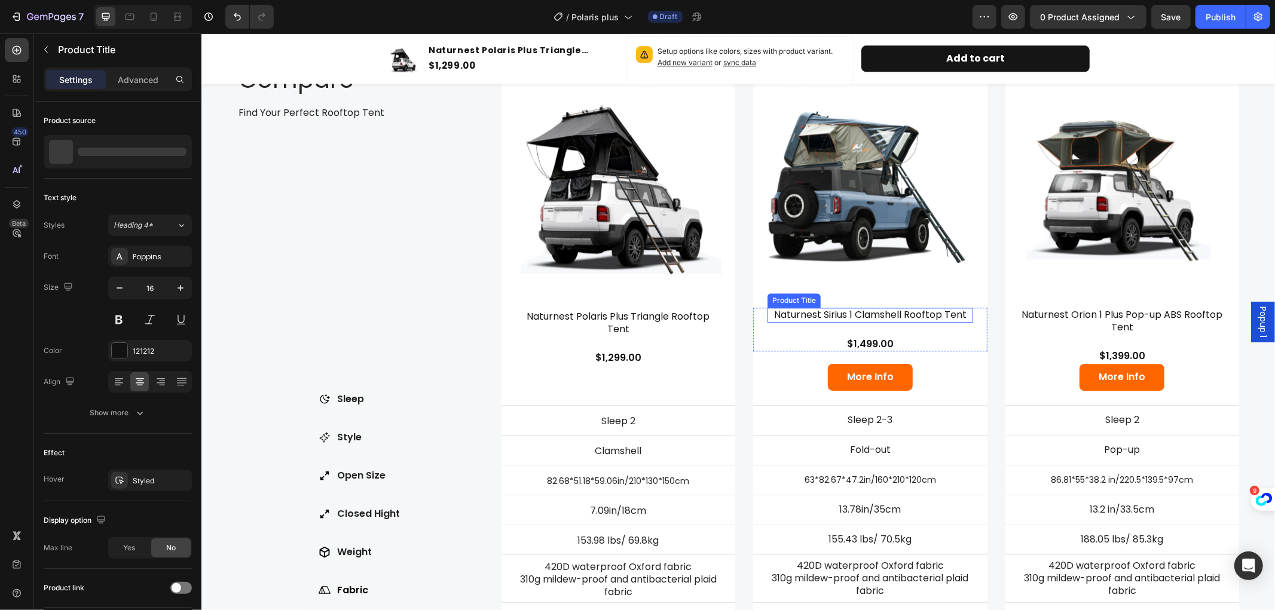
click at [855, 311] on h3 "Naturnest Sirius 1 Clamshell Rooftop Tent" at bounding box center [870, 314] width 206 height 15
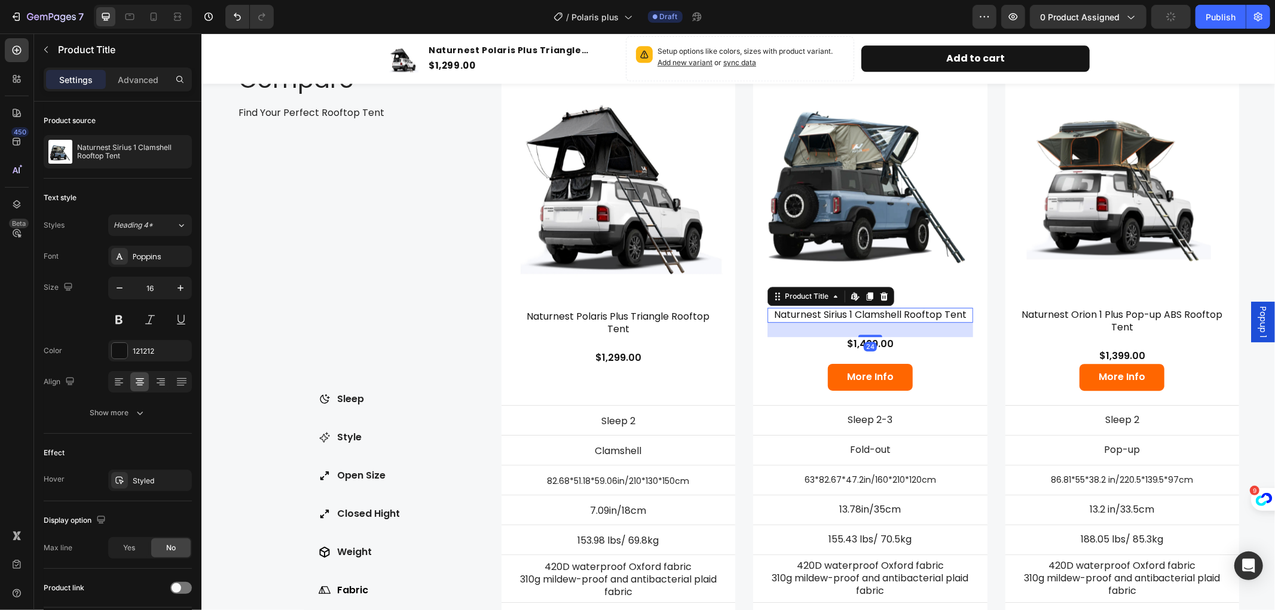
click at [863, 310] on h3 "Naturnest Sirius 1 Clamshell Rooftop Tent" at bounding box center [870, 314] width 206 height 15
click at [916, 308] on h3 "Naturnest Sirius 1 Clamshell Rooftop Tent" at bounding box center [870, 314] width 206 height 15
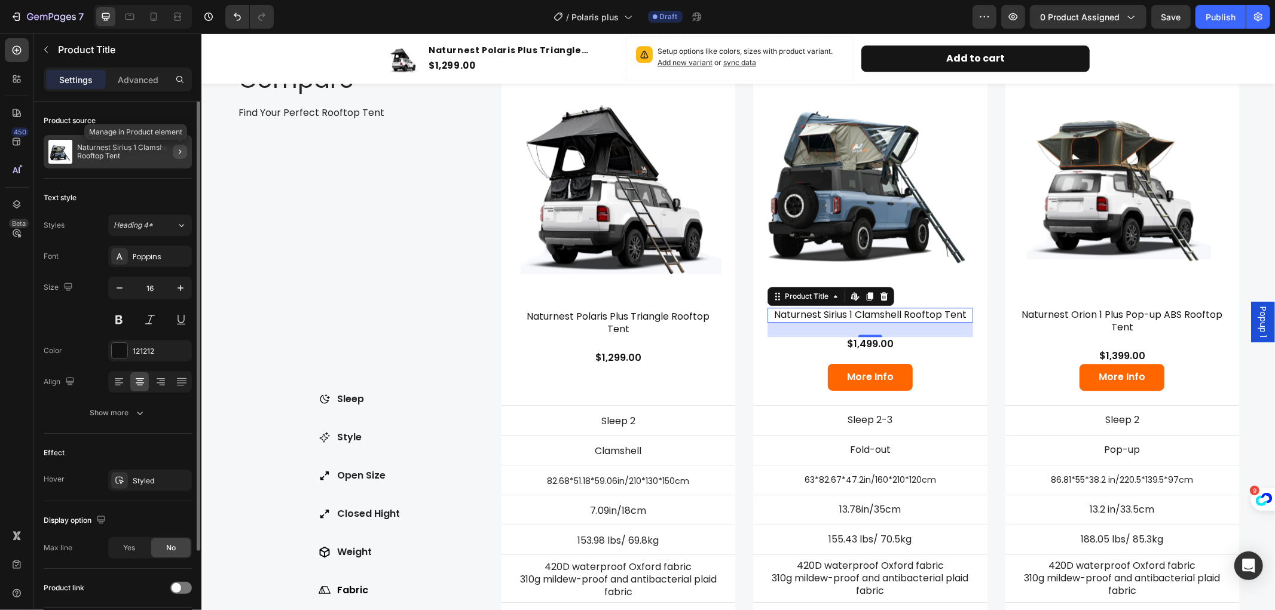
click at [178, 151] on icon "button" at bounding box center [180, 152] width 10 height 10
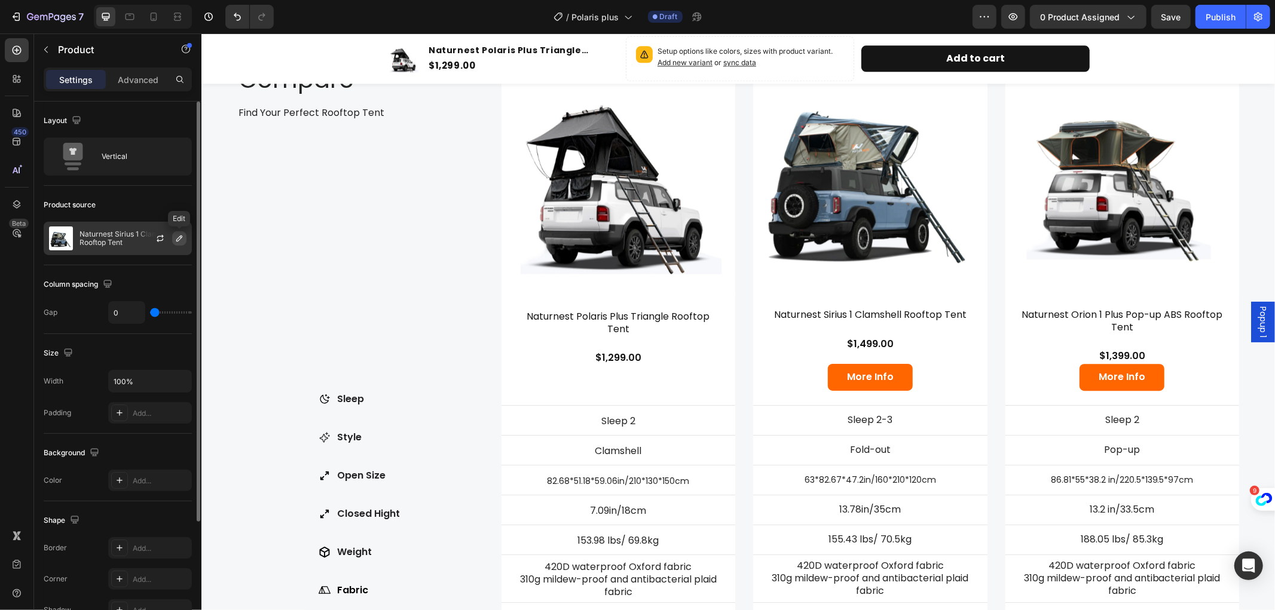
click at [180, 240] on icon "button" at bounding box center [180, 239] width 10 height 10
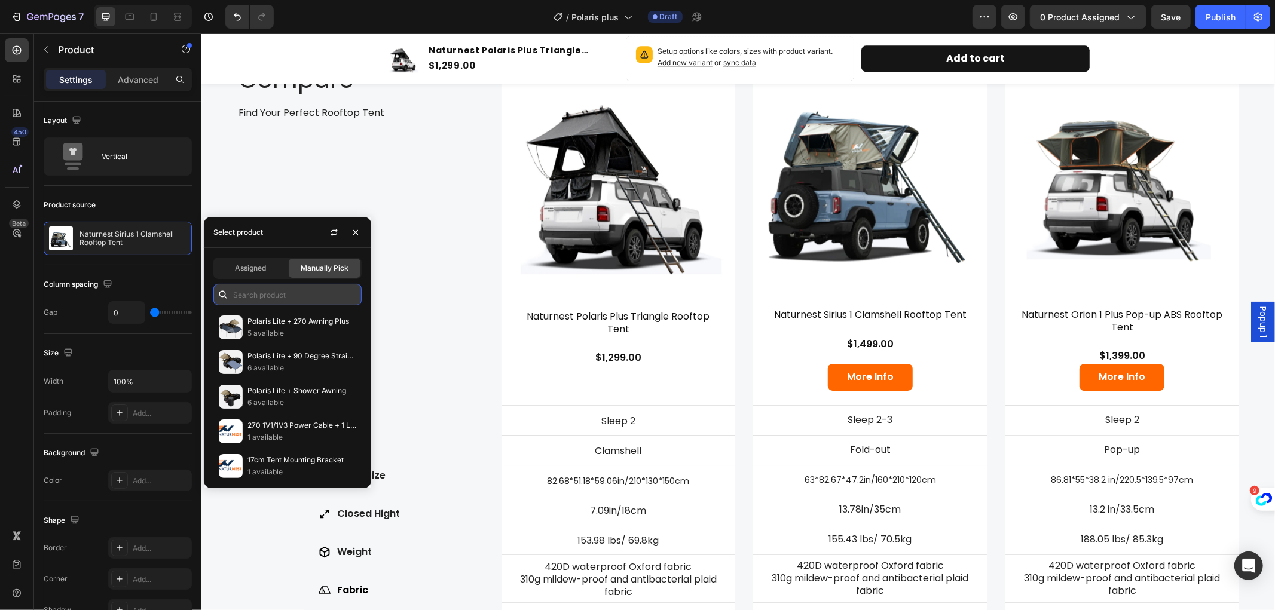
click at [272, 299] on input "text" at bounding box center [287, 295] width 148 height 22
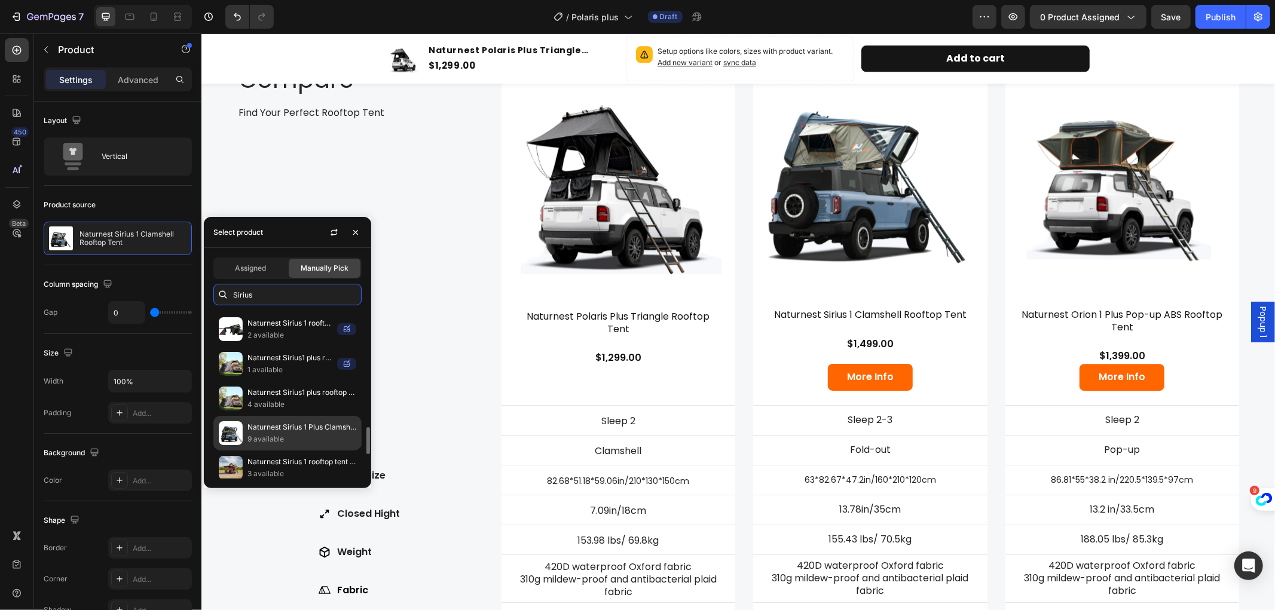
type input "Sirius"
click at [318, 429] on p "Naturnest Sirius 1 Plus Clamshell Rooftop Tent" at bounding box center [302, 427] width 109 height 12
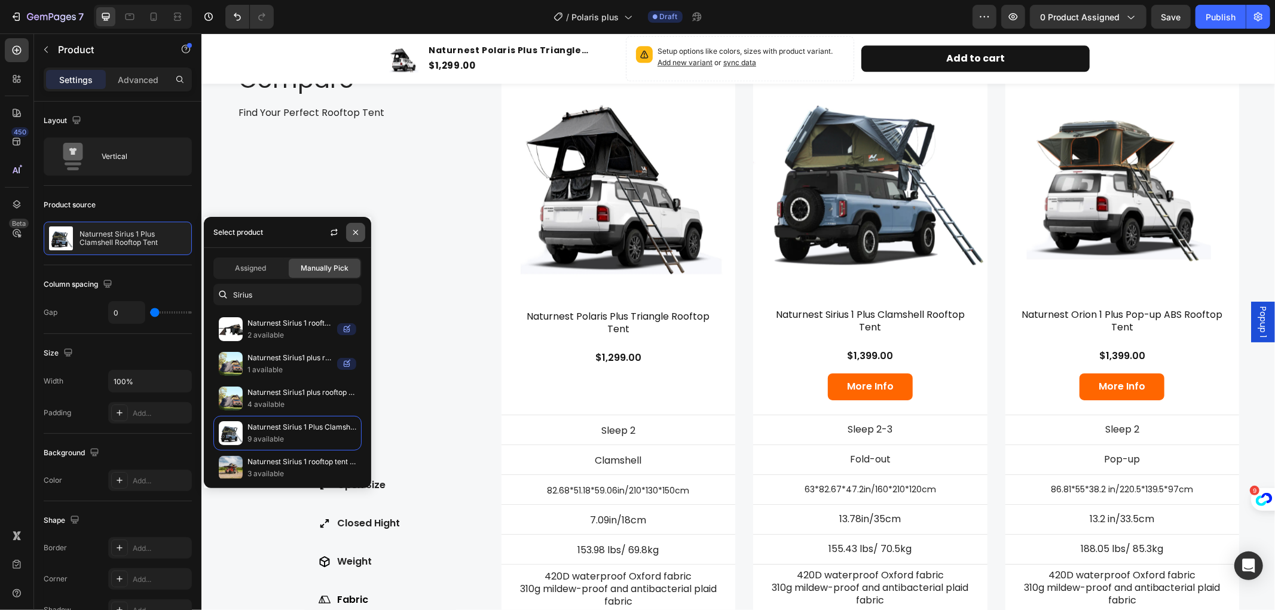
click at [353, 231] on icon "button" at bounding box center [356, 233] width 10 height 10
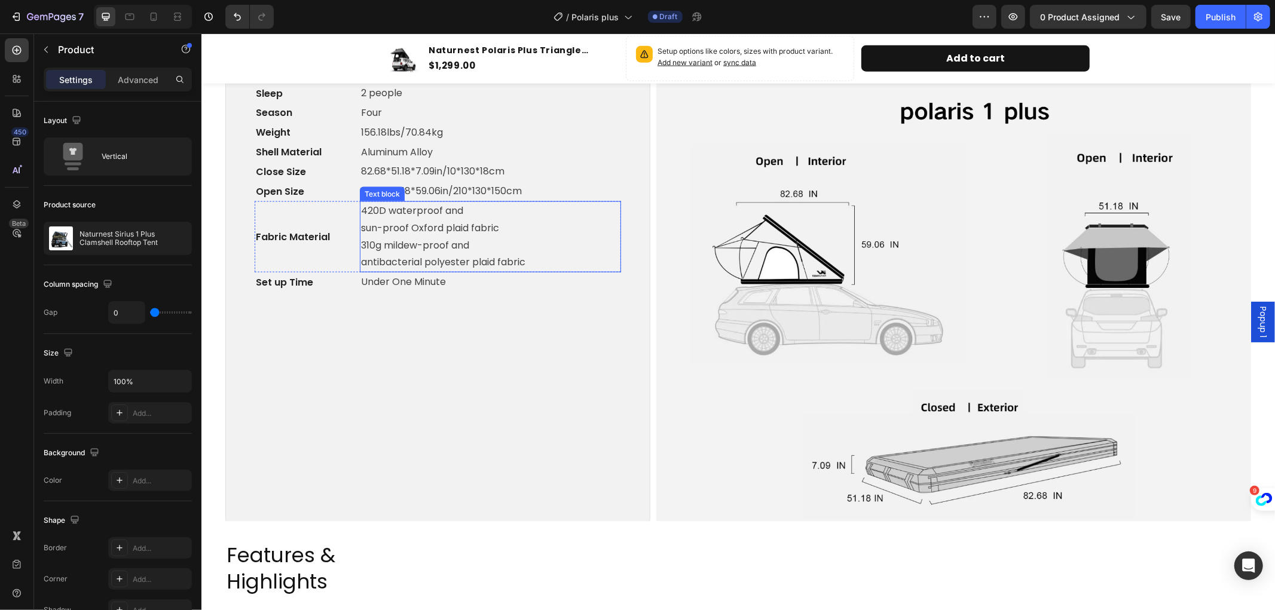
scroll to position [1266, 0]
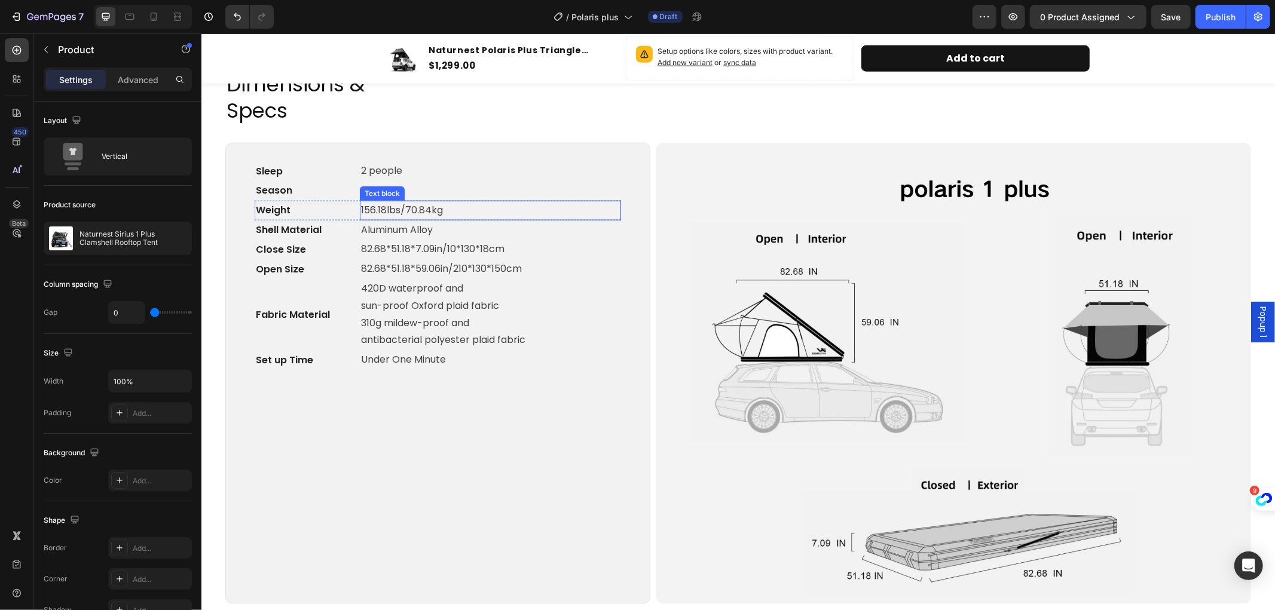
click at [421, 206] on p "156.18lbs/70.84kg" at bounding box center [489, 209] width 259 height 17
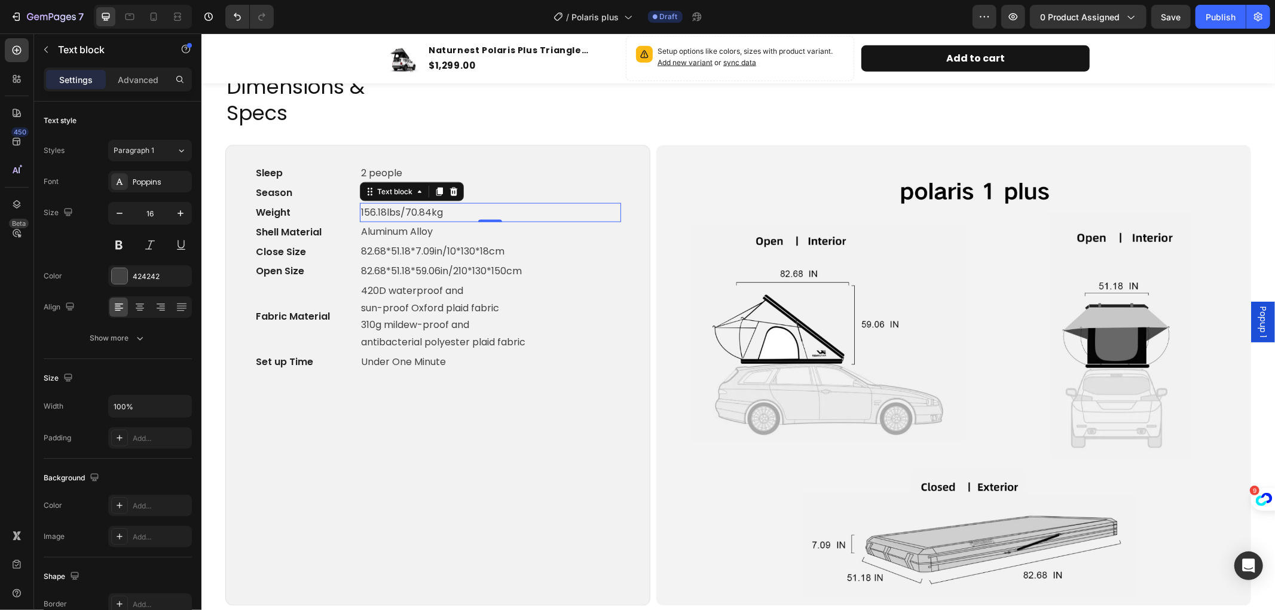
click at [454, 207] on span "Rich Text Editor. Editing area: main" at bounding box center [460, 212] width 36 height 12
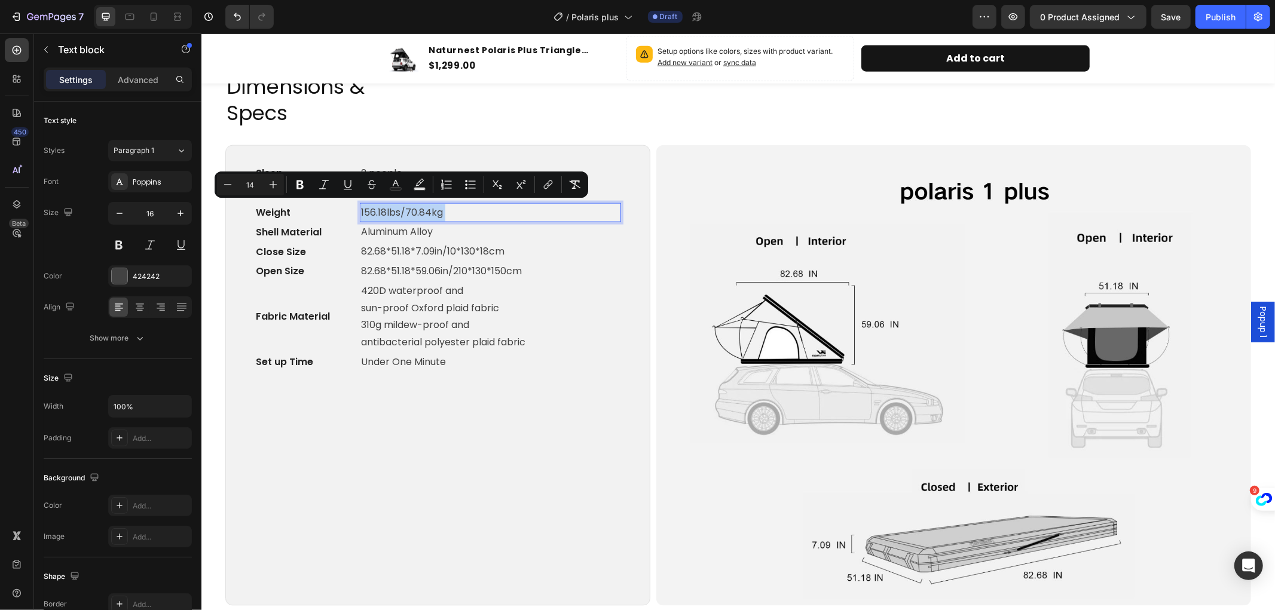
drag, startPoint x: 443, startPoint y: 207, endPoint x: 358, endPoint y: 206, distance: 85.5
click at [359, 206] on div "156.18lbs/70.84kg" at bounding box center [489, 213] width 261 height 20
copy p "156.18lbs/70.84kg"
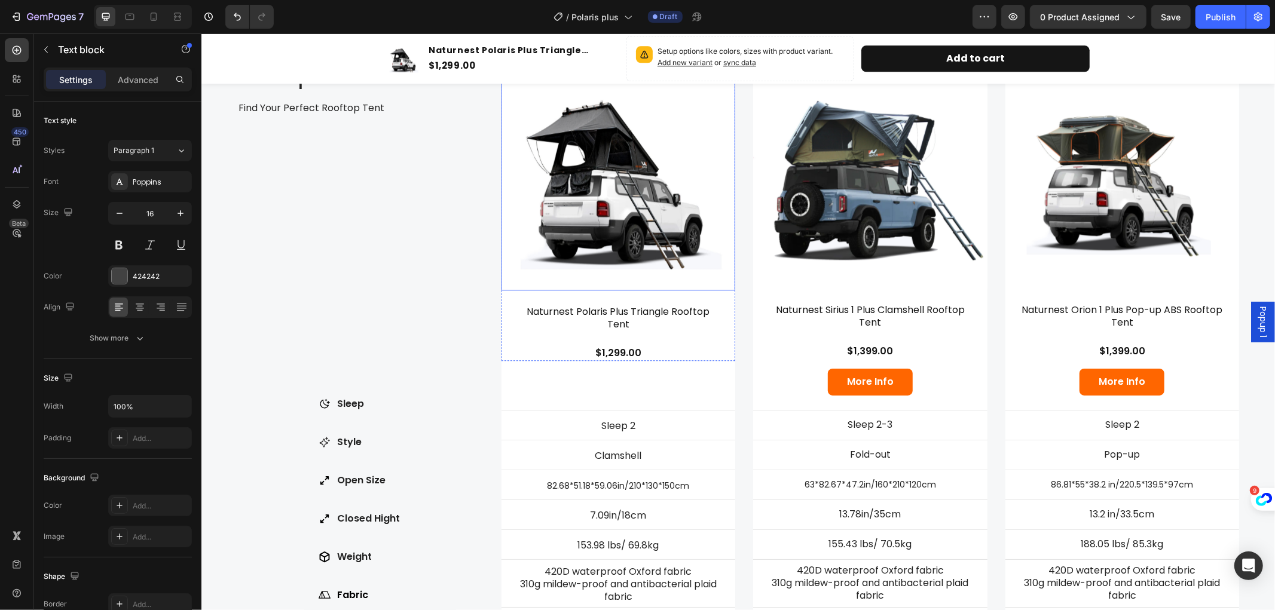
scroll to position [2993, 0]
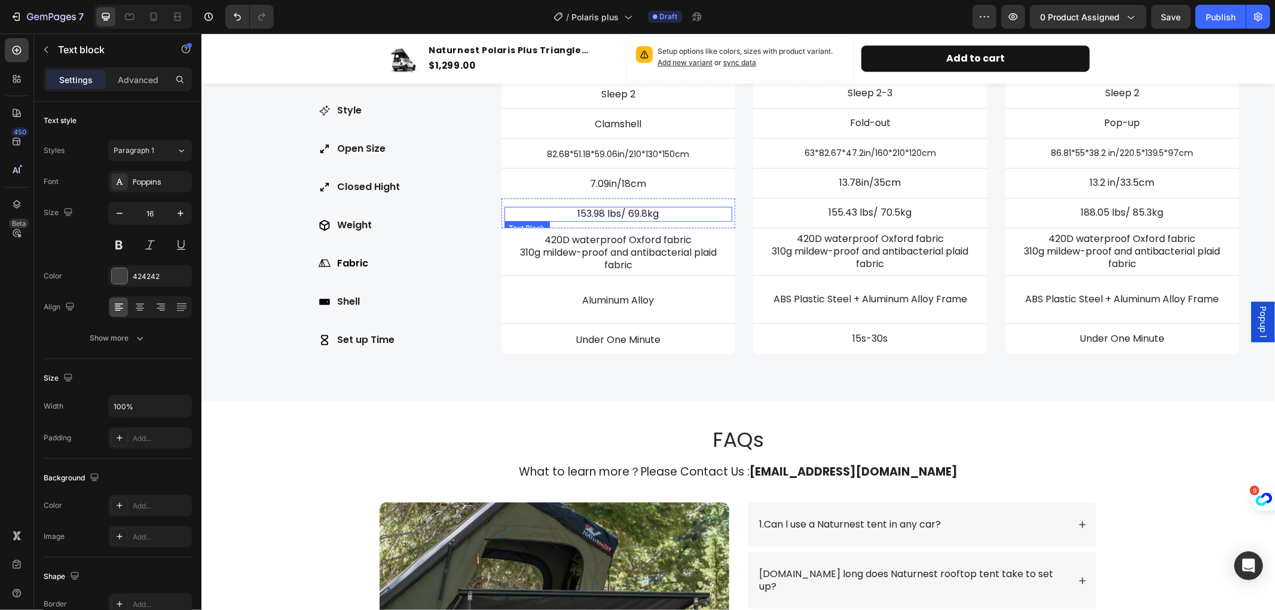
click at [625, 212] on p "153.98 lbs/ 69.8kg" at bounding box center [618, 213] width 226 height 13
click at [656, 210] on p "153.98 lbs/ 69.8kg" at bounding box center [618, 213] width 226 height 13
drag, startPoint x: 612, startPoint y: 213, endPoint x: 528, endPoint y: 209, distance: 83.2
click at [528, 209] on p "153.98 lbs/ 69.8kg156.18lbs/70.84kg" at bounding box center [618, 214] width 226 height 13
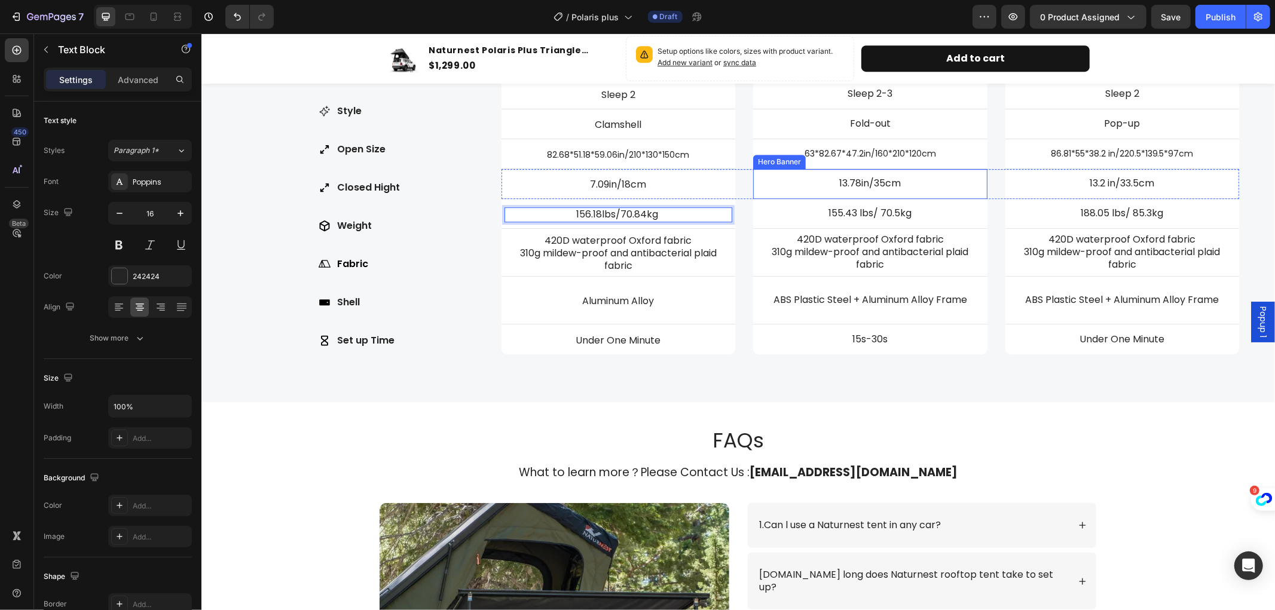
click at [824, 189] on div "13.78in/35cm Text Block" at bounding box center [870, 183] width 234 height 44
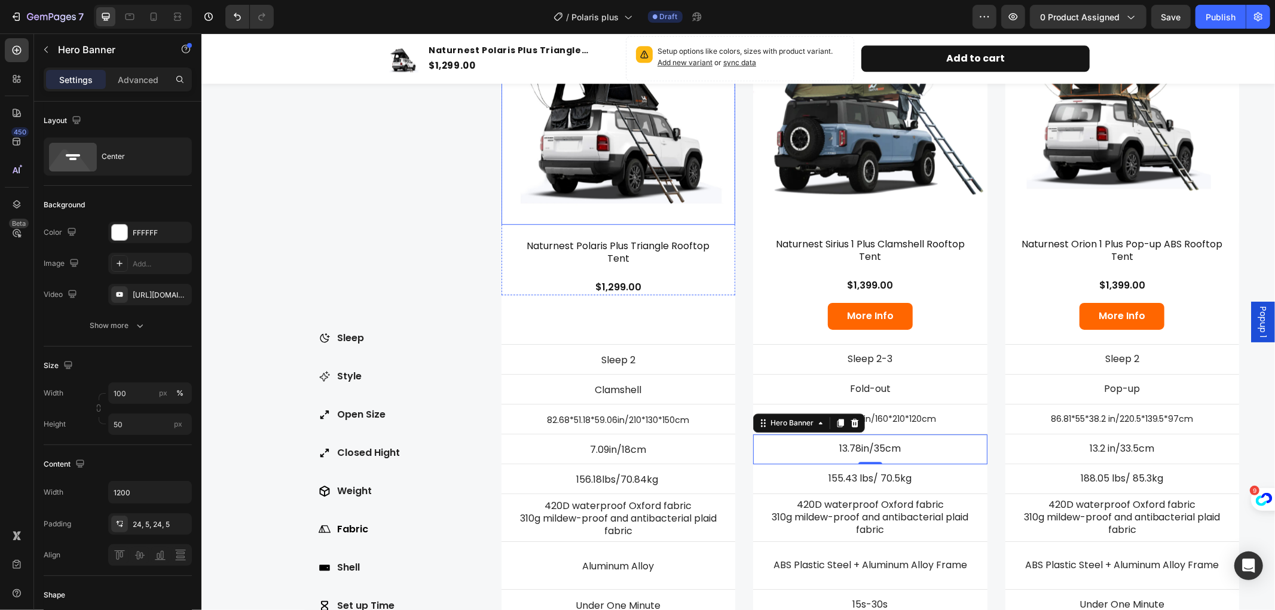
scroll to position [2860, 0]
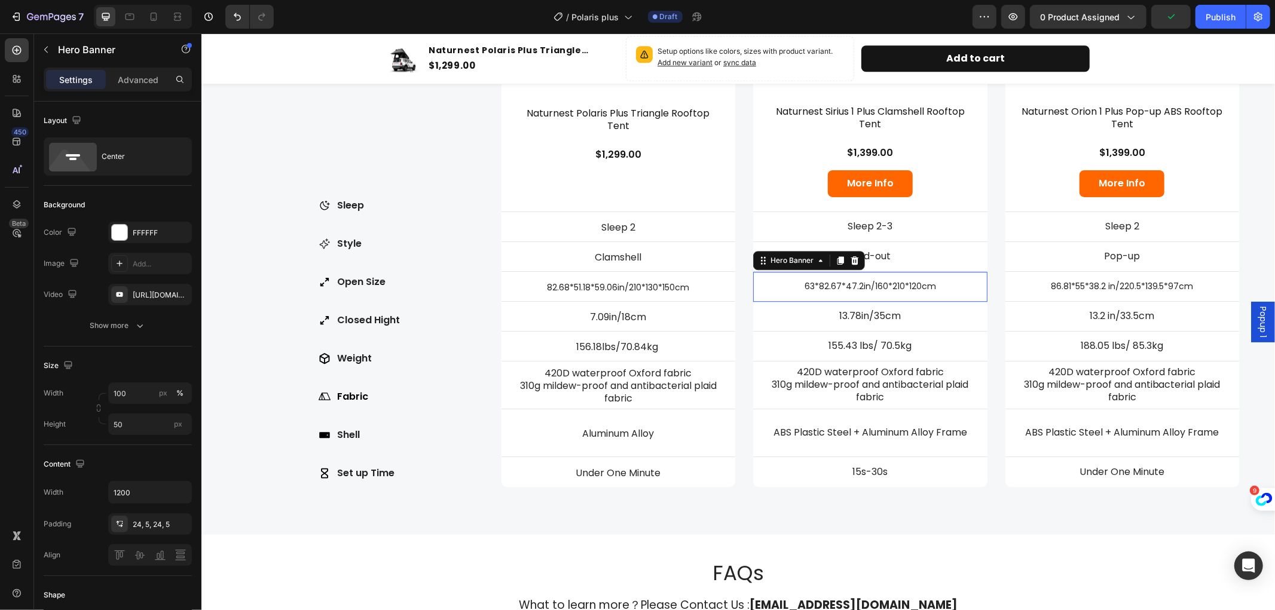
click at [934, 275] on div "63*82.67*47.2in/160*210*120cm Text Block" at bounding box center [870, 286] width 234 height 42
click at [909, 310] on p "13.78in/35cm" at bounding box center [870, 316] width 226 height 13
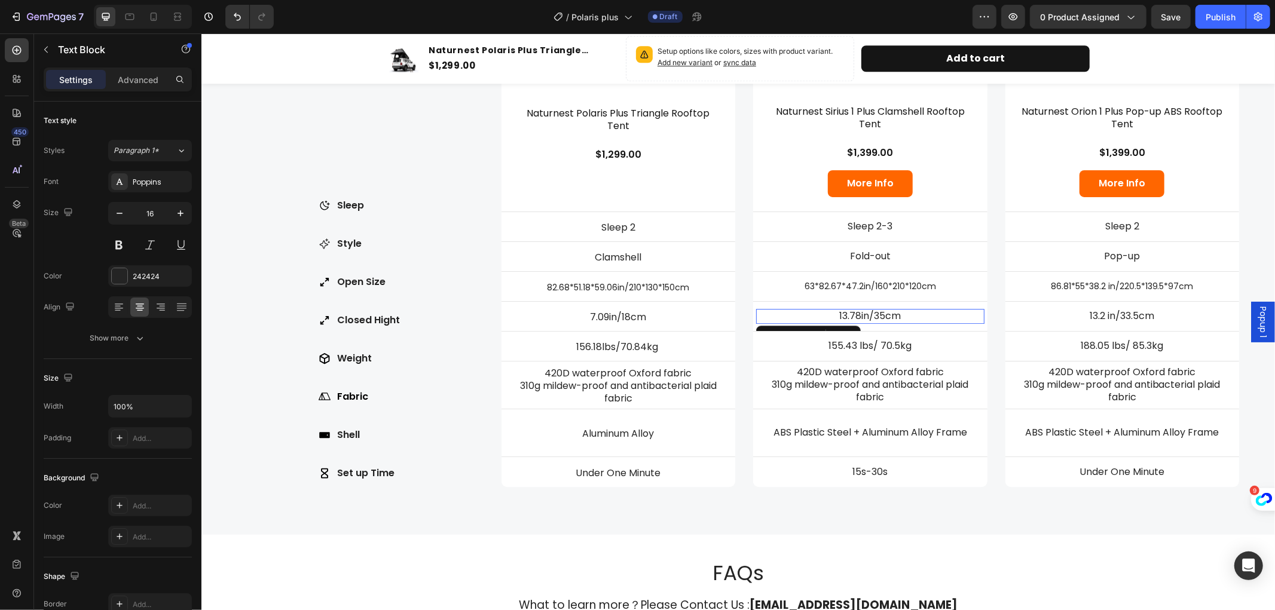
click at [909, 310] on p "13.78in/35cm" at bounding box center [870, 316] width 226 height 13
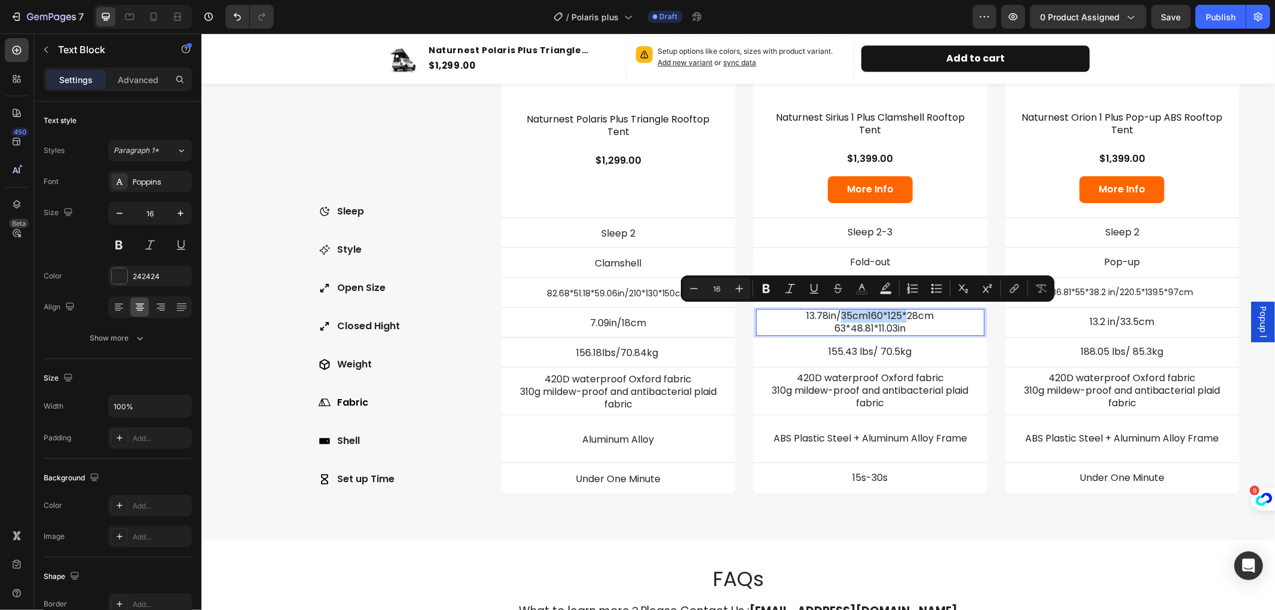
drag, startPoint x: 901, startPoint y: 310, endPoint x: 835, endPoint y: 313, distance: 66.4
click at [835, 313] on p "13.78in/35cm160*125*28cm 63*48.81*11.03in" at bounding box center [870, 322] width 226 height 25
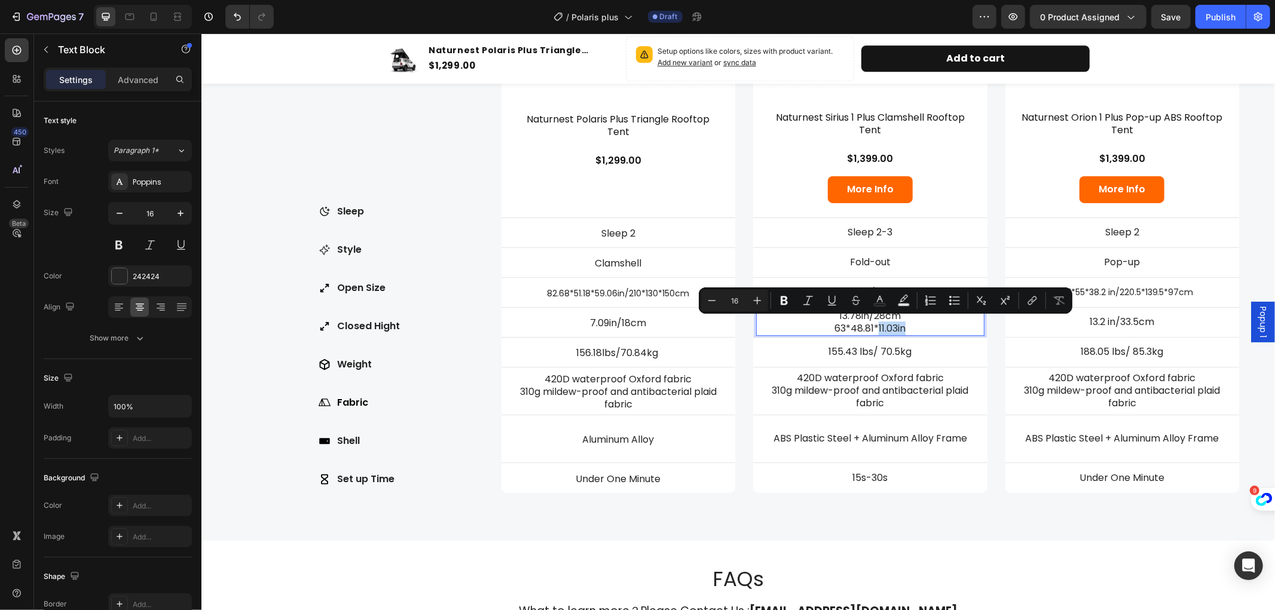
drag, startPoint x: 870, startPoint y: 323, endPoint x: 925, endPoint y: 327, distance: 55.1
click at [925, 327] on p "13.78in/28cm 63*48.81*11.03in" at bounding box center [870, 322] width 226 height 25
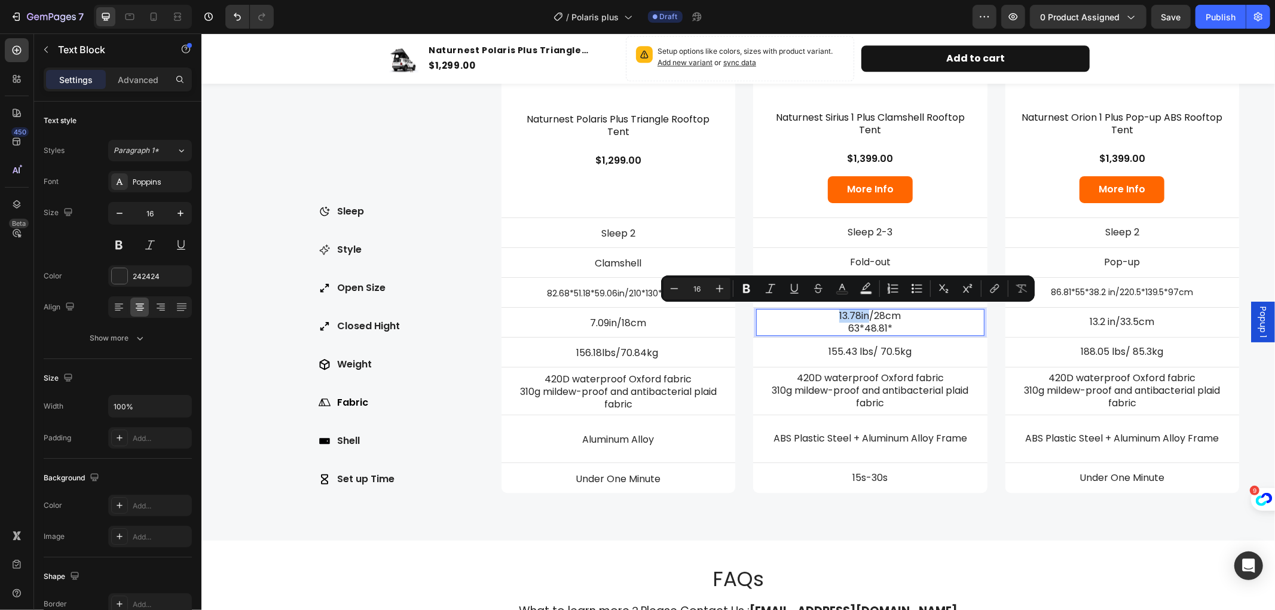
drag, startPoint x: 823, startPoint y: 308, endPoint x: 860, endPoint y: 309, distance: 37.1
click at [860, 310] on p "13.78in/28cm 63*48.81*" at bounding box center [870, 322] width 226 height 25
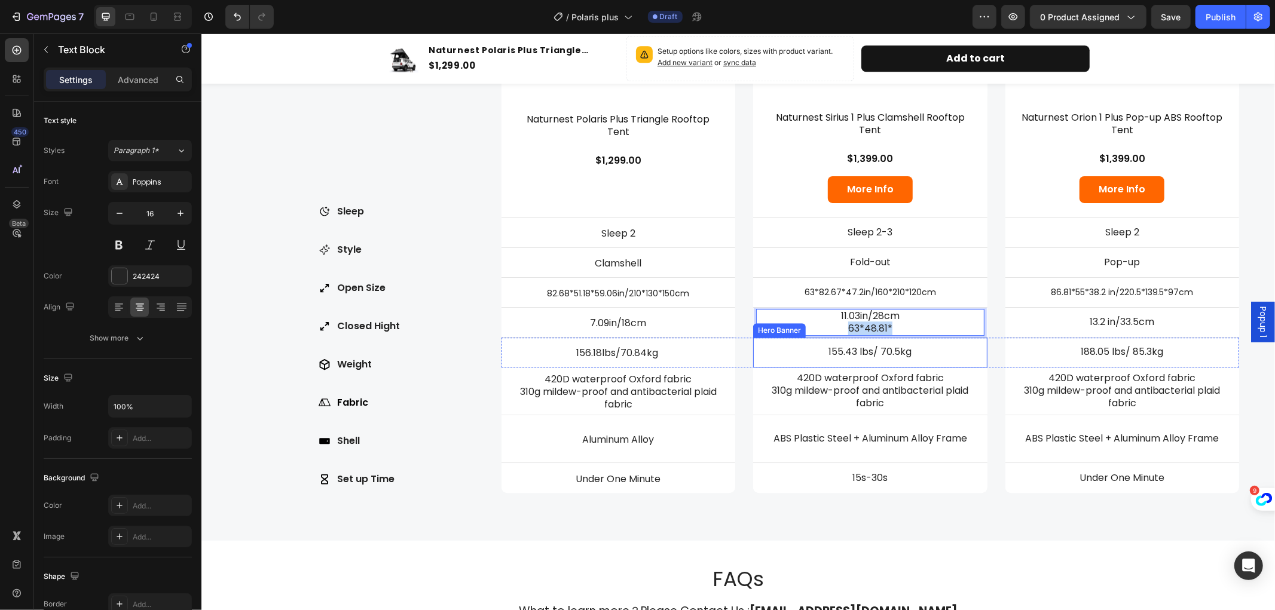
drag, startPoint x: 834, startPoint y: 323, endPoint x: 908, endPoint y: 334, distance: 74.3
click at [908, 334] on div "Currently Viewing Text Block Row Product Images Naturnest Polaris Plus Triangle…" at bounding box center [870, 169] width 738 height 647
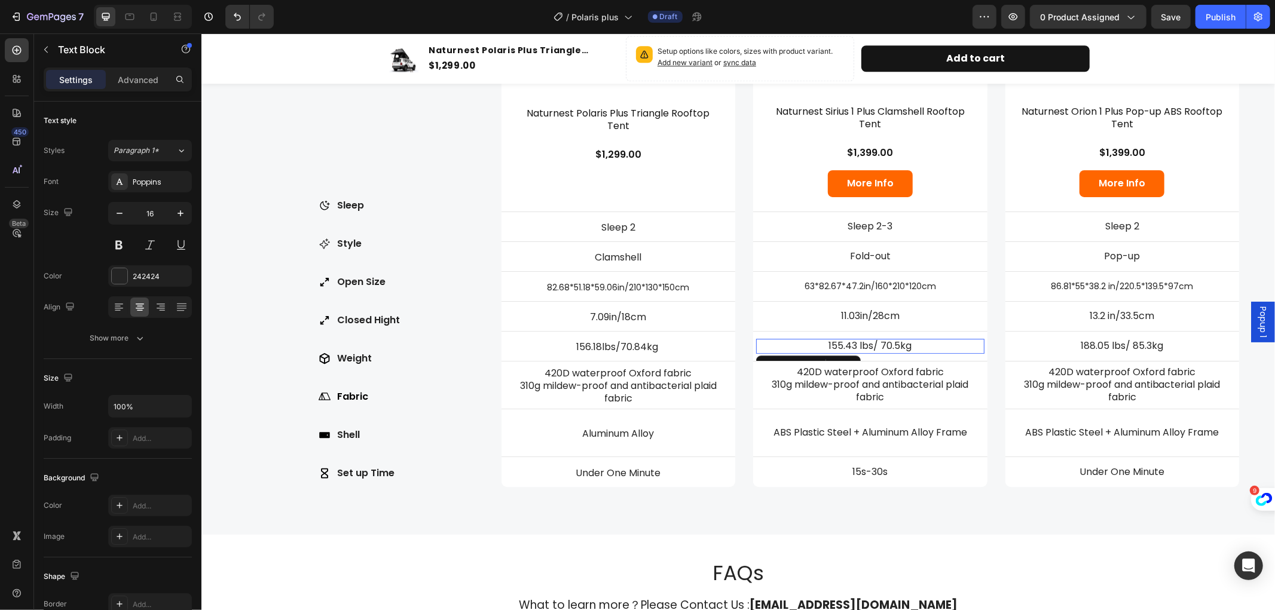
click at [912, 341] on p "155.43 lbs/ 70.5kg" at bounding box center [870, 346] width 226 height 13
click at [851, 342] on p "155.43 lbs/ 70.5kg" at bounding box center [870, 346] width 226 height 13
click at [899, 340] on p "151.46 lbs/ 70.5kg" at bounding box center [870, 346] width 226 height 13
click at [890, 345] on p "151.46 lbs/ 70.5kg" at bounding box center [870, 346] width 226 height 13
click at [924, 467] on p "15s-30s" at bounding box center [870, 472] width 226 height 13
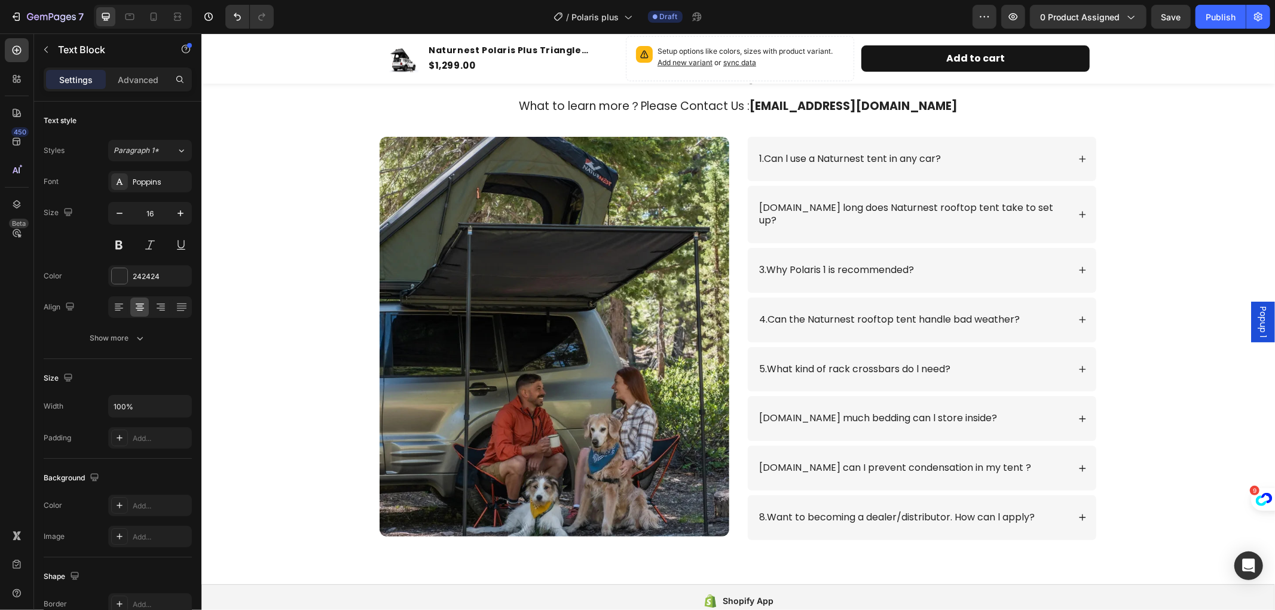
scroll to position [3391, 0]
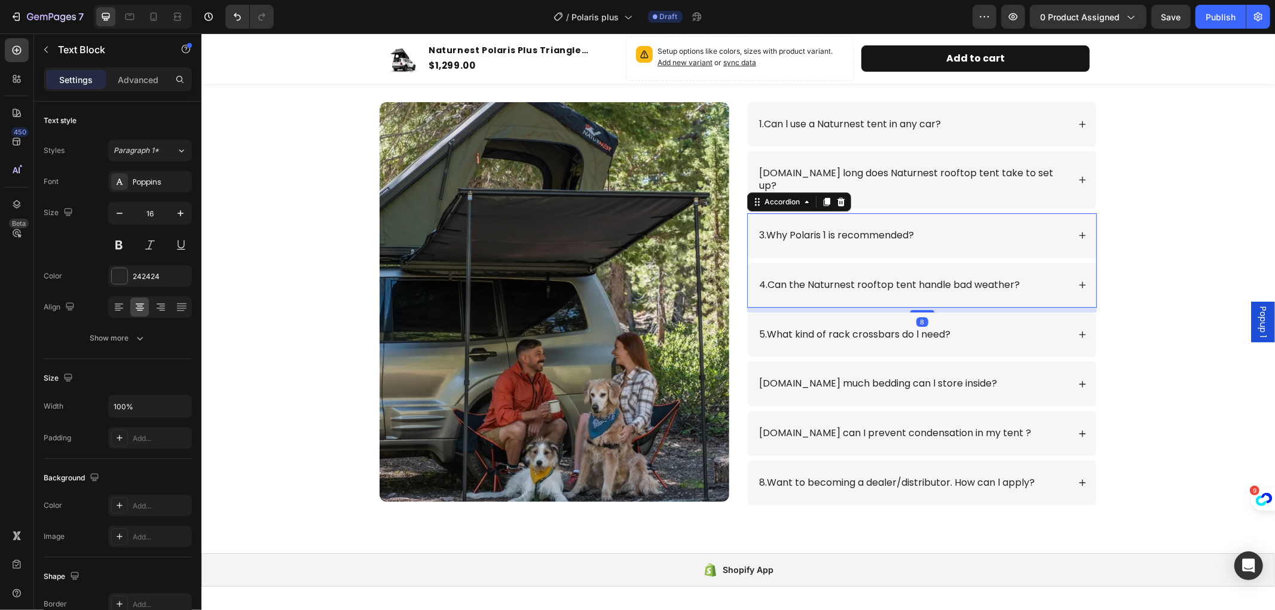
click at [1078, 231] on icon at bounding box center [1082, 235] width 8 height 8
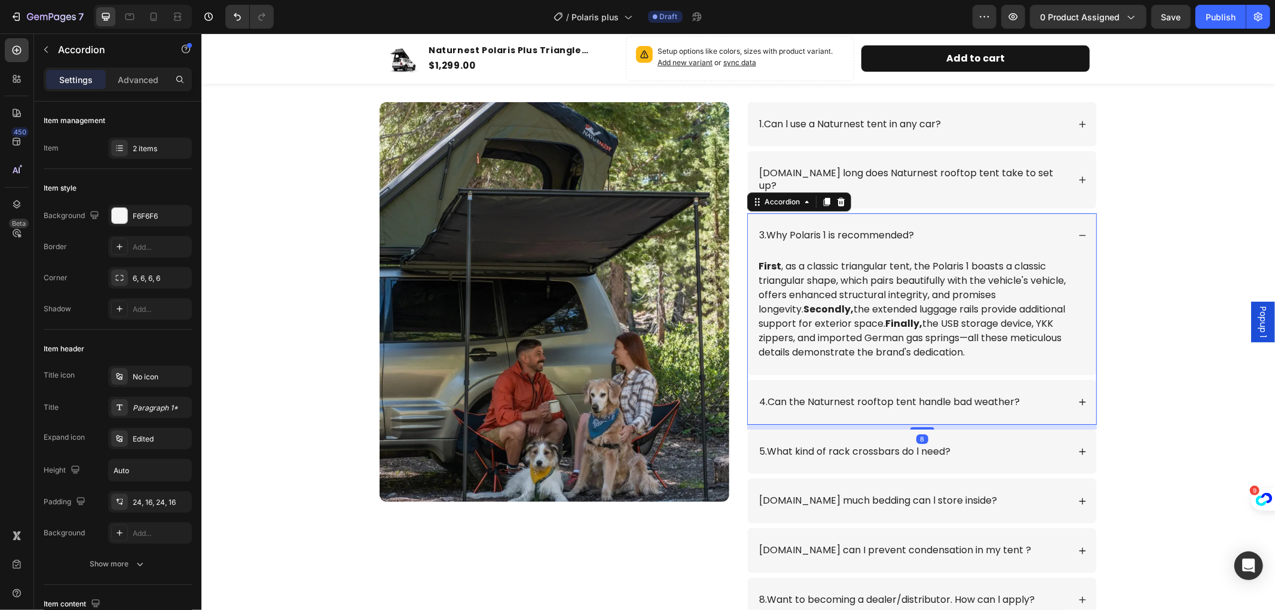
click at [830, 229] on p "3.Why Polaris 1 is recommended?" at bounding box center [836, 235] width 155 height 13
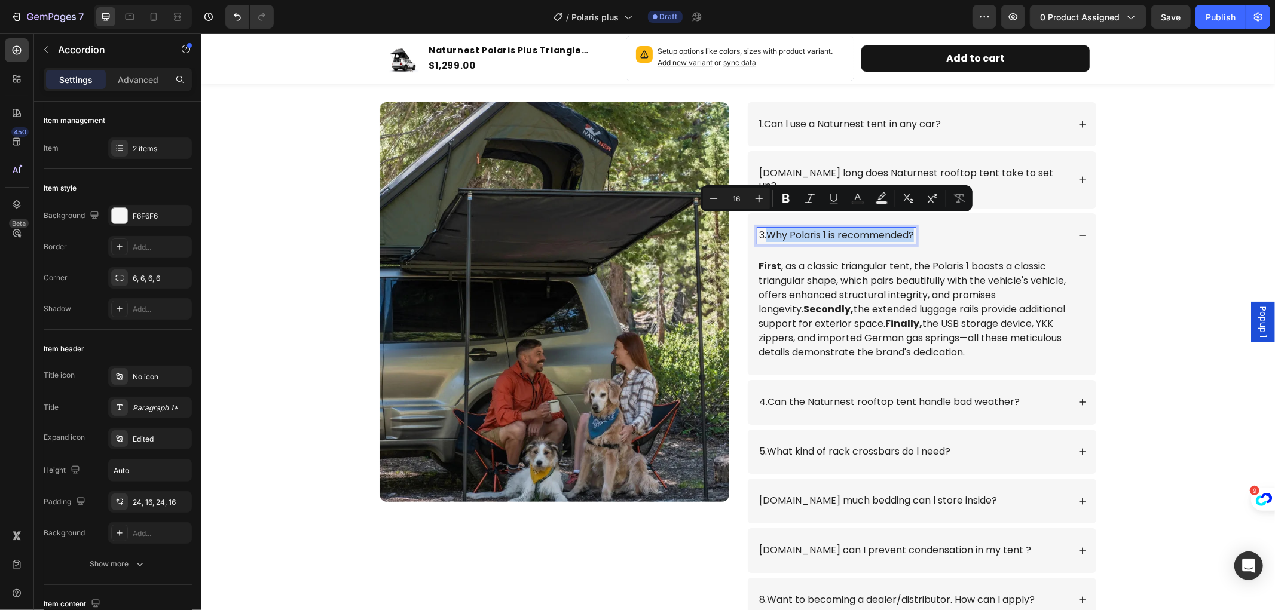
drag, startPoint x: 763, startPoint y: 221, endPoint x: 910, endPoint y: 222, distance: 147.7
click at [910, 229] on p "3.Why Polaris 1 is recommended?" at bounding box center [836, 235] width 155 height 13
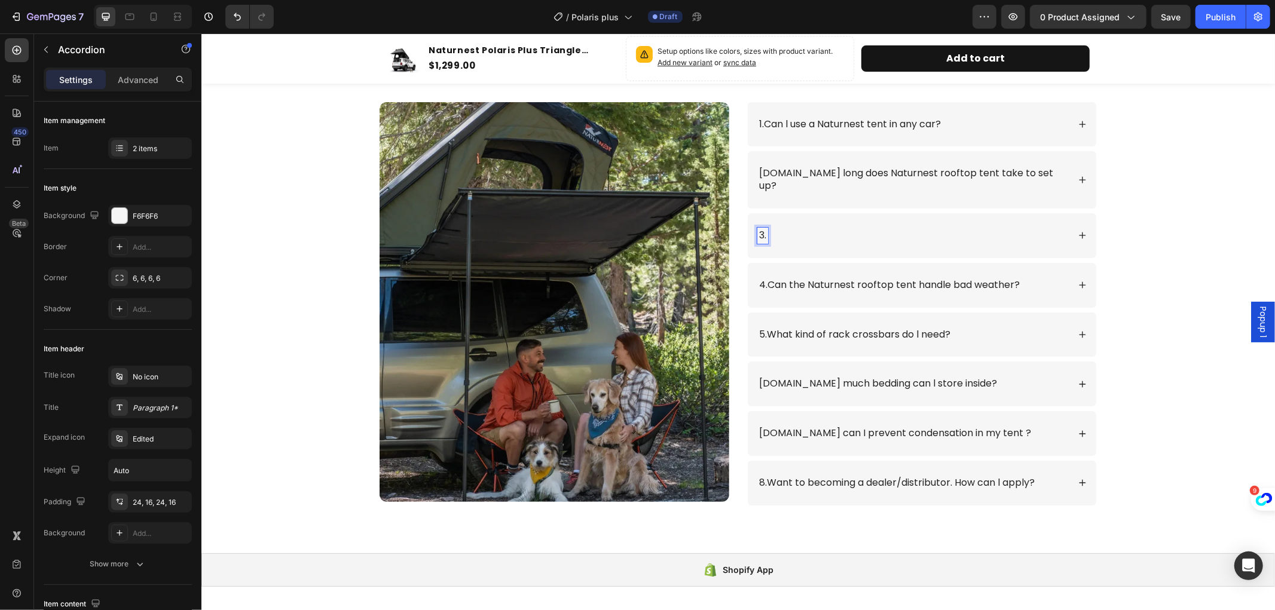
click at [763, 229] on p "3." at bounding box center [762, 235] width 7 height 13
click at [764, 229] on p "3." at bounding box center [762, 235] width 7 height 13
click at [1079, 232] on icon at bounding box center [1082, 235] width 7 height 7
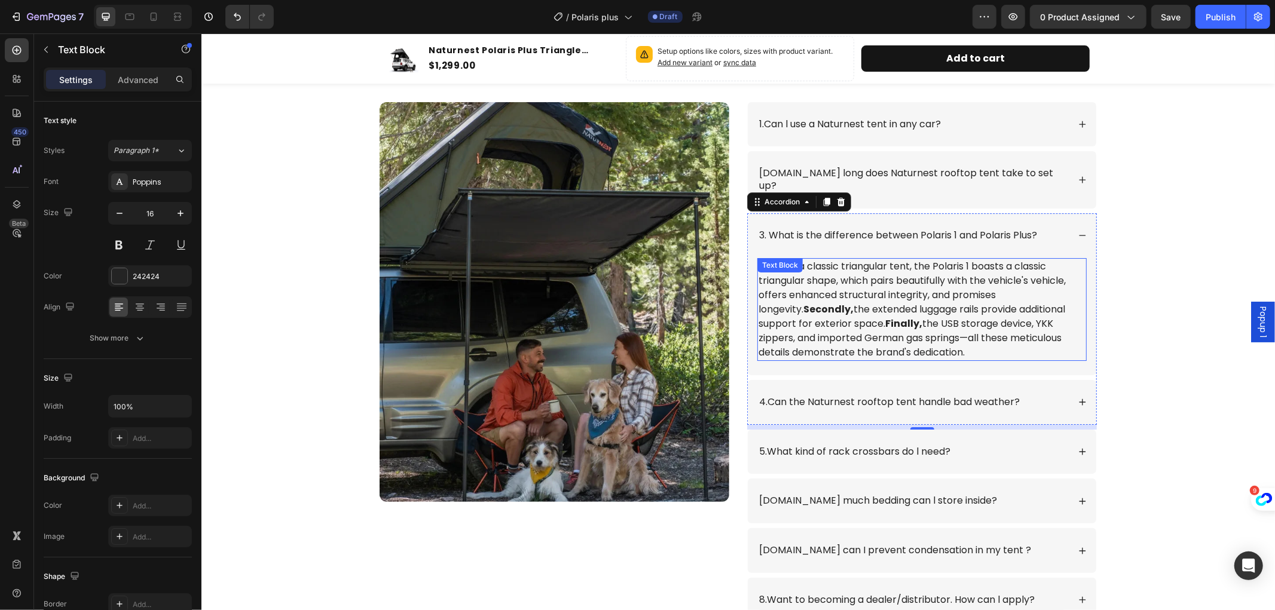
click at [953, 338] on p "First , as a classic triangular tent, the Polaris 1 boasts a classic triangular…" at bounding box center [921, 309] width 327 height 100
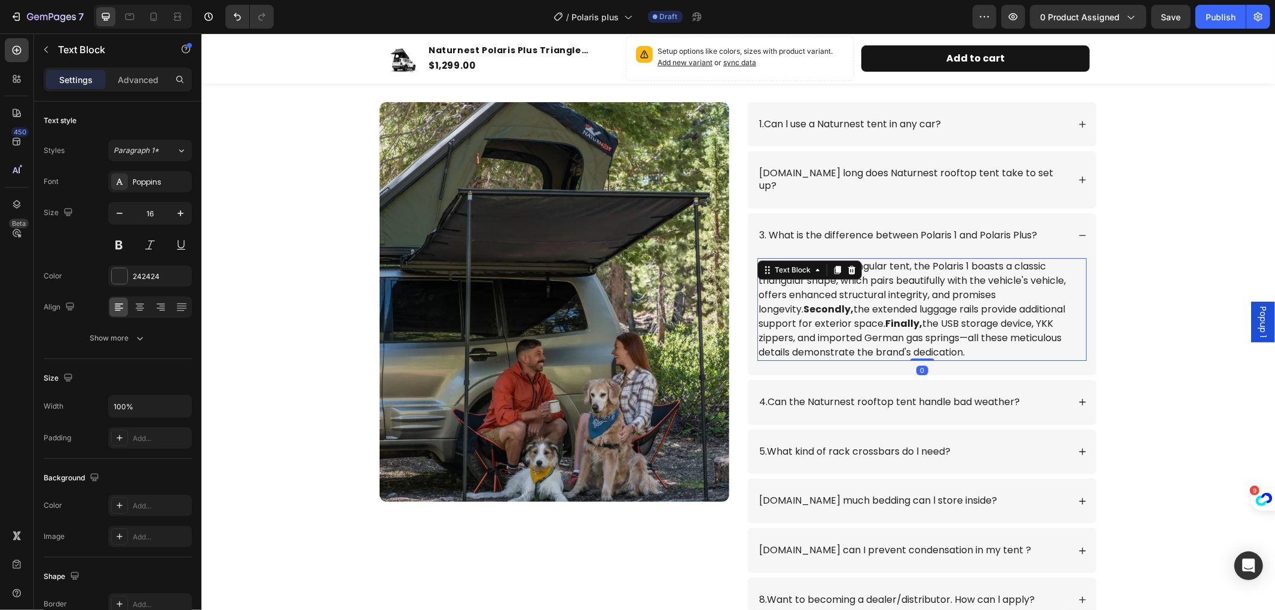
click at [939, 341] on p "First , as a classic triangular tent, the Polaris 1 boasts a classic triangular…" at bounding box center [921, 309] width 327 height 100
drag, startPoint x: 946, startPoint y: 337, endPoint x: 754, endPoint y: 254, distance: 209.4
click at [758, 259] on p "First , as a classic triangular tent, the Polaris 1 boasts a classic triangular…" at bounding box center [921, 309] width 327 height 100
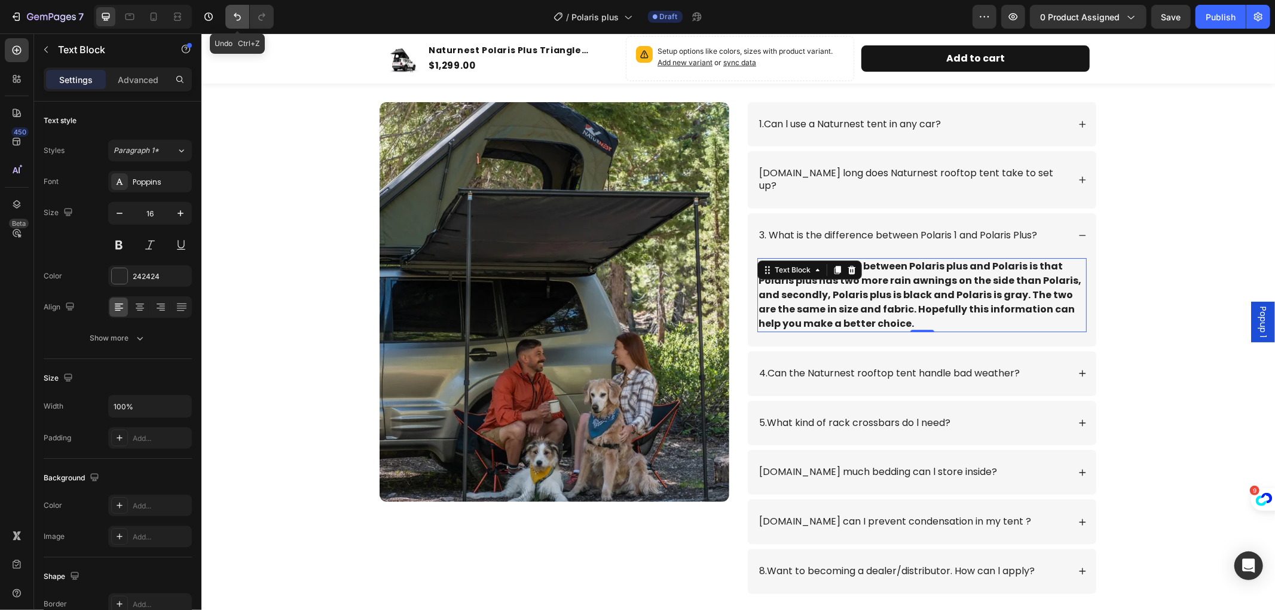
click at [237, 23] on button "Undo/Redo" at bounding box center [237, 17] width 24 height 24
click at [233, 13] on icon "Undo/Redo" at bounding box center [237, 17] width 12 height 12
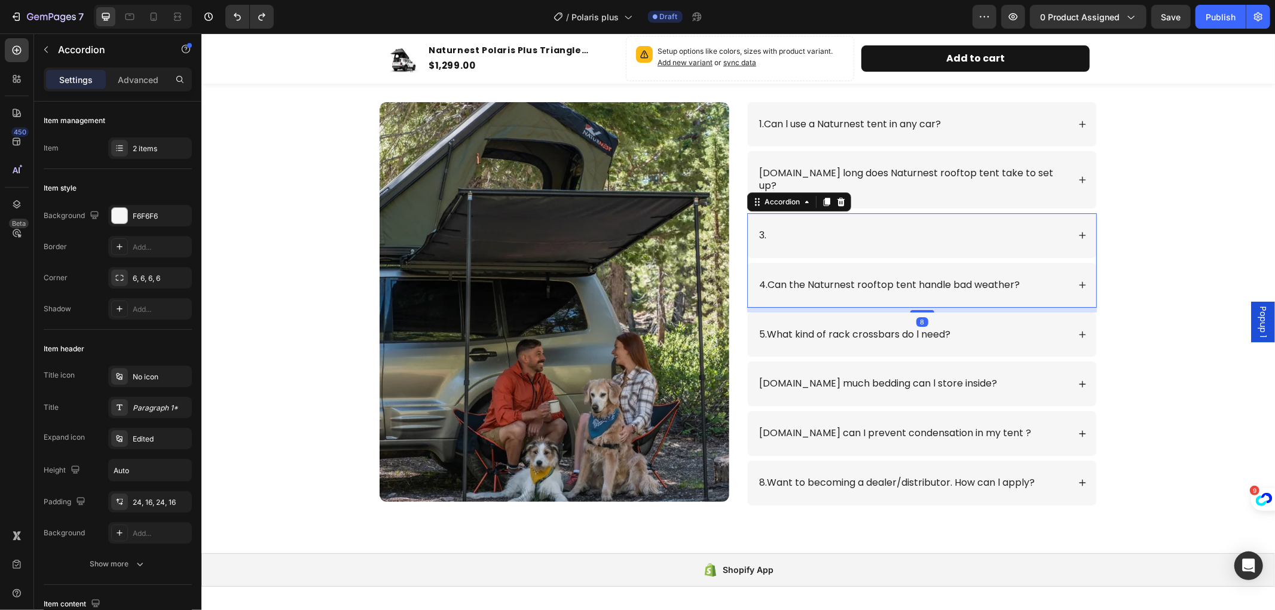
click at [1069, 218] on div "3." at bounding box center [921, 235] width 349 height 45
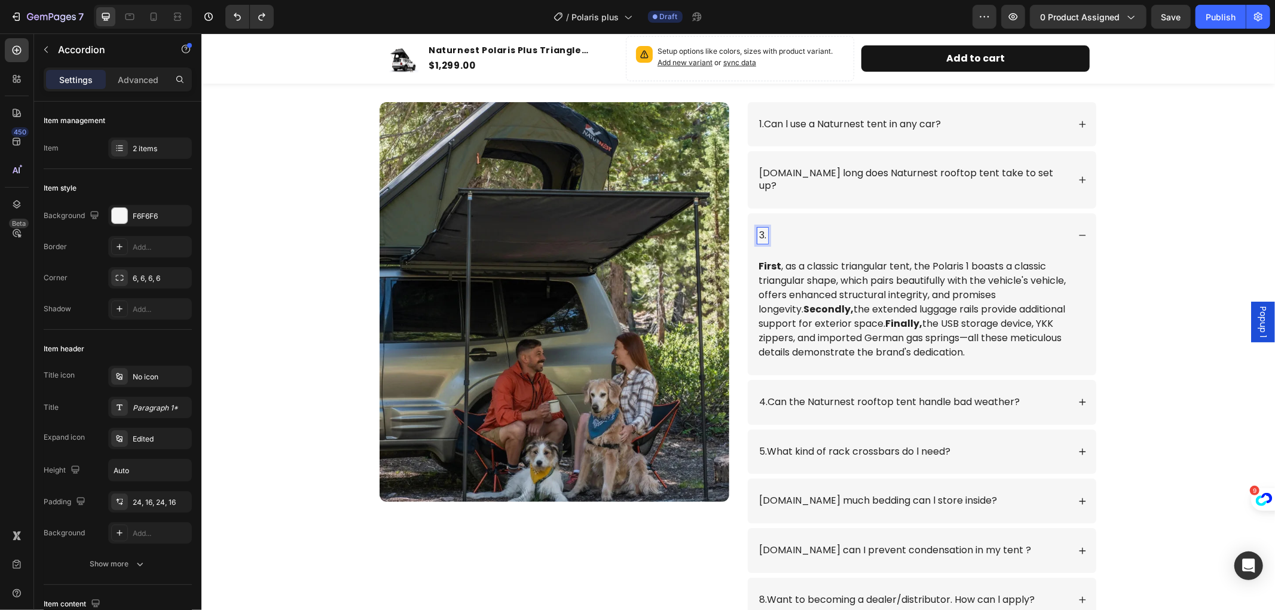
click at [766, 229] on p "3." at bounding box center [762, 235] width 7 height 13
click at [765, 229] on p "3." at bounding box center [762, 235] width 7 height 13
click at [762, 229] on p "3." at bounding box center [762, 235] width 7 height 13
click at [261, 16] on icon "Undo/Redo" at bounding box center [262, 17] width 12 height 12
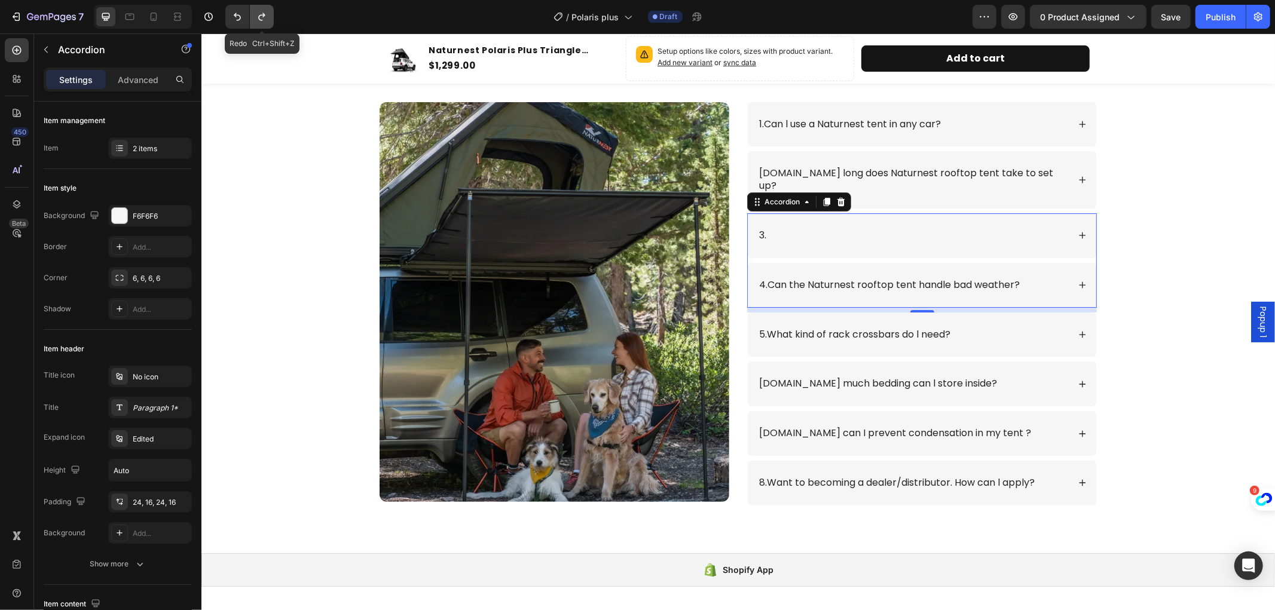
click at [261, 16] on icon "Undo/Redo" at bounding box center [262, 17] width 12 height 12
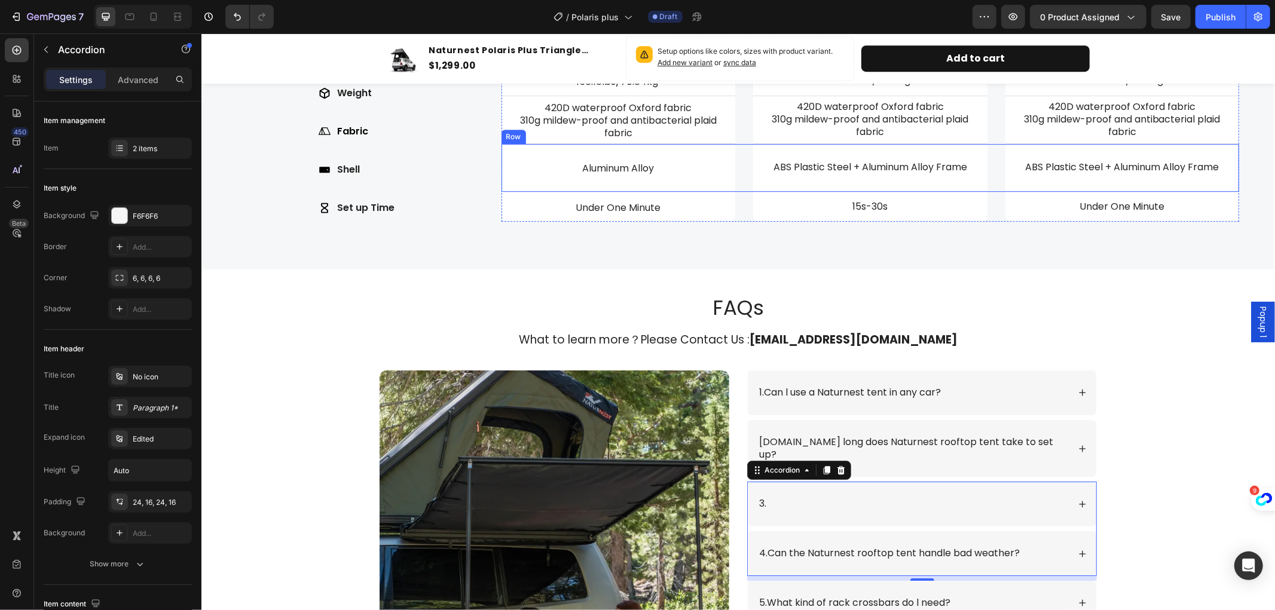
scroll to position [3259, 0]
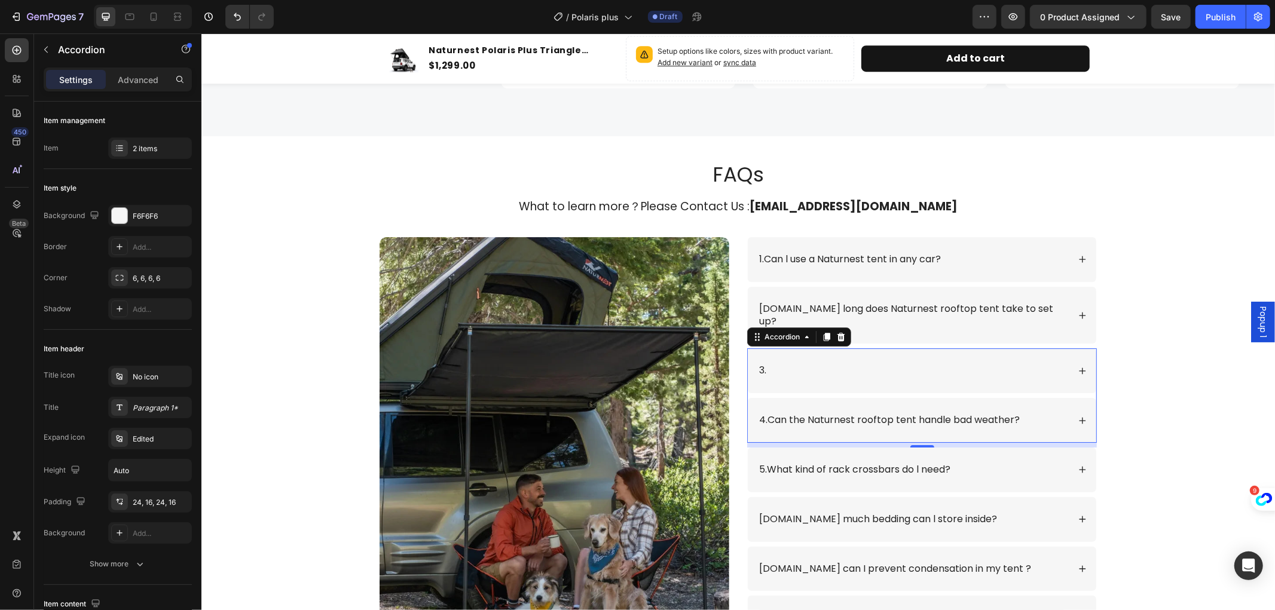
click at [1078, 366] on icon at bounding box center [1082, 370] width 8 height 8
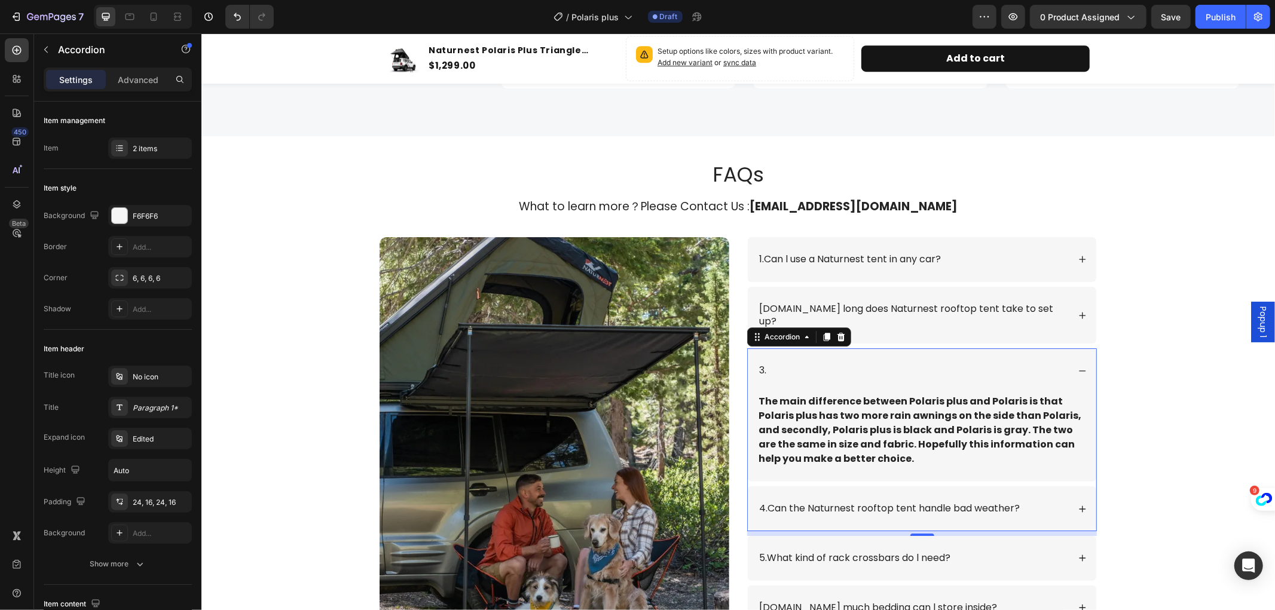
click at [814, 362] on div "3." at bounding box center [912, 370] width 311 height 16
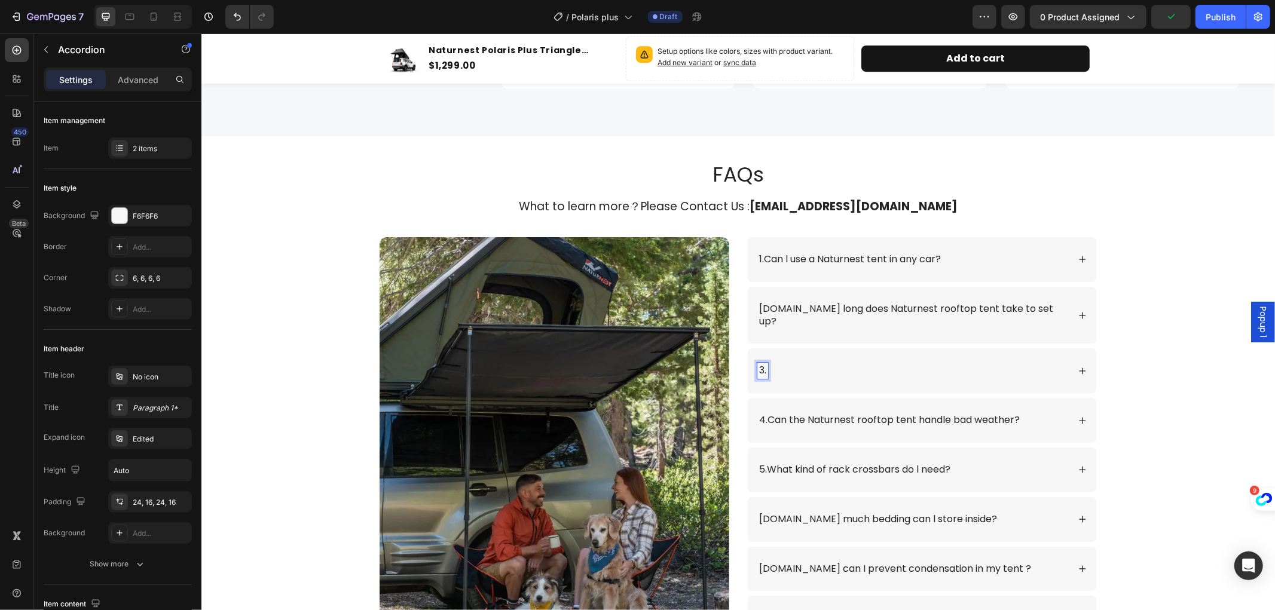
click at [763, 364] on p "3." at bounding box center [762, 370] width 7 height 13
click at [1080, 366] on icon at bounding box center [1082, 370] width 8 height 8
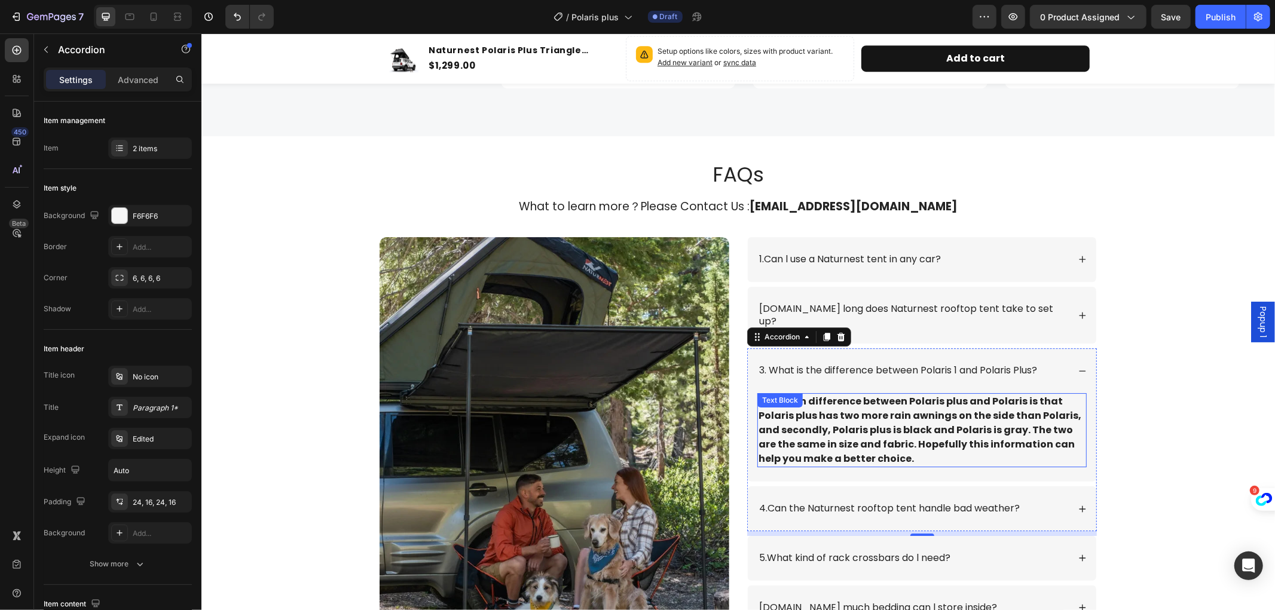
click at [913, 449] on p "The main difference between Polaris plus and Polaris is that Polaris plus has t…" at bounding box center [921, 430] width 327 height 72
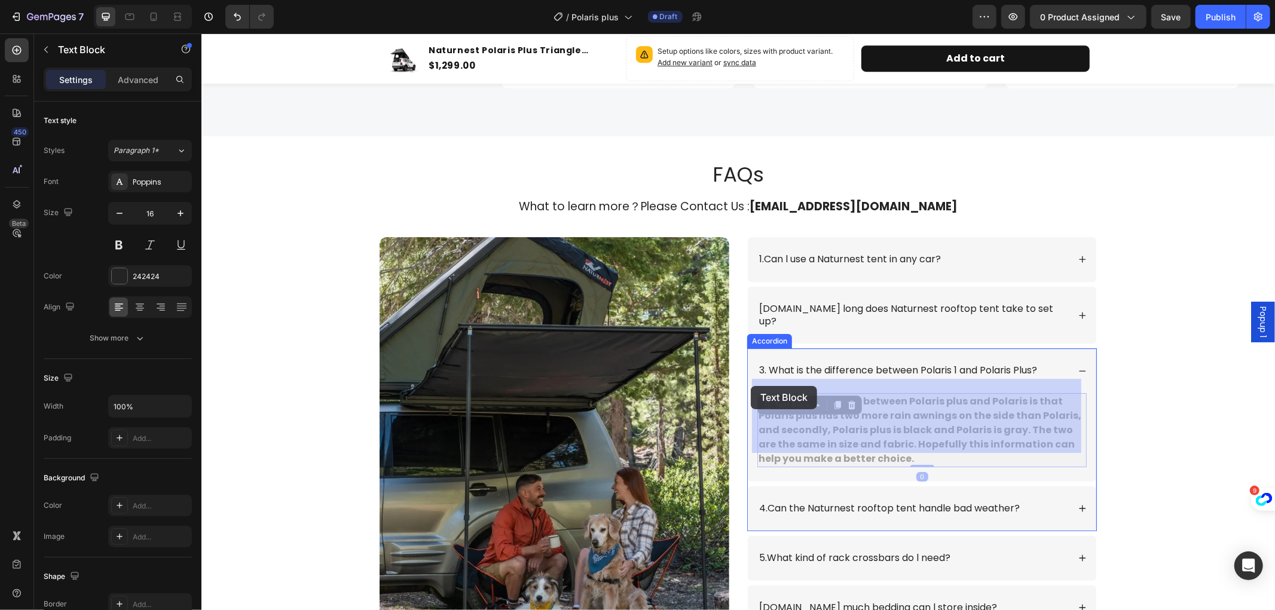
drag, startPoint x: 890, startPoint y: 444, endPoint x: 750, endPoint y: 386, distance: 150.9
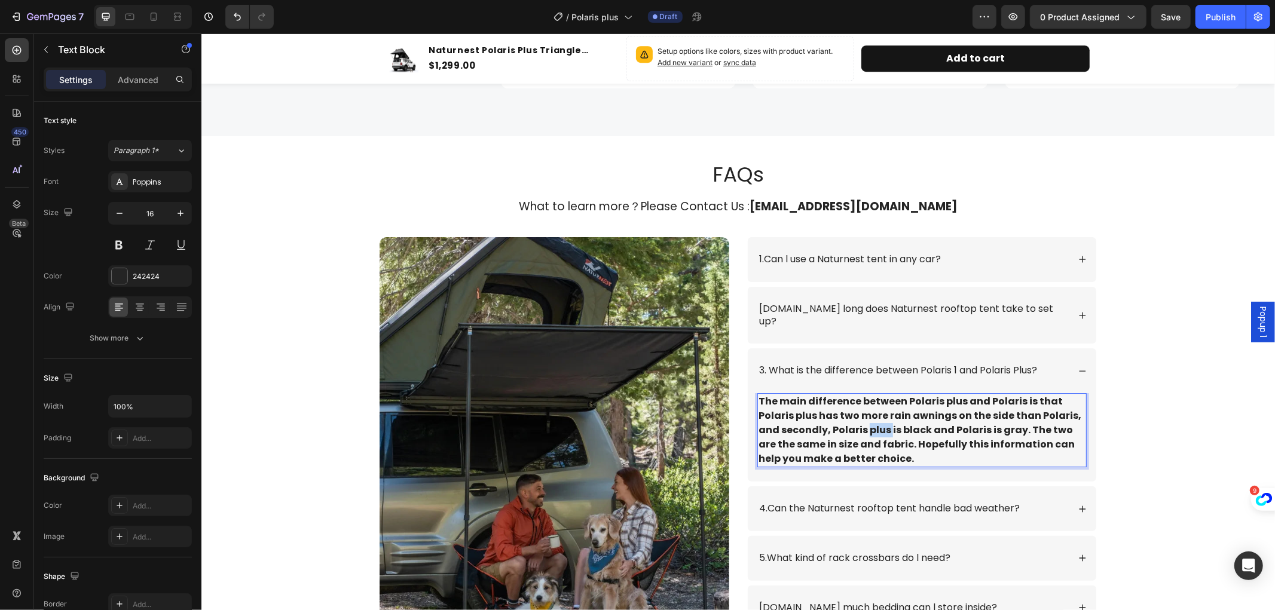
click at [863, 421] on strong "The main difference between Polaris plus and Polaris is that Polaris plus has t…" at bounding box center [919, 429] width 323 height 71
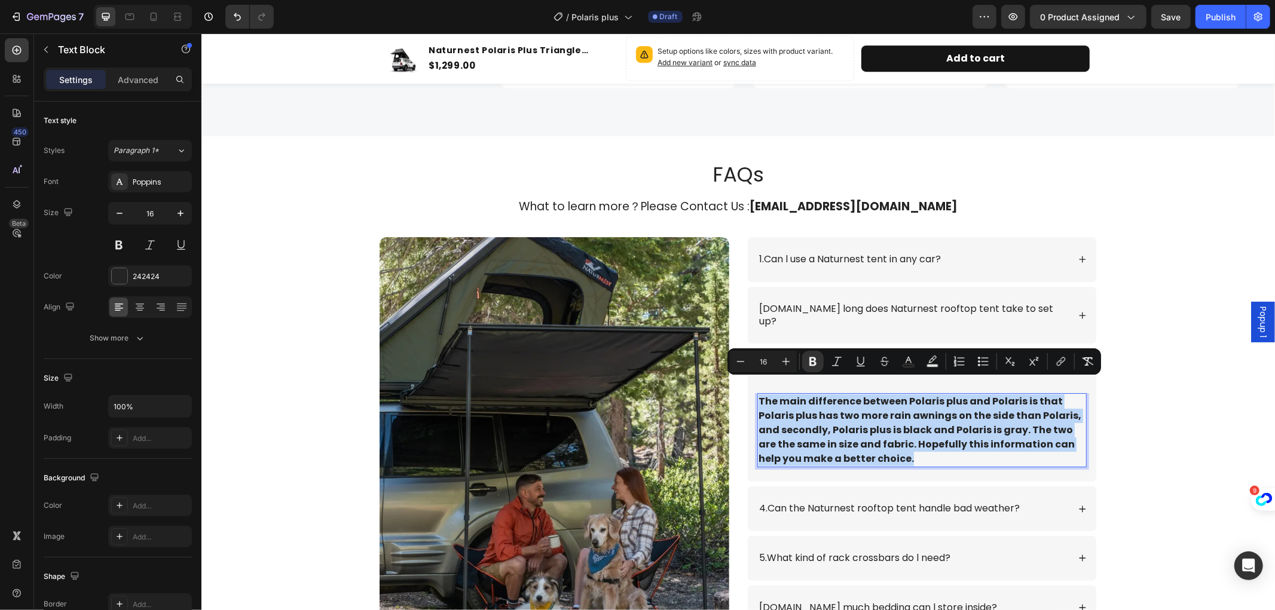
drag, startPoint x: 881, startPoint y: 444, endPoint x: 754, endPoint y: 385, distance: 139.9
click at [758, 394] on p "The main difference between Polaris plus and Polaris is that Polaris plus has t…" at bounding box center [921, 430] width 327 height 72
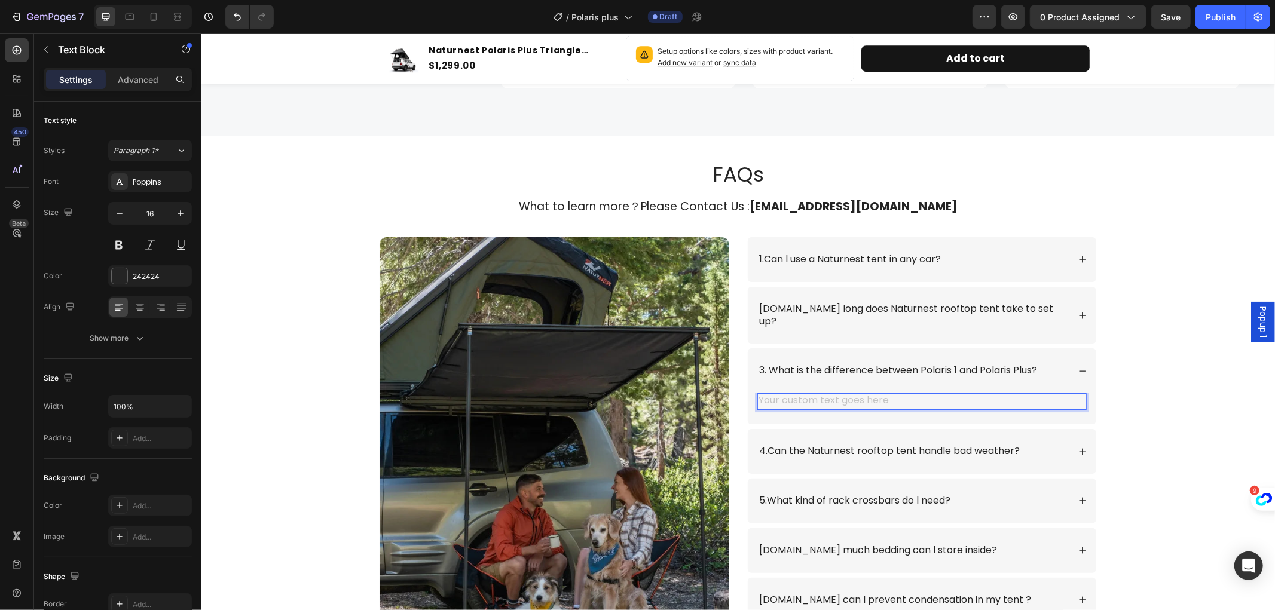
click at [784, 393] on div "Rich Text Editor. Editing area: main" at bounding box center [921, 401] width 329 height 17
click at [805, 393] on div "Rich Text Editor. Editing area: main" at bounding box center [921, 401] width 329 height 17
click at [776, 393] on div "Rich Text Editor. Editing area: main" at bounding box center [921, 401] width 329 height 17
click at [782, 393] on div "Rich Text Editor. Editing area: main" at bounding box center [921, 401] width 329 height 17
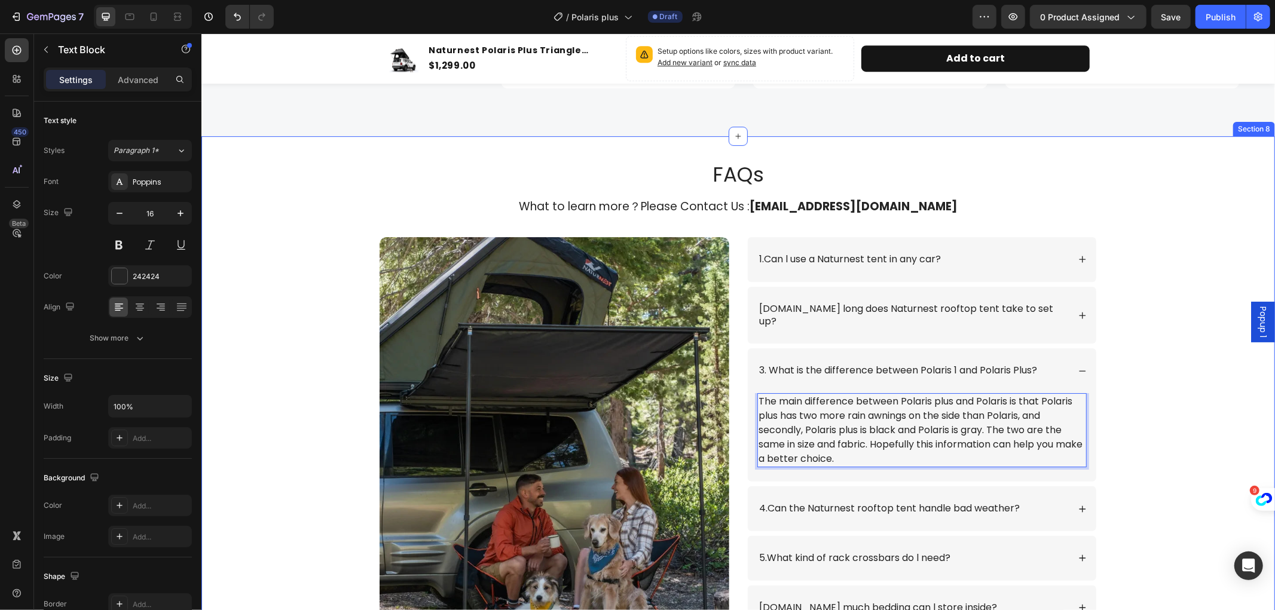
click at [1204, 414] on div "FAQs Heading What to learn more？Please Contact Us : info@naturnest.com Text Blo…" at bounding box center [738, 444] width 1050 height 569
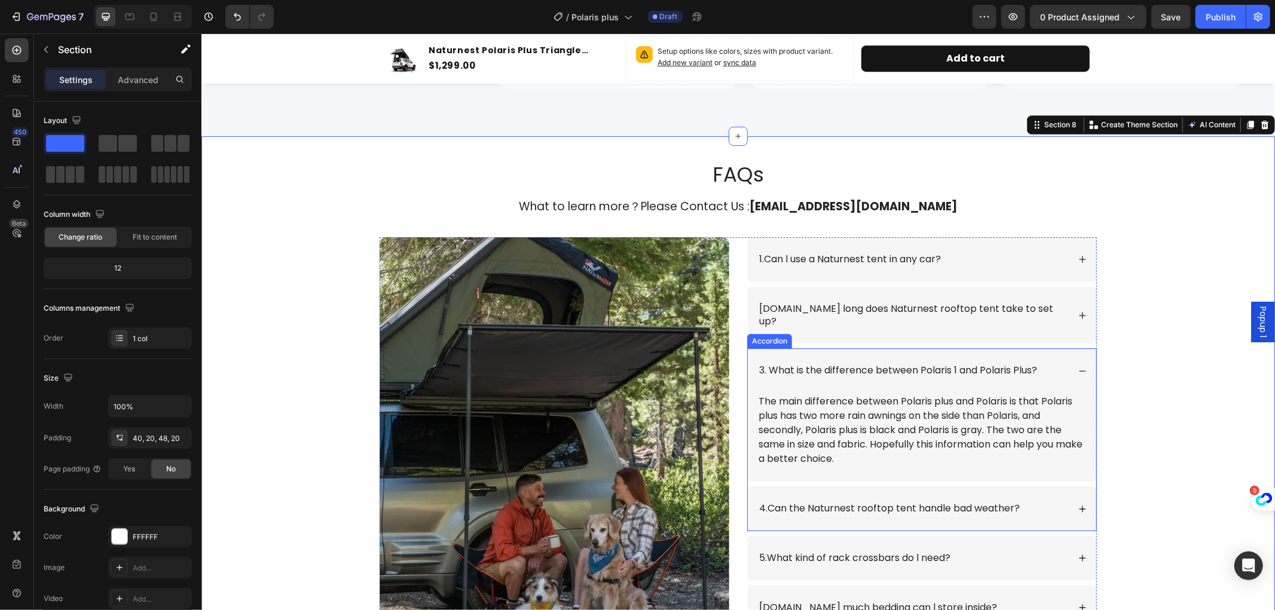
click at [1078, 366] on icon at bounding box center [1082, 370] width 8 height 8
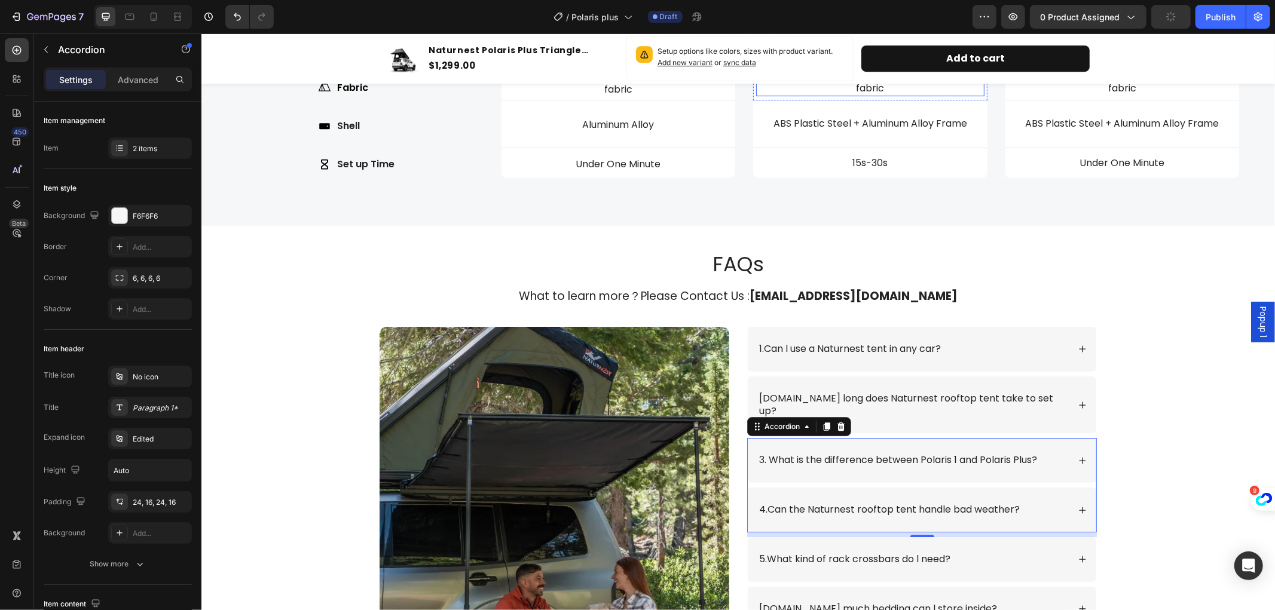
scroll to position [3192, 0]
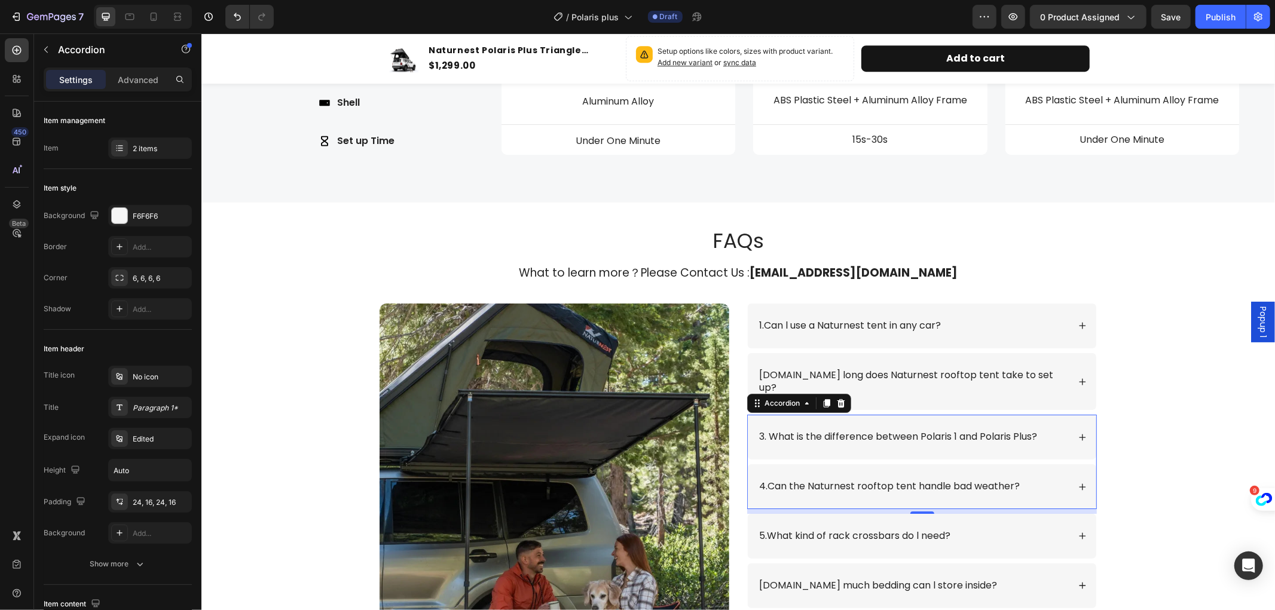
click at [1078, 433] on icon at bounding box center [1082, 437] width 8 height 8
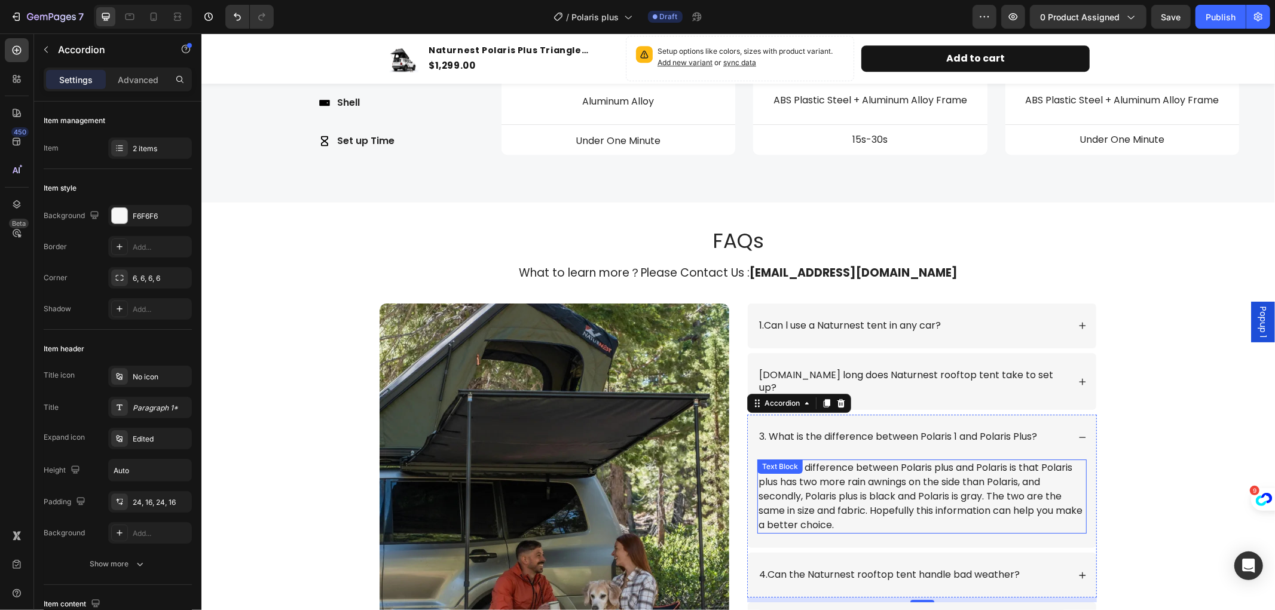
click at [1007, 460] on p "The main difference between Polaris plus and Polaris is that Polaris plus has t…" at bounding box center [921, 496] width 327 height 72
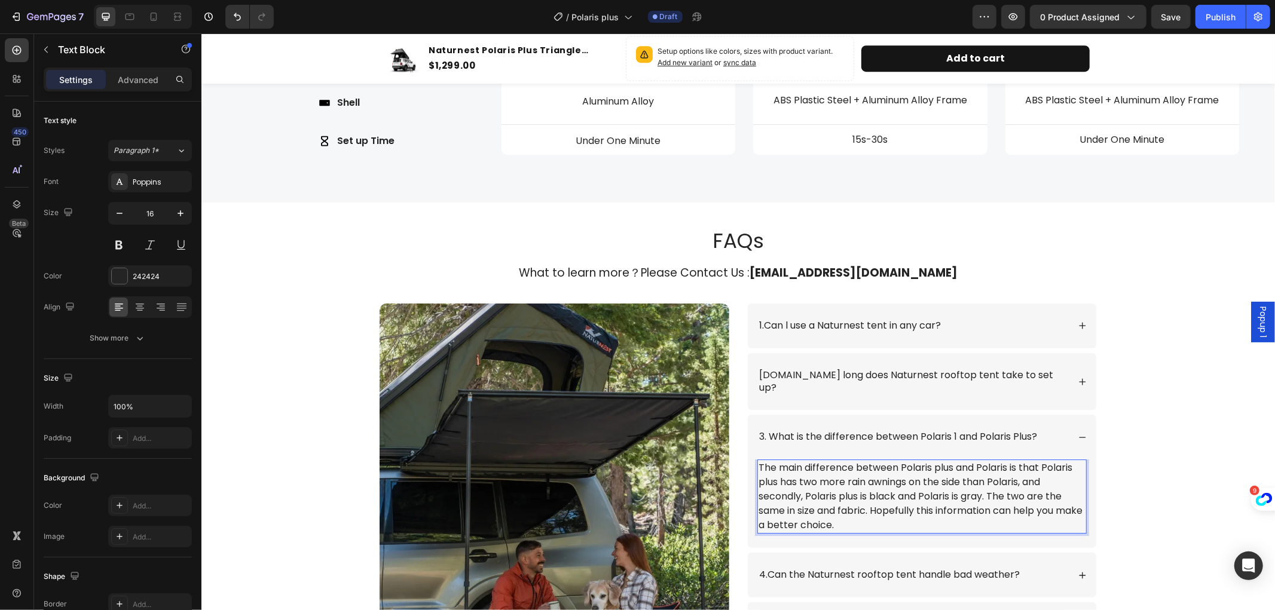
click at [1007, 460] on p "The main difference between Polaris plus and Polaris is that Polaris plus has t…" at bounding box center [921, 496] width 327 height 72
click at [949, 481] on p "The main difference between Polaris plus and Polaris 1 is that Polaris plus has…" at bounding box center [921, 496] width 327 height 72
click at [877, 494] on p "The main difference between Polaris plus and Polaris 1 is that Polaris plus has…" at bounding box center [921, 496] width 327 height 72
click at [866, 506] on p "The main difference between Polaris plus and Polaris 1 is that Polaris plus has…" at bounding box center [921, 496] width 327 height 72
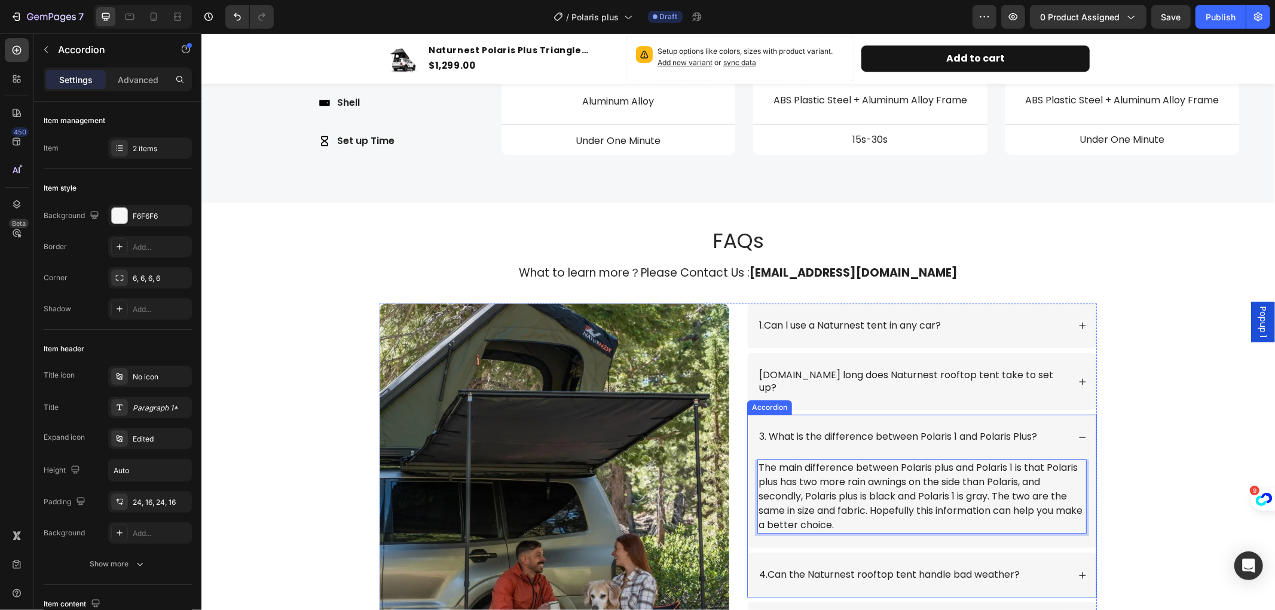
click at [1078, 433] on icon at bounding box center [1082, 437] width 8 height 8
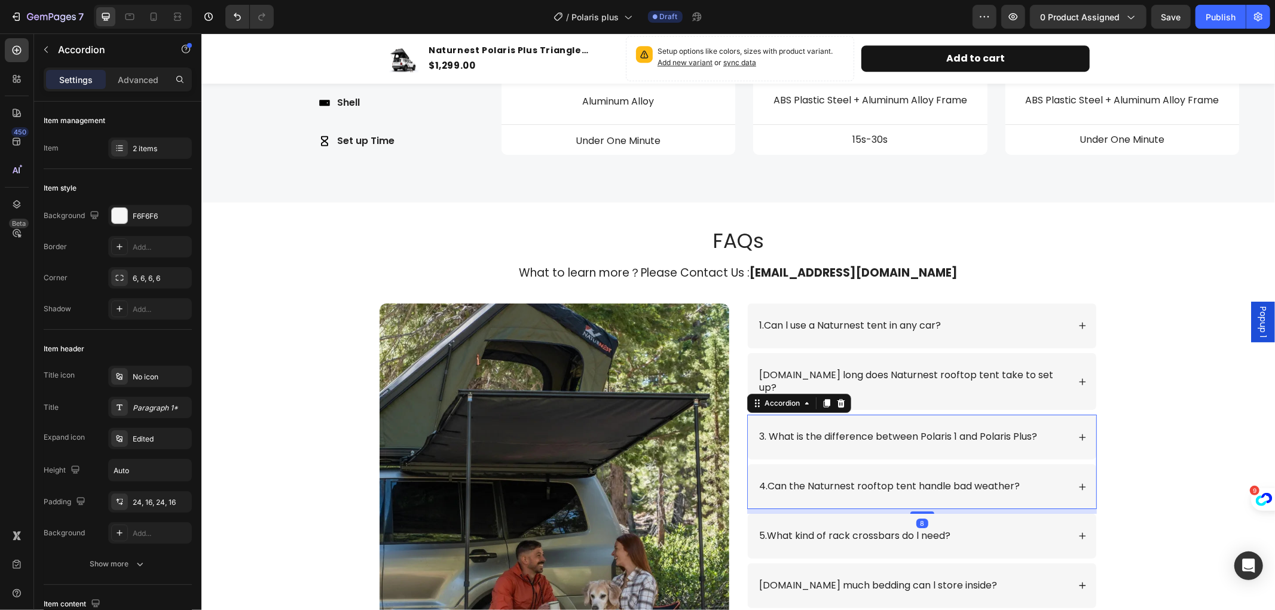
click at [1078, 433] on icon at bounding box center [1082, 437] width 8 height 8
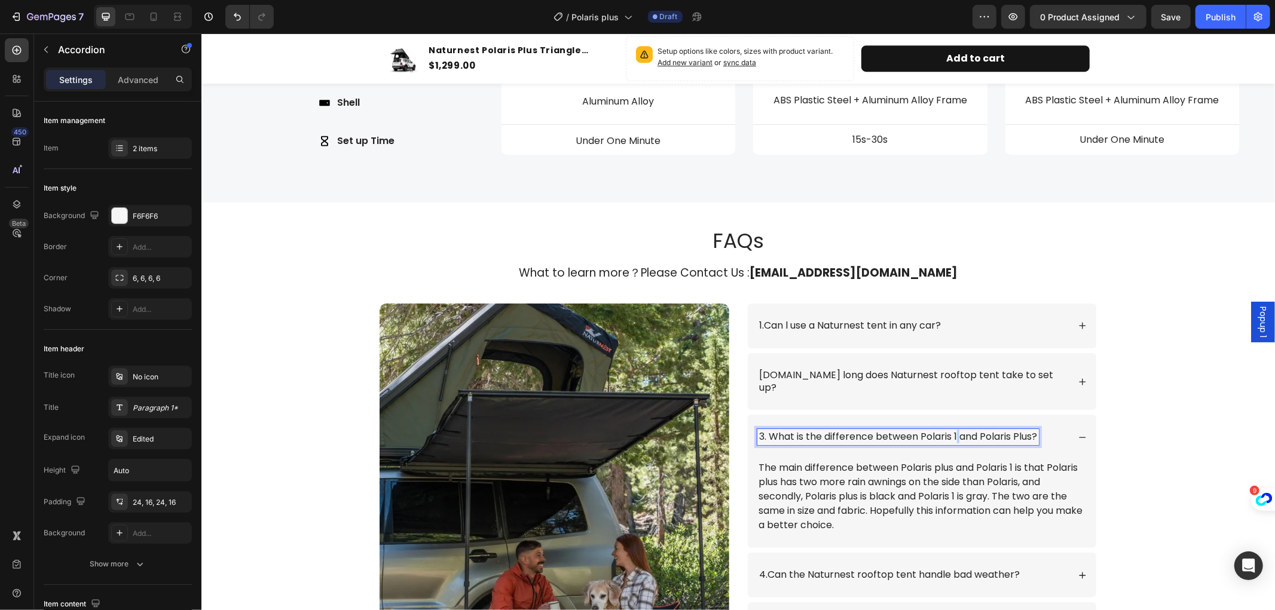
click at [952, 430] on p "3. What is the difference between Polaris 1 and Polaris Plus?" at bounding box center [898, 436] width 278 height 13
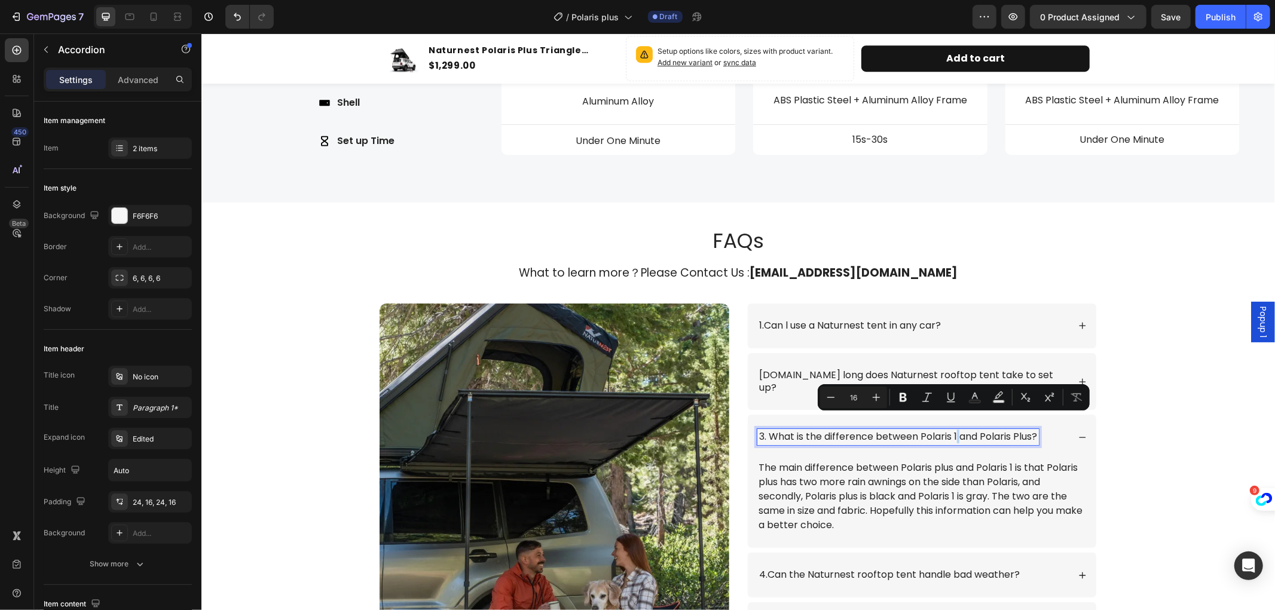
click at [952, 430] on p "3. What is the difference between Polaris 1 and Polaris Plus?" at bounding box center [898, 436] width 278 height 13
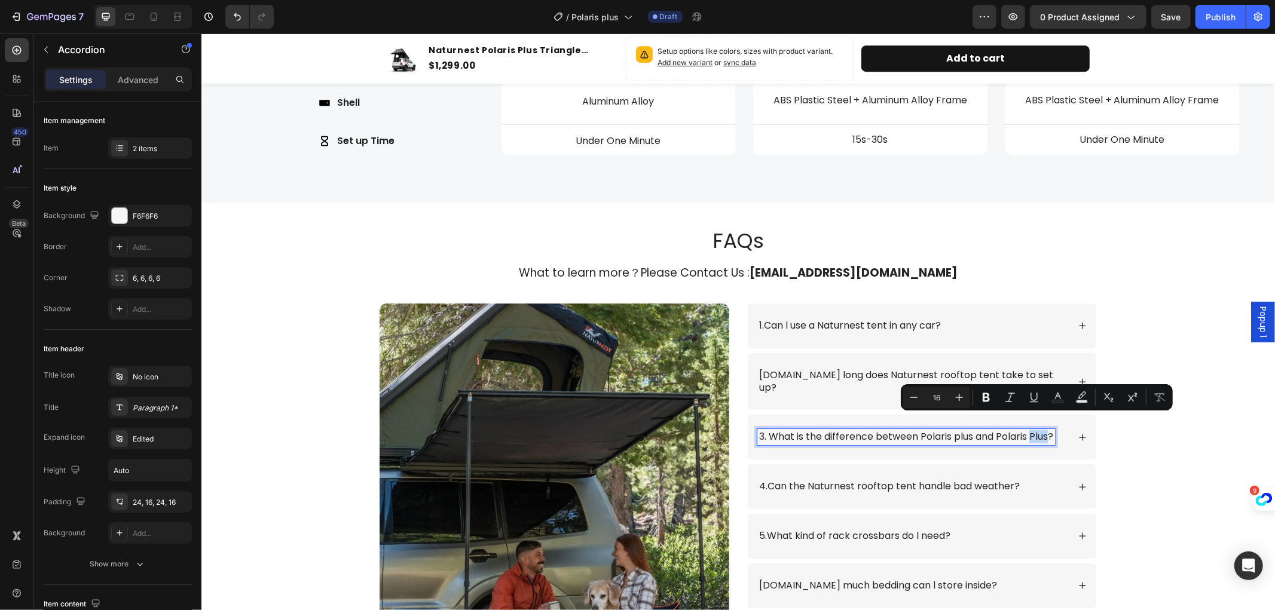
drag, startPoint x: 1026, startPoint y: 425, endPoint x: 1047, endPoint y: 426, distance: 21.0
click at [1047, 430] on p "3. What is the difference between Polaris plus and Polaris Plus?" at bounding box center [906, 436] width 294 height 13
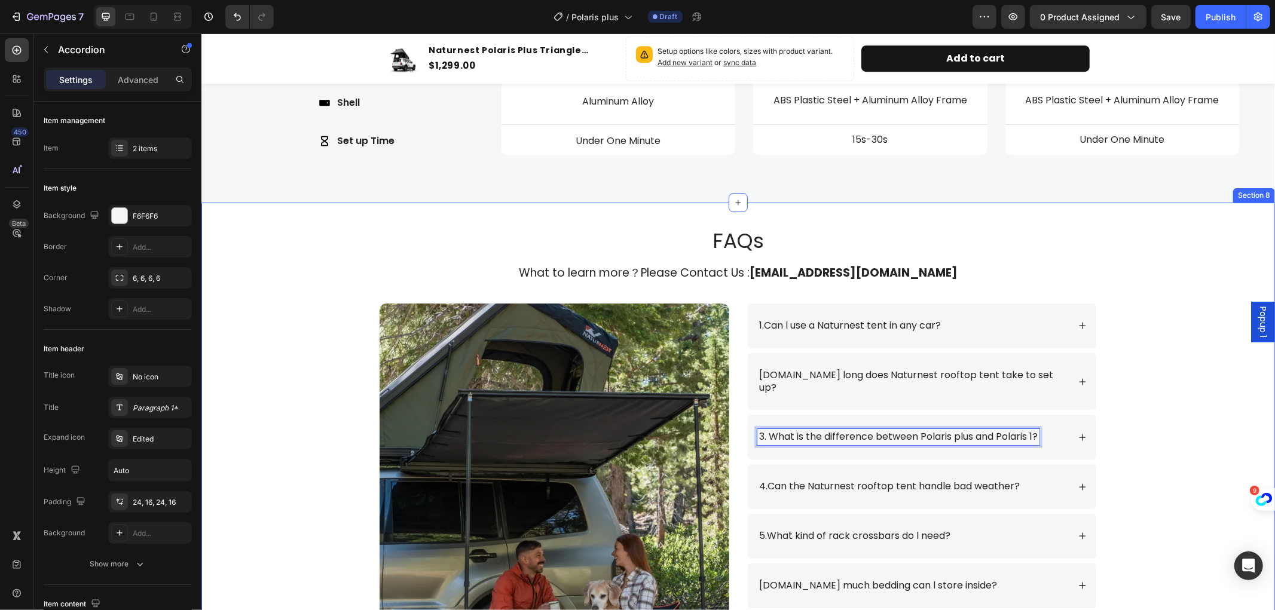
click at [1187, 442] on div "FAQs Heading What to learn more？Please Contact Us : info@naturnest.com Text Blo…" at bounding box center [738, 466] width 1050 height 481
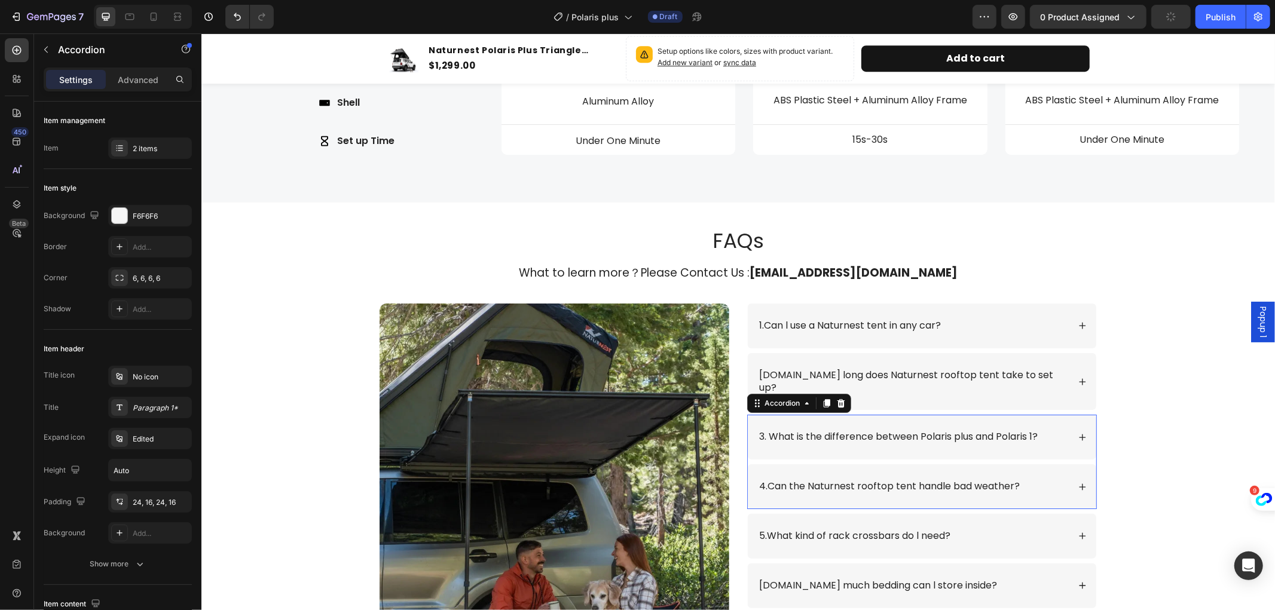
click at [1078, 433] on icon at bounding box center [1082, 437] width 8 height 8
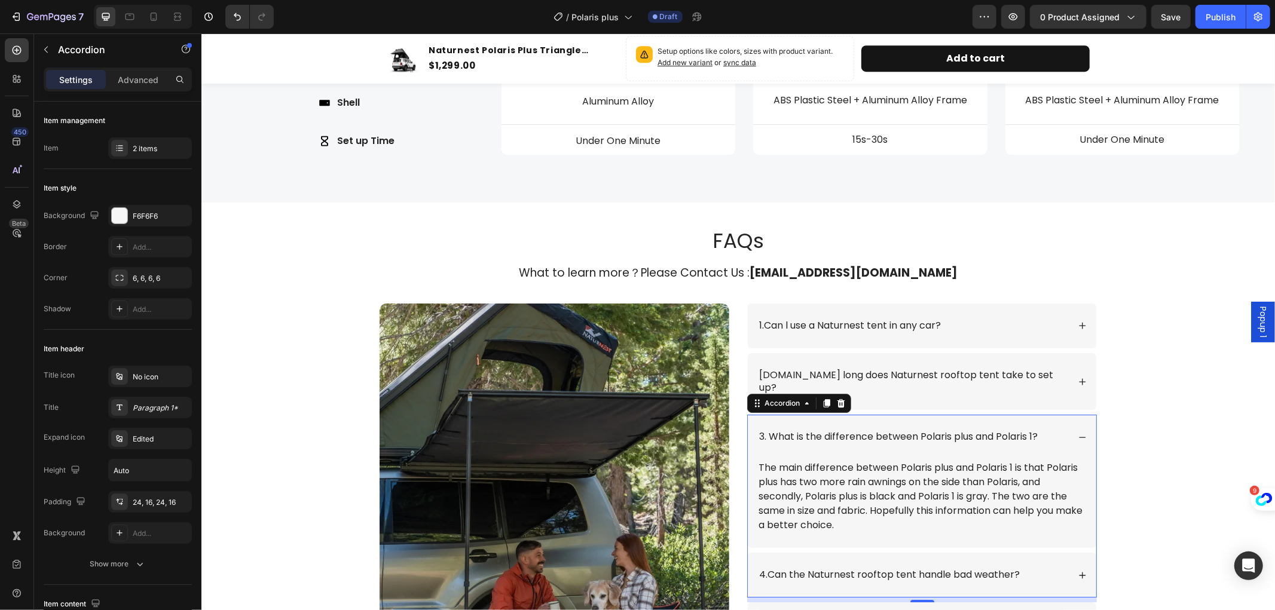
click at [1078, 433] on icon at bounding box center [1082, 437] width 8 height 8
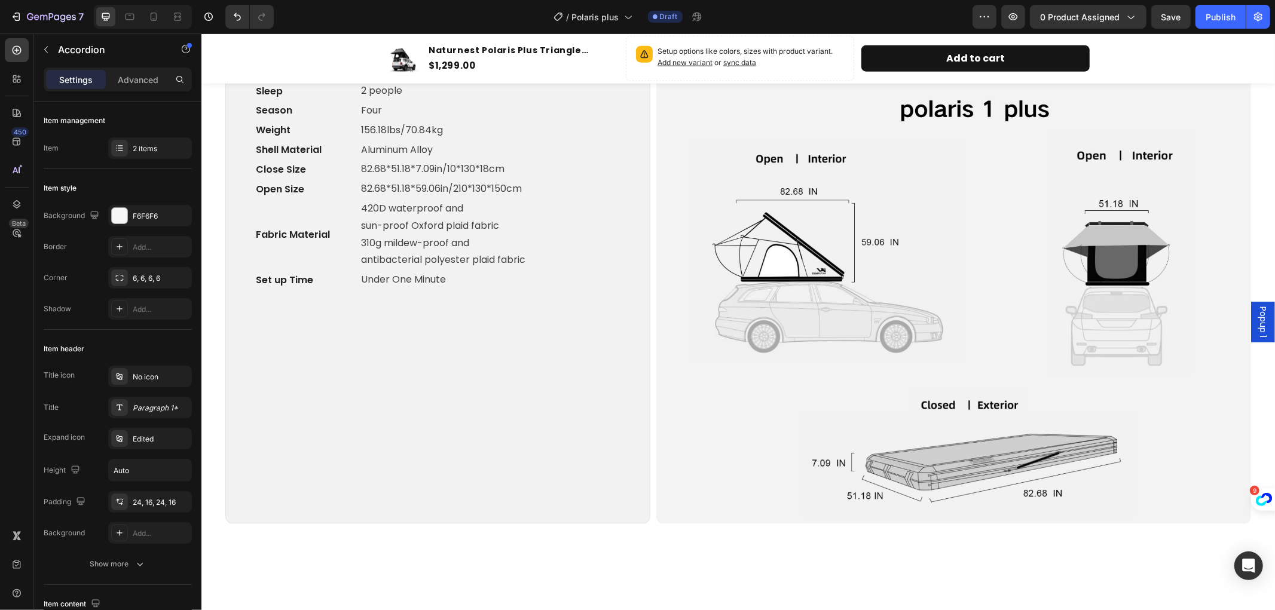
scroll to position [1068, 0]
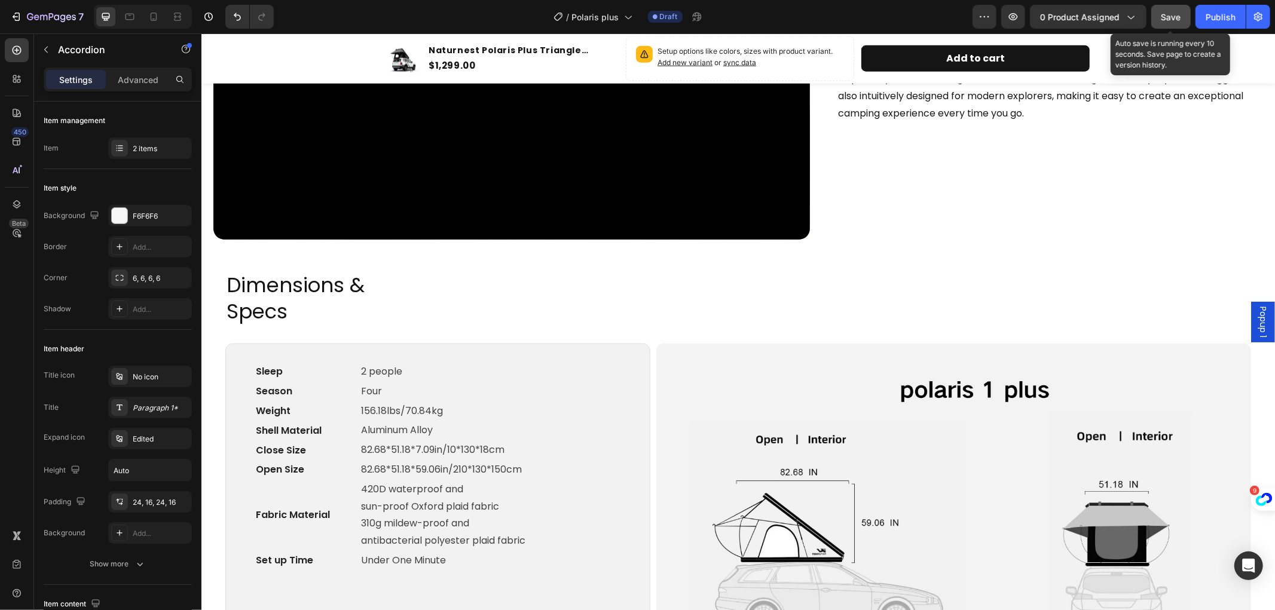
click at [1165, 14] on span "Save" at bounding box center [1172, 17] width 20 height 10
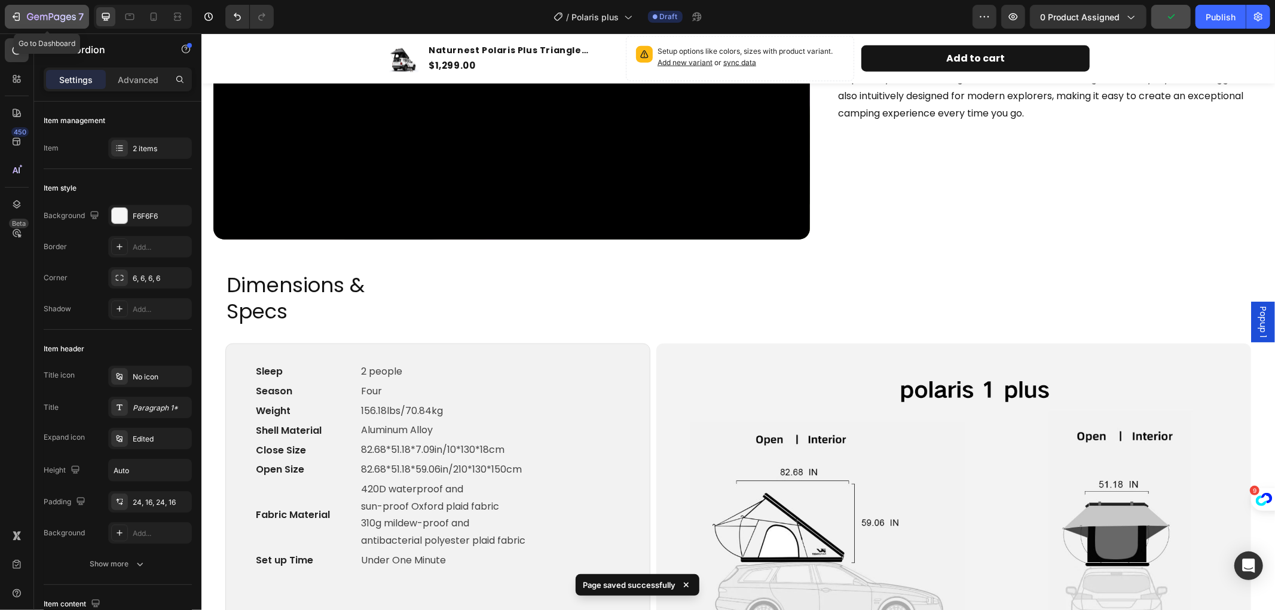
click at [53, 14] on icon "button" at bounding box center [51, 16] width 5 height 7
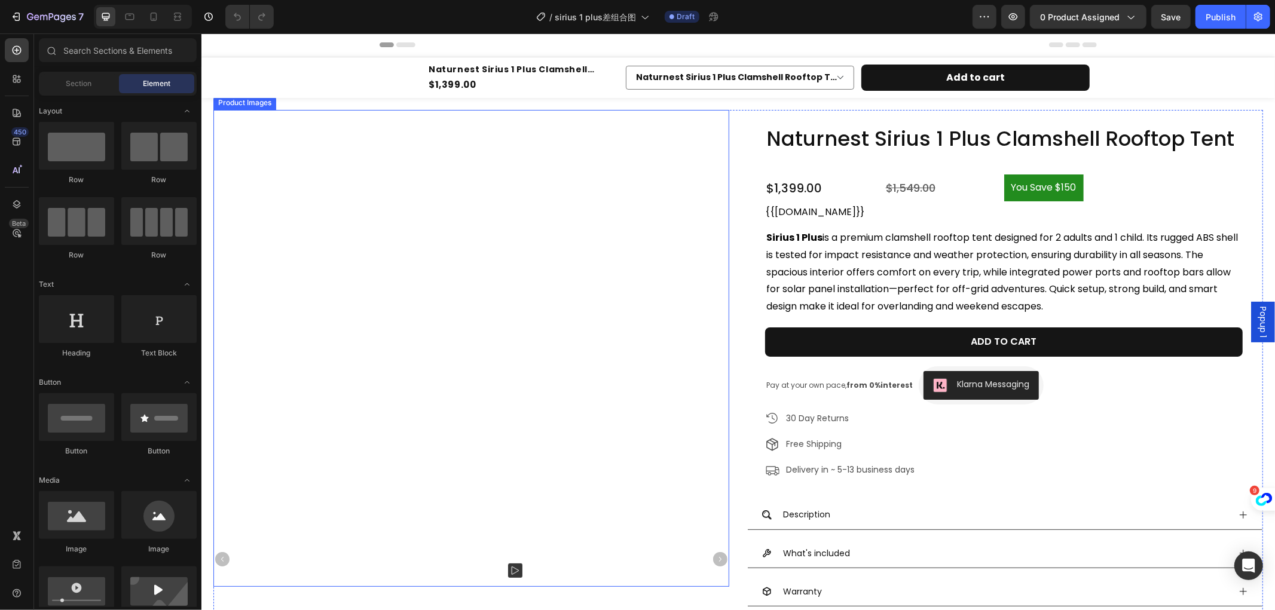
radio input "false"
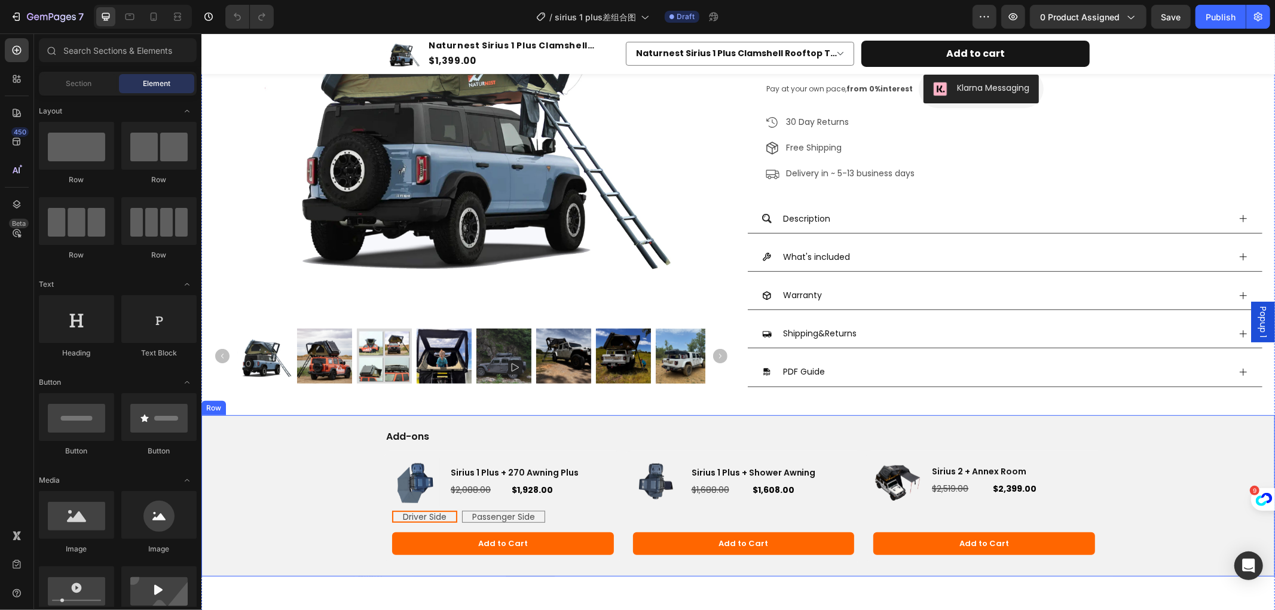
scroll to position [531, 0]
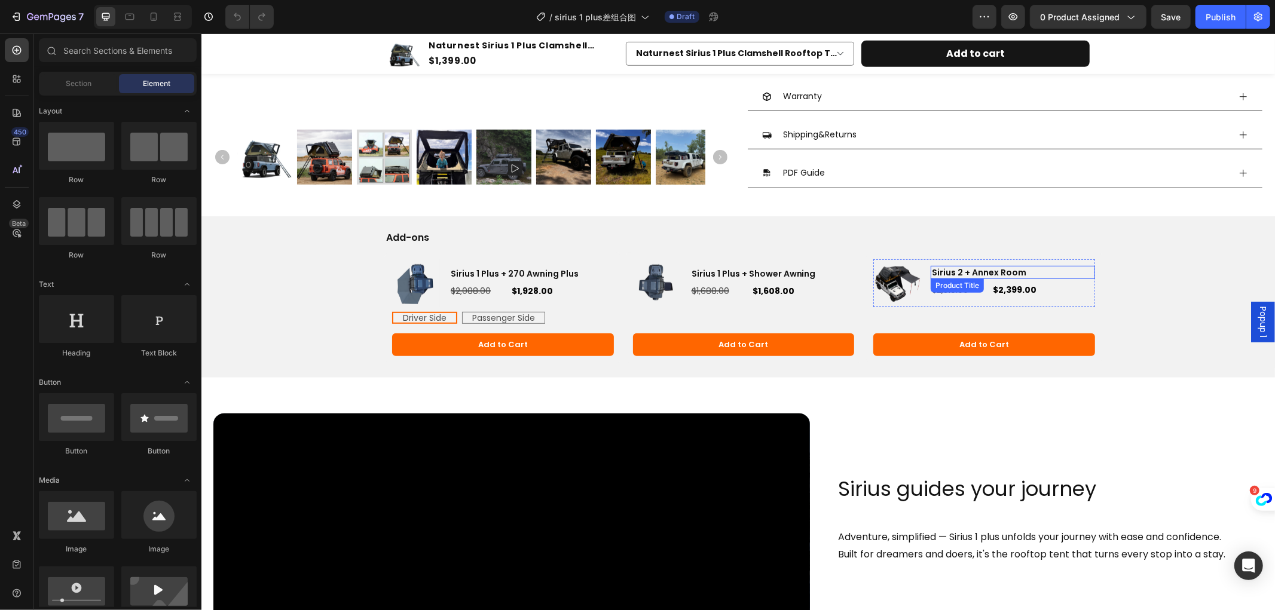
click at [944, 271] on h3 "Sirius 2 + Annex Room" at bounding box center [1012, 271] width 164 height 13
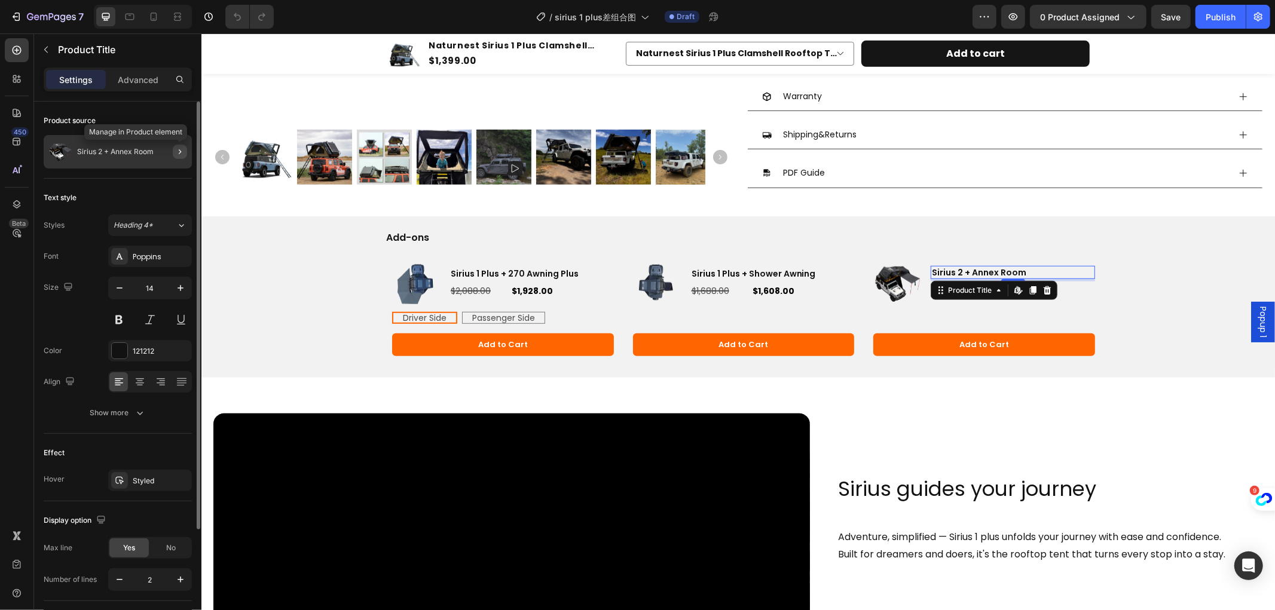
click at [181, 152] on icon "button" at bounding box center [180, 152] width 10 height 10
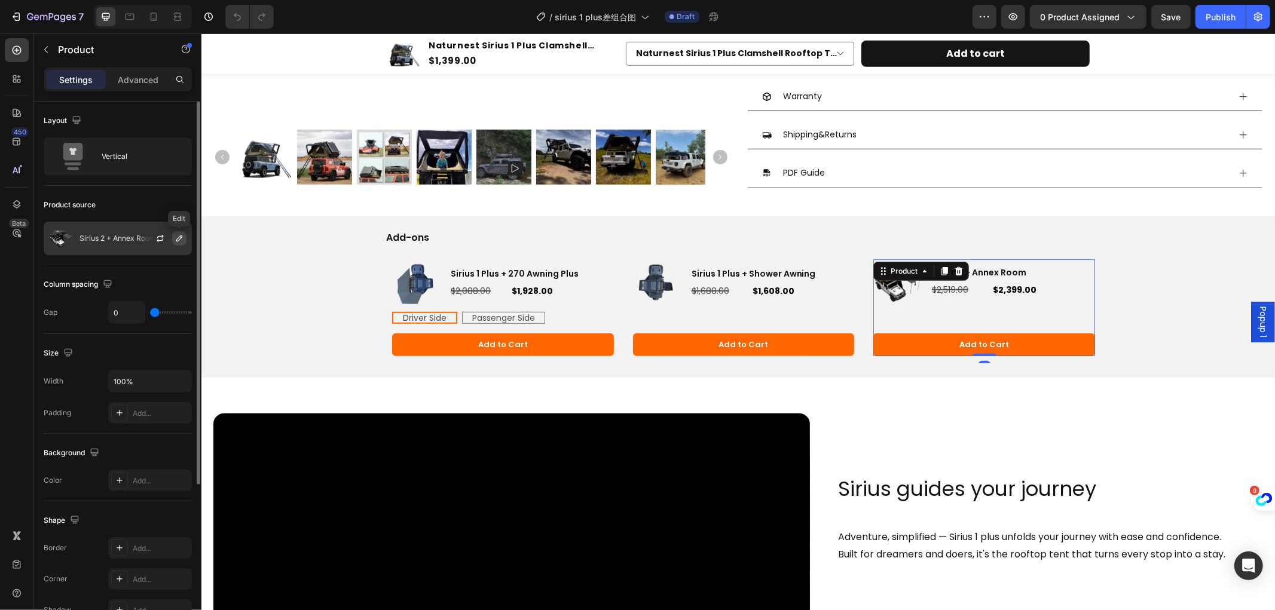
click at [180, 235] on icon "button" at bounding box center [180, 239] width 10 height 10
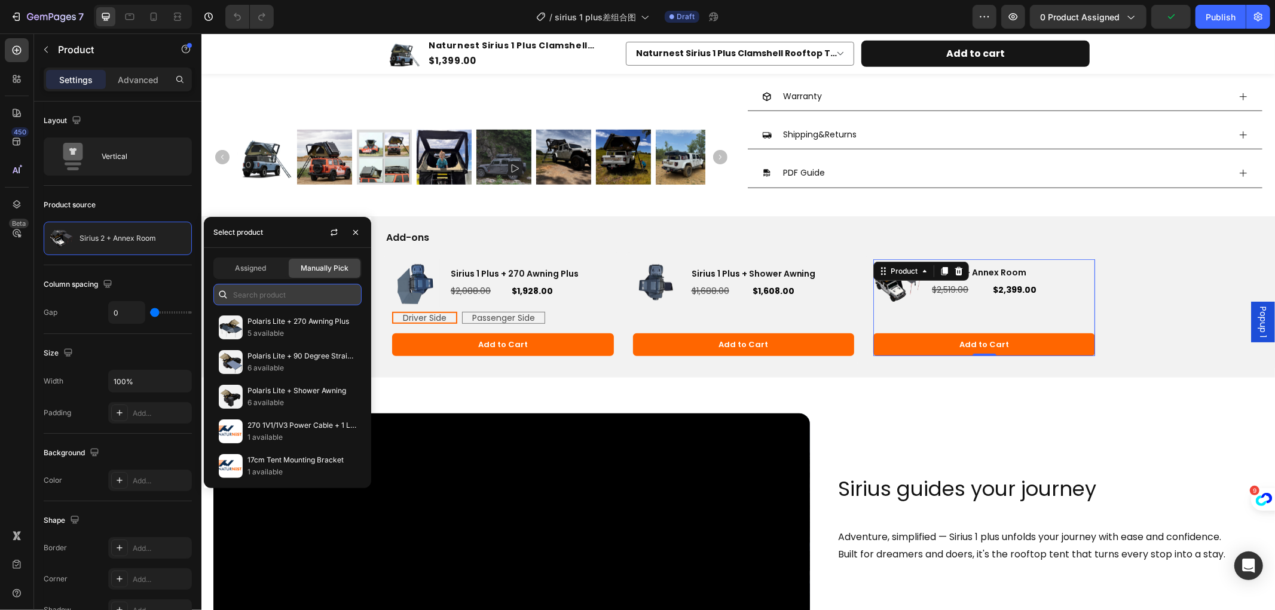
click at [252, 285] on input "text" at bounding box center [287, 295] width 148 height 22
type input "Sirius"
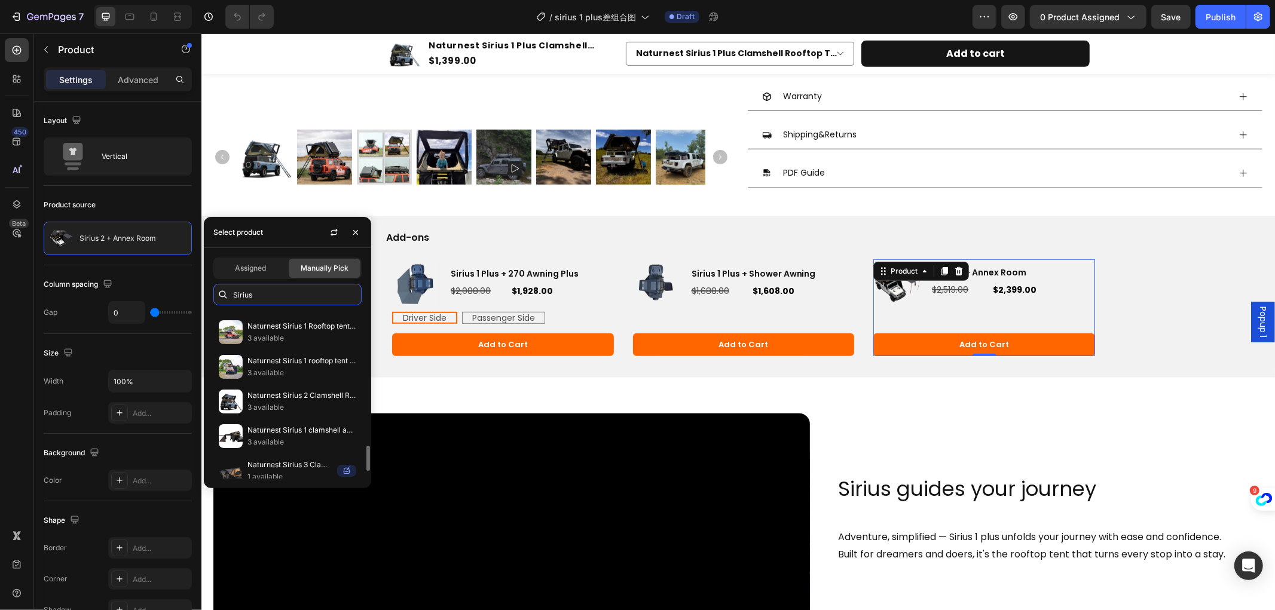
scroll to position [945, 0]
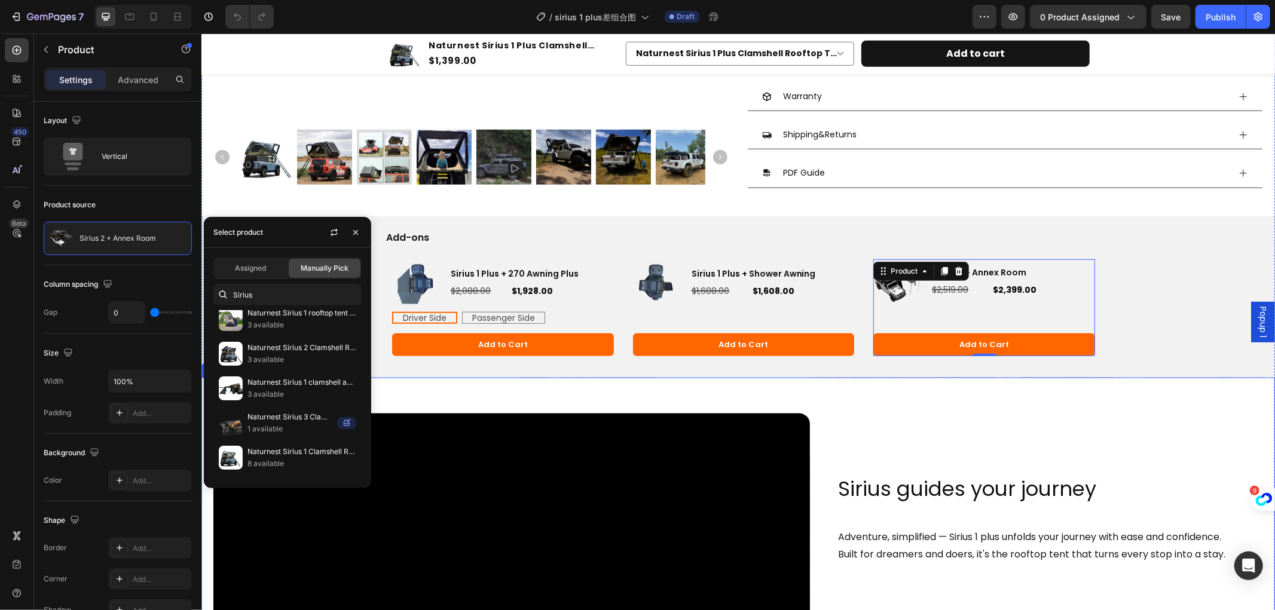
click at [888, 398] on div "Video Row Sirius guides your journey Heading Adventure, simplified — Sirius 1 p…" at bounding box center [738, 568] width 1074 height 383
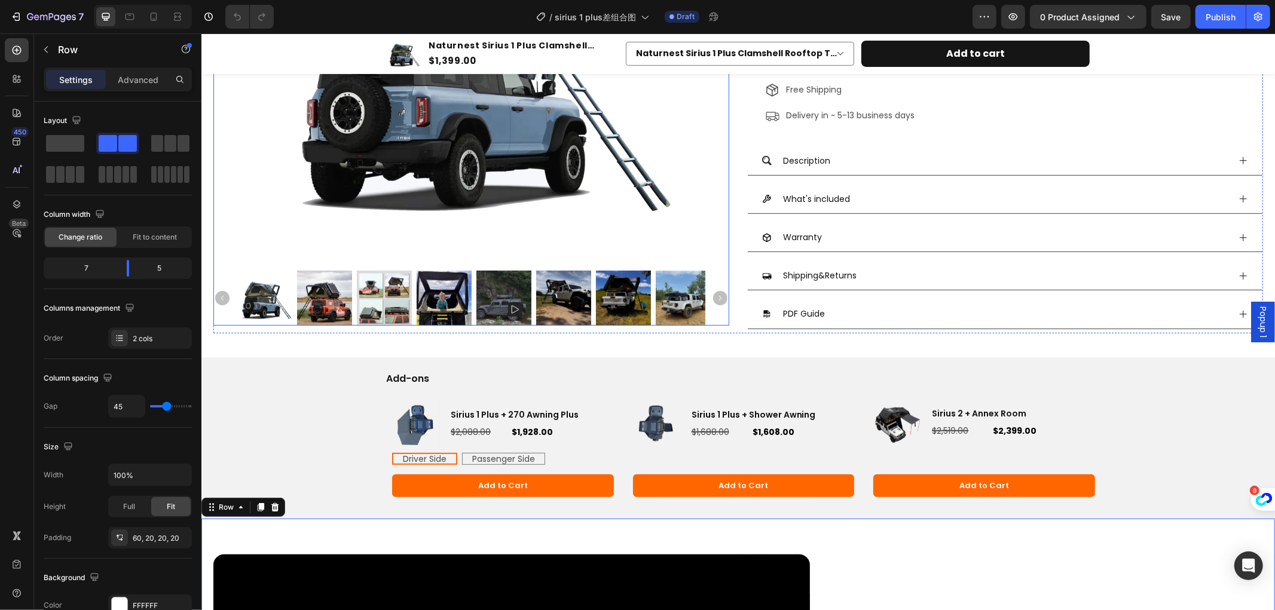
scroll to position [332, 0]
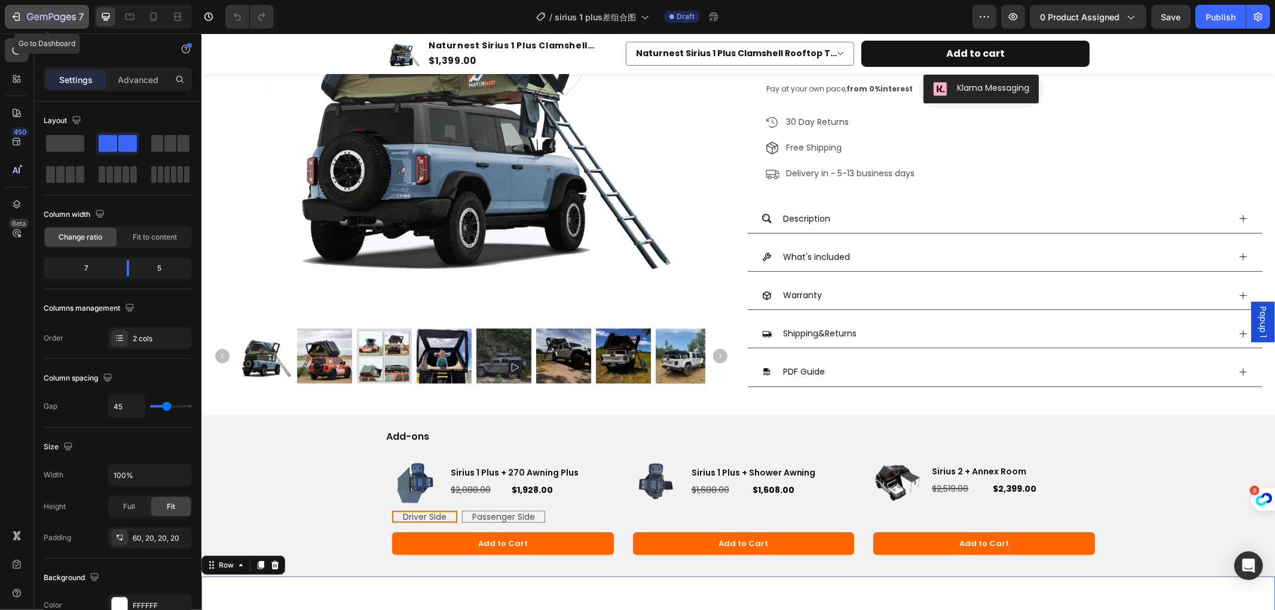
click at [24, 10] on div "7" at bounding box center [47, 17] width 74 height 14
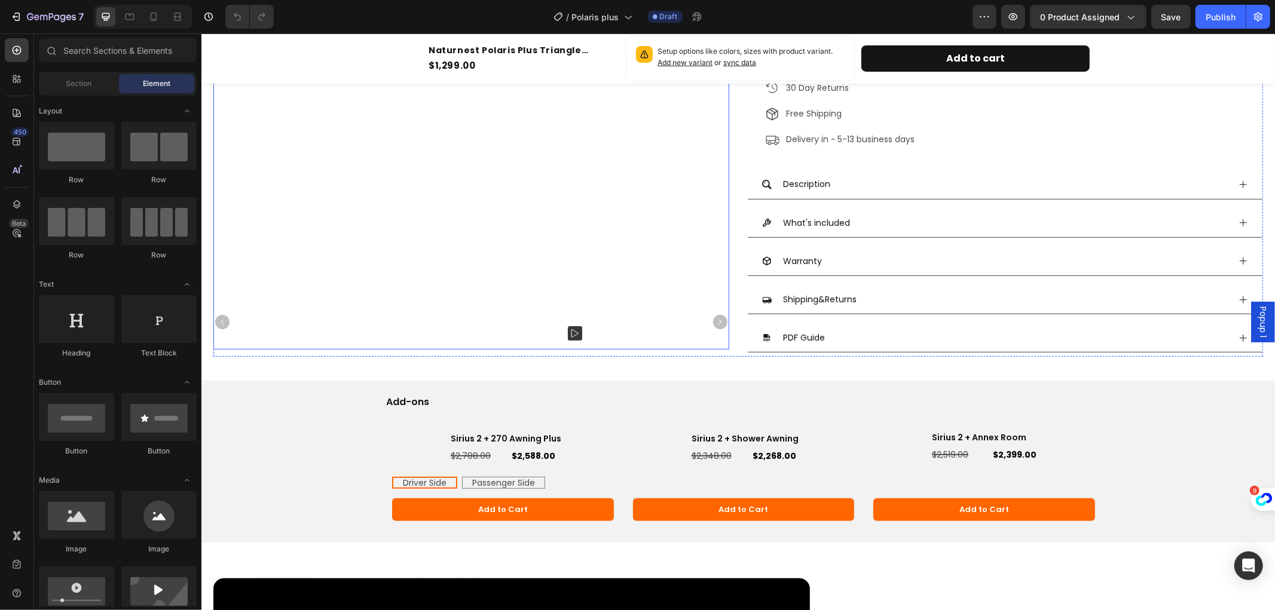
radio input "false"
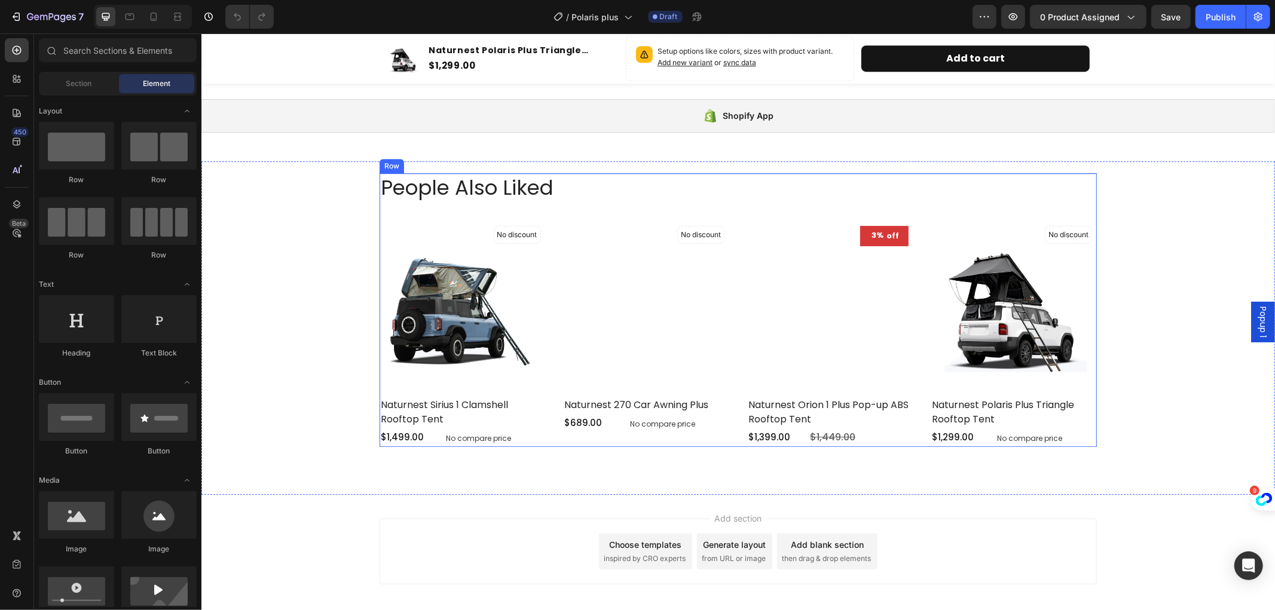
scroll to position [3188, 0]
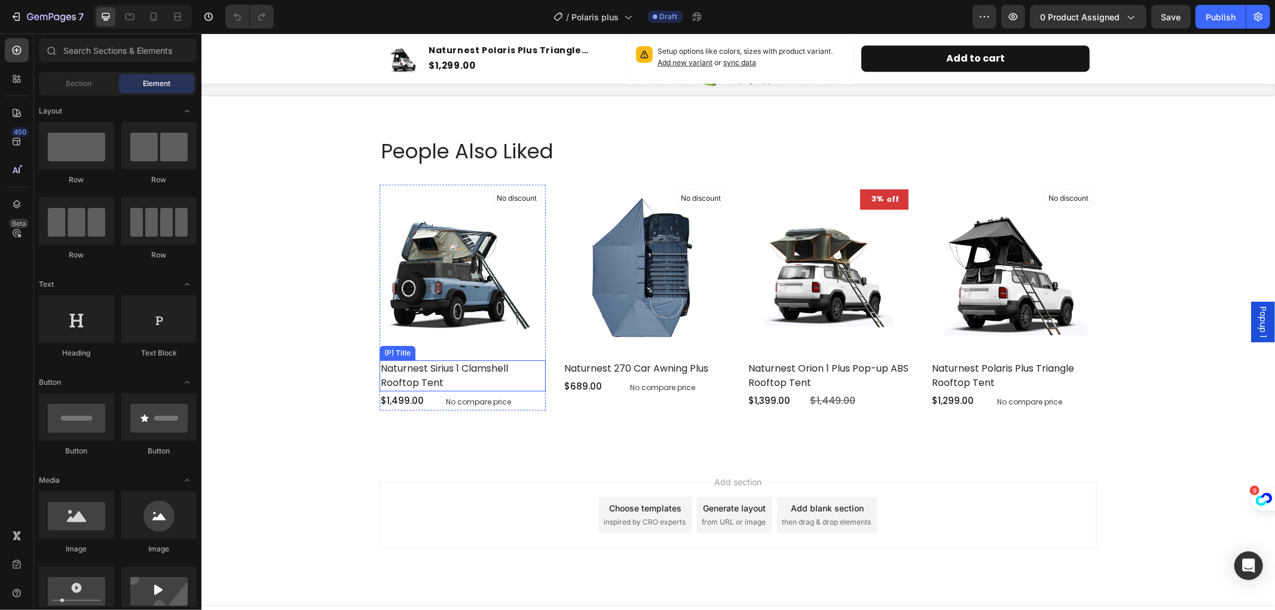
click at [439, 362] on h2 "Naturnest Sirius 1 Clamshell Rooftop Tent" at bounding box center [462, 375] width 166 height 31
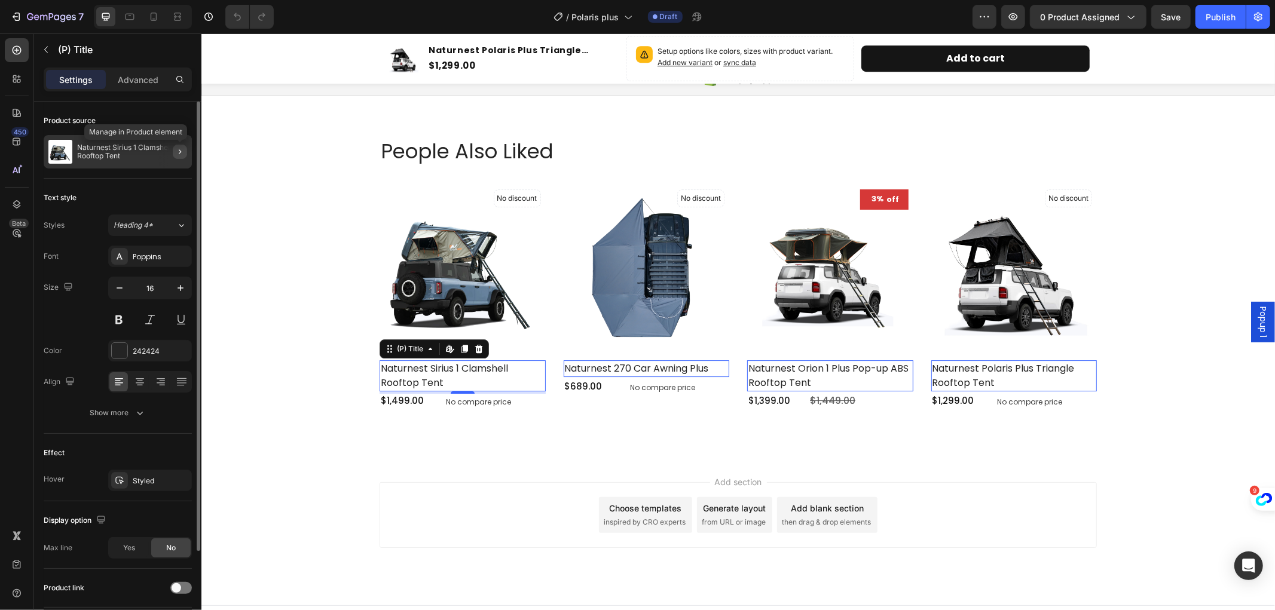
click at [182, 151] on icon "button" at bounding box center [180, 152] width 10 height 10
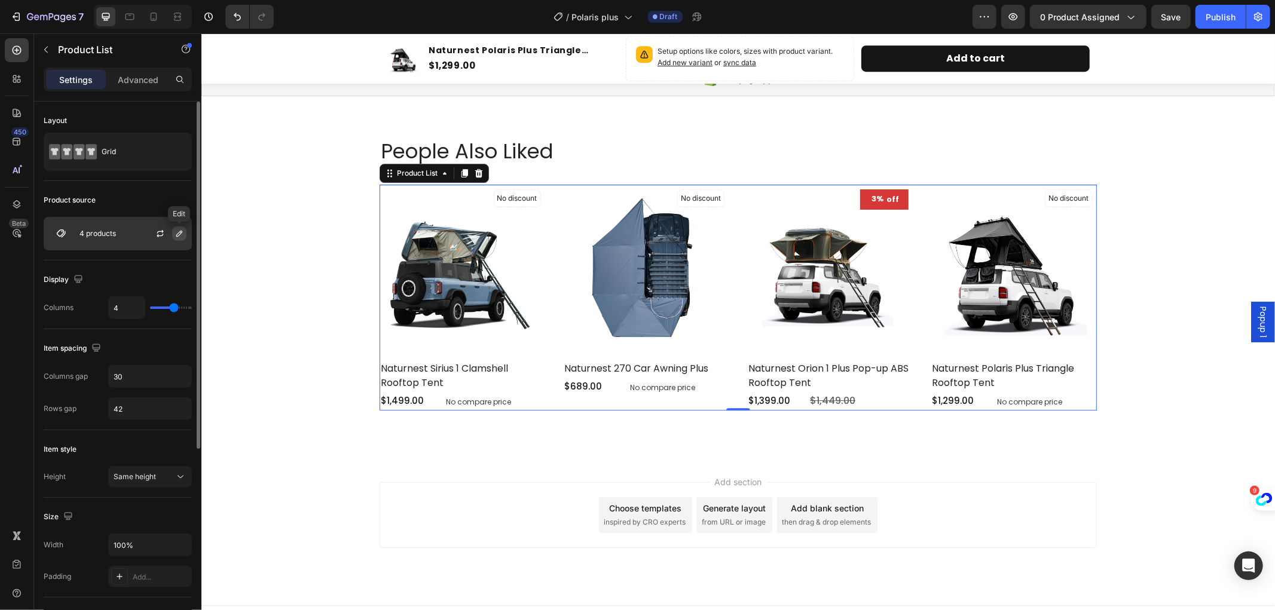
click at [180, 232] on icon "button" at bounding box center [179, 234] width 6 height 6
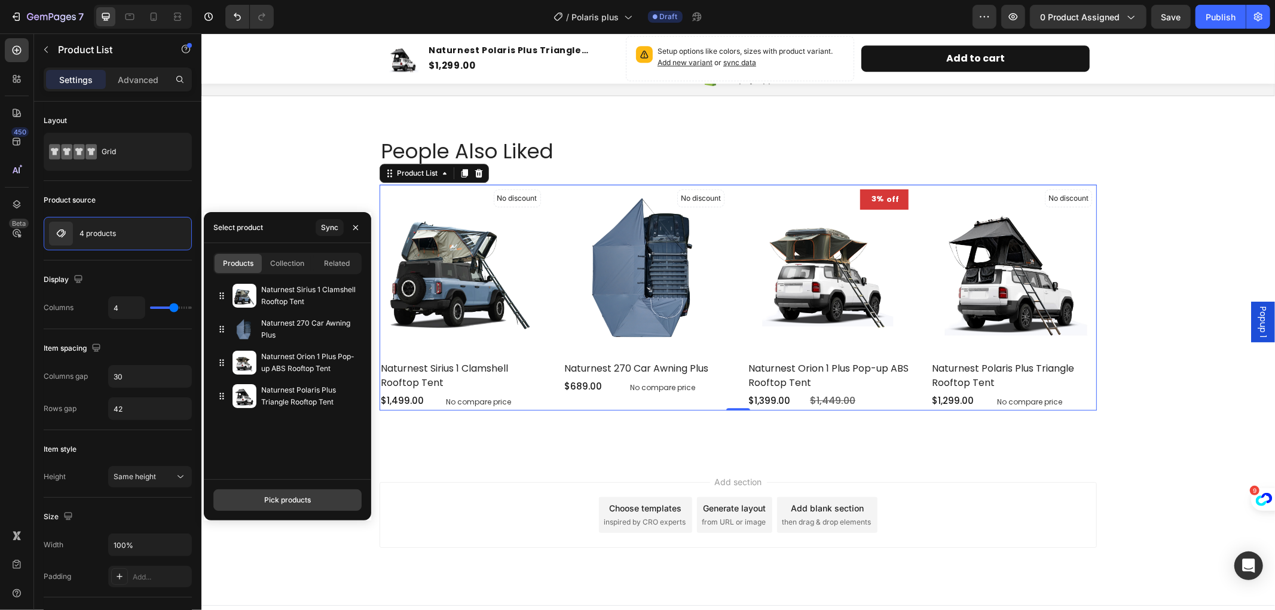
click at [286, 499] on div "Pick products" at bounding box center [287, 500] width 47 height 11
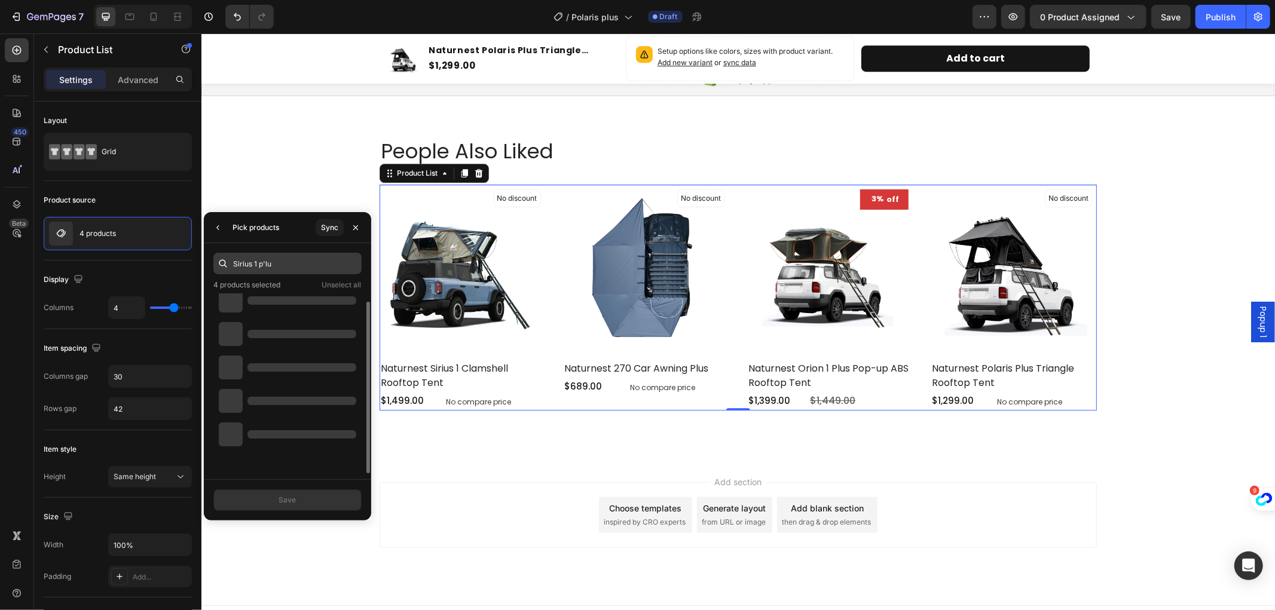
scroll to position [9, 0]
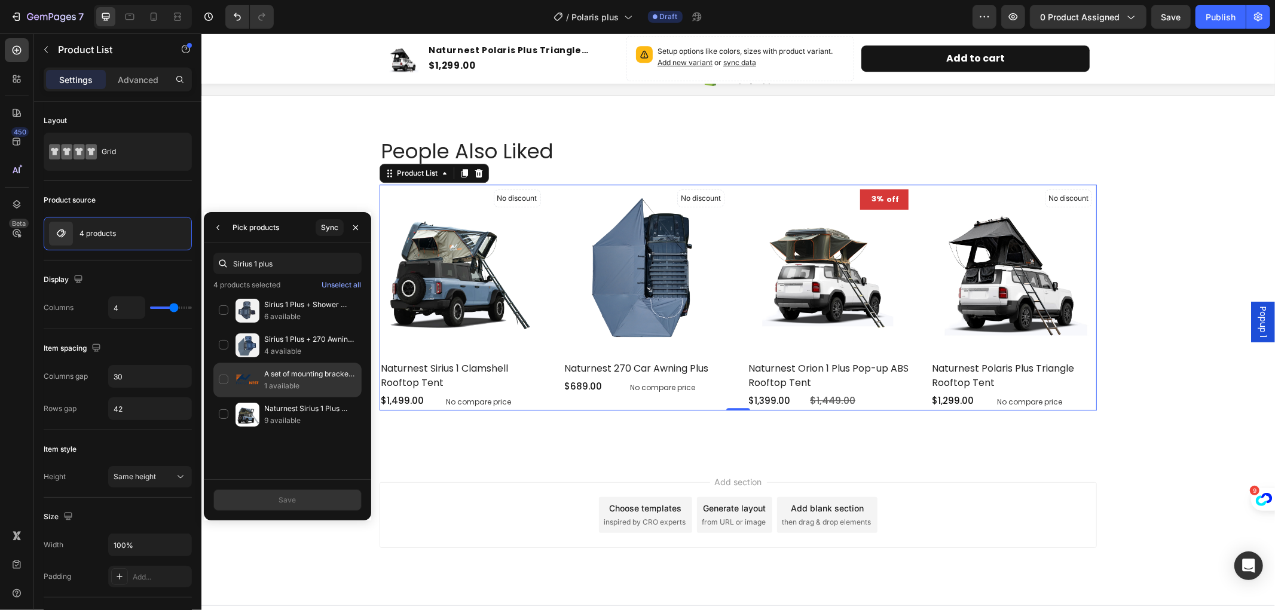
type input "Sirius 1 plus"
click at [299, 396] on div "A set of mounting brackets for Sirius 1 plus 1 available" at bounding box center [287, 380] width 148 height 35
click at [294, 402] on div "Naturnest Sirius 1 Plus Clamshell Rooftop Tent 9 available" at bounding box center [287, 415] width 148 height 35
click at [282, 374] on p "A set of mounting brackets for Sirius 1 plus" at bounding box center [310, 374] width 92 height 12
click at [294, 502] on div "Save" at bounding box center [287, 500] width 17 height 11
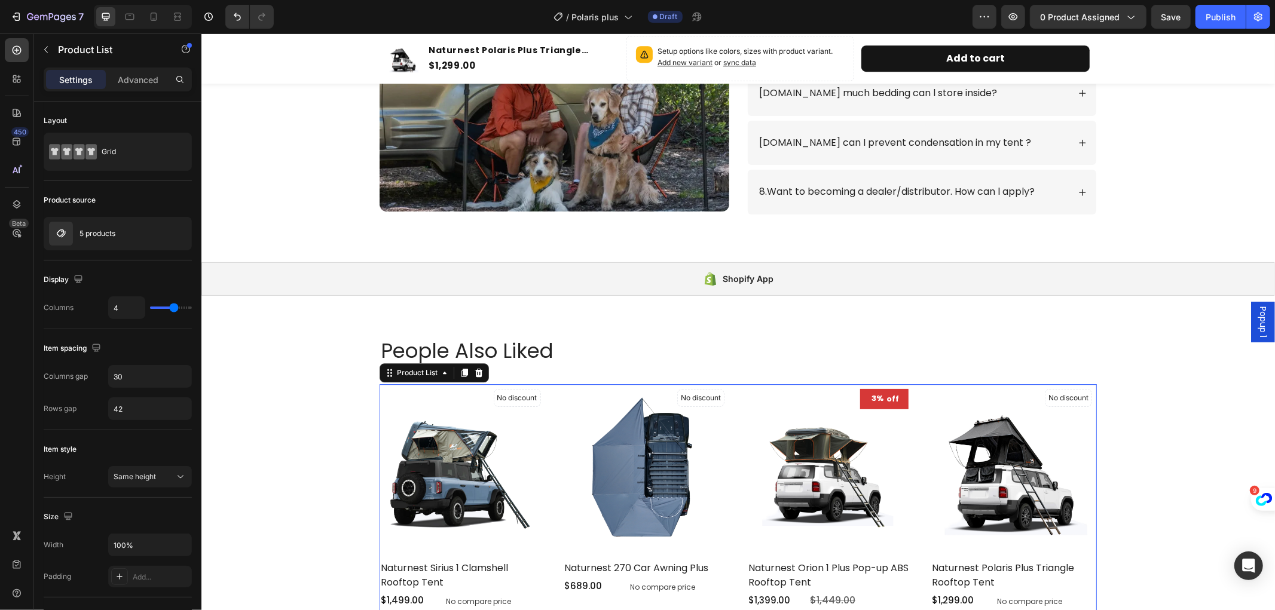
scroll to position [3188, 0]
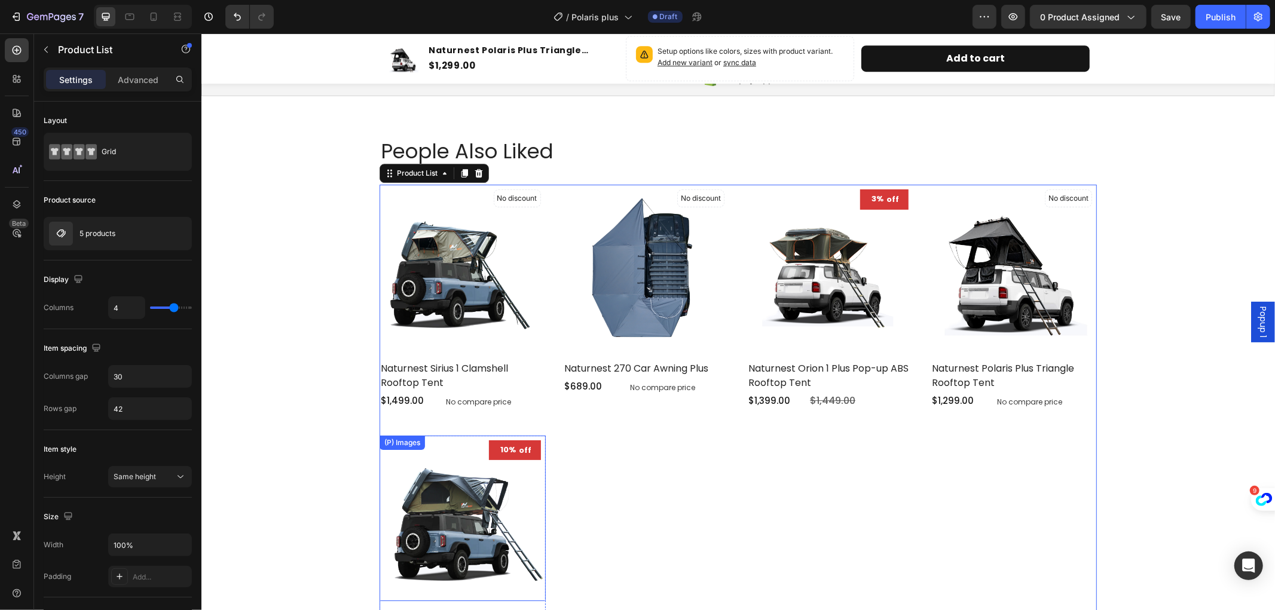
click at [462, 480] on img at bounding box center [462, 518] width 166 height 166
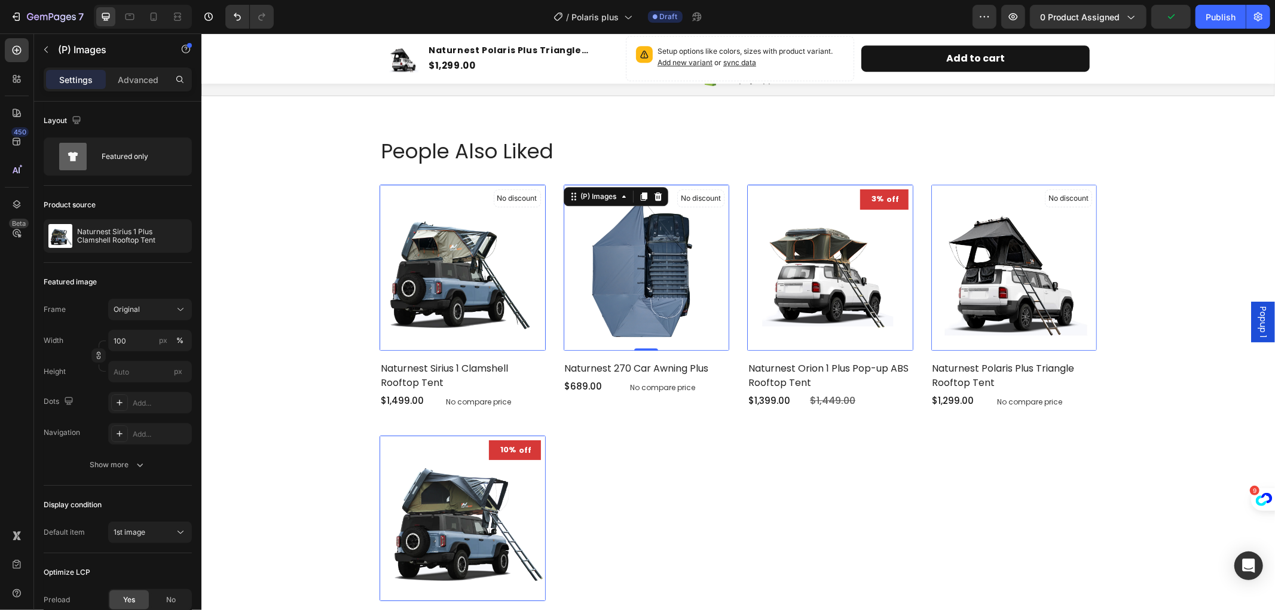
click at [649, 303] on img at bounding box center [646, 267] width 166 height 166
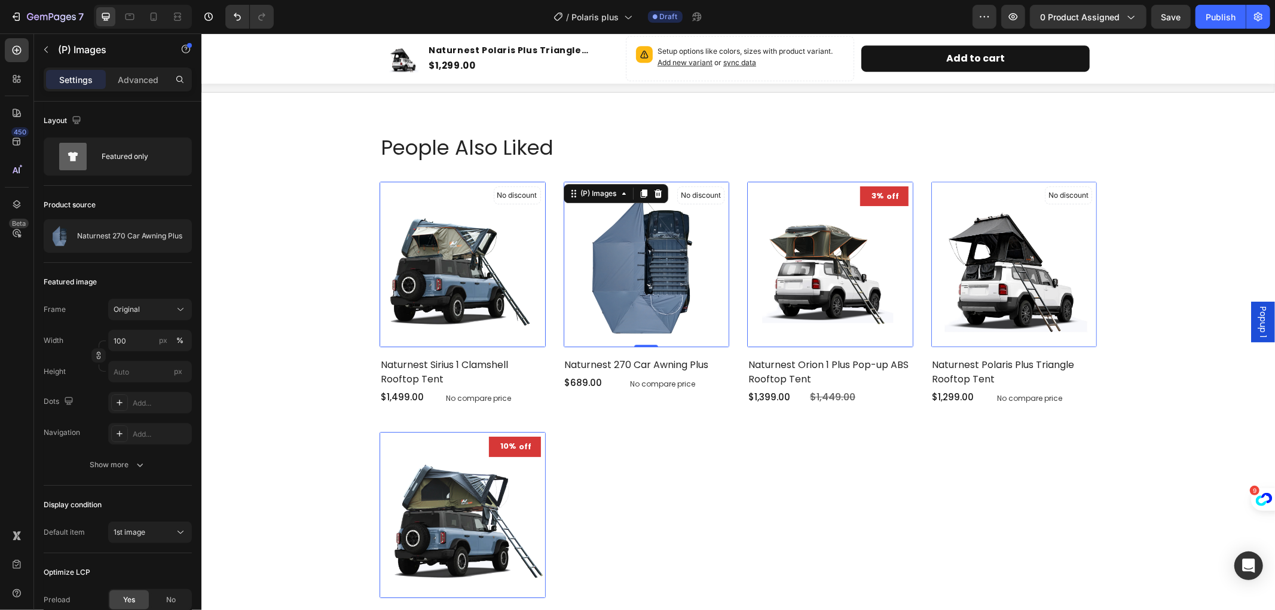
scroll to position [3254, 0]
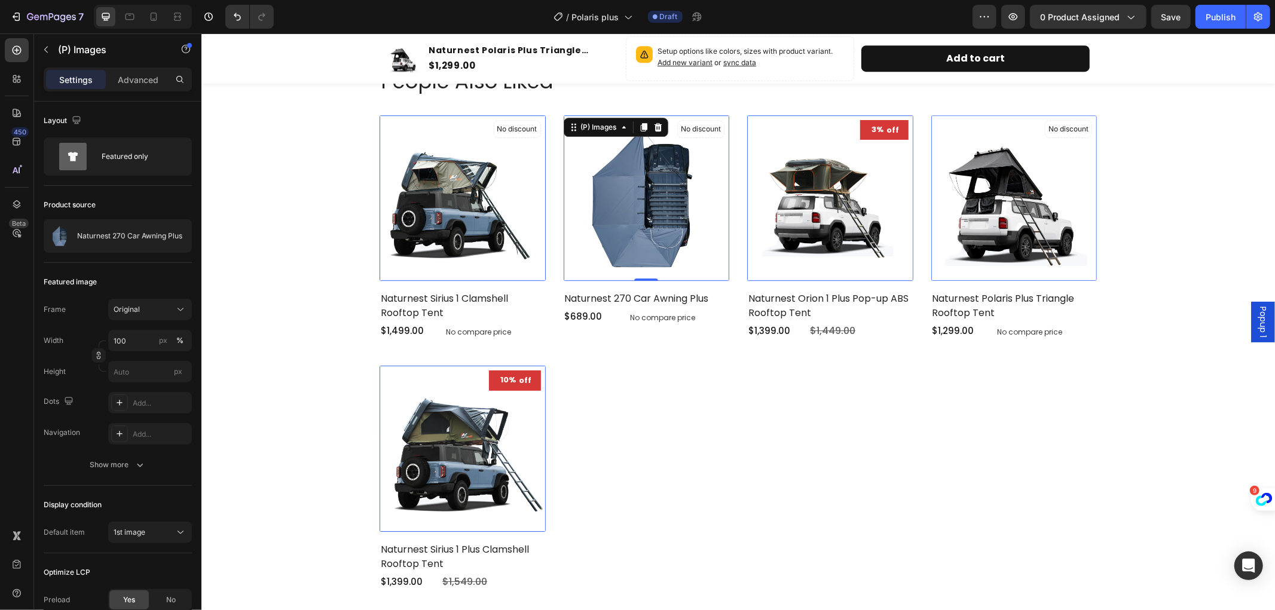
click at [469, 201] on img at bounding box center [462, 198] width 166 height 166
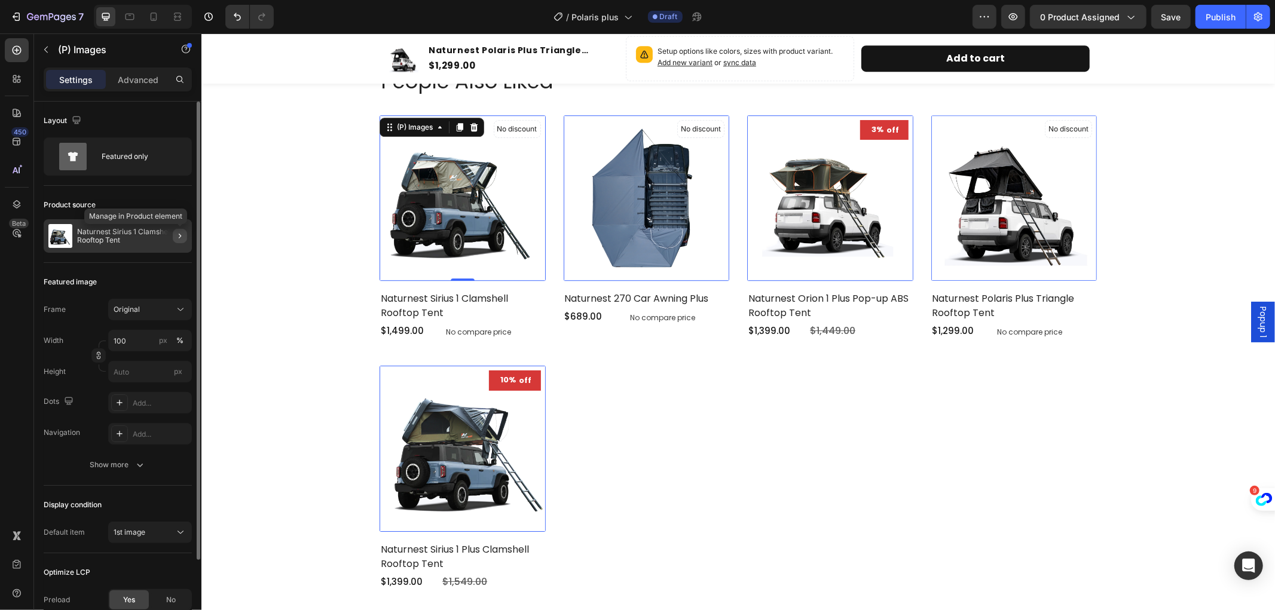
click at [179, 239] on icon "button" at bounding box center [180, 236] width 10 height 10
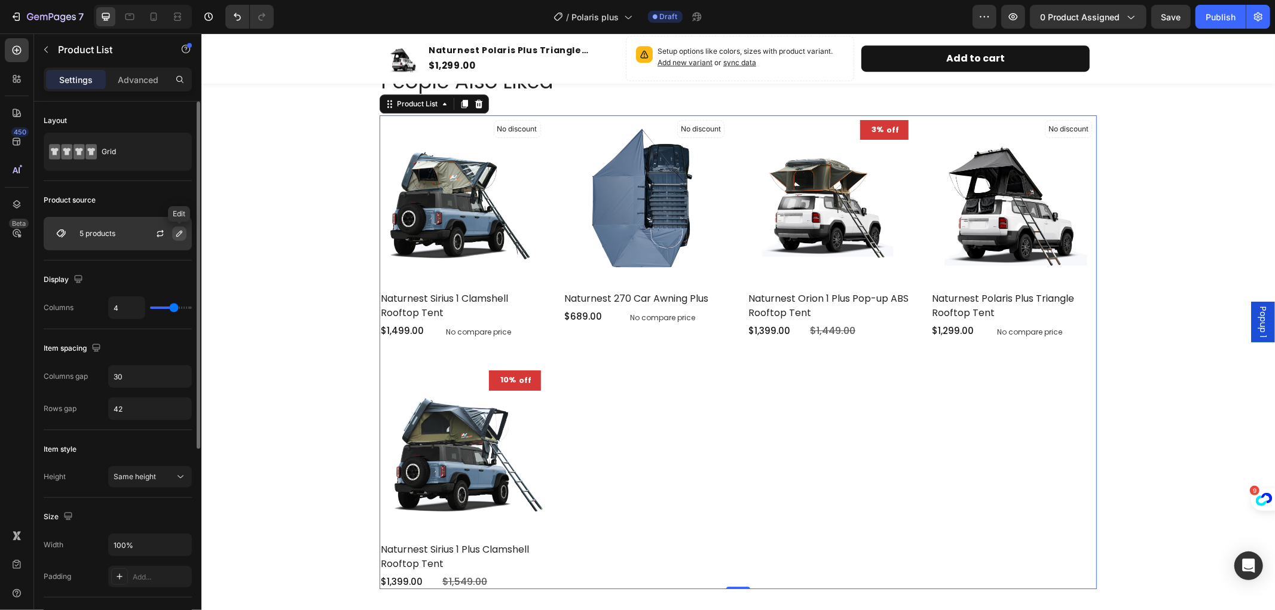
click at [178, 231] on icon "button" at bounding box center [180, 234] width 10 height 10
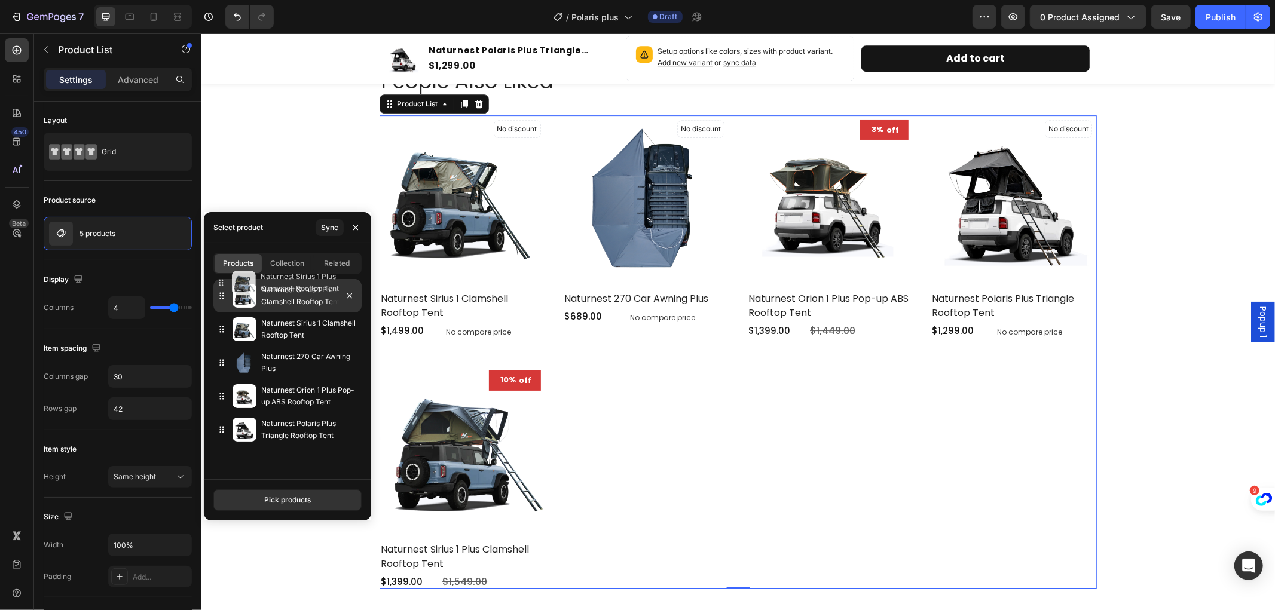
drag, startPoint x: 222, startPoint y: 428, endPoint x: 221, endPoint y: 282, distance: 146.5
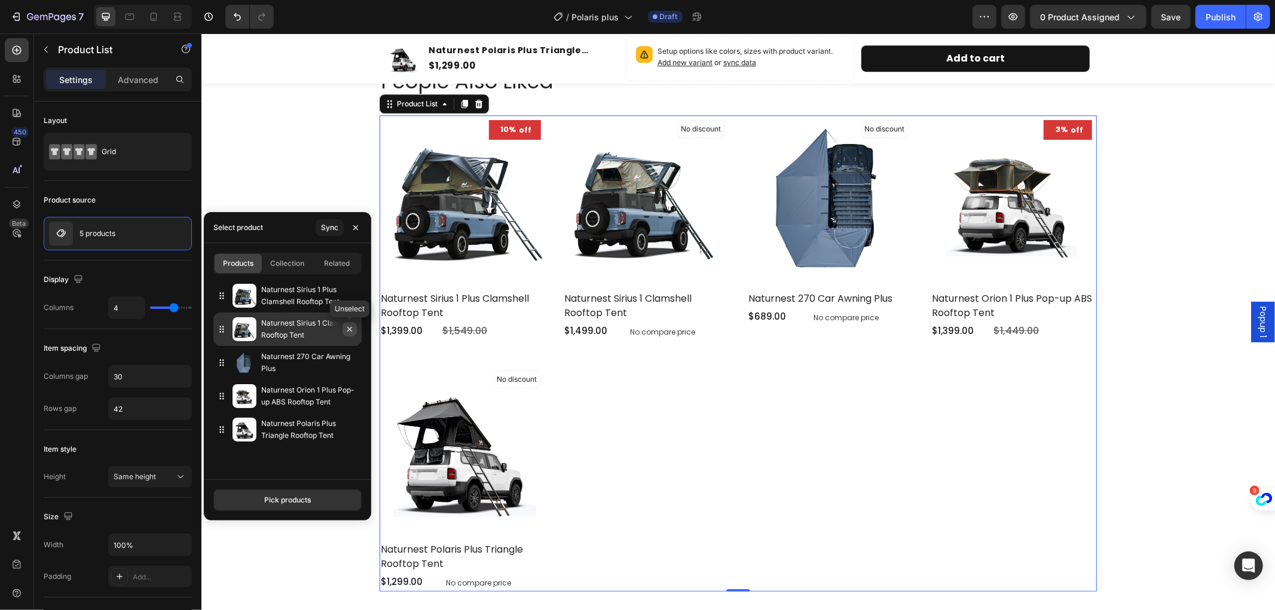
click at [347, 331] on icon "button" at bounding box center [350, 330] width 10 height 10
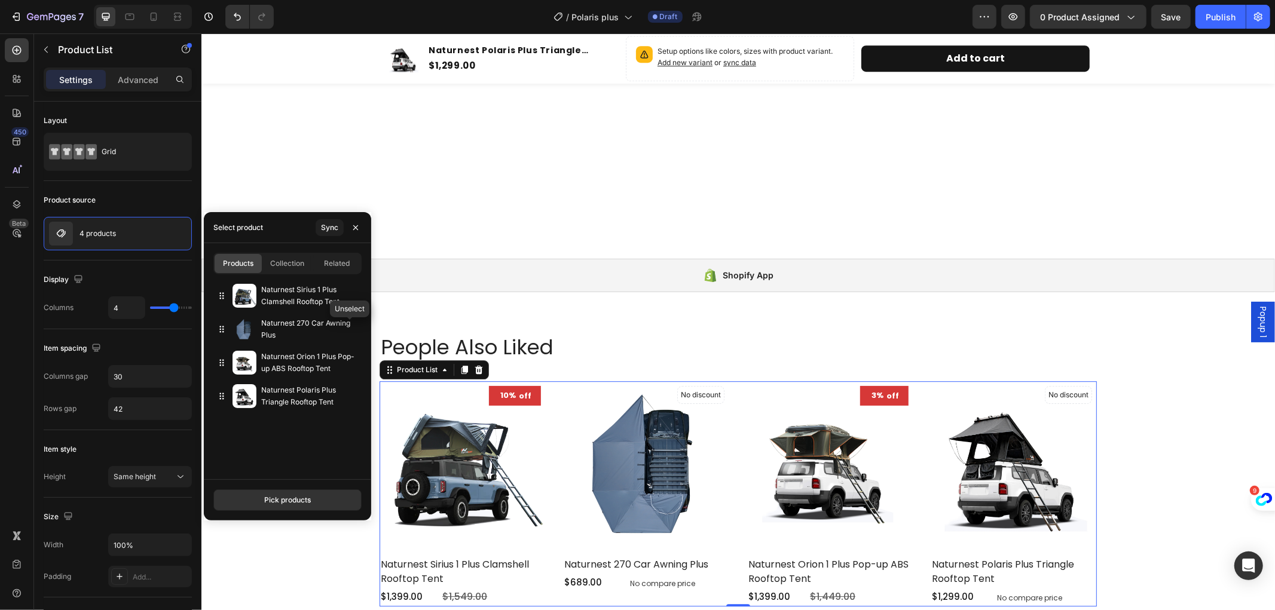
scroll to position [3204, 0]
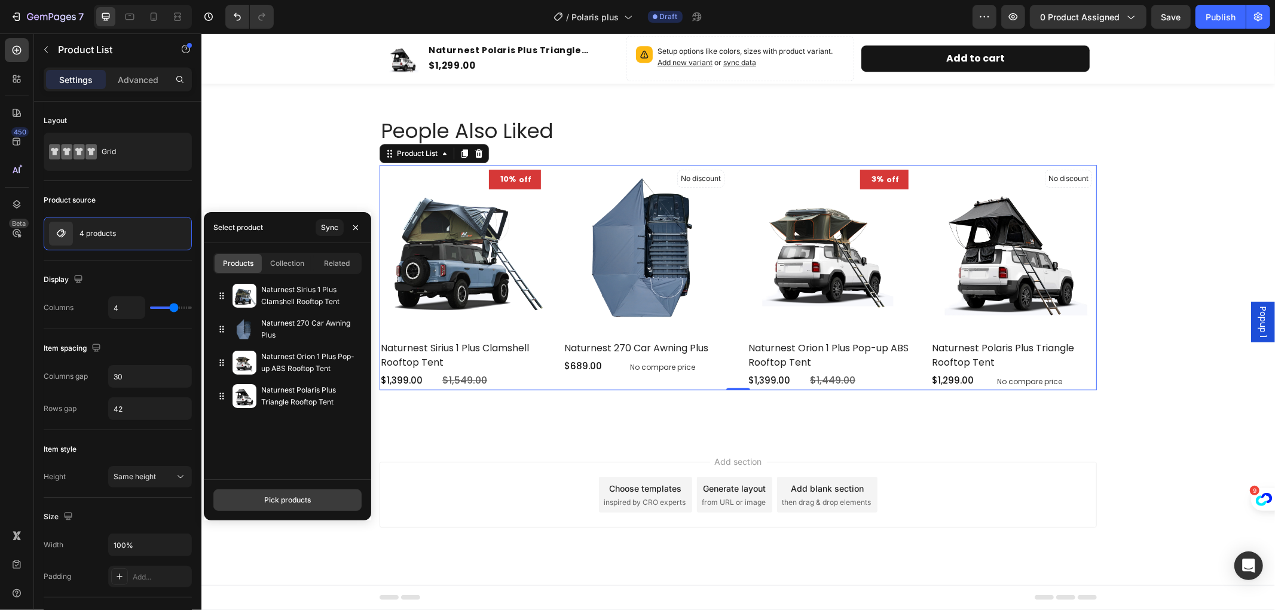
click at [317, 495] on button "Pick products" at bounding box center [287, 501] width 148 height 22
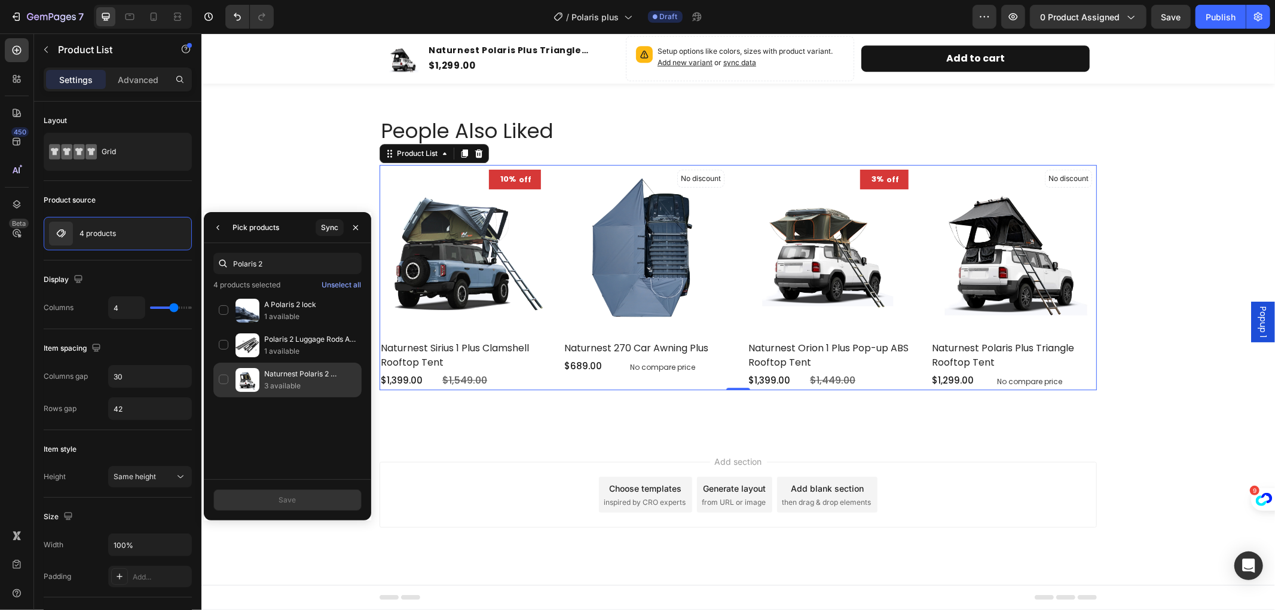
type input "Polaris 2"
click at [270, 378] on p "Naturnest Polaris 2 Triangle rooftop tent" at bounding box center [310, 374] width 92 height 12
click at [287, 497] on div "Save" at bounding box center [287, 500] width 17 height 11
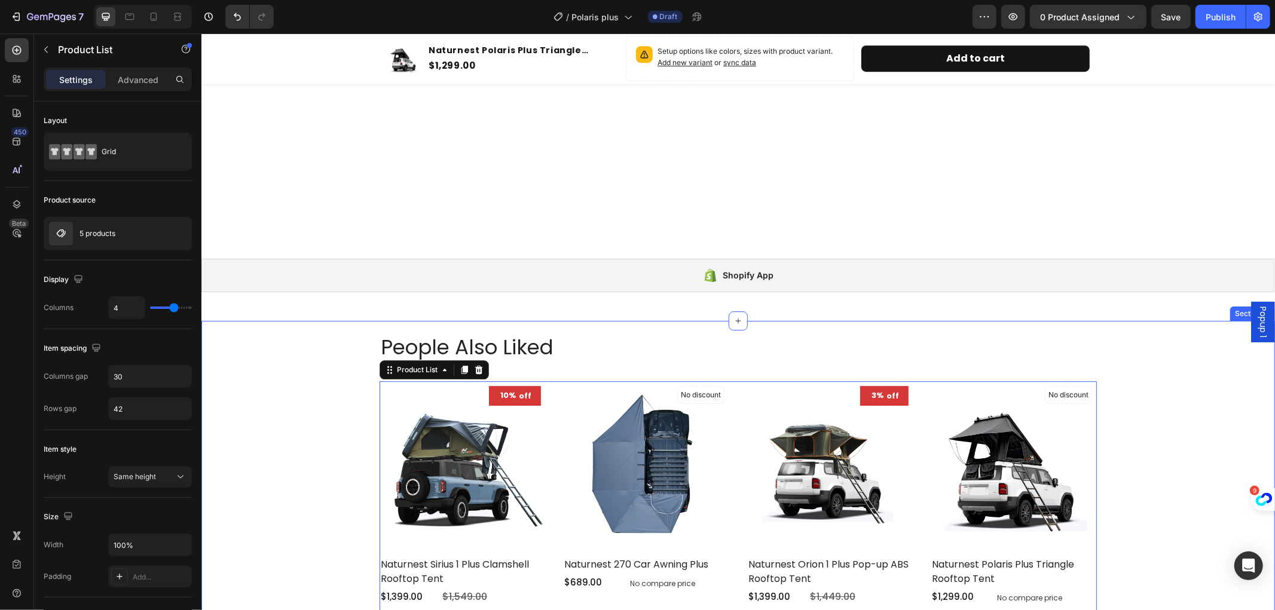
scroll to position [3254, 0]
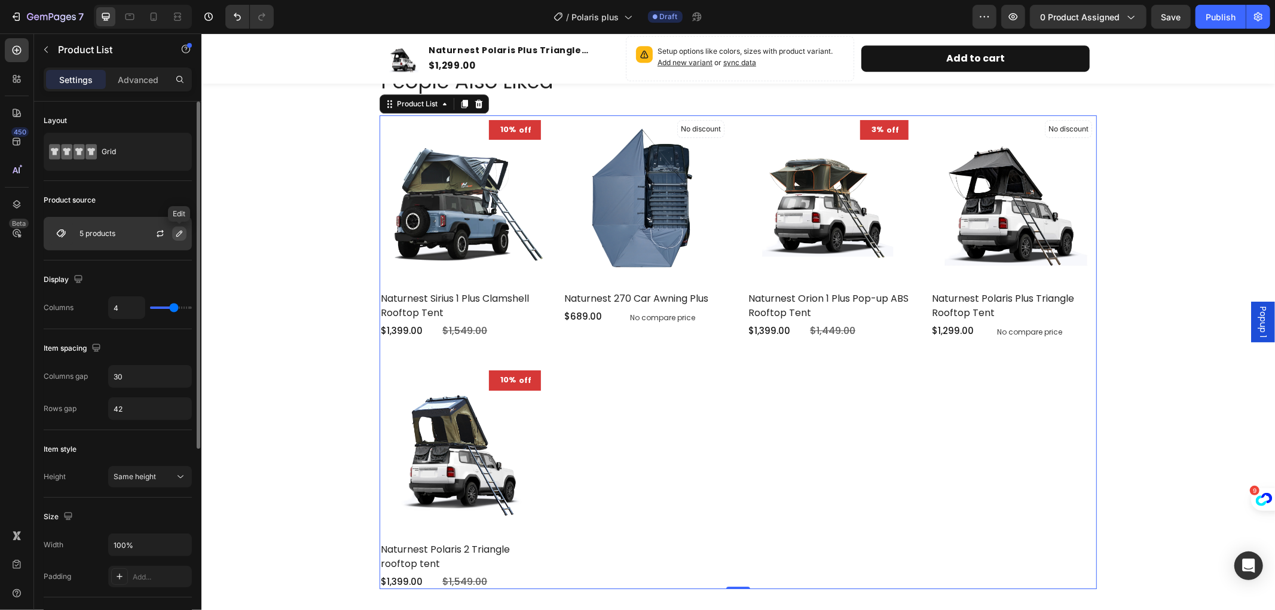
click at [178, 227] on button "button" at bounding box center [179, 234] width 14 height 14
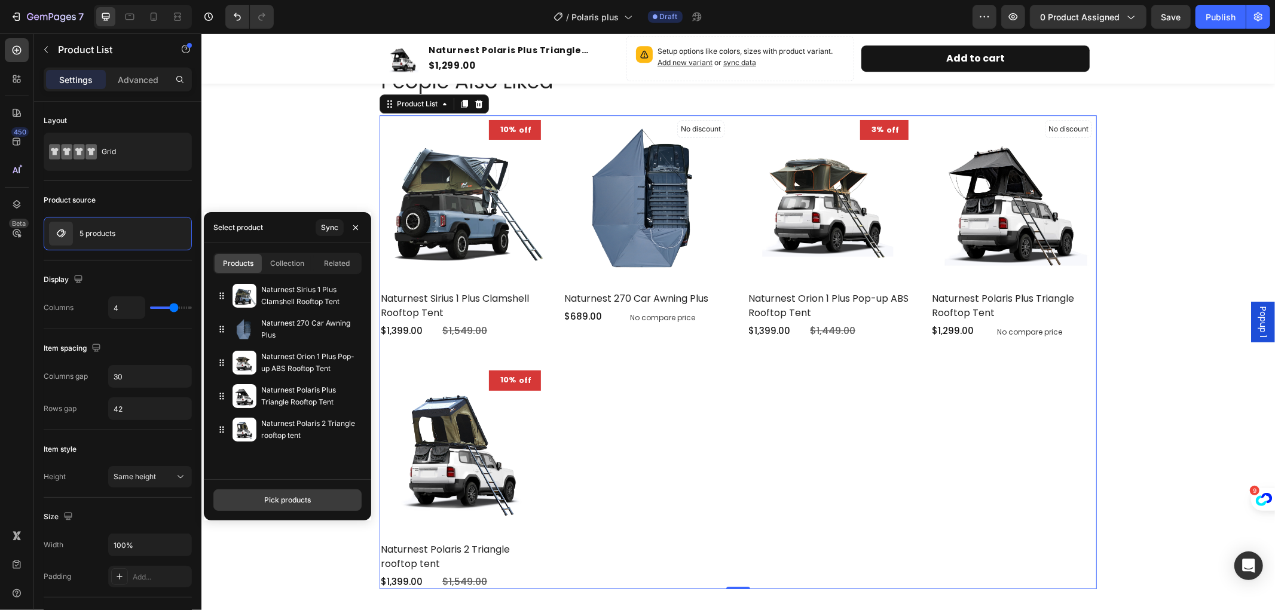
click at [314, 497] on button "Pick products" at bounding box center [287, 501] width 148 height 22
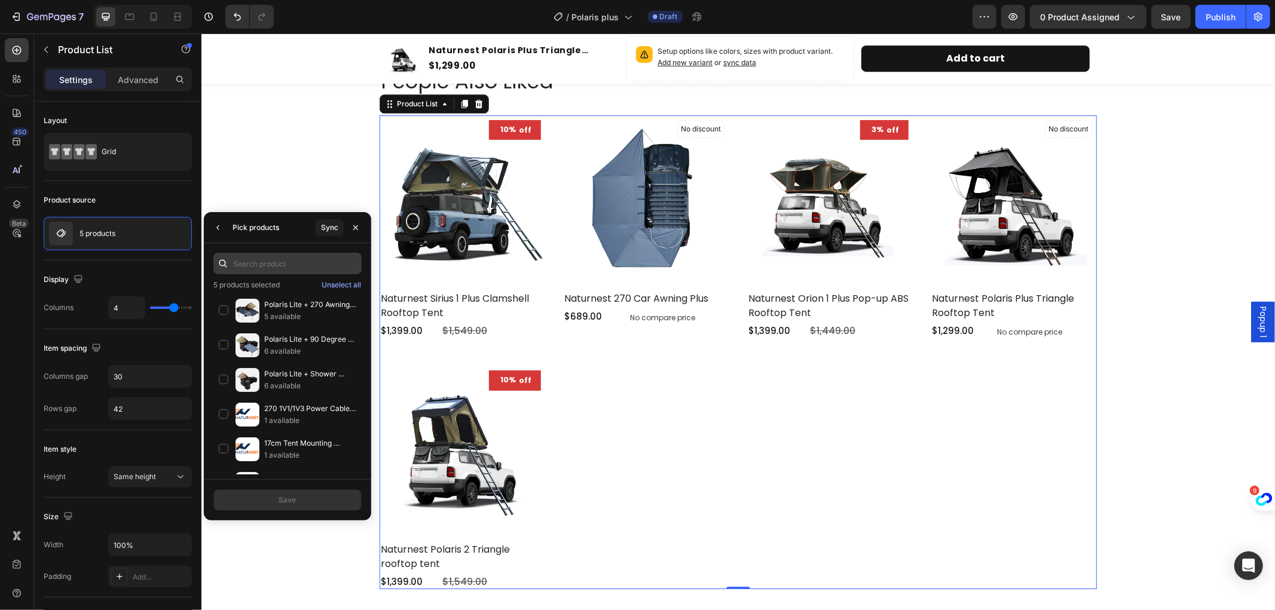
click at [282, 265] on input "text" at bounding box center [287, 264] width 148 height 22
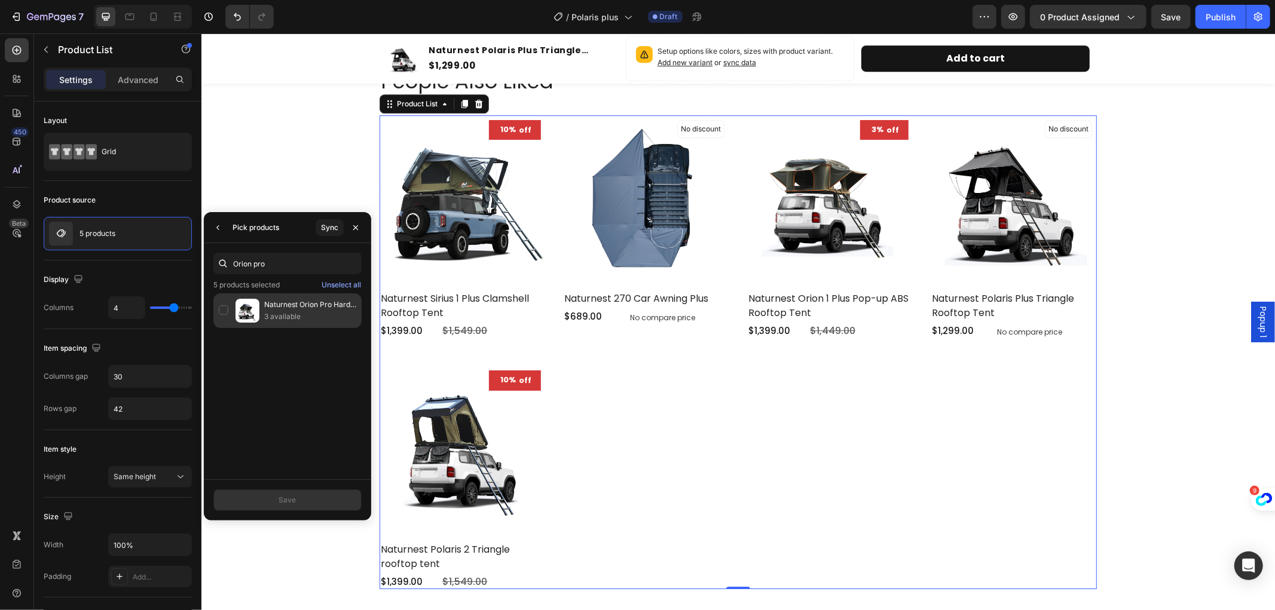
type input "Orion pro"
click at [291, 324] on div "Naturnest Orion Pro Hard Shell Rooftop Tent 3 available" at bounding box center [287, 311] width 148 height 35
click at [293, 499] on div "Save" at bounding box center [287, 500] width 17 height 11
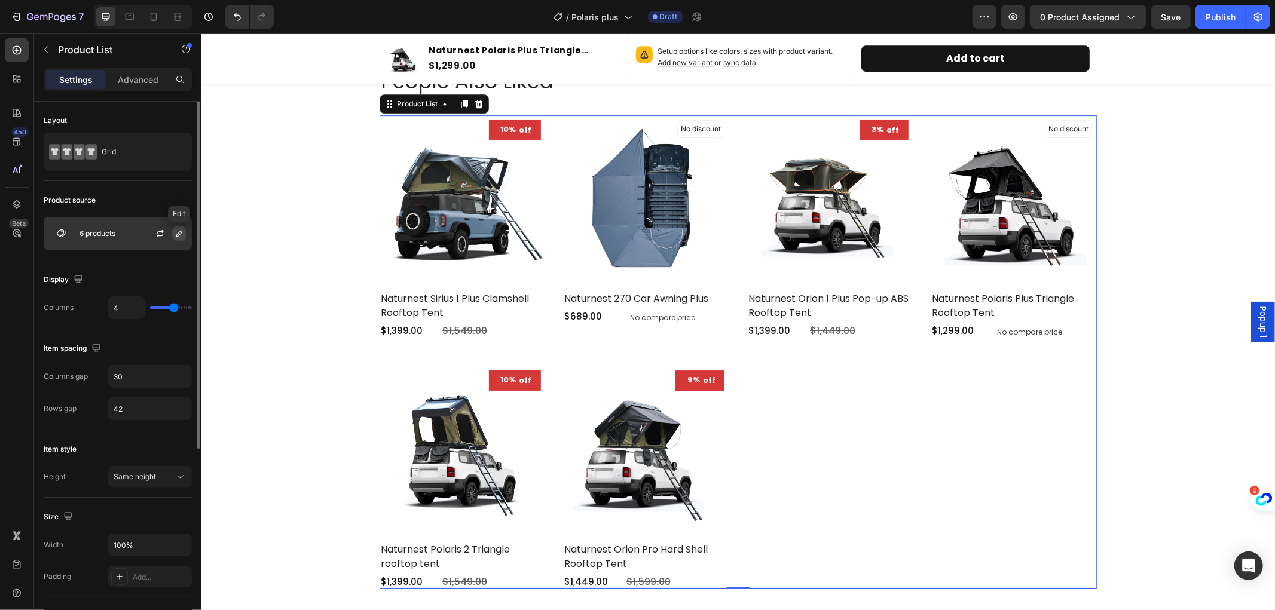
click at [175, 234] on icon "button" at bounding box center [180, 234] width 10 height 10
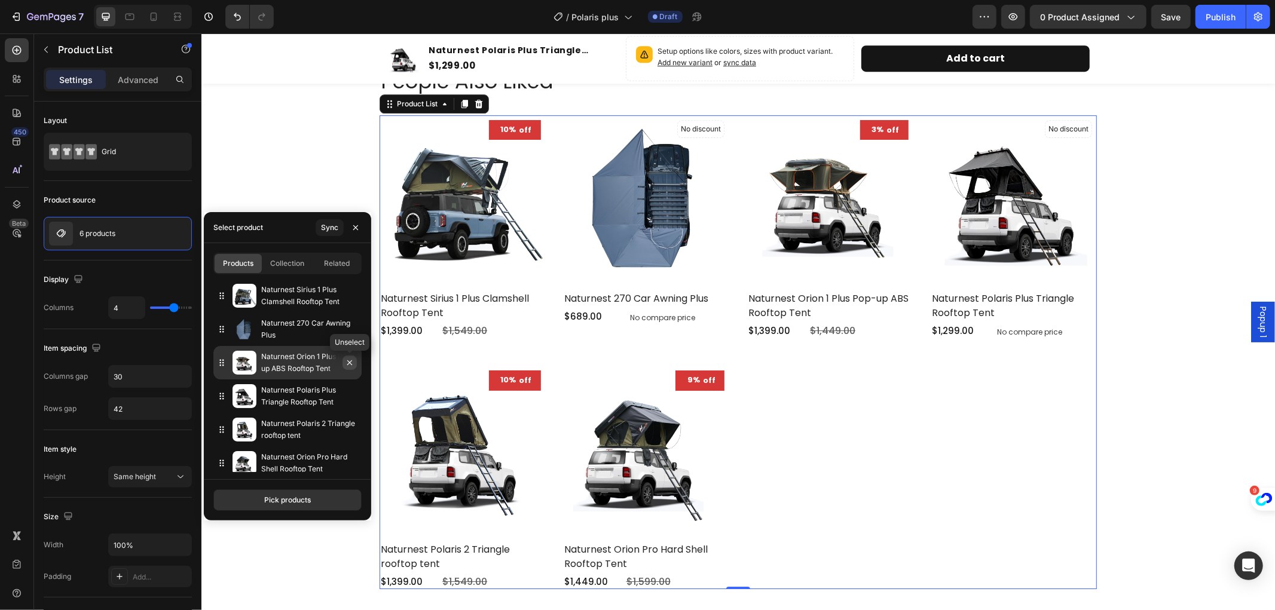
click at [348, 362] on icon "button" at bounding box center [350, 363] width 10 height 10
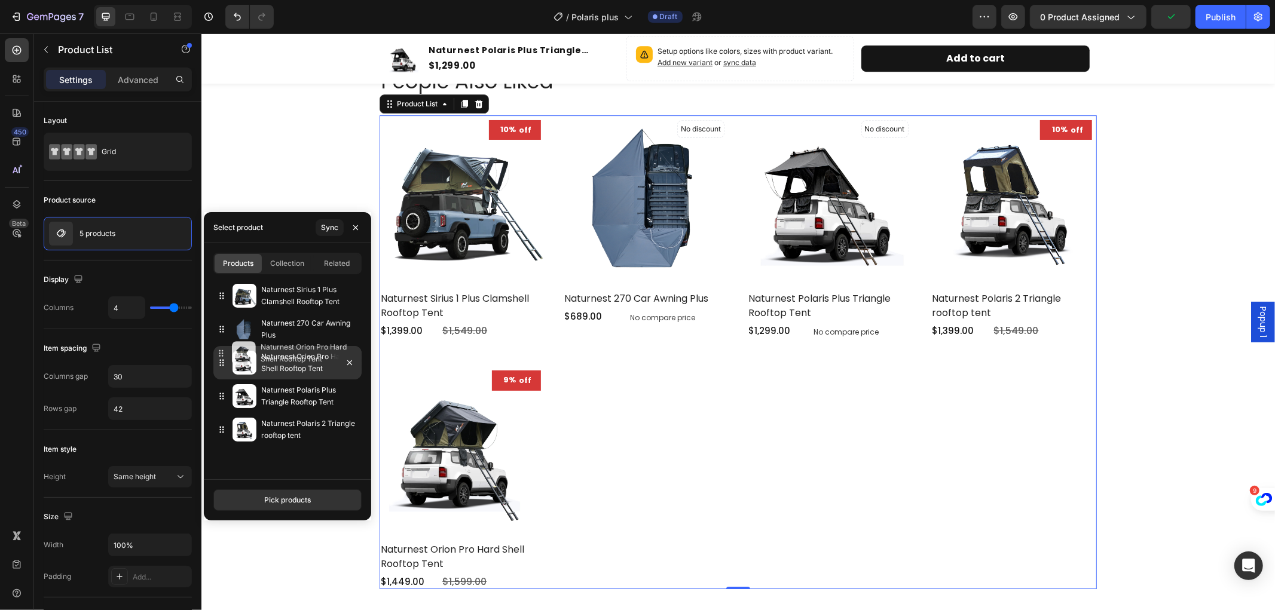
drag, startPoint x: 222, startPoint y: 433, endPoint x: 221, endPoint y: 356, distance: 76.5
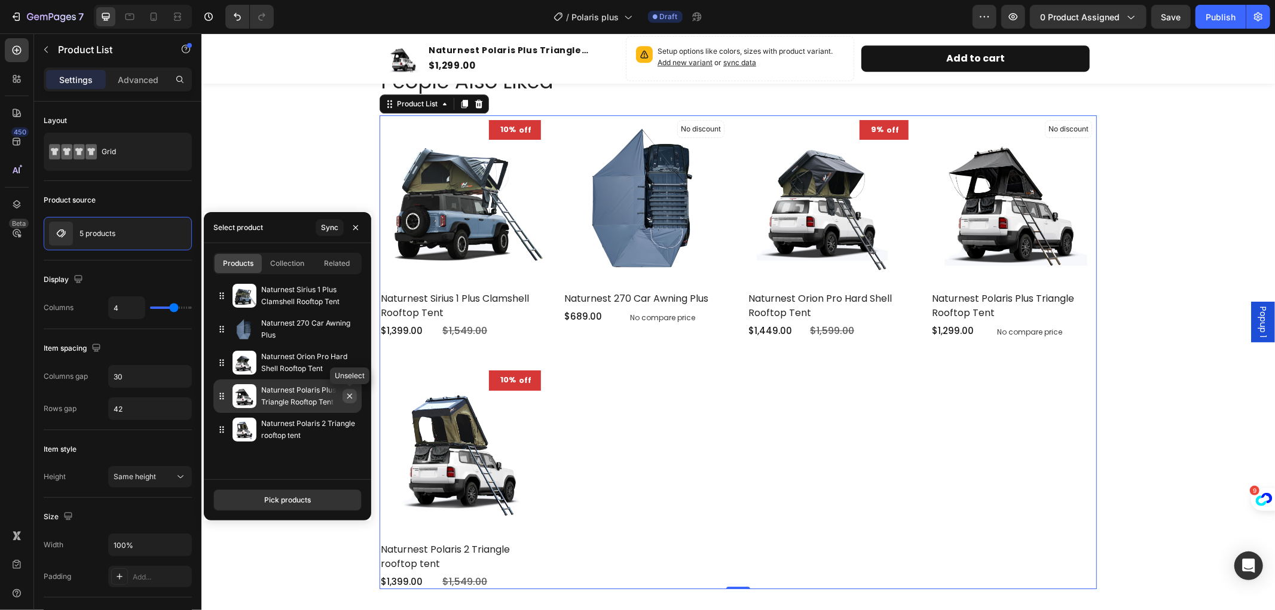
click at [348, 399] on icon "button" at bounding box center [350, 397] width 10 height 10
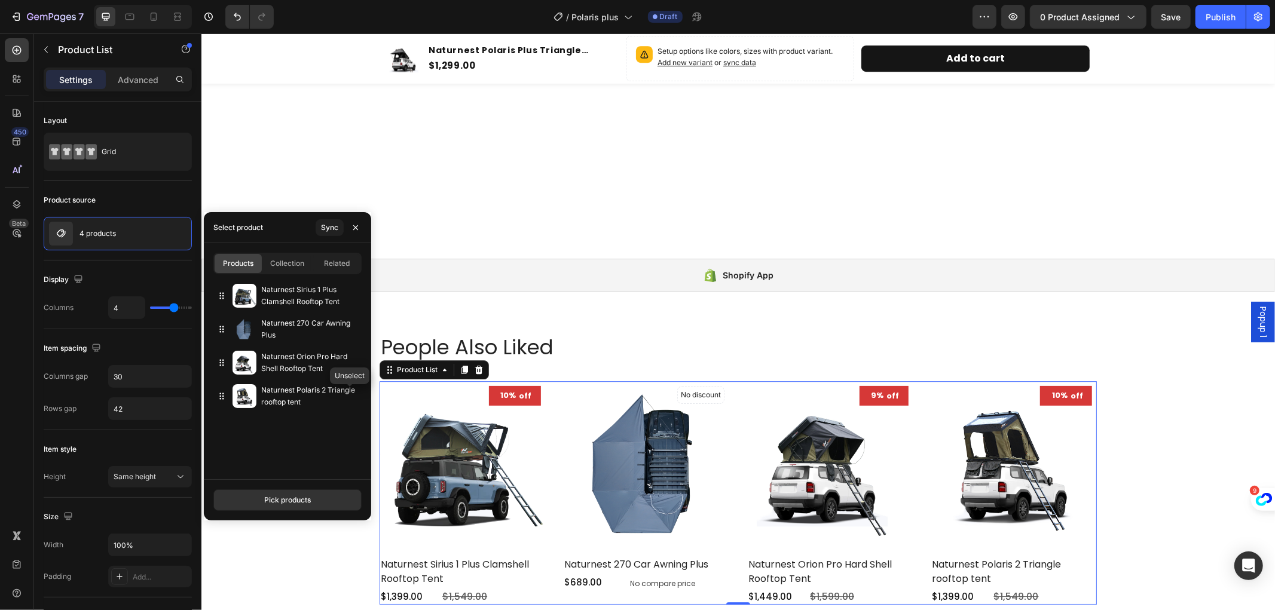
scroll to position [3202, 0]
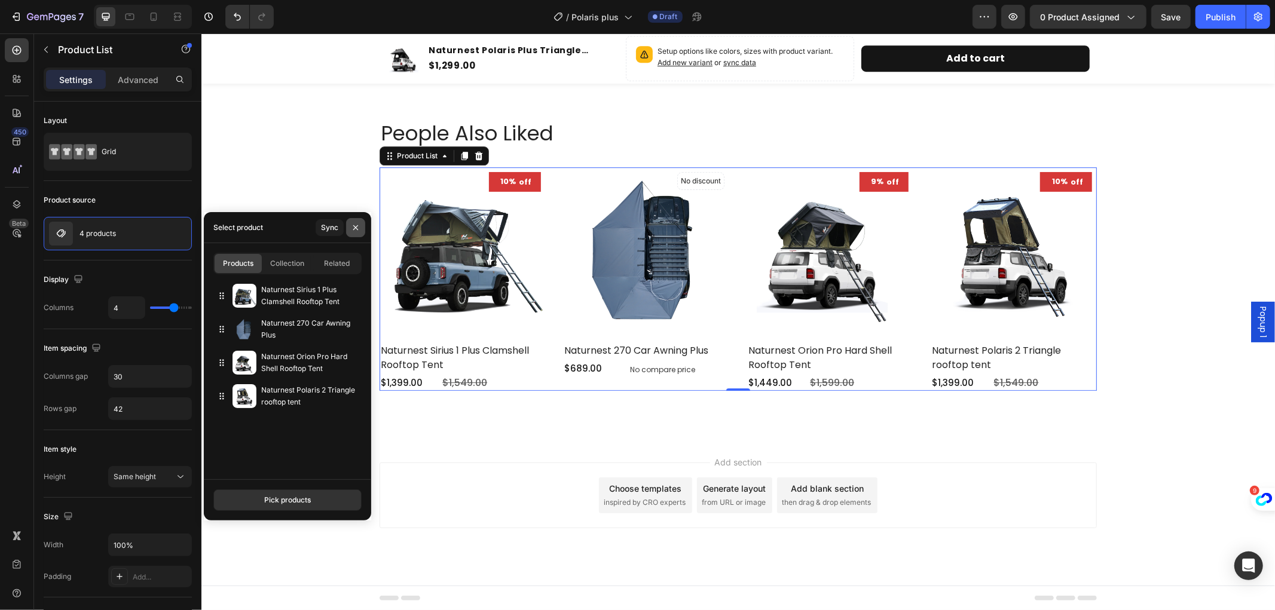
click at [351, 228] on icon "button" at bounding box center [356, 228] width 10 height 10
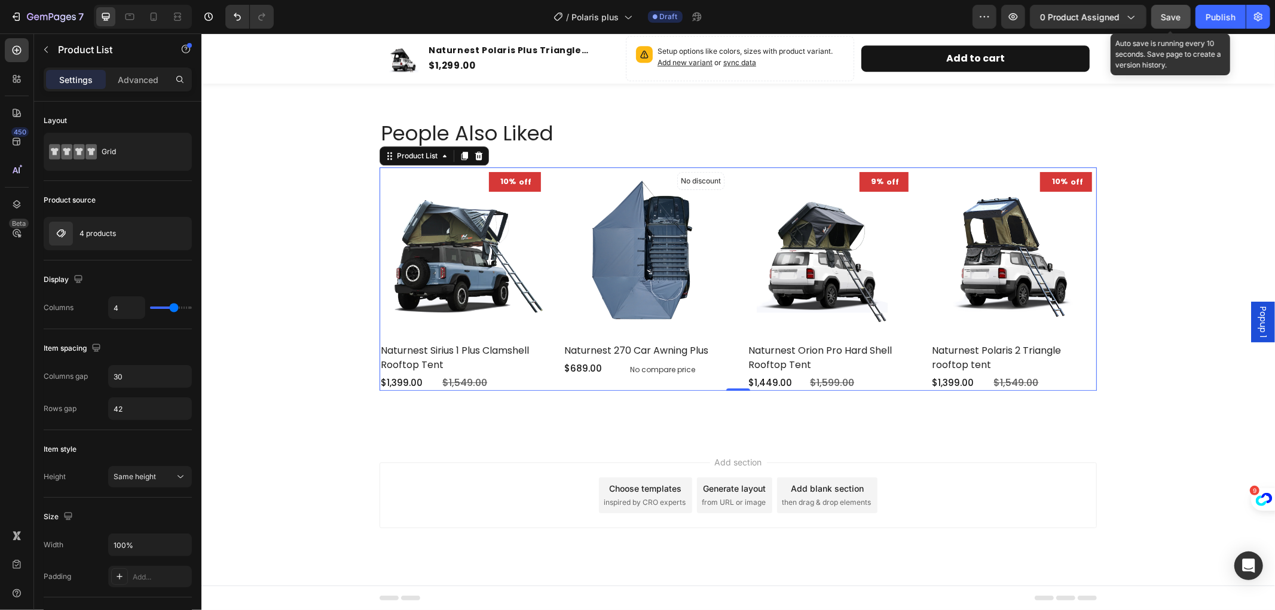
click at [1163, 17] on span "Save" at bounding box center [1172, 17] width 20 height 10
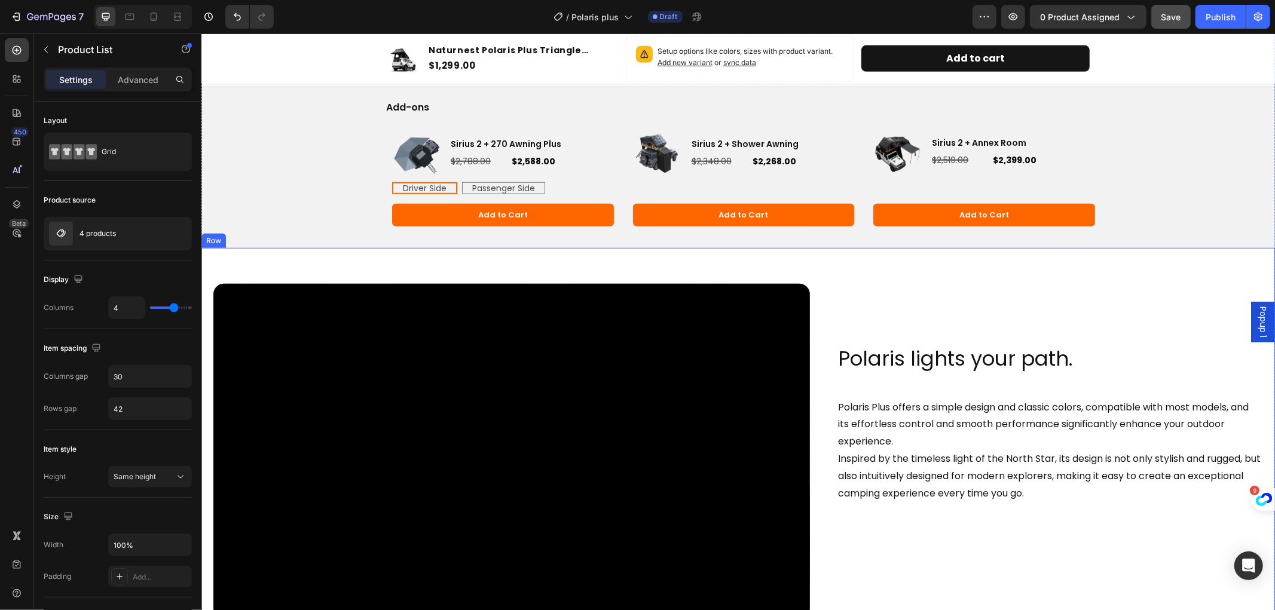
scroll to position [664, 0]
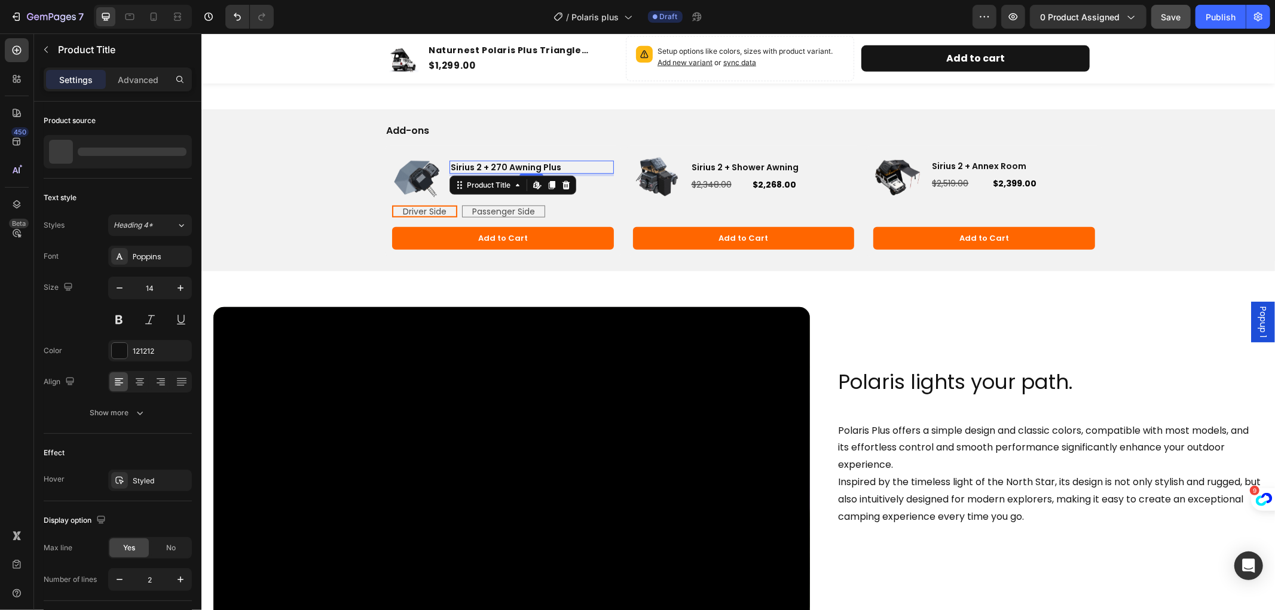
click at [533, 172] on h3 "Sirius 2 + 270 Awning Plus" at bounding box center [531, 166] width 164 height 13
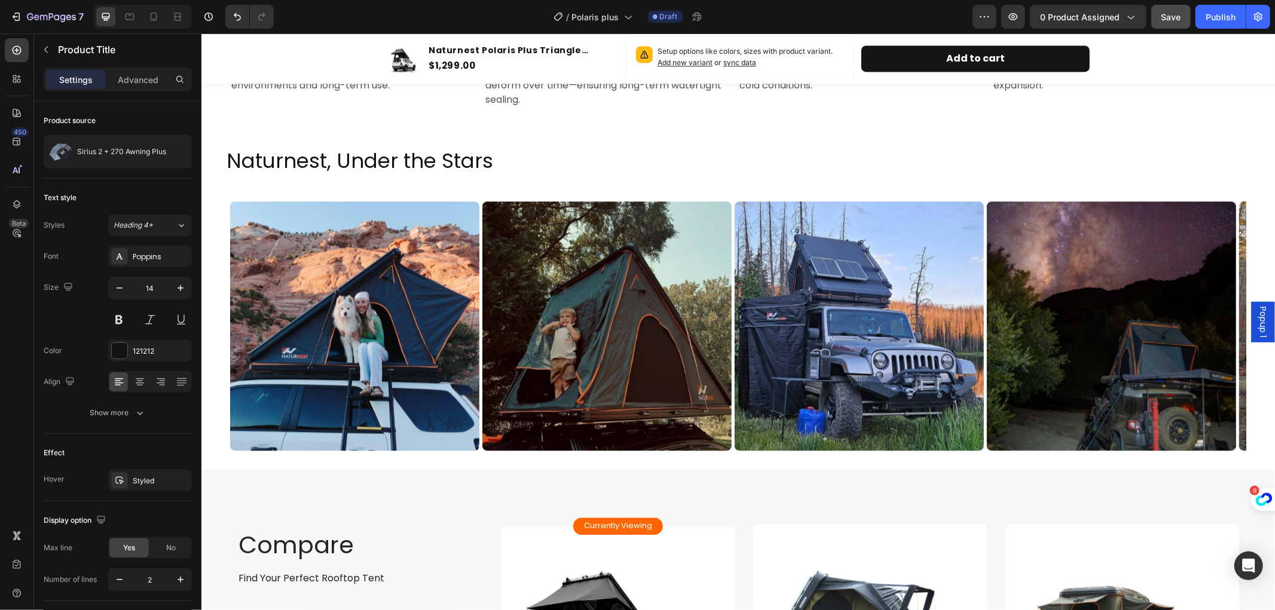
scroll to position [2258, 0]
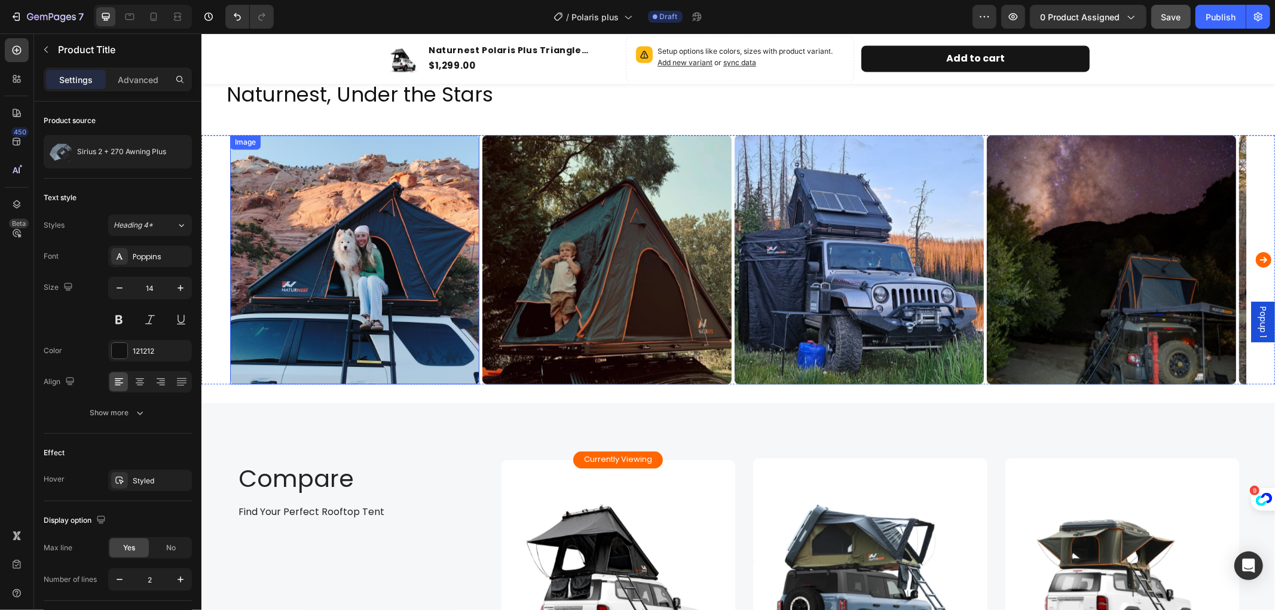
click at [416, 265] on img at bounding box center [354, 259] width 249 height 249
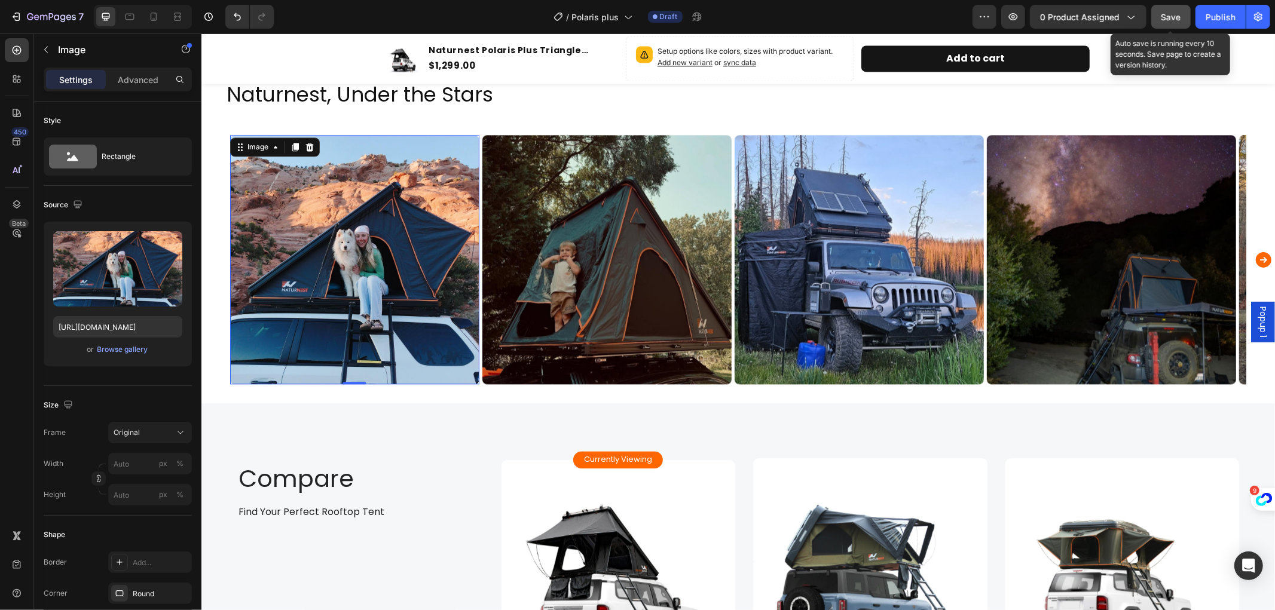
click at [1176, 17] on span "Save" at bounding box center [1172, 17] width 20 height 10
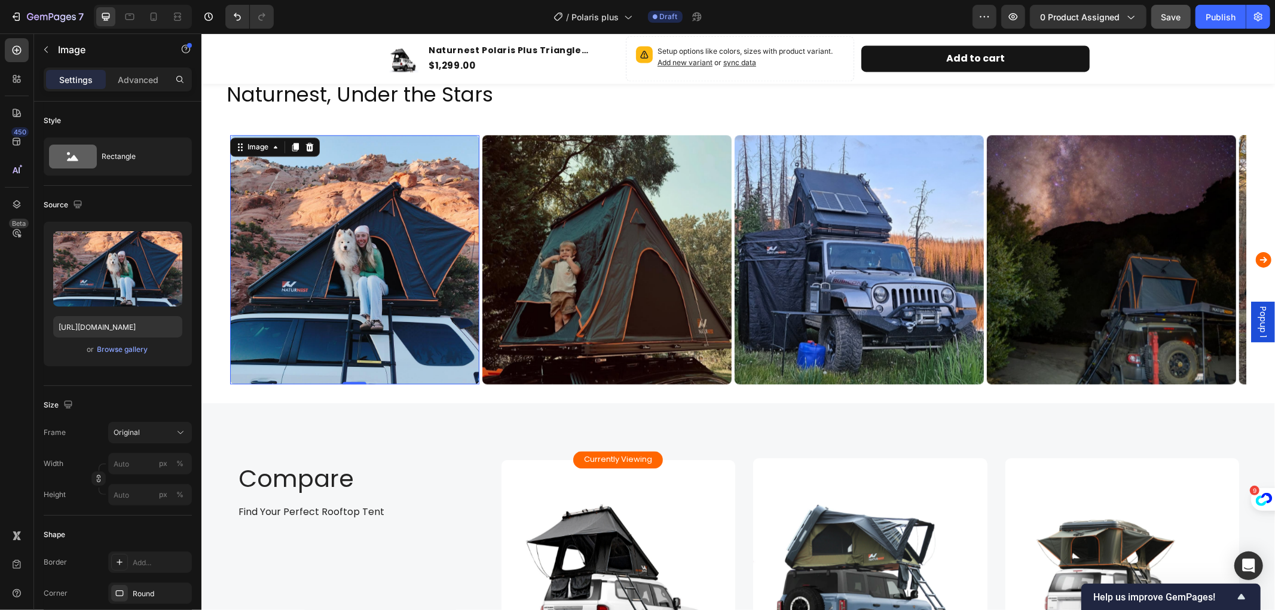
click at [362, 257] on img at bounding box center [354, 259] width 249 height 249
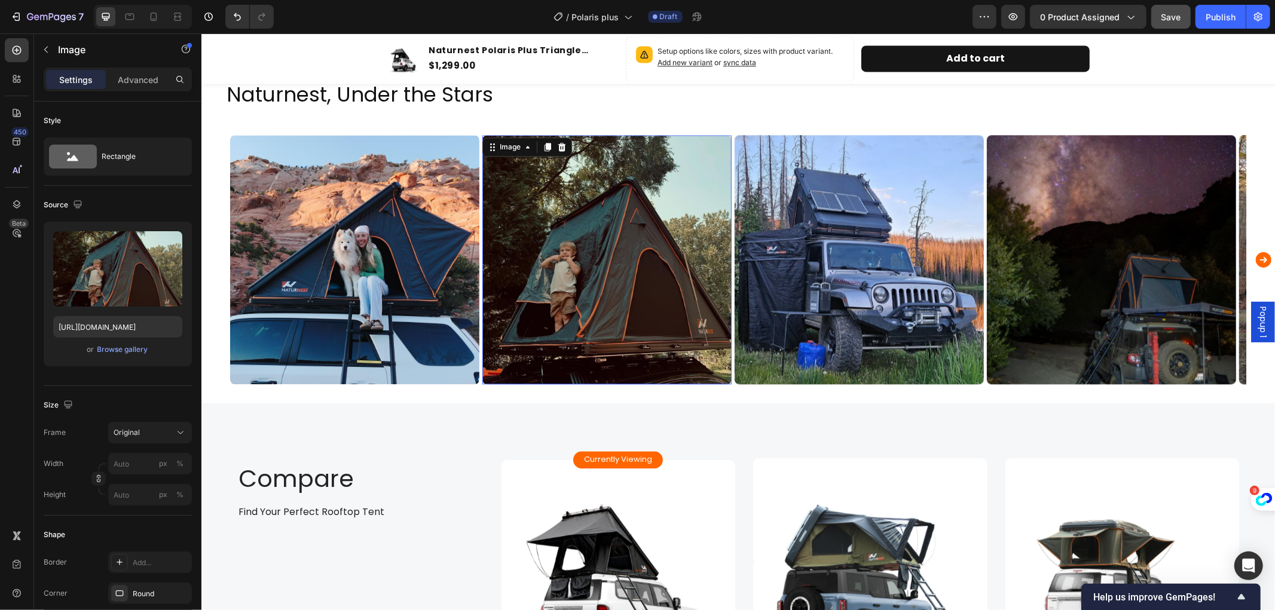
click at [635, 264] on img at bounding box center [606, 259] width 249 height 249
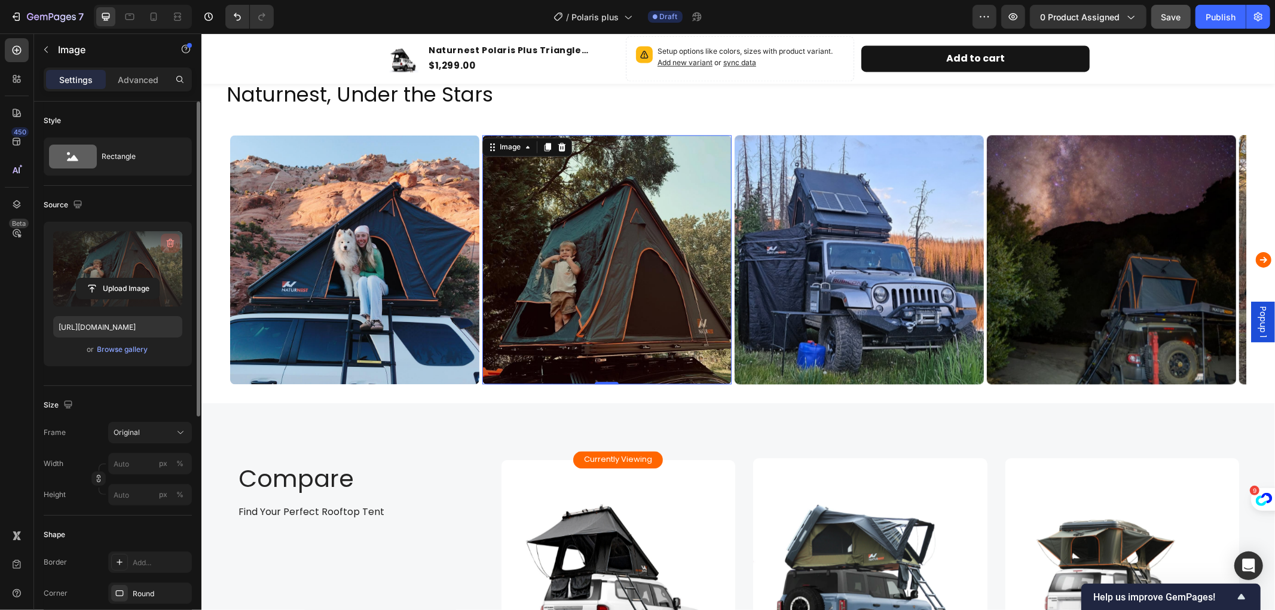
click at [172, 236] on button "button" at bounding box center [170, 243] width 19 height 19
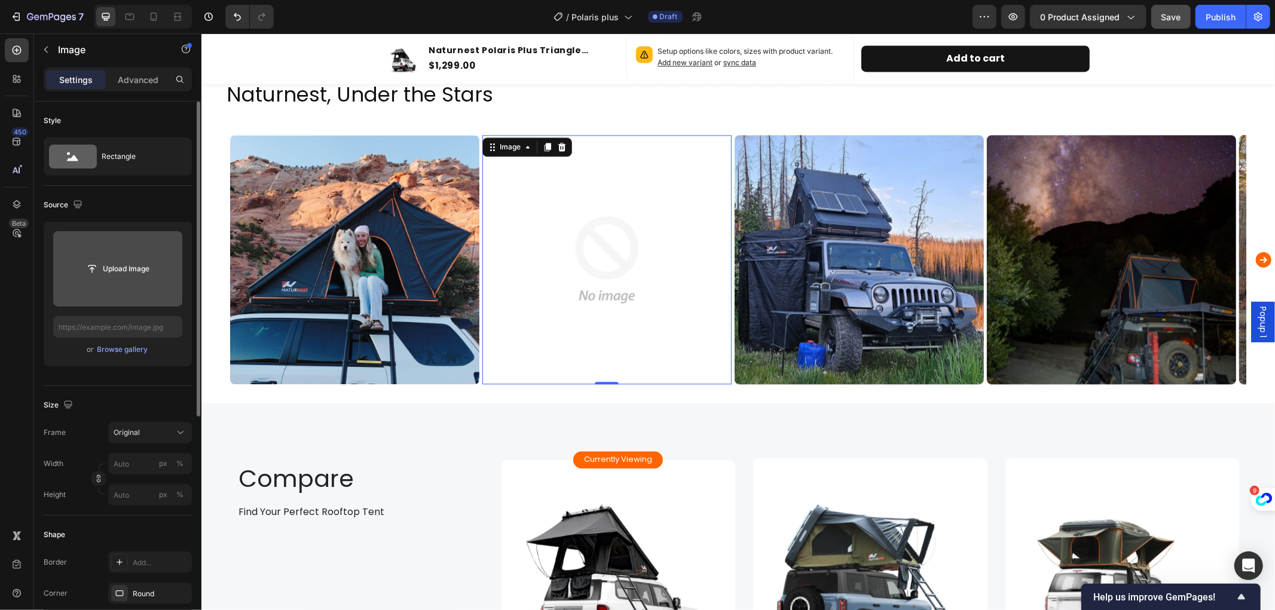
click at [114, 271] on input "file" at bounding box center [118, 269] width 83 height 20
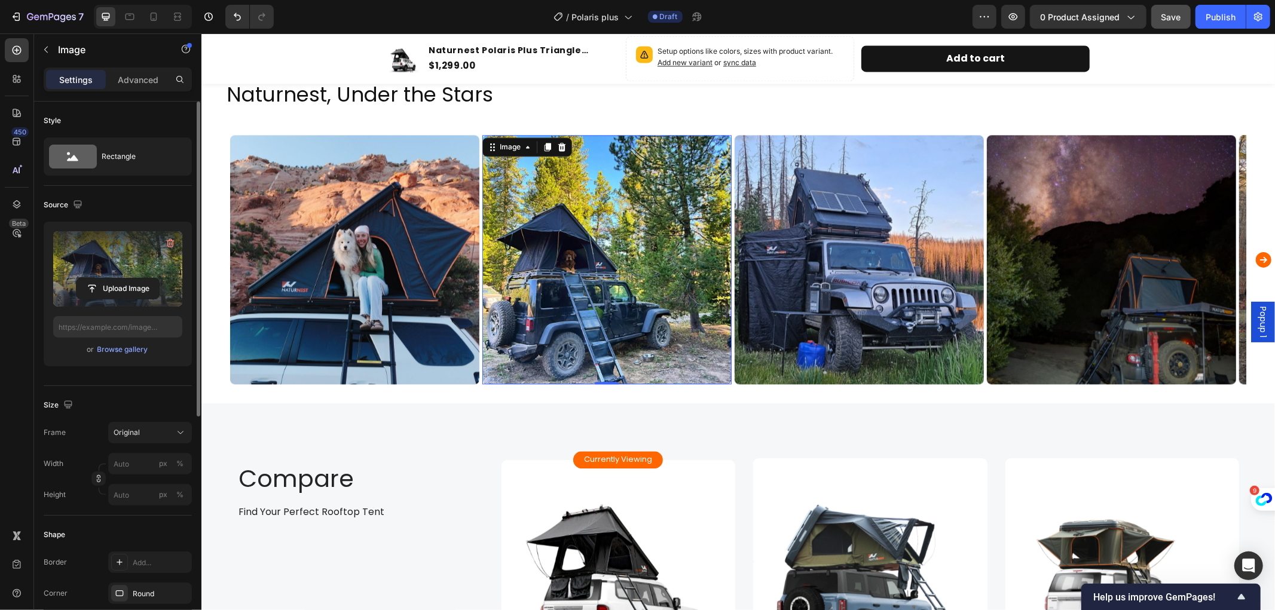
type input "[URL][DOMAIN_NAME]"
click at [1257, 323] on span "Popup 1" at bounding box center [1263, 321] width 12 height 31
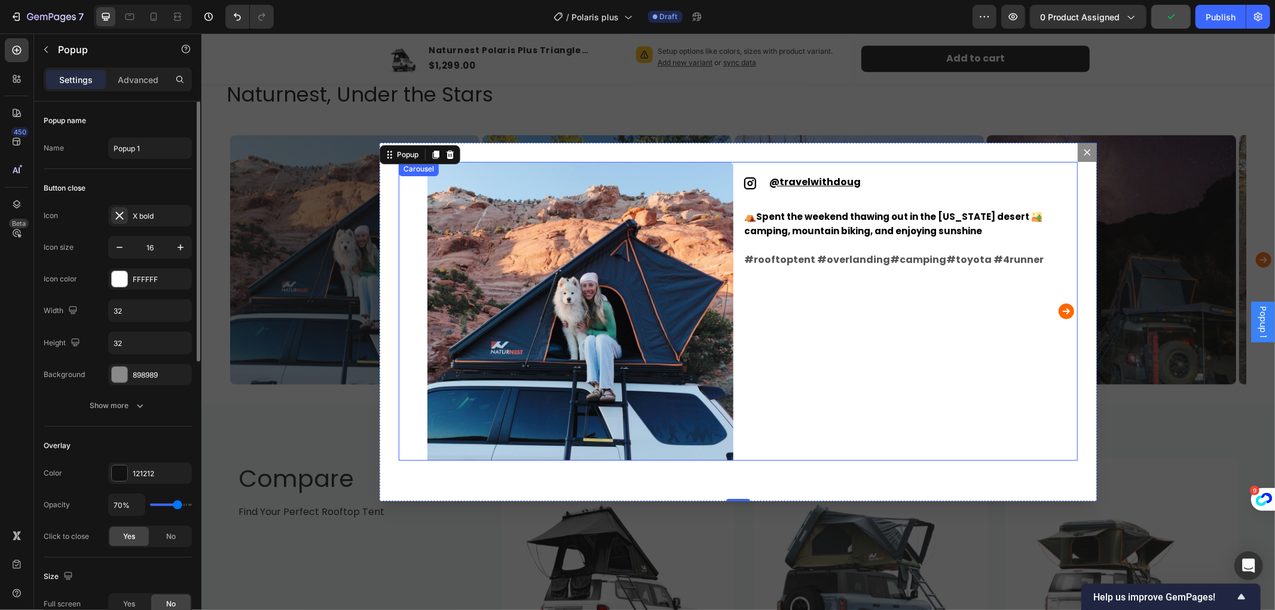
click at [1059, 308] on icon "Carousel Next Arrow" at bounding box center [1066, 311] width 16 height 16
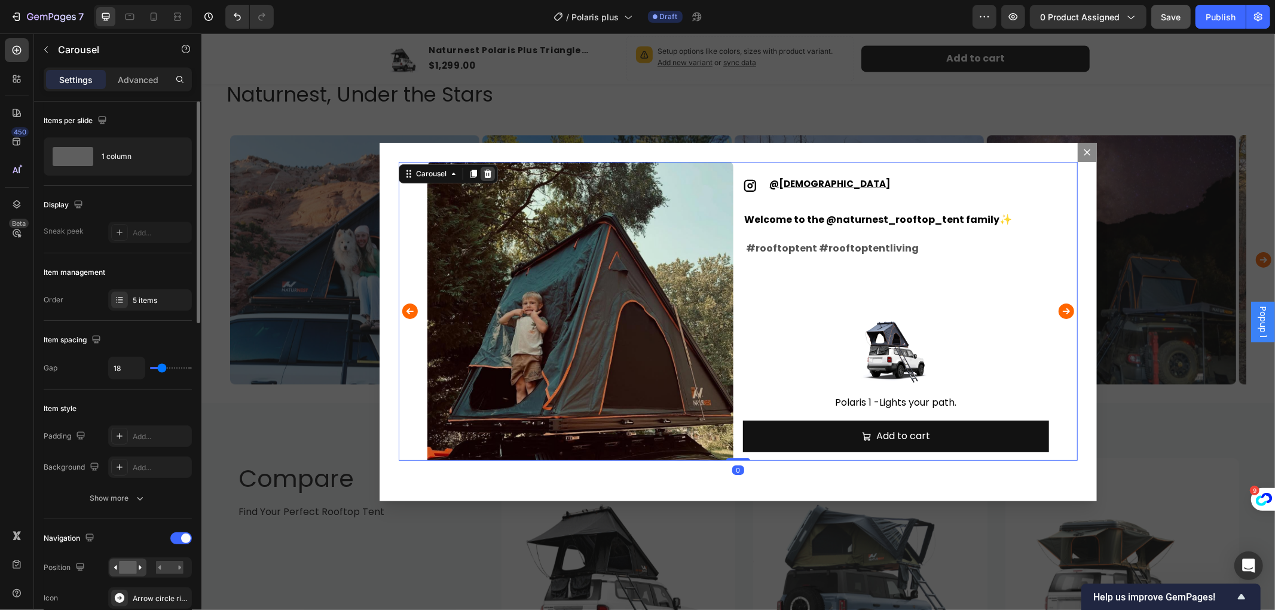
click at [484, 173] on icon "Dialog body" at bounding box center [488, 173] width 8 height 8
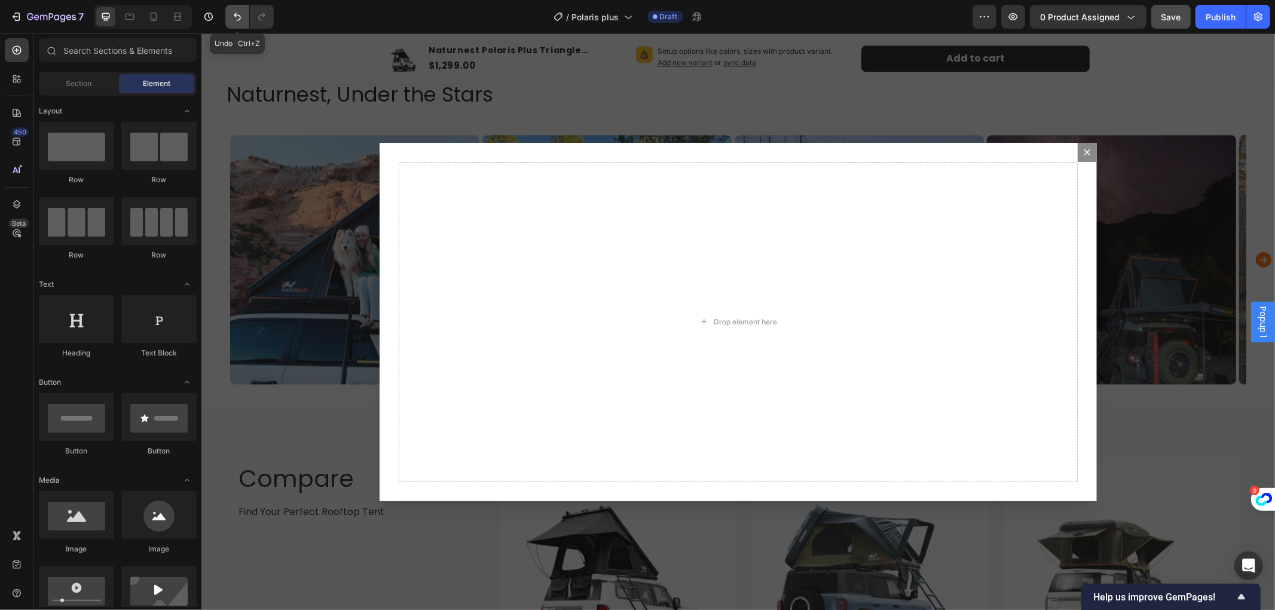
click at [237, 15] on icon "Undo/Redo" at bounding box center [237, 17] width 7 height 8
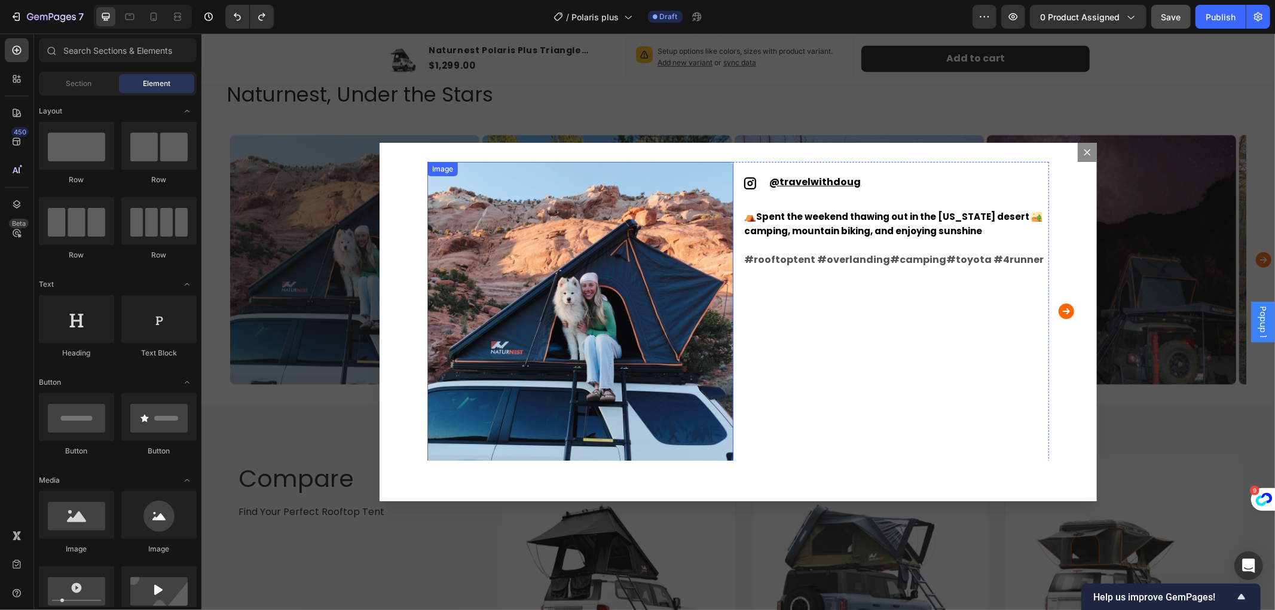
click at [609, 349] on img "Dialog body" at bounding box center [580, 314] width 306 height 306
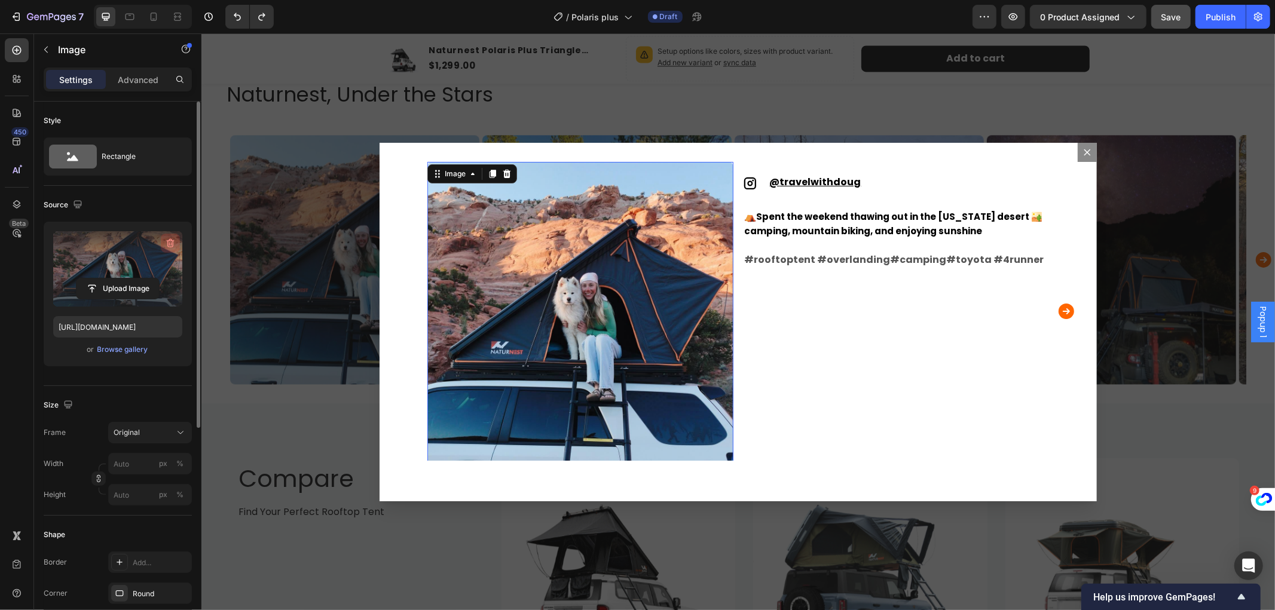
click at [170, 238] on icon "button" at bounding box center [170, 243] width 12 height 12
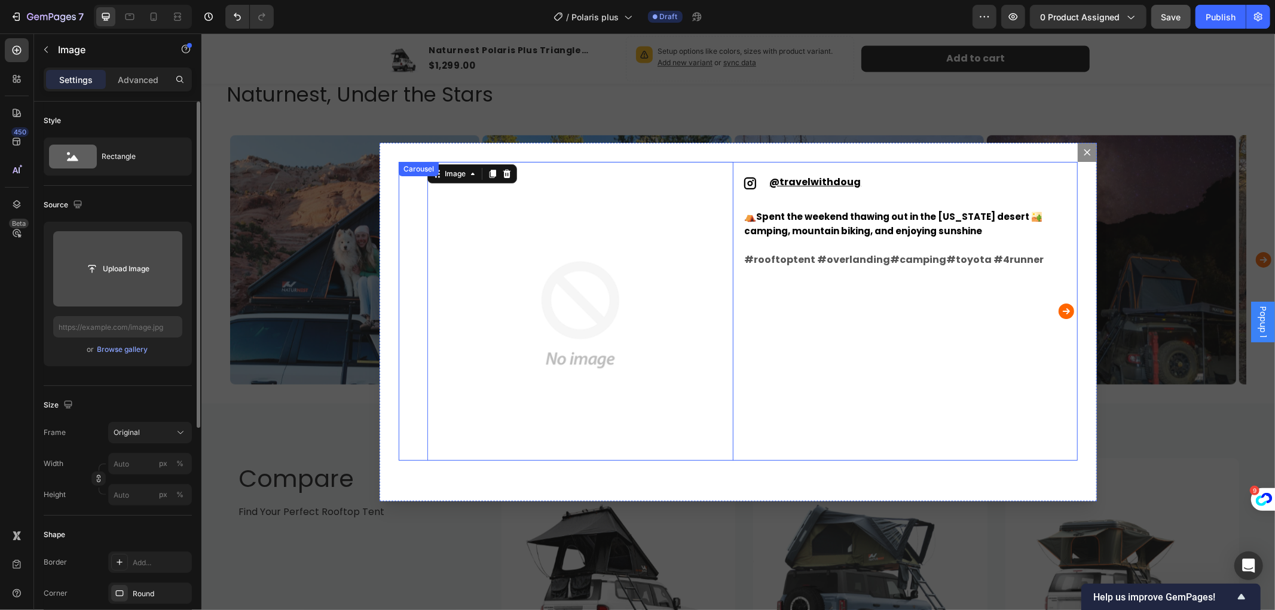
click at [1059, 313] on icon "Carousel Next Arrow" at bounding box center [1066, 311] width 16 height 16
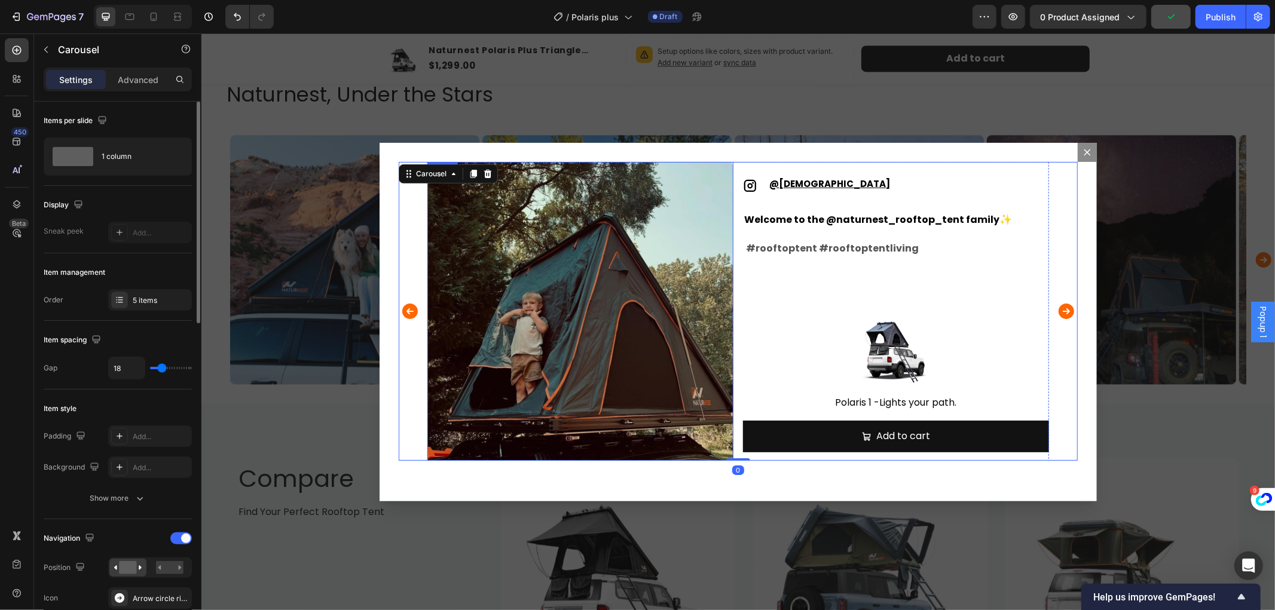
click at [661, 277] on img "Dialog body" at bounding box center [580, 314] width 306 height 306
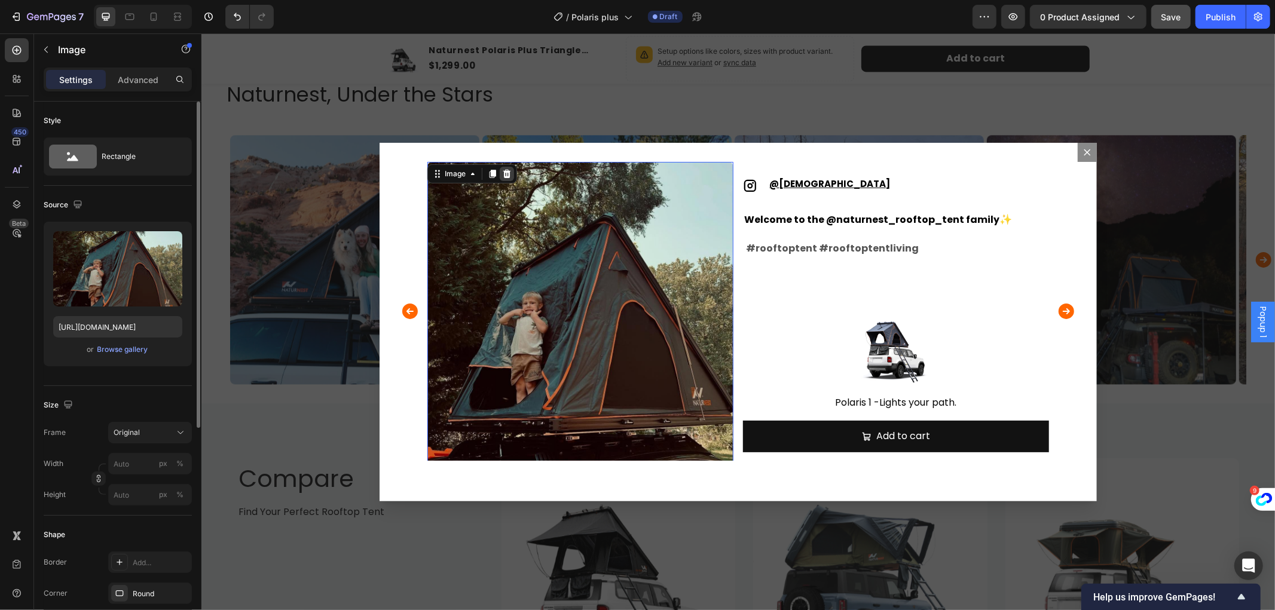
click at [502, 175] on icon "Dialog body" at bounding box center [507, 174] width 10 height 10
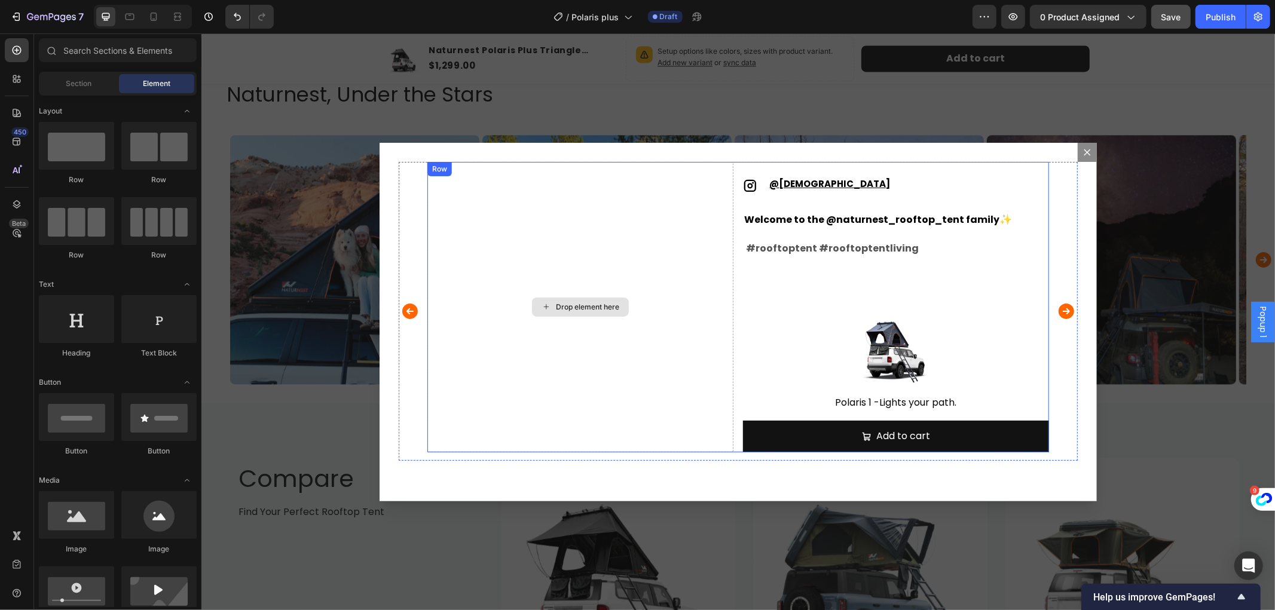
click at [543, 315] on div "Drop element here" at bounding box center [579, 306] width 97 height 19
click at [557, 306] on div "Drop element here" at bounding box center [586, 307] width 63 height 10
click at [231, 13] on icon "Undo/Redo" at bounding box center [237, 17] width 12 height 12
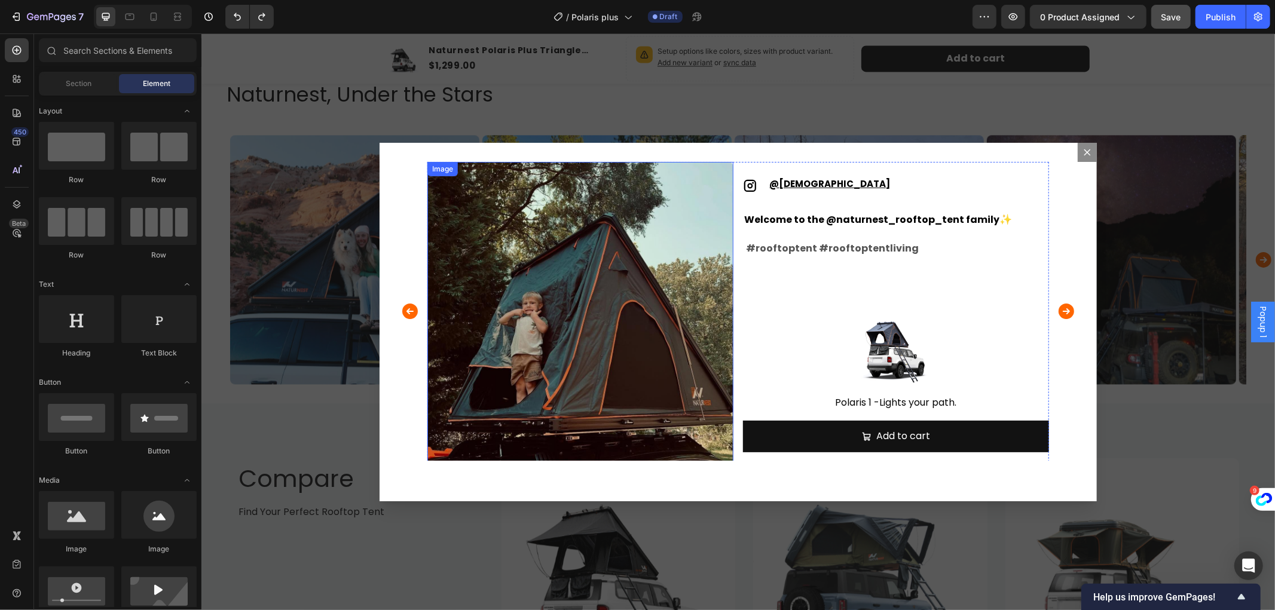
click at [595, 305] on img "Dialog body" at bounding box center [580, 314] width 306 height 306
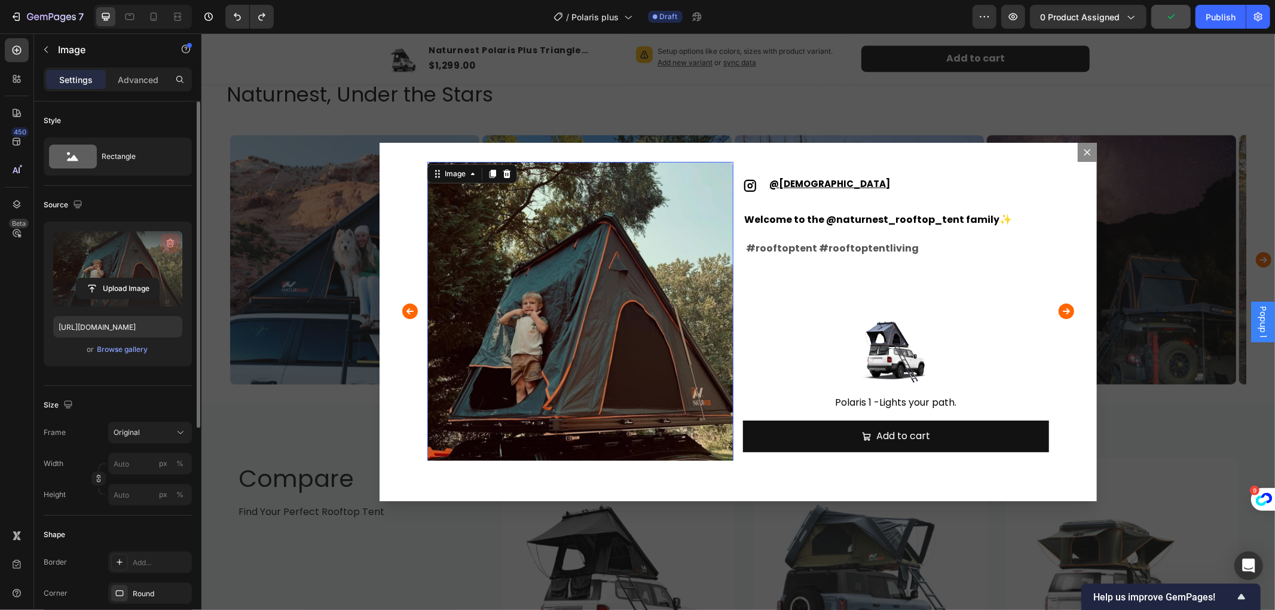
click at [166, 238] on icon "button" at bounding box center [170, 243] width 12 height 12
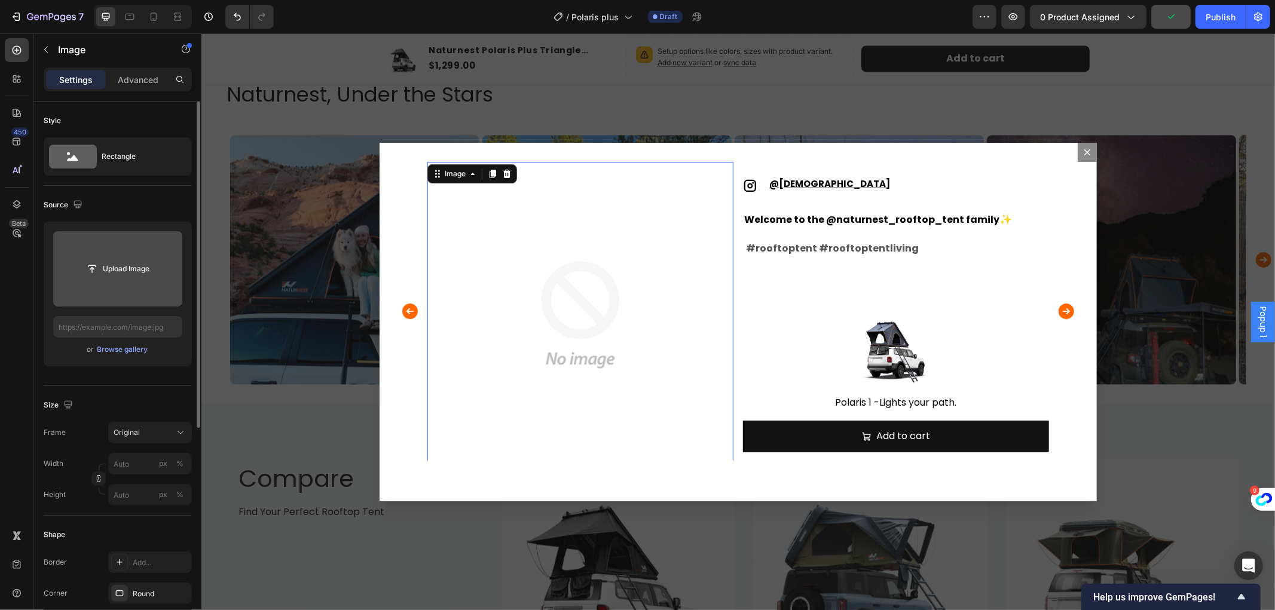
click at [129, 264] on input "file" at bounding box center [118, 269] width 83 height 20
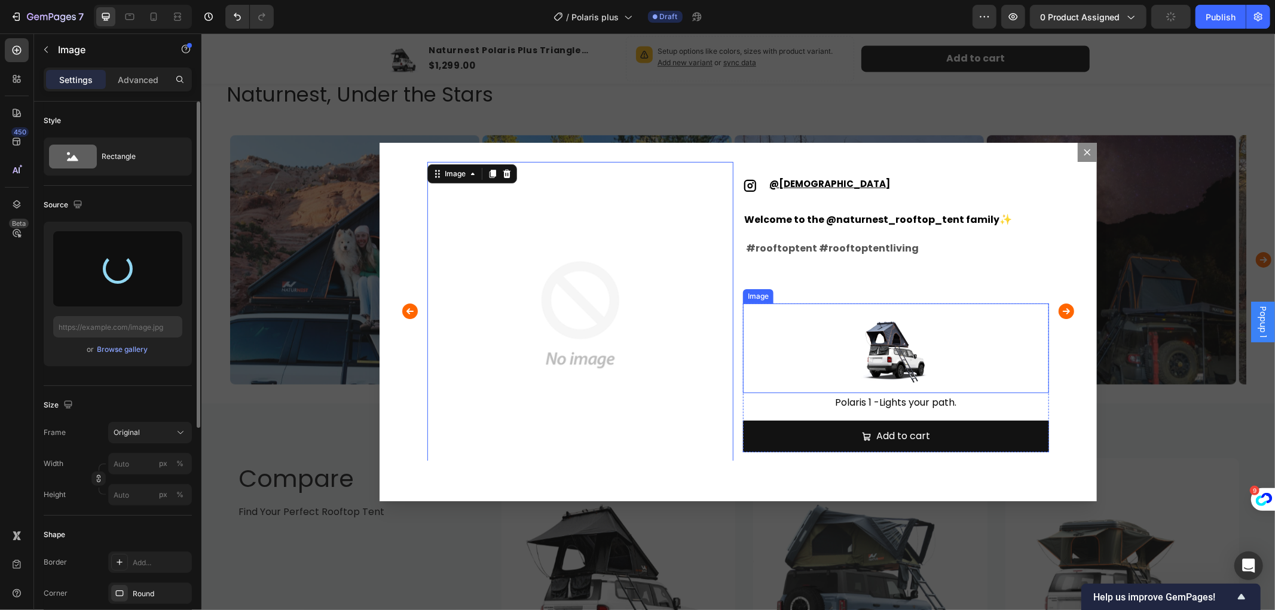
type input "[URL][DOMAIN_NAME]"
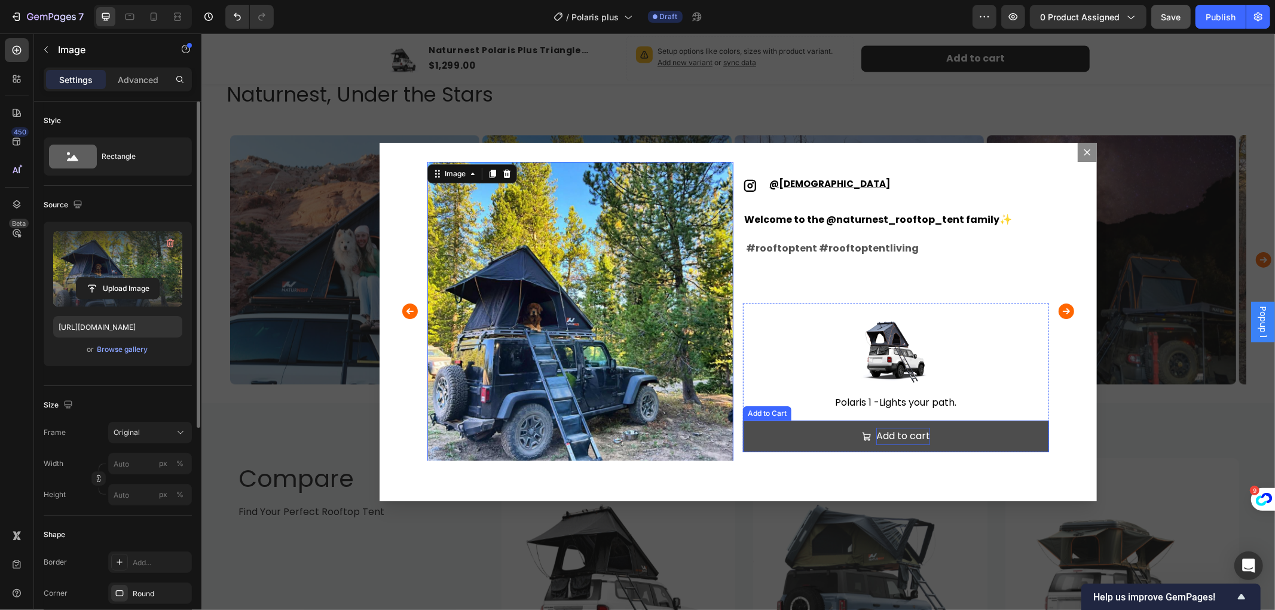
click at [900, 430] on div "Add to cart" at bounding box center [903, 435] width 54 height 17
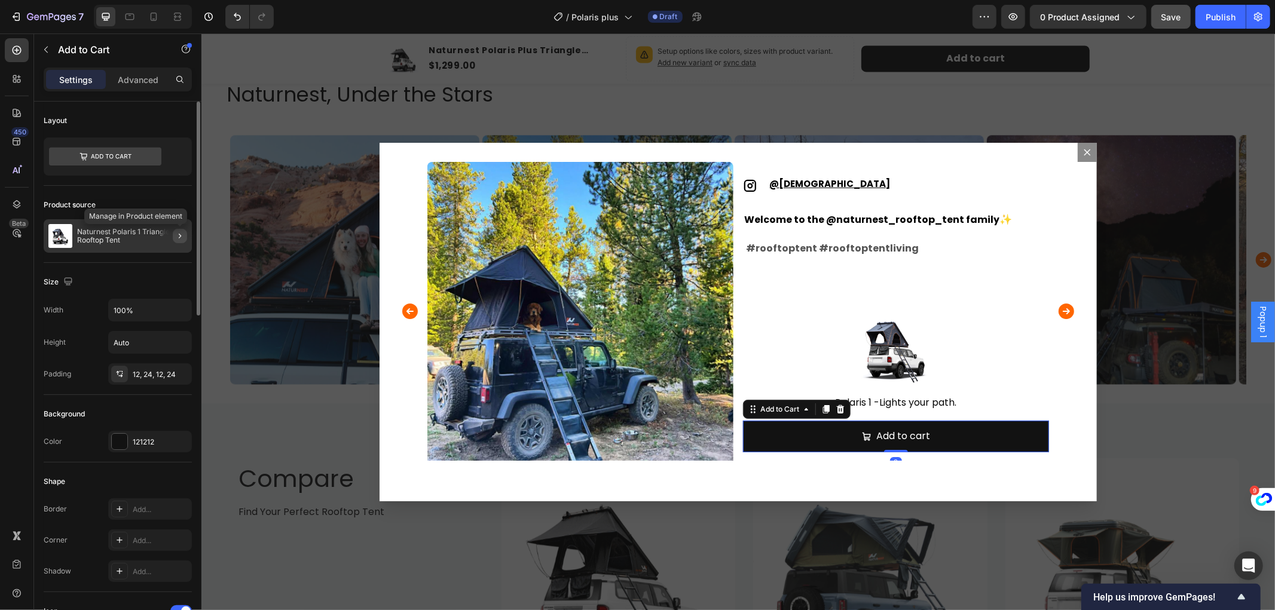
click at [176, 234] on icon "button" at bounding box center [180, 236] width 10 height 10
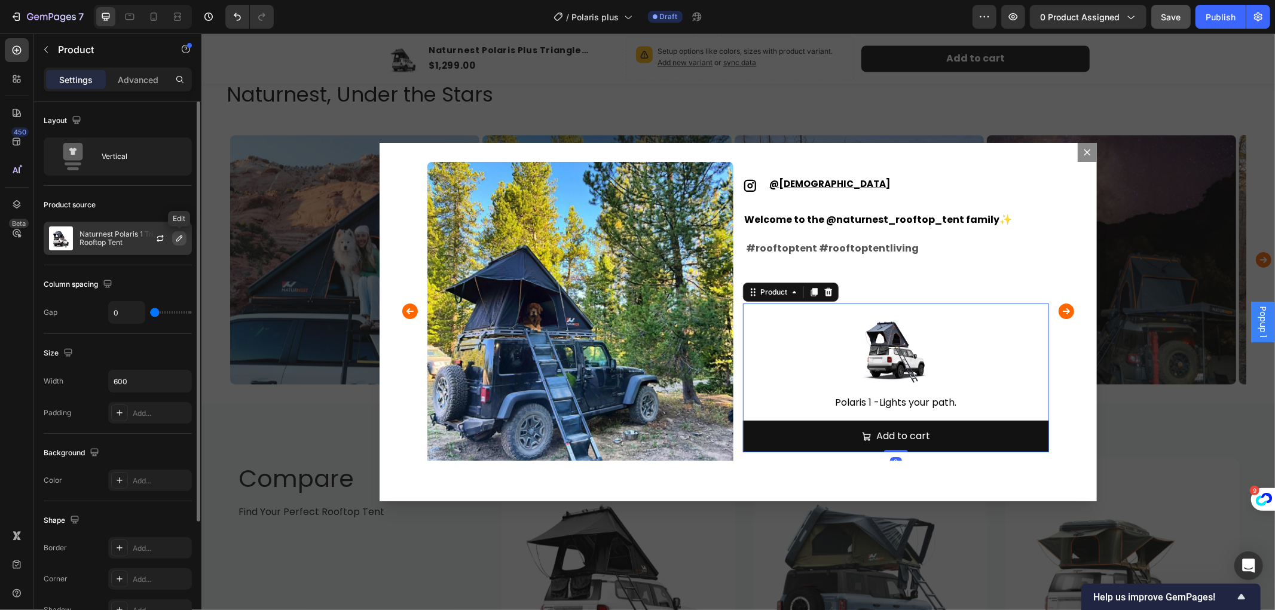
click at [182, 238] on icon "button" at bounding box center [180, 239] width 10 height 10
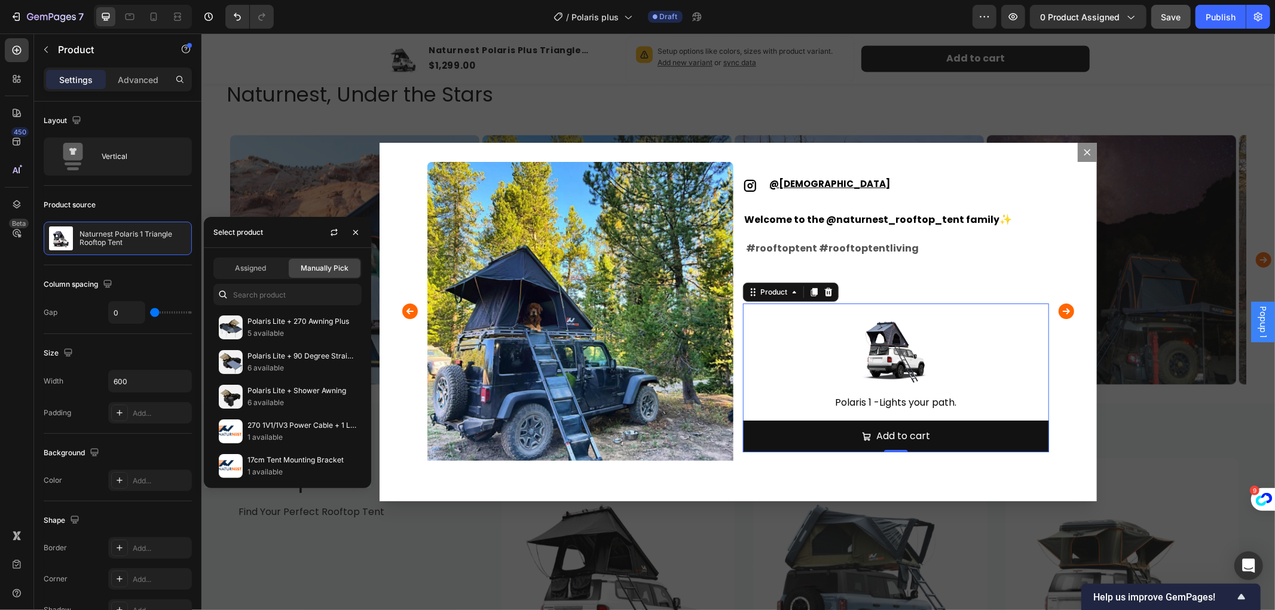
click at [278, 282] on div "Assigned Manually Pick Polaris Lite + 270 Awning Plus 5 available Polaris Lite …" at bounding box center [287, 368] width 167 height 240
click at [278, 294] on input "text" at bounding box center [287, 295] width 148 height 22
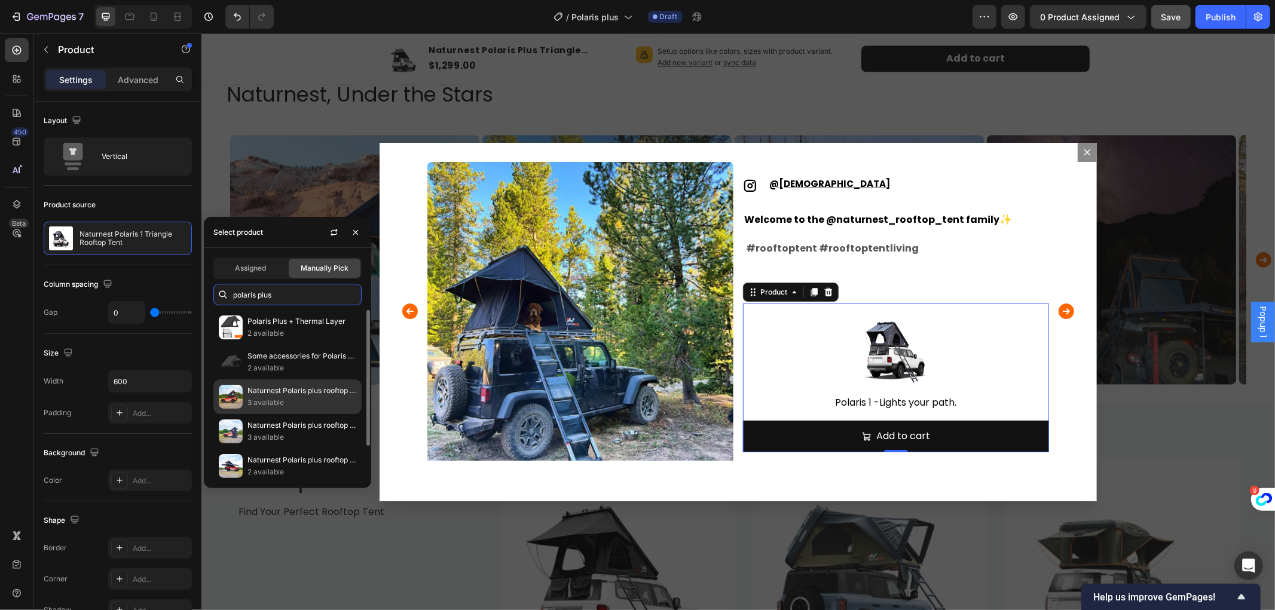
scroll to position [39, 0]
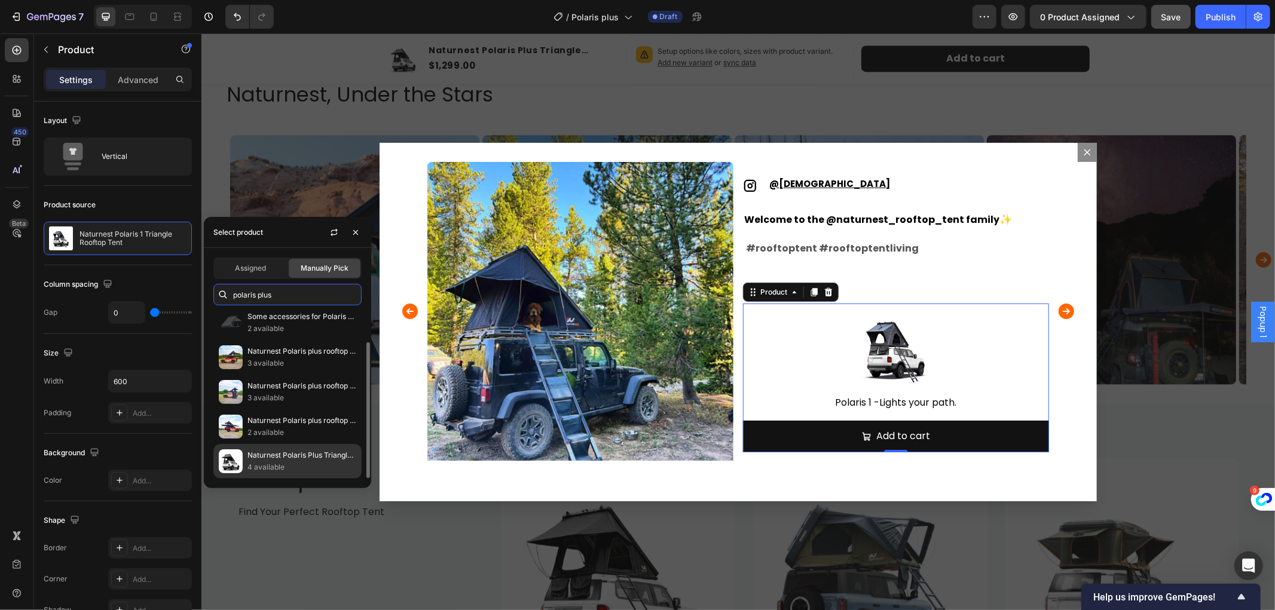
type input "polaris plus"
click at [307, 462] on p "Naturnest Polaris Plus Triangle Rooftop Tent" at bounding box center [302, 456] width 109 height 12
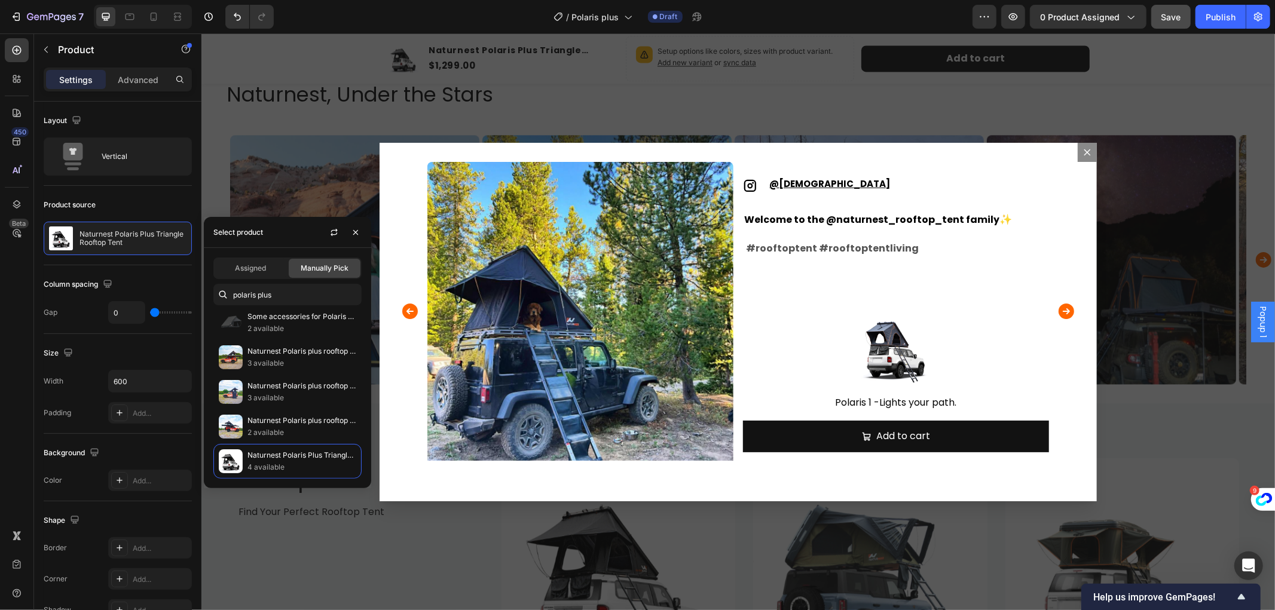
click at [385, 546] on div "Backdrop" at bounding box center [738, 321] width 1074 height 577
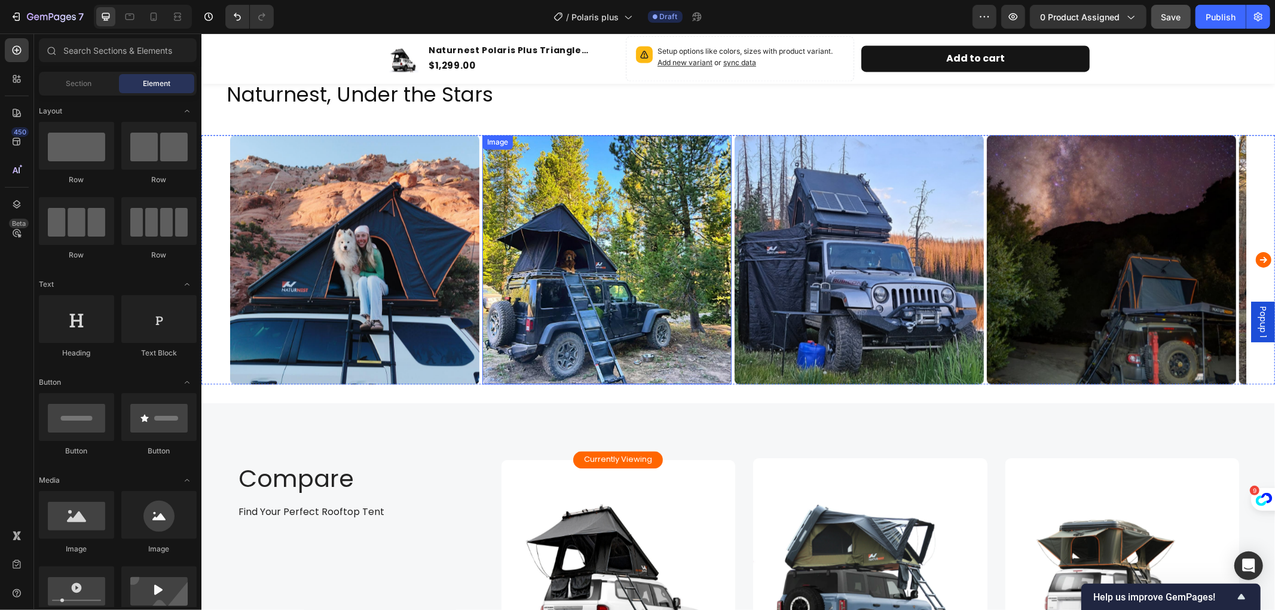
click at [603, 314] on img at bounding box center [606, 259] width 249 height 249
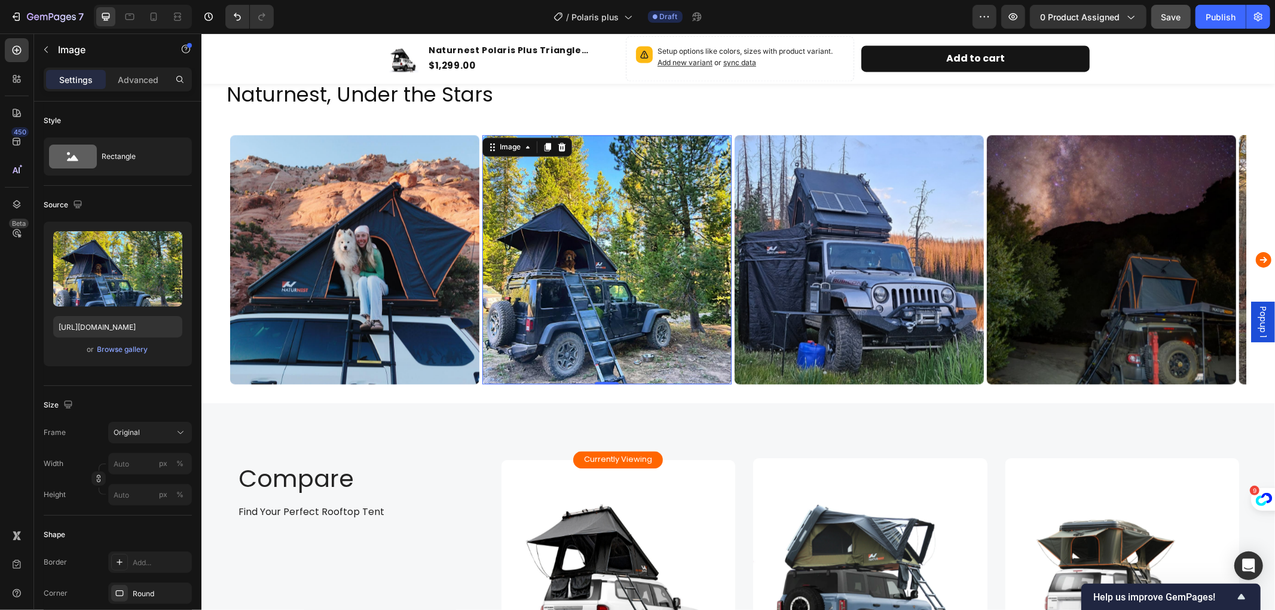
click at [1257, 333] on span "Popup 1" at bounding box center [1263, 321] width 12 height 31
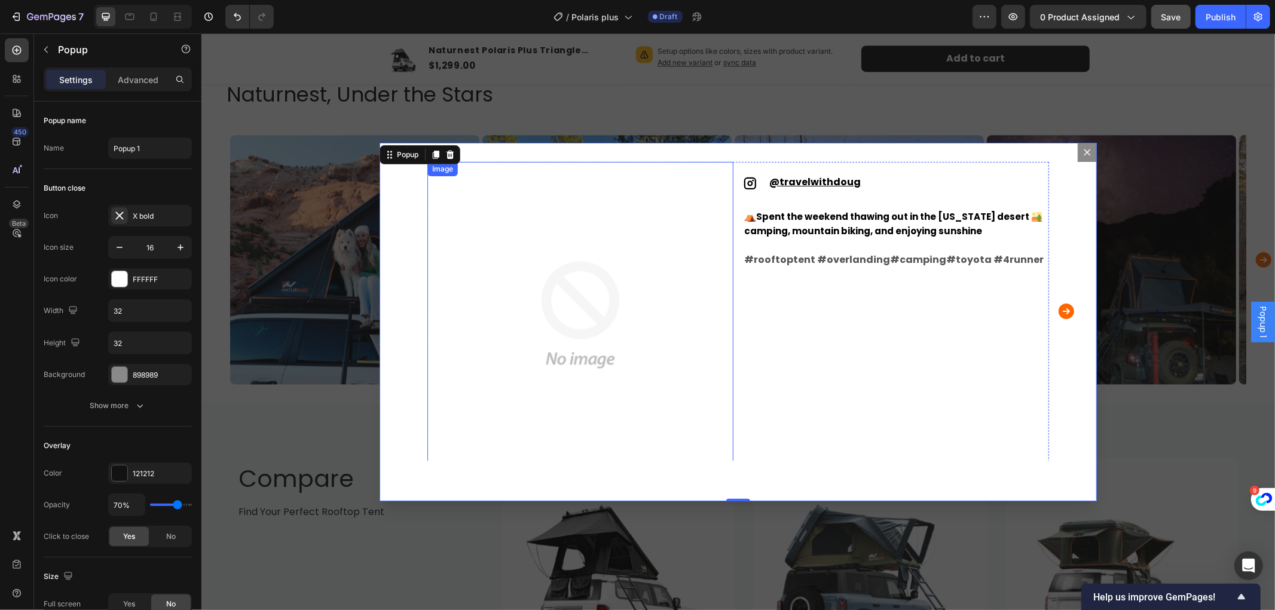
click at [617, 277] on img "Dialog body" at bounding box center [580, 314] width 306 height 306
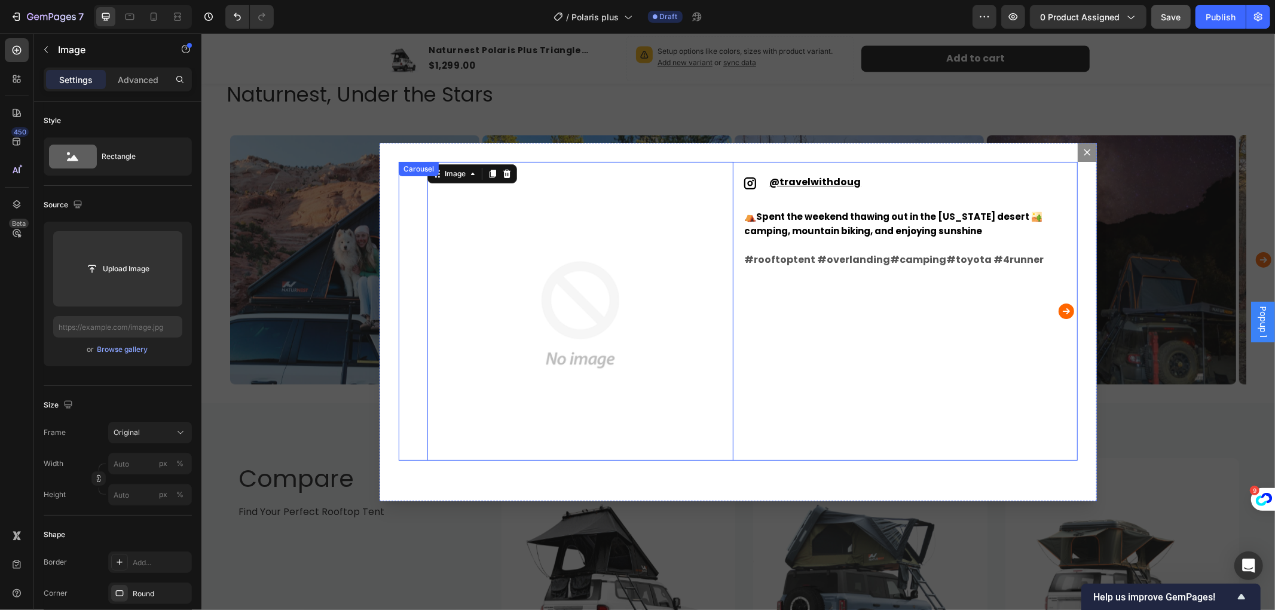
click at [1063, 307] on icon "Carousel Next Arrow" at bounding box center [1066, 311] width 16 height 16
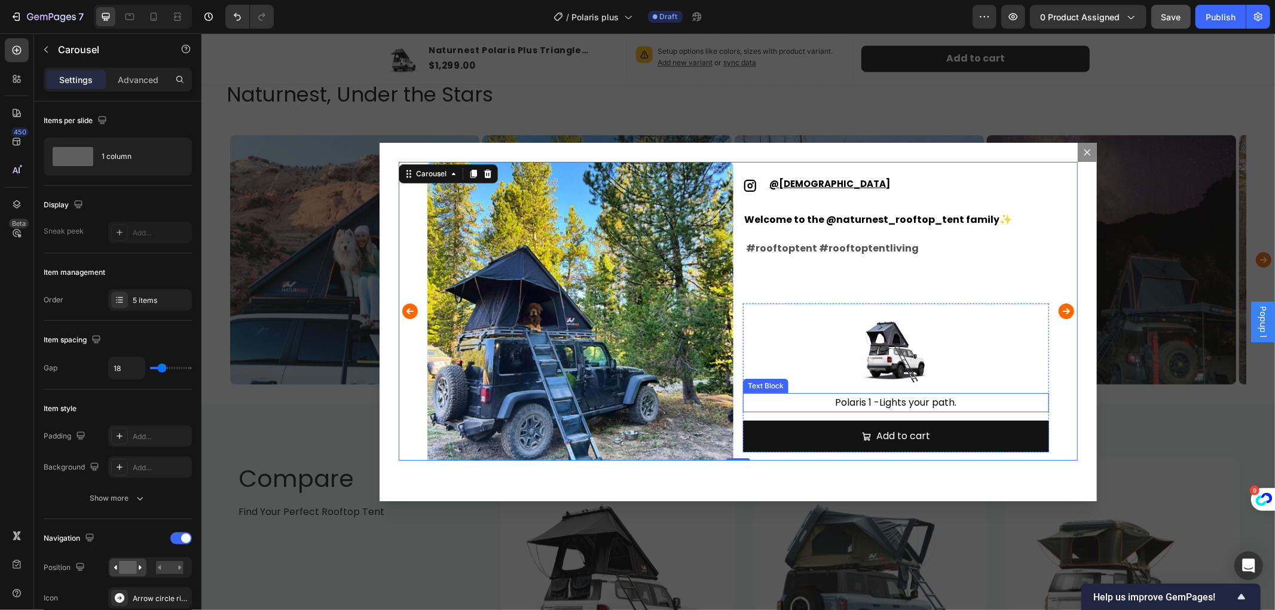
click at [893, 400] on span "Lights your path." at bounding box center [917, 402] width 77 height 14
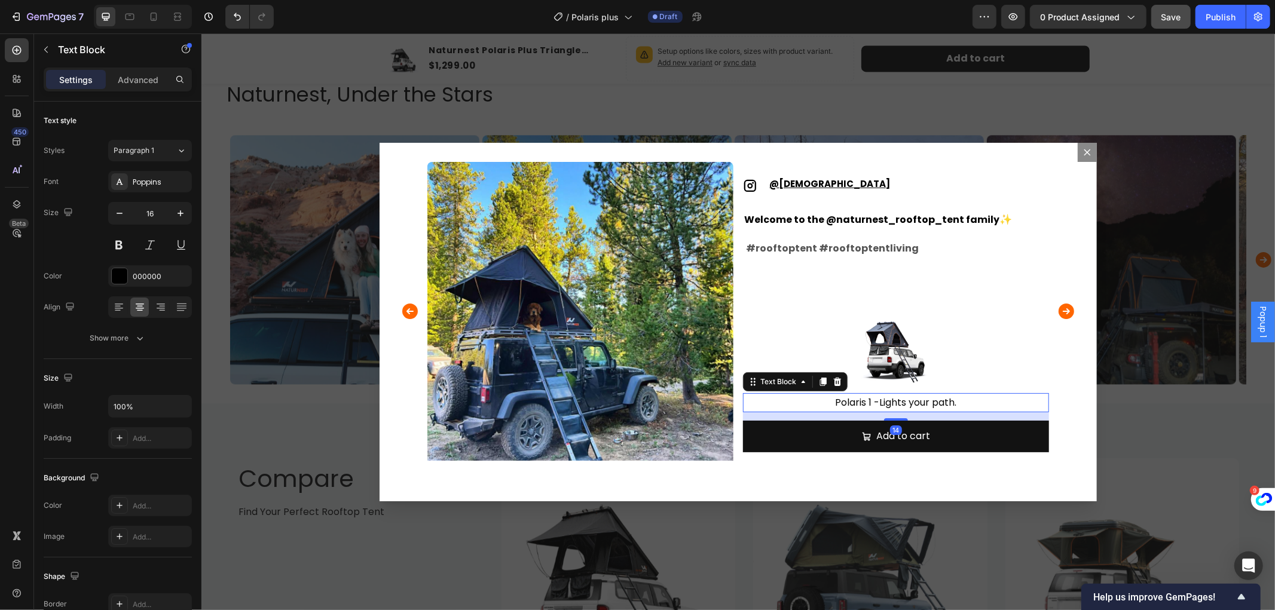
click at [863, 402] on p "Polaris 1 - Lights your path." at bounding box center [896, 402] width 304 height 17
click at [867, 402] on p "Polaris 1 - Lights your path." at bounding box center [896, 402] width 304 height 17
click at [865, 402] on p "Polaris 1 - Lights your path." at bounding box center [896, 402] width 304 height 17
click at [858, 402] on p "Polaris plus - Lights your path." at bounding box center [896, 402] width 304 height 17
click at [968, 402] on p "Polaris Plus - Lights your path." at bounding box center [896, 402] width 304 height 17
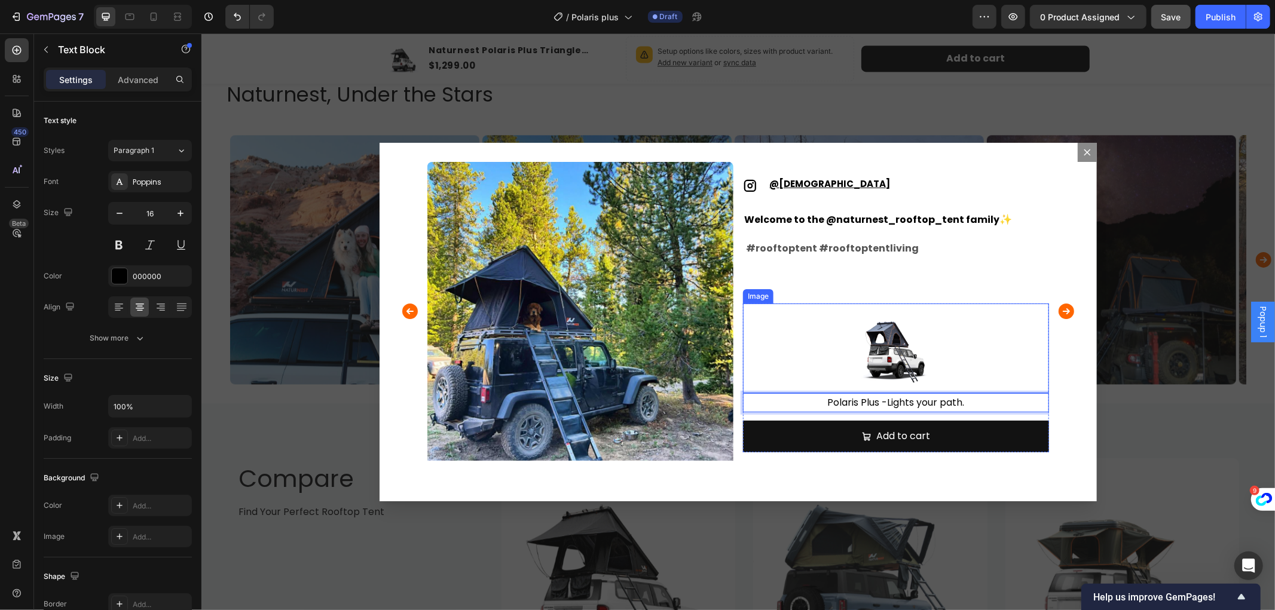
click at [884, 341] on img "Dialog body" at bounding box center [896, 348] width 90 height 90
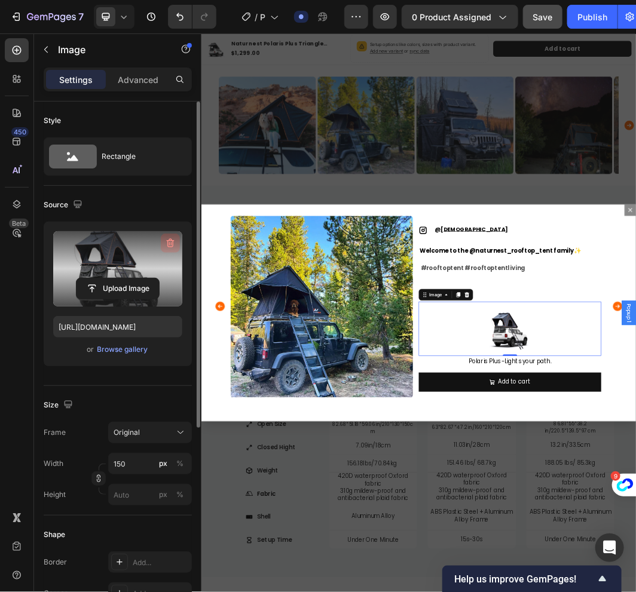
click at [166, 237] on icon "button" at bounding box center [170, 243] width 12 height 12
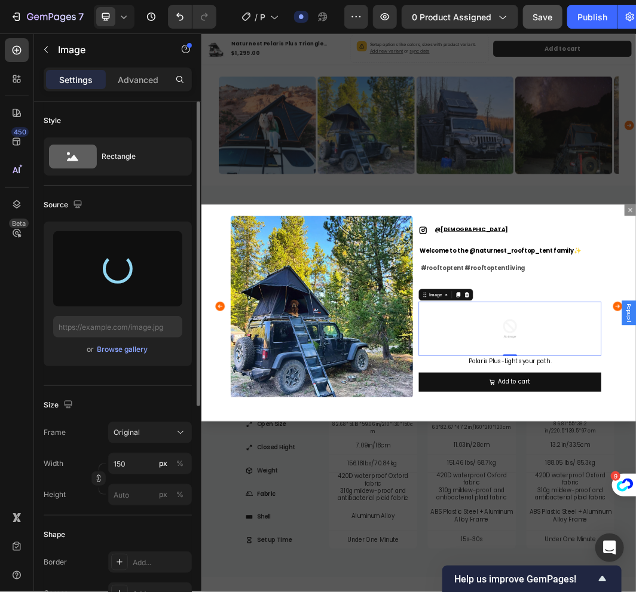
type input "[URL][DOMAIN_NAME]"
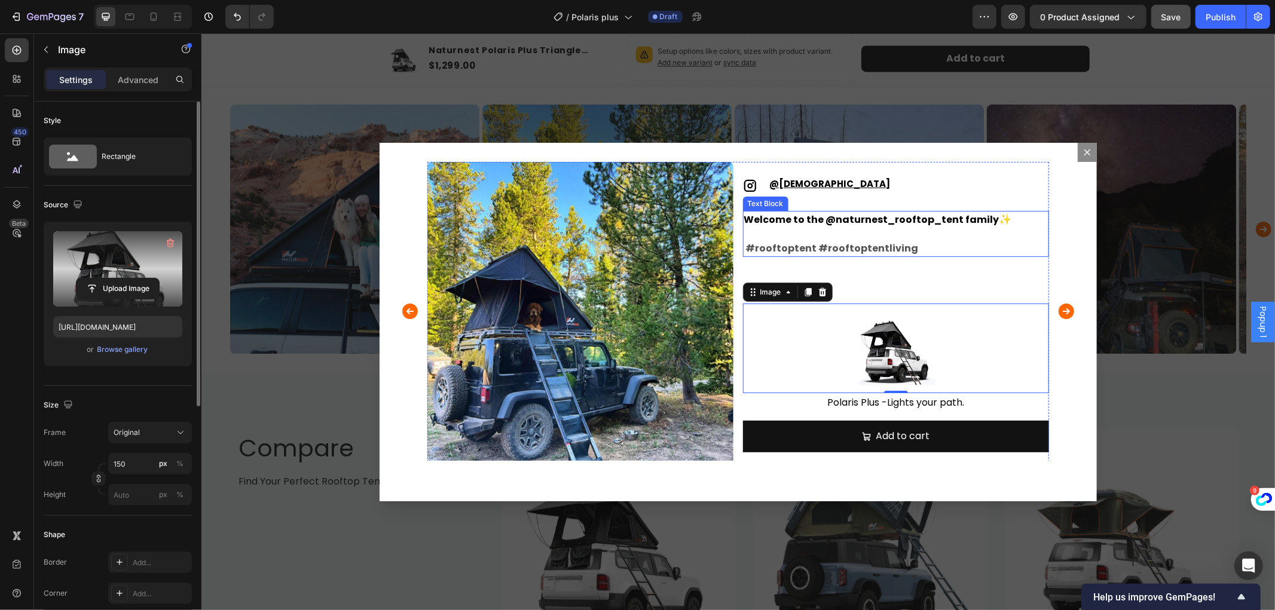
click at [853, 213] on span "Welcome to the @naturnest_rooftop_tent family" at bounding box center [871, 219] width 255 height 14
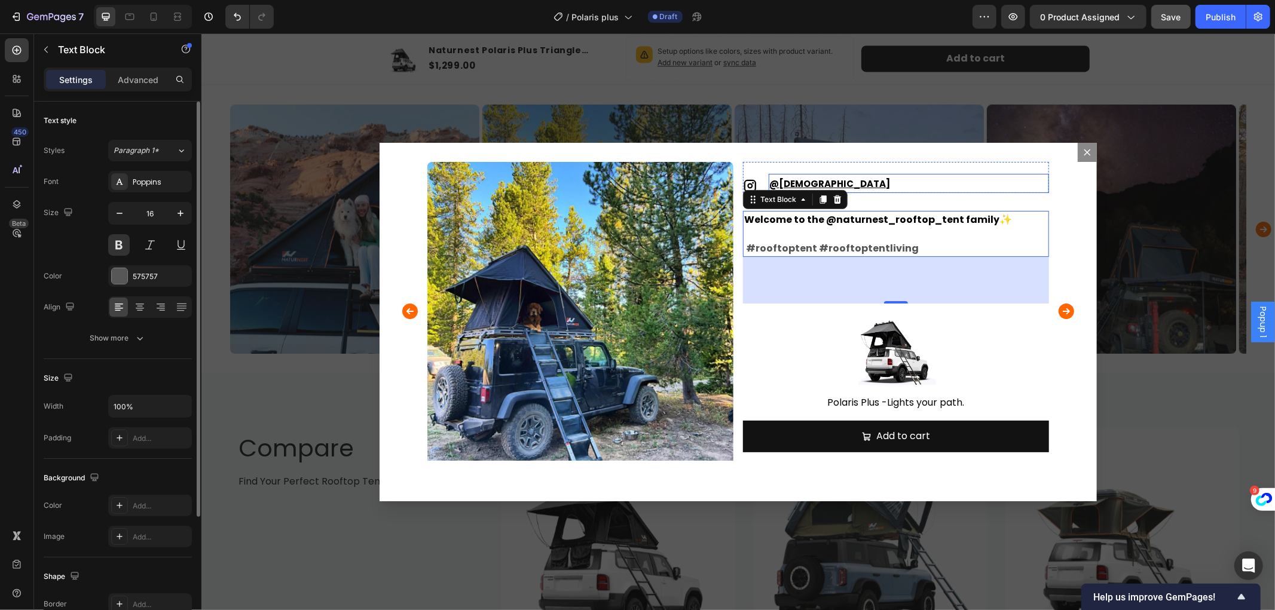
click at [841, 182] on u "[DEMOGRAPHIC_DATA]" at bounding box center [834, 183] width 111 height 13
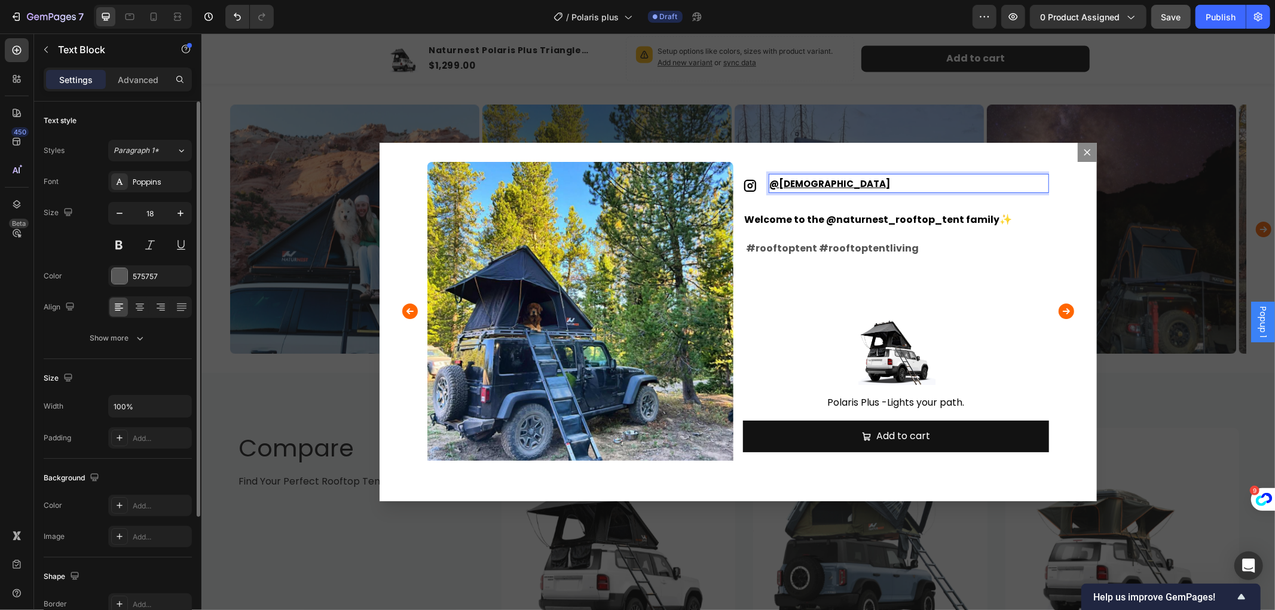
click at [827, 180] on u "[DEMOGRAPHIC_DATA]" at bounding box center [834, 183] width 111 height 13
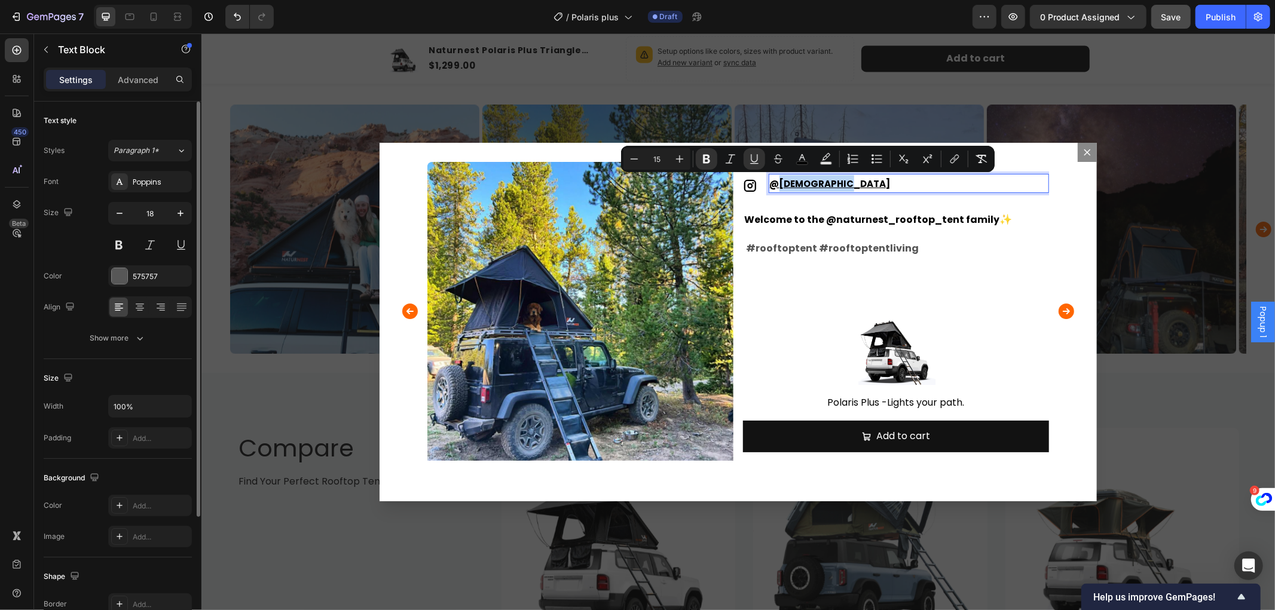
click at [827, 180] on u "[DEMOGRAPHIC_DATA]" at bounding box center [834, 183] width 111 height 13
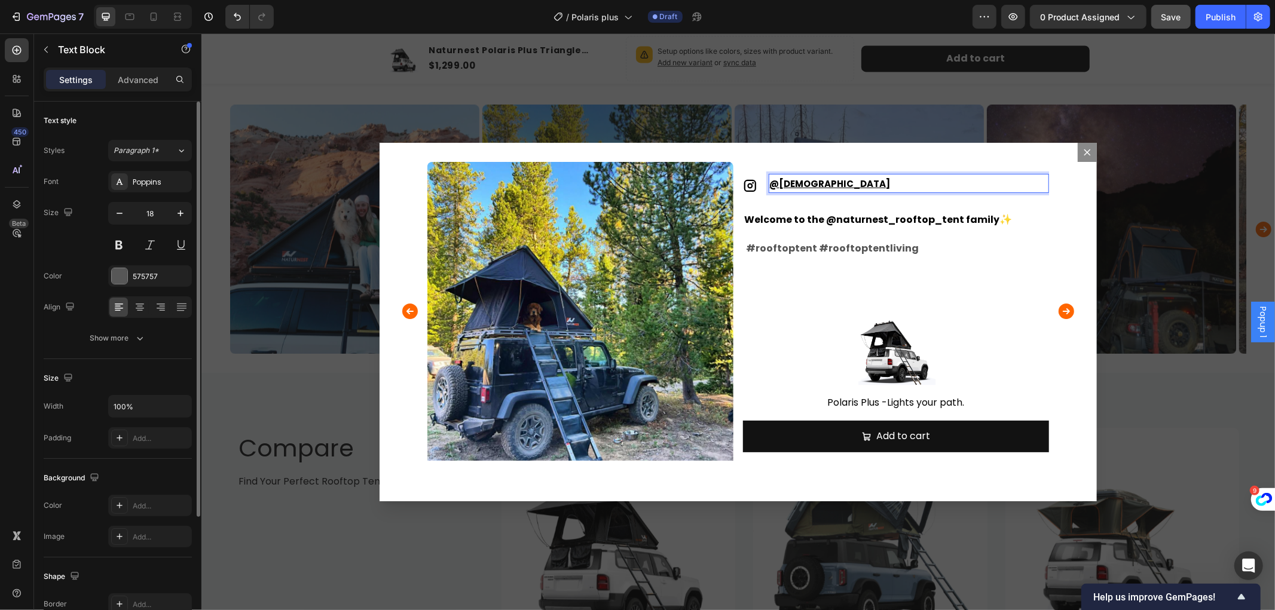
click at [822, 181] on u "[DEMOGRAPHIC_DATA]" at bounding box center [834, 183] width 111 height 13
click at [812, 181] on u "[DEMOGRAPHIC_DATA]" at bounding box center [834, 183] width 111 height 13
click at [806, 181] on u "[DEMOGRAPHIC_DATA]" at bounding box center [834, 183] width 111 height 13
click at [779, 178] on u "[DEMOGRAPHIC_DATA]" at bounding box center [834, 183] width 111 height 13
click at [785, 179] on u "[DEMOGRAPHIC_DATA]" at bounding box center [834, 183] width 111 height 13
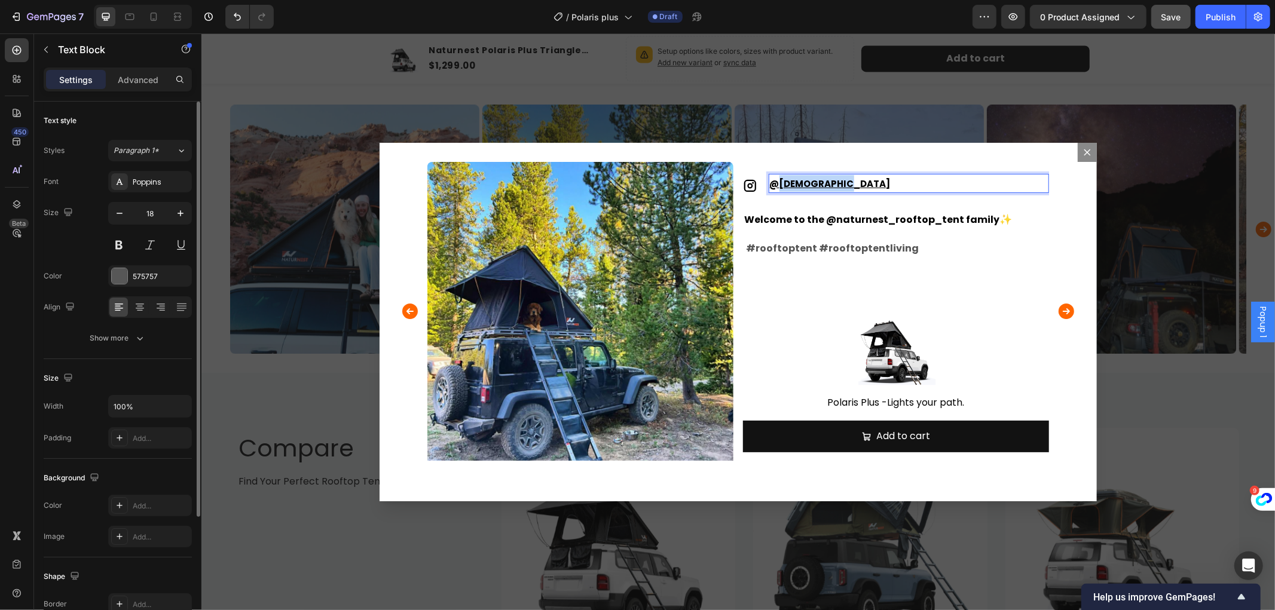
click at [785, 179] on u "[DEMOGRAPHIC_DATA]" at bounding box center [834, 183] width 111 height 13
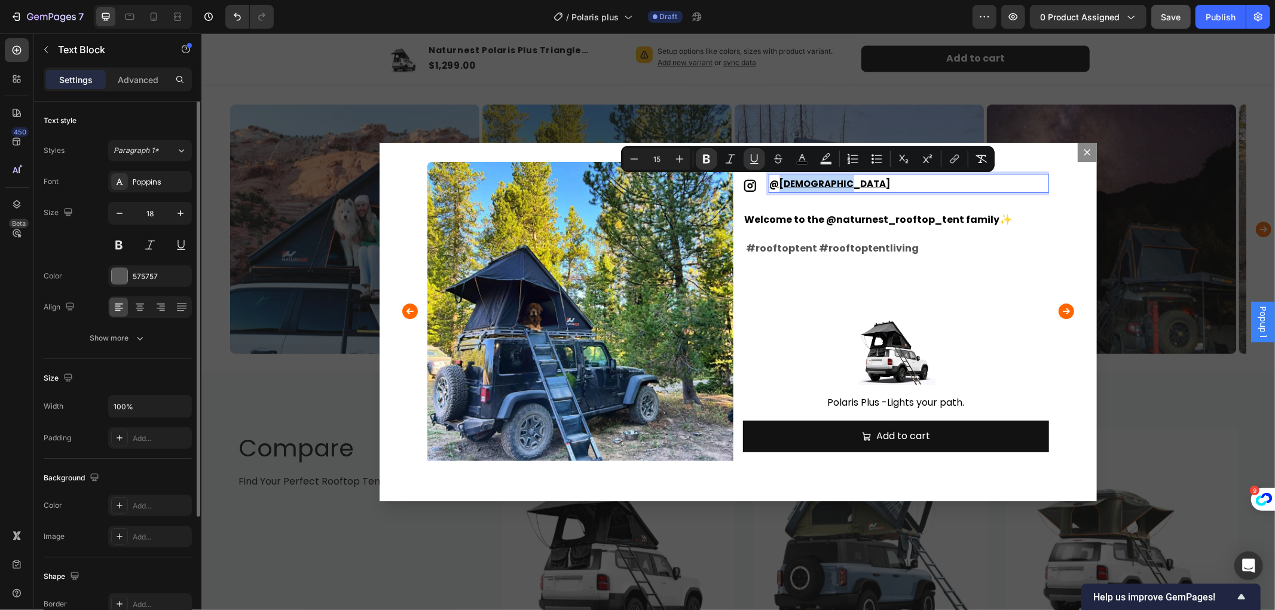
click at [792, 179] on u "[DEMOGRAPHIC_DATA]" at bounding box center [834, 183] width 111 height 13
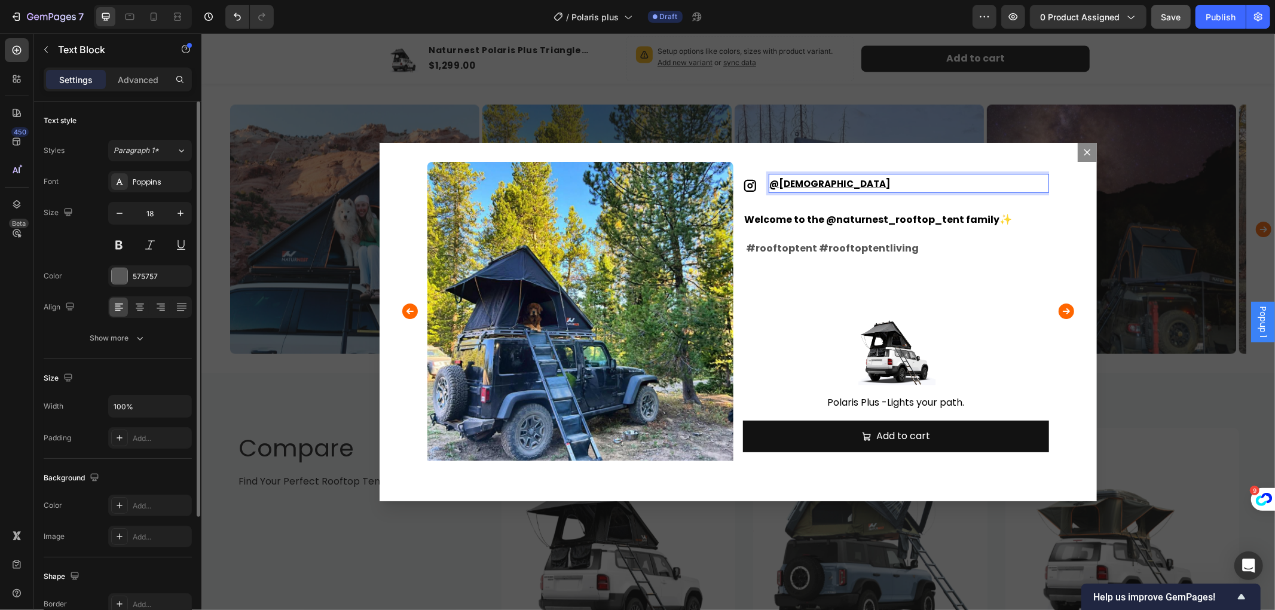
click at [792, 182] on u "[DEMOGRAPHIC_DATA]" at bounding box center [834, 183] width 111 height 13
click at [798, 337] on div "Dialog body" at bounding box center [896, 348] width 306 height 90
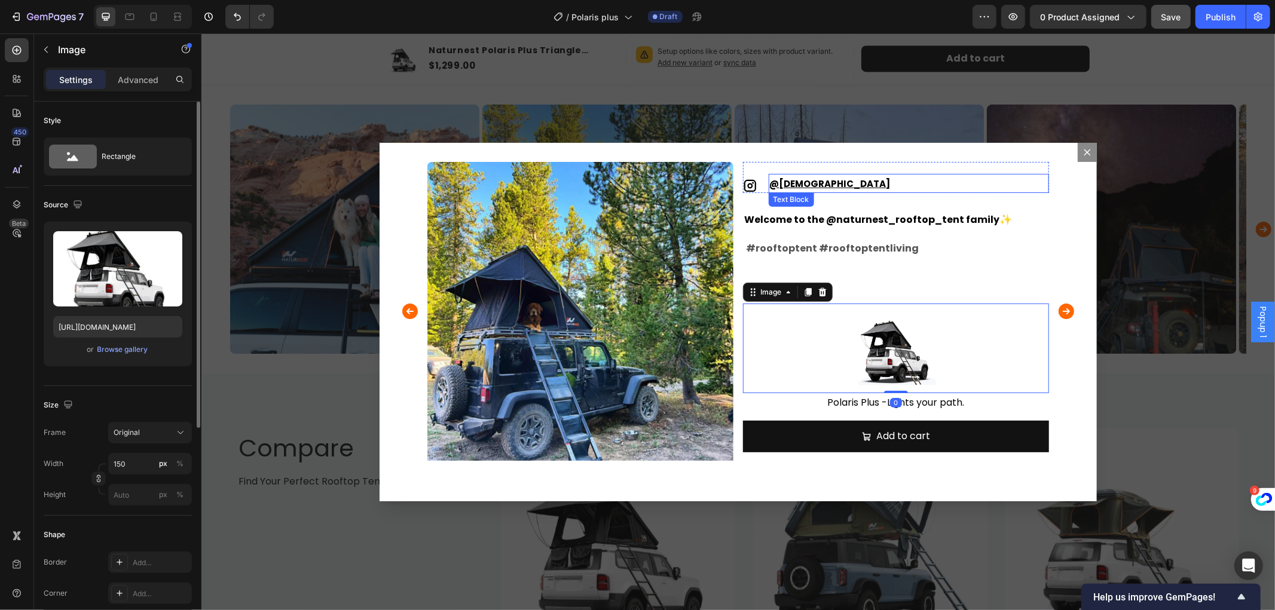
click at [812, 175] on p "@ [DEMOGRAPHIC_DATA]" at bounding box center [908, 183] width 278 height 17
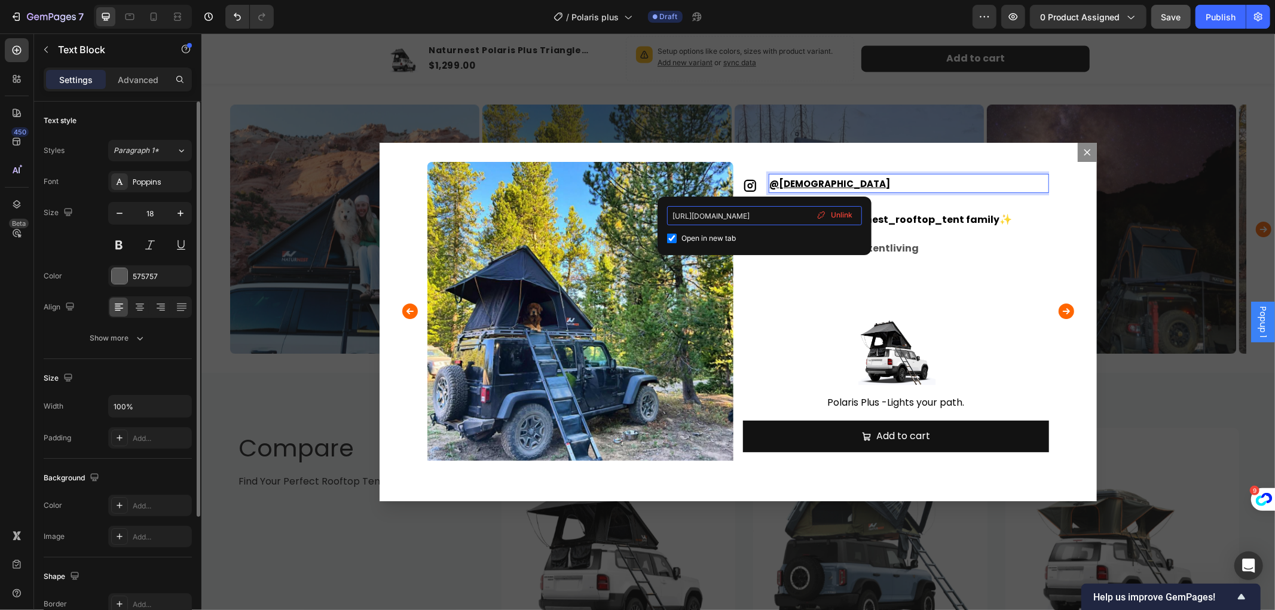
click at [774, 214] on input "[URL][DOMAIN_NAME]" at bounding box center [764, 215] width 195 height 19
drag, startPoint x: 673, startPoint y: 212, endPoint x: 811, endPoint y: 213, distance: 138.7
click at [811, 213] on div "[URL][DOMAIN_NAME] Open in new tab Unlink" at bounding box center [764, 225] width 195 height 39
paste input "C_ZDeu4MKbB"
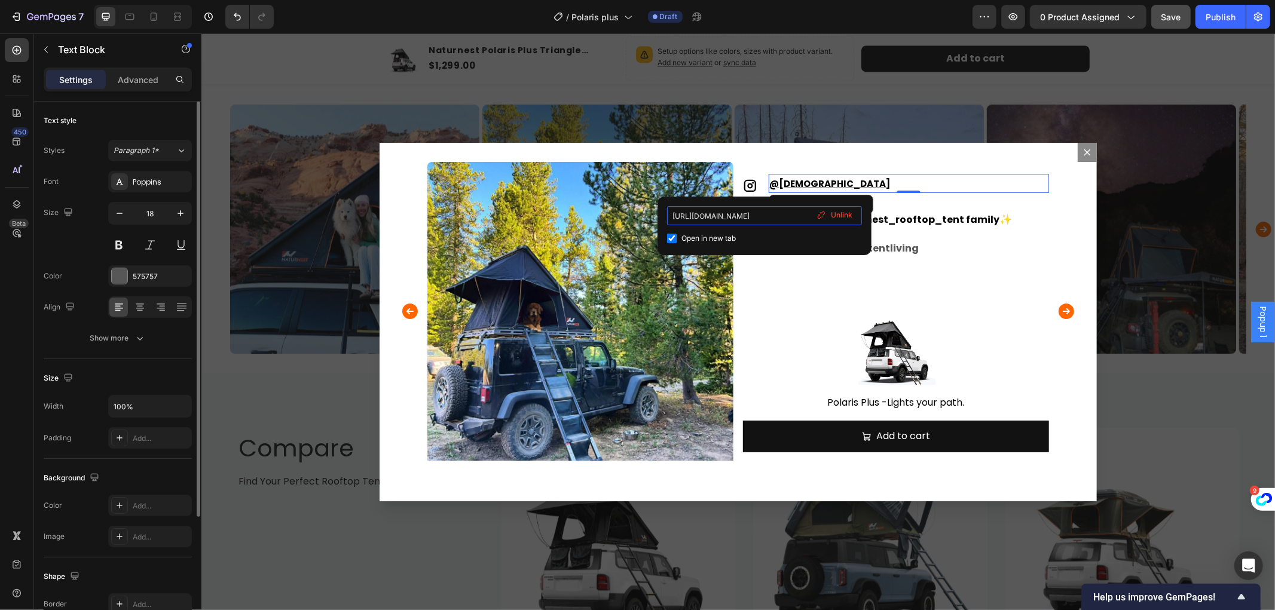
scroll to position [0, 224]
type input "[URL][DOMAIN_NAME]"
click at [788, 216] on input "[URL][DOMAIN_NAME]" at bounding box center [764, 215] width 195 height 19
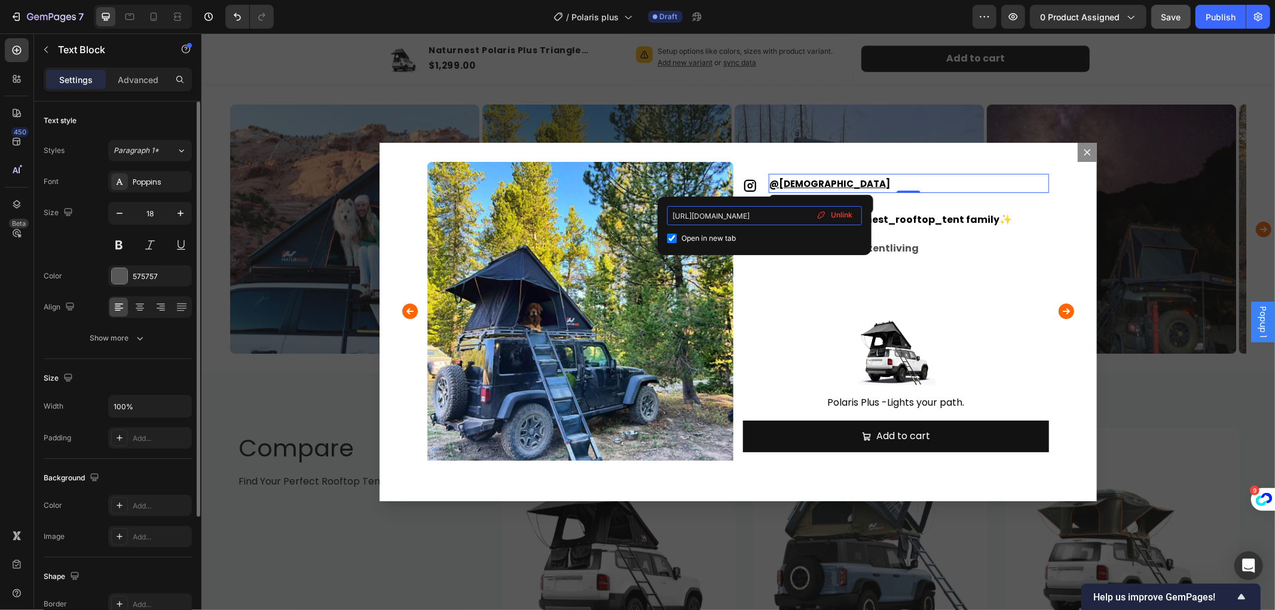
drag, startPoint x: 728, startPoint y: 216, endPoint x: 800, endPoint y: 210, distance: 72.6
click at [800, 210] on input "[URL][DOMAIN_NAME]" at bounding box center [764, 215] width 195 height 19
click at [778, 214] on input "[URL][DOMAIN_NAME]" at bounding box center [764, 215] width 195 height 19
click at [796, 311] on div "Dialog body" at bounding box center [896, 348] width 306 height 90
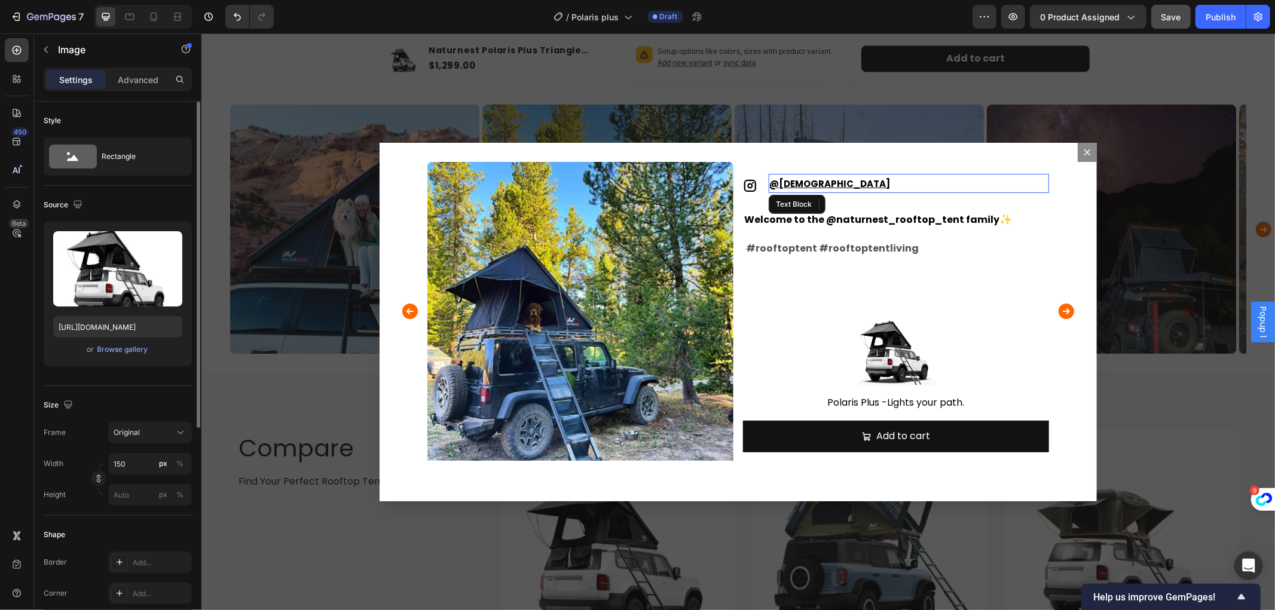
click at [808, 181] on u "[DEMOGRAPHIC_DATA]" at bounding box center [834, 183] width 111 height 13
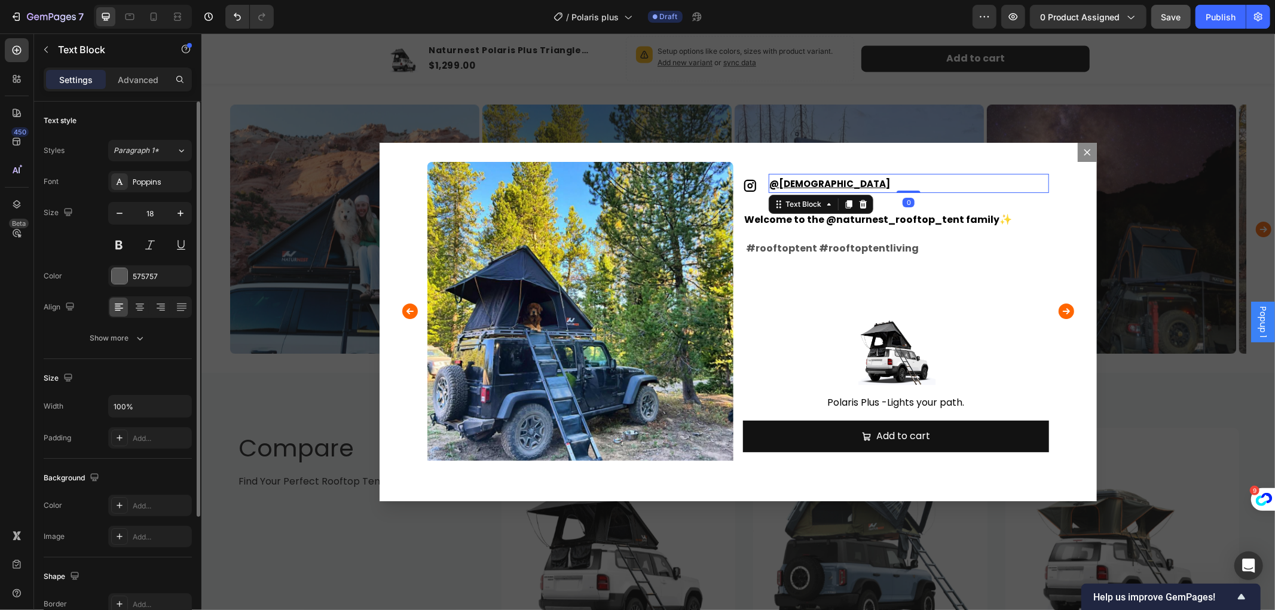
click at [827, 181] on u "[DEMOGRAPHIC_DATA]" at bounding box center [834, 183] width 111 height 13
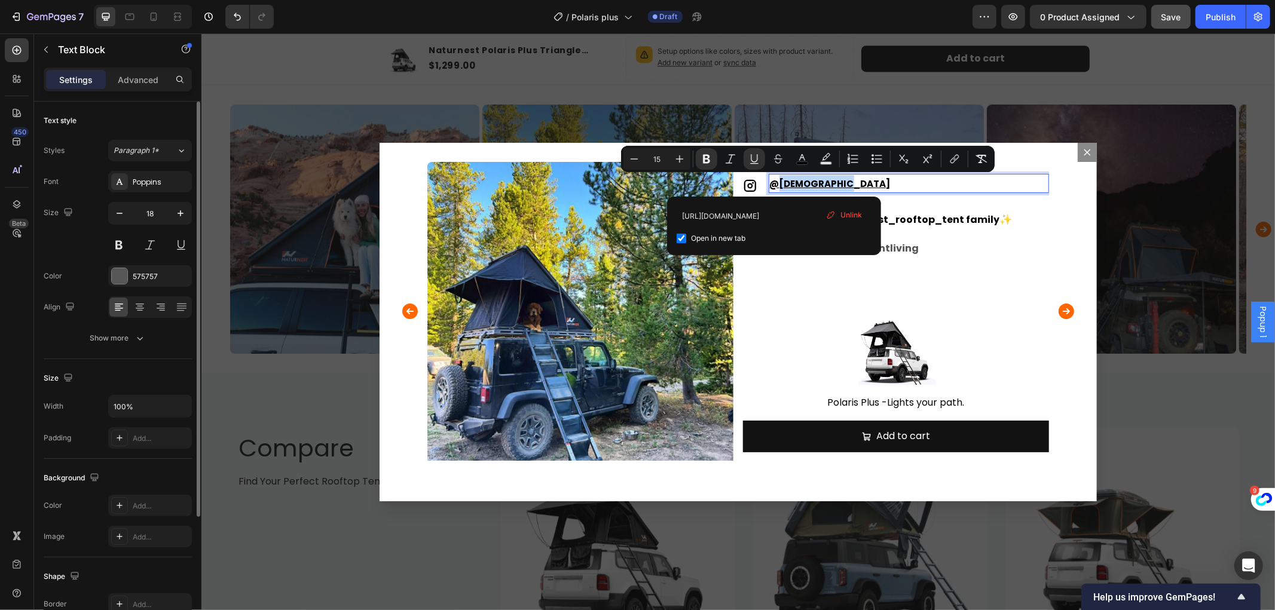
drag, startPoint x: 775, startPoint y: 177, endPoint x: 842, endPoint y: 180, distance: 66.4
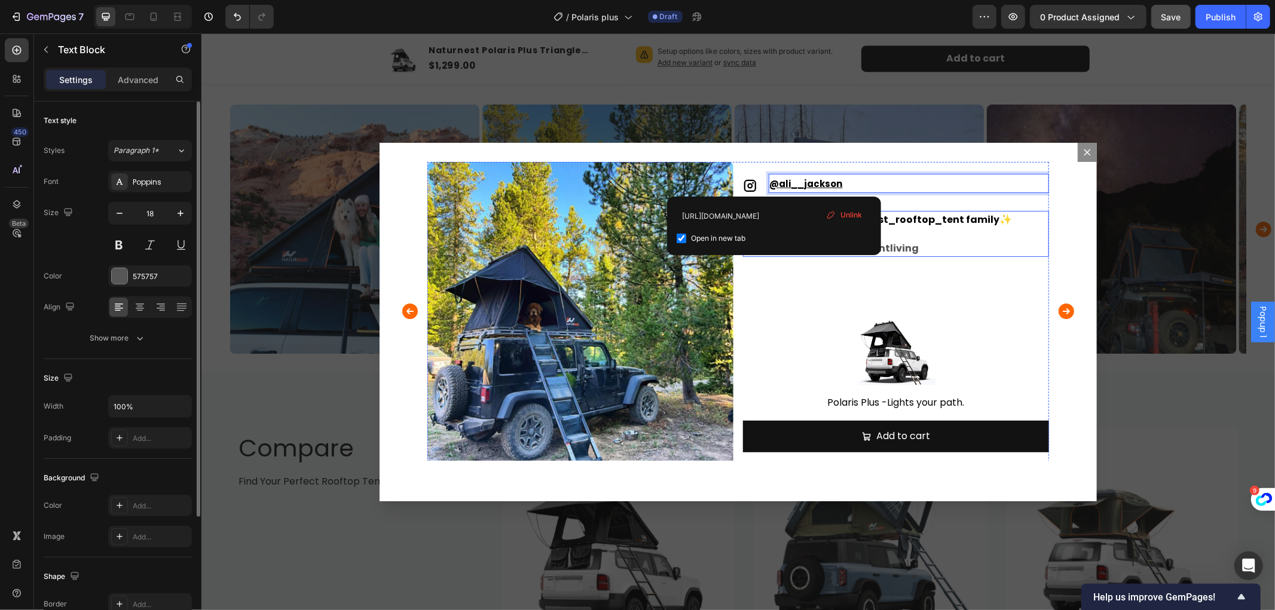
click at [967, 243] on p "Welcome to the @naturnest_rooftop_tent family ✨ #rooftoptent #rooftoptentliving" at bounding box center [896, 234] width 304 height 44
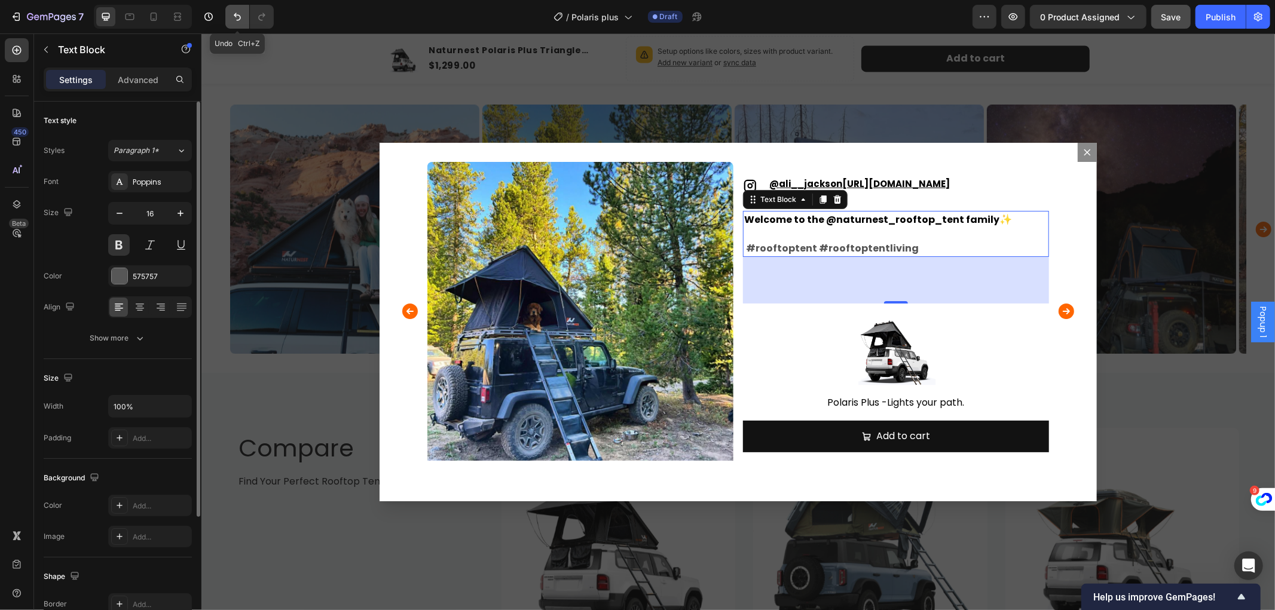
click at [242, 16] on icon "Undo/Redo" at bounding box center [237, 17] width 12 height 12
click at [810, 183] on u "ali__jackson" at bounding box center [810, 183] width 63 height 13
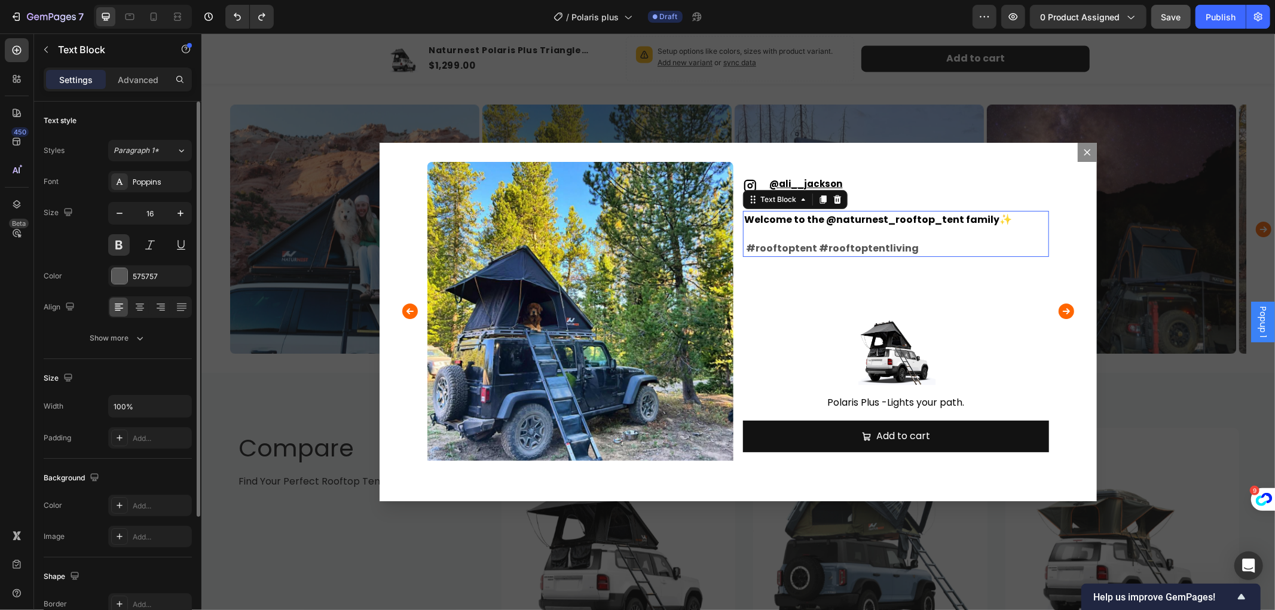
click at [818, 219] on span "Welcome to the @naturnest_rooftop_tent family" at bounding box center [871, 219] width 255 height 14
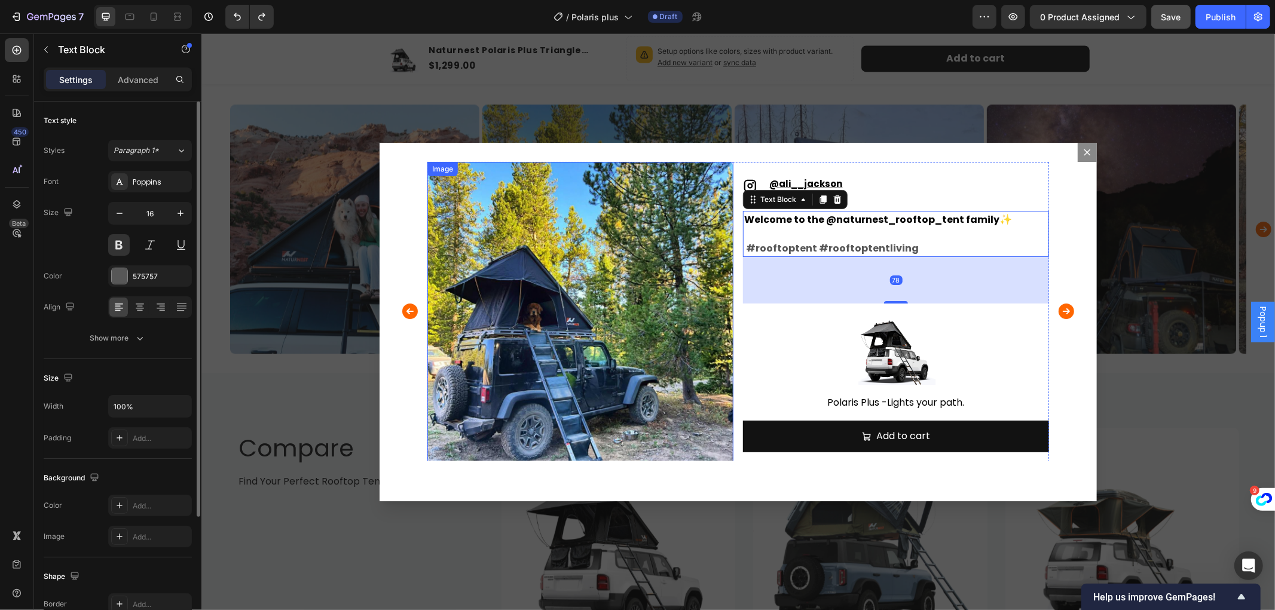
click at [583, 252] on img "Dialog body" at bounding box center [580, 314] width 306 height 306
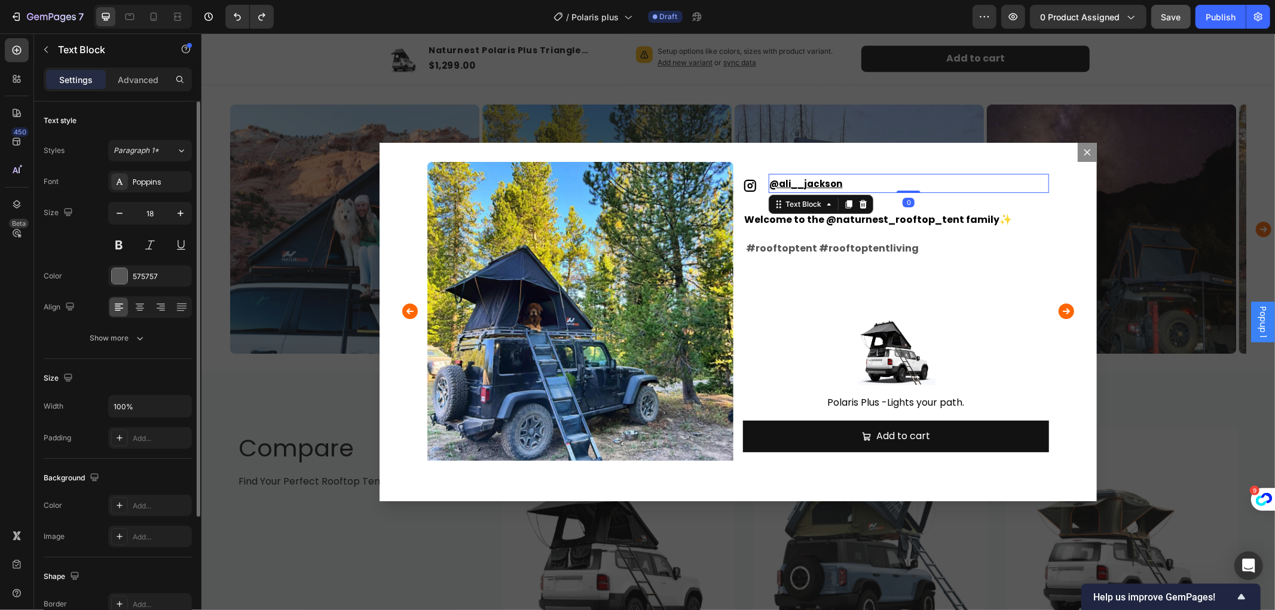
click at [820, 181] on u "ali__jackson" at bounding box center [810, 183] width 63 height 13
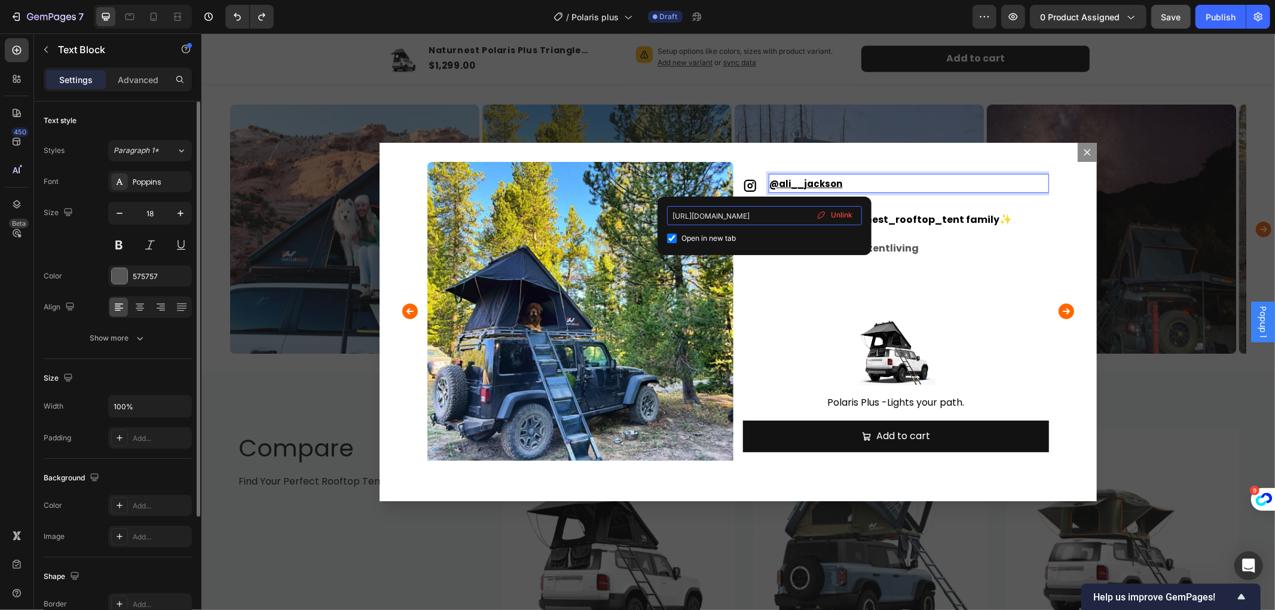
drag, startPoint x: 755, startPoint y: 215, endPoint x: 734, endPoint y: 219, distance: 21.9
click at [755, 215] on input "[URL][DOMAIN_NAME]" at bounding box center [764, 215] width 195 height 19
drag, startPoint x: 671, startPoint y: 216, endPoint x: 814, endPoint y: 213, distance: 143.5
click at [815, 213] on div "[URL][DOMAIN_NAME] Open in new tab Unlink" at bounding box center [764, 225] width 195 height 39
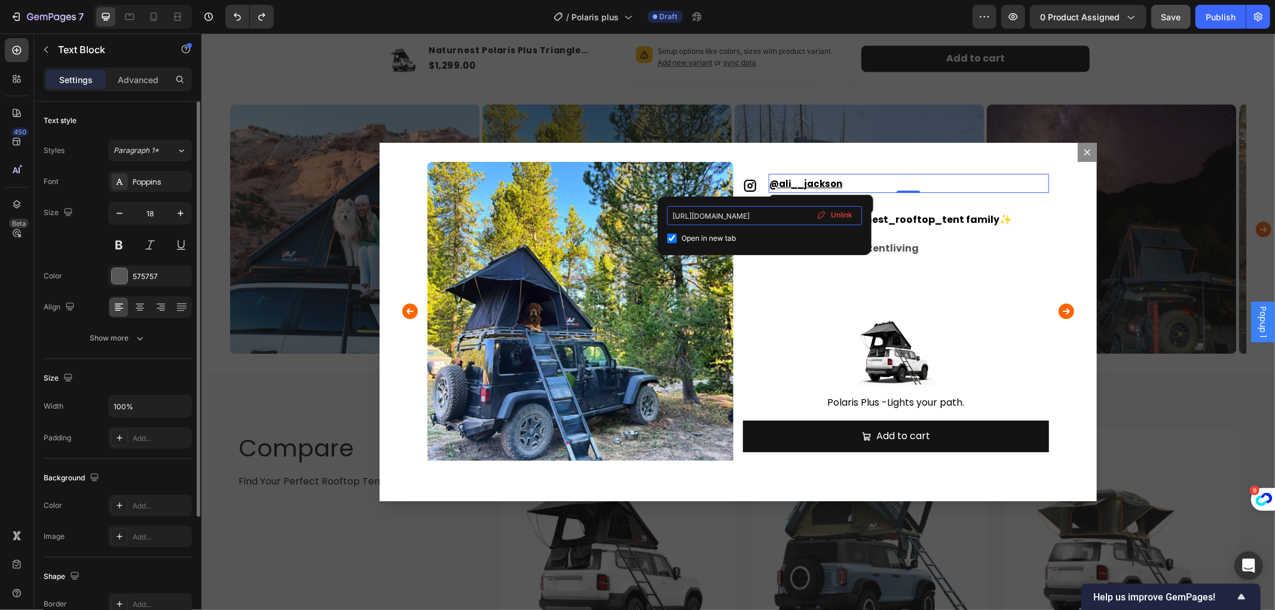
click at [785, 214] on input "[URL][DOMAIN_NAME]" at bounding box center [764, 215] width 195 height 19
click at [808, 290] on div "Icon @ ali__jackson Text Block 0 Row Welcome to the @naturnest_rooftop_tent fam…" at bounding box center [896, 314] width 306 height 306
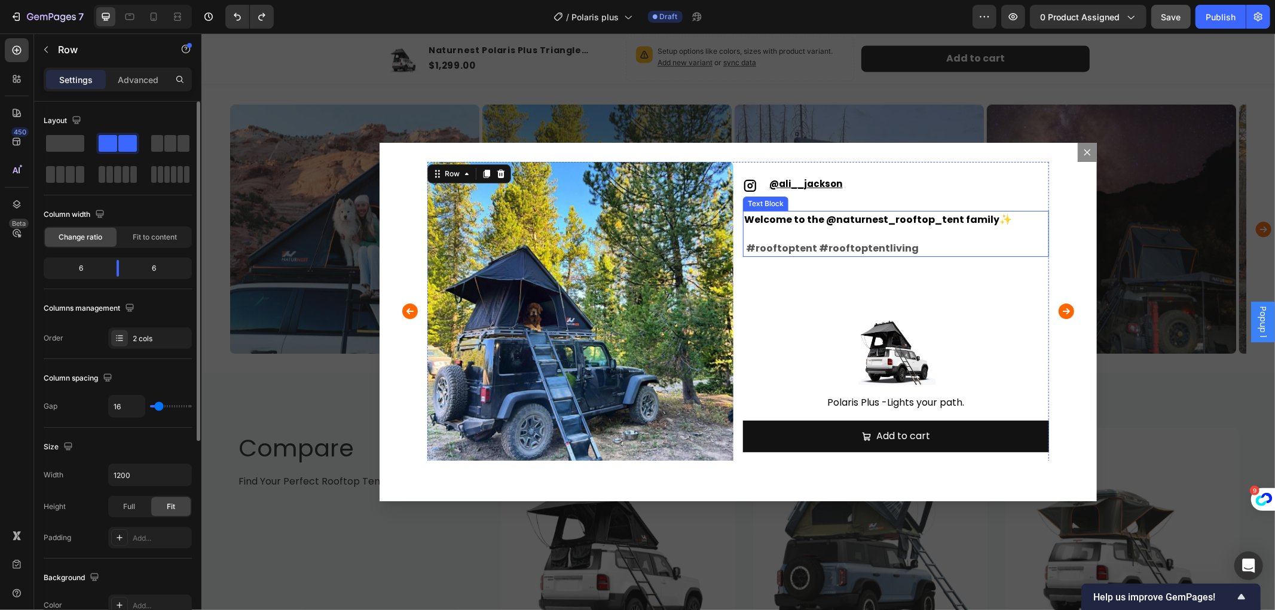
click at [916, 217] on span "Welcome to the @naturnest_rooftop_tent family" at bounding box center [871, 219] width 255 height 14
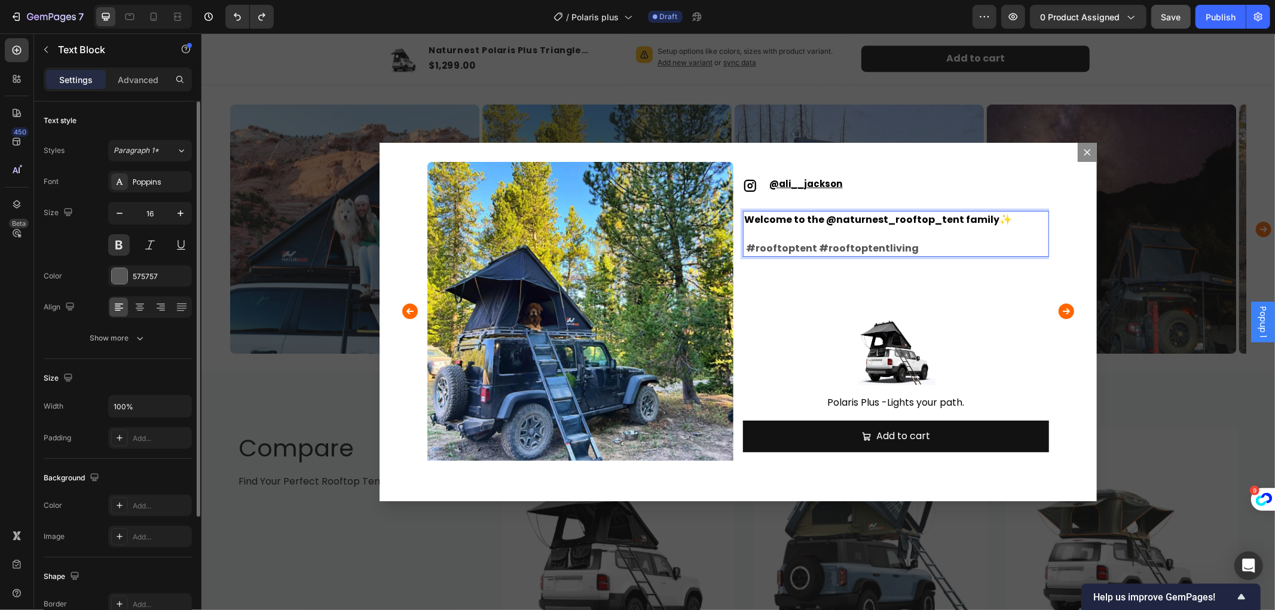
click at [955, 217] on span "Welcome to the @naturnest_rooftop_tent family" at bounding box center [871, 219] width 255 height 14
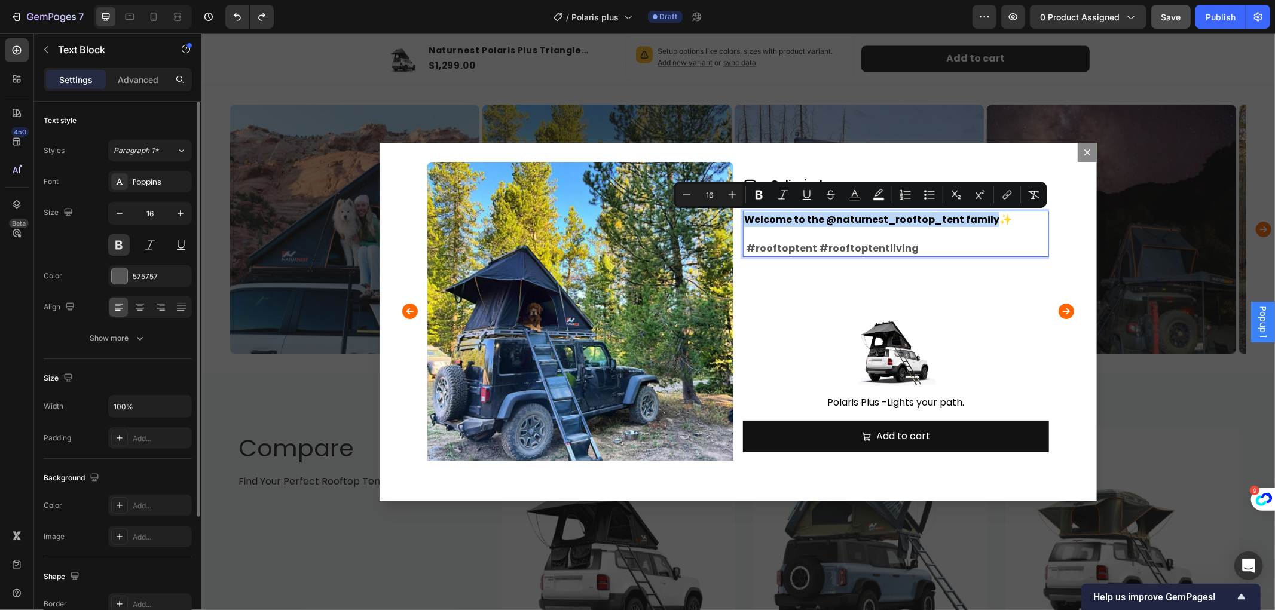
drag, startPoint x: 983, startPoint y: 222, endPoint x: 740, endPoint y: 216, distance: 243.4
click at [744, 216] on p "Welcome to the @naturnest_rooftop_tent family ✨ #rooftoptent #rooftoptentliving" at bounding box center [896, 234] width 304 height 44
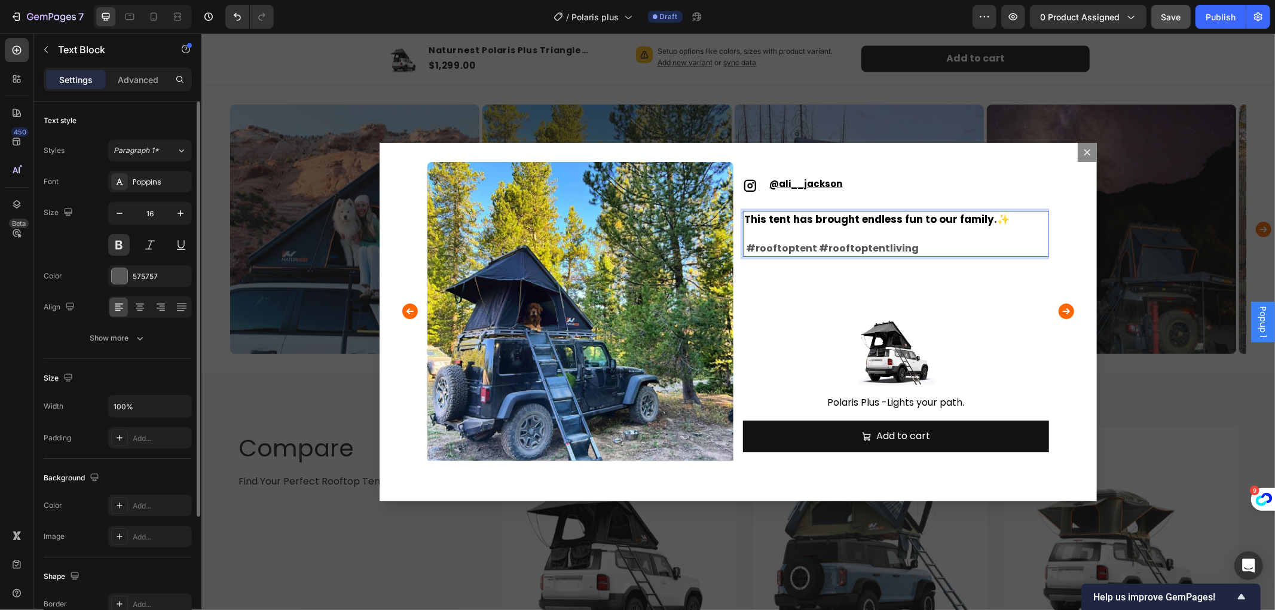
click at [759, 215] on span "This tent has brought endless fun to our family.✨" at bounding box center [876, 219] width 265 height 14
click at [752, 219] on span "This tent has brought endless fun to our family.✨" at bounding box center [876, 219] width 265 height 14
click at [1145, 288] on div "Backdrop" at bounding box center [738, 321] width 1074 height 577
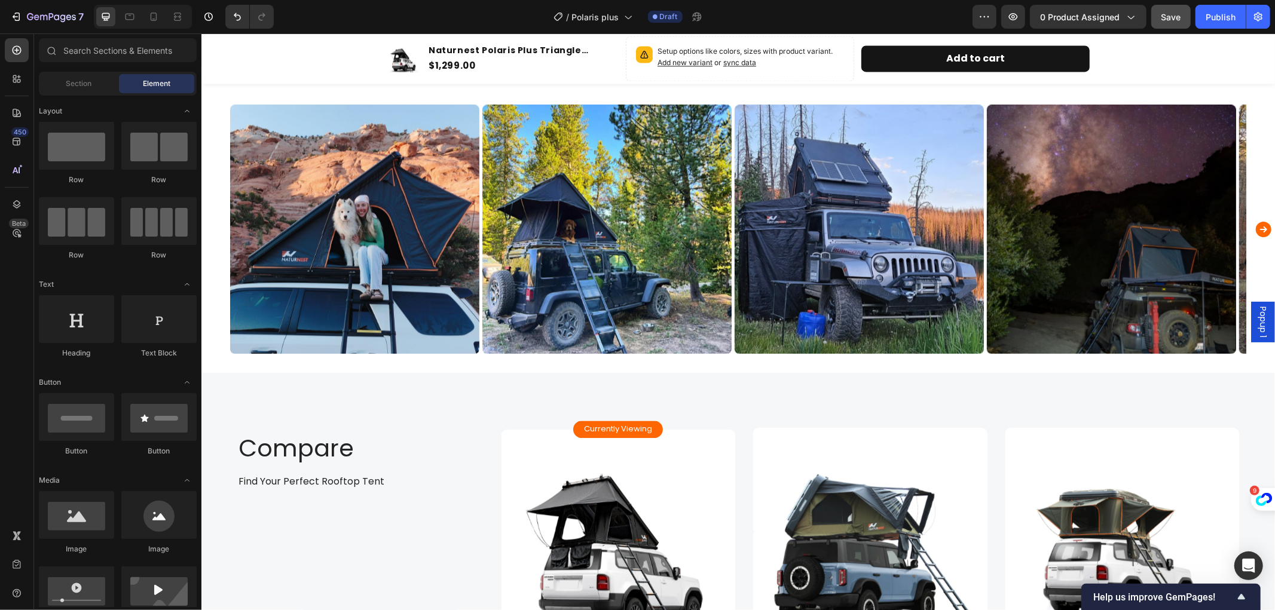
click at [1257, 325] on span "Popup 1" at bounding box center [1263, 321] width 12 height 31
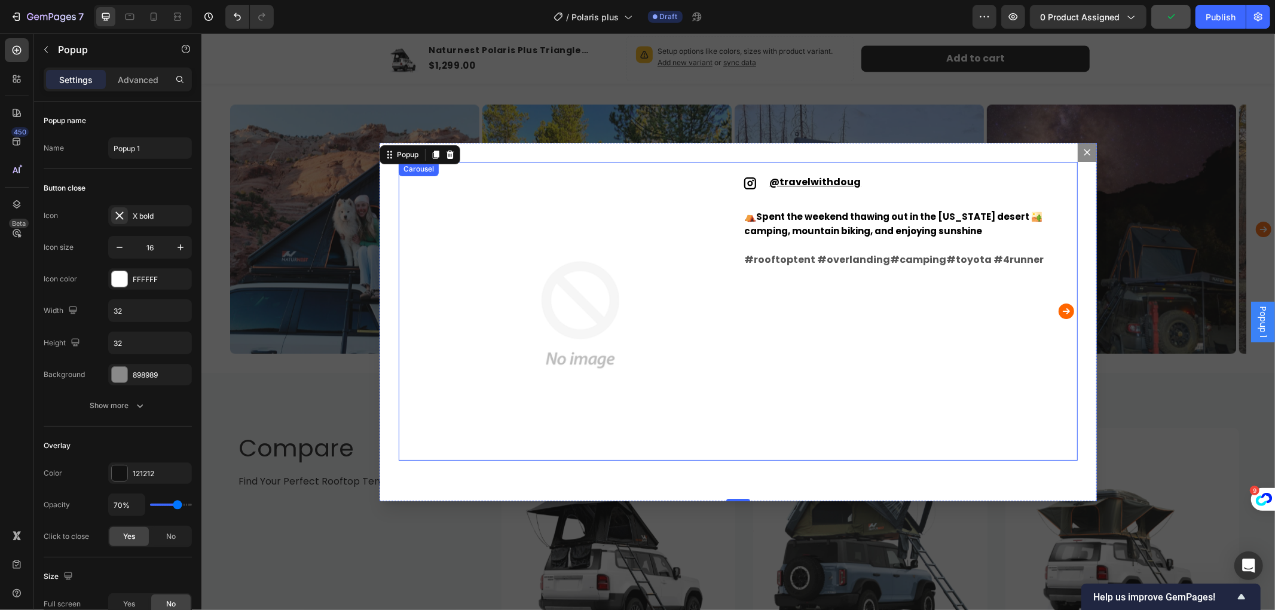
click at [1063, 311] on icon "Carousel Next Arrow" at bounding box center [1065, 311] width 19 height 24
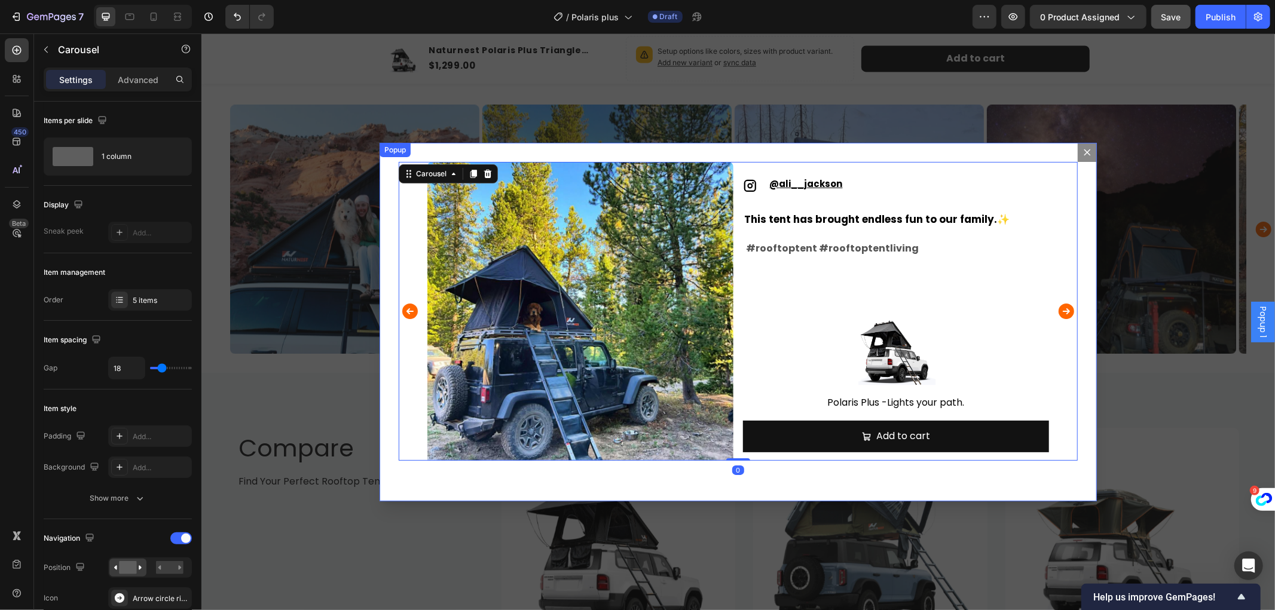
click at [1084, 154] on icon "Dialog content" at bounding box center [1087, 151] width 7 height 7
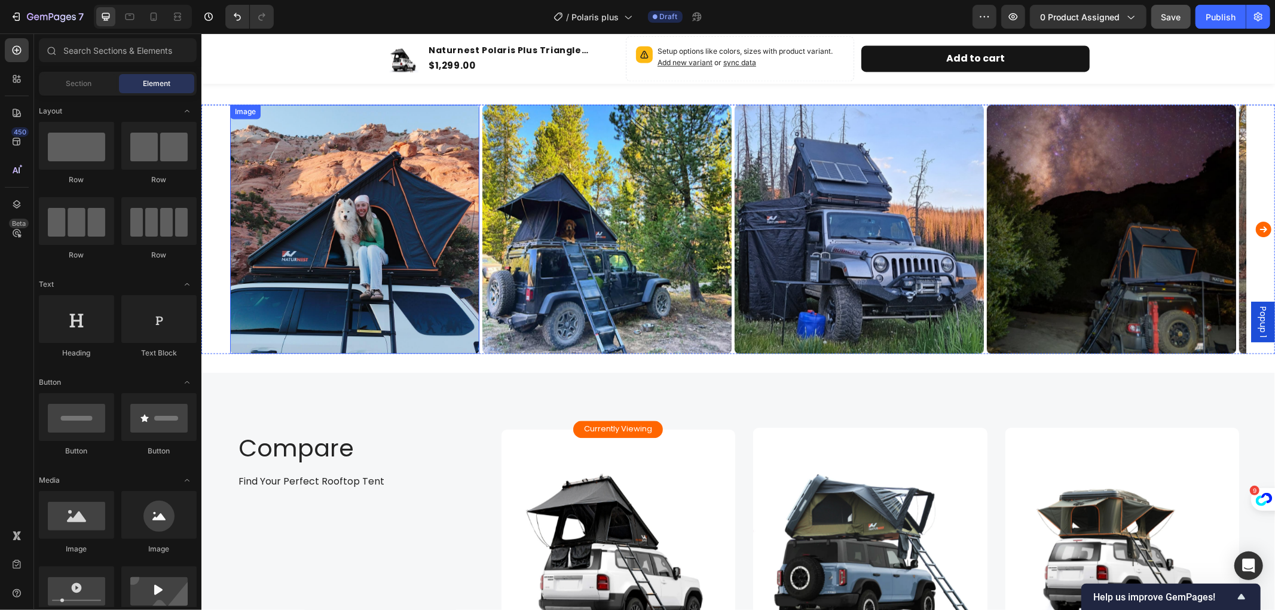
click at [337, 193] on img at bounding box center [354, 228] width 249 height 249
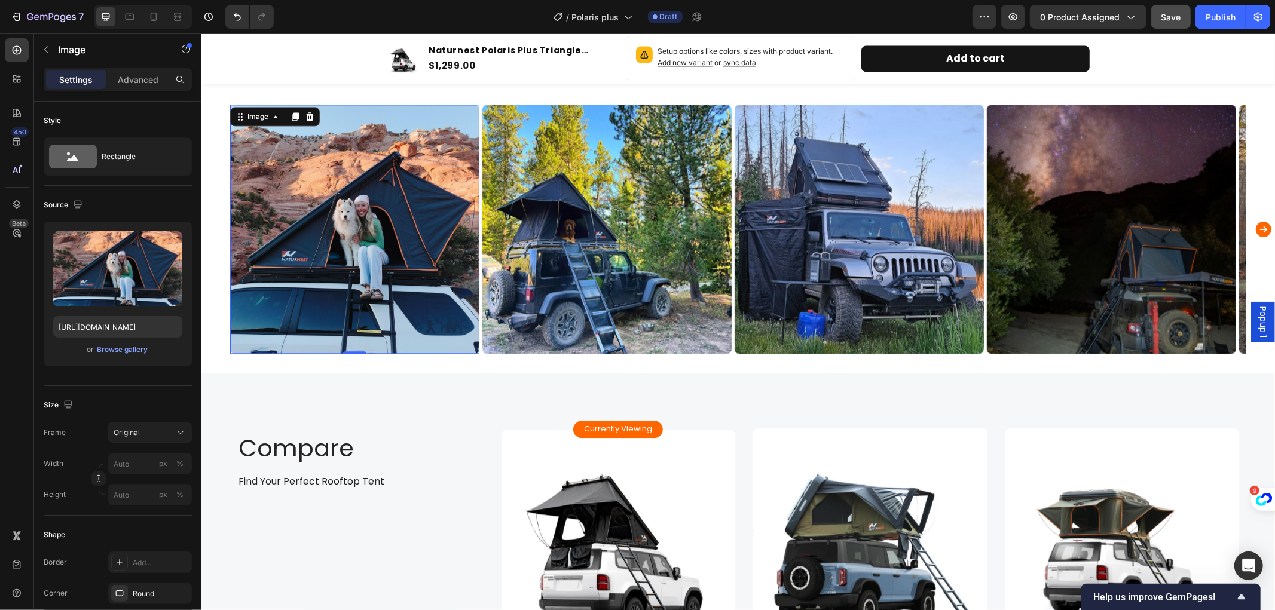
click at [353, 237] on img at bounding box center [354, 228] width 249 height 249
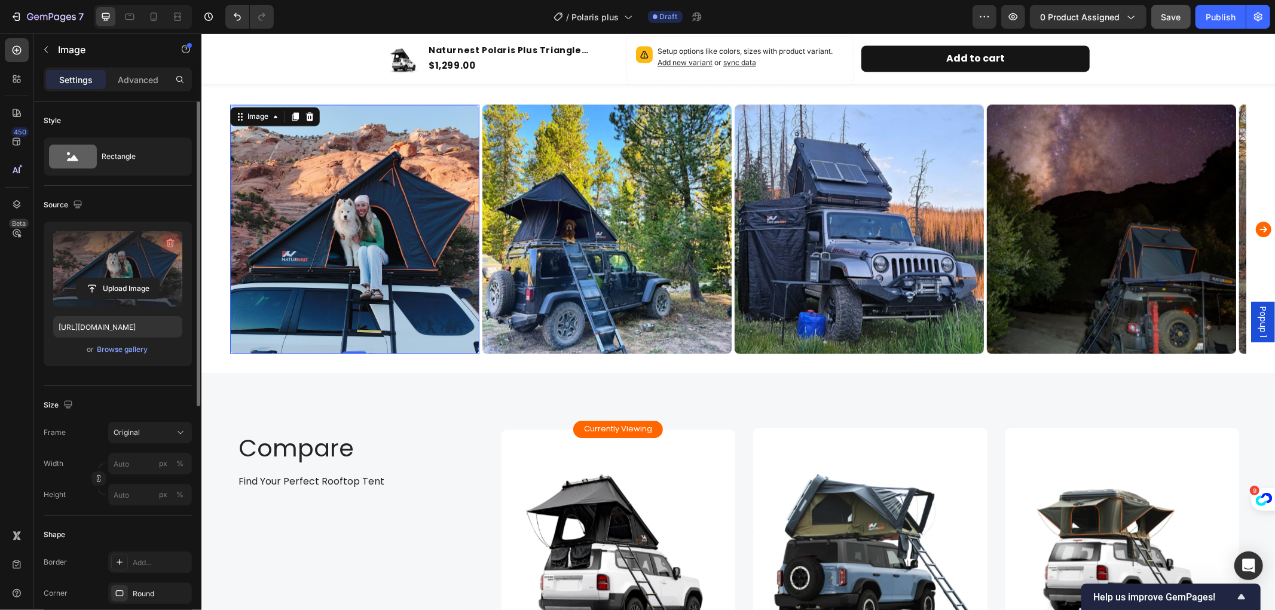
click at [172, 238] on icon "button" at bounding box center [170, 243] width 12 height 12
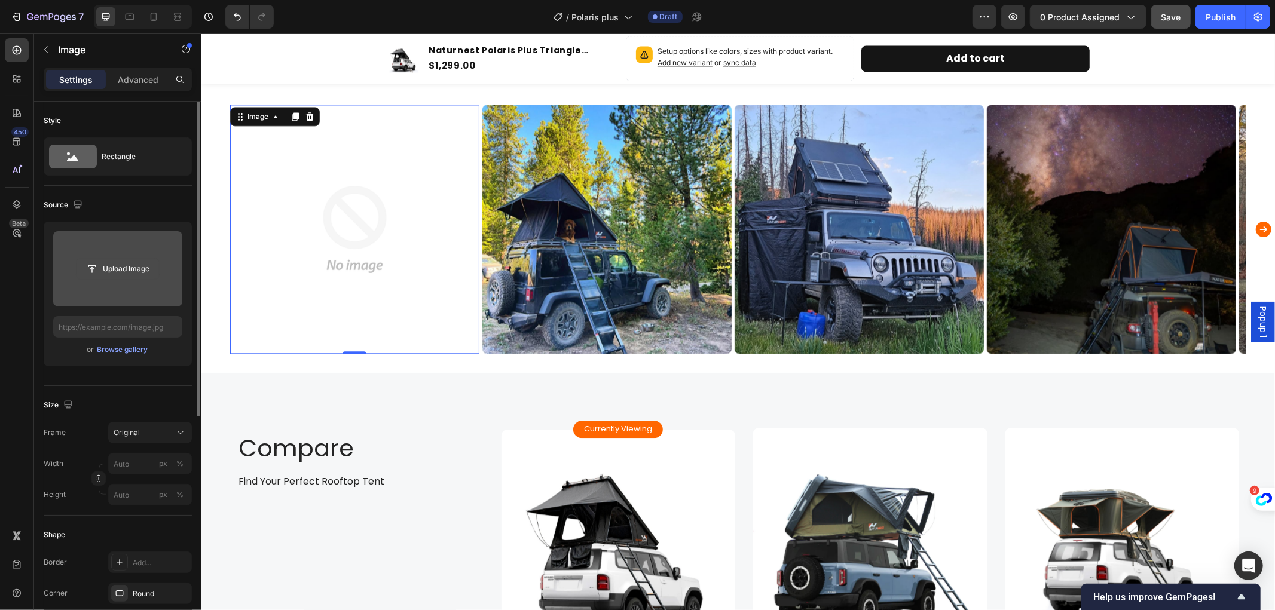
click at [120, 267] on input "file" at bounding box center [118, 269] width 83 height 20
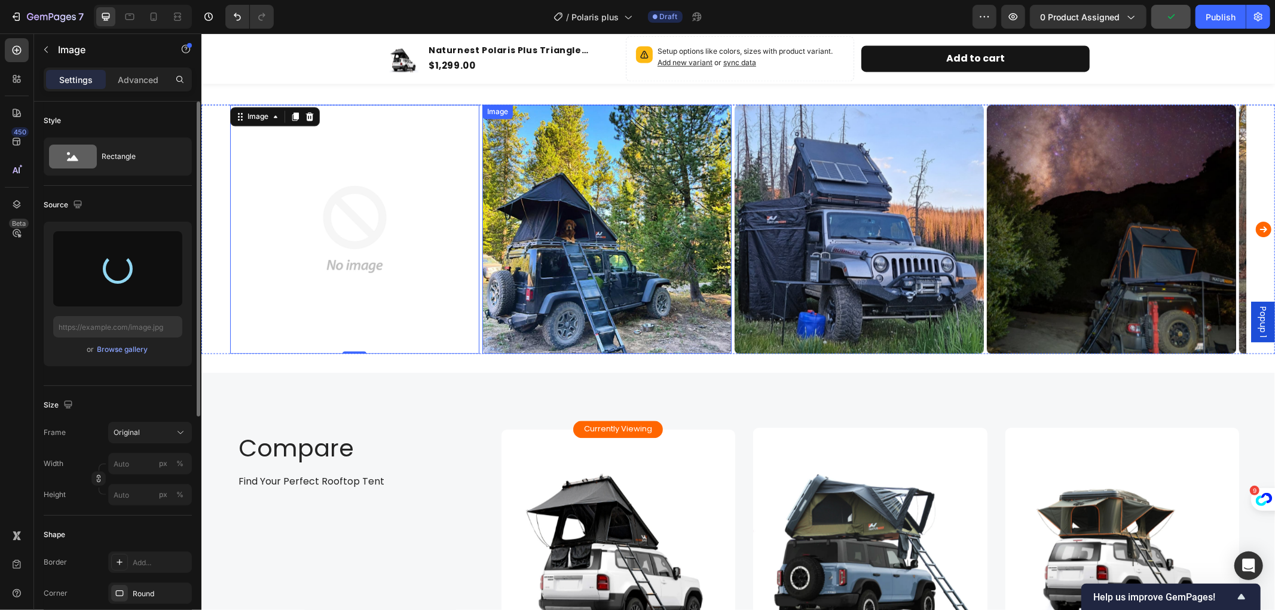
type input "[URL][DOMAIN_NAME]"
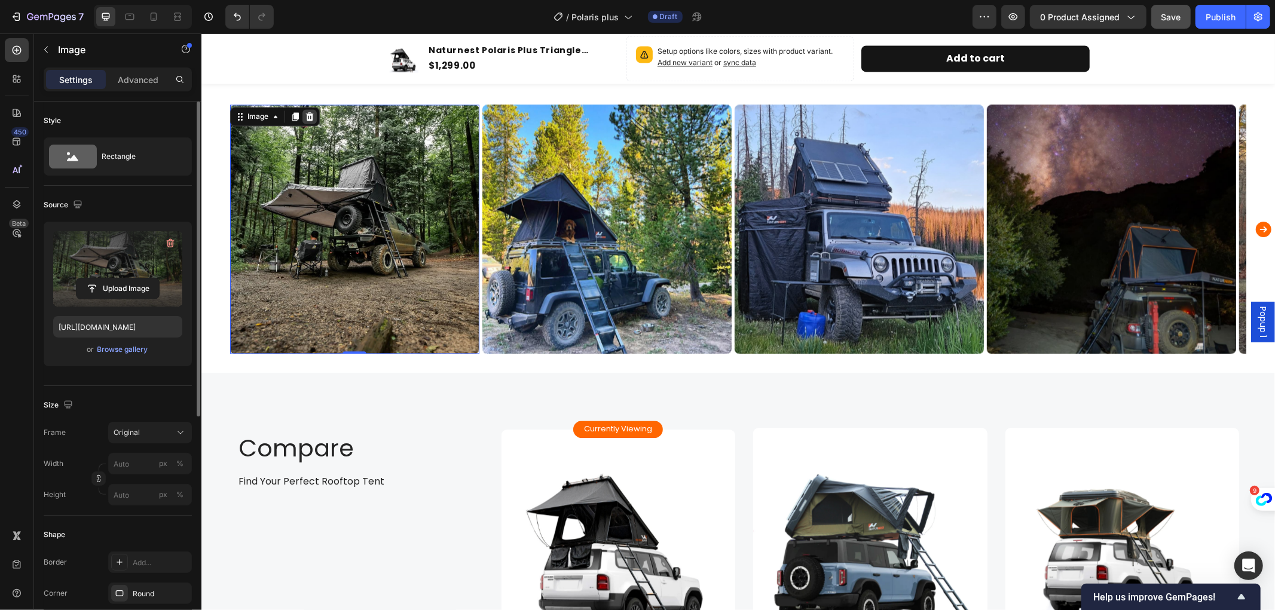
click at [308, 113] on icon at bounding box center [309, 116] width 8 height 8
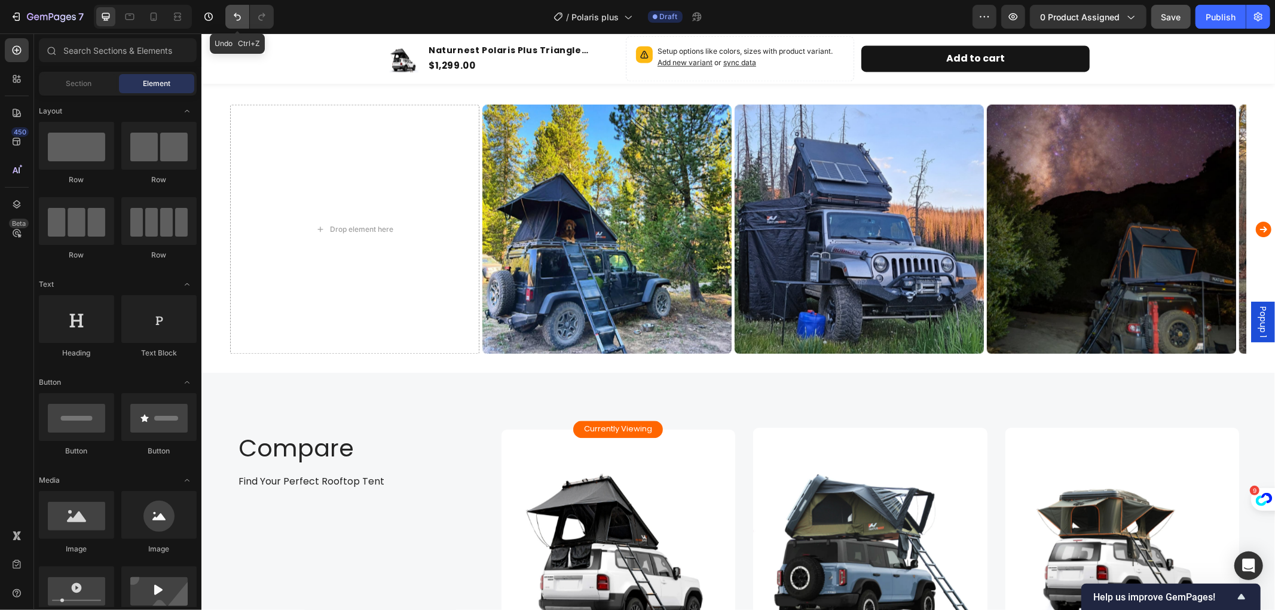
click at [236, 15] on icon "Undo/Redo" at bounding box center [237, 17] width 12 height 12
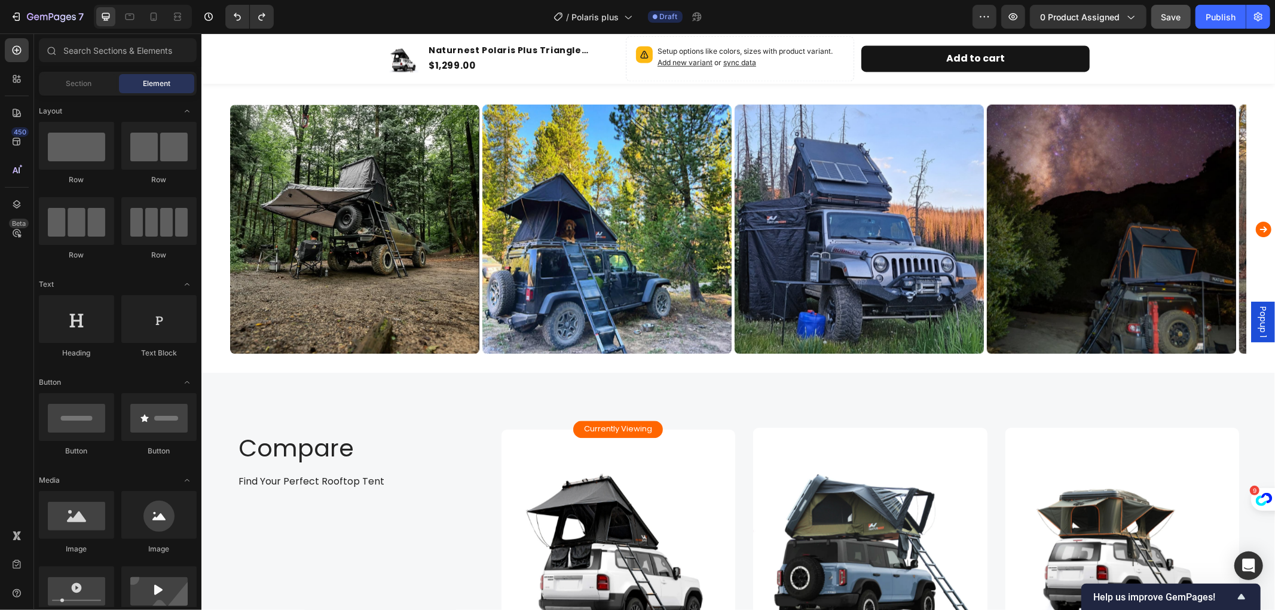
click at [301, 163] on img at bounding box center [354, 228] width 249 height 249
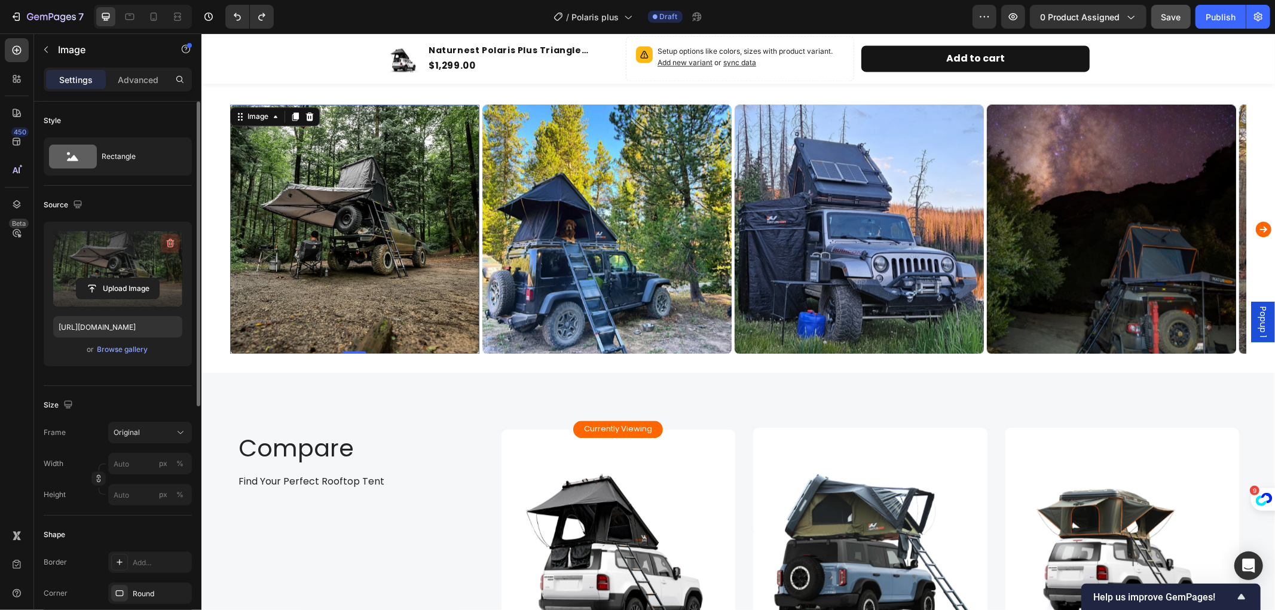
click at [166, 241] on icon "button" at bounding box center [170, 243] width 12 height 12
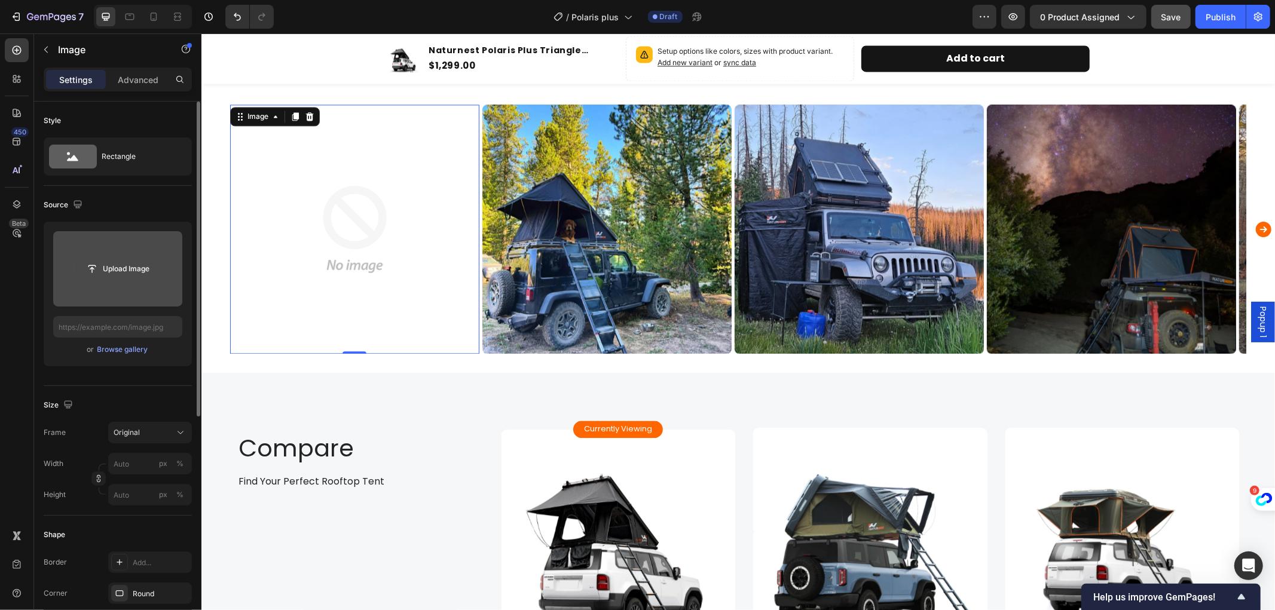
click at [115, 268] on input "file" at bounding box center [118, 269] width 83 height 20
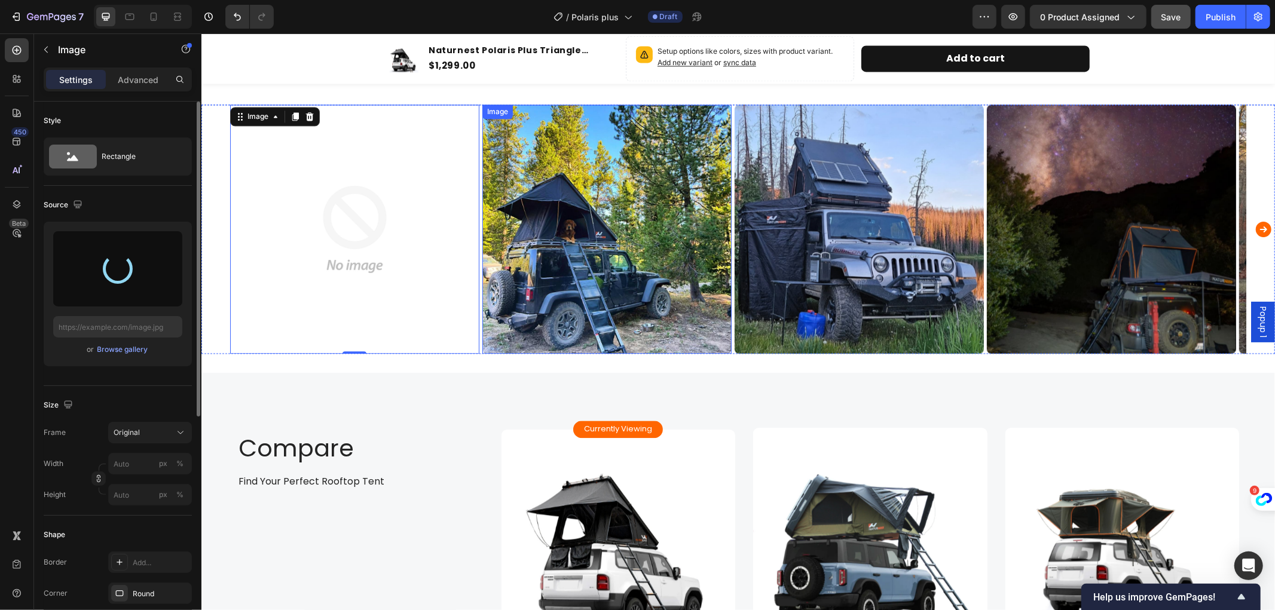
type input "[URL][DOMAIN_NAME]"
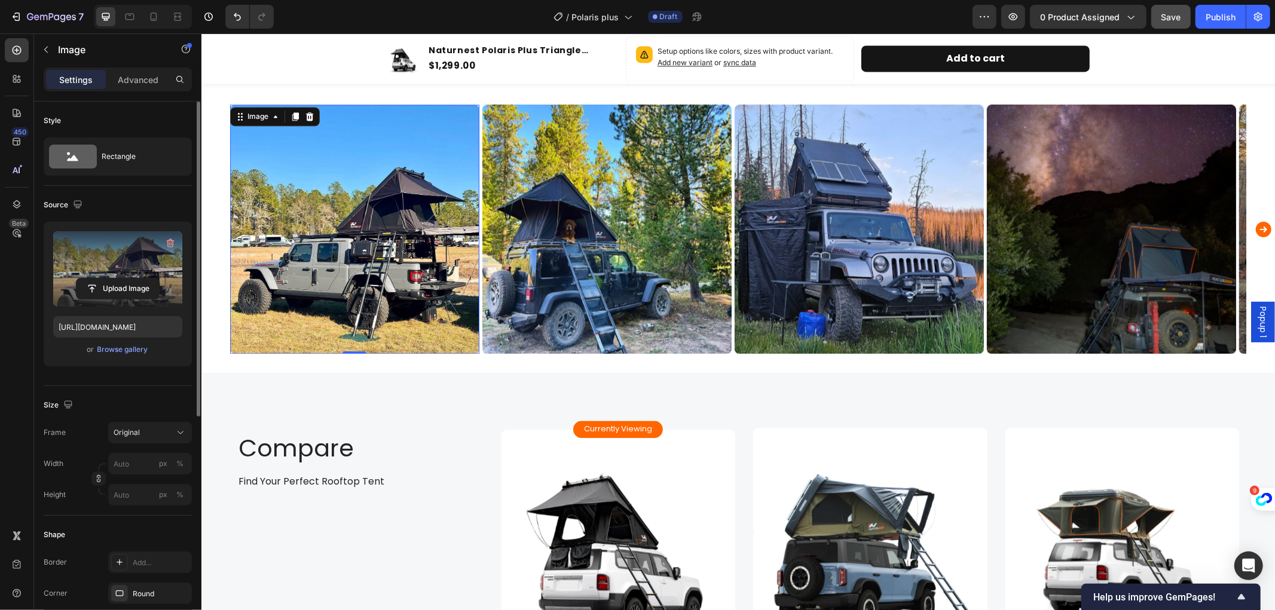
click at [1257, 312] on span "Popup 1" at bounding box center [1263, 321] width 12 height 31
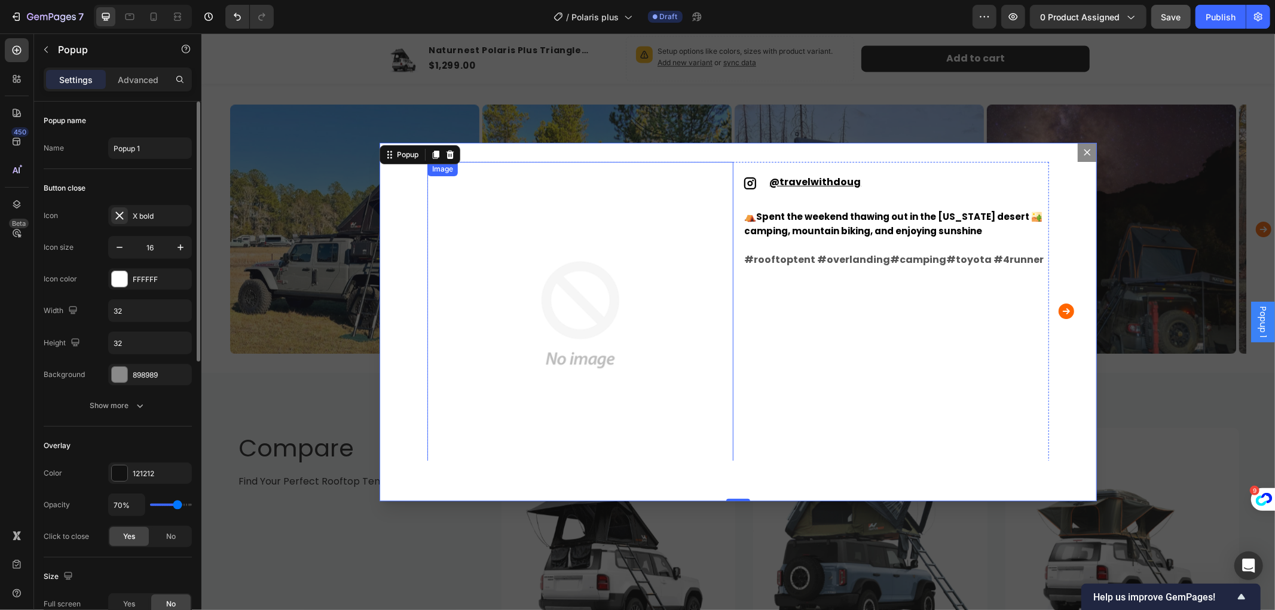
click at [519, 272] on img "Dialog body" at bounding box center [580, 314] width 306 height 306
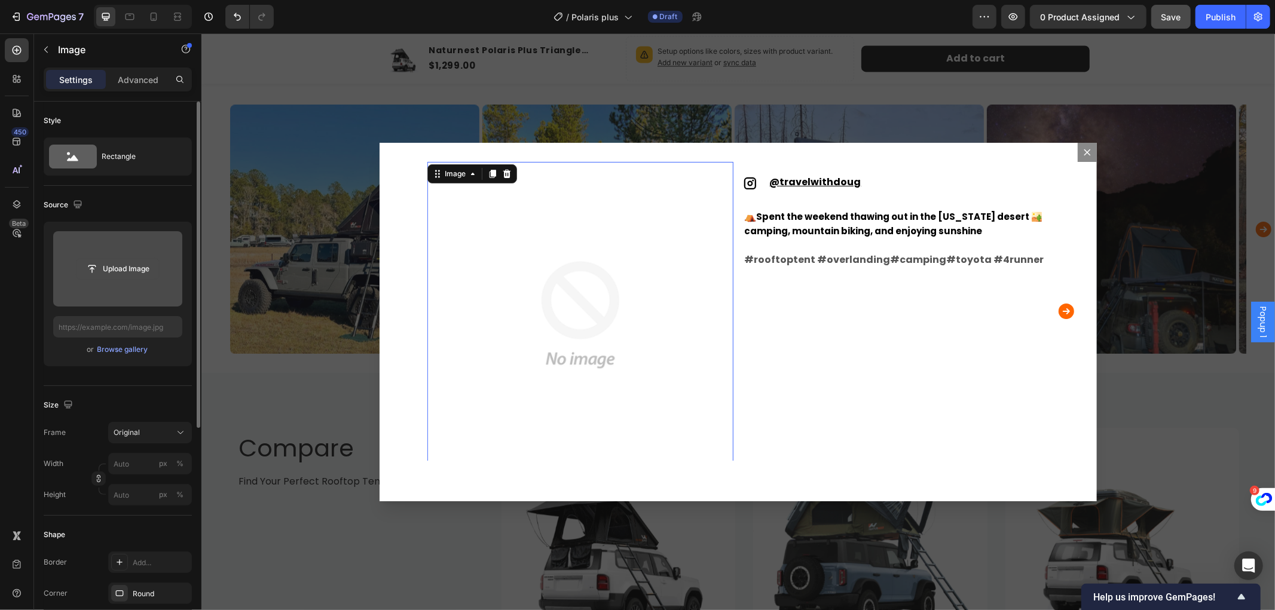
click at [133, 263] on input "file" at bounding box center [118, 269] width 83 height 20
type input "[URL][DOMAIN_NAME]"
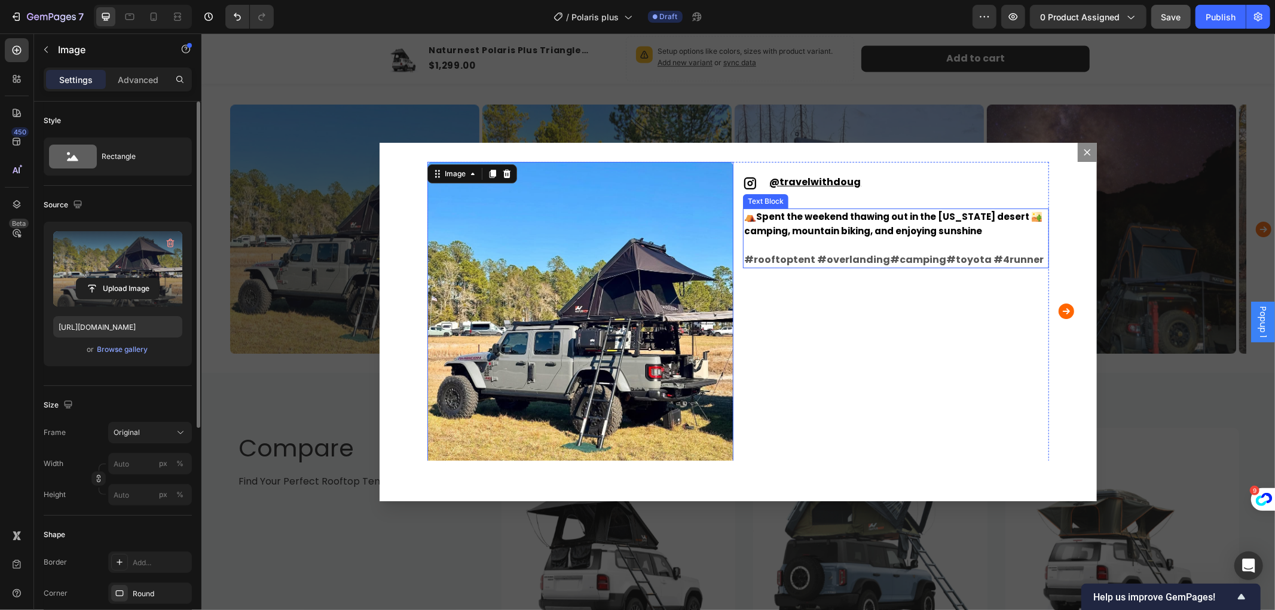
click at [839, 219] on span "Spent the weekend thawing out in the [US_STATE] desert 🏜️ camping, mountain bik…" at bounding box center [893, 223] width 298 height 27
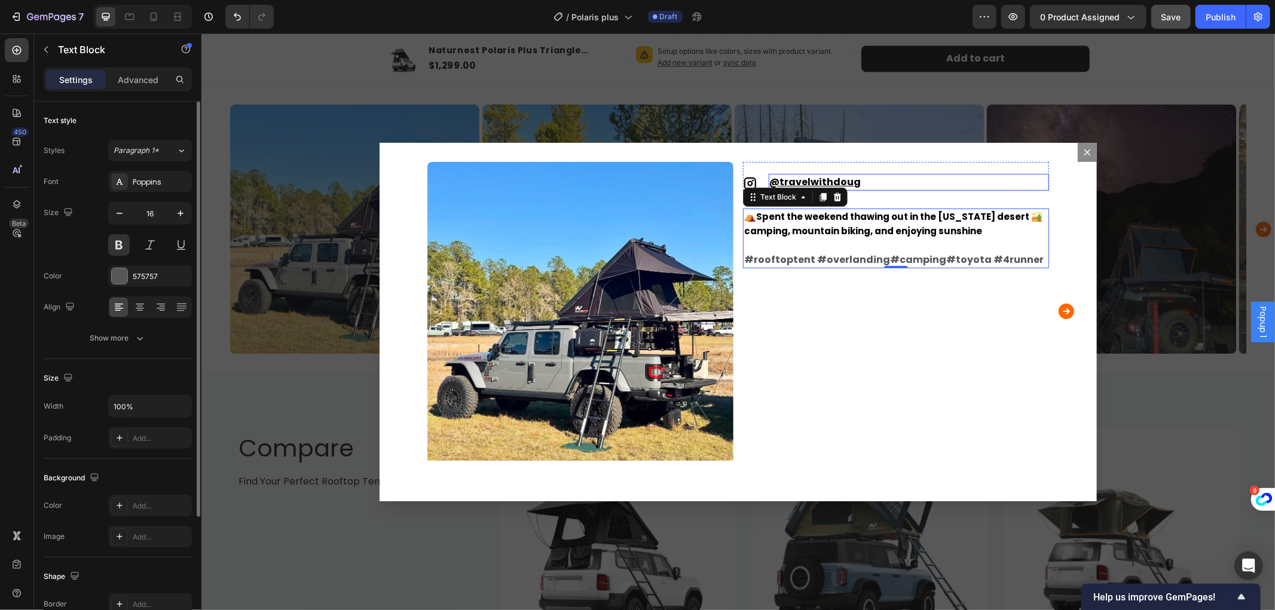
click at [833, 176] on u "travelwithdoug" at bounding box center [820, 182] width 81 height 14
click at [827, 180] on u "travelwithdoug" at bounding box center [820, 182] width 81 height 14
click at [823, 179] on u "travelwithdoug" at bounding box center [820, 182] width 81 height 14
click at [815, 179] on u "travelwithdoug" at bounding box center [820, 182] width 81 height 14
click at [817, 200] on div "Icon @ travelwithdoug Text Block 0 Row ⛺️ Spent the weekend thawing out in the …" at bounding box center [896, 314] width 306 height 306
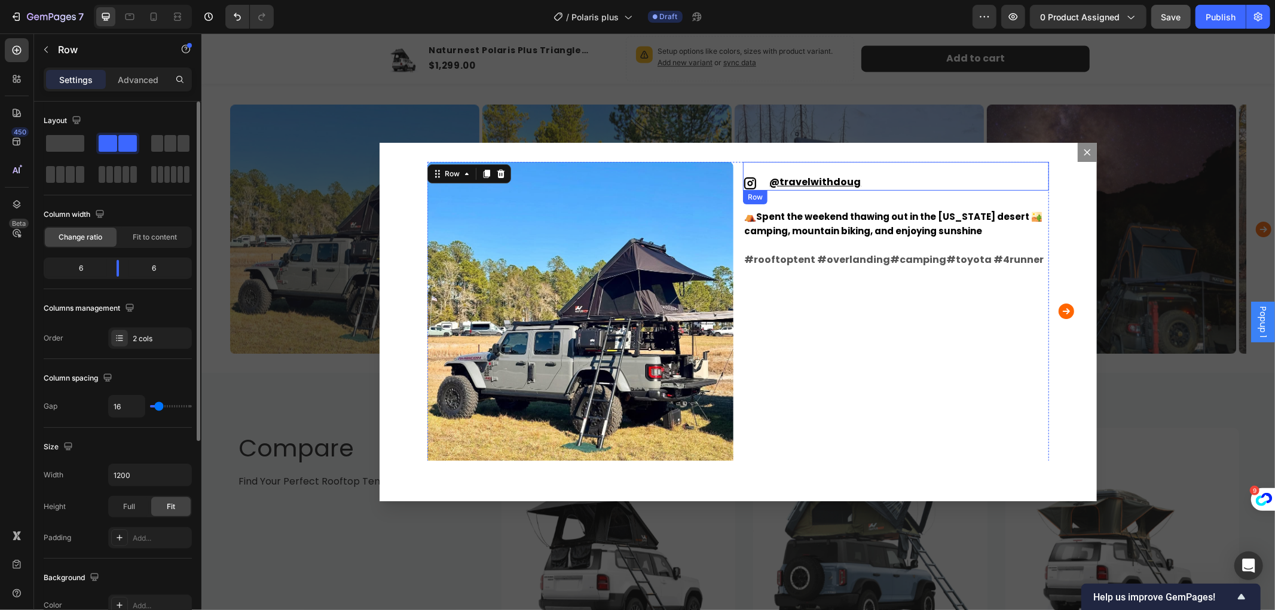
drag, startPoint x: 797, startPoint y: 162, endPoint x: 799, endPoint y: 175, distance: 13.4
click at [798, 173] on div "@ travelwithdoug Text Block" at bounding box center [908, 175] width 280 height 29
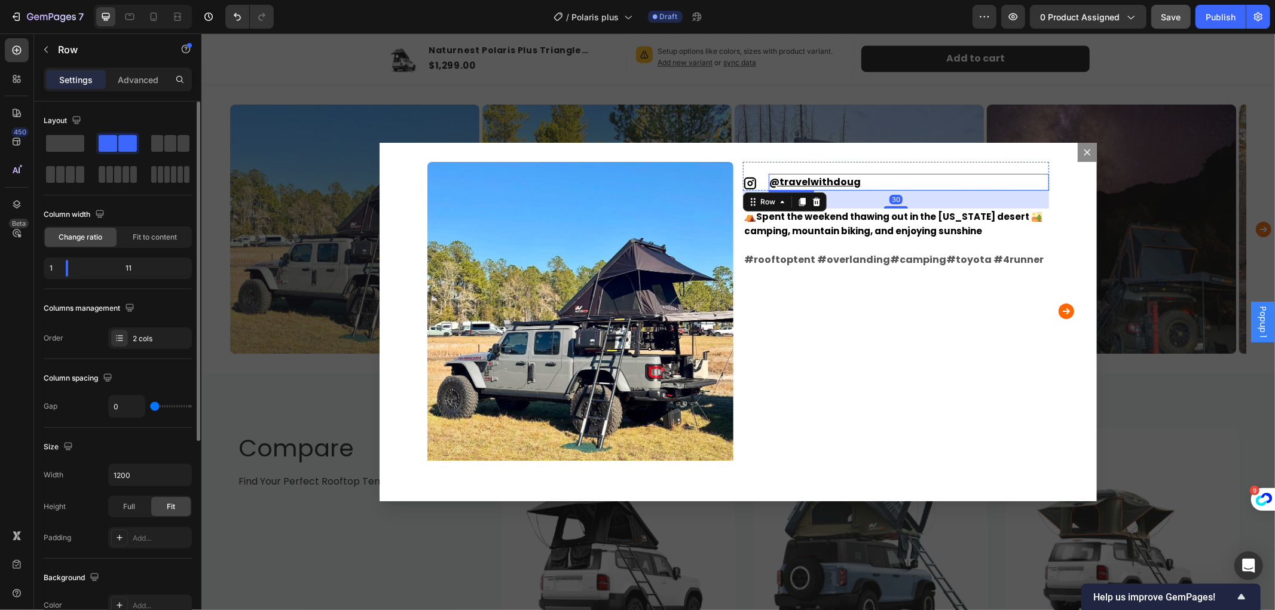
click at [806, 176] on u "travelwithdoug" at bounding box center [820, 182] width 81 height 14
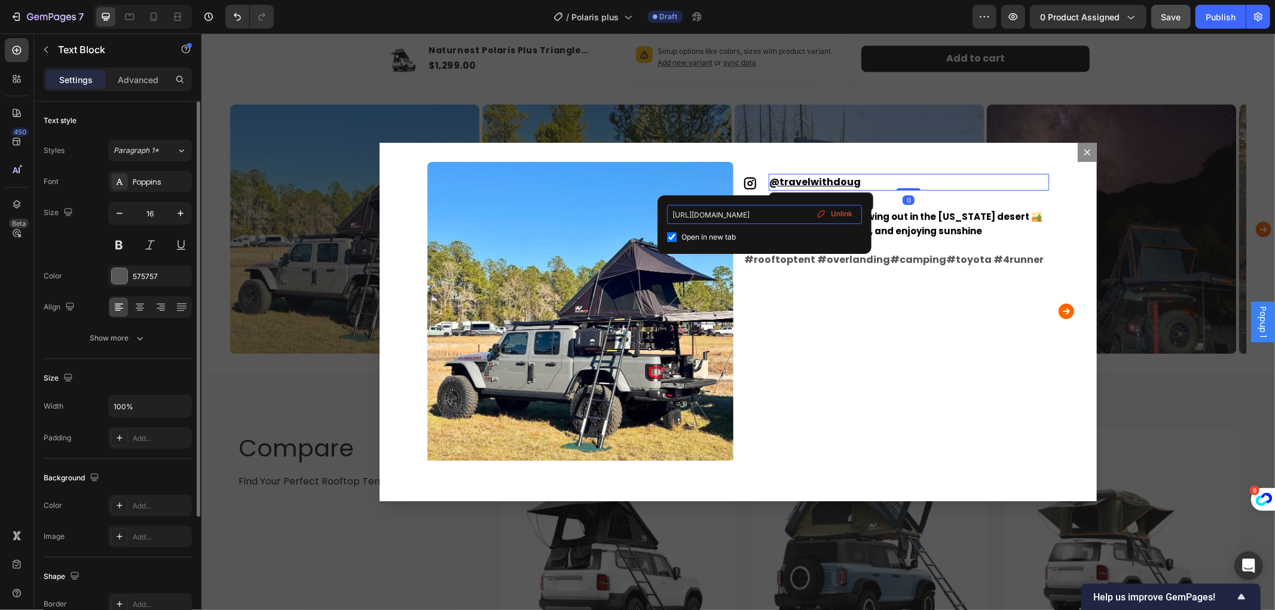
click at [772, 216] on input "[URL][DOMAIN_NAME]" at bounding box center [764, 214] width 195 height 19
click at [676, 214] on input "[URL][DOMAIN_NAME]" at bounding box center [764, 214] width 195 height 19
drag, startPoint x: 671, startPoint y: 214, endPoint x: 806, endPoint y: 217, distance: 135.1
click at [806, 217] on input "[URL][DOMAIN_NAME]" at bounding box center [764, 214] width 195 height 19
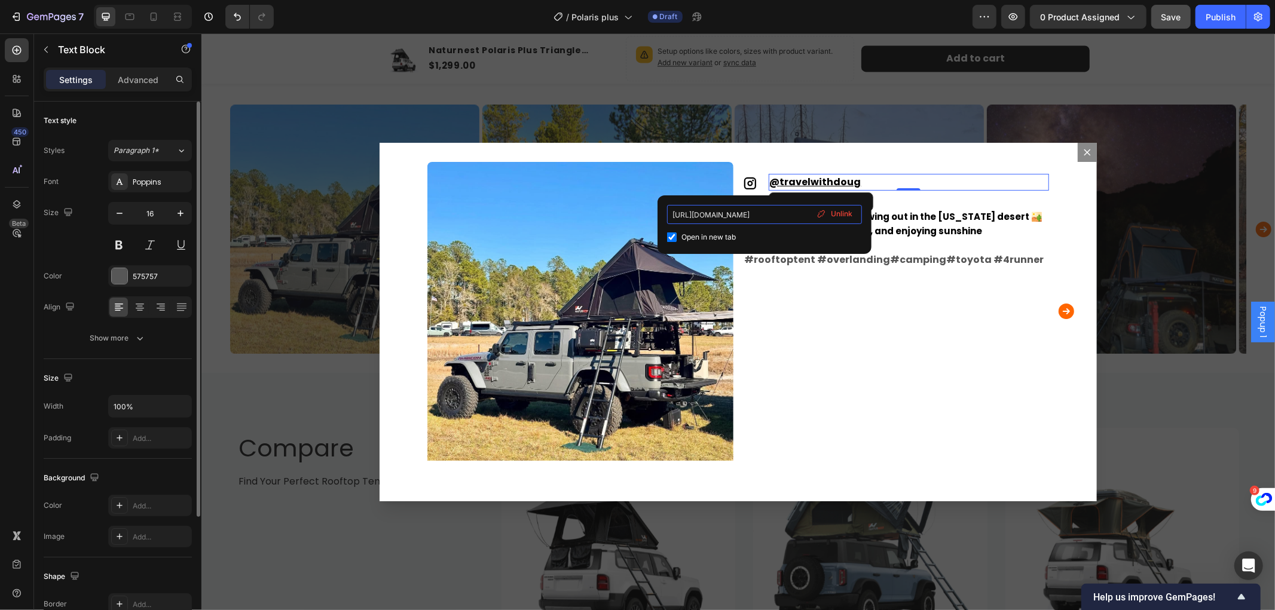
paste input "Goc-BTvwzZ"
paste input "[URL][DOMAIN_NAME]"
type input "[URL][DOMAIN_NAME][DOMAIN_NAME]"
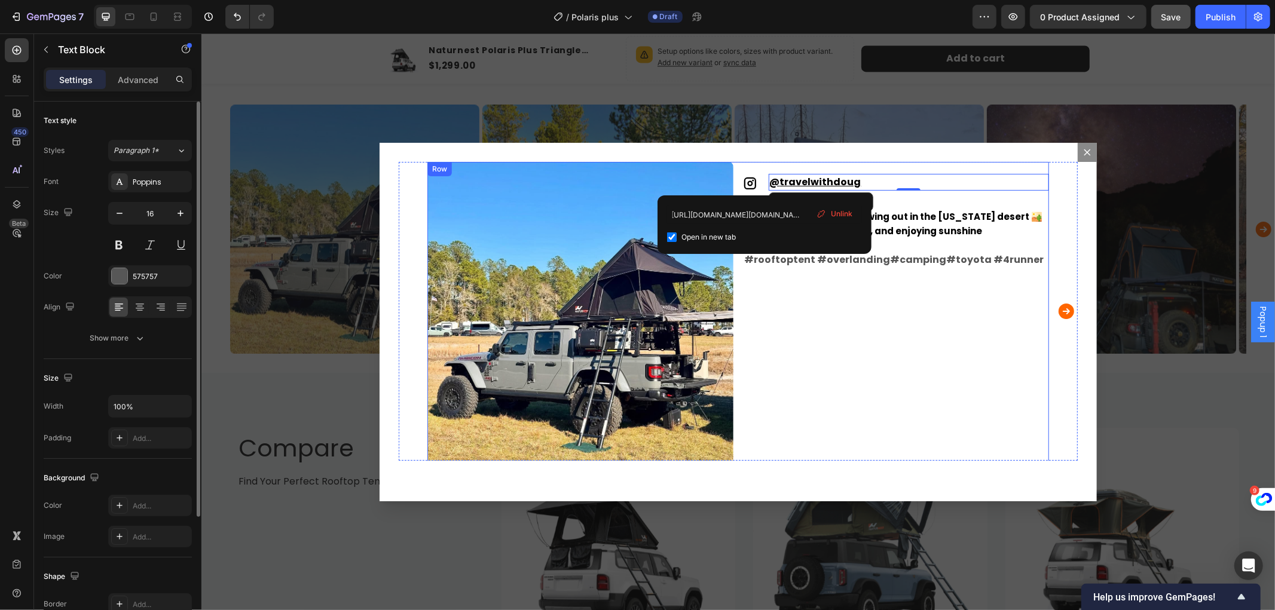
click at [824, 322] on div "Icon @ travelwithdoug Text Block 0 Row ⛺️ Spent the weekend thawing out in the …" at bounding box center [896, 314] width 306 height 306
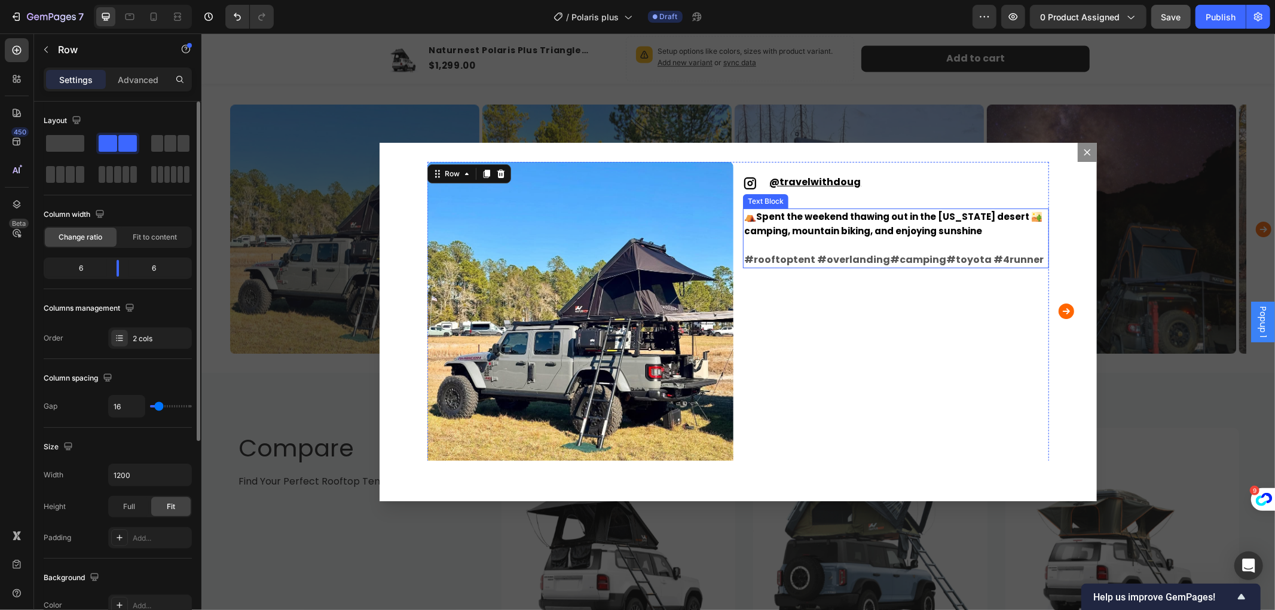
click at [832, 219] on span "Spent the weekend thawing out in the [US_STATE] desert 🏜️ camping, mountain bik…" at bounding box center [893, 223] width 298 height 27
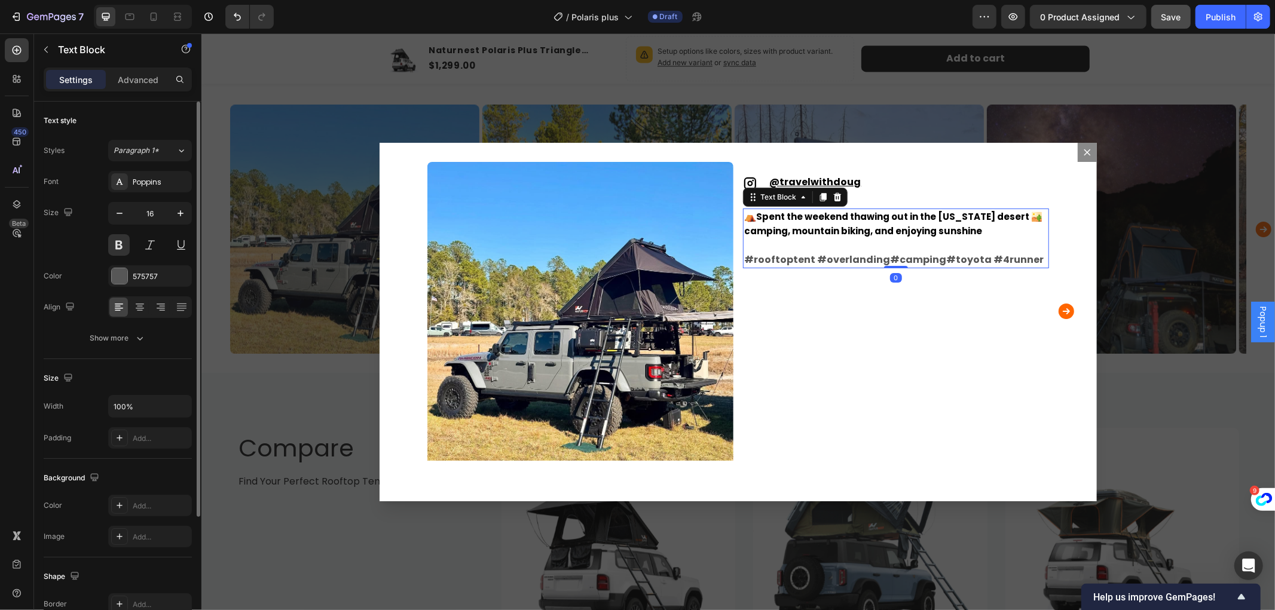
click at [977, 234] on p "⛺️ Spent the weekend thawing out in the [US_STATE] desert 🏜️ camping, mountain …" at bounding box center [896, 223] width 304 height 29
click at [946, 245] on p "Rich Text Editor. Editing area: main" at bounding box center [896, 245] width 304 height 14
click at [946, 228] on span "Spent the weekend thawing out in the [US_STATE] desert 🏜️ camping, mountain bik…" at bounding box center [893, 223] width 298 height 27
click at [975, 230] on p "⛺️ Spent the weekend thawing out in the [US_STATE] desert 🏜️ camping, mountain …" at bounding box center [896, 223] width 304 height 29
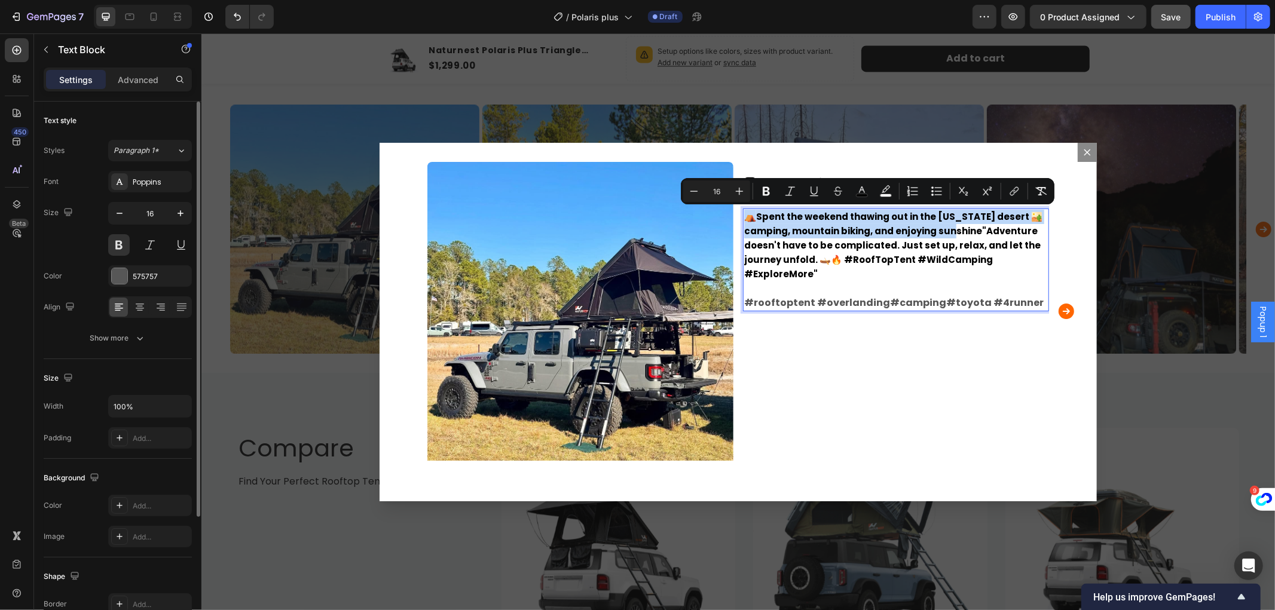
drag, startPoint x: 973, startPoint y: 230, endPoint x: 740, endPoint y: 213, distance: 234.3
click at [744, 213] on p "⛺️ Spent the weekend thawing out in the [US_STATE] desert 🏜️ camping, mountain …" at bounding box center [896, 245] width 304 height 72
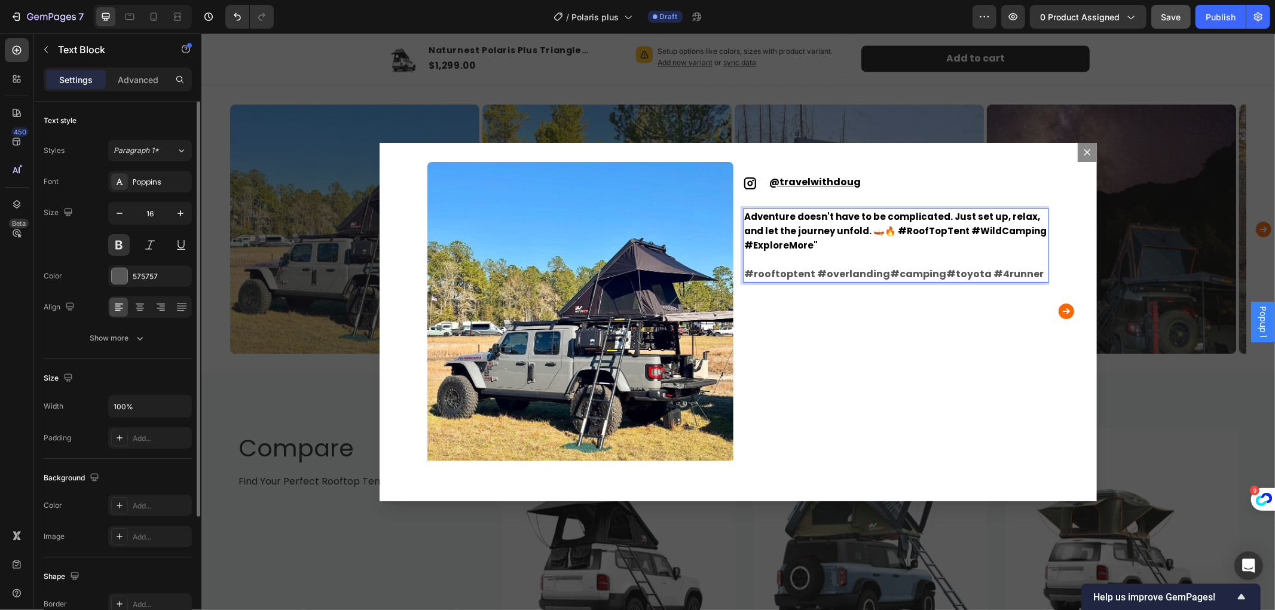
click at [864, 224] on span "Adventure doesn't have to be complicated. Just set up, relax, and let the journ…" at bounding box center [895, 230] width 303 height 41
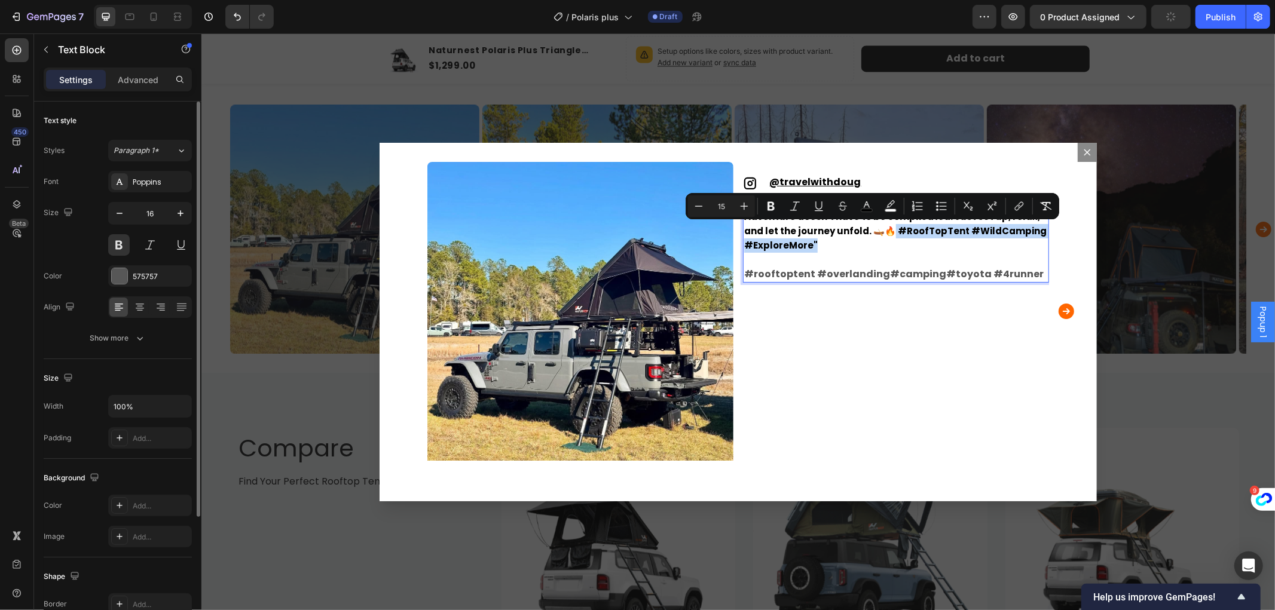
drag, startPoint x: 863, startPoint y: 227, endPoint x: 882, endPoint y: 242, distance: 24.2
click at [882, 242] on p "Adventure doesn't have to be complicated. Just set up, relax, and let the journ…" at bounding box center [896, 230] width 304 height 43
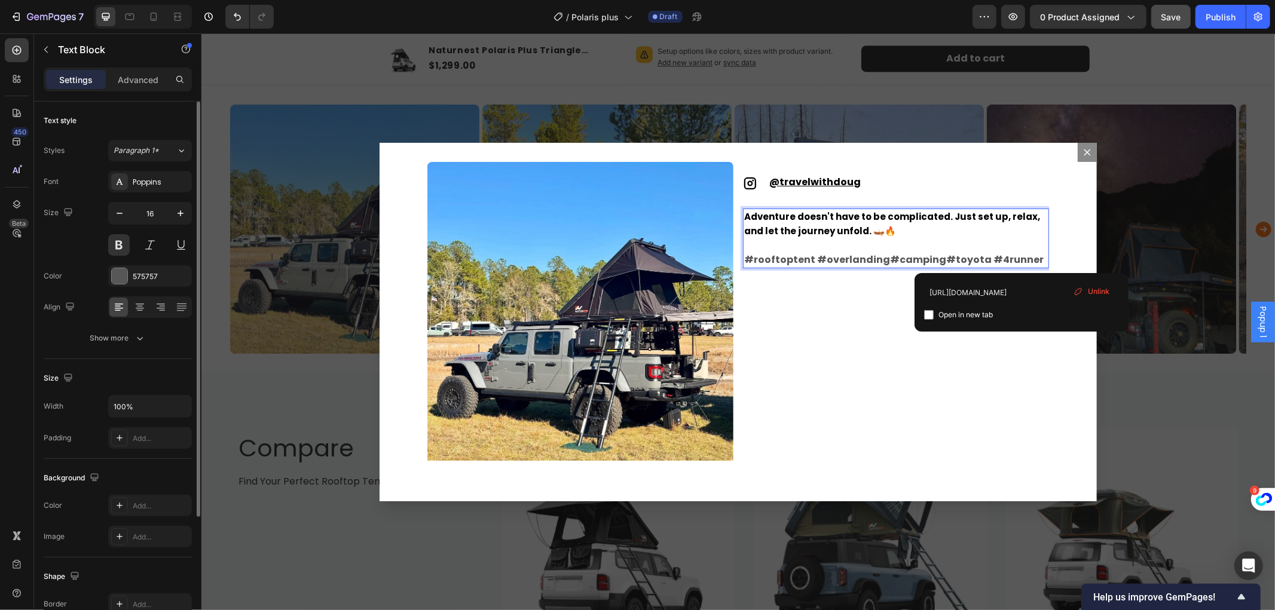
click at [1021, 259] on p "#rooftoptent #overlanding #camping #toyota #4runner" at bounding box center [896, 259] width 304 height 14
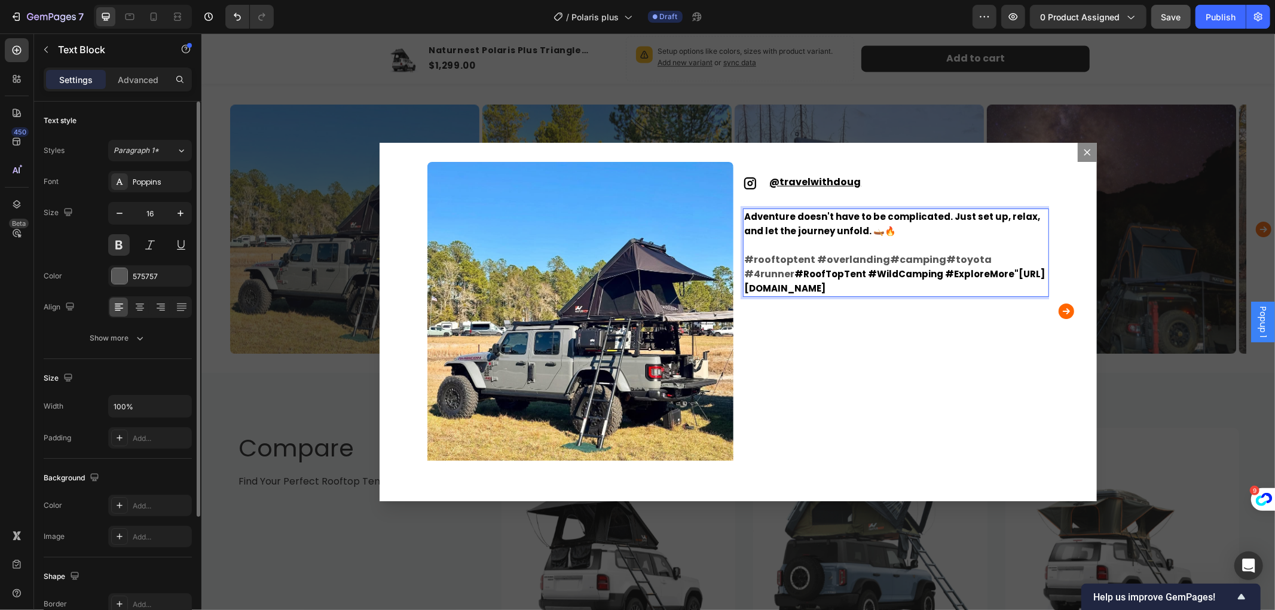
click at [954, 248] on p "Rich Text Editor. Editing area: main" at bounding box center [896, 245] width 304 height 14
click at [803, 280] on span "#RoofTopTent #WildCamping #ExploreMore"" at bounding box center [906, 273] width 224 height 13
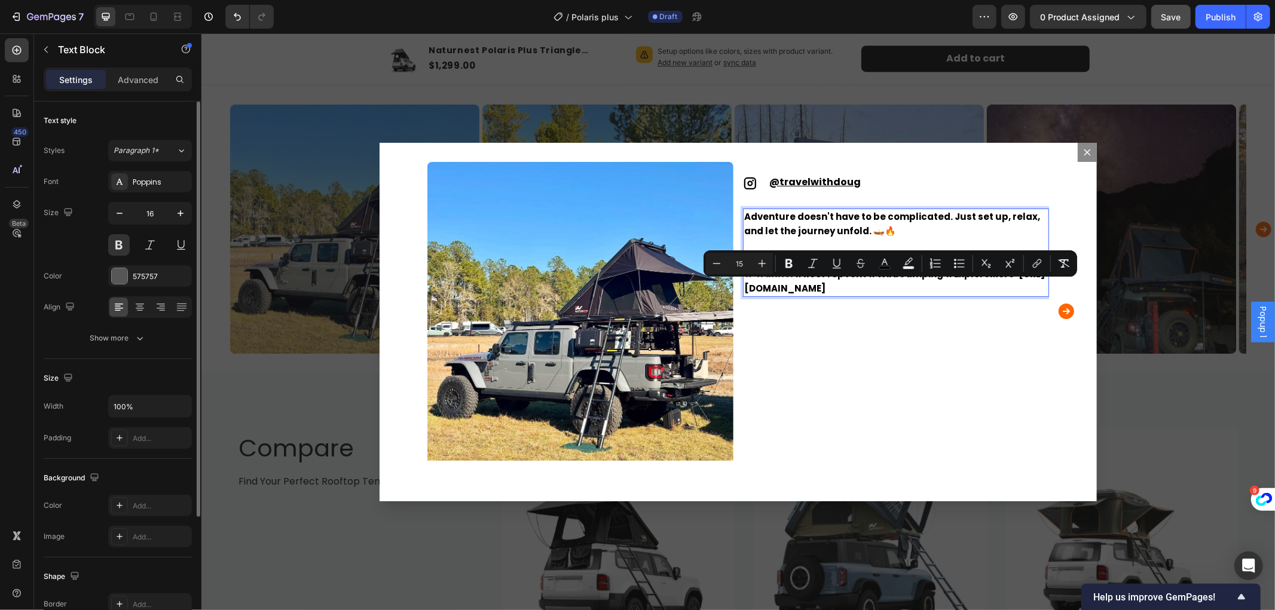
drag, startPoint x: 803, startPoint y: 282, endPoint x: 820, endPoint y: 303, distance: 27.3
click at [820, 295] on p "#rooftoptent #overlanding #camping #toyota #4runner #RoofTopTent #WildCamping #…" at bounding box center [896, 273] width 304 height 43
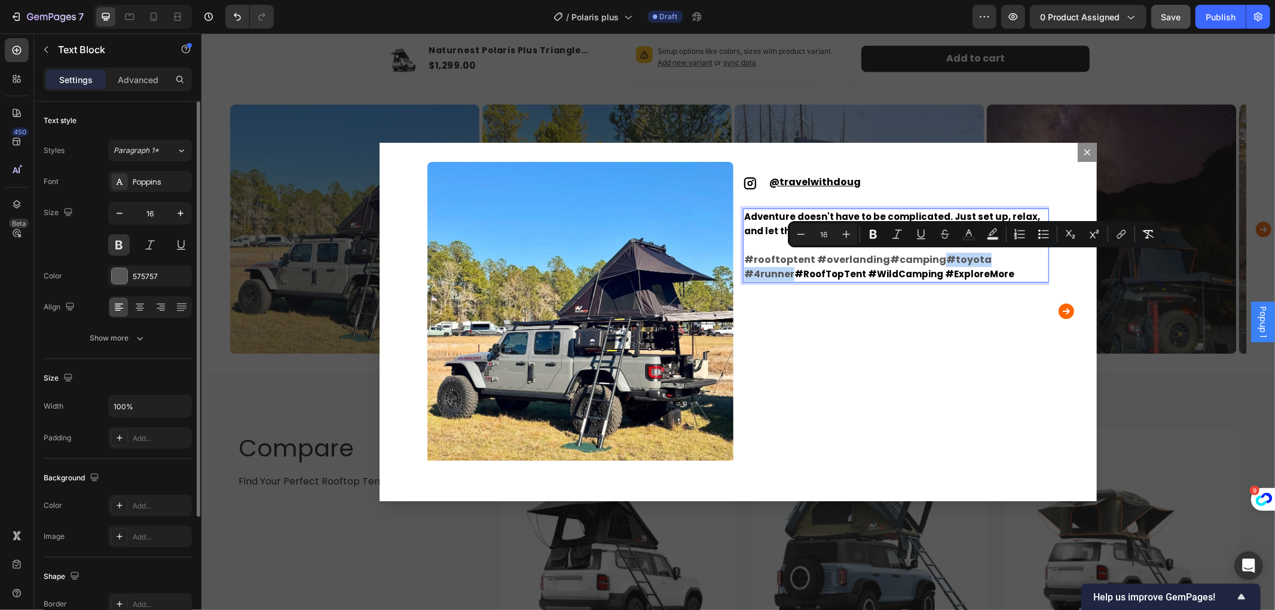
drag, startPoint x: 928, startPoint y: 257, endPoint x: 1023, endPoint y: 258, distance: 95.1
click at [1023, 258] on p "#rooftoptent #overlanding #camping #toyota #4runner #RoofTopTent #WildCamping #…" at bounding box center [896, 266] width 304 height 29
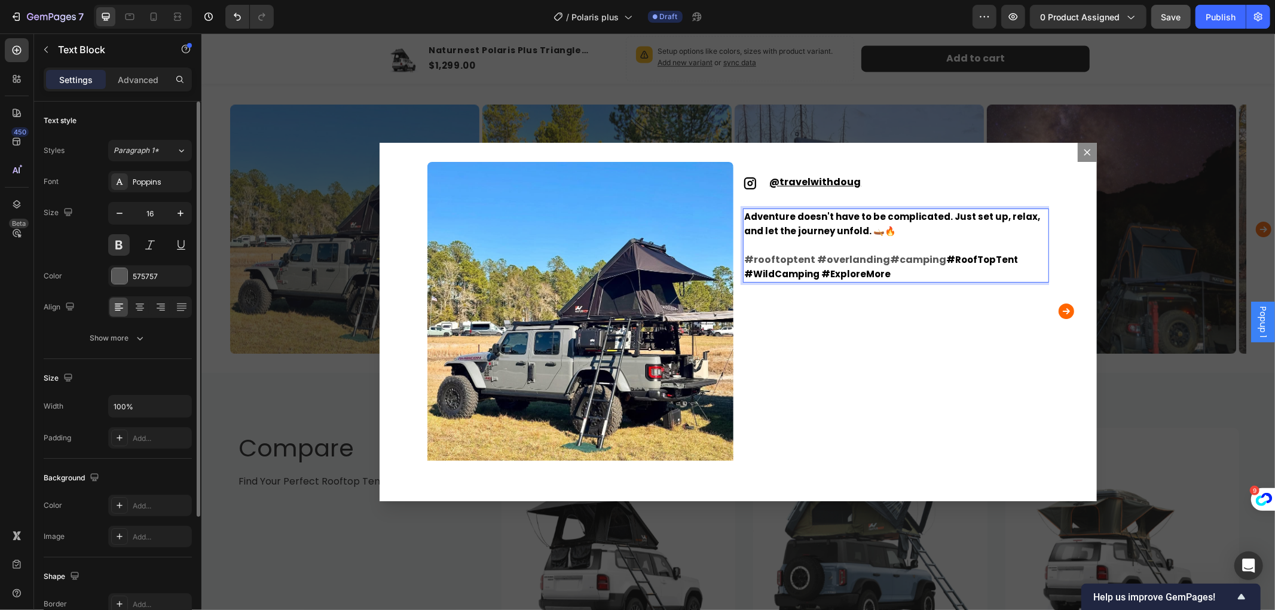
click at [930, 256] on span "#RoofTopTent #WildCamping #ExploreMore" at bounding box center [881, 266] width 274 height 27
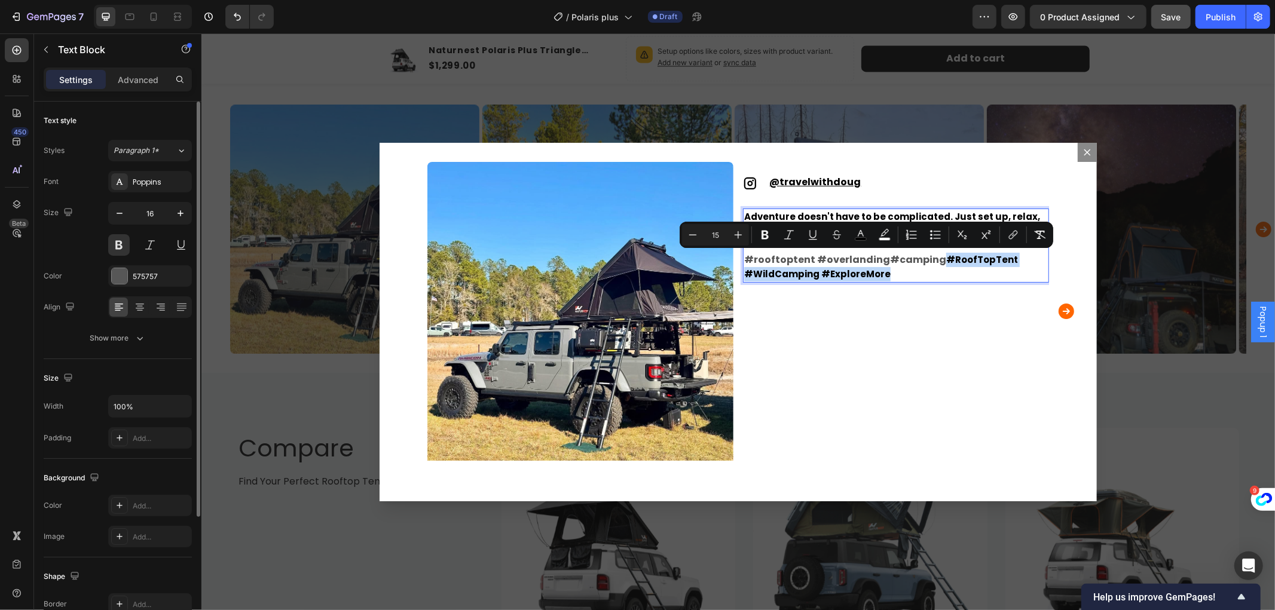
drag, startPoint x: 928, startPoint y: 257, endPoint x: 939, endPoint y: 274, distance: 20.4
click at [939, 274] on p "#rooftoptent #overlanding #camping ⁠⁠⁠⁠⁠⁠⁠ #RoofTopTent #WildCamping #ExploreMo…" at bounding box center [896, 266] width 304 height 29
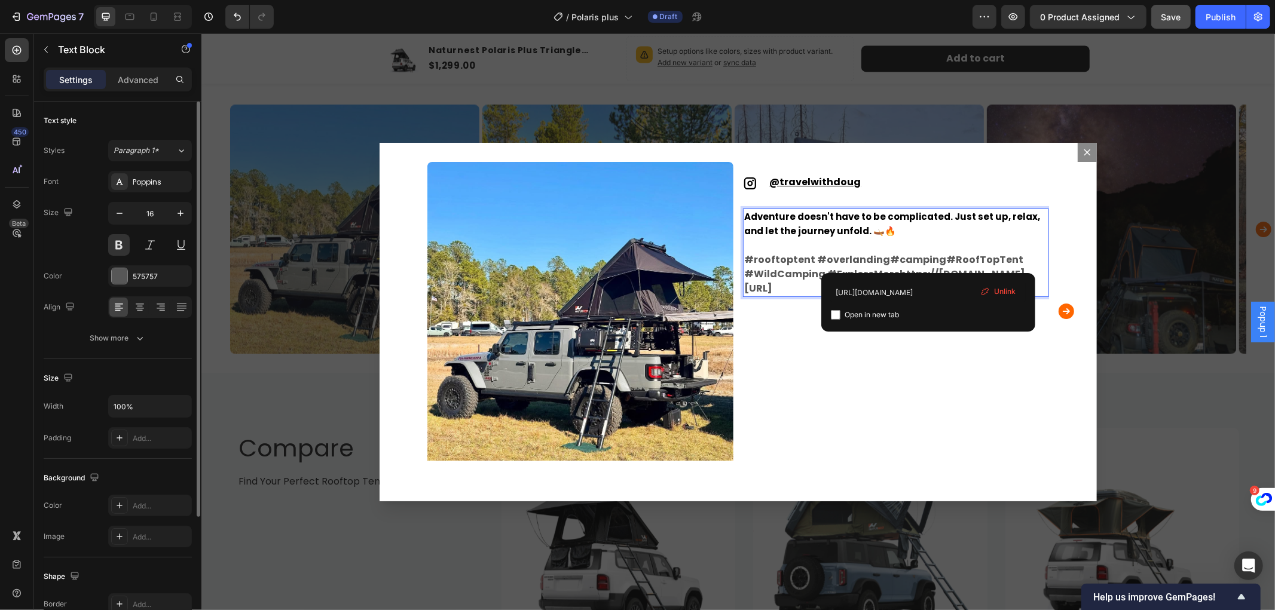
click at [1037, 260] on p "#rooftoptent #overlanding #camping#RoofTopTent #WildCamping #ExploreMorehttps:/…" at bounding box center [896, 273] width 304 height 43
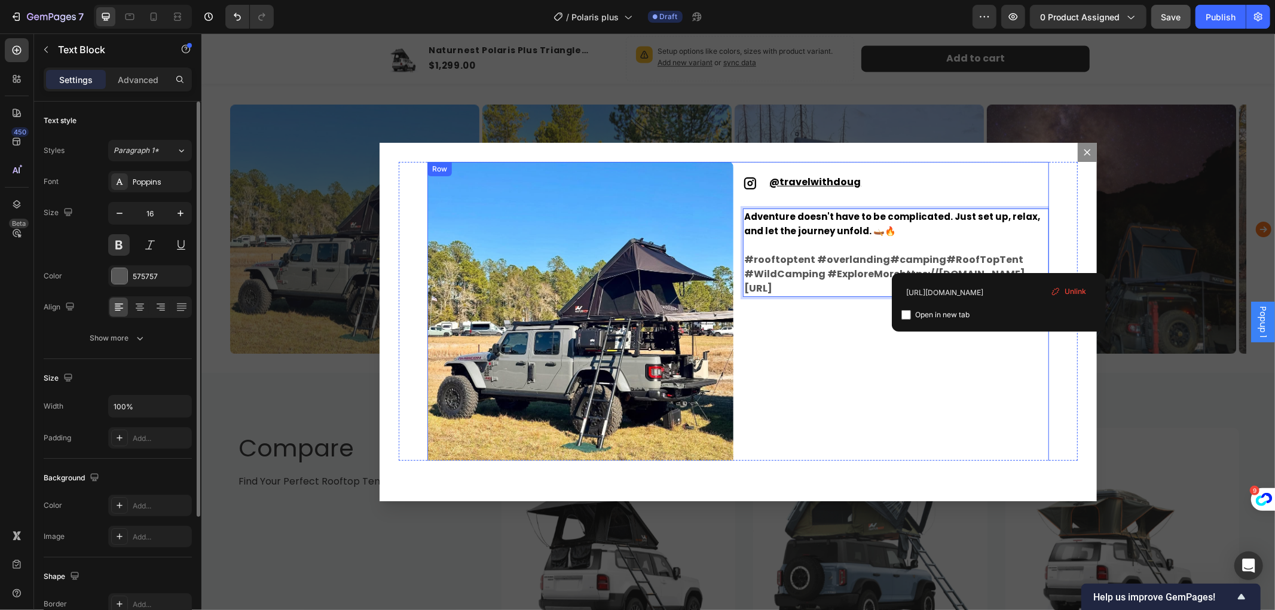
click at [979, 392] on div "Icon @ travelwithdoug Text Block Row Adventure doesn't have to be complicated. …" at bounding box center [896, 314] width 306 height 306
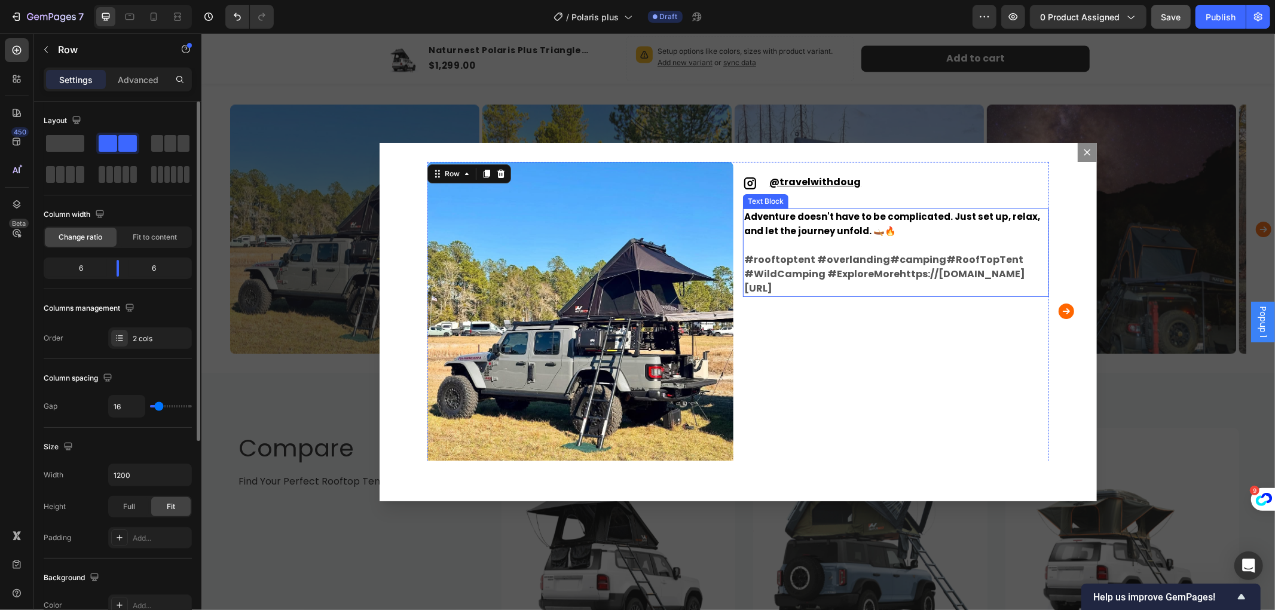
click at [810, 283] on link "#camping#RoofTopTent #WildCamping #ExploreMorehttps://[DOMAIN_NAME][URL]" at bounding box center [884, 273] width 281 height 42
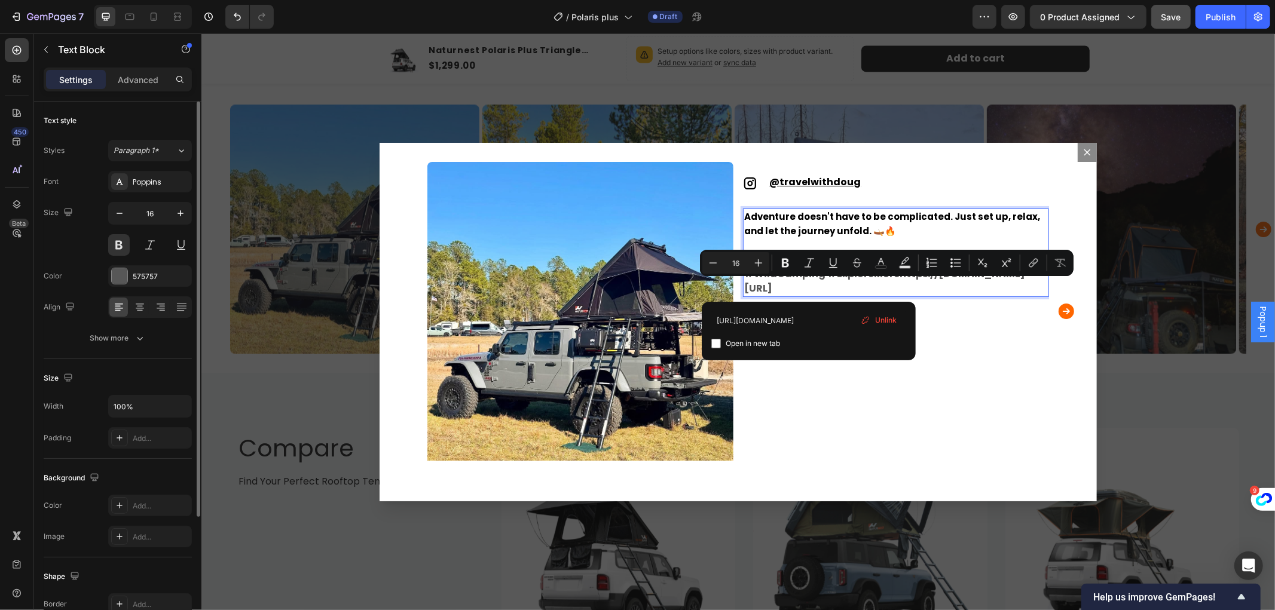
drag, startPoint x: 808, startPoint y: 282, endPoint x: 820, endPoint y: 296, distance: 18.6
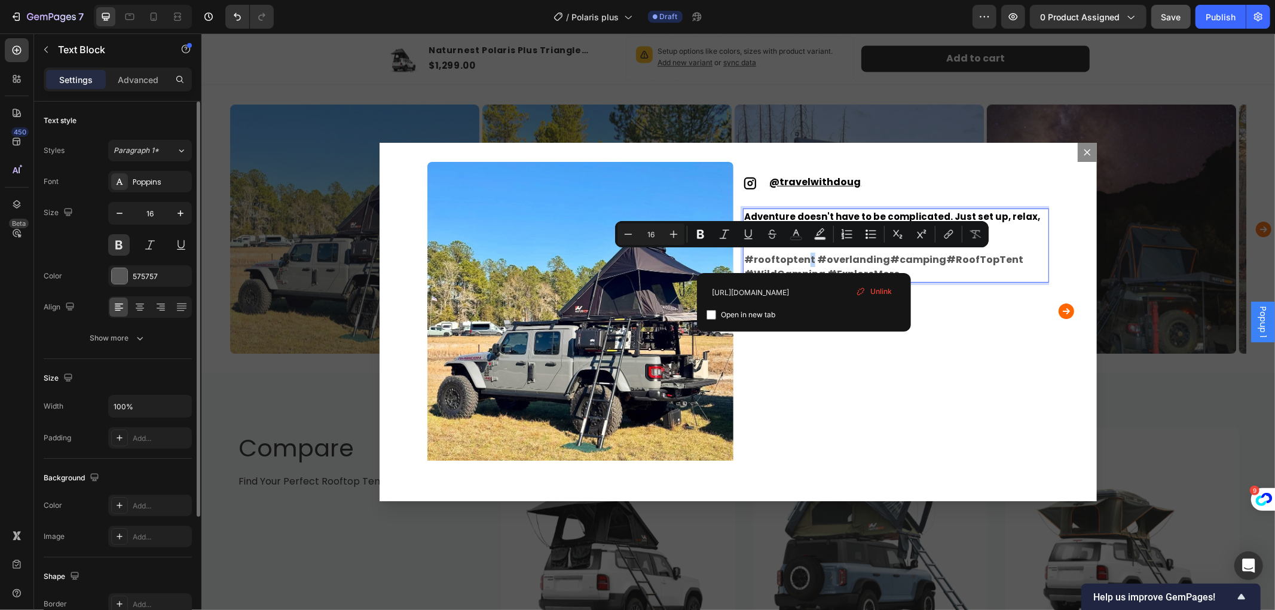
click at [799, 252] on link "#rooftoptent" at bounding box center [779, 259] width 71 height 14
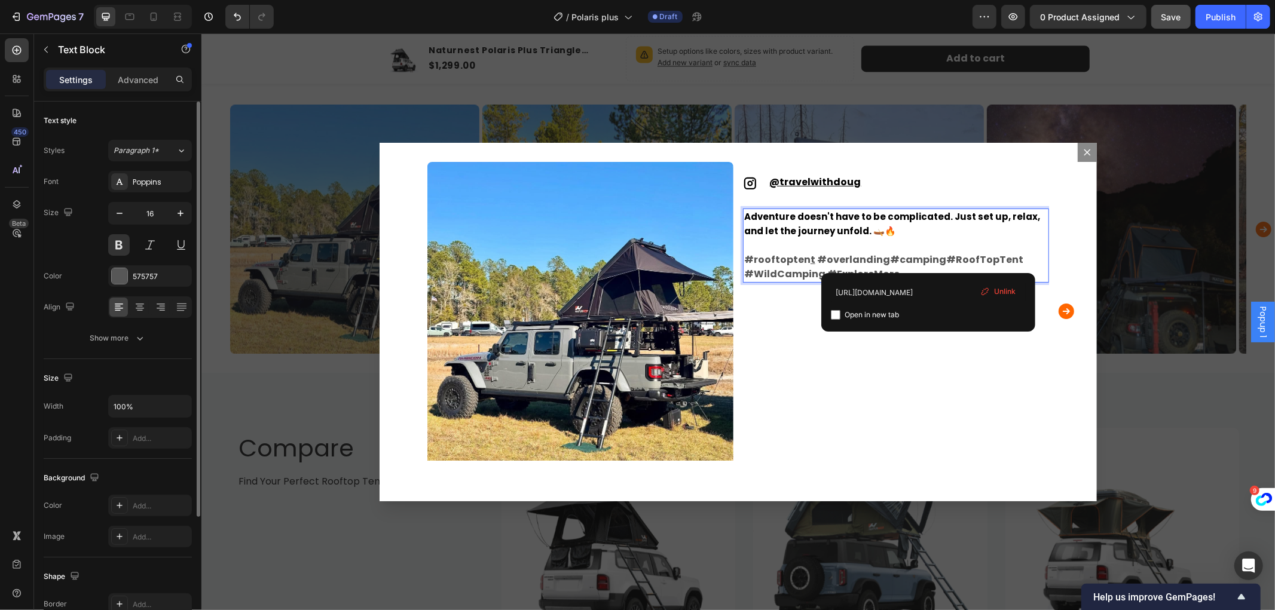
click at [928, 255] on link "#camping#RoofTopTent #WildCamping #ExploreMore" at bounding box center [883, 266] width 279 height 28
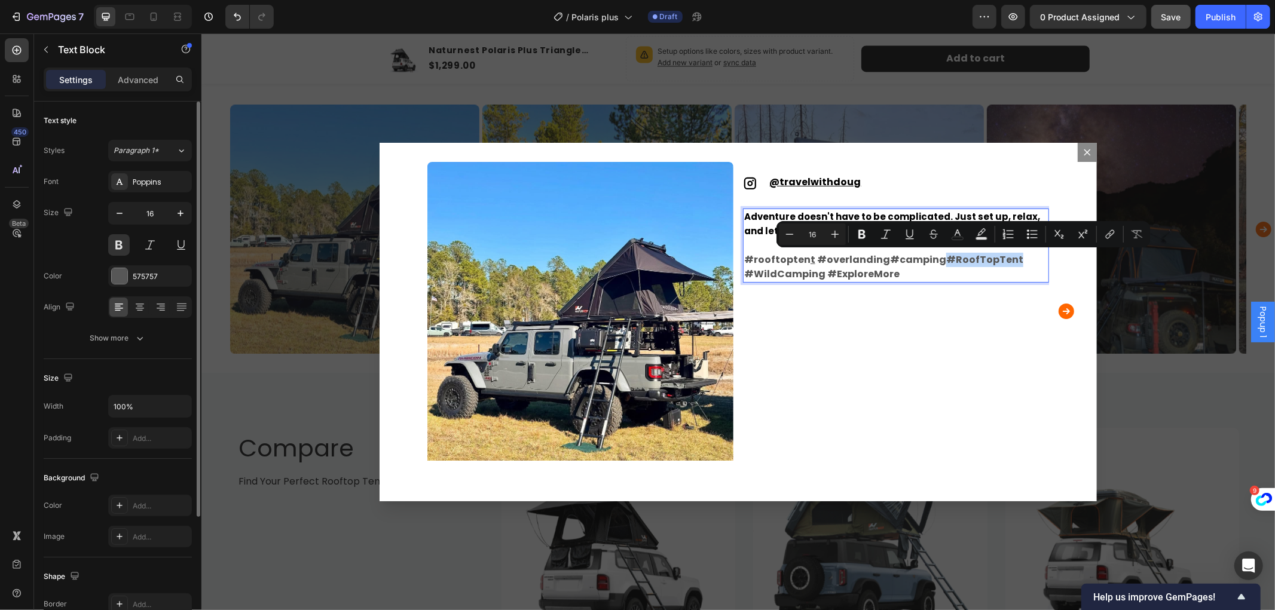
drag, startPoint x: 928, startPoint y: 255, endPoint x: 992, endPoint y: 258, distance: 64.0
click at [992, 258] on link "#camping#RoofTopTent #WildCamping #ExploreMore" at bounding box center [883, 266] width 279 height 28
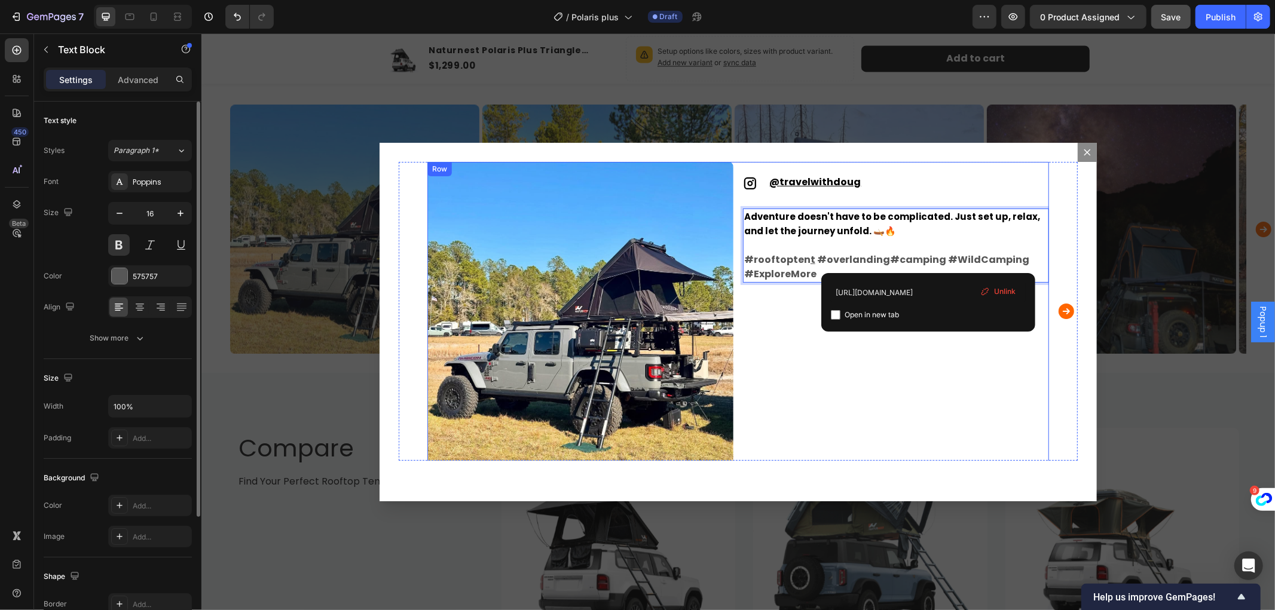
click at [872, 386] on div "Icon @ travelwithdoug Text Block Row Adventure doesn't have to be complicated. …" at bounding box center [896, 314] width 306 height 306
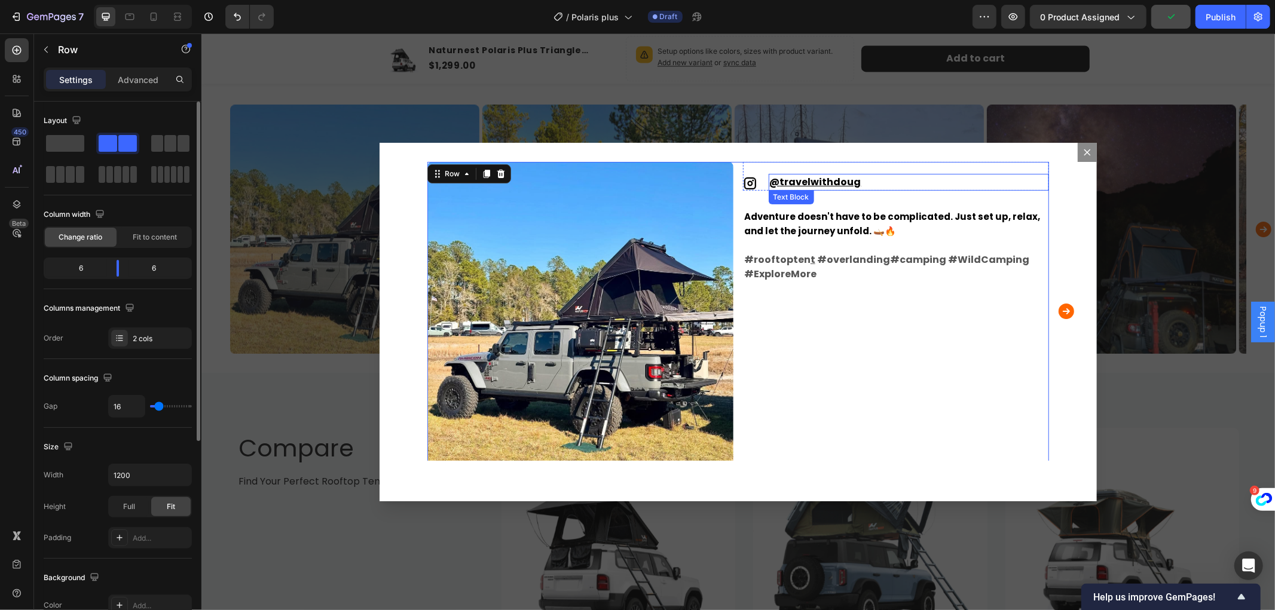
click at [809, 176] on u "travelwithdoug" at bounding box center [820, 182] width 81 height 14
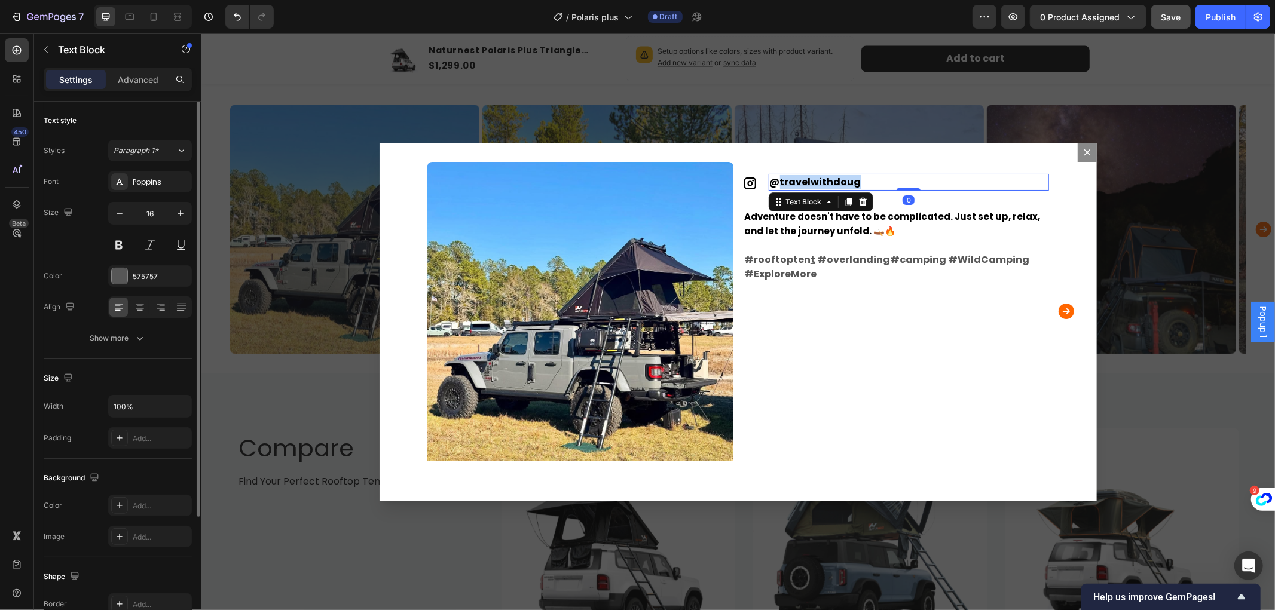
click at [809, 180] on u "travelwithdoug" at bounding box center [820, 182] width 81 height 14
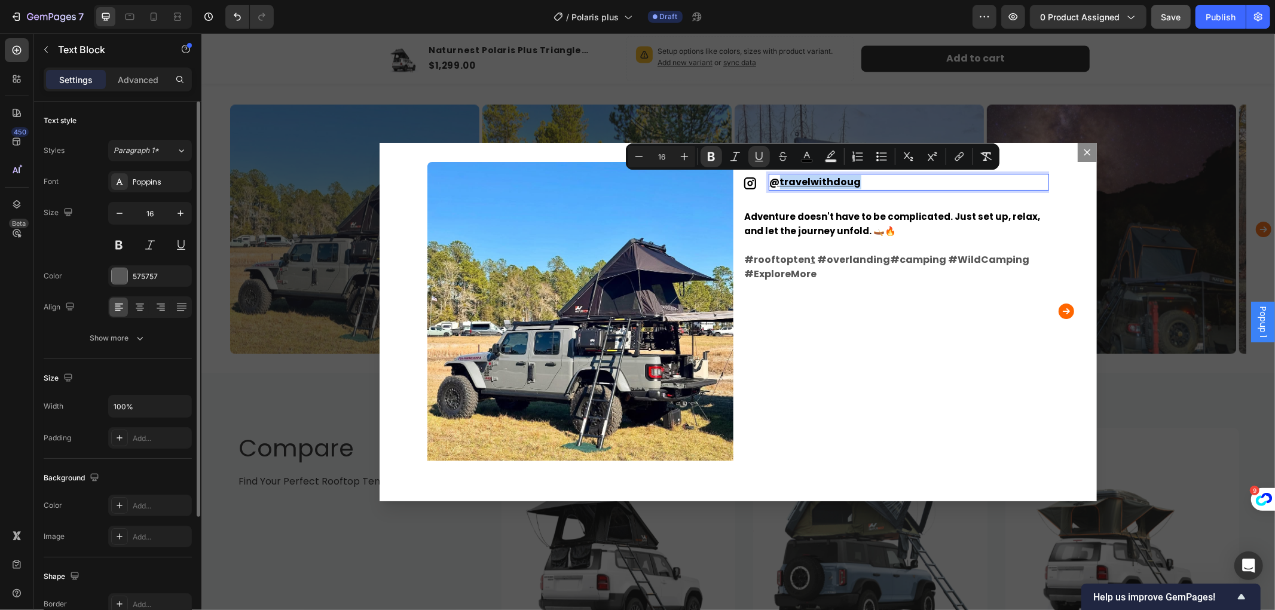
click at [818, 181] on u "travelwithdoug" at bounding box center [820, 182] width 81 height 14
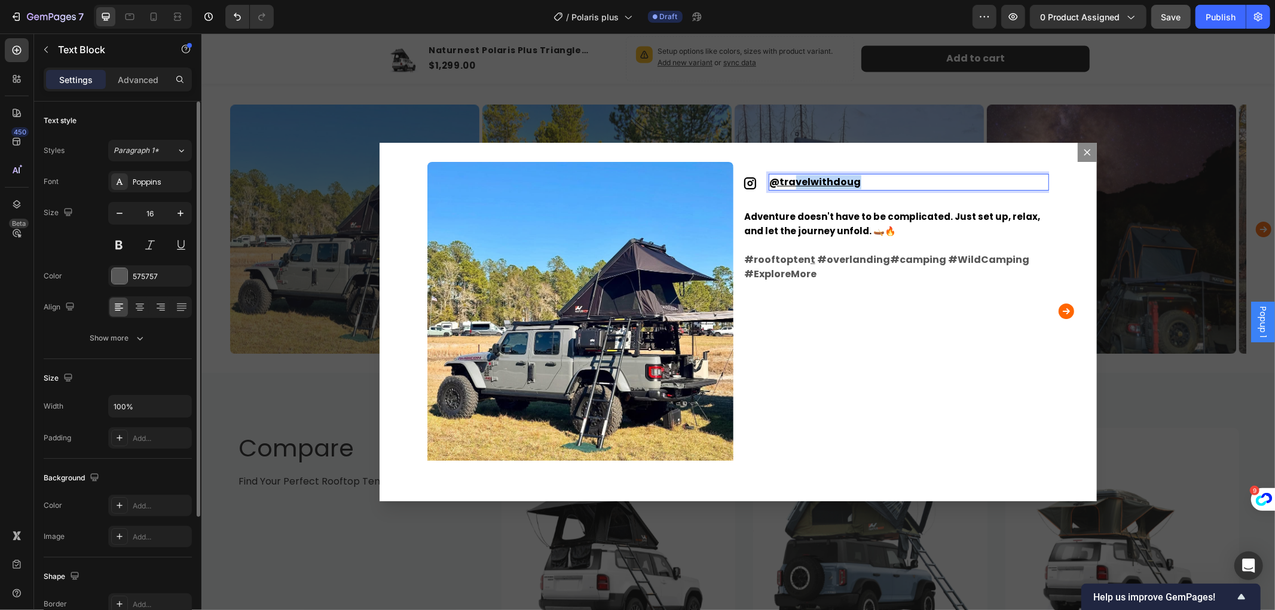
drag, startPoint x: 850, startPoint y: 177, endPoint x: 786, endPoint y: 179, distance: 64.0
click at [786, 179] on u "travelwithdoug" at bounding box center [820, 182] width 81 height 14
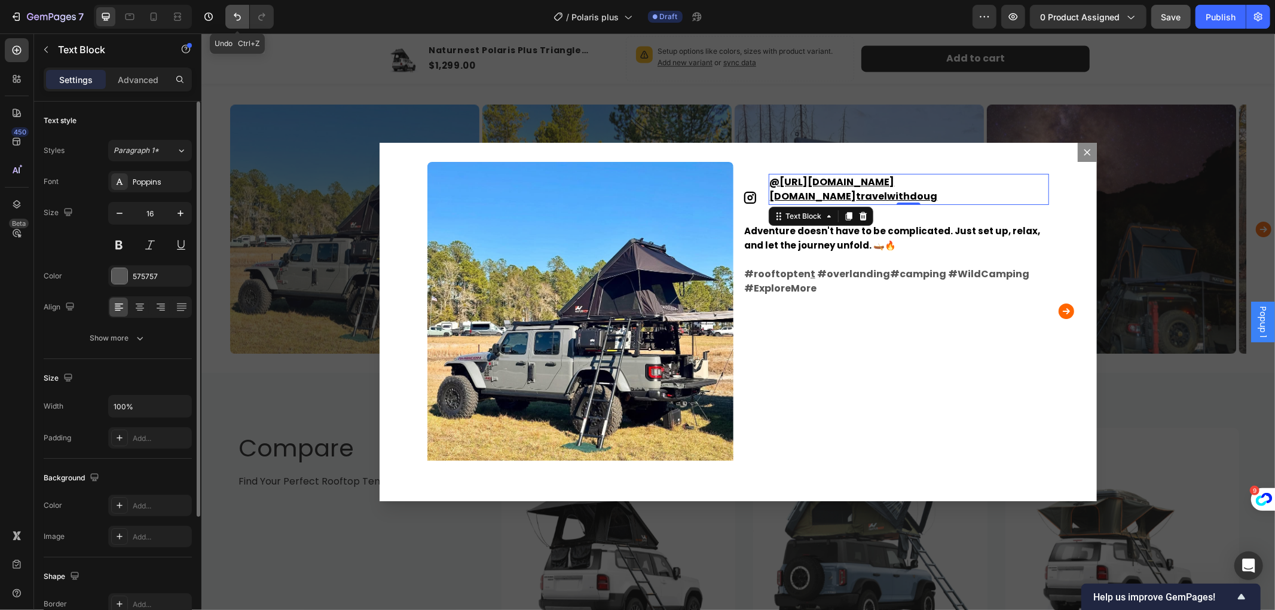
click at [235, 19] on icon "Undo/Redo" at bounding box center [237, 17] width 12 height 12
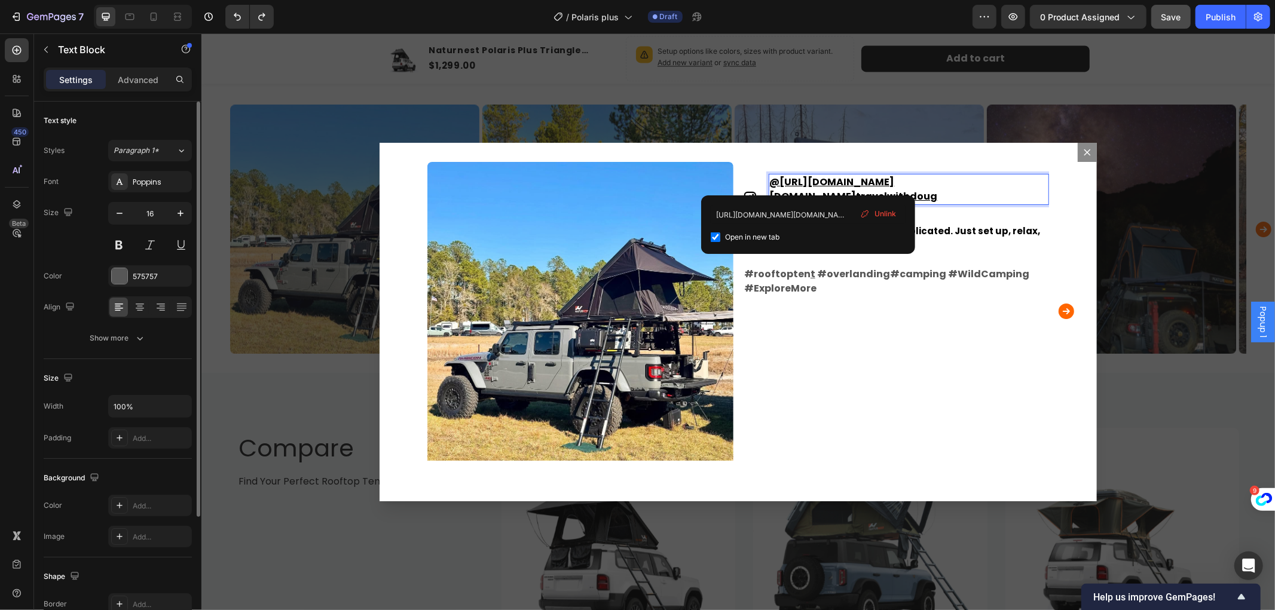
click at [808, 177] on u "@[URL][DOMAIN_NAME][DOMAIN_NAME]" at bounding box center [831, 189] width 125 height 28
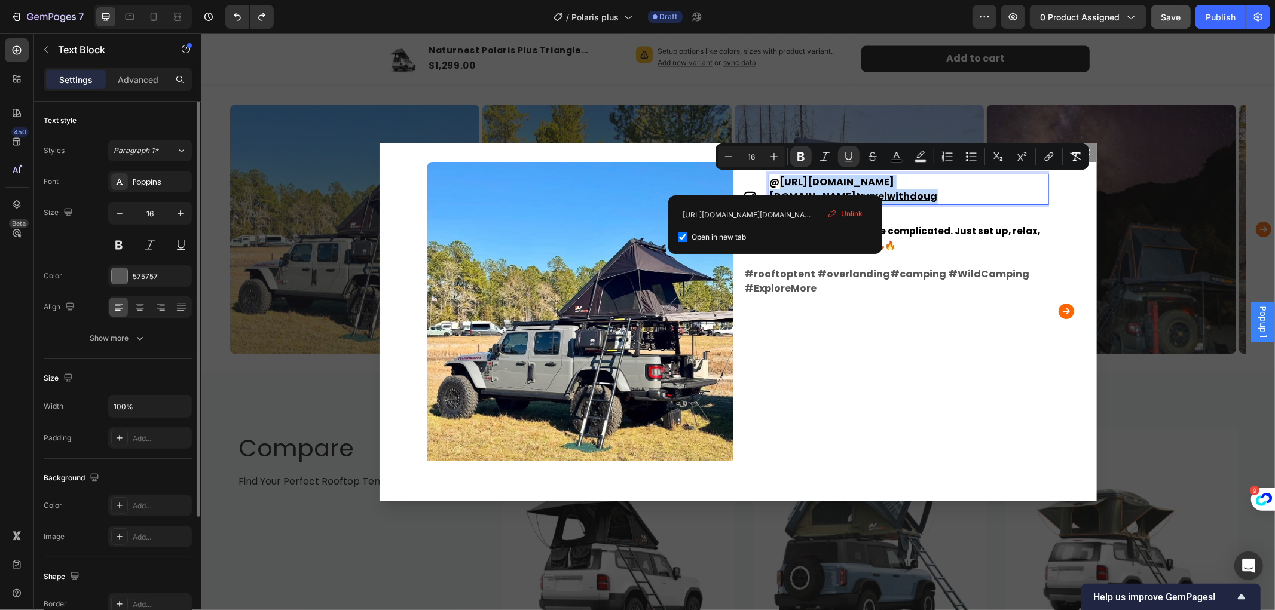
drag, startPoint x: 772, startPoint y: 177, endPoint x: 910, endPoint y: 237, distance: 150.2
click at [910, 203] on p "@[URL][DOMAIN_NAME][DOMAIN_NAME] travelwithdoug" at bounding box center [908, 189] width 278 height 29
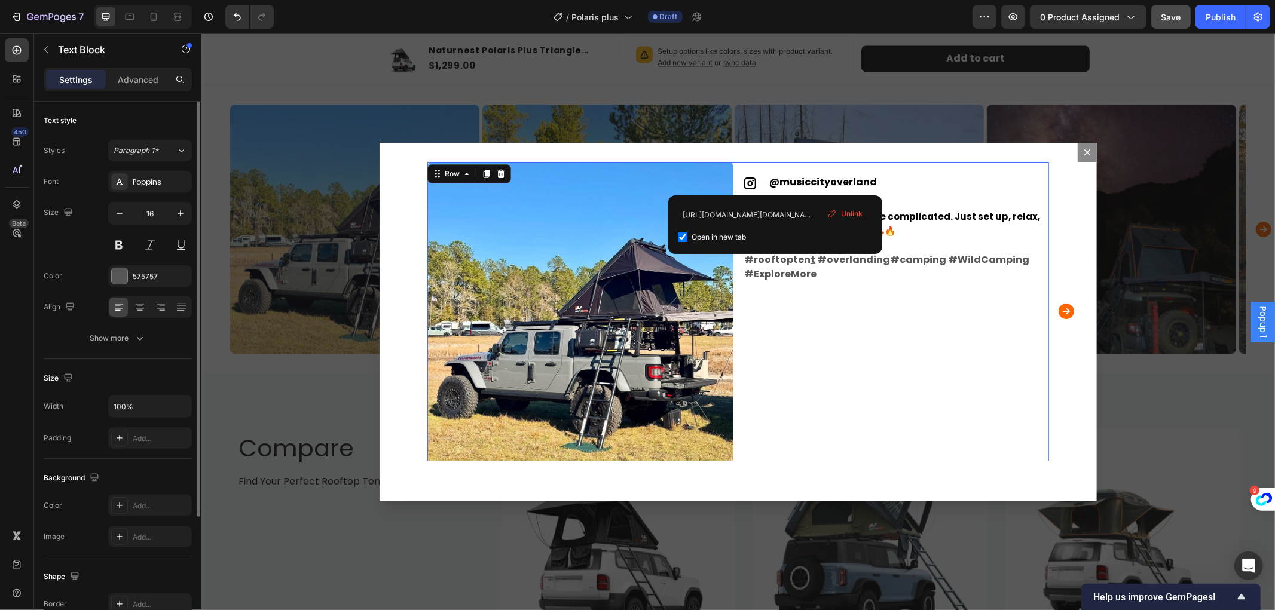
click at [848, 322] on div "Icon @musiccityoverland ⁠⁠⁠⁠⁠⁠⁠ Text Block Row Adventure doesn't have to be com…" at bounding box center [896, 314] width 306 height 306
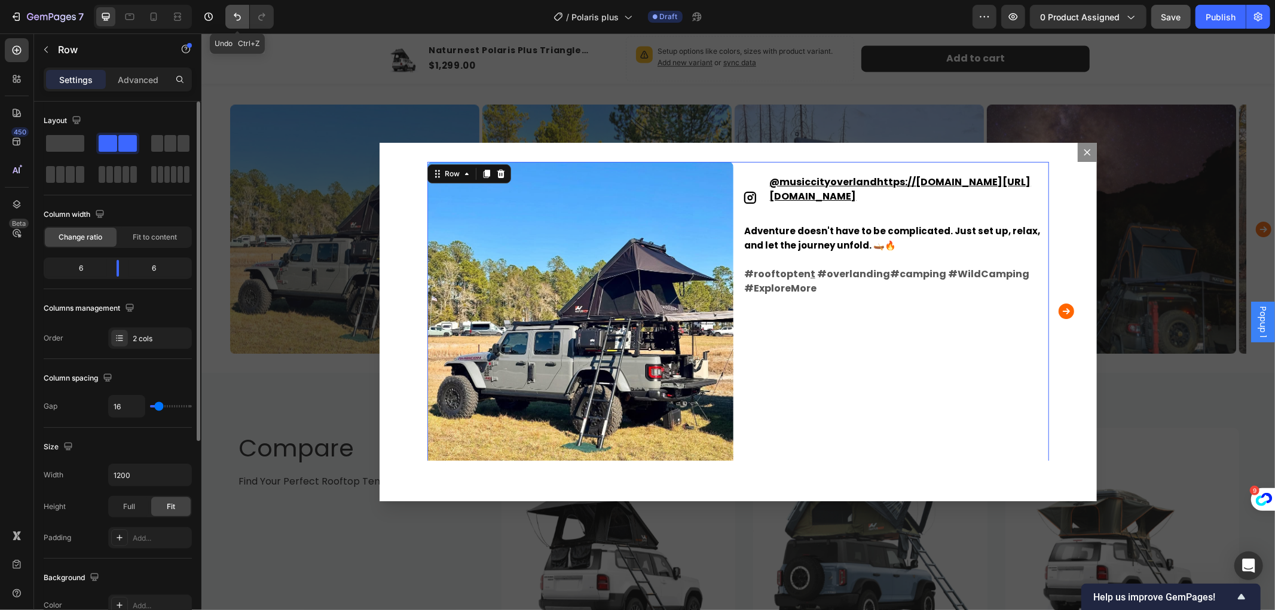
click at [235, 15] on icon "Undo/Redo" at bounding box center [237, 17] width 7 height 8
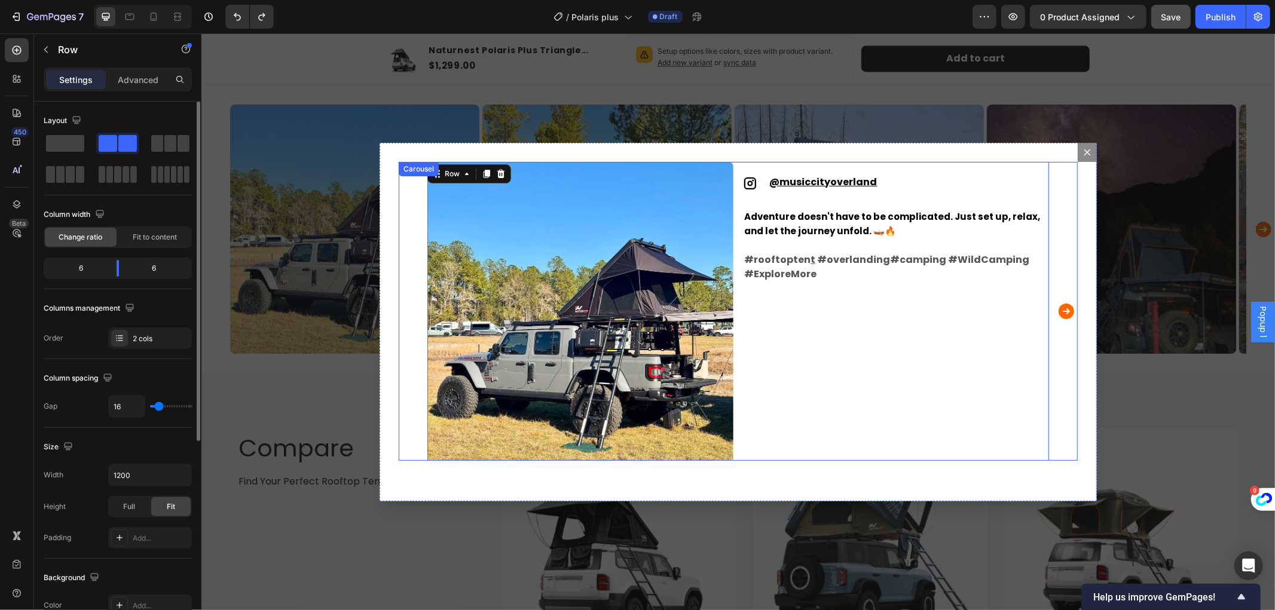
click at [1060, 316] on icon "Carousel Next Arrow" at bounding box center [1066, 311] width 16 height 16
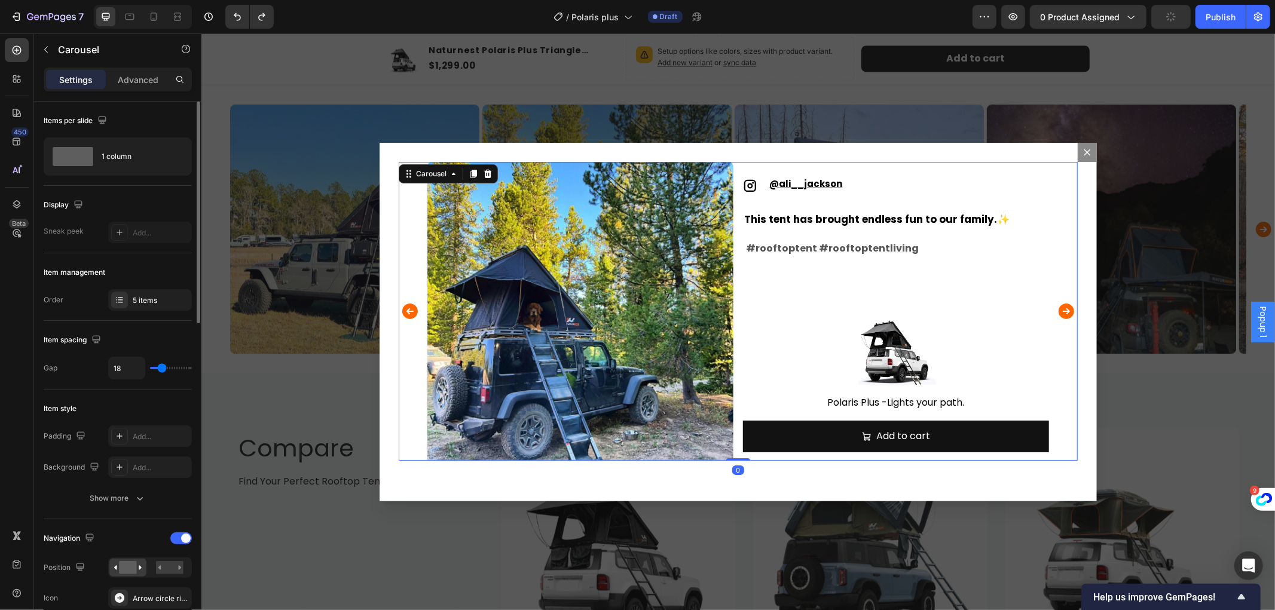
click at [402, 309] on icon "Carousel Back Arrow" at bounding box center [410, 311] width 16 height 16
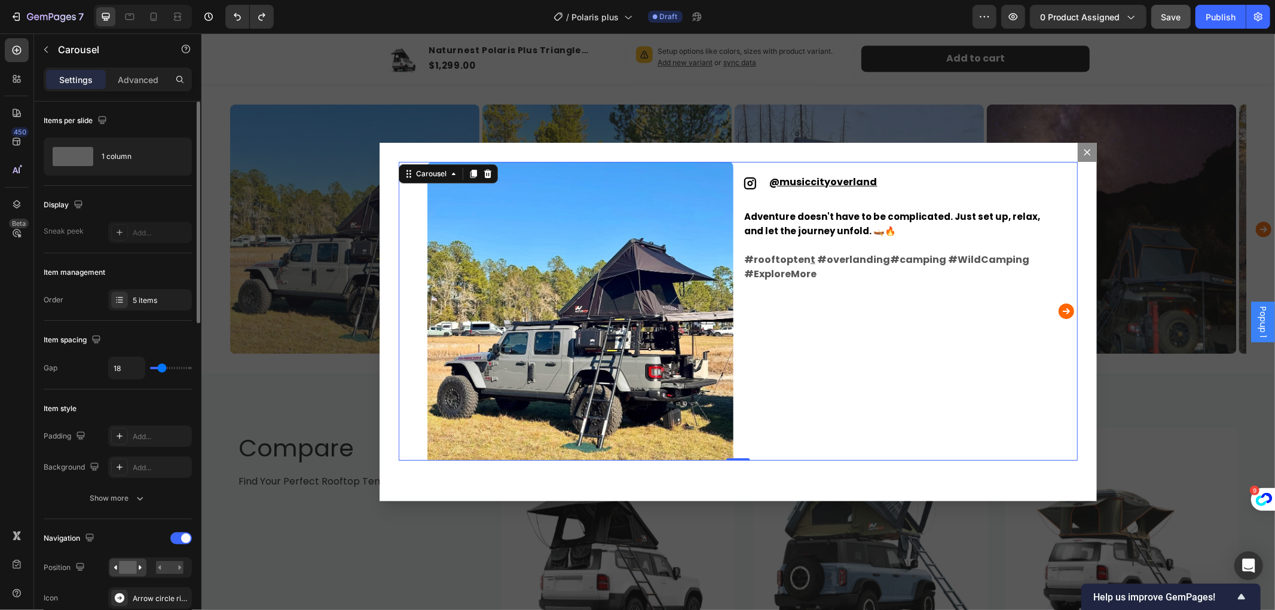
click at [1062, 307] on icon "Carousel Next Arrow" at bounding box center [1066, 311] width 16 height 16
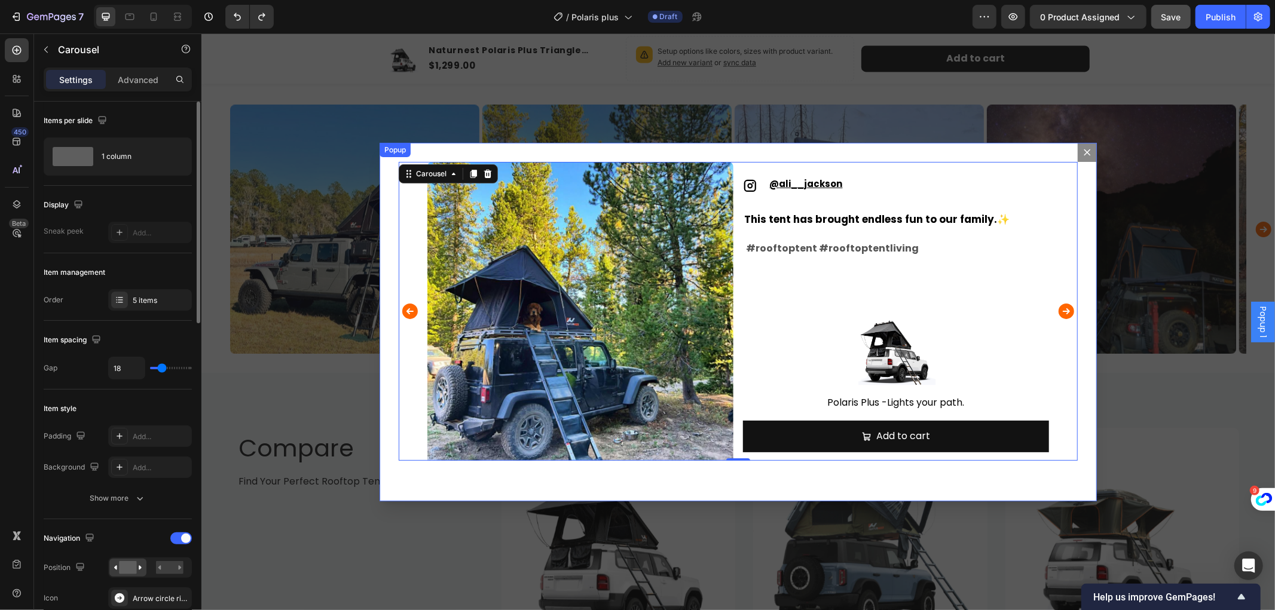
click at [1084, 153] on icon "Dialog content" at bounding box center [1087, 152] width 10 height 10
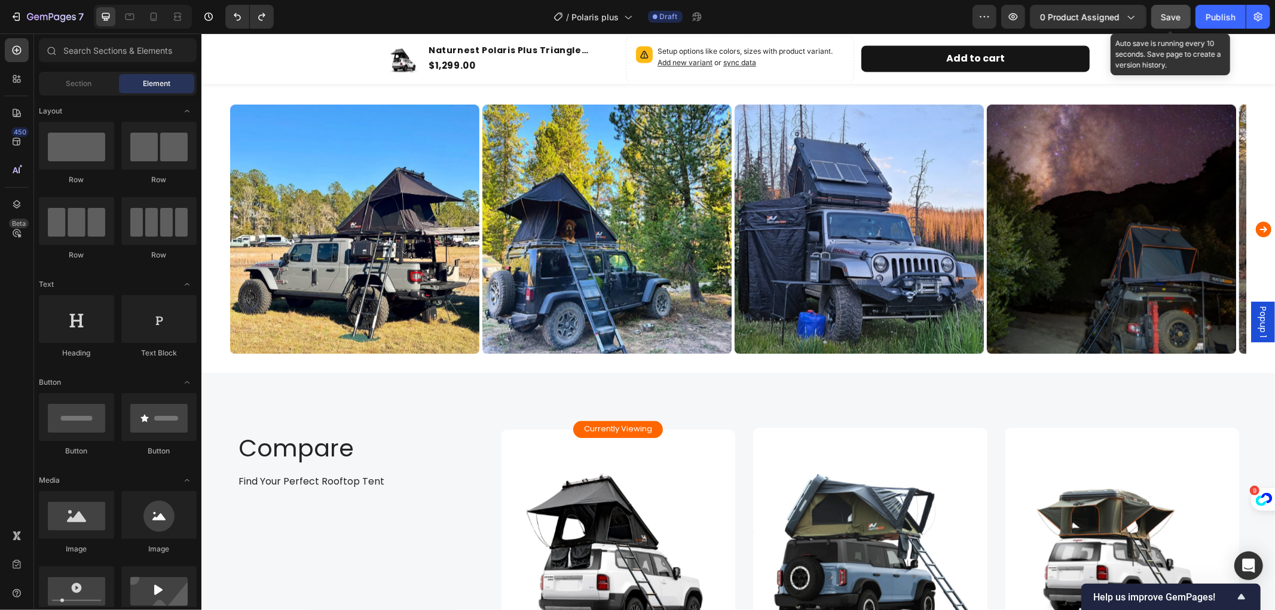
click at [1168, 13] on span "Save" at bounding box center [1172, 17] width 20 height 10
